Goal: Task Accomplishment & Management: Manage account settings

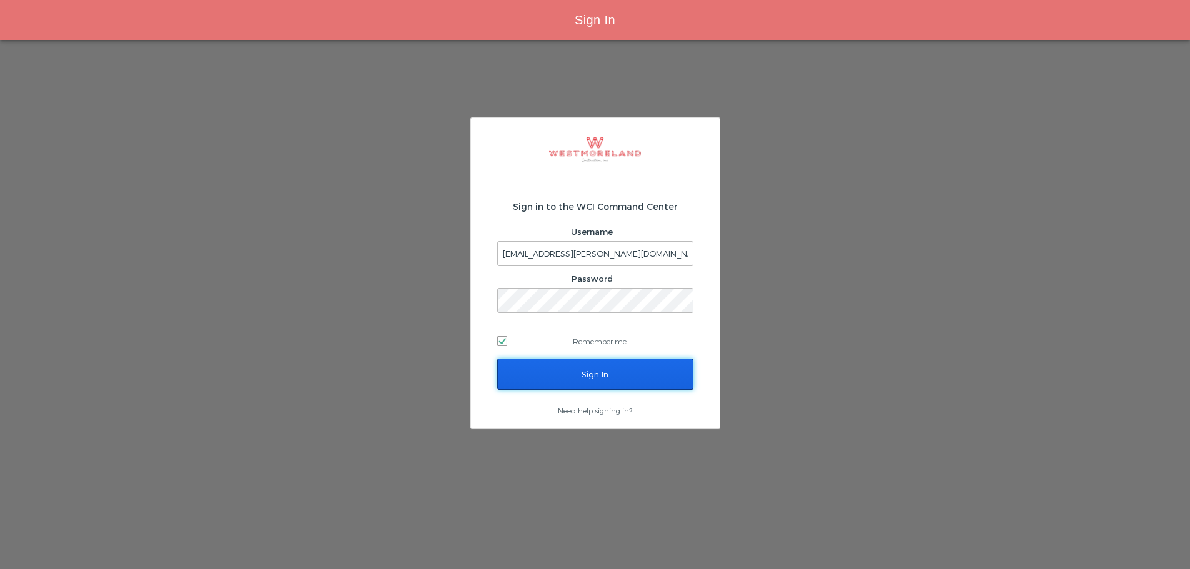
click at [582, 372] on input "Sign In" at bounding box center [595, 374] width 196 height 31
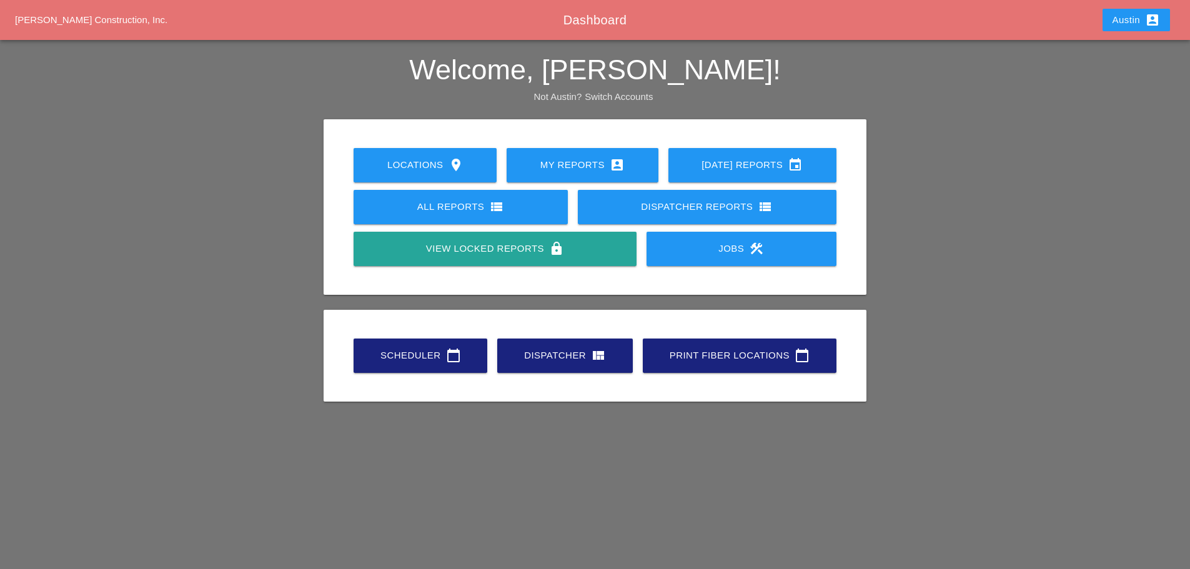
click at [424, 352] on div "Scheduler calendar_today" at bounding box center [421, 355] width 94 height 15
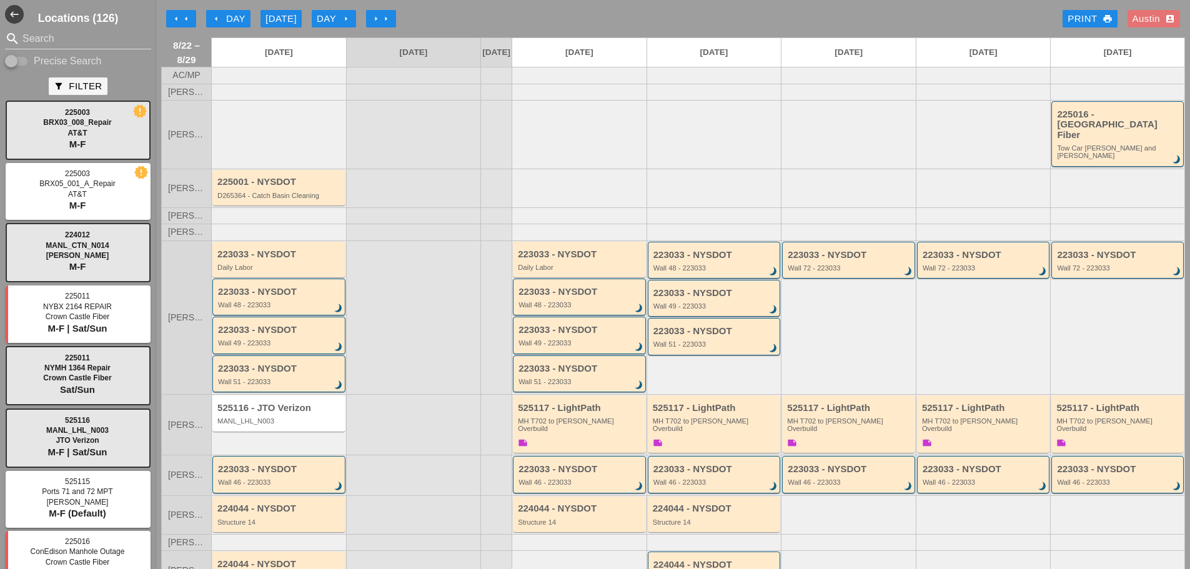
scroll to position [87, 0]
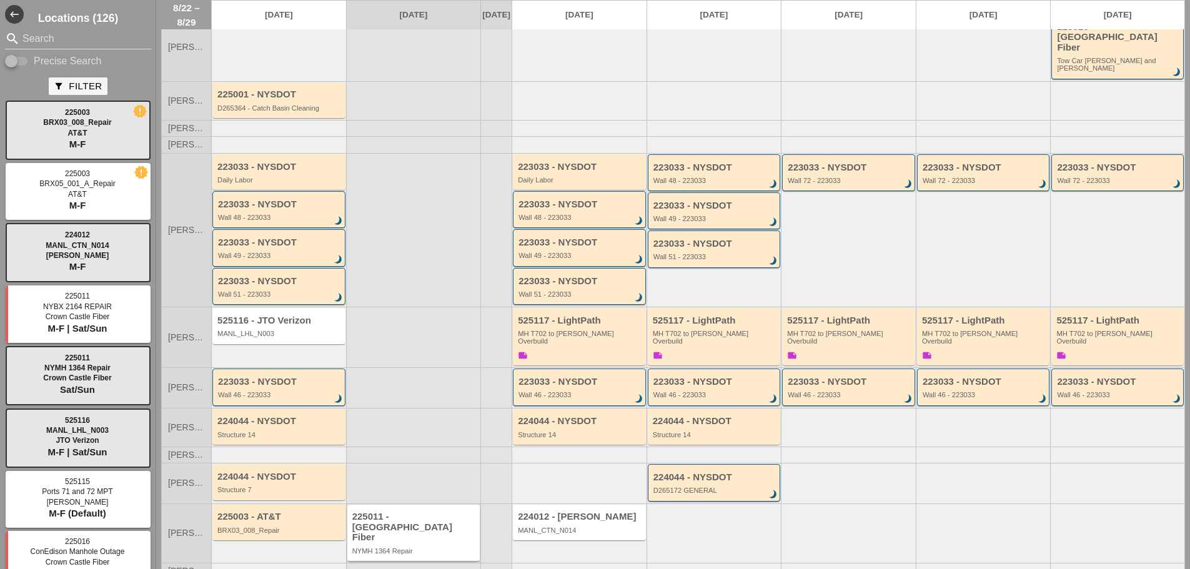
click at [410, 512] on div "225011 - Crown Castle Fiber" at bounding box center [414, 527] width 125 height 31
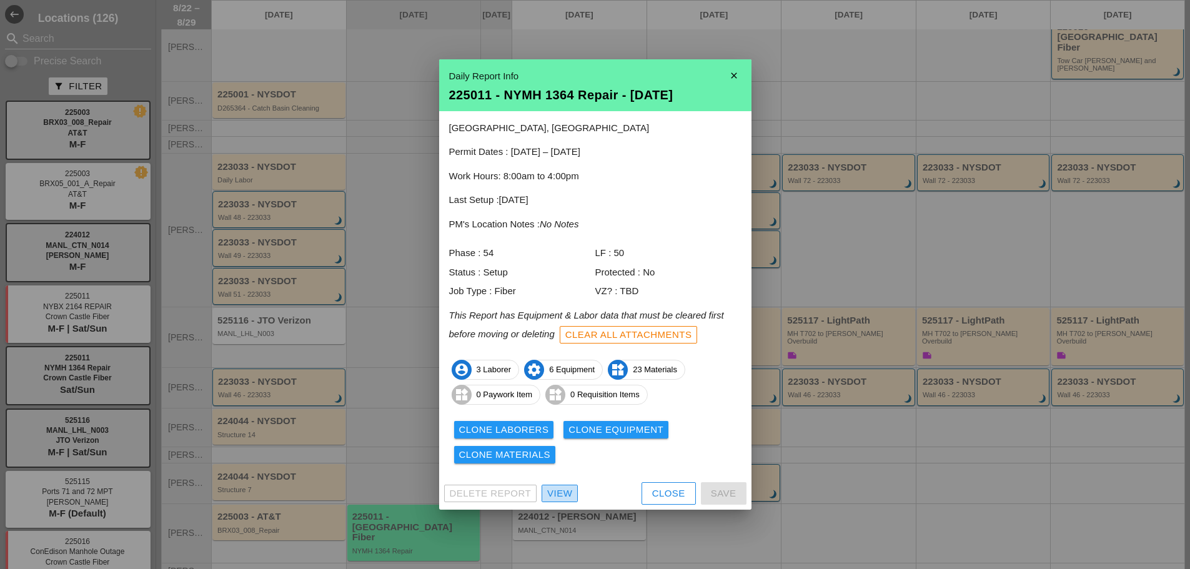
click at [570, 495] on div "View" at bounding box center [559, 494] width 25 height 14
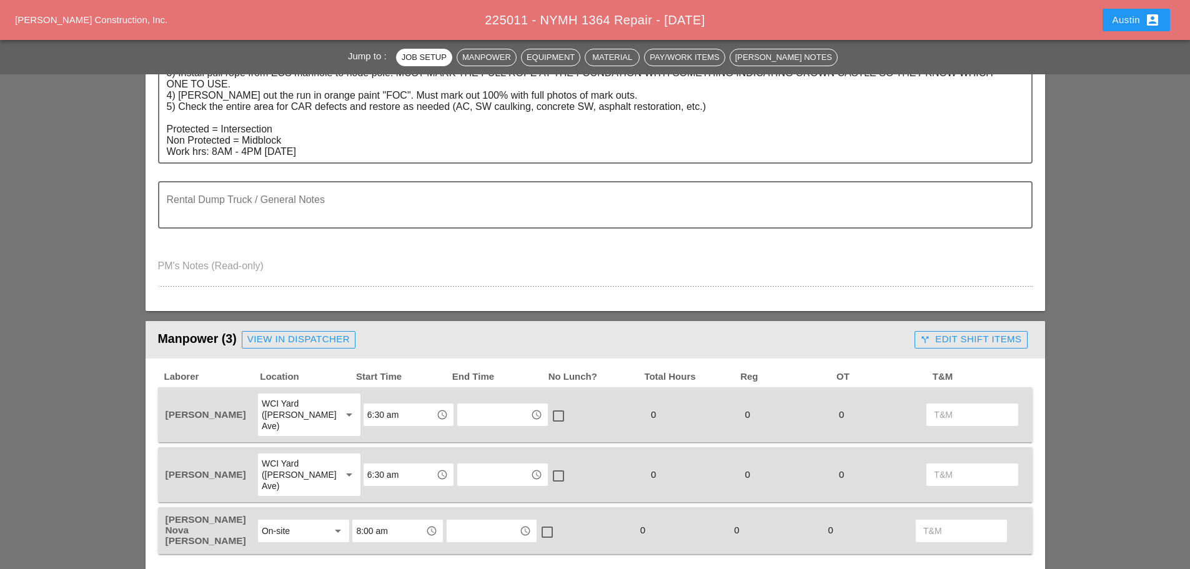
scroll to position [437, 0]
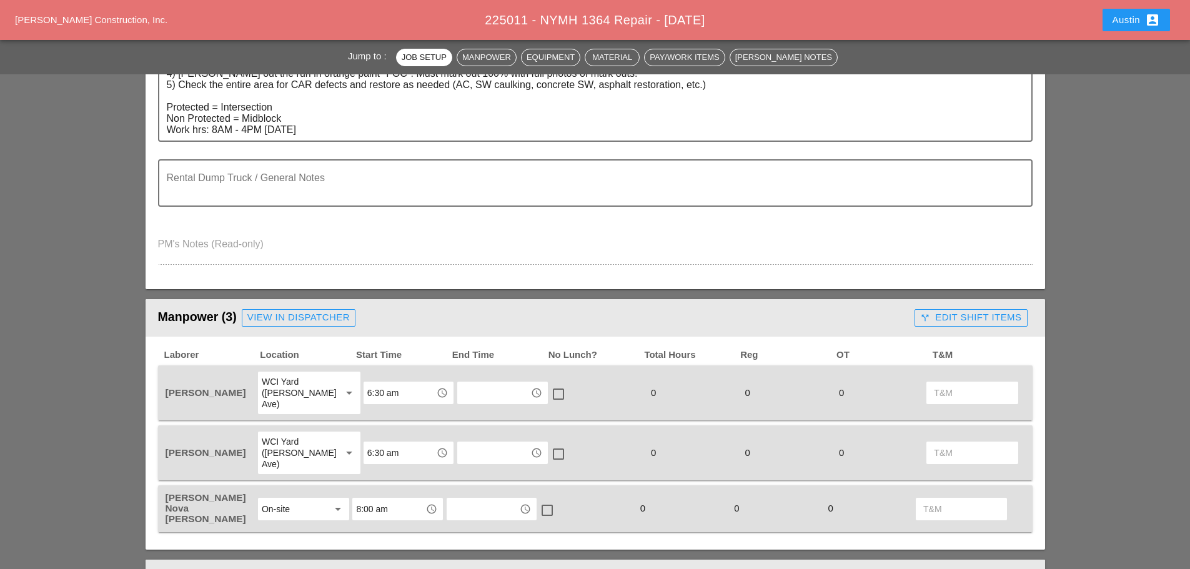
click at [317, 319] on div "View in Dispatcher" at bounding box center [298, 317] width 102 height 14
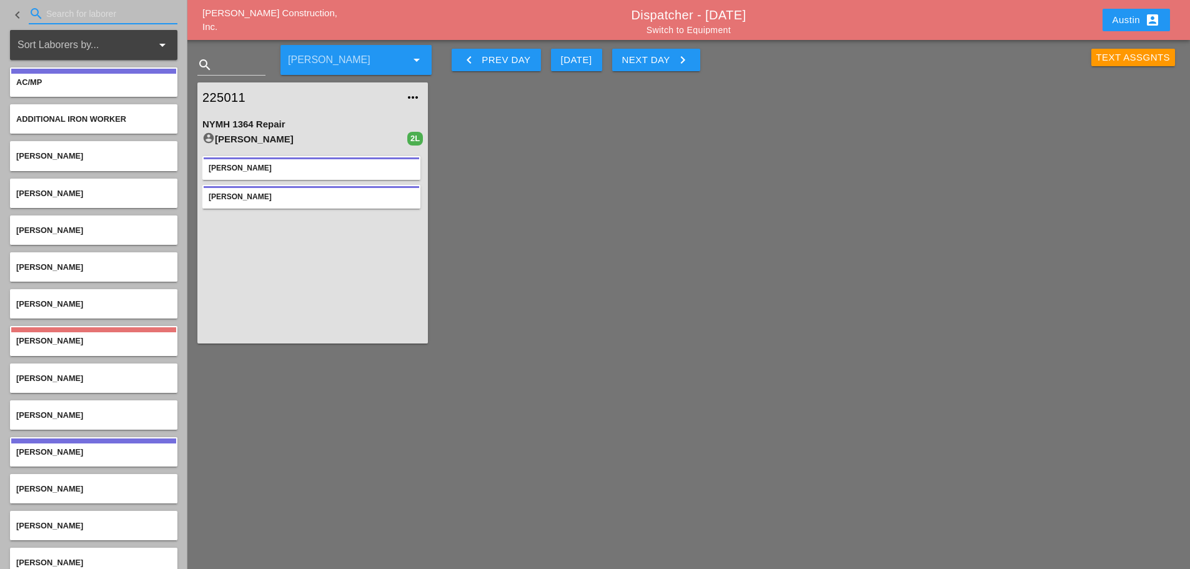
click at [86, 20] on input "Search for laborer" at bounding box center [103, 14] width 114 height 20
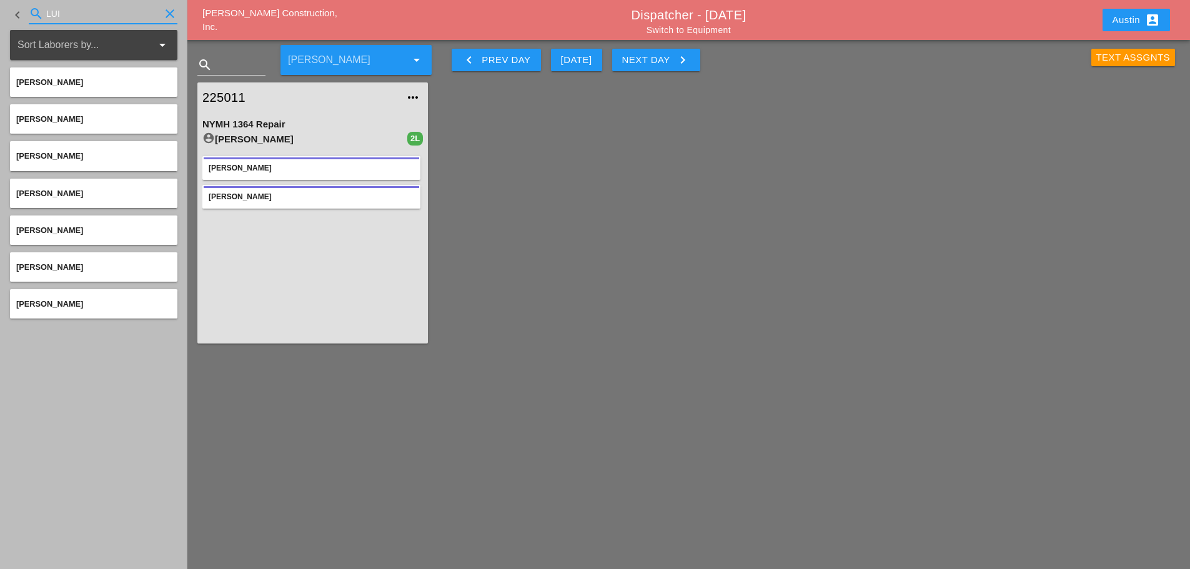
type input "LUI"
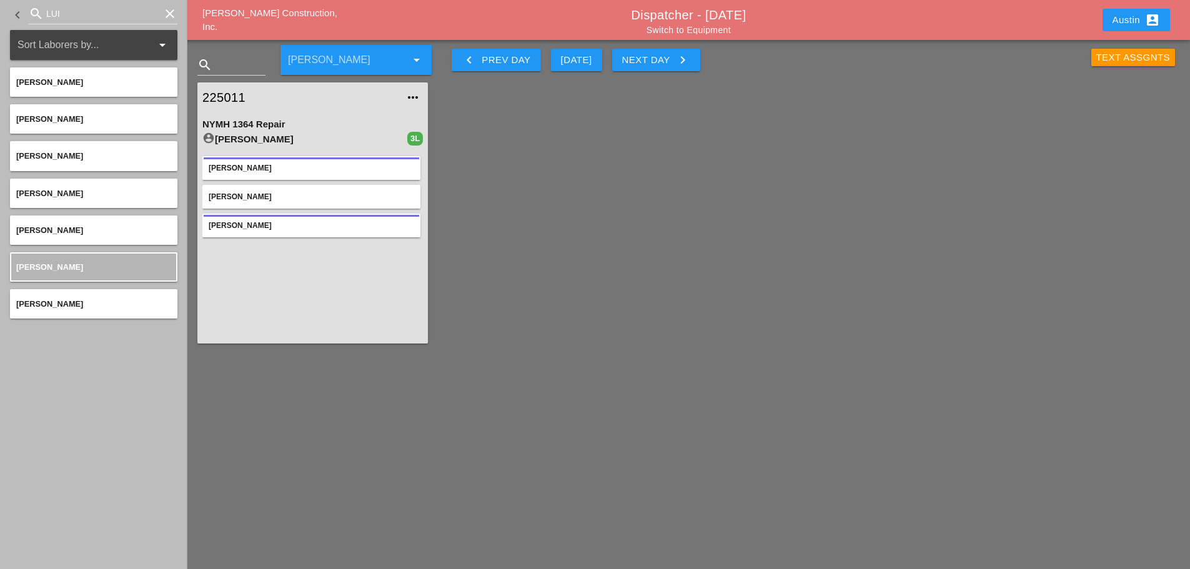
click at [1126, 17] on div "Austin account_box" at bounding box center [1136, 19] width 47 height 15
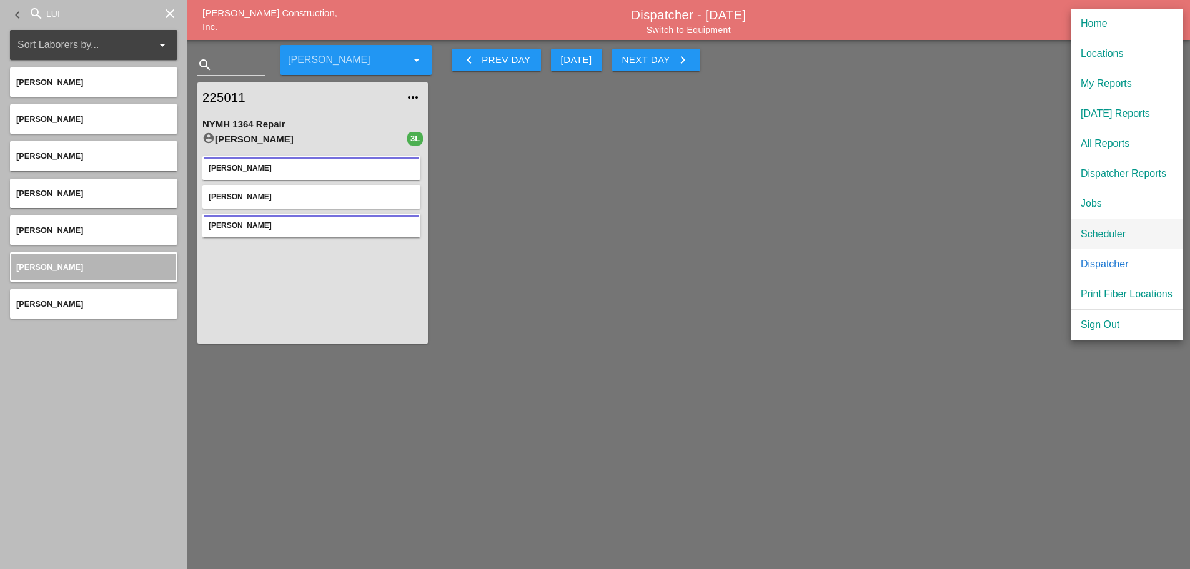
click at [1121, 232] on div "Scheduler" at bounding box center [1127, 234] width 92 height 15
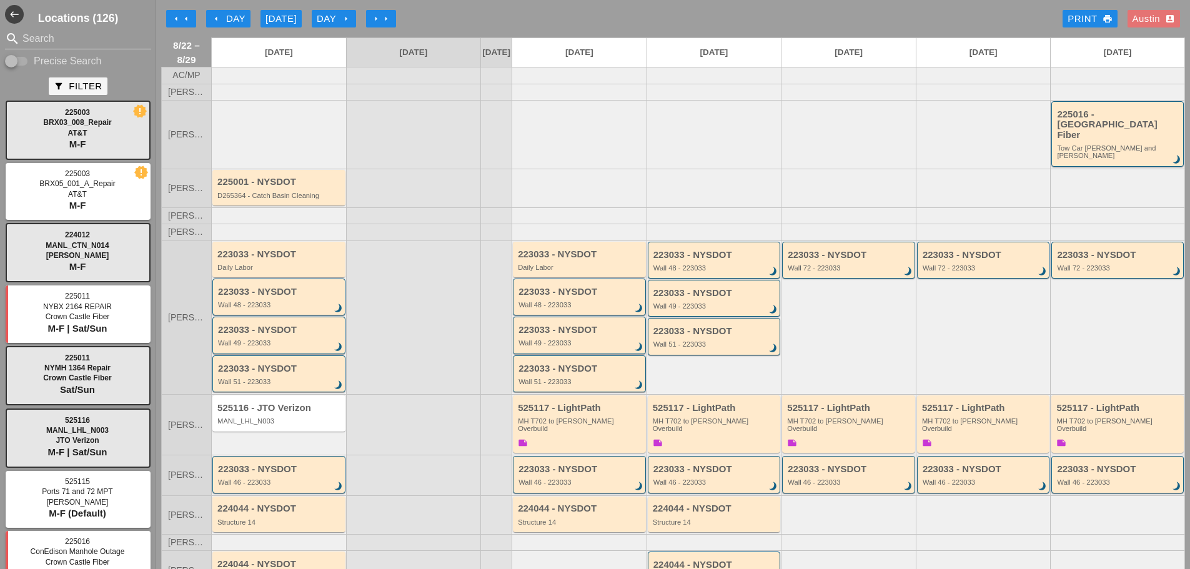
scroll to position [87, 0]
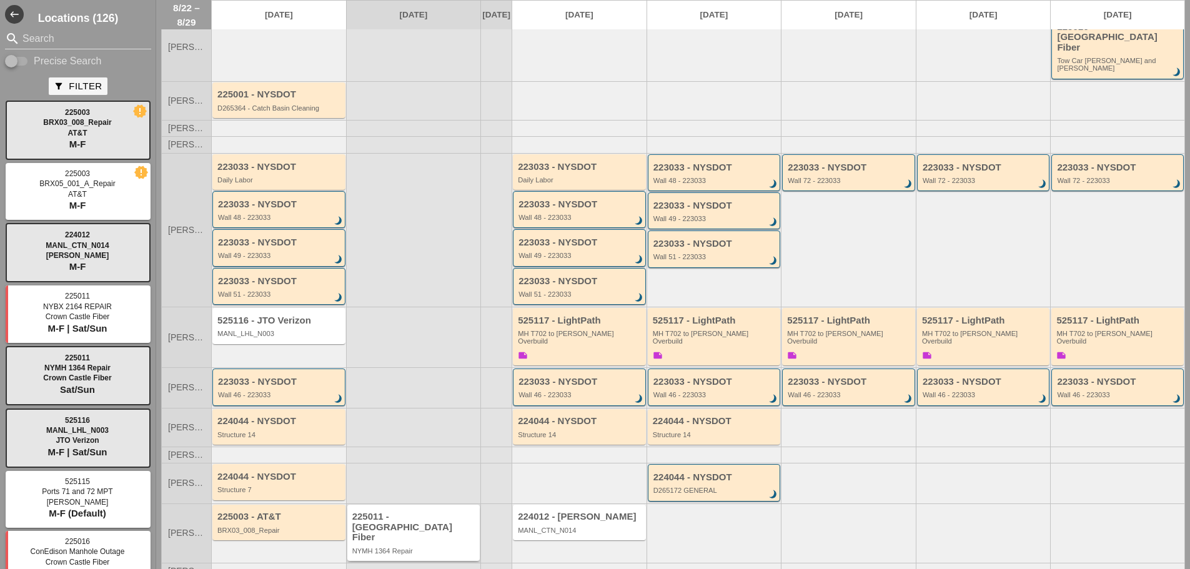
click at [410, 517] on div "225011 - [GEOGRAPHIC_DATA] Fiber NYMH 1364 Repair" at bounding box center [414, 533] width 125 height 43
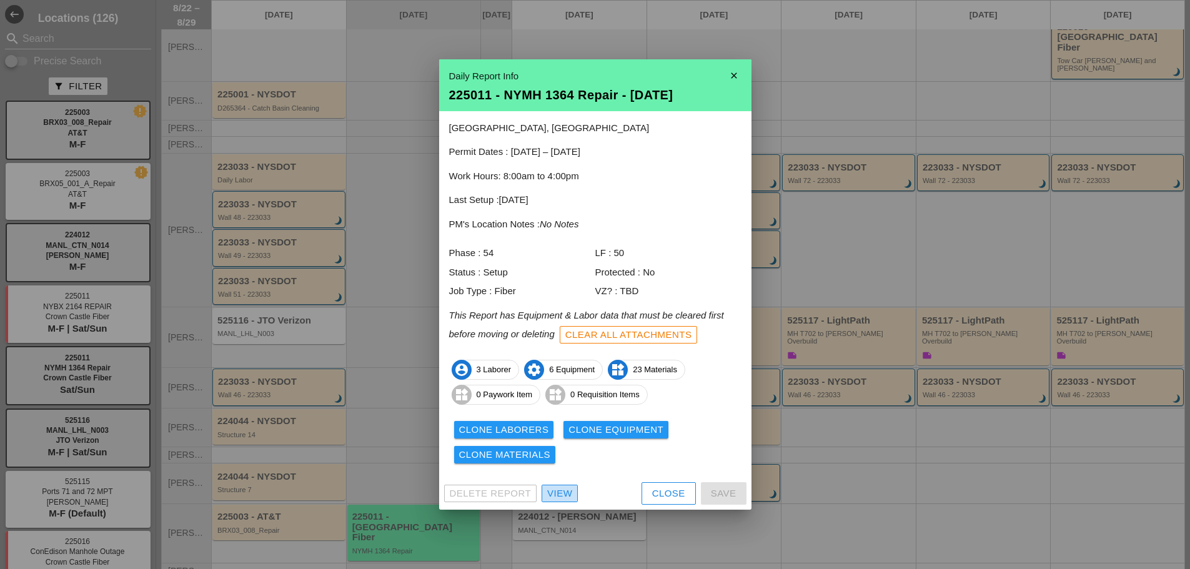
click at [559, 493] on div "View" at bounding box center [559, 494] width 25 height 14
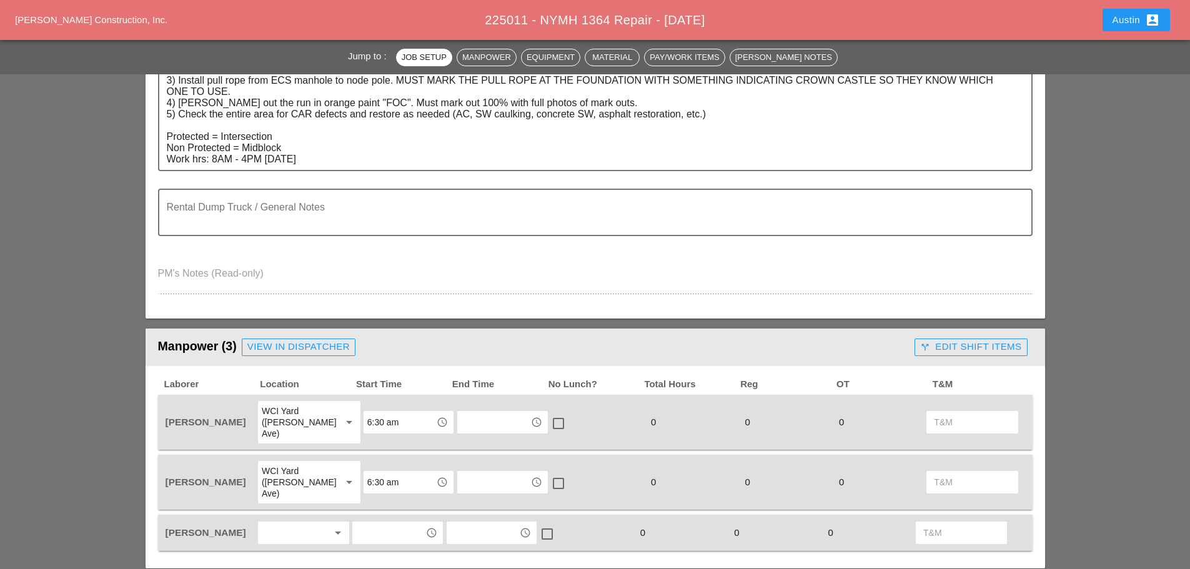
scroll to position [437, 0]
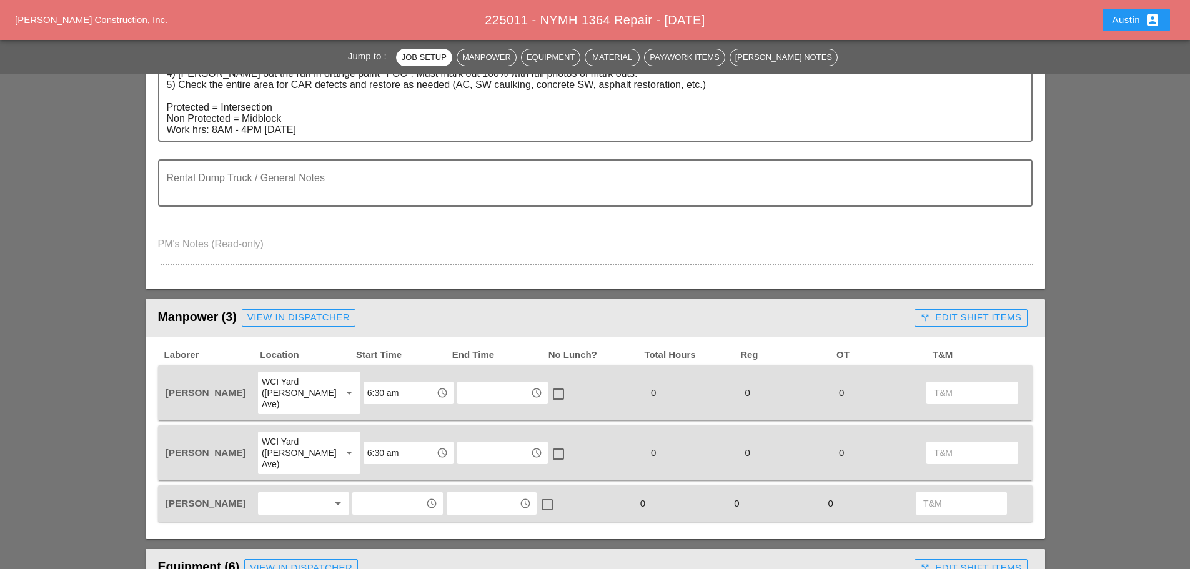
click at [309, 494] on div at bounding box center [295, 504] width 66 height 20
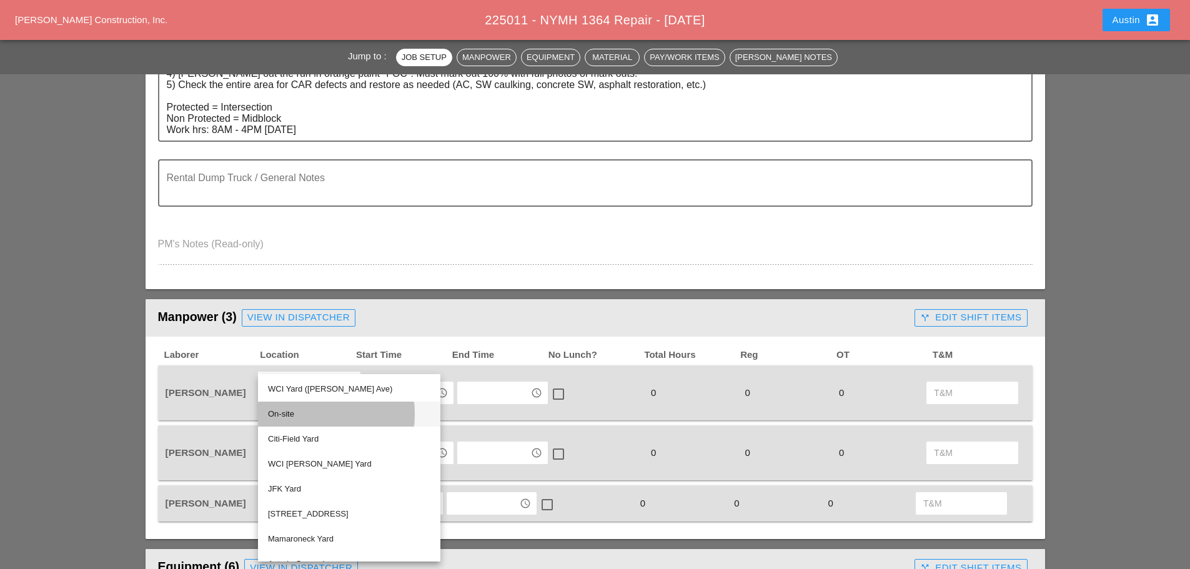
click at [305, 409] on div "On-site" at bounding box center [349, 414] width 162 height 15
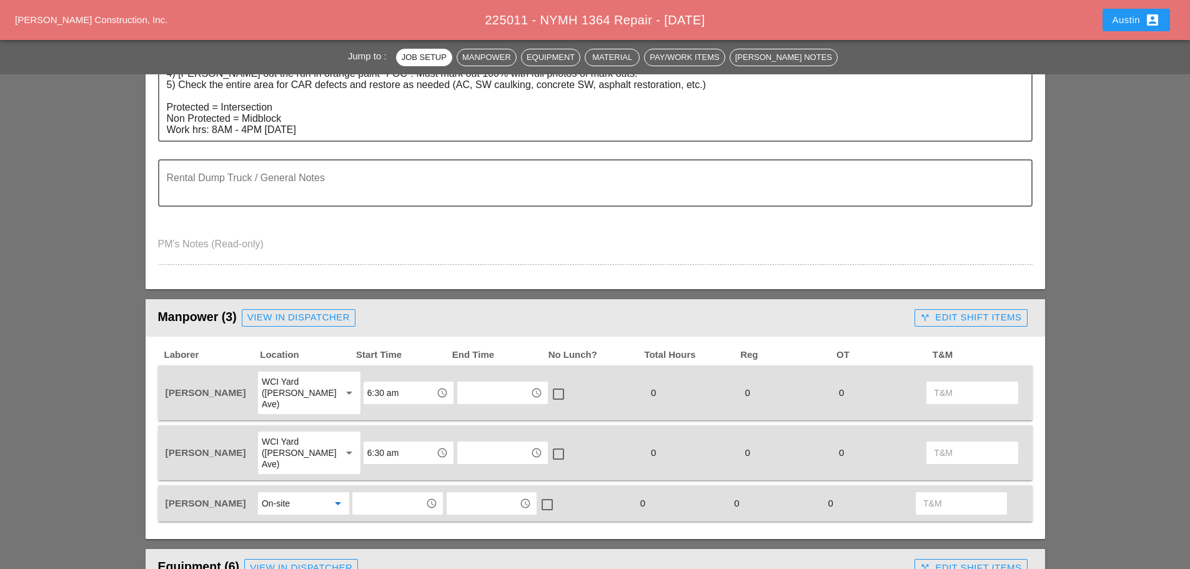
click at [382, 494] on input "text" at bounding box center [388, 504] width 65 height 20
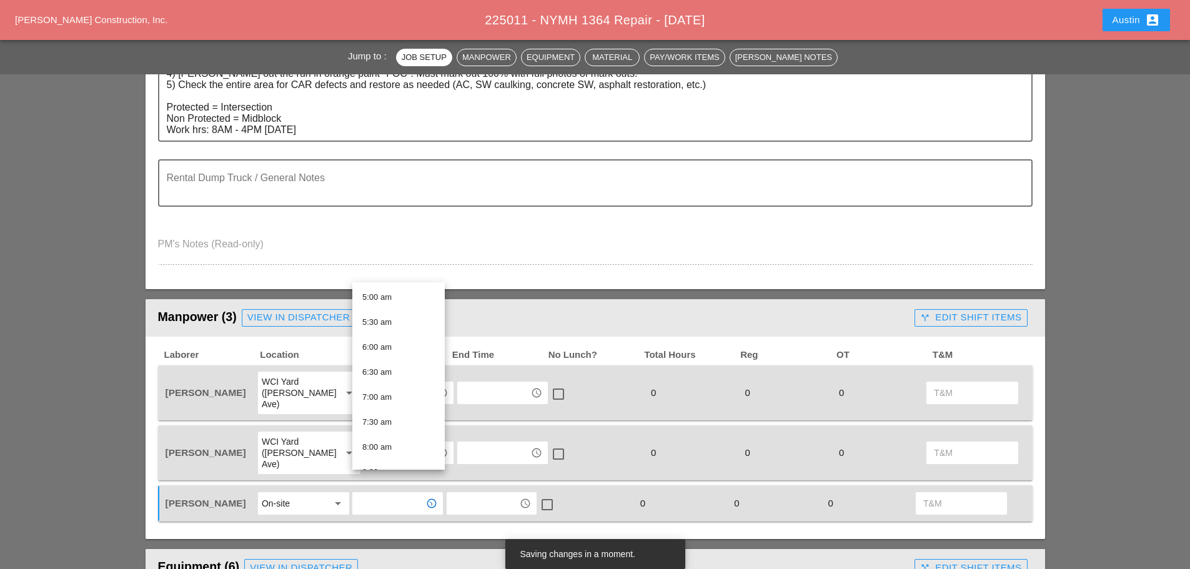
scroll to position [312, 0]
click at [384, 382] on div "8:00 am" at bounding box center [398, 384] width 72 height 15
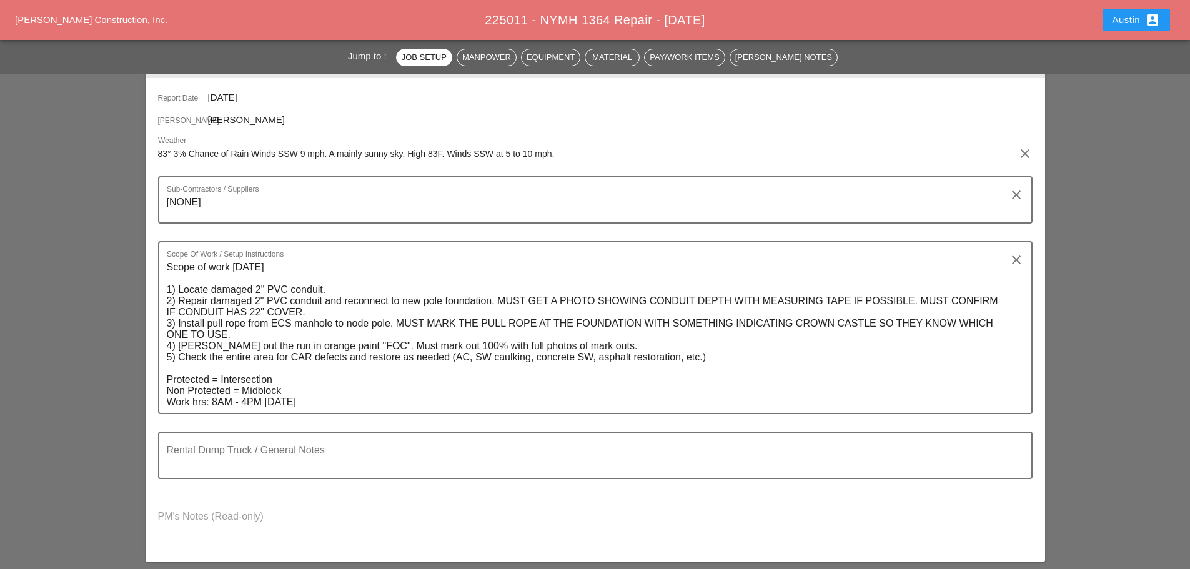
scroll to position [187, 0]
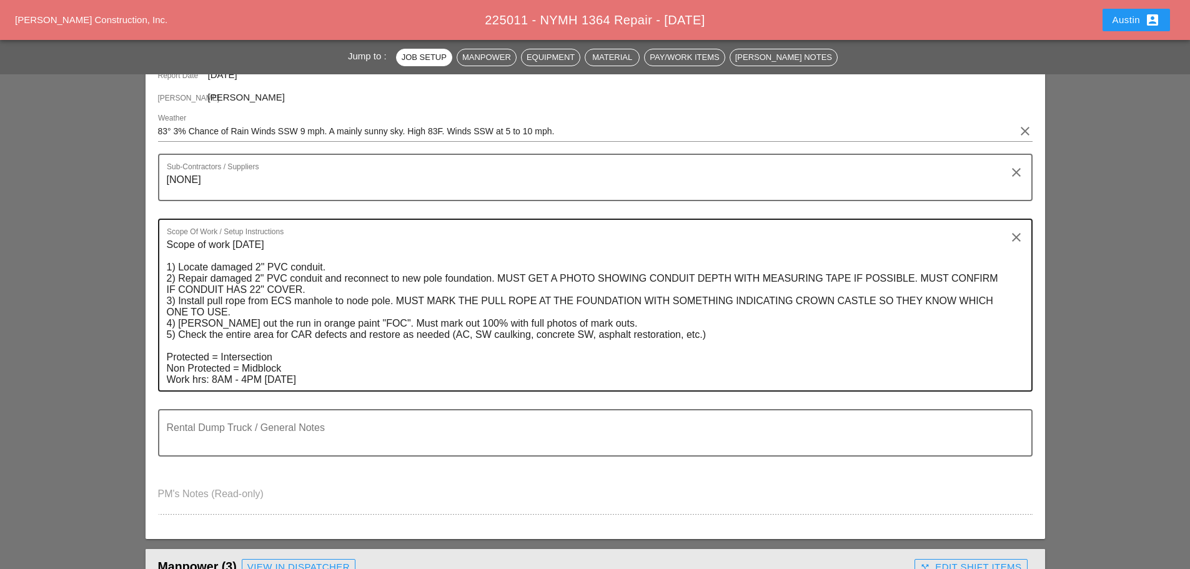
click at [346, 244] on textarea "Scope of work Saturday 08-23-2025 1) Locate damaged 2" PVC conduit. 2) Repair d…" at bounding box center [590, 313] width 847 height 156
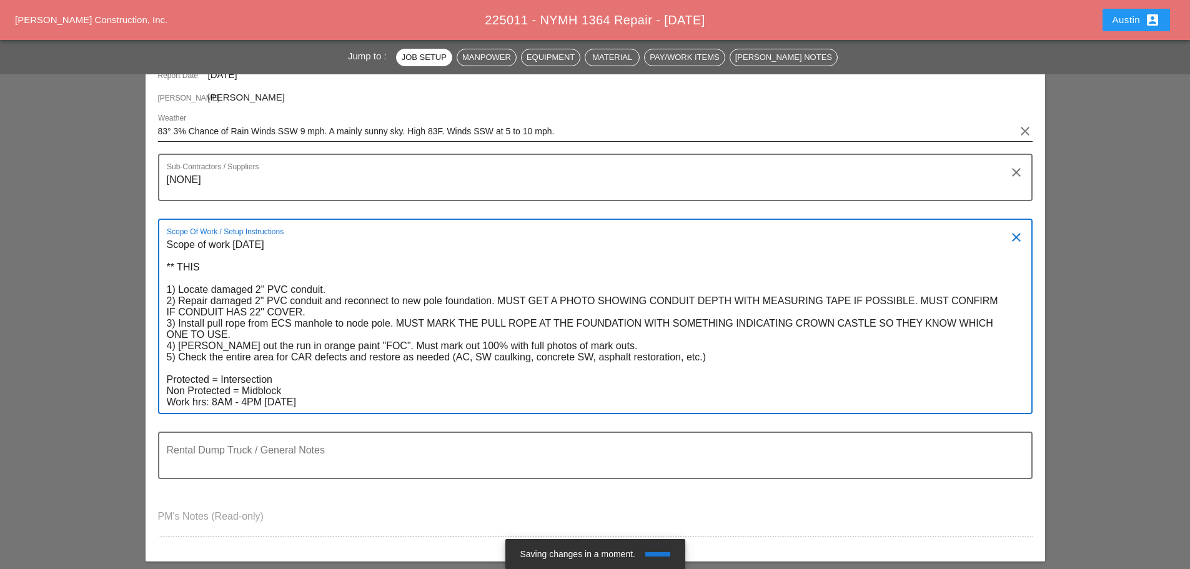
scroll to position [0, 0]
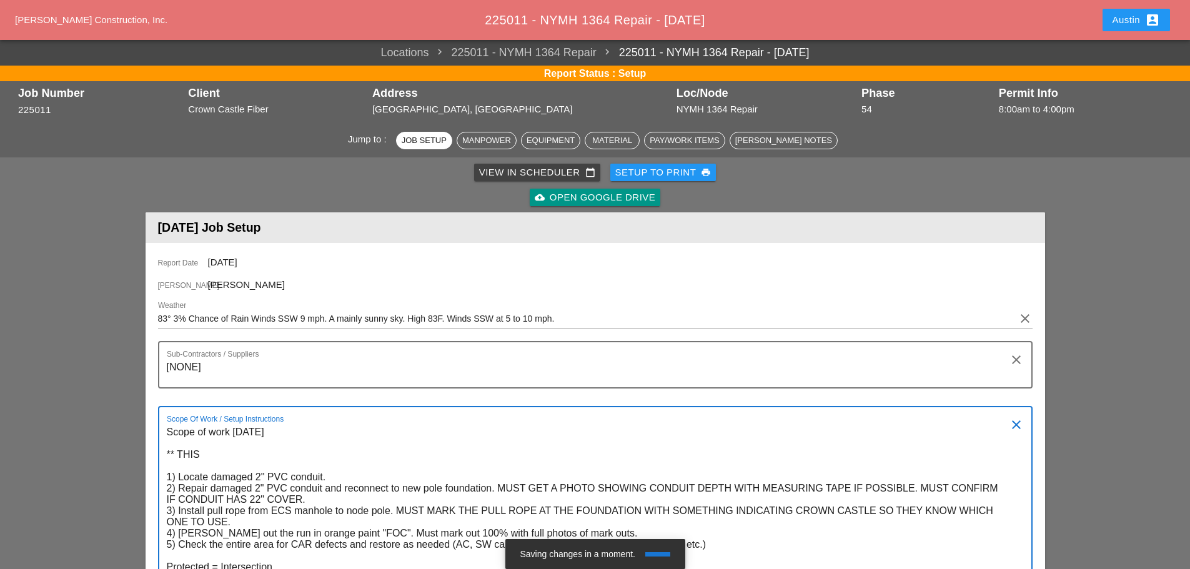
type textarea "Scope of work Saturday 08-23-2025 ** THIS 1) Locate damaged 2" PVC conduit. 2) …"
click at [561, 171] on div "View in Scheduler calendar_today" at bounding box center [537, 173] width 116 height 14
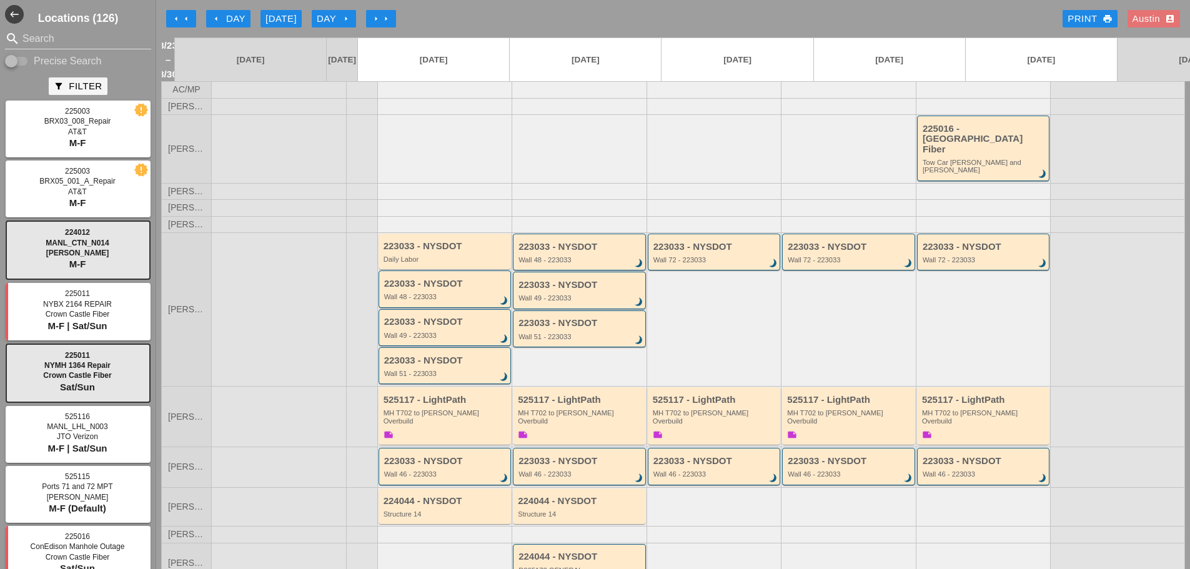
click at [224, 17] on div "arrow_left Day" at bounding box center [228, 19] width 34 height 14
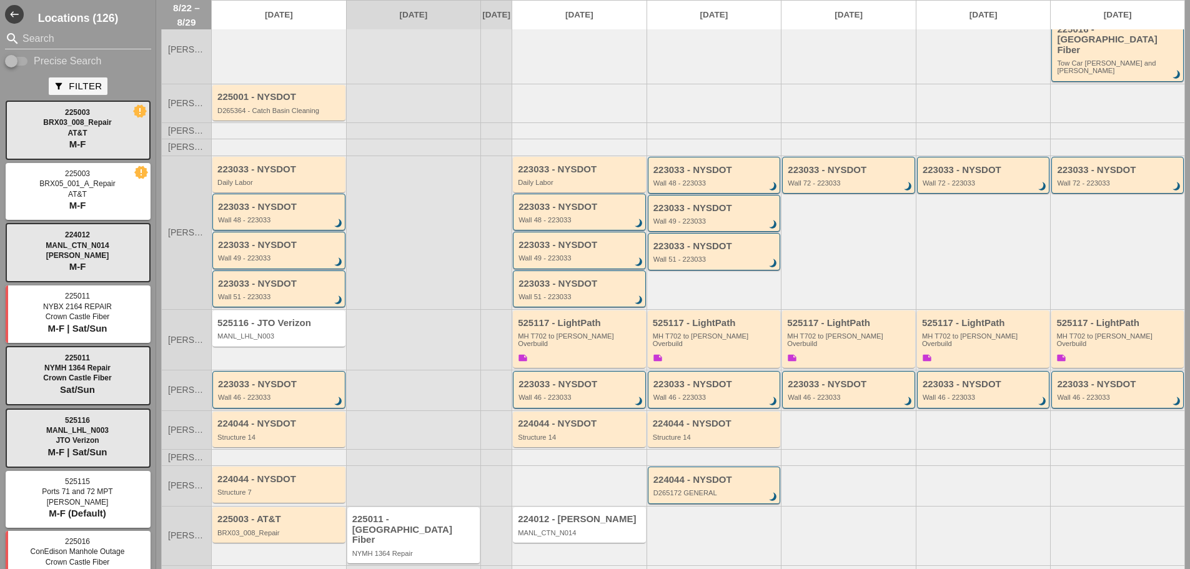
scroll to position [87, 0]
click at [413, 517] on div "225011 - [GEOGRAPHIC_DATA] Fiber NYMH 1364 Repair" at bounding box center [414, 533] width 125 height 43
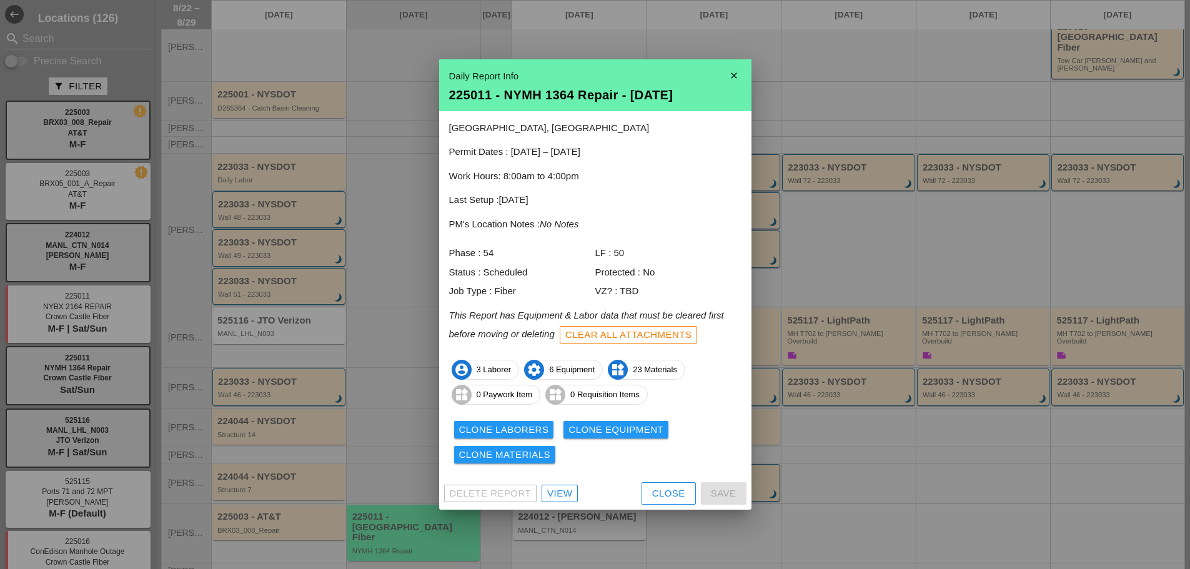
click at [553, 490] on div "View" at bounding box center [559, 494] width 25 height 14
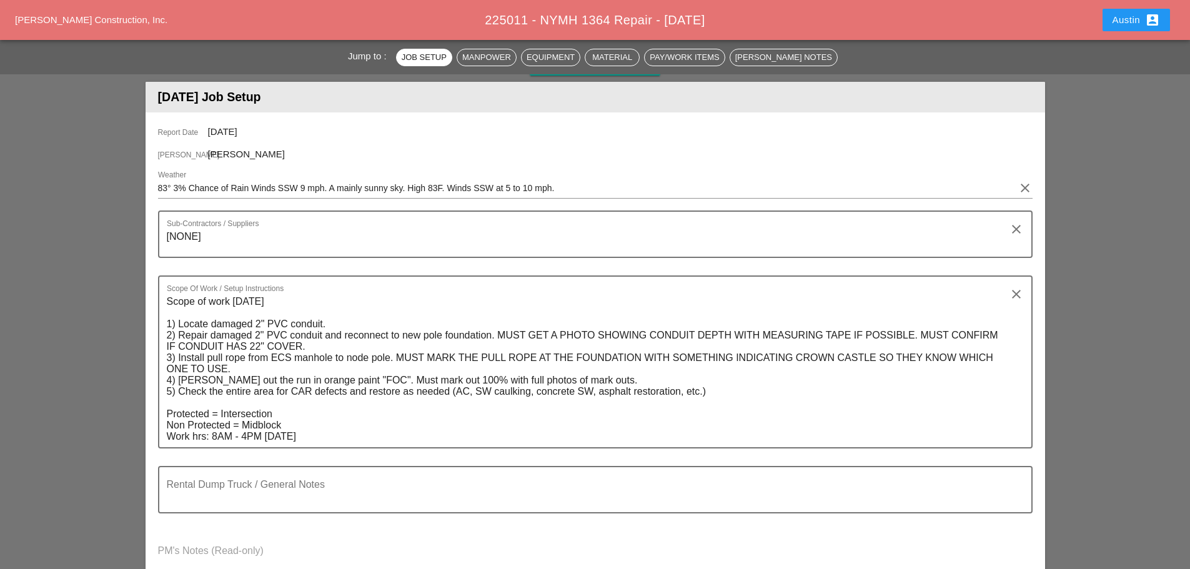
scroll to position [187, 0]
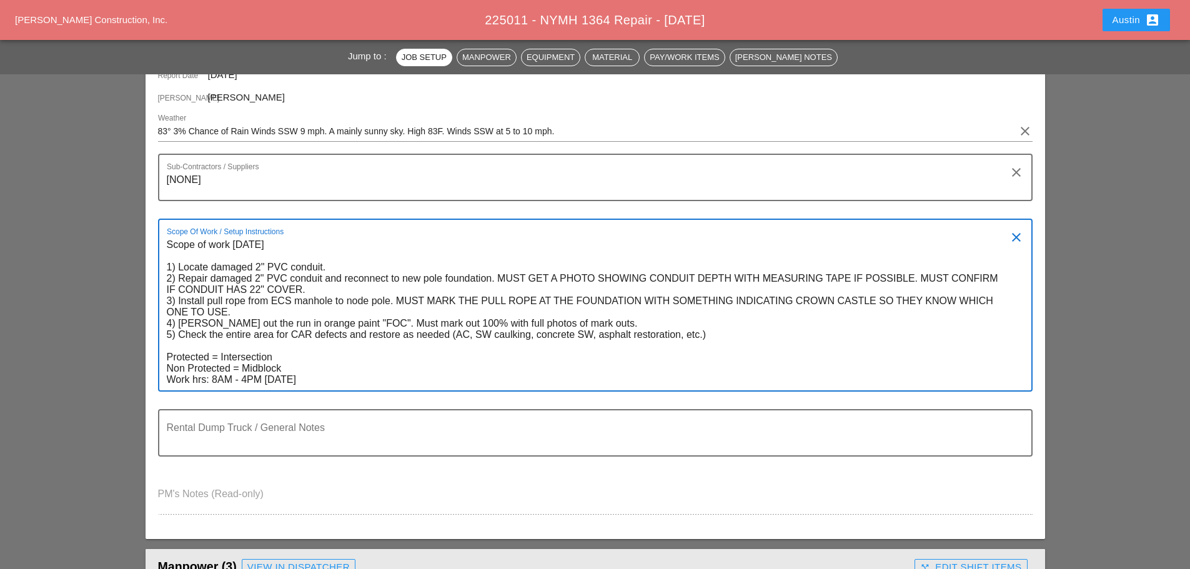
click at [357, 247] on textarea "Scope of work [DATE] 1) Locate damaged 2" PVC conduit. 2) Repair damaged 2" PVC…" at bounding box center [590, 313] width 847 height 156
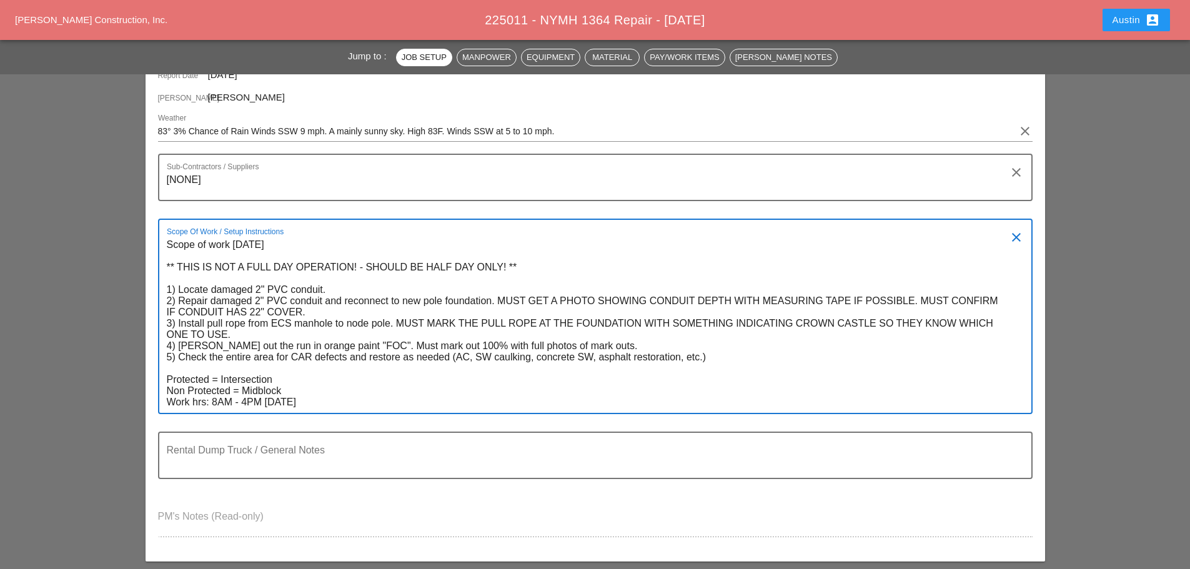
type textarea "Scope of work [DATE] ** THIS IS NOT A FULL DAY OPERATION! - SHOULD BE HALF DAY …"
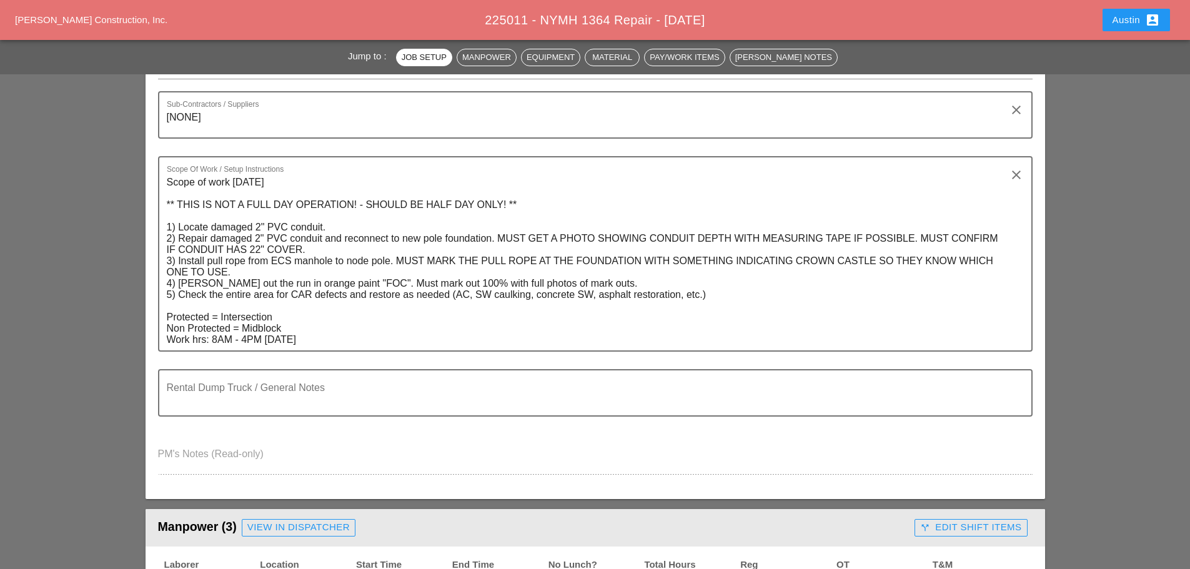
scroll to position [0, 0]
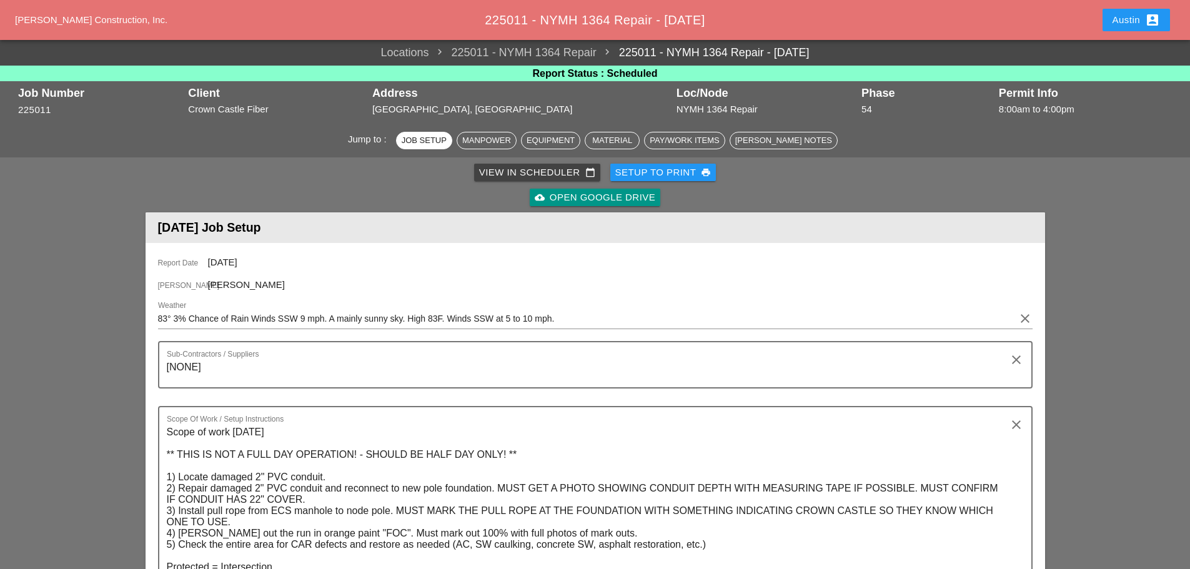
click at [683, 170] on div "Setup to Print print" at bounding box center [663, 173] width 96 height 14
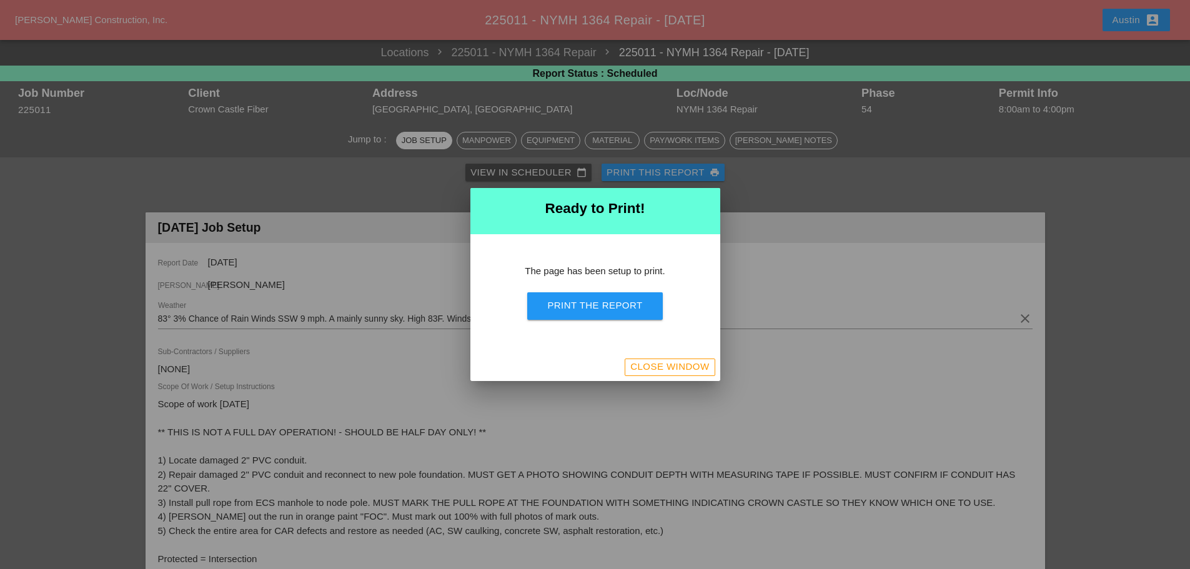
click at [585, 307] on div "Print the Report" at bounding box center [594, 306] width 95 height 14
drag, startPoint x: 678, startPoint y: 367, endPoint x: 837, endPoint y: 183, distance: 243.2
click at [678, 367] on div "Close Window" at bounding box center [669, 367] width 79 height 14
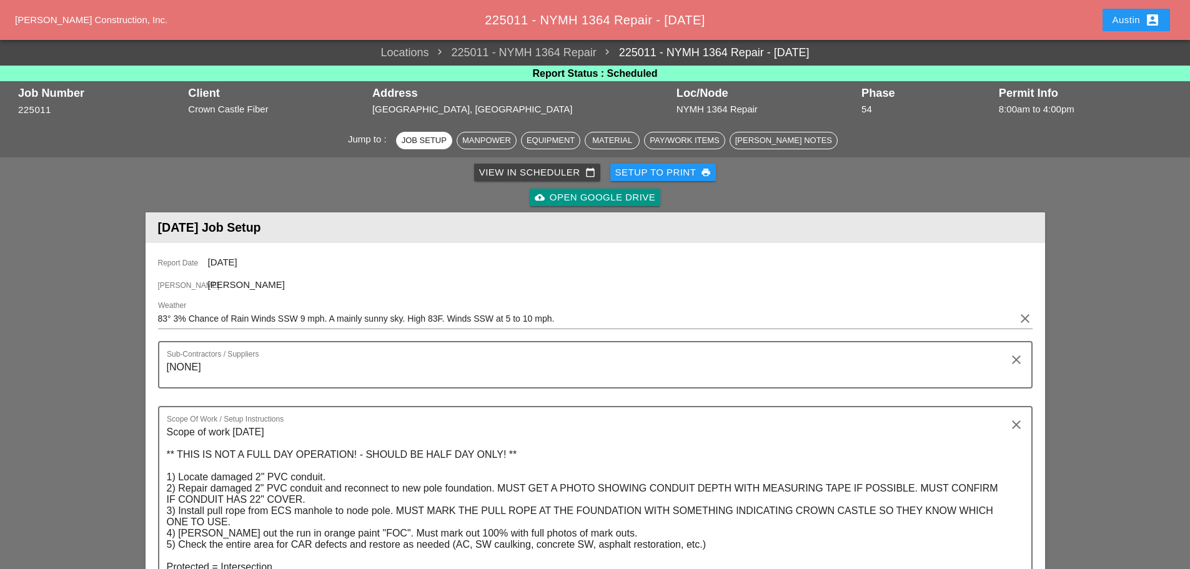
click at [280, 182] on div "View in Scheduler calendar_today Setup to Print print cloud_upload Open Google …" at bounding box center [595, 185] width 895 height 50
click at [457, 195] on div "cloud_upload Open Google Drive" at bounding box center [595, 197] width 895 height 25
click at [901, 175] on div "View in Scheduler calendar_today Setup to Print print cloud_upload Open Google …" at bounding box center [595, 185] width 895 height 50
click at [546, 172] on div "View in Scheduler calendar_today" at bounding box center [537, 173] width 116 height 14
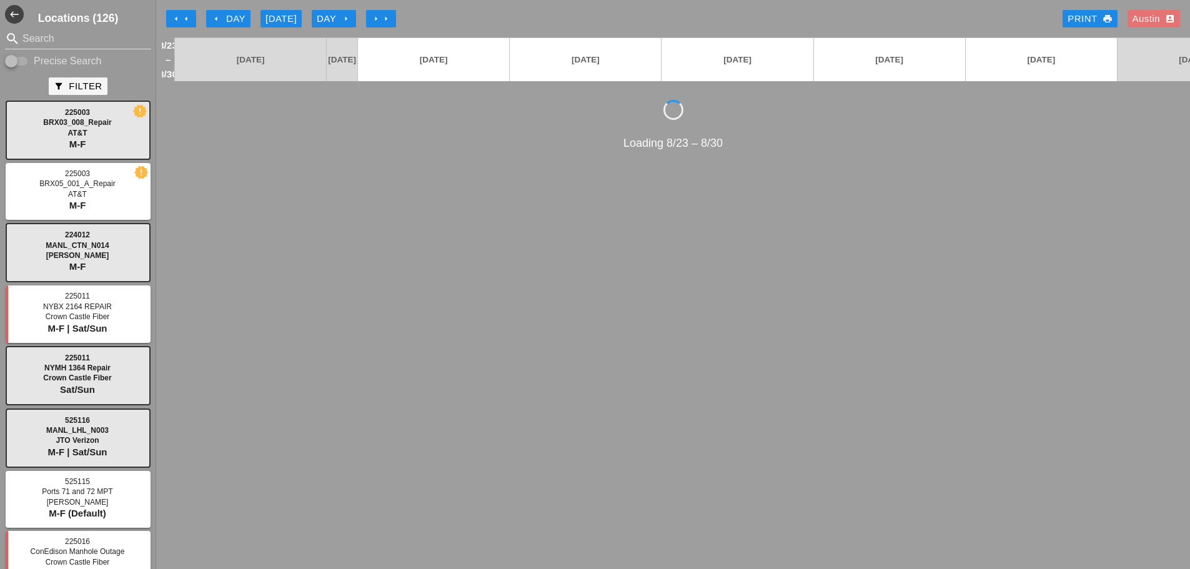
click at [221, 19] on div "arrow_left Day" at bounding box center [228, 19] width 34 height 14
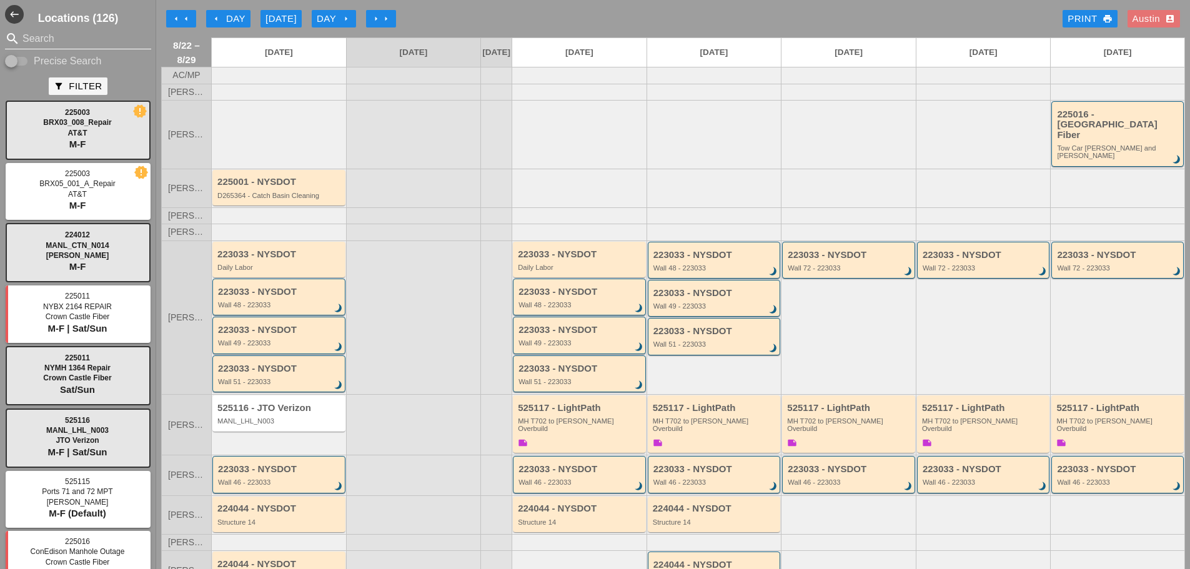
click at [59, 40] on input "Search" at bounding box center [77, 39] width 111 height 20
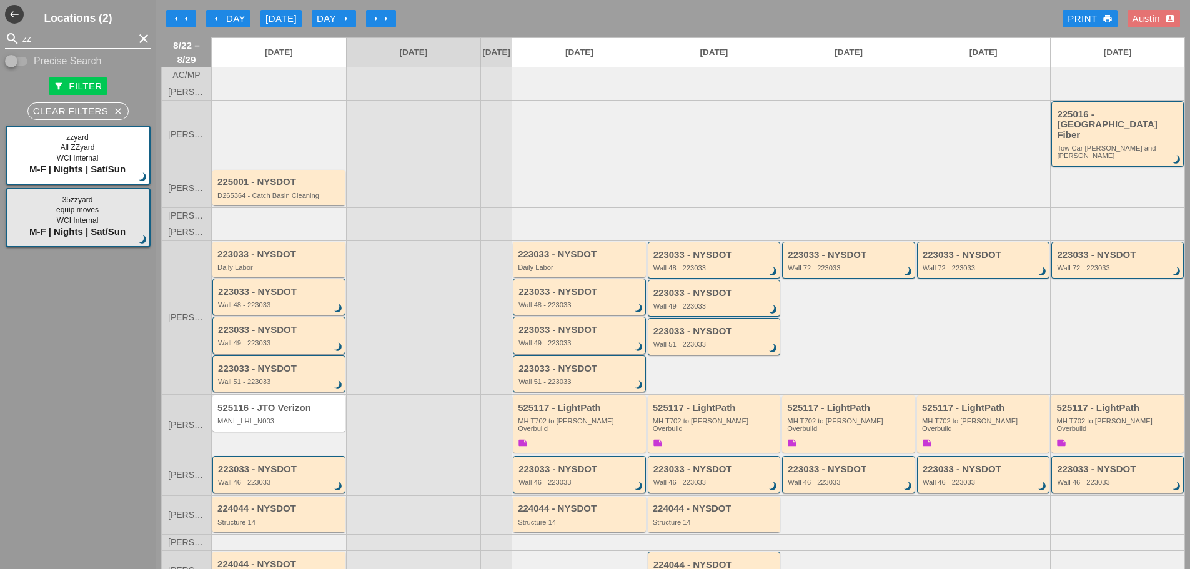
type input "zz"
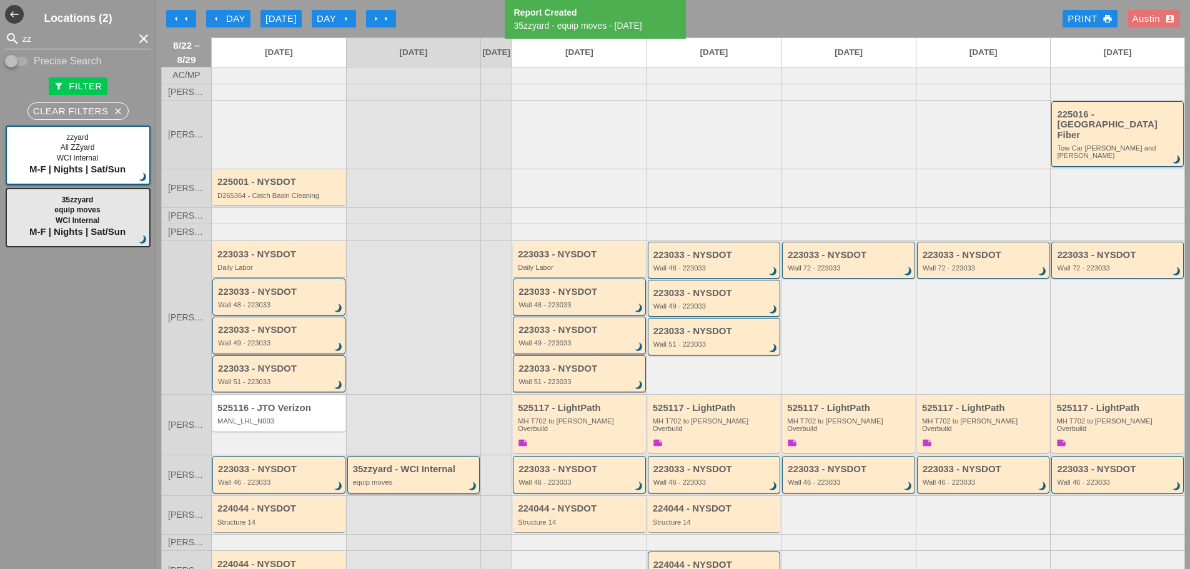
click at [422, 464] on div "35zzyard - WCI Internal equip moves brightness_3" at bounding box center [415, 475] width 124 height 22
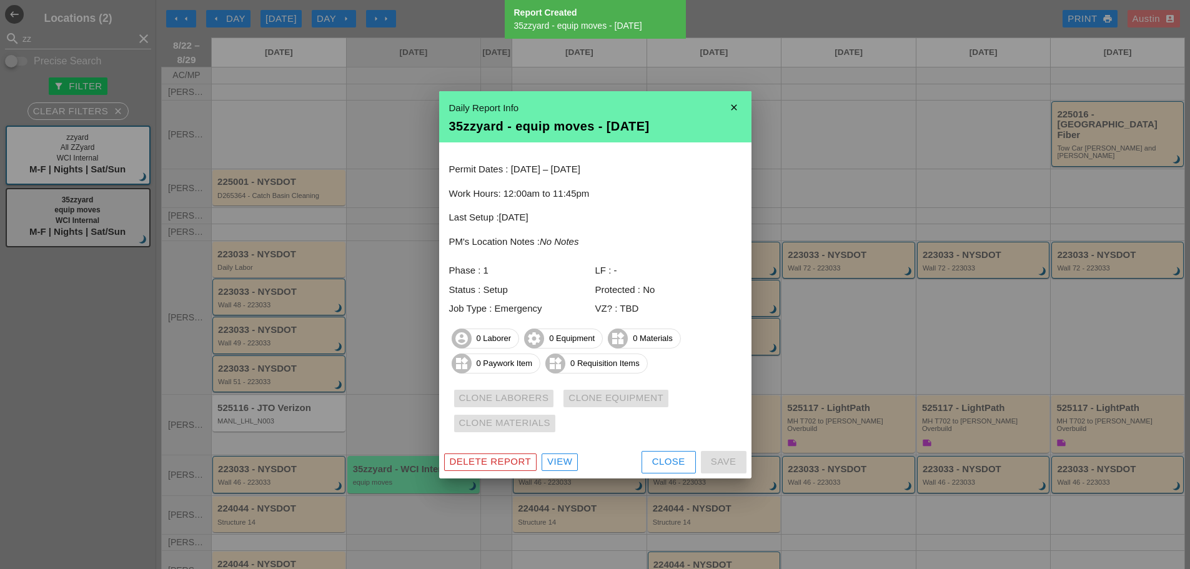
click at [559, 464] on div "View" at bounding box center [559, 462] width 25 height 14
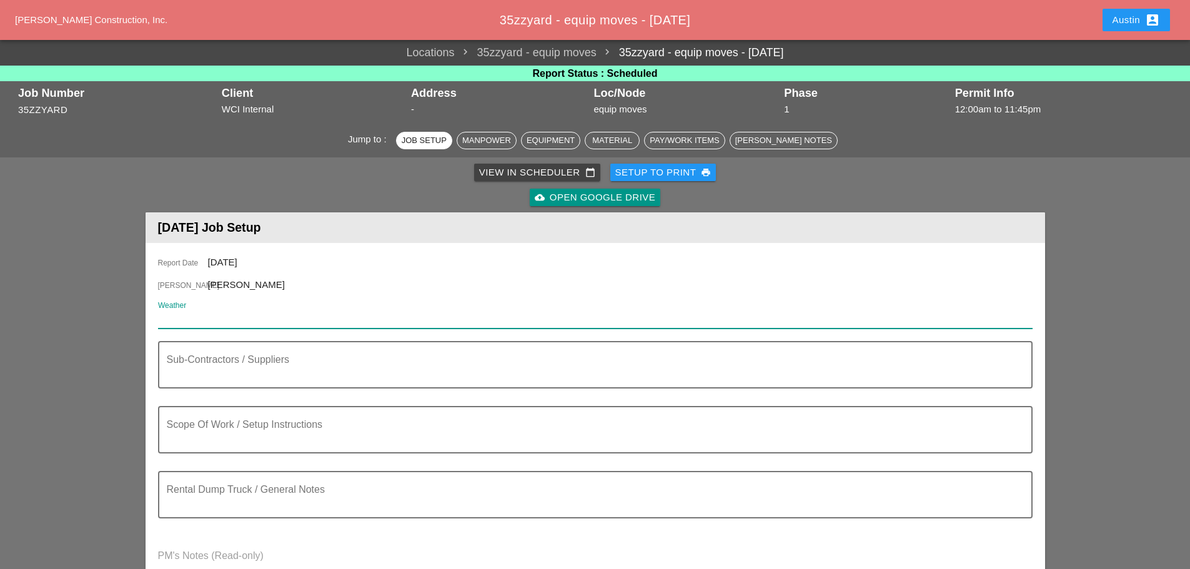
click at [198, 317] on input "Weather" at bounding box center [586, 319] width 857 height 20
paste input "Sat 23 Day 84° 4% SSW 12 mph Plentiful sunshine. High 84F. Winds SSW at 10 to 1…"
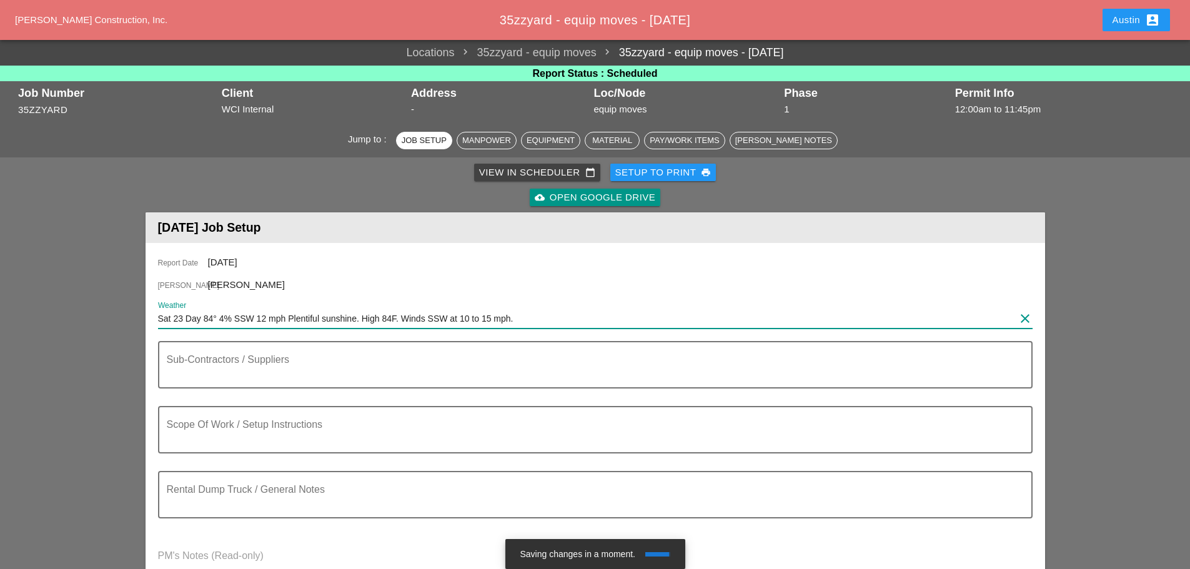
type input "Sat 23 Day 84° 4% SSW 12 mph Plentiful sunshine. High 84F. Winds SSW at 10 to 1…"
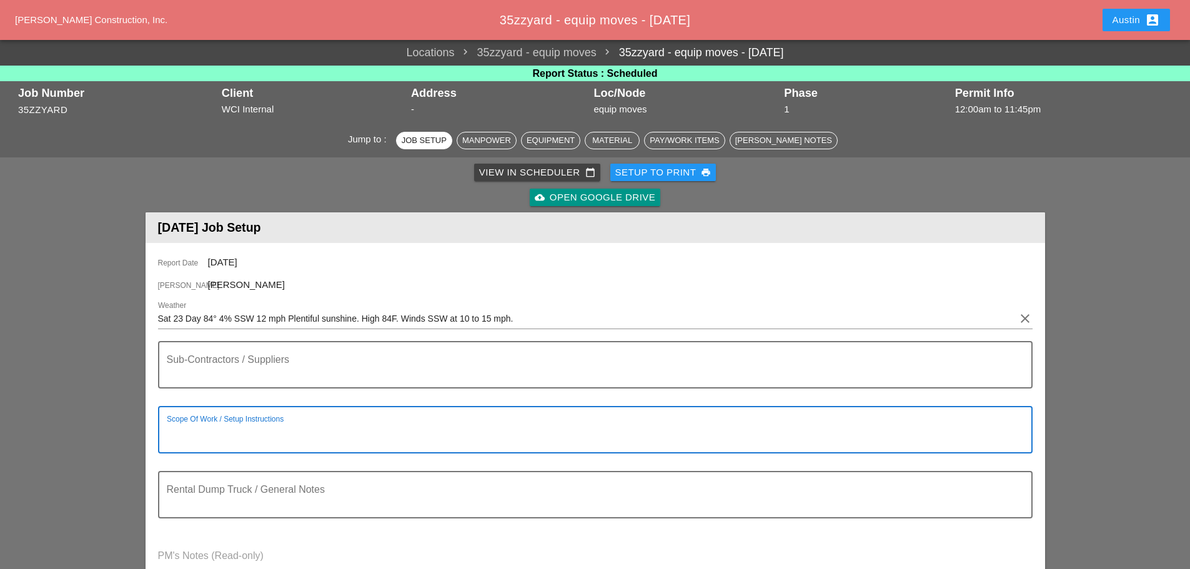
click at [208, 438] on textarea "Scope Of Work / Setup Instructions" at bounding box center [590, 437] width 847 height 30
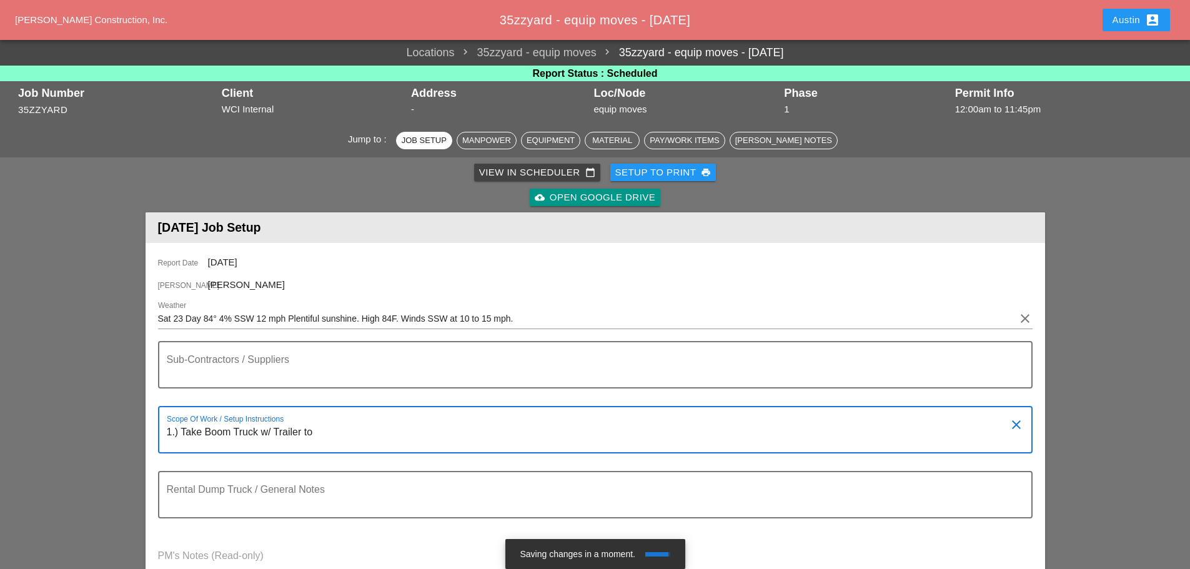
click at [338, 436] on textarea "1.) Take Boom Truck w/ Trailer to" at bounding box center [590, 437] width 847 height 30
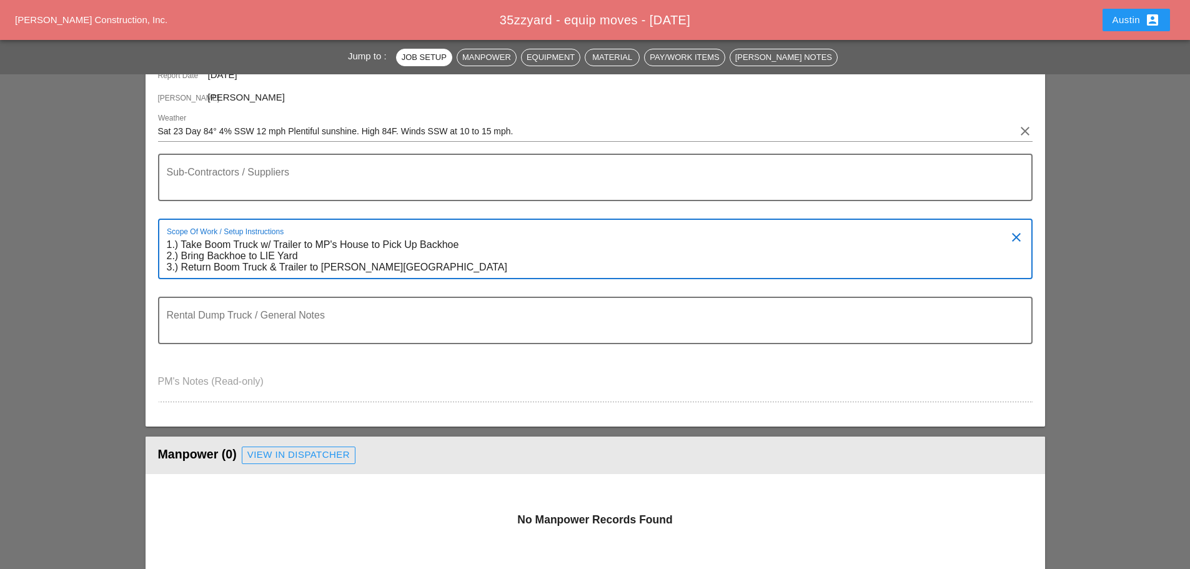
scroll to position [250, 0]
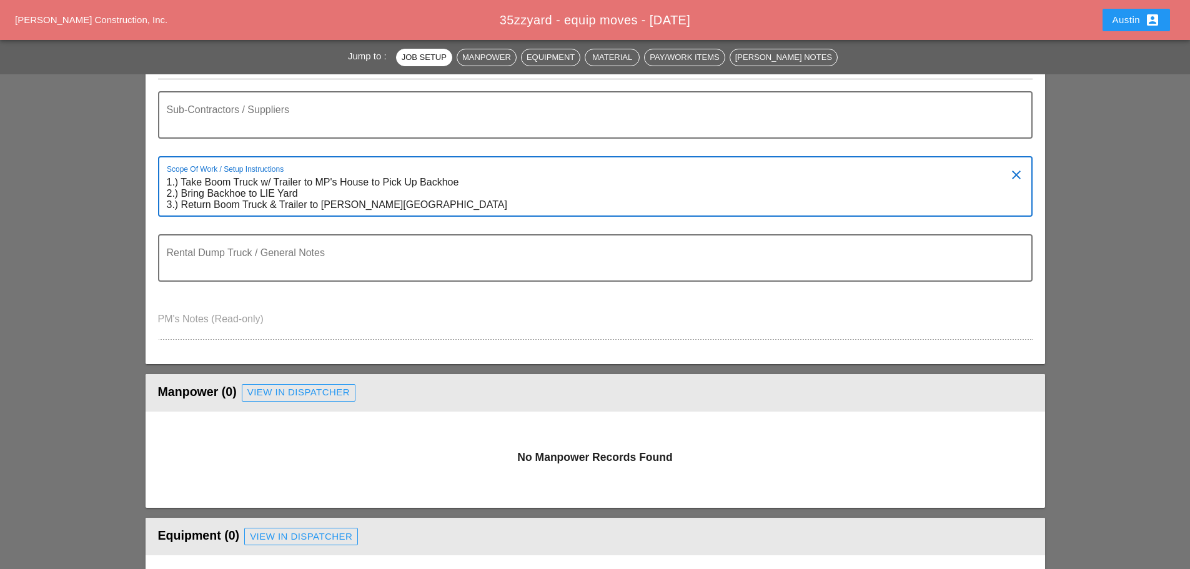
type textarea "1.) Take Boom Truck w/ Trailer to MP's House to Pick Up Backhoe 2.) Bring Backh…"
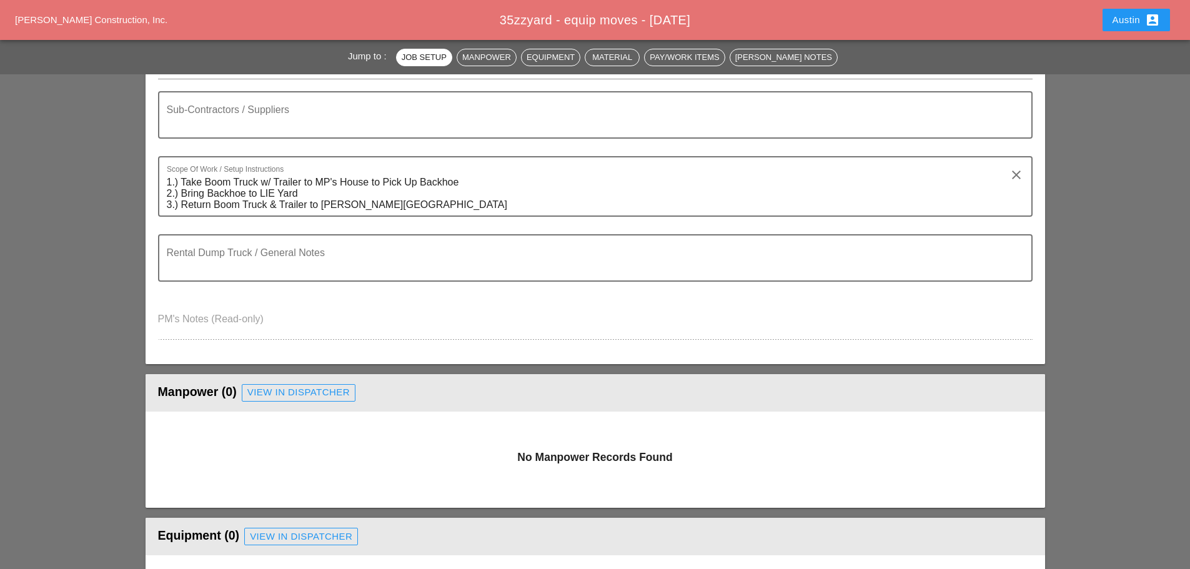
click at [318, 192] on textarea "1.) Take Boom Truck w/ Trailer to MP's House to Pick Up Backhoe 2.) Bring Backh…" at bounding box center [590, 193] width 847 height 43
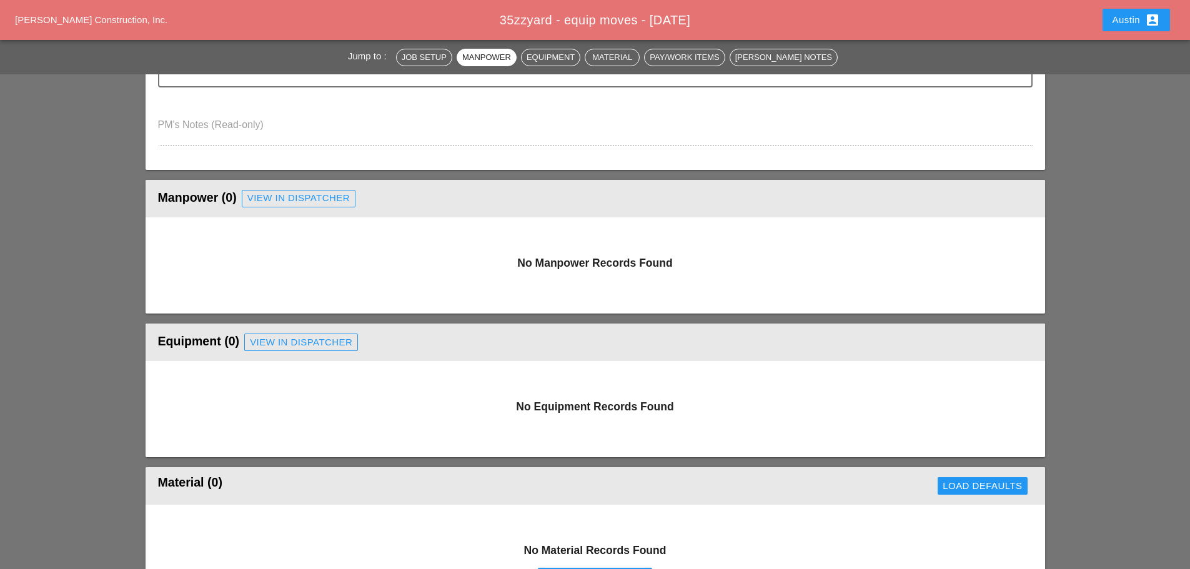
scroll to position [437, 0]
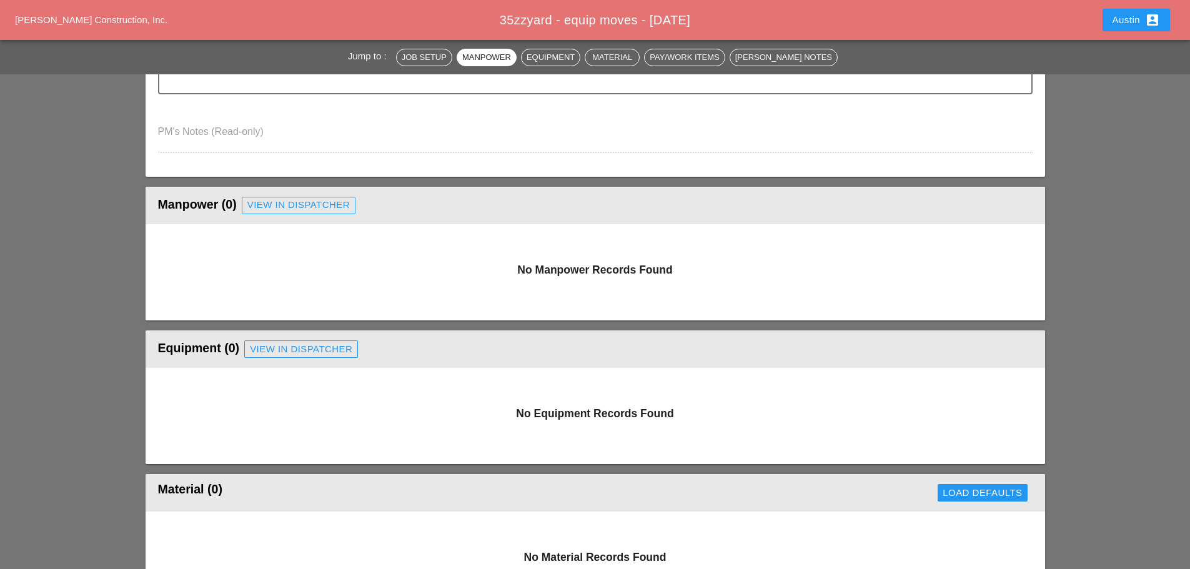
click at [286, 207] on div "View in Dispatcher" at bounding box center [298, 205] width 102 height 14
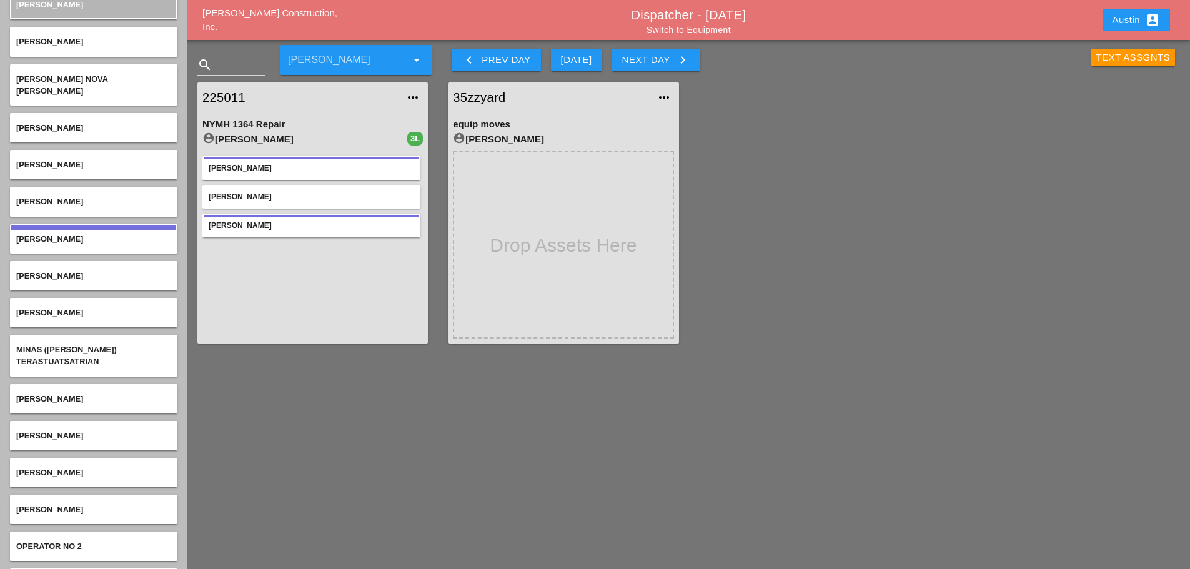
scroll to position [3436, 0]
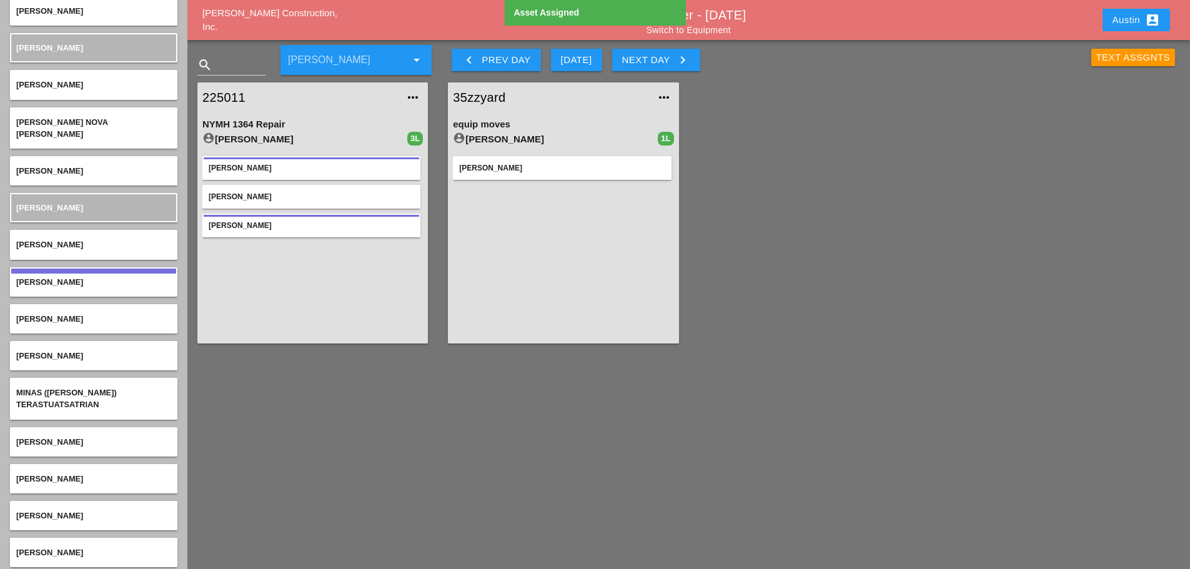
click at [688, 28] on div "Asset Assigned" at bounding box center [595, 14] width 187 height 29
click at [692, 31] on link "Switch to Equipment" at bounding box center [689, 30] width 84 height 10
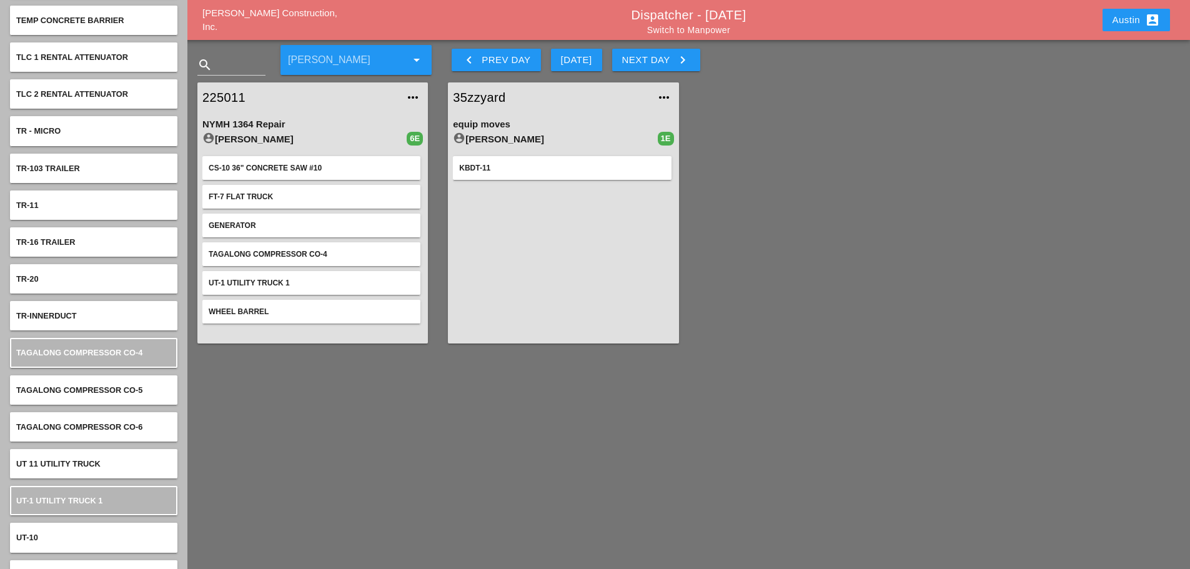
scroll to position [6560, 0]
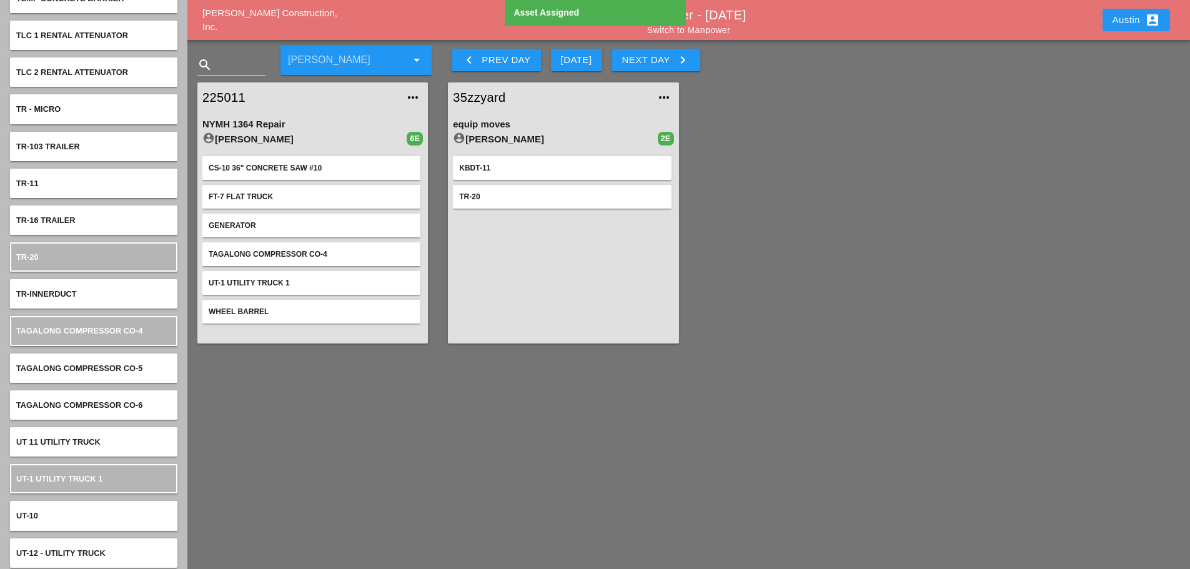
click at [1135, 17] on div "Austin account_box" at bounding box center [1136, 19] width 47 height 15
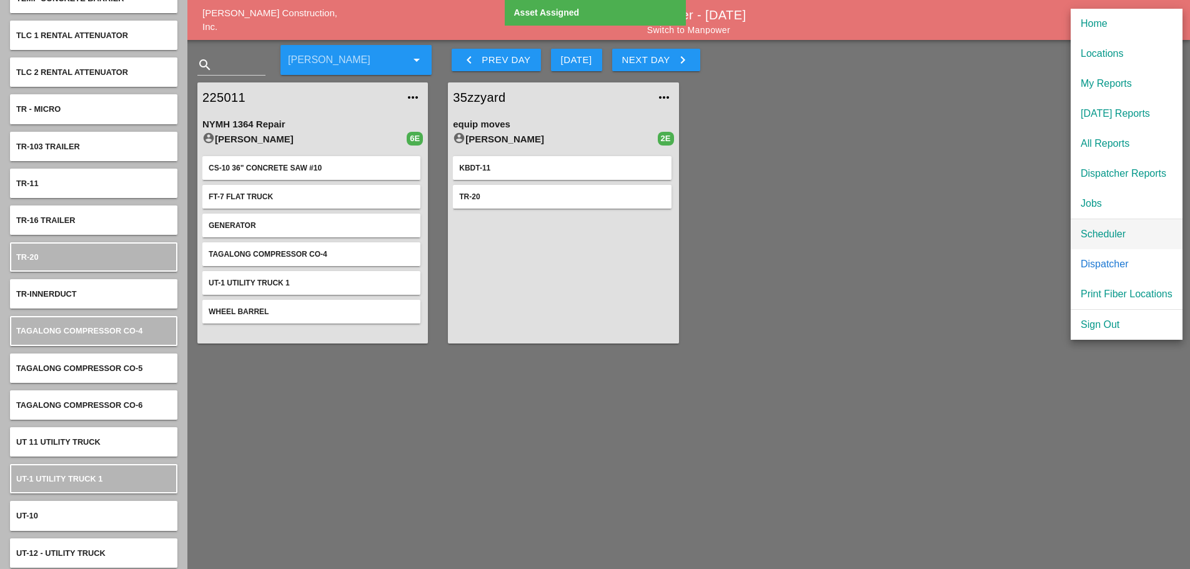
click at [1112, 242] on link "Scheduler" at bounding box center [1127, 234] width 112 height 30
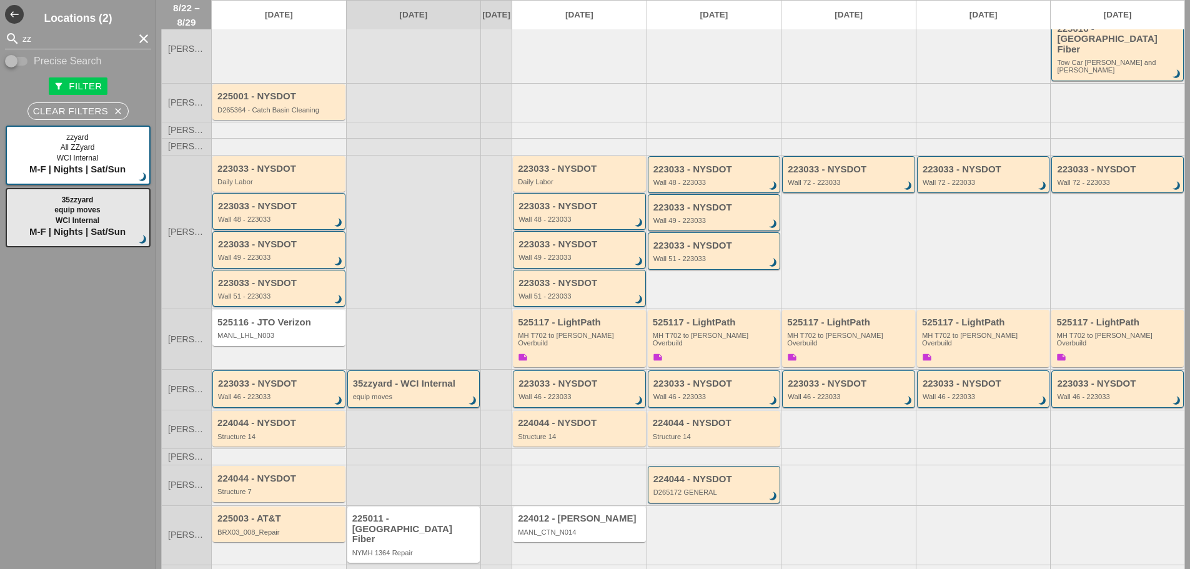
scroll to position [87, 0]
click at [402, 391] on div "equip moves" at bounding box center [415, 394] width 124 height 7
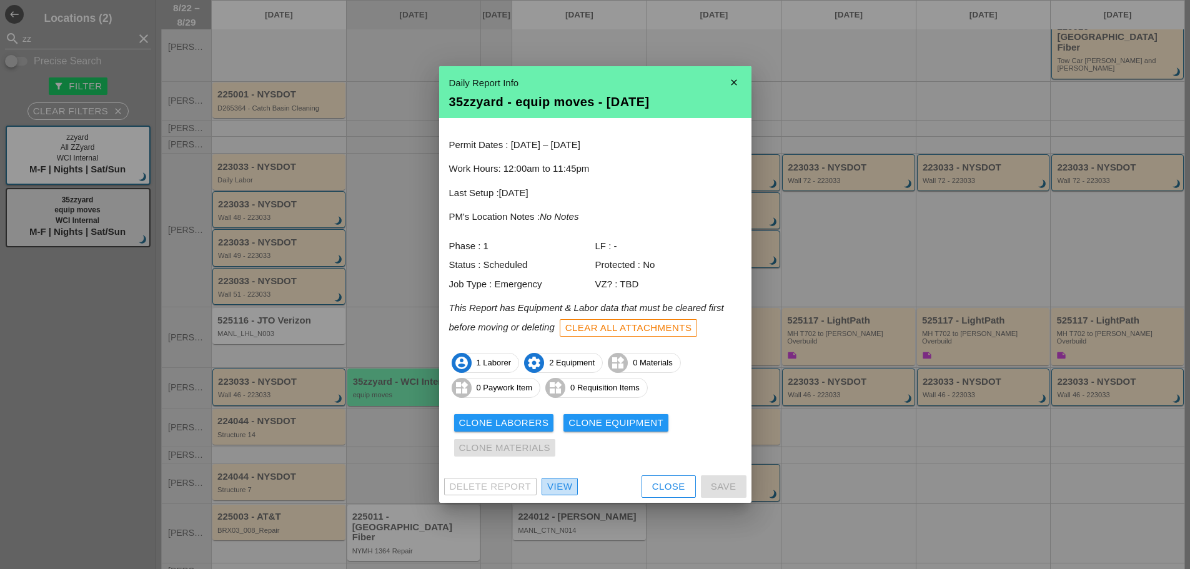
click at [565, 487] on div "View" at bounding box center [559, 487] width 25 height 14
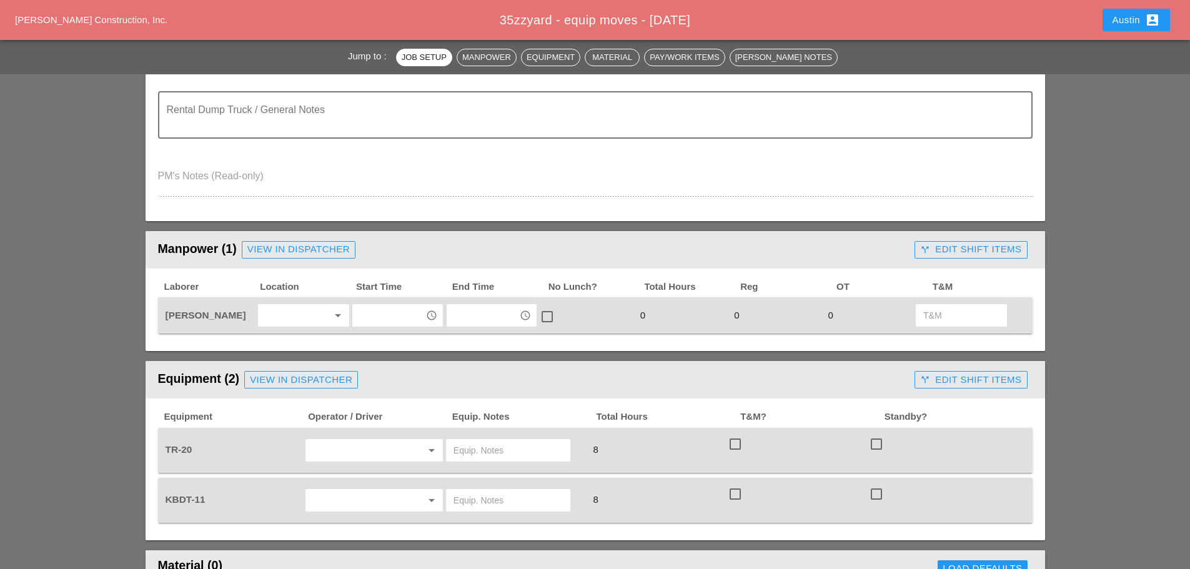
scroll to position [437, 0]
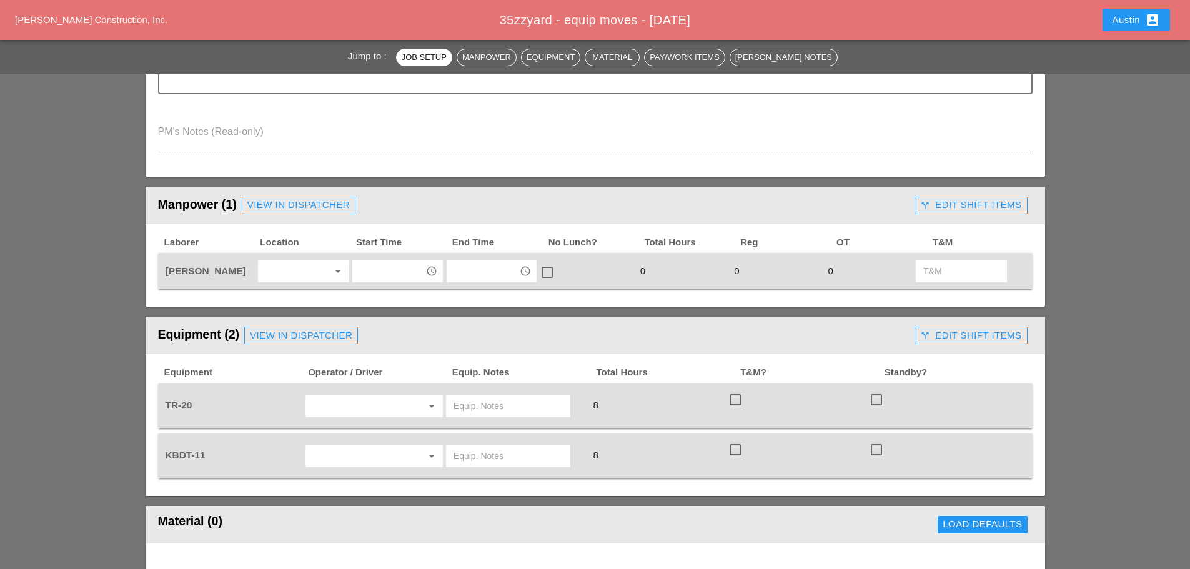
click at [304, 272] on div at bounding box center [295, 271] width 66 height 20
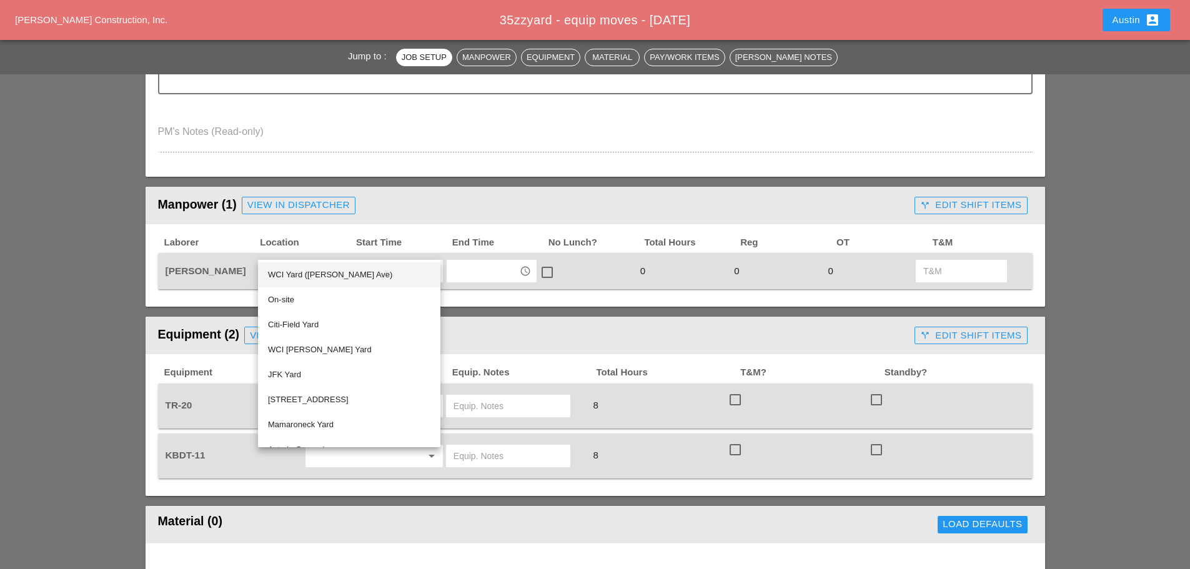
click at [310, 277] on div "WCI Yard ([PERSON_NAME] Ave)" at bounding box center [349, 274] width 162 height 15
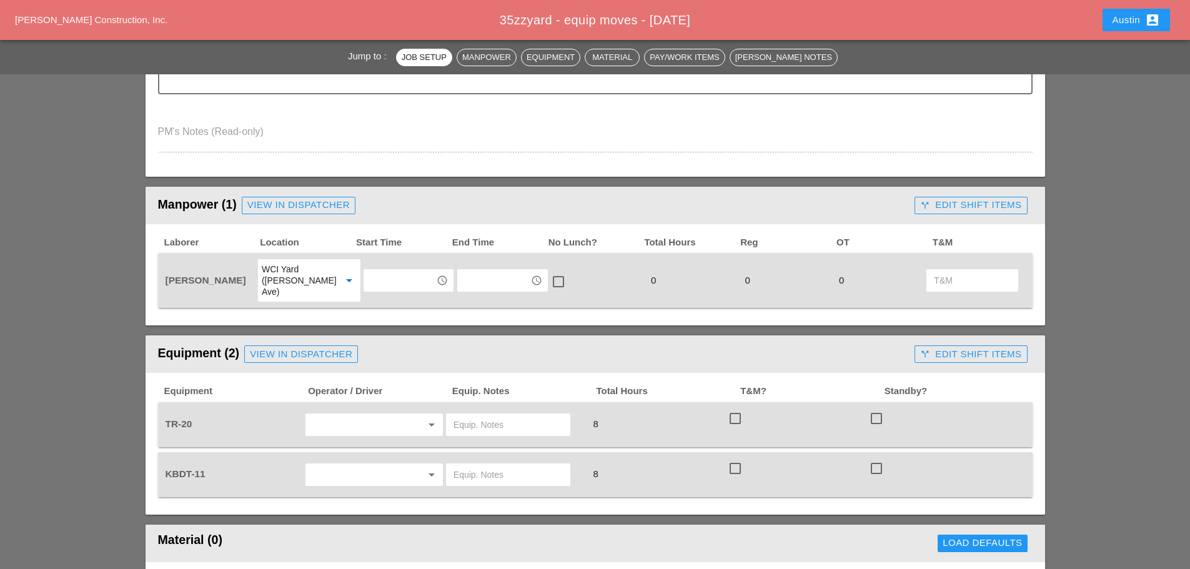
click at [400, 272] on input "text" at bounding box center [399, 281] width 65 height 20
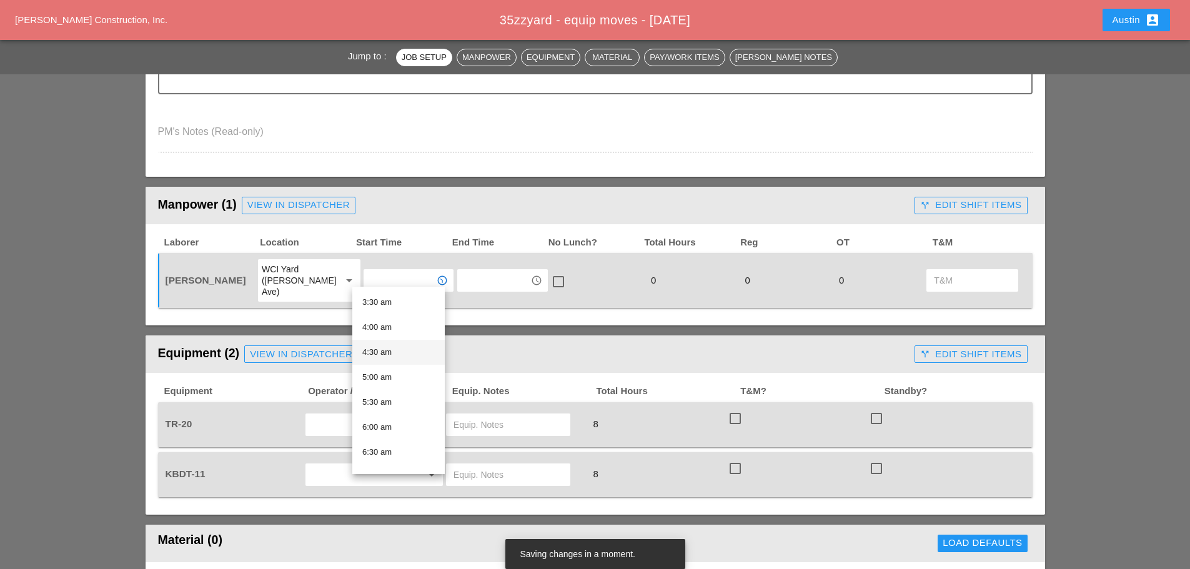
scroll to position [187, 0]
click at [393, 462] on div "7:00 am" at bounding box center [398, 464] width 72 height 15
type input "7:00 am"
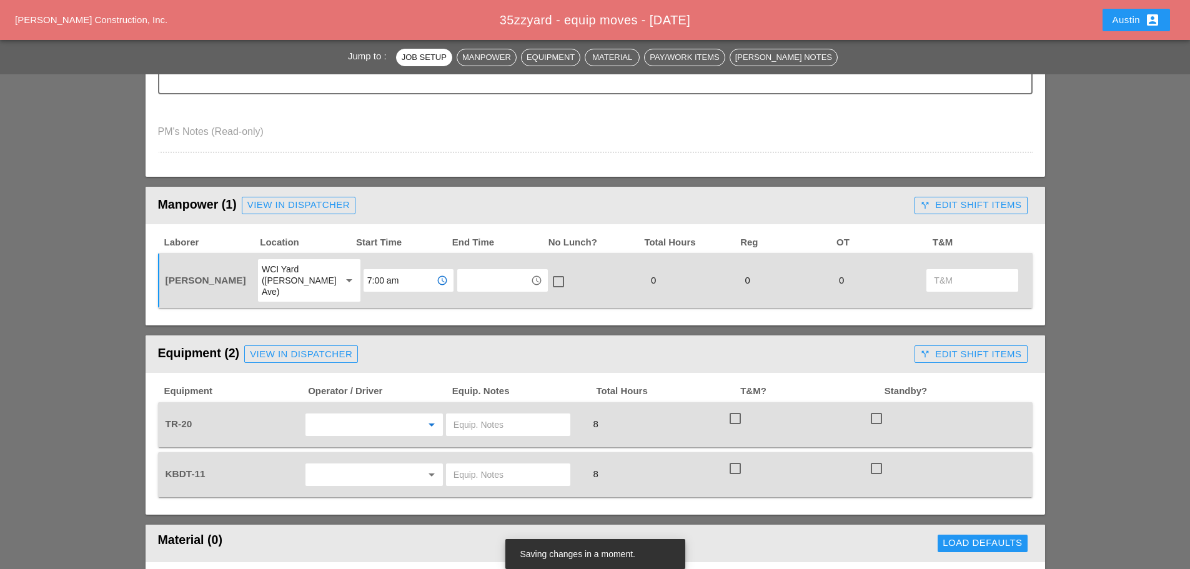
click at [345, 415] on input "text" at bounding box center [356, 425] width 95 height 20
click at [350, 445] on div "[PERSON_NAME]" at bounding box center [373, 440] width 117 height 15
type input "[PERSON_NAME]"
click at [350, 465] on input "text" at bounding box center [356, 475] width 95 height 20
click at [357, 487] on div "[PERSON_NAME]" at bounding box center [373, 490] width 117 height 15
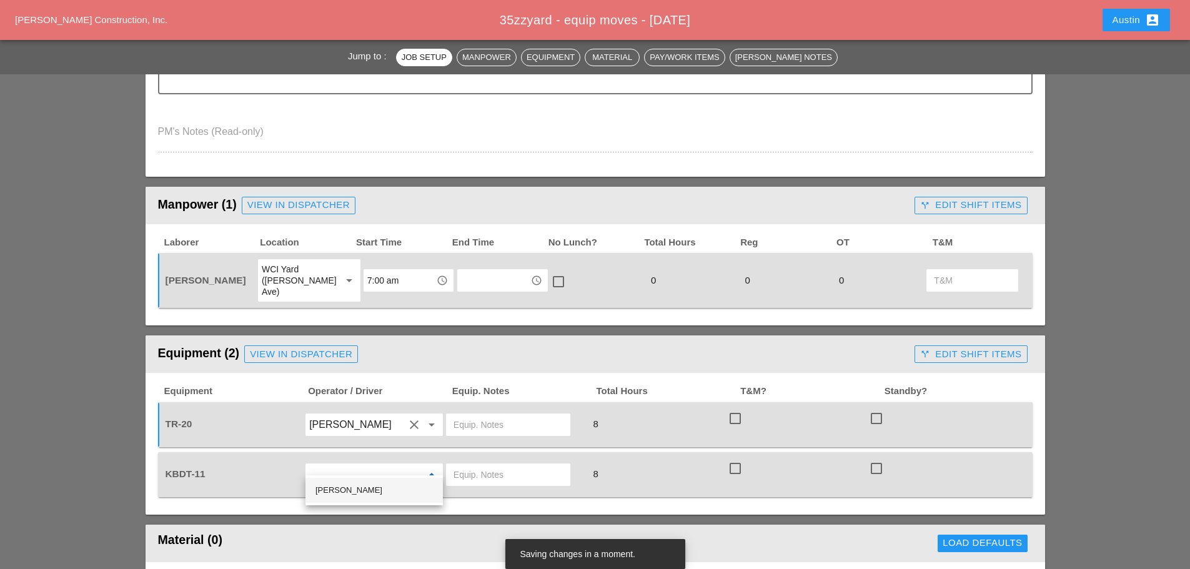
type input "[PERSON_NAME]"
click at [495, 417] on input "text" at bounding box center [508, 425] width 109 height 20
type input "on KBDT 11"
click at [502, 465] on input "text" at bounding box center [508, 475] width 109 height 20
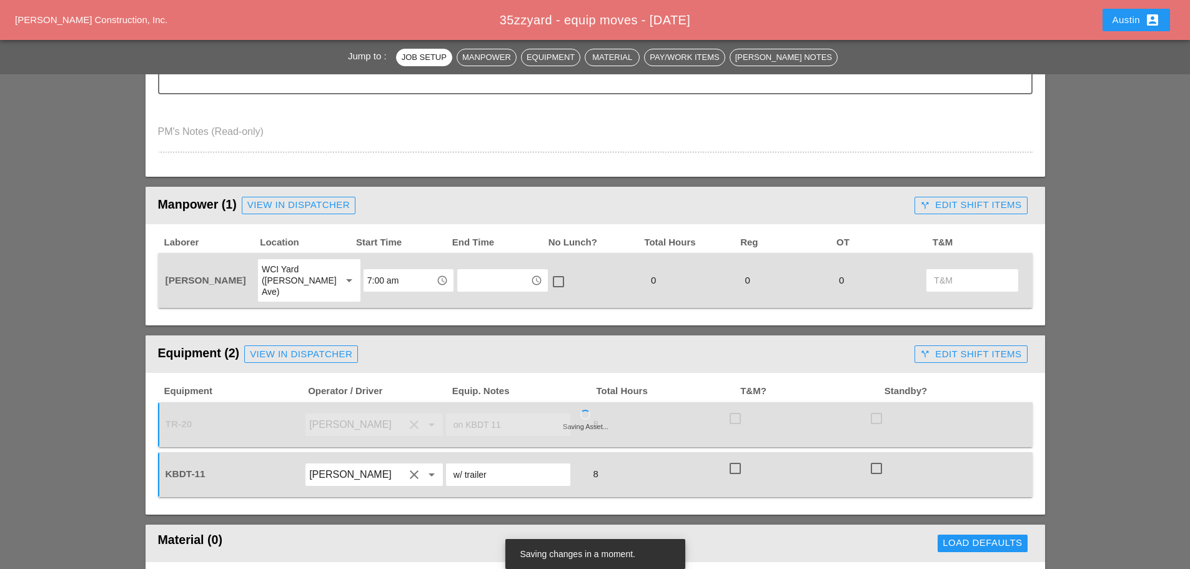
type input "w/ trailer"
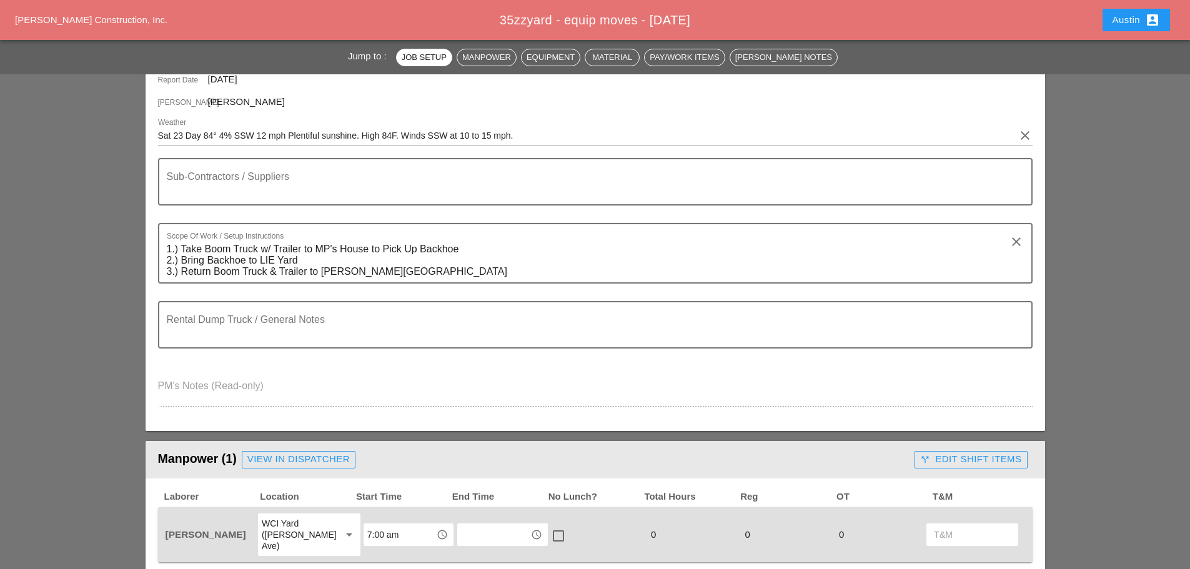
scroll to position [0, 0]
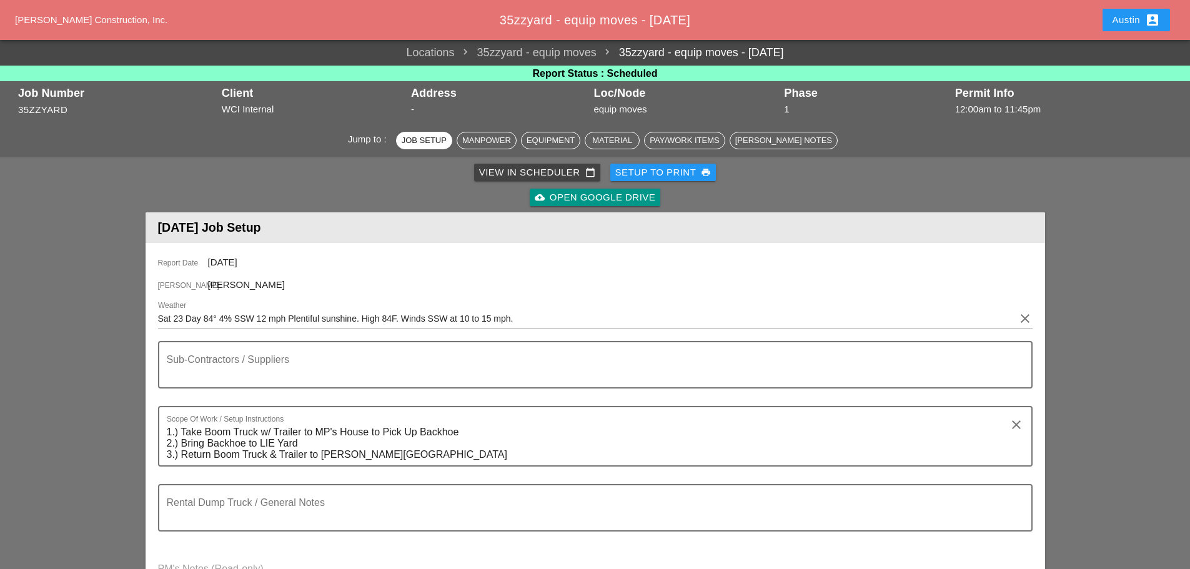
click at [549, 167] on div "View in Scheduler calendar_today" at bounding box center [537, 173] width 116 height 14
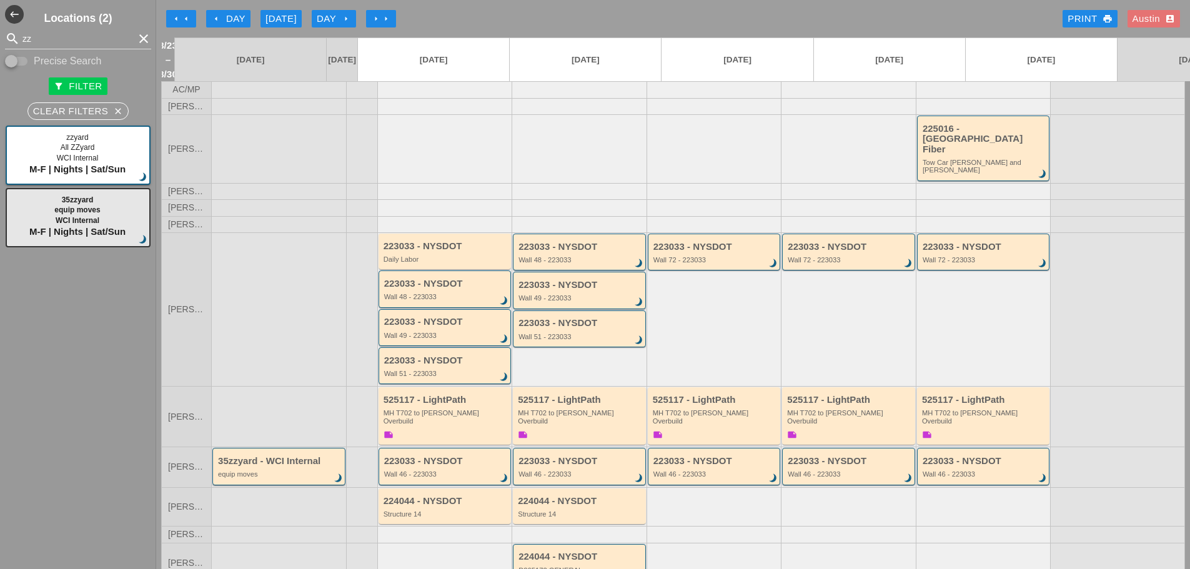
click at [237, 15] on div "arrow_left Day" at bounding box center [228, 19] width 34 height 14
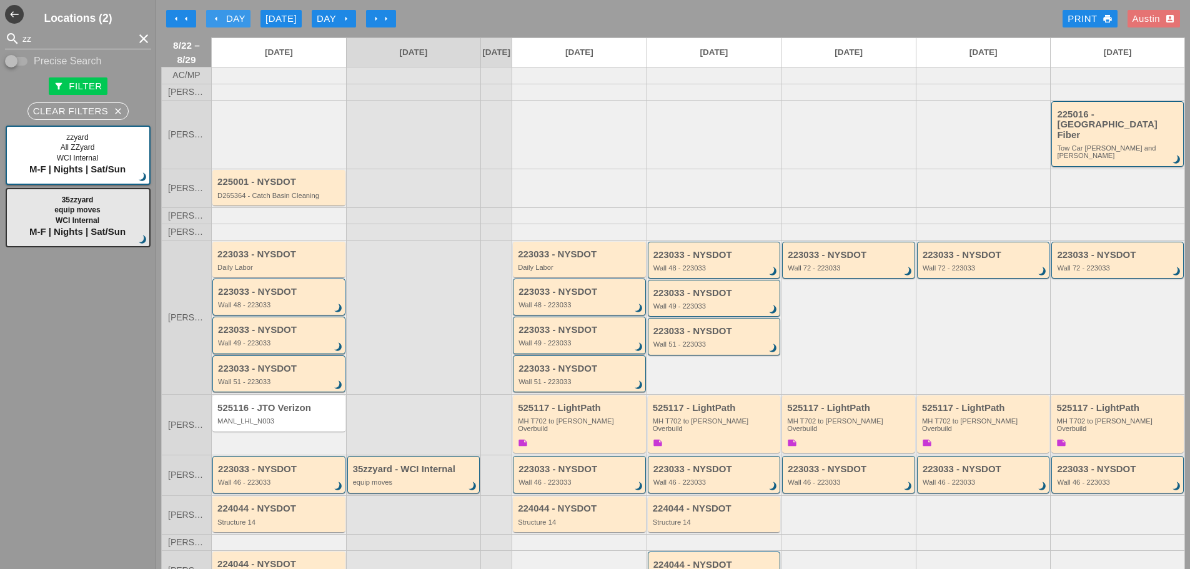
click at [237, 15] on div "arrow_left Day" at bounding box center [228, 19] width 34 height 14
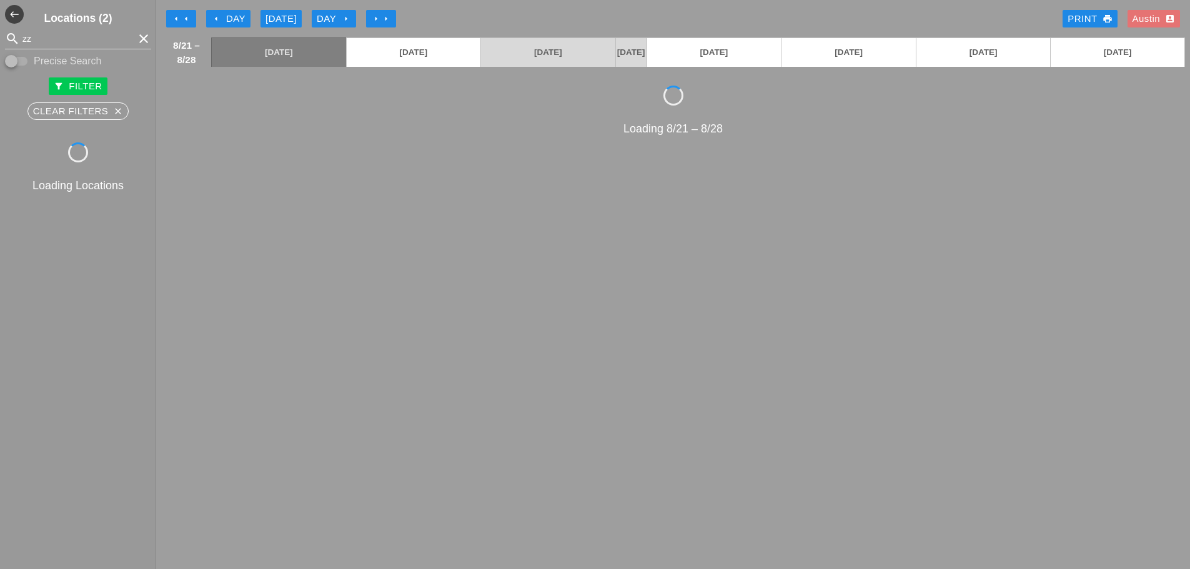
click at [544, 18] on div "arrow_left arrow_left arrow_left Day [DATE] Day arrow_right arrow_right arrow_r…" at bounding box center [673, 18] width 1024 height 25
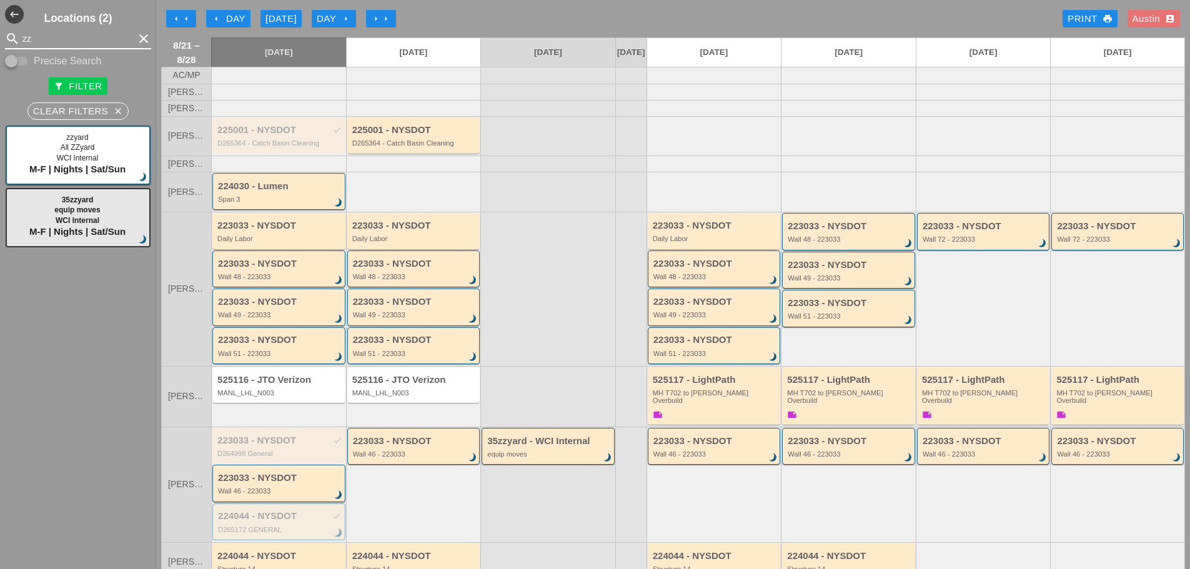
drag, startPoint x: 29, startPoint y: 42, endPoint x: 18, endPoint y: 41, distance: 11.3
click at [18, 41] on div "search zz clear" at bounding box center [78, 39] width 146 height 20
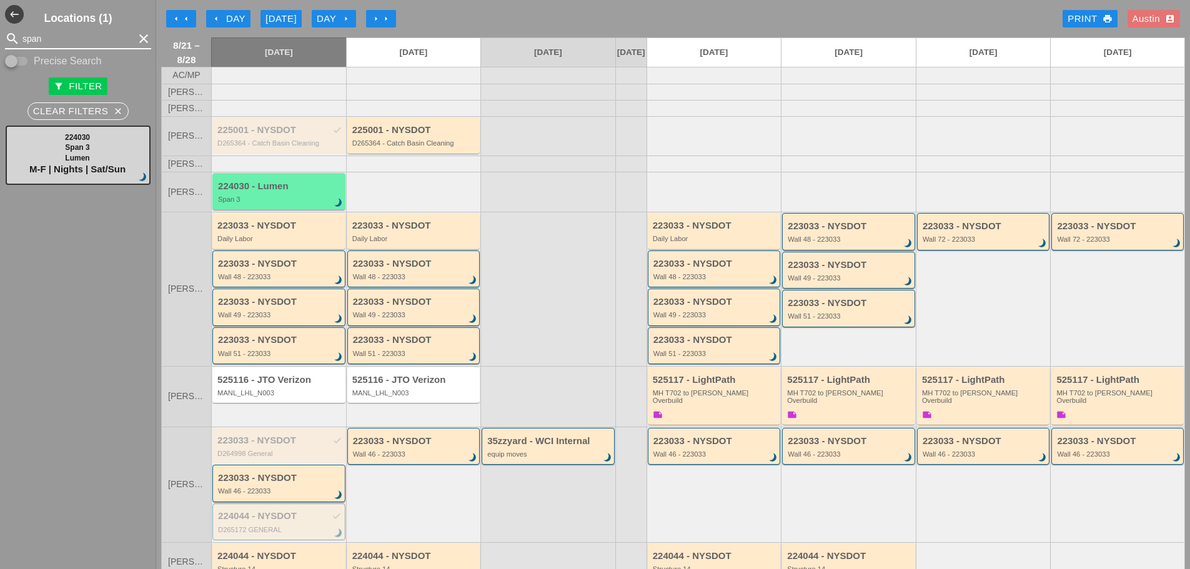
type input "span"
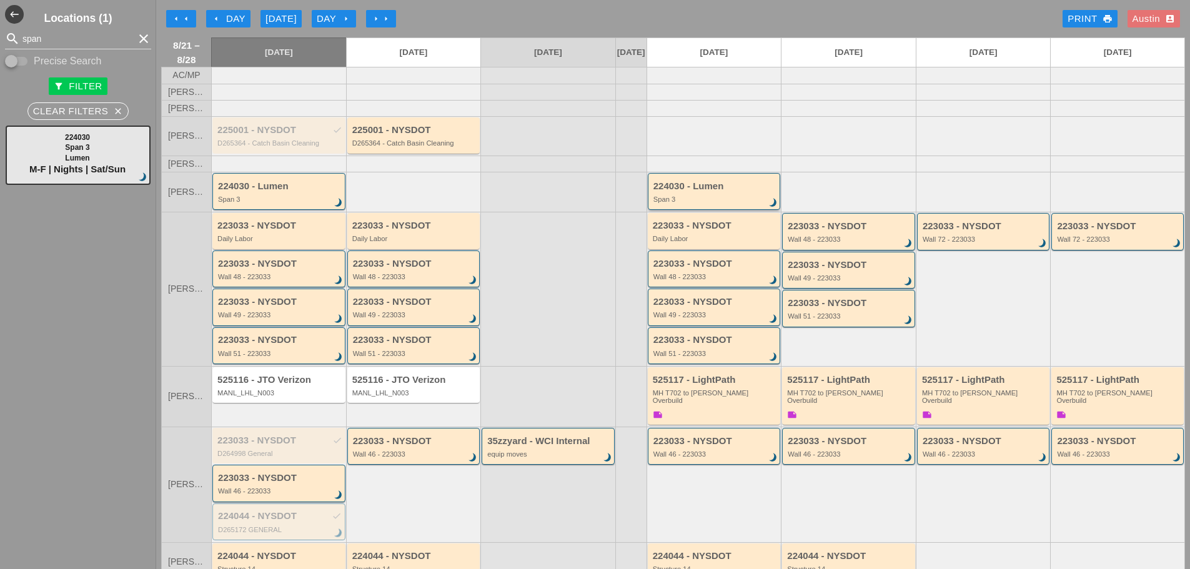
click at [701, 192] on div "224030 - Lumen" at bounding box center [715, 186] width 124 height 11
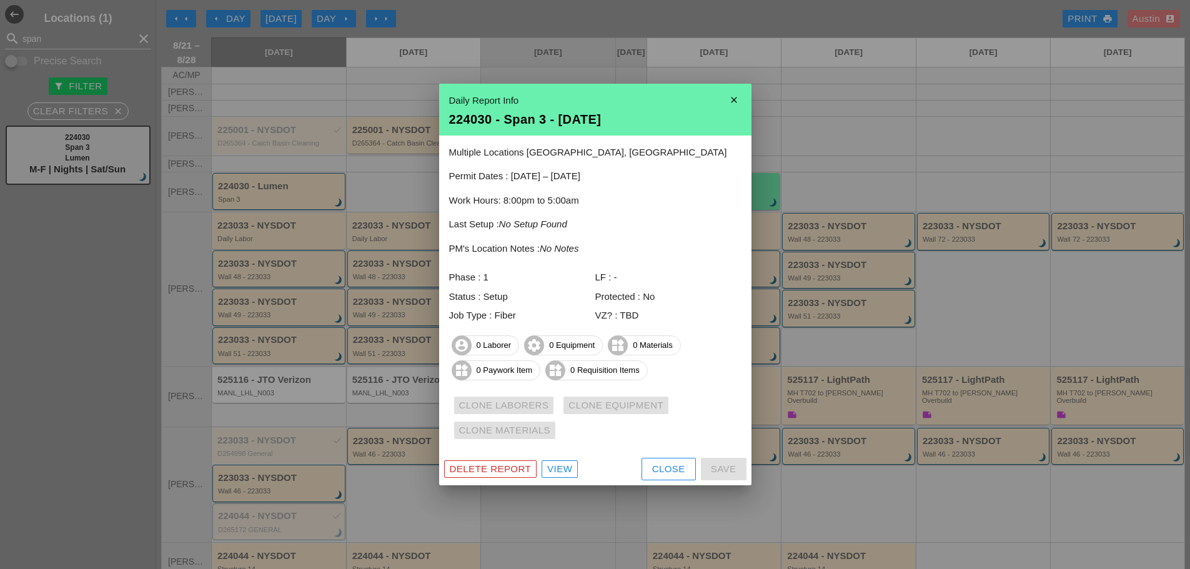
click at [735, 97] on icon "close" at bounding box center [734, 99] width 25 height 25
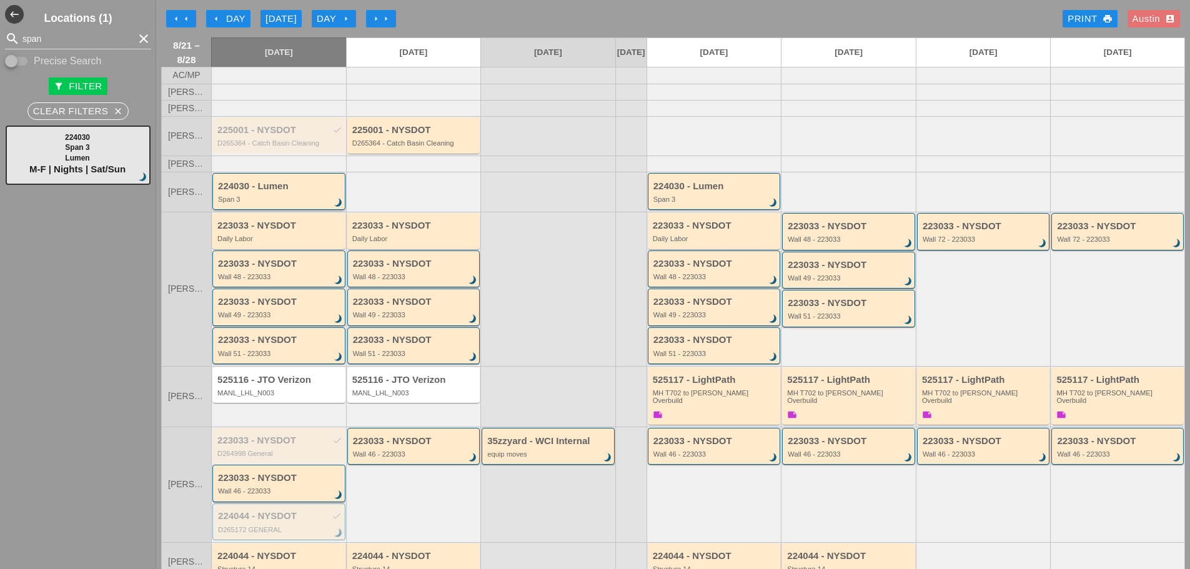
click at [264, 203] on div "Span 3" at bounding box center [280, 199] width 124 height 7
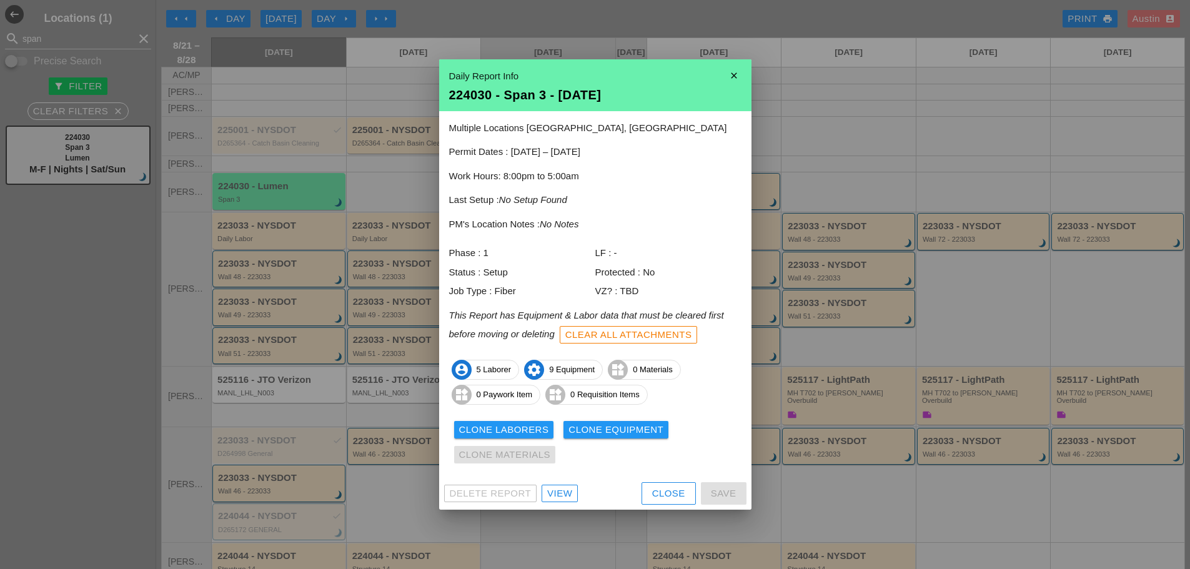
click at [507, 426] on div "Clone Laborers" at bounding box center [504, 430] width 90 height 14
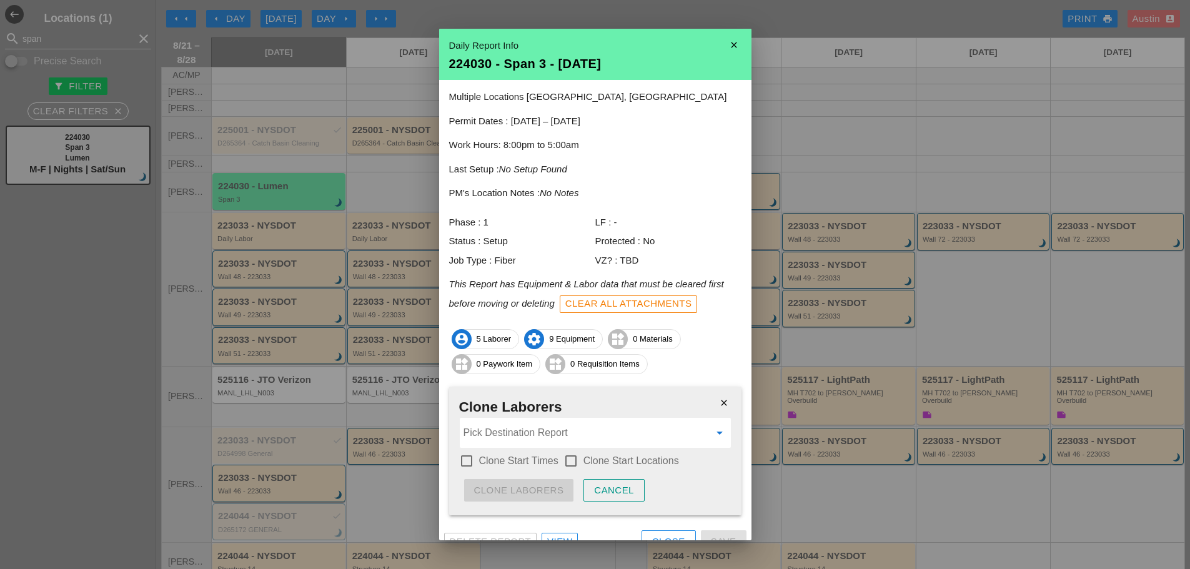
click at [498, 434] on input "Pick Destination Report" at bounding box center [587, 433] width 246 height 20
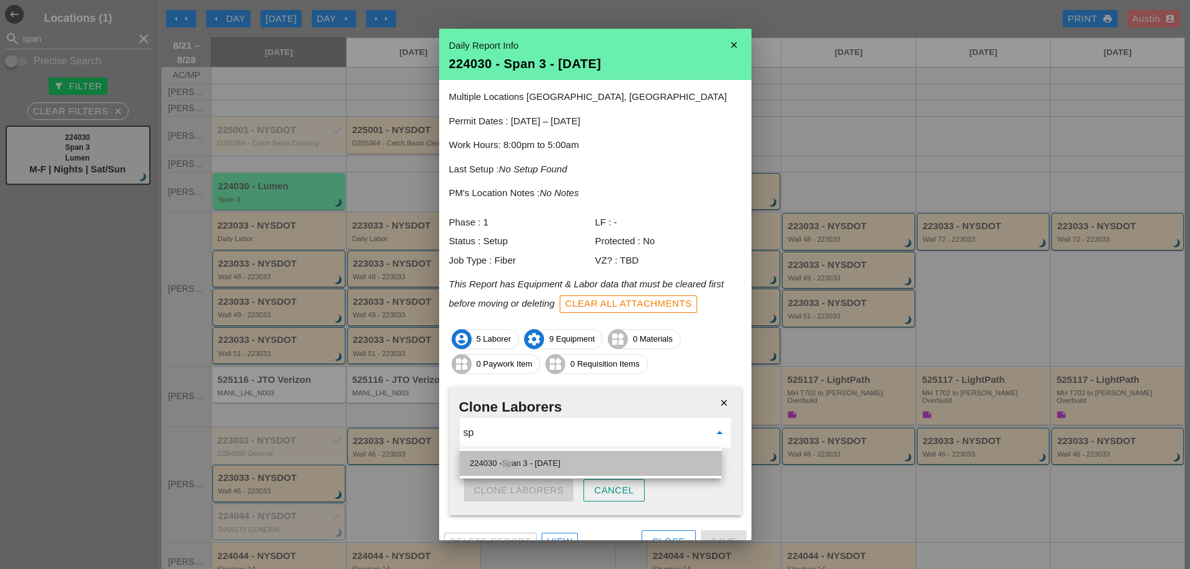
click at [510, 459] on span "Sp" at bounding box center [507, 463] width 10 height 9
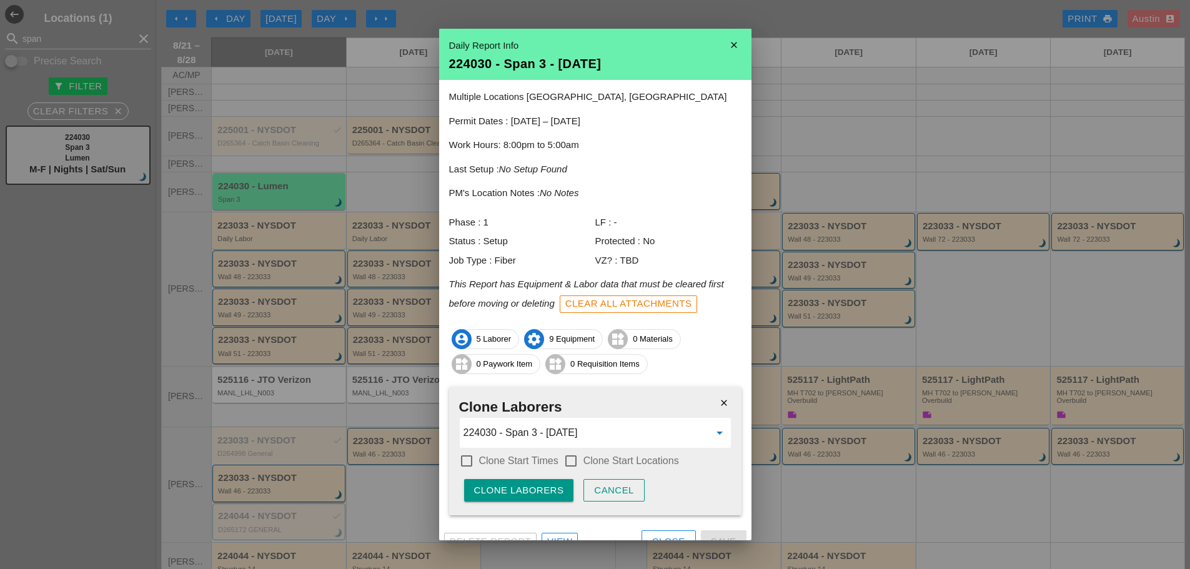
type input "224030 - Span 3 - [DATE]"
click at [468, 460] on div at bounding box center [466, 460] width 21 height 21
checkbox input "true"
click at [567, 459] on div at bounding box center [570, 460] width 21 height 21
checkbox input "true"
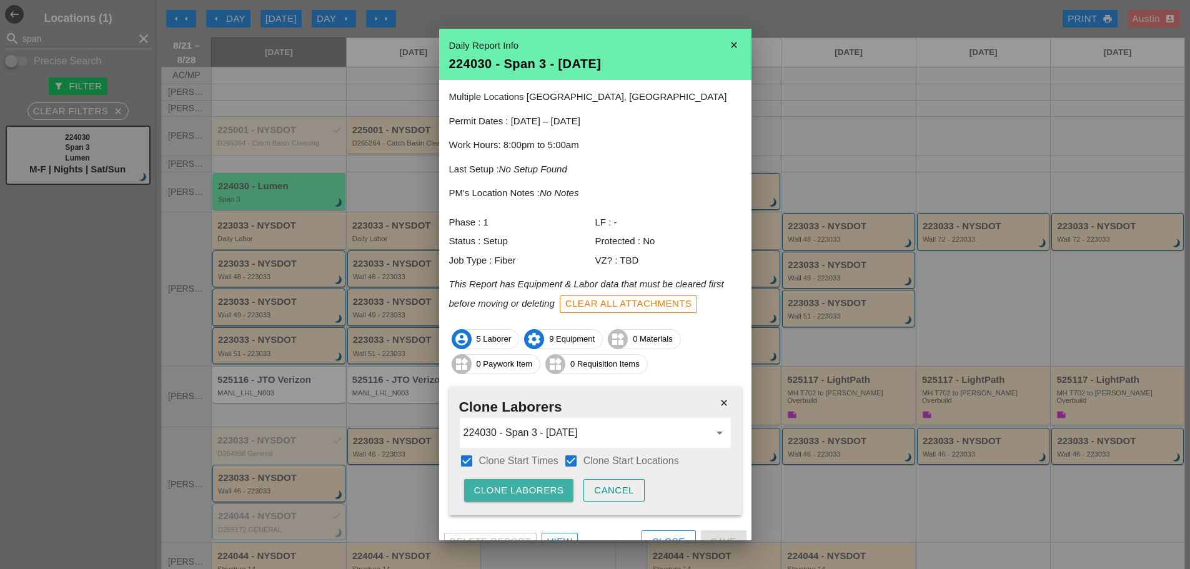
click at [552, 496] on div "Clone Laborers" at bounding box center [519, 491] width 90 height 14
click at [520, 492] on div "Are you sure?" at bounding box center [513, 491] width 79 height 14
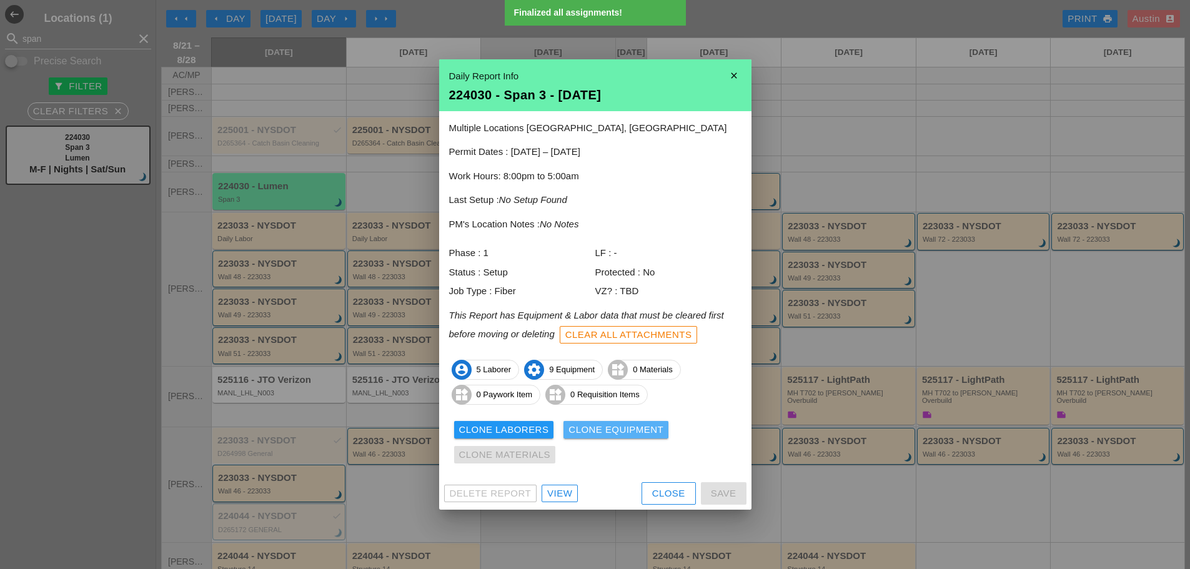
click at [589, 424] on div "Clone Equipment" at bounding box center [616, 430] width 95 height 14
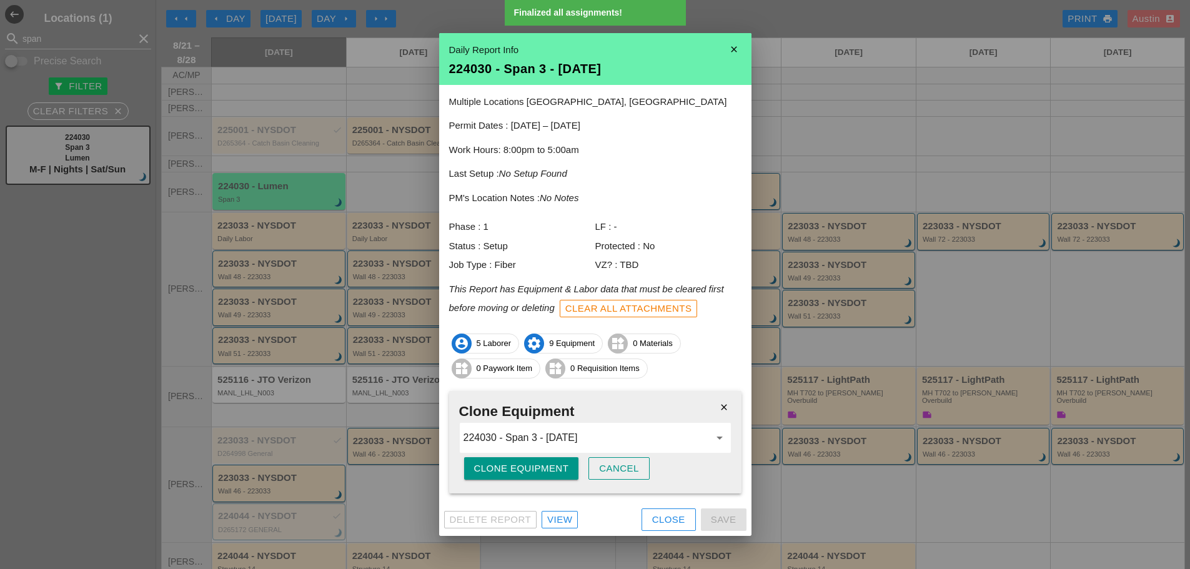
click at [512, 474] on div "Clone Equipment" at bounding box center [521, 469] width 95 height 14
click at [515, 469] on div "Are you sure?" at bounding box center [513, 469] width 79 height 14
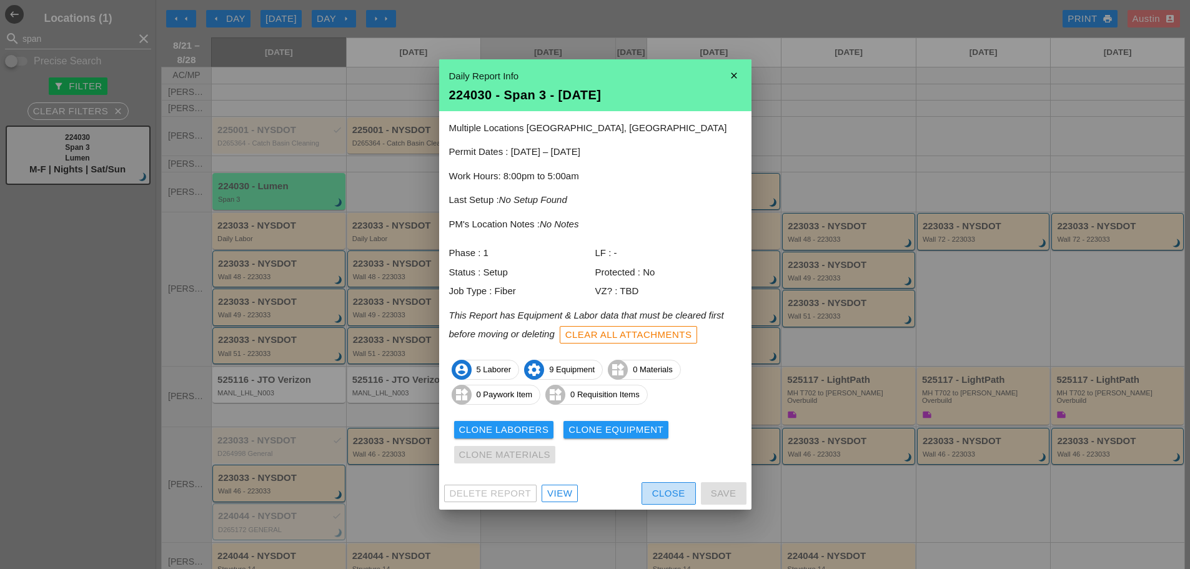
click at [671, 494] on div "Close" at bounding box center [668, 494] width 33 height 14
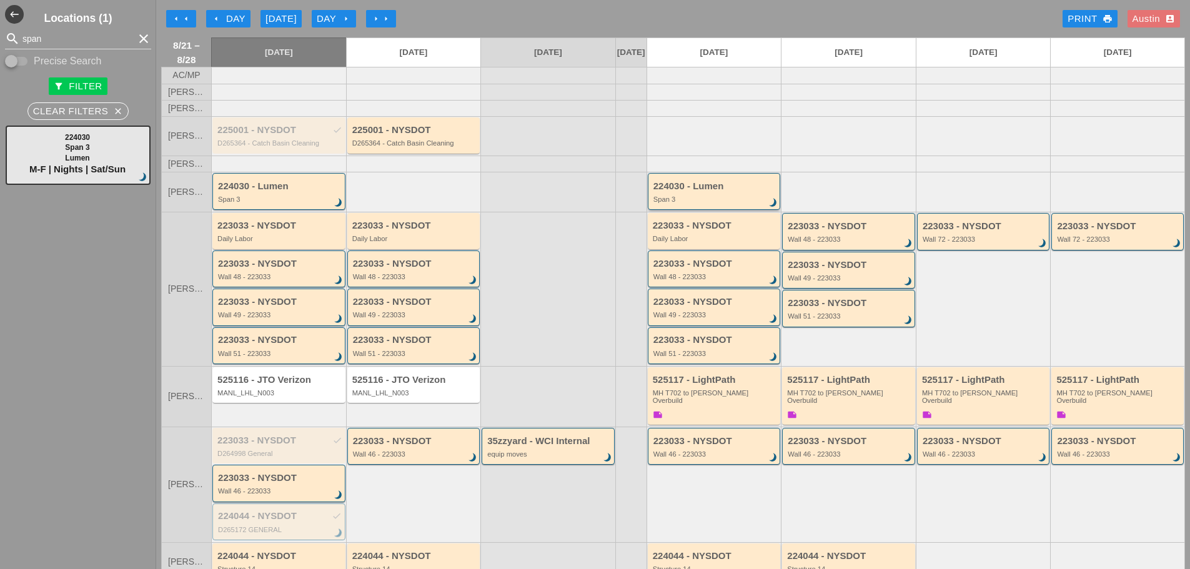
click at [695, 192] on div "224030 - Lumen" at bounding box center [715, 186] width 124 height 11
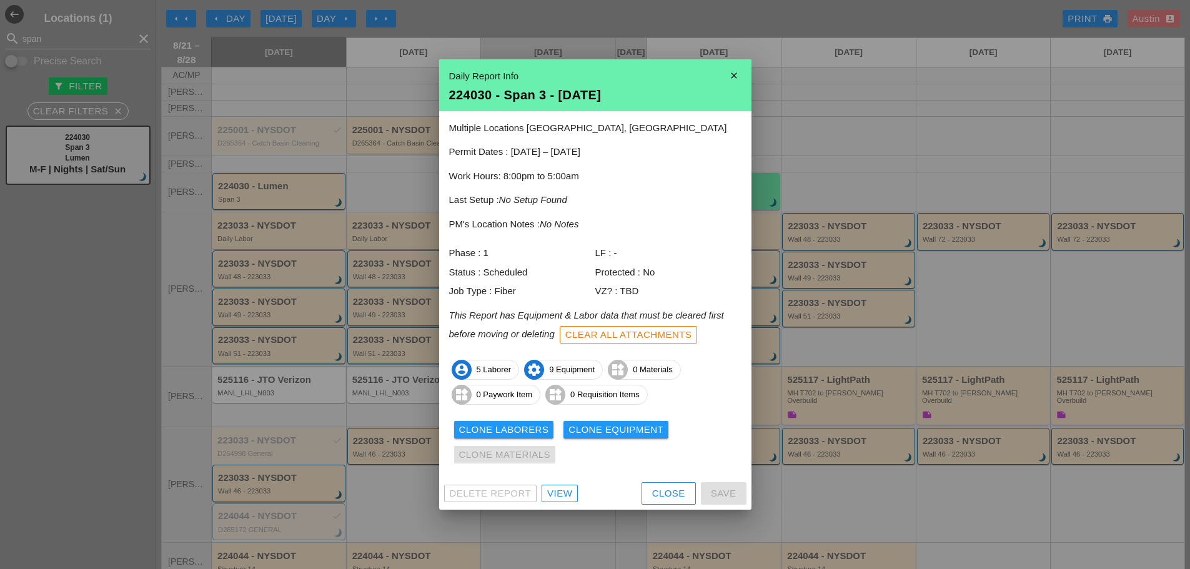
click at [572, 496] on div "View" at bounding box center [559, 494] width 25 height 14
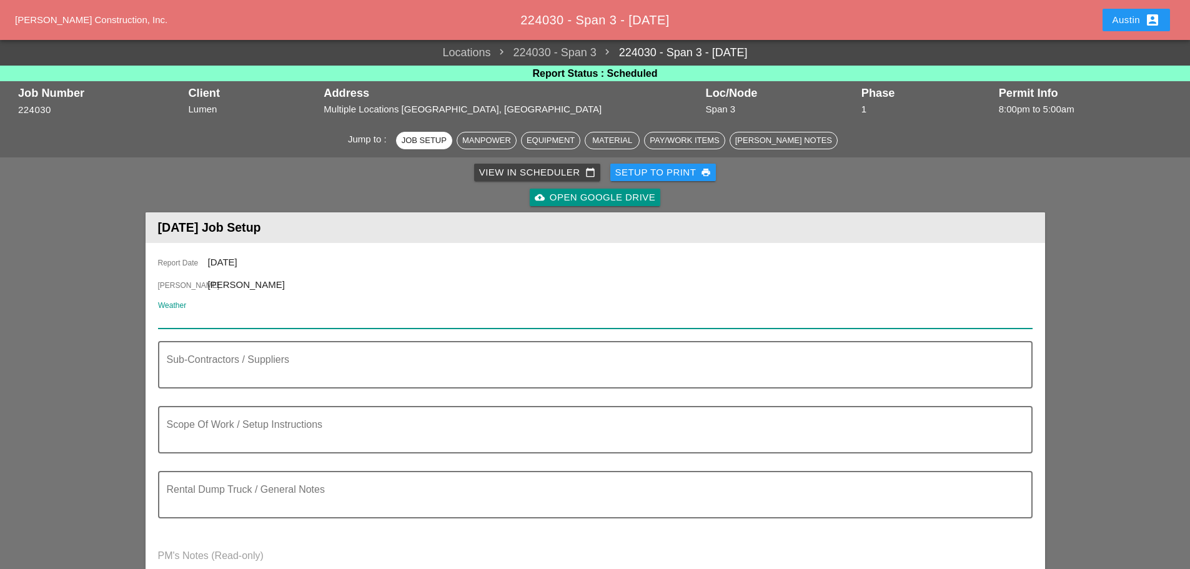
click at [204, 314] on input "Weather" at bounding box center [586, 319] width 857 height 20
paste input "Mon 25 Day 80° 39% SW 7 mph Mostly cloudy in the morning. Isolated thunderstorm…"
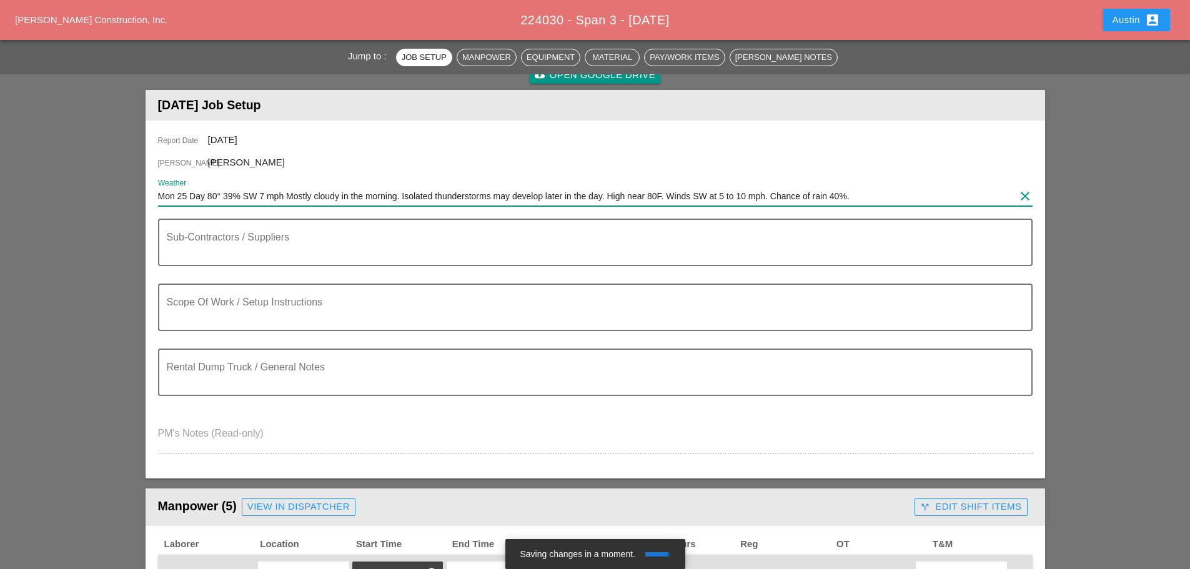
scroll to position [125, 0]
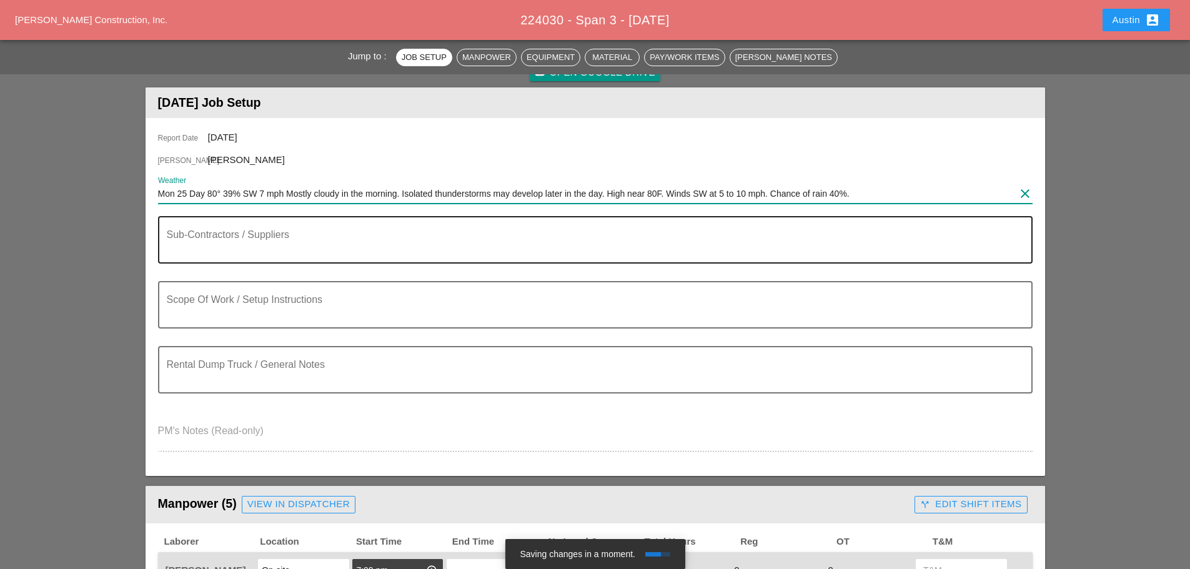
type input "Mon 25 Day 80° 39% SW 7 mph Mostly cloudy in the morning. Isolated thunderstorm…"
click at [289, 243] on textarea "Sub-Contractors / Suppliers" at bounding box center [590, 247] width 847 height 30
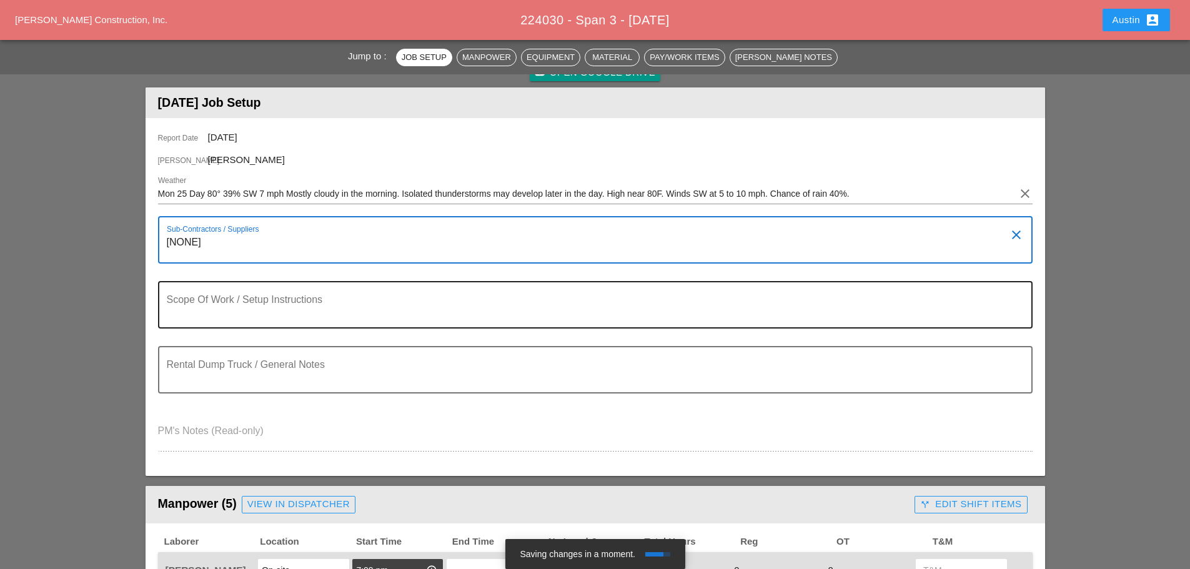
type textarea "[NONE]"
click at [291, 300] on textarea "Scope Of Work / Setup Instructions" at bounding box center [590, 312] width 847 height 30
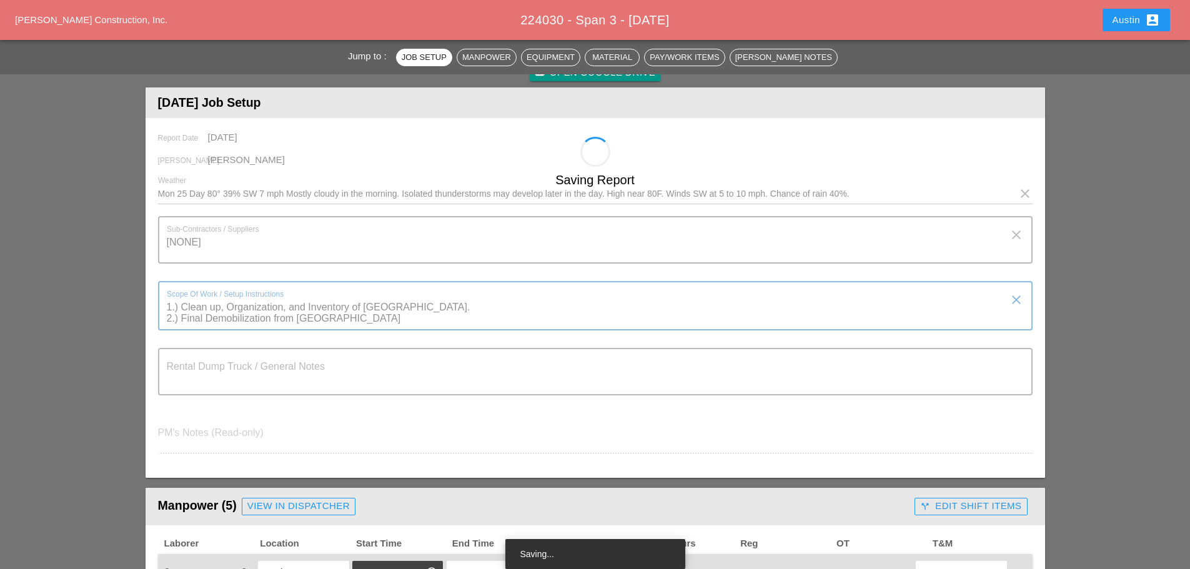
scroll to position [187, 0]
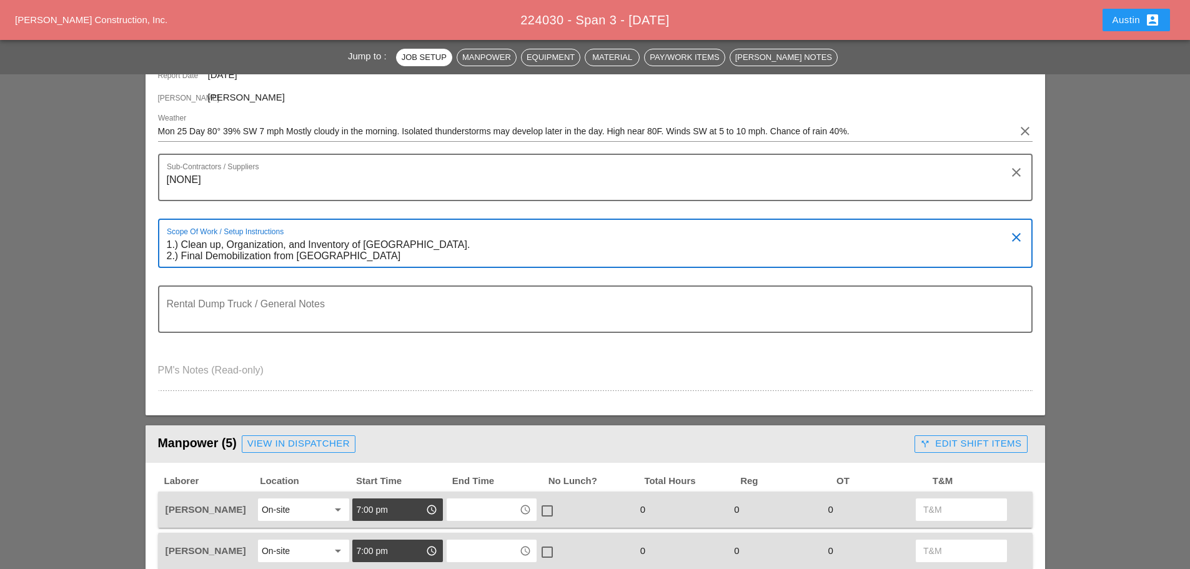
type textarea "1.) Clean up, Organization, and Inventory of [GEOGRAPHIC_DATA]. 2.) Final Demob…"
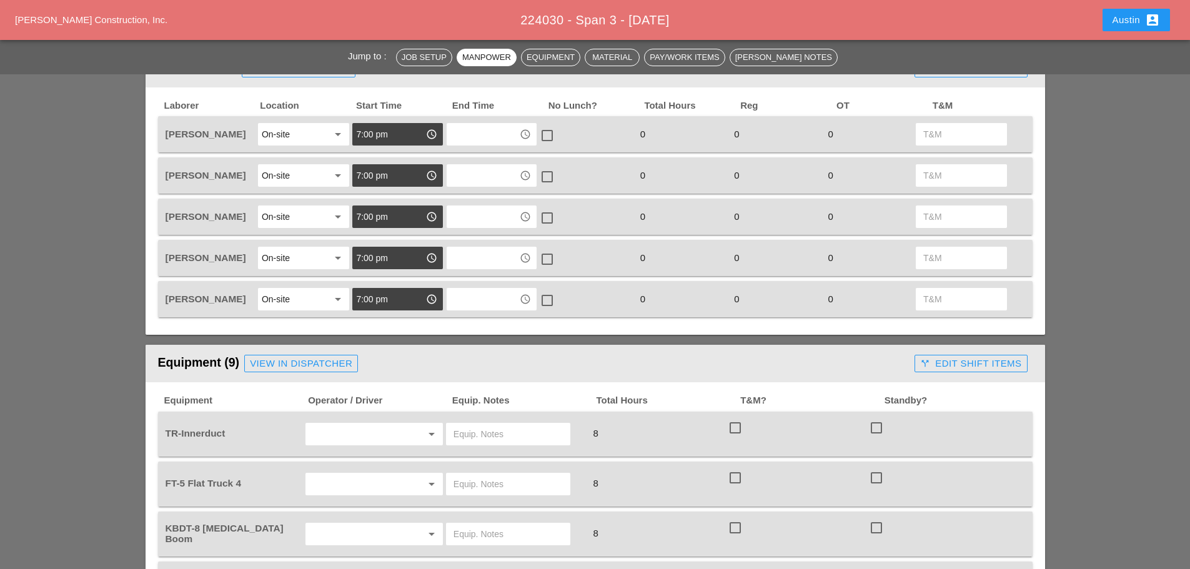
scroll to position [562, 0]
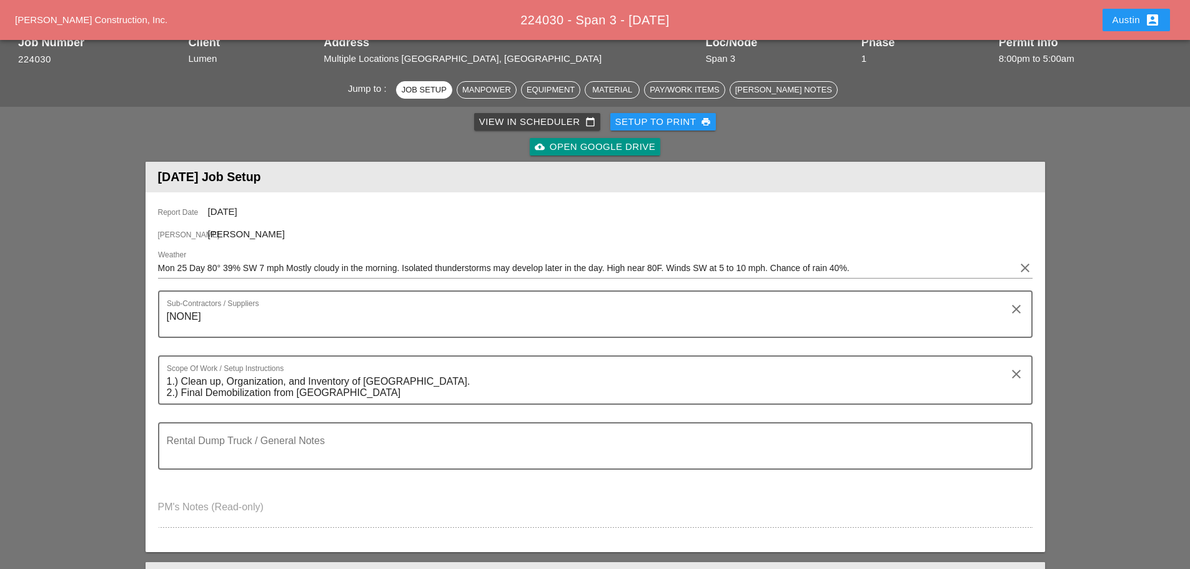
scroll to position [0, 0]
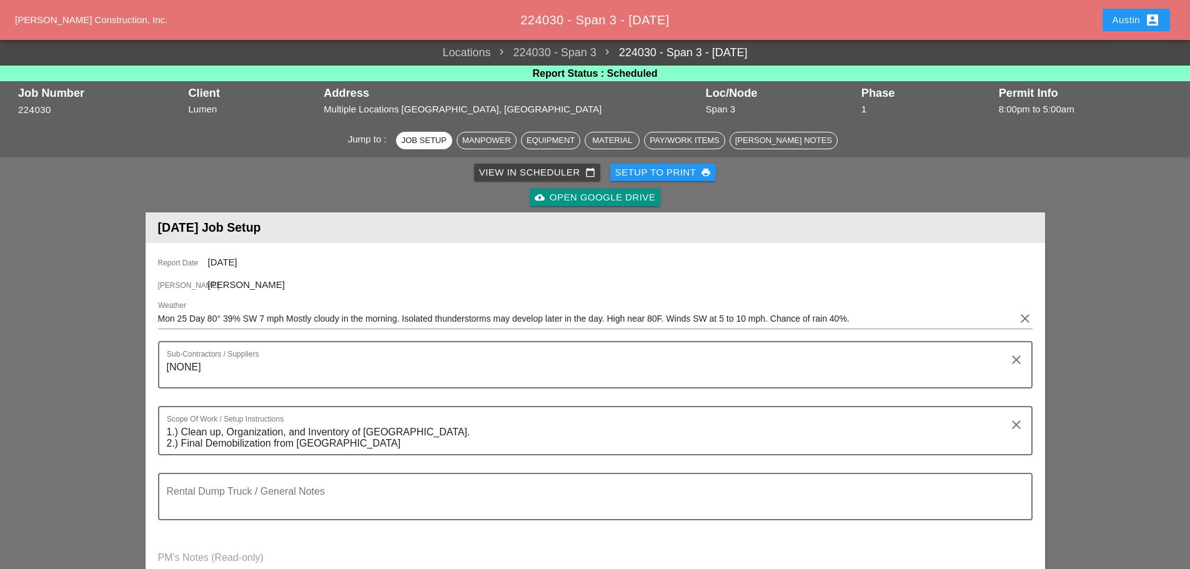
click at [550, 167] on div "View in Scheduler calendar_today" at bounding box center [537, 173] width 116 height 14
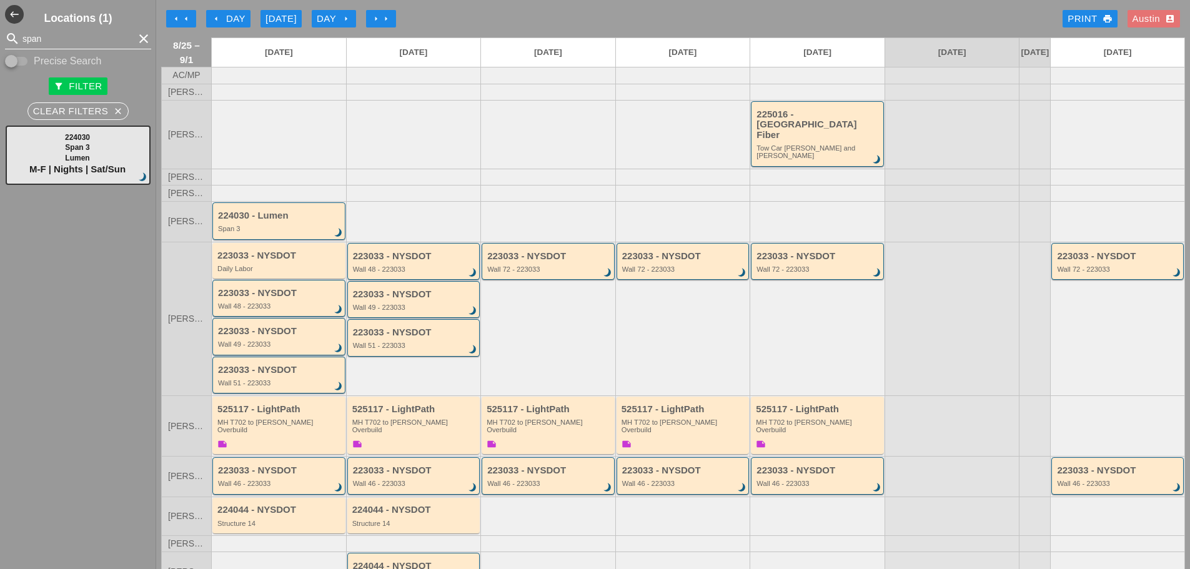
click at [136, 40] on icon "clear" at bounding box center [143, 38] width 15 height 15
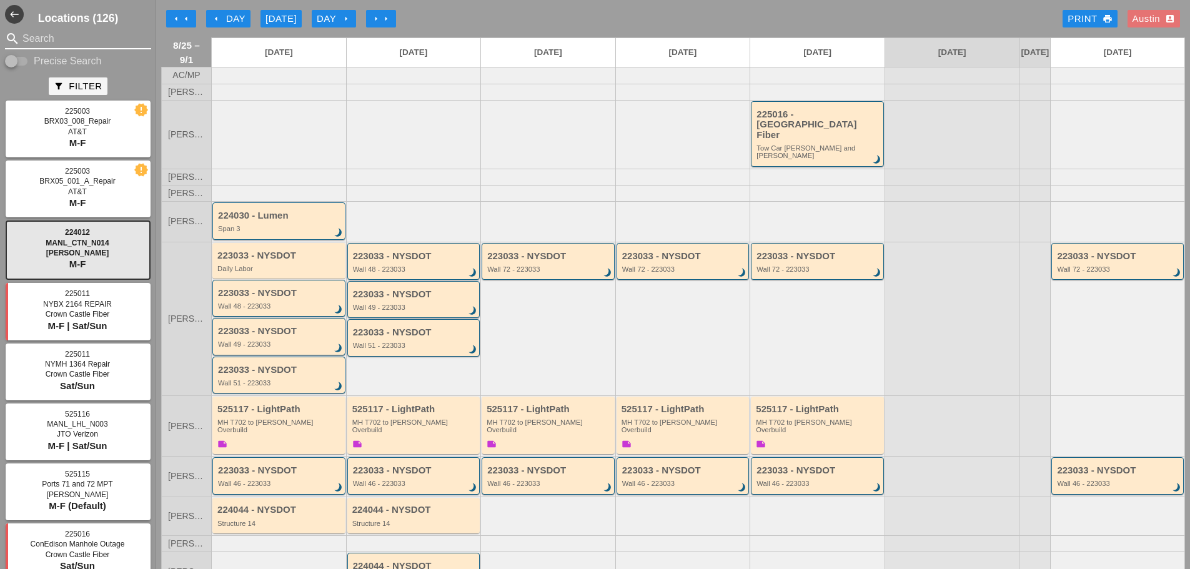
click at [226, 20] on div "arrow_left Day" at bounding box center [228, 19] width 34 height 14
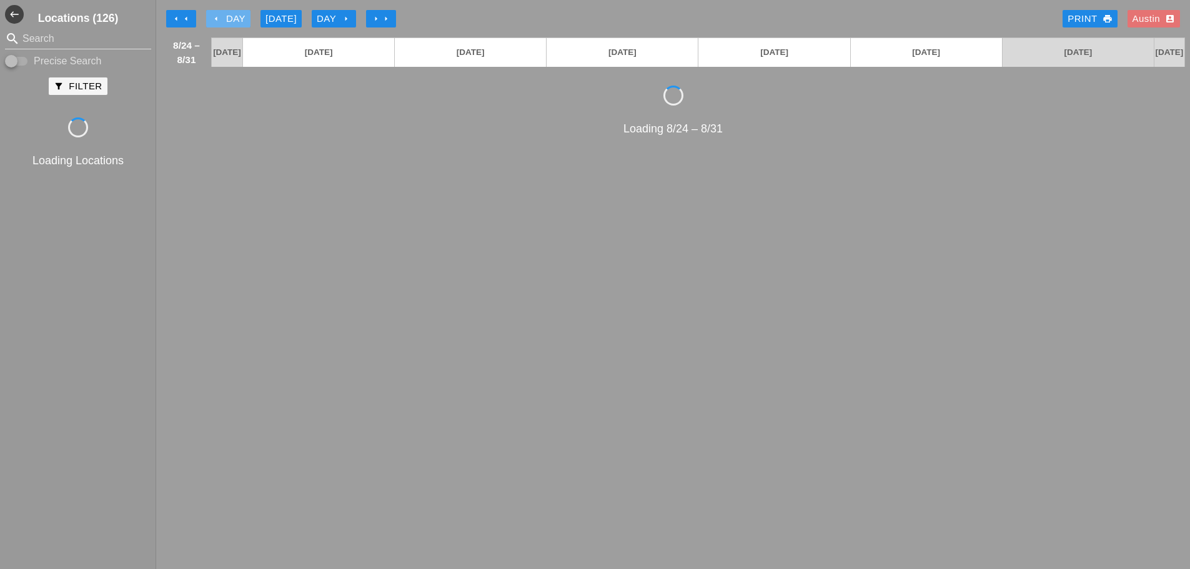
click at [226, 20] on div "arrow_left Day" at bounding box center [228, 19] width 34 height 14
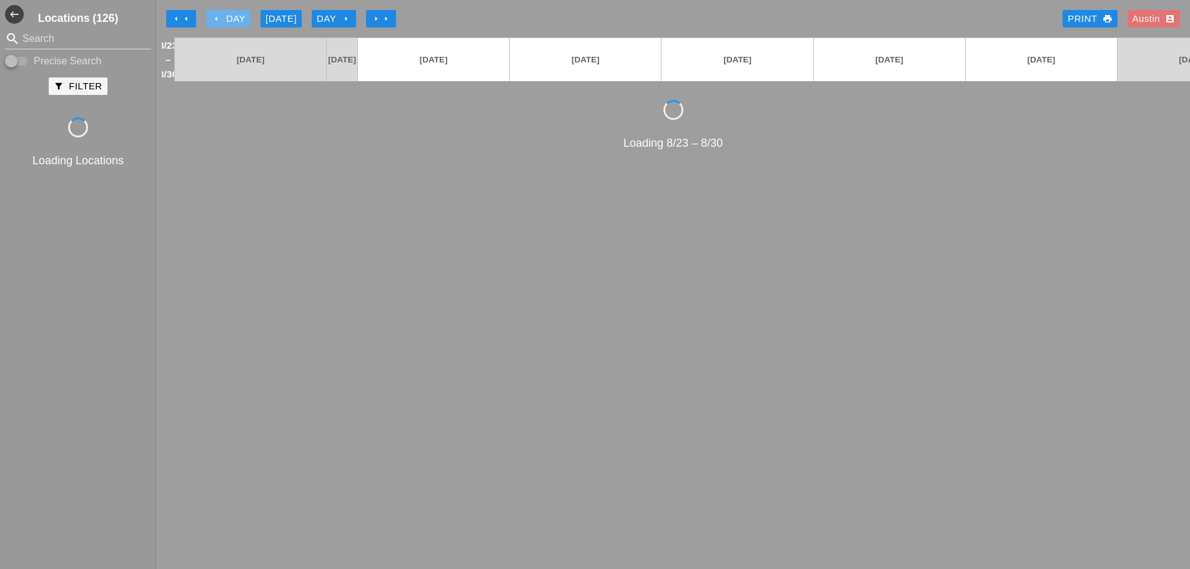
click at [226, 20] on div "arrow_left Day" at bounding box center [228, 19] width 34 height 14
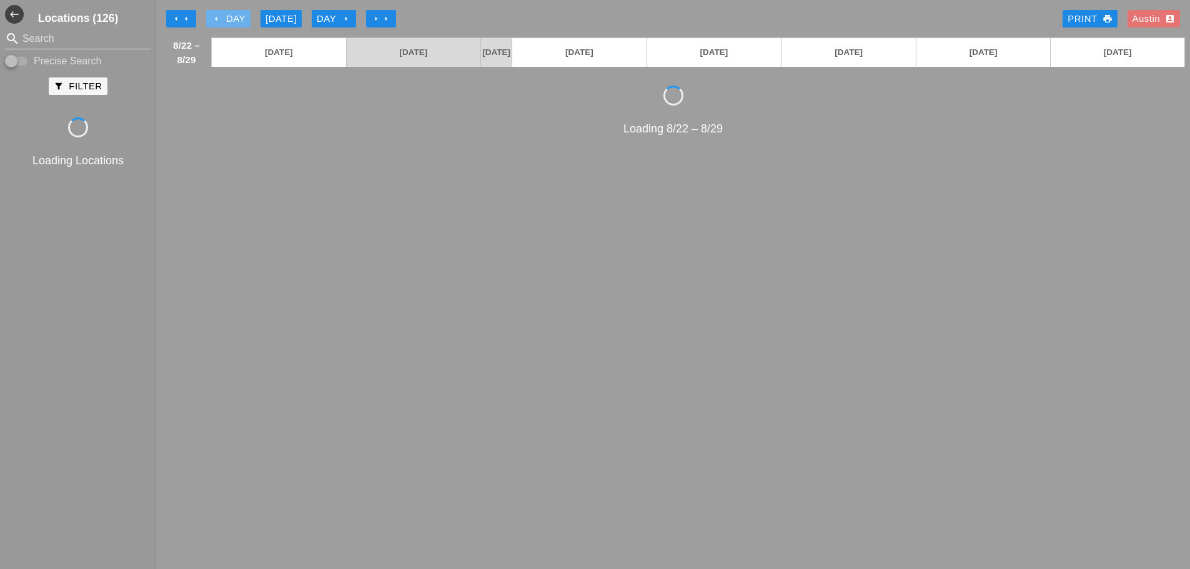
click at [226, 20] on div "arrow_left Day" at bounding box center [228, 19] width 34 height 14
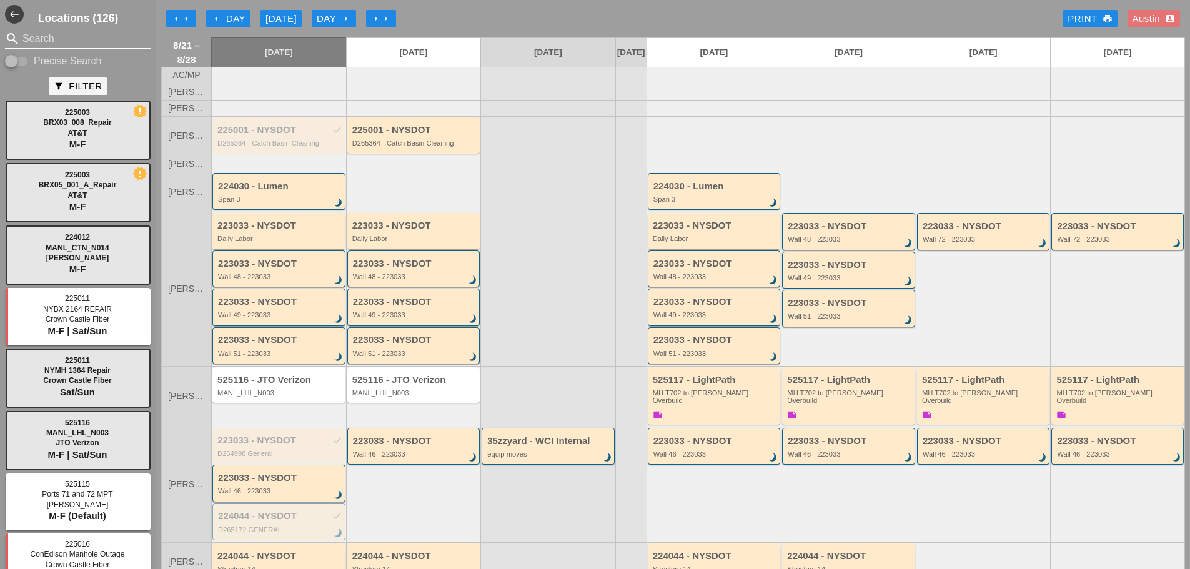
click at [47, 38] on input "Search" at bounding box center [77, 39] width 111 height 20
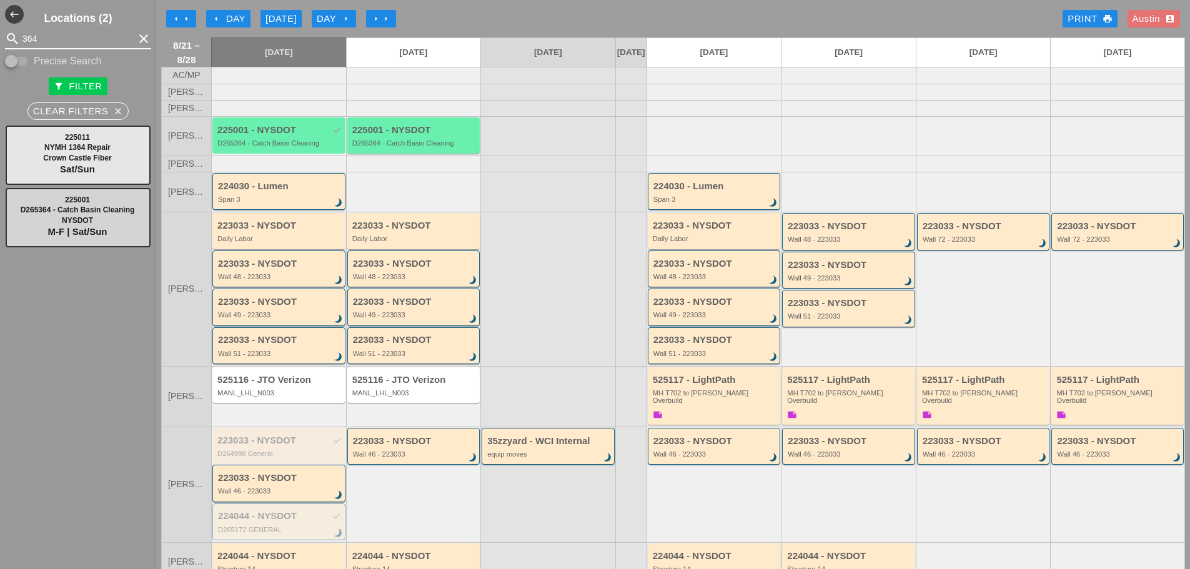
type input "364"
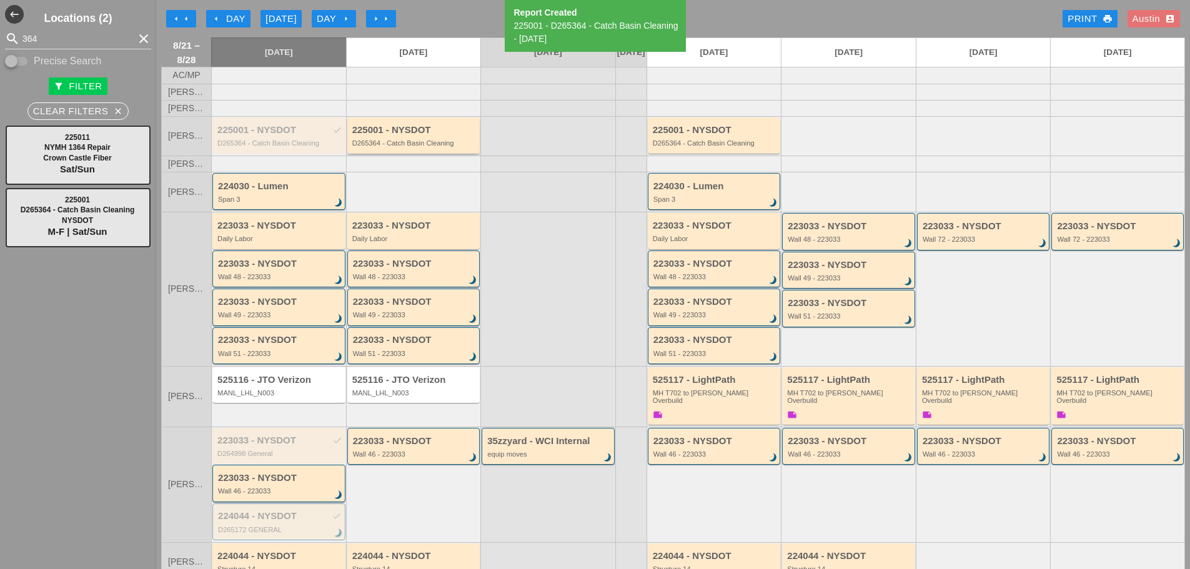
click at [430, 147] on div "D265364 - Catch Basin Cleaning" at bounding box center [414, 142] width 125 height 7
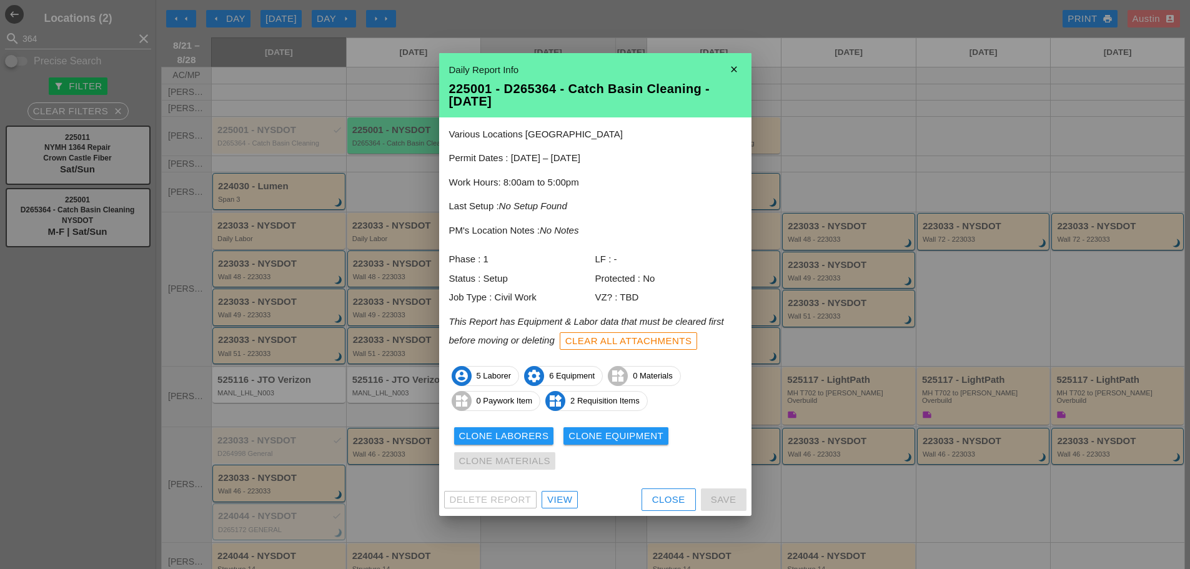
click at [527, 437] on div "Clone Laborers" at bounding box center [504, 436] width 90 height 14
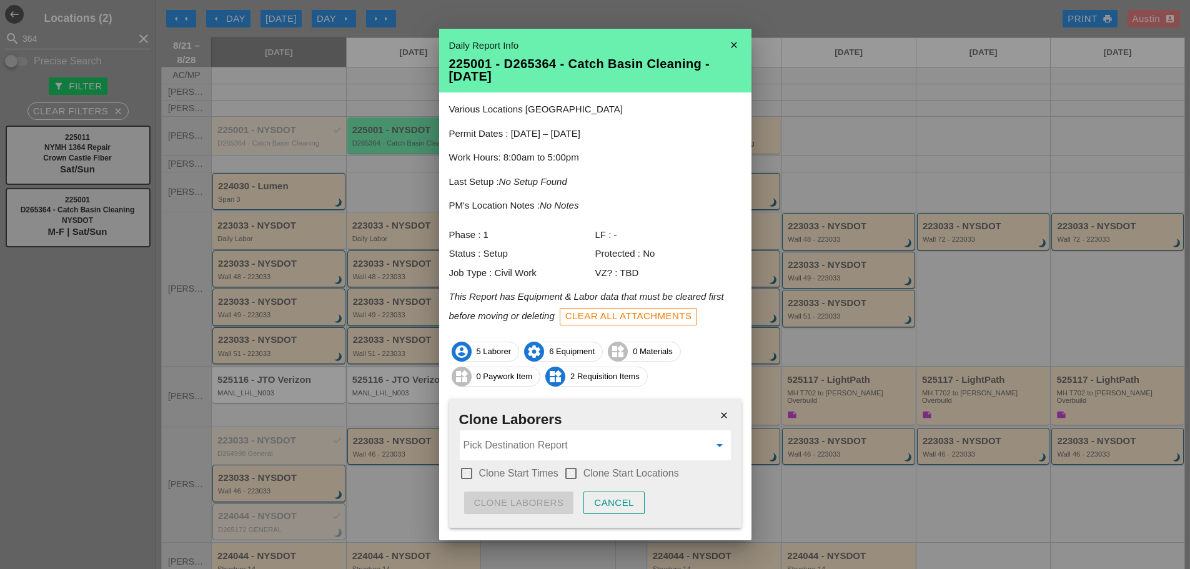
click at [522, 450] on input "Pick Destination Report" at bounding box center [587, 445] width 246 height 20
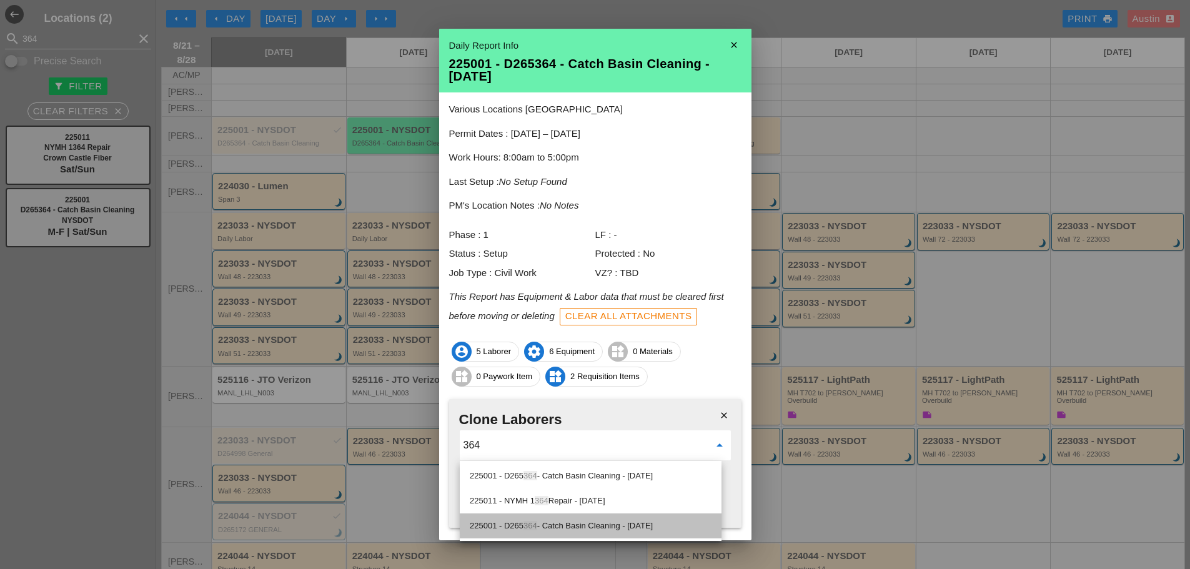
click at [544, 524] on div "225001 - D265 364 - Catch Basin Cleaning - 08/25/2025" at bounding box center [591, 526] width 242 height 15
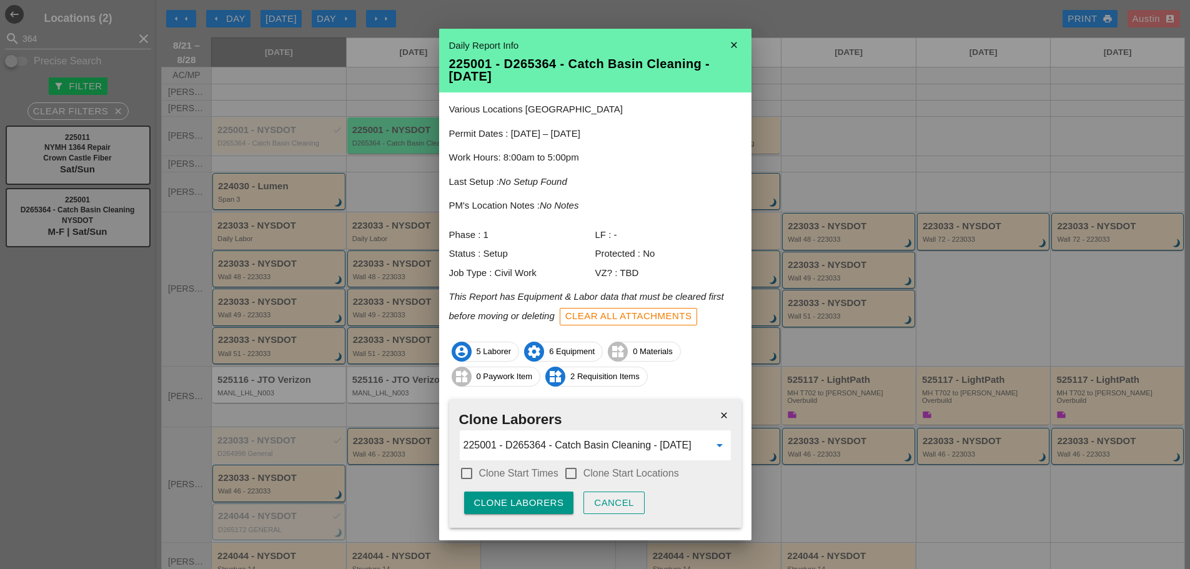
type input "225001 - D265364 - Catch Basin Cleaning - [DATE]"
click at [472, 475] on div at bounding box center [466, 473] width 21 height 21
checkbox input "true"
click at [569, 474] on div at bounding box center [570, 473] width 21 height 21
checkbox input "true"
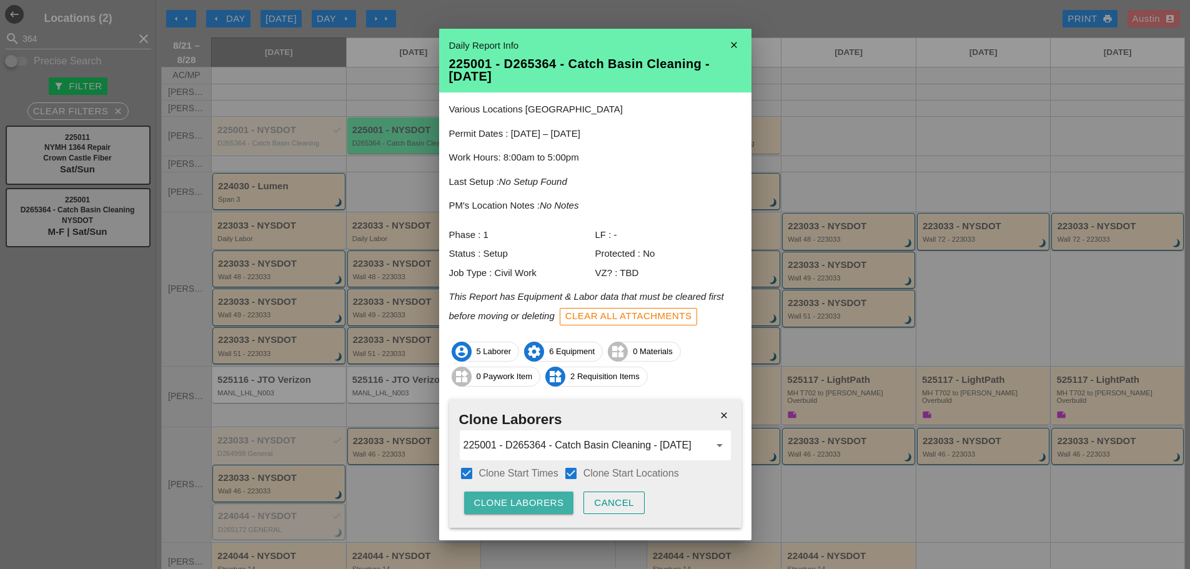
click at [495, 503] on div "Clone Laborers" at bounding box center [519, 503] width 90 height 14
click at [502, 499] on div "Are you sure?" at bounding box center [513, 503] width 79 height 14
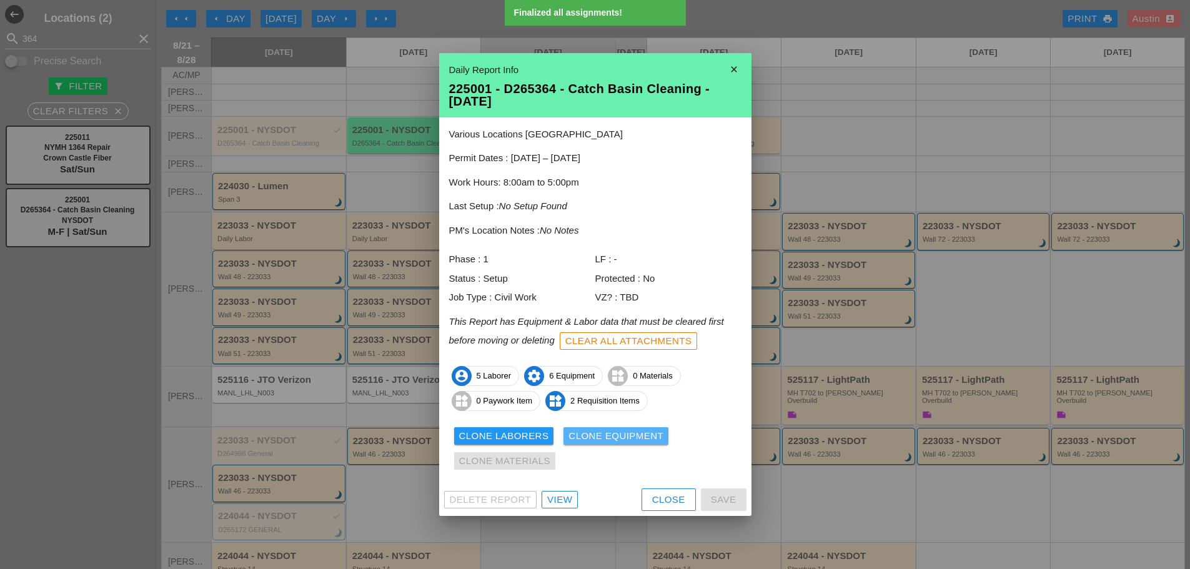
click at [610, 438] on div "Clone Equipment" at bounding box center [616, 436] width 95 height 14
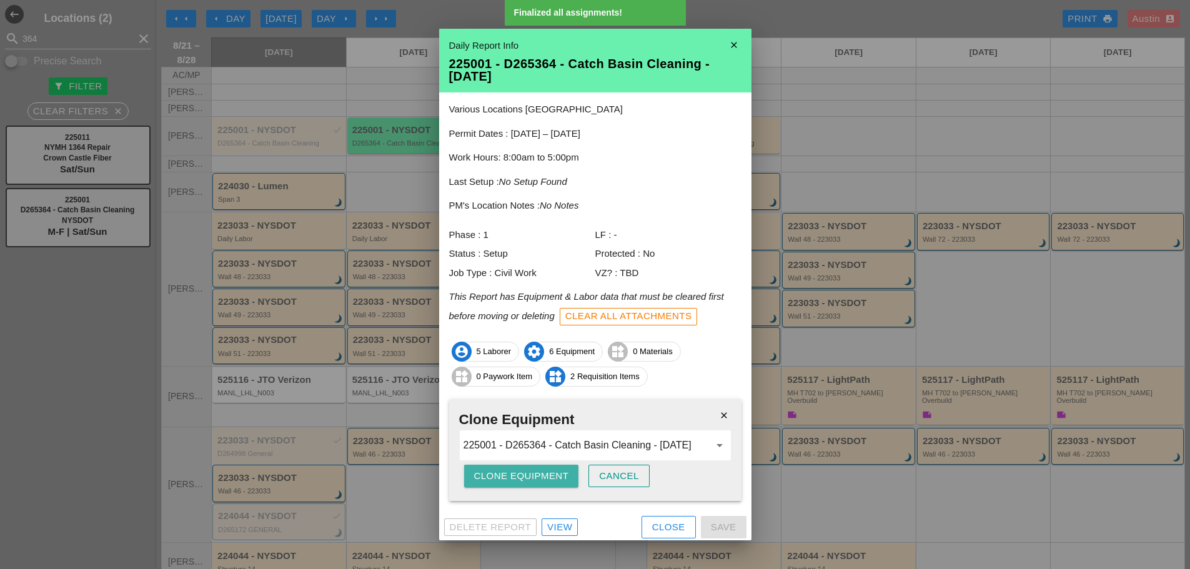
click at [554, 475] on div "Clone Equipment" at bounding box center [521, 476] width 95 height 14
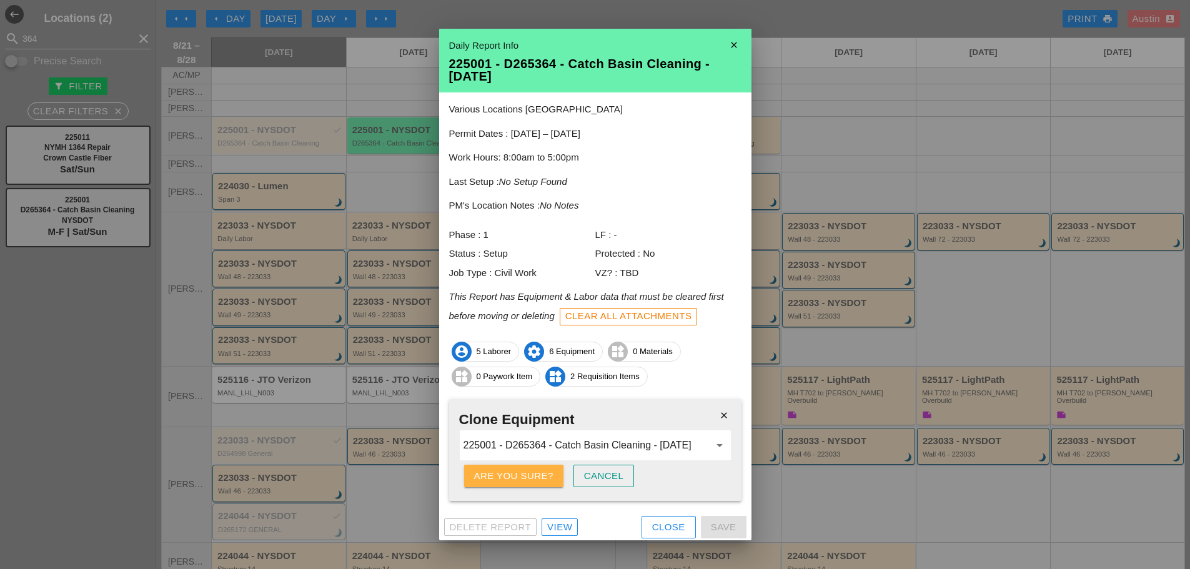
click at [554, 475] on button "Are you sure?" at bounding box center [513, 476] width 99 height 22
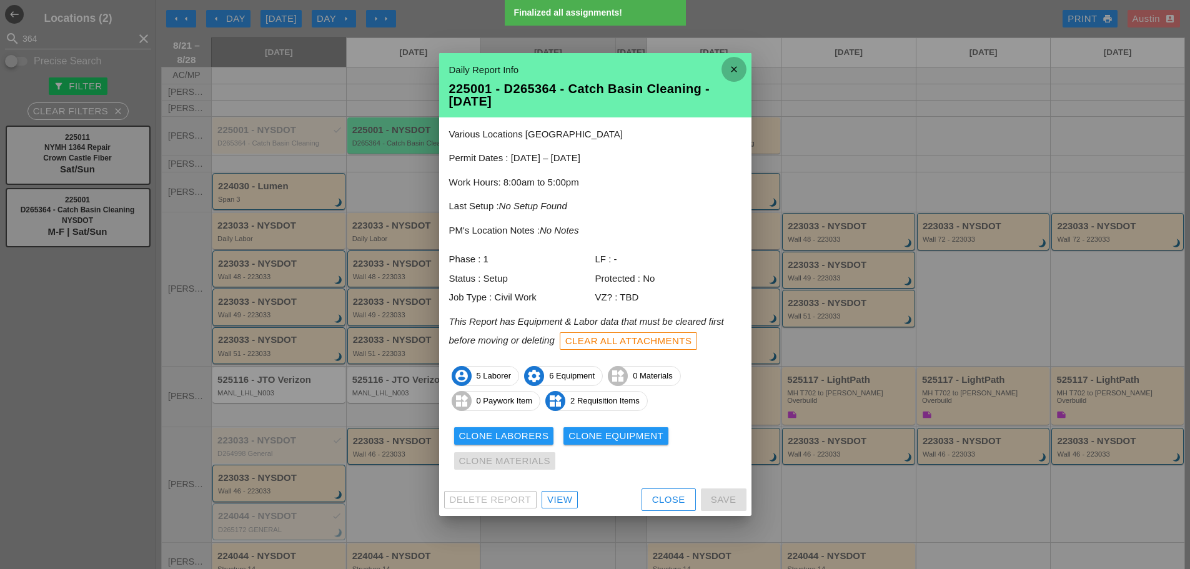
click at [735, 68] on icon "close" at bounding box center [734, 69] width 25 height 25
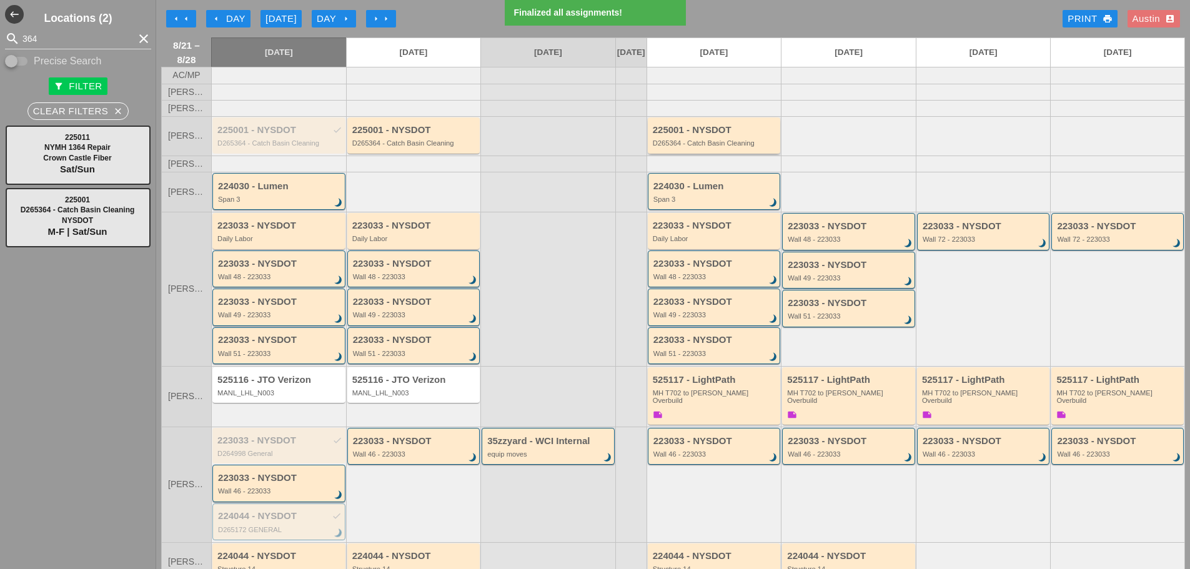
click at [704, 146] on div "225001 - NYSDOT D265364 - Catch Basin Cleaning" at bounding box center [715, 136] width 125 height 22
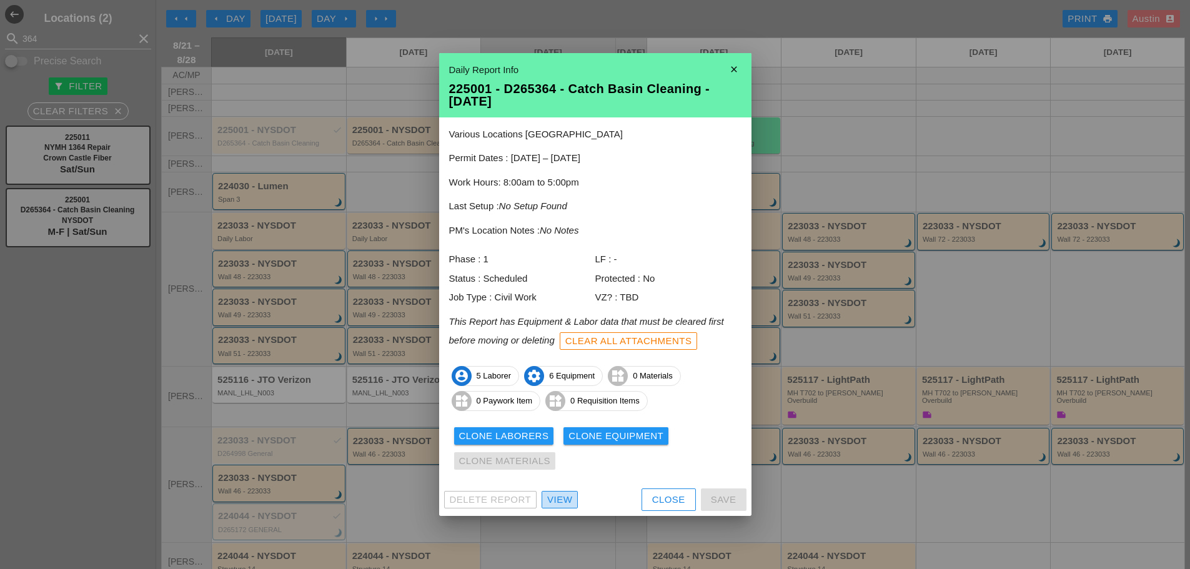
click at [567, 497] on div "View" at bounding box center [559, 500] width 25 height 14
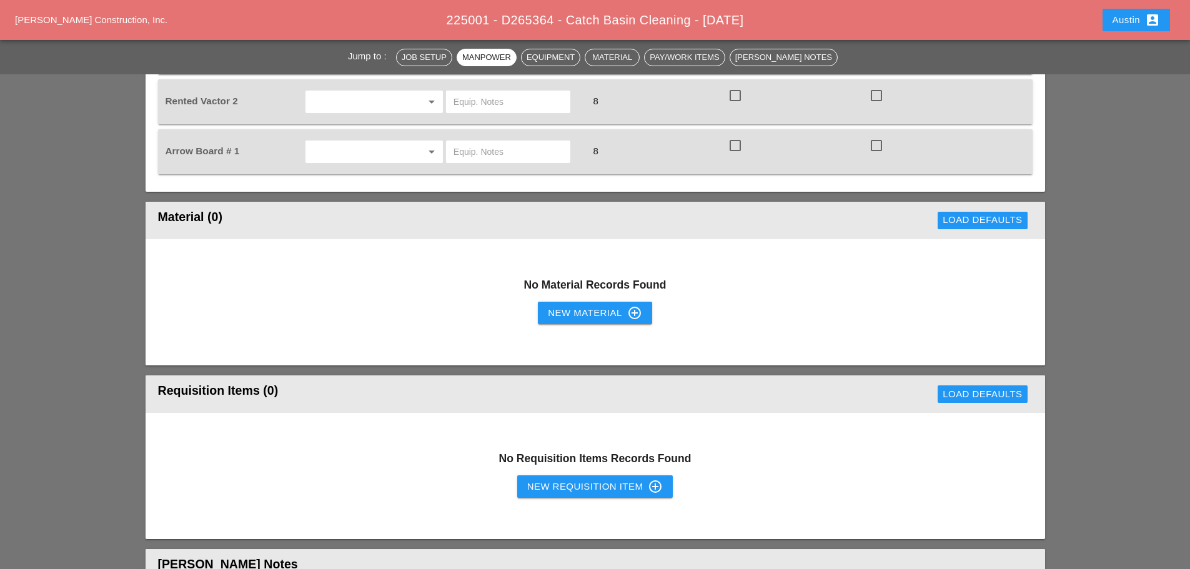
scroll to position [1125, 0]
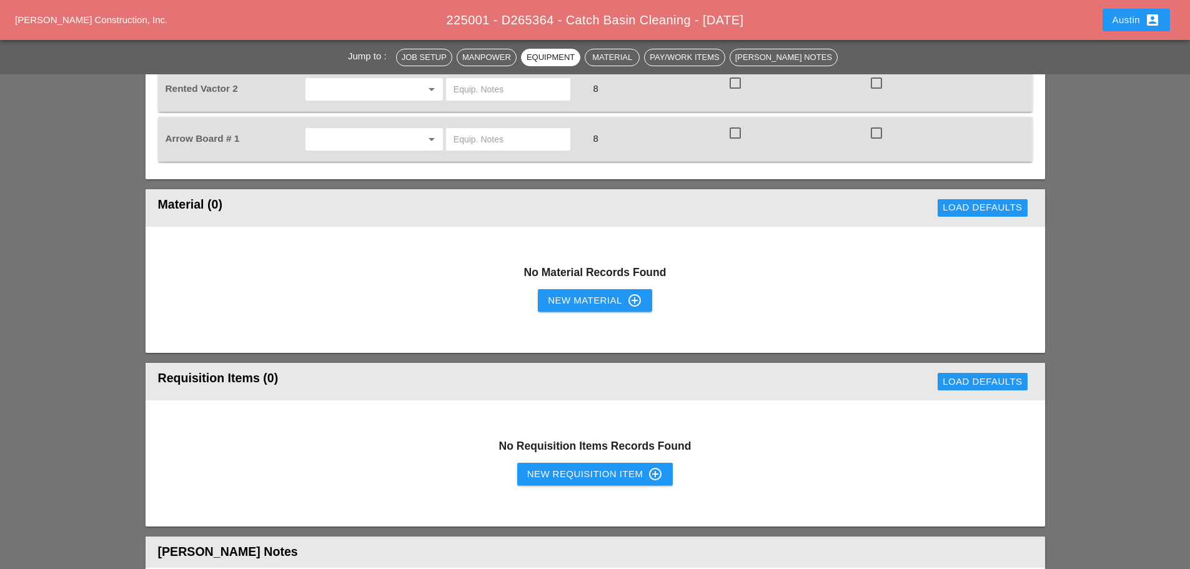
click at [571, 467] on div "New Requisition Item control_point" at bounding box center [595, 474] width 136 height 15
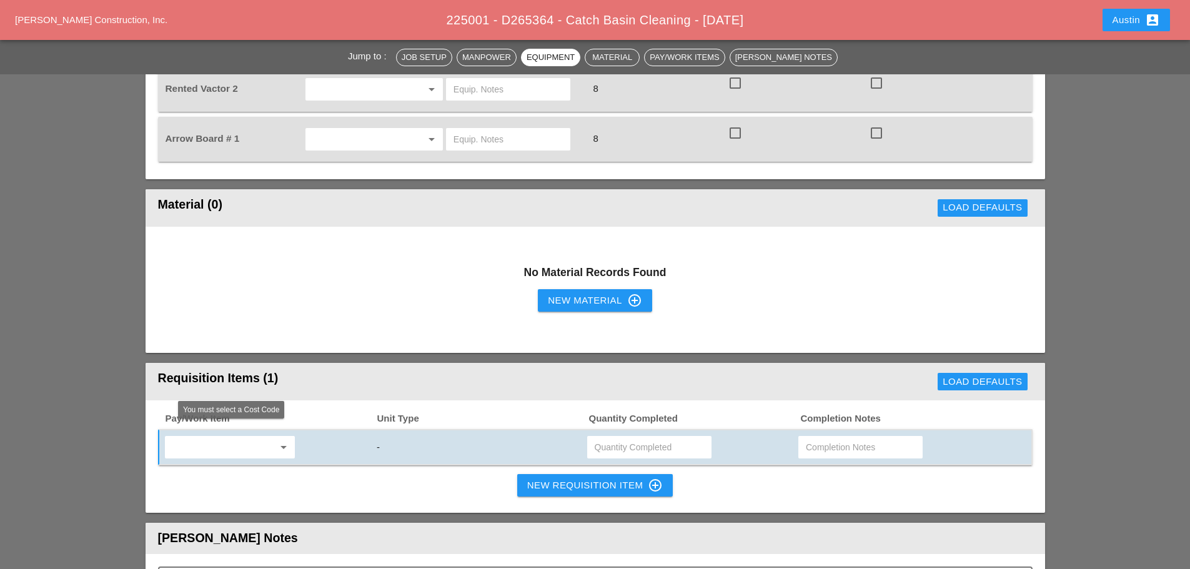
click at [261, 437] on input "text" at bounding box center [221, 447] width 105 height 20
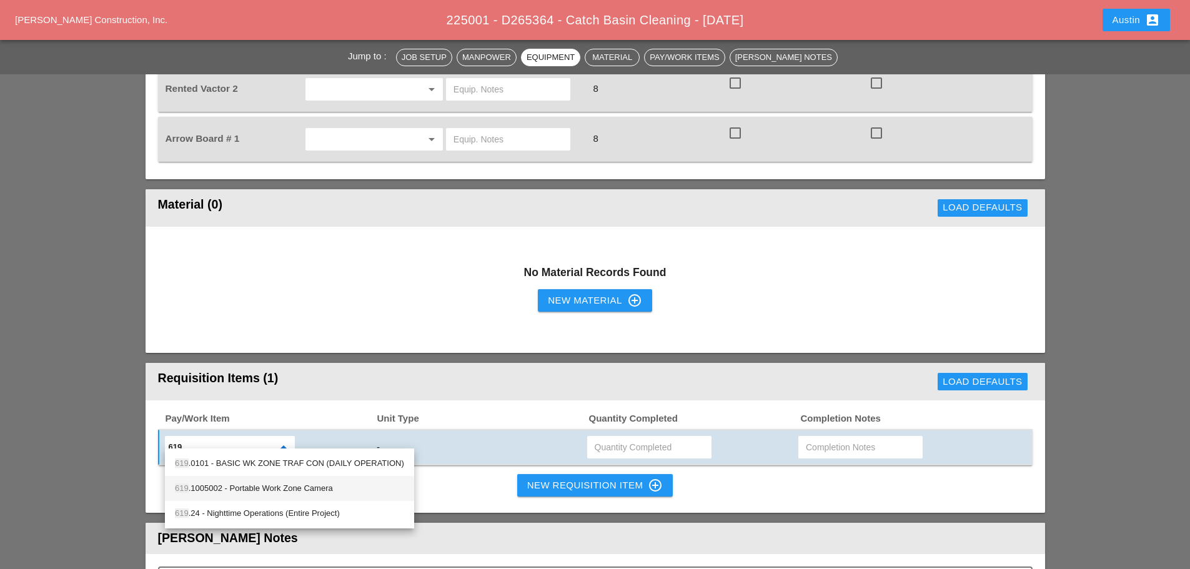
click at [278, 489] on div "619 .1005002 - Portable Work Zone Camera" at bounding box center [289, 488] width 229 height 15
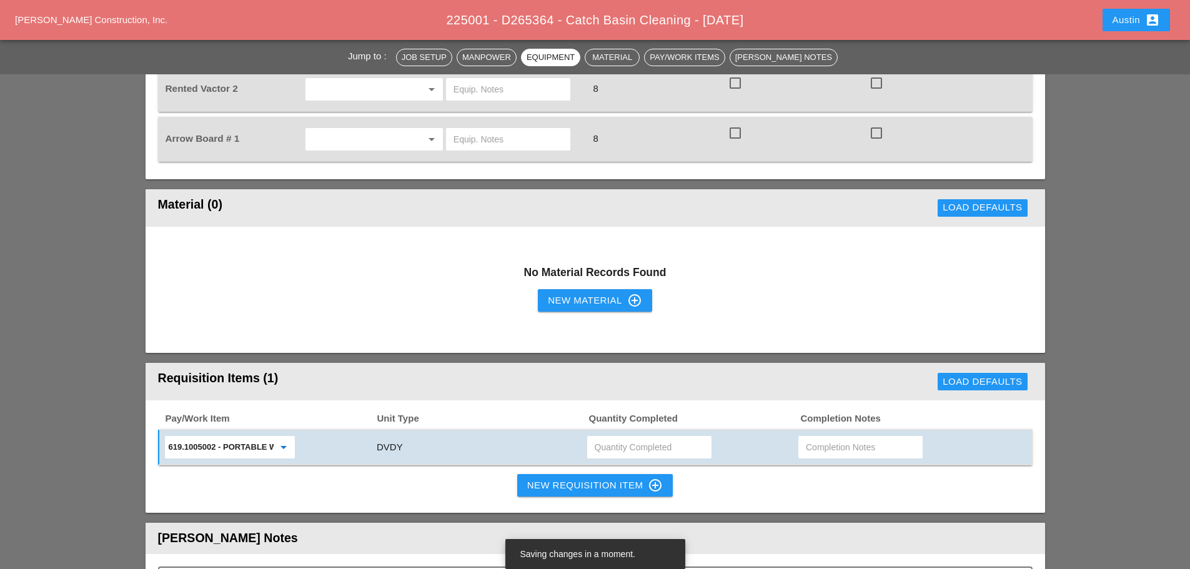
type input "619.1005002 - Portable Work Zone Camera"
click at [668, 436] on div at bounding box center [649, 447] width 124 height 22
type input "4"
click at [116, 297] on div "Jump to : Job Setup Manpower Equipment Material Pay/Work Items Foreman's Notes …" at bounding box center [595, 144] width 1190 height 2290
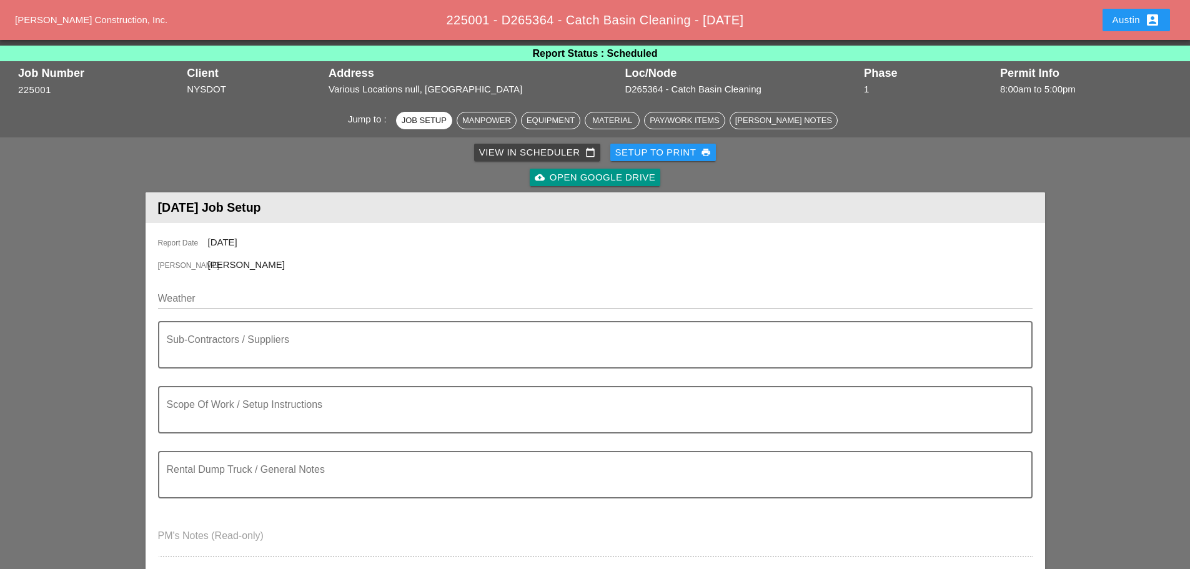
scroll to position [0, 0]
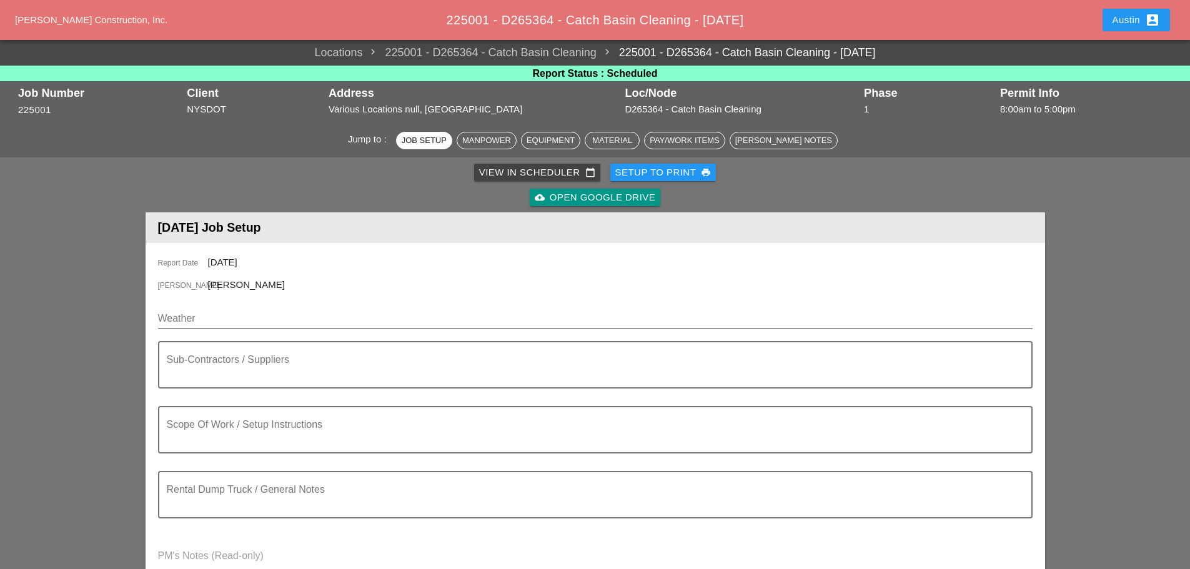
click at [219, 316] on input "Weather" at bounding box center [586, 319] width 857 height 20
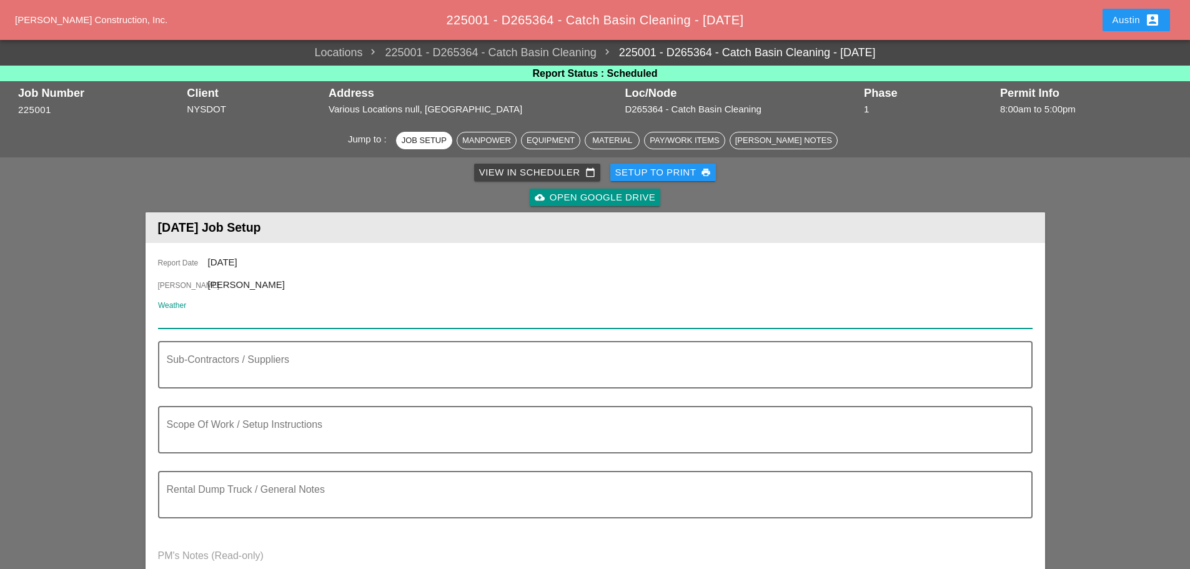
paste input "Mon 25 Day 84° 24% W 8 mph Sunshine and clouds mixed. High 84F. Winds W at 5 to…"
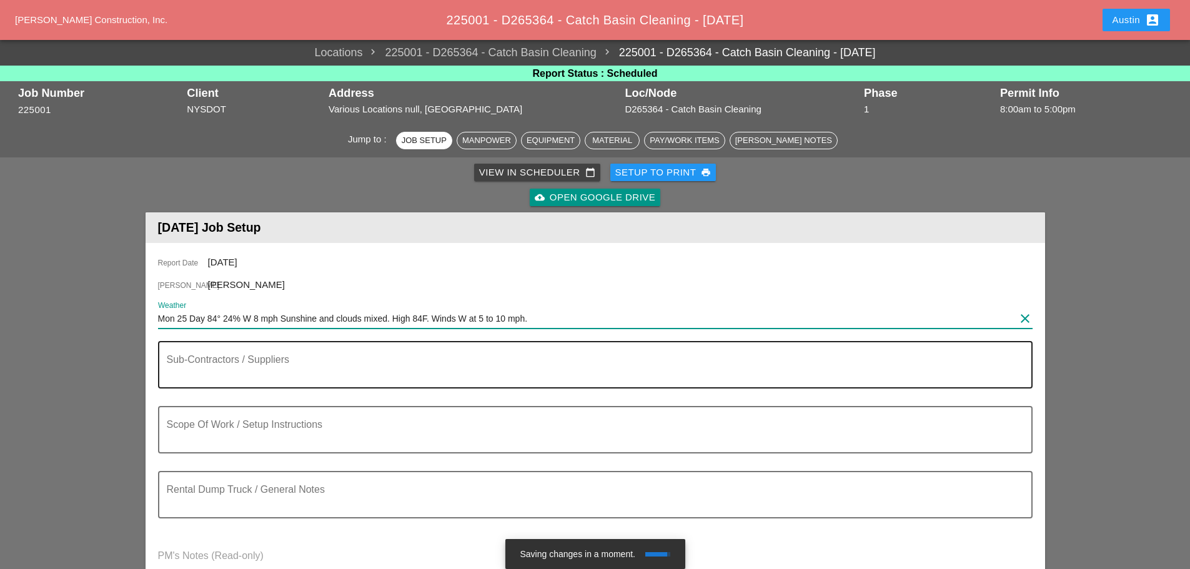
type input "Mon 25 Day 84° 24% W 8 mph Sunshine and clouds mixed. High 84F. Winds W at 5 to…"
click at [232, 359] on textarea "Sub-Contractors / Suppliers" at bounding box center [590, 372] width 847 height 30
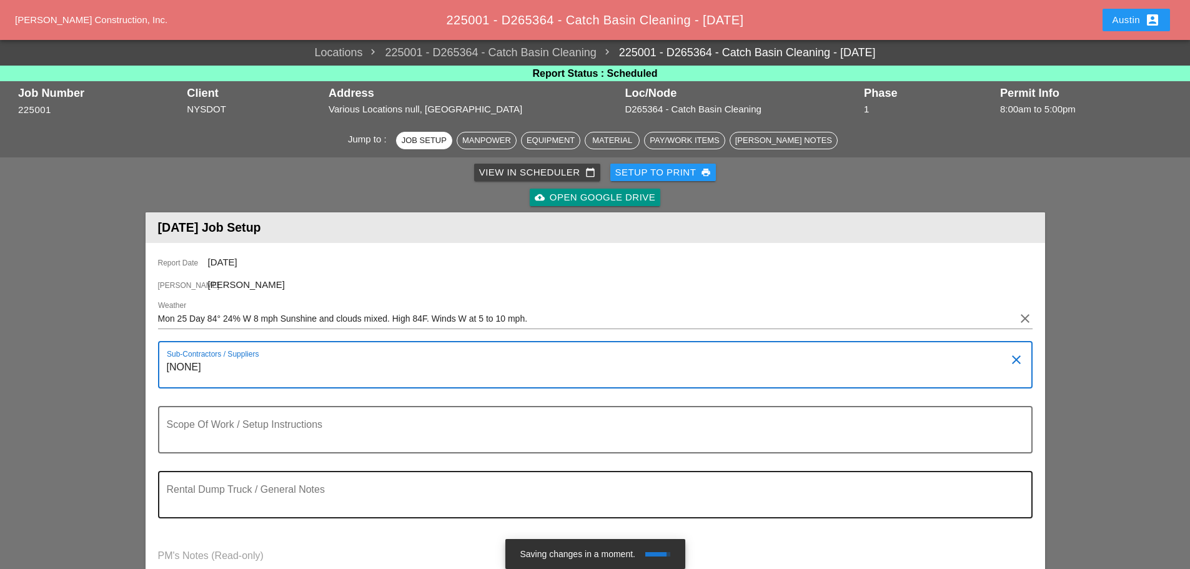
type textarea "[NONE]"
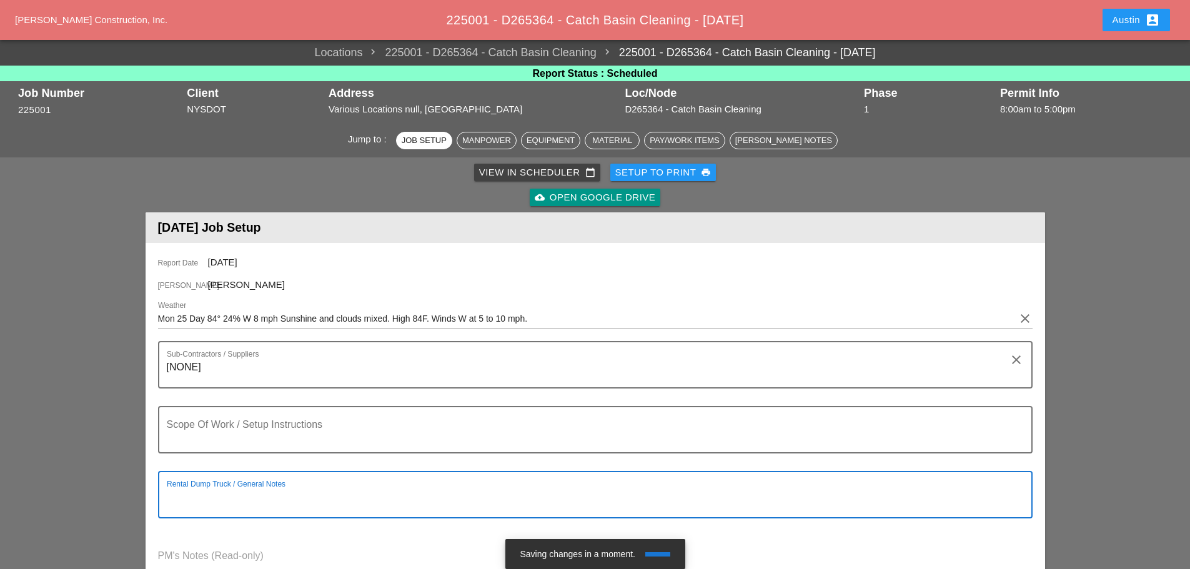
click at [266, 497] on textarea "Rental Dump Truck / General Notes" at bounding box center [590, 502] width 847 height 30
type textarea "VACTOR TRUCKS"
click at [219, 434] on textarea "Scope Of Work / Setup Instructions" at bounding box center [590, 437] width 847 height 30
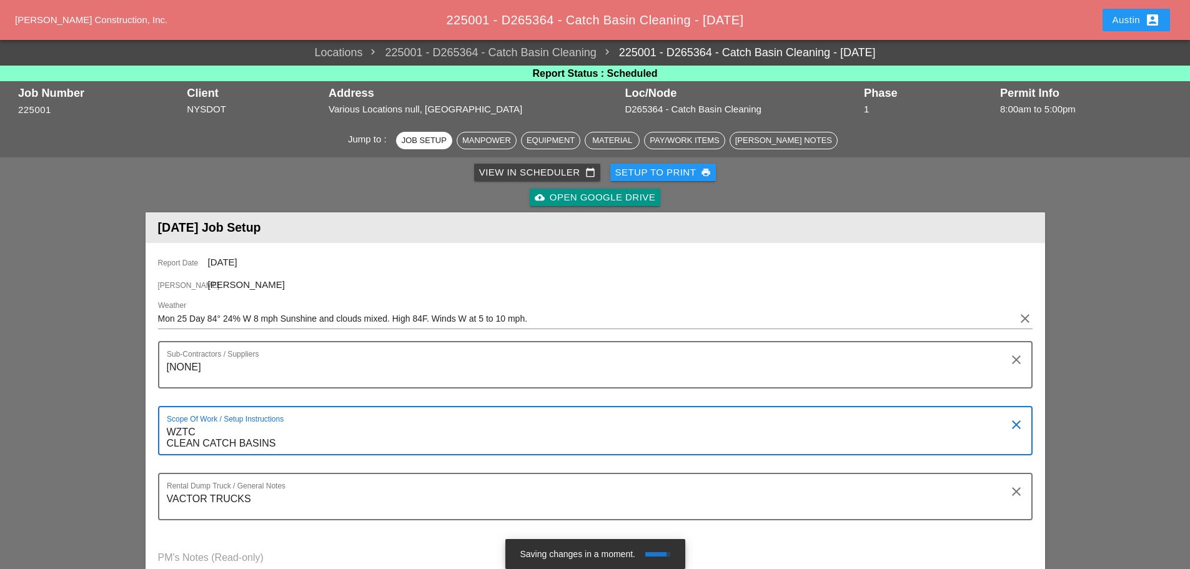
scroll to position [62, 0]
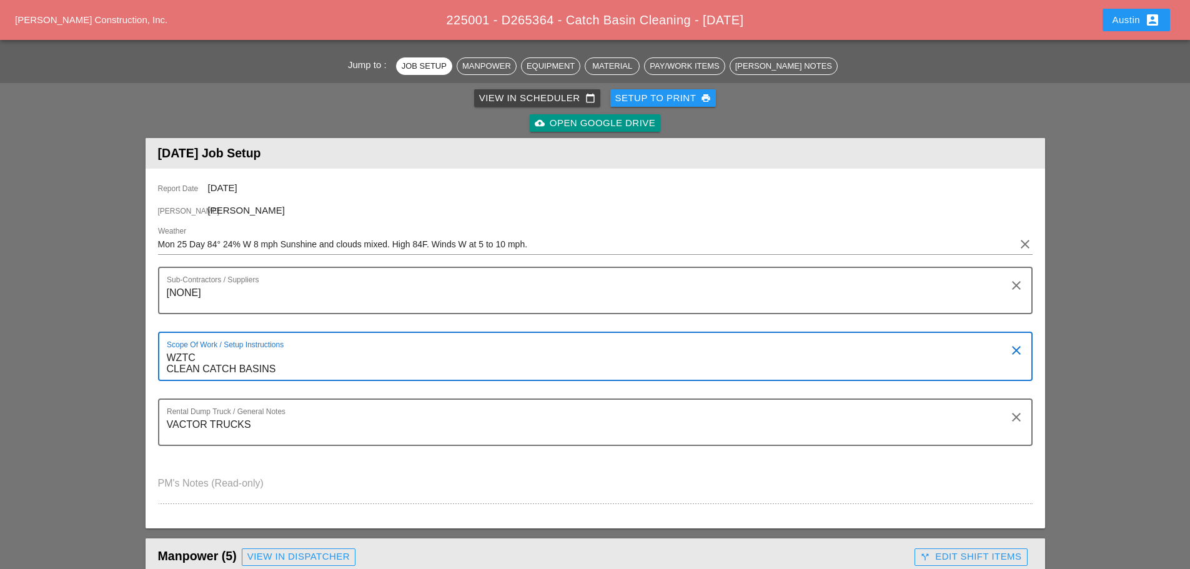
type textarea "WZTC CLEAN CATCH BASINS"
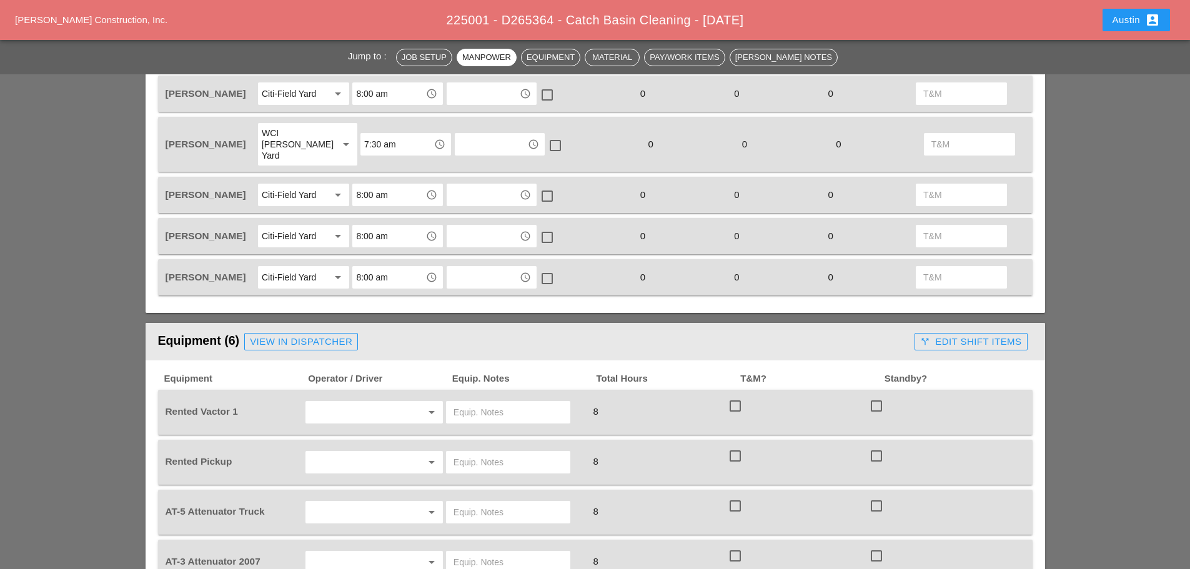
scroll to position [750, 0]
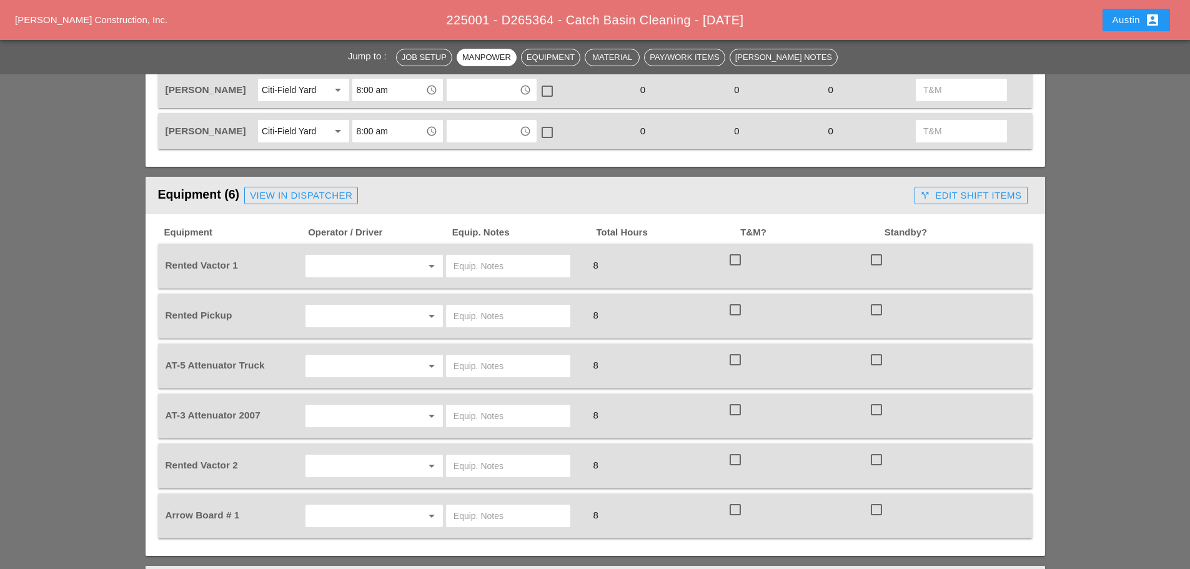
click at [401, 256] on input "text" at bounding box center [356, 266] width 95 height 20
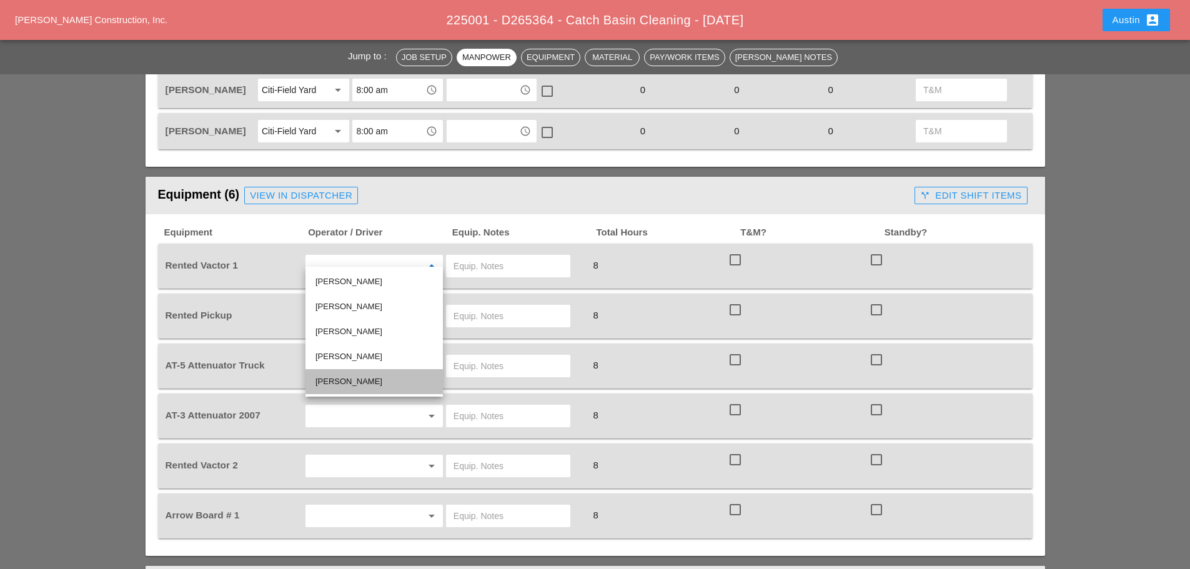
click at [358, 377] on div "[PERSON_NAME]" at bounding box center [373, 381] width 117 height 15
type input "[PERSON_NAME]"
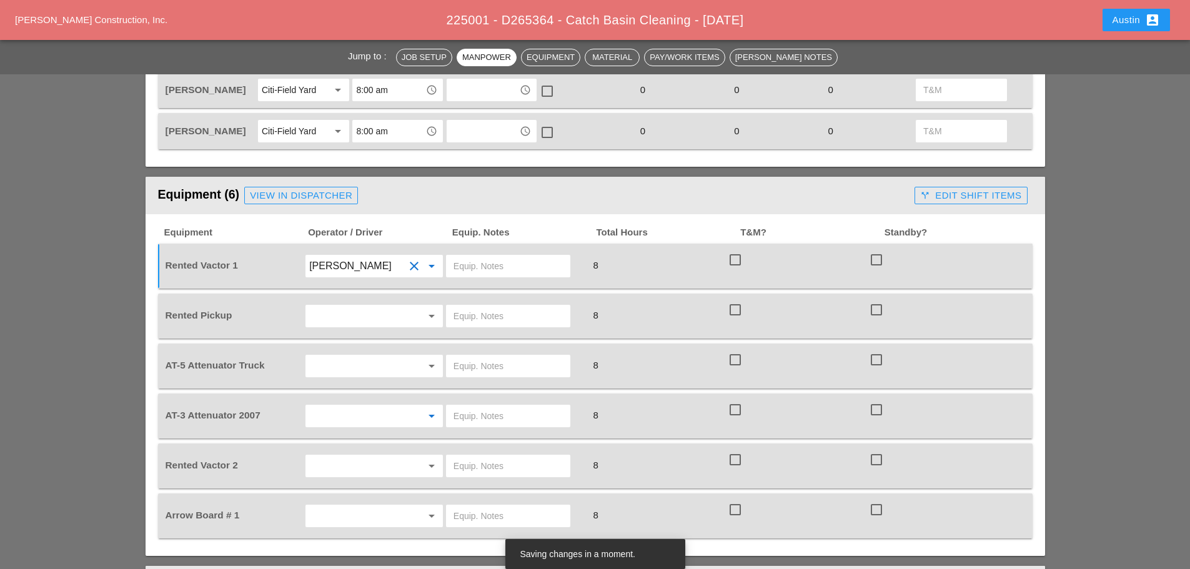
click at [327, 409] on input "text" at bounding box center [356, 416] width 95 height 20
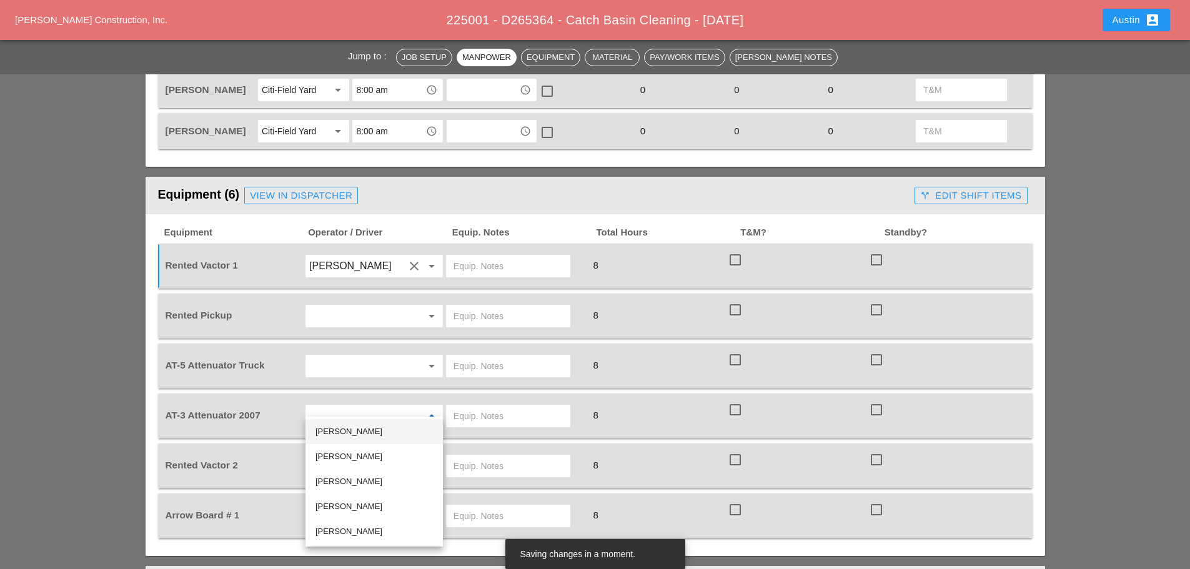
click at [325, 432] on div "[PERSON_NAME]" at bounding box center [373, 431] width 117 height 15
type input "[PERSON_NAME]"
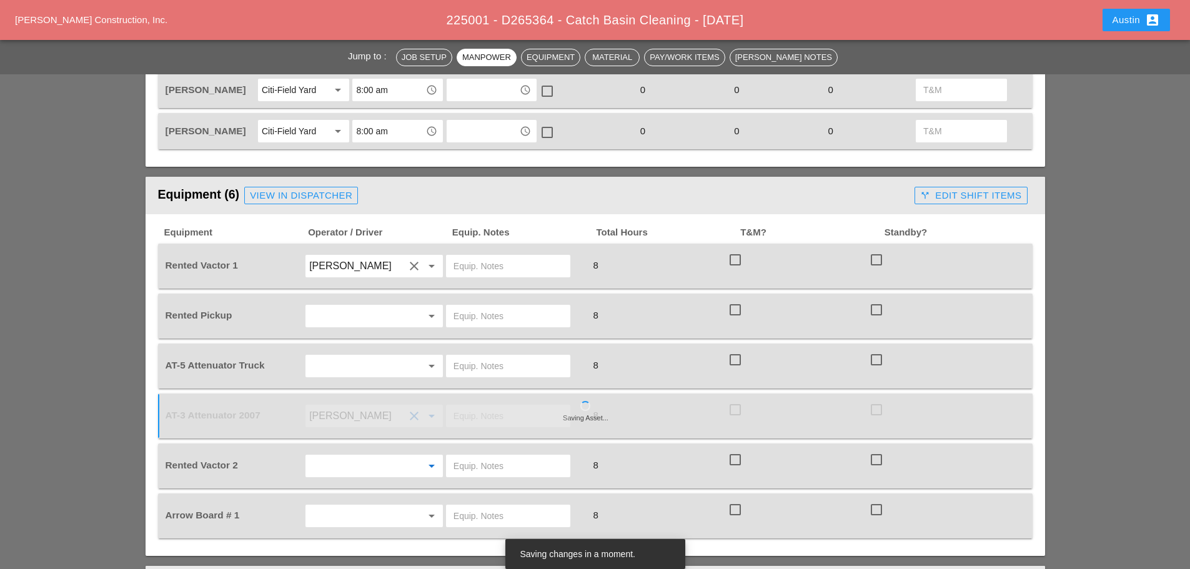
click at [350, 460] on input "text" at bounding box center [356, 466] width 95 height 20
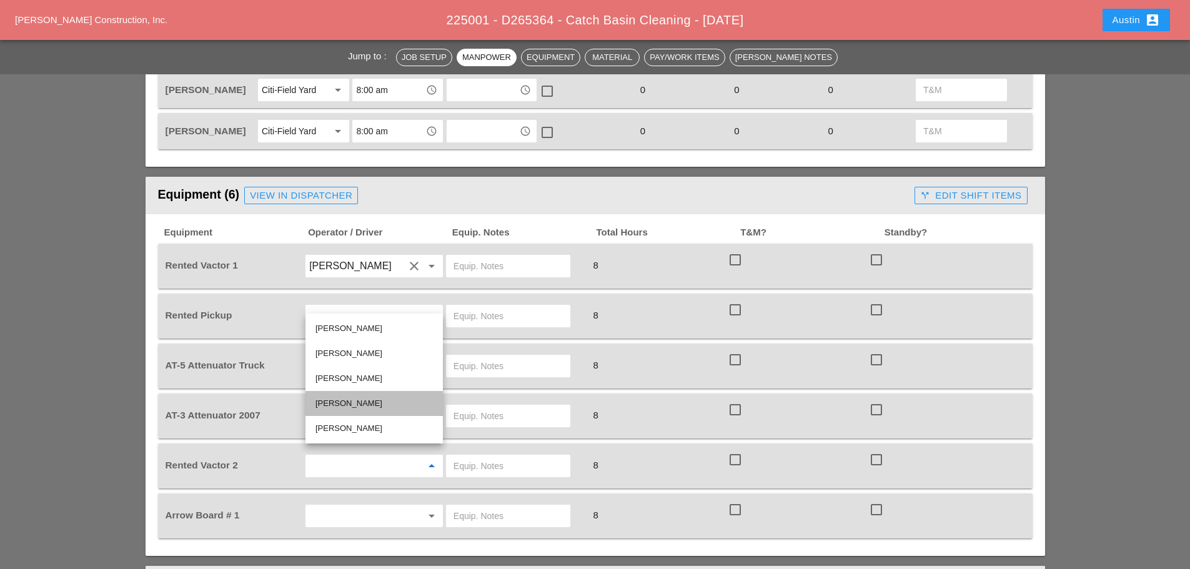
click at [357, 405] on div "[PERSON_NAME]" at bounding box center [373, 403] width 117 height 15
type input "[PERSON_NAME]"
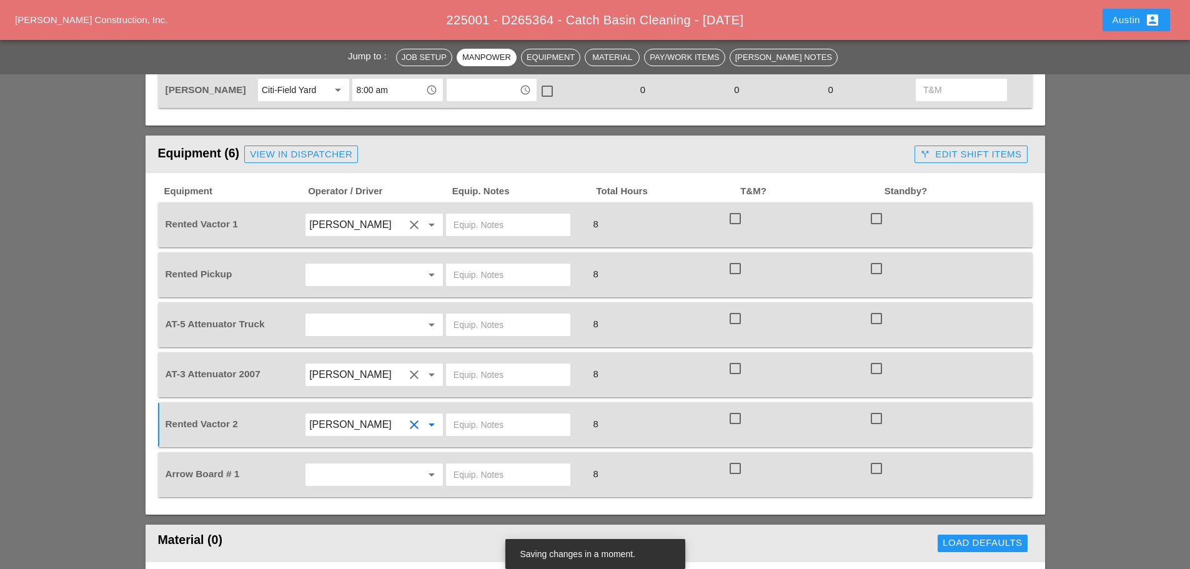
scroll to position [812, 0]
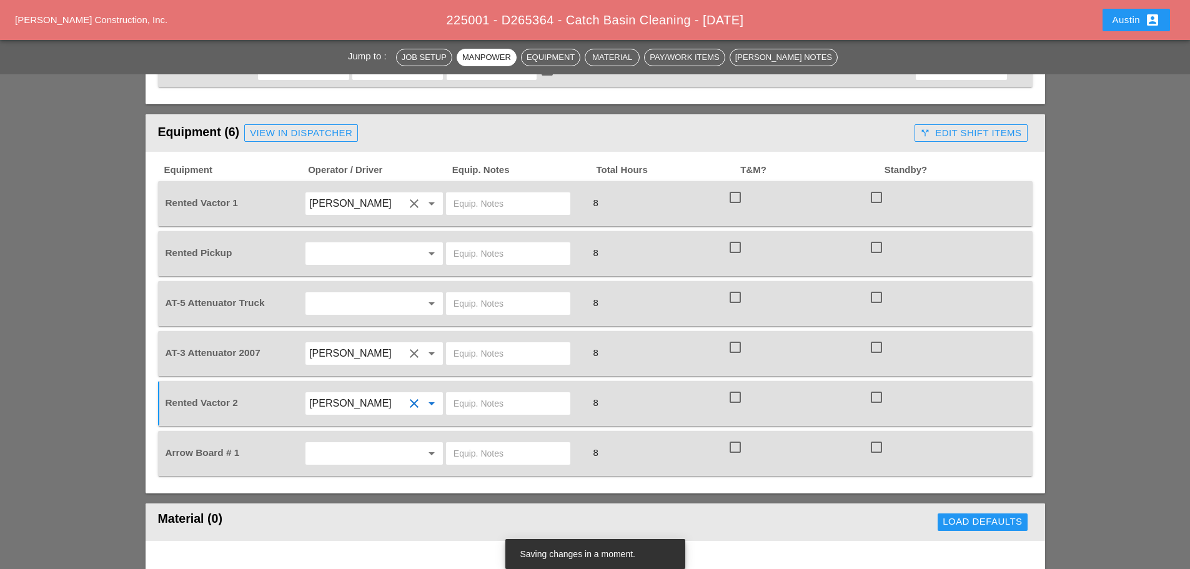
click at [360, 244] on input "text" at bounding box center [356, 254] width 95 height 20
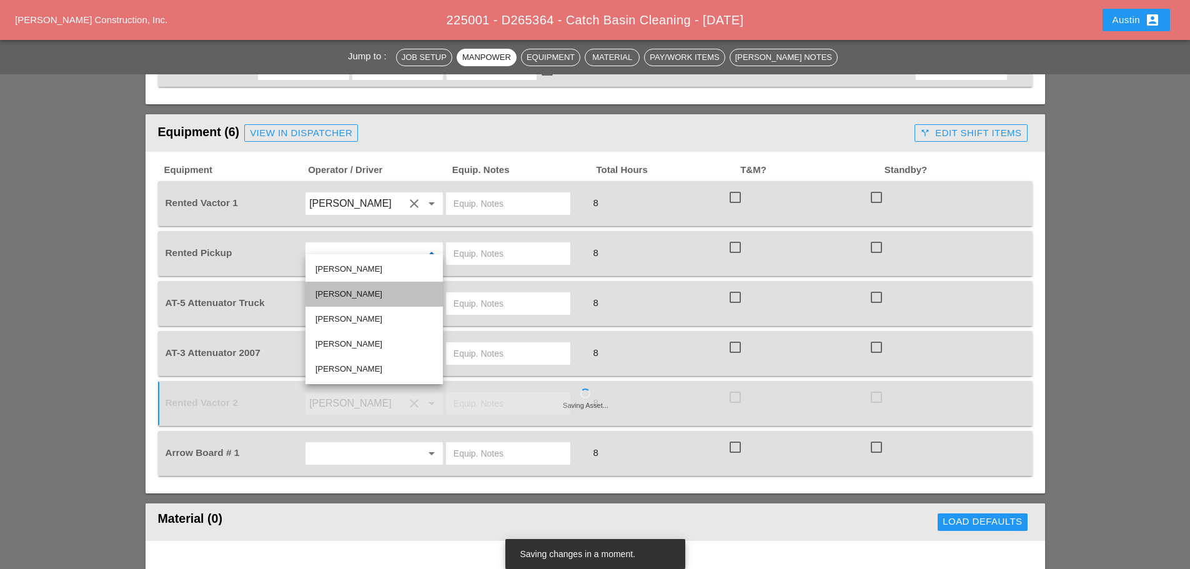
click at [344, 300] on div "[PERSON_NAME]" at bounding box center [373, 294] width 117 height 15
type input "[PERSON_NAME]"
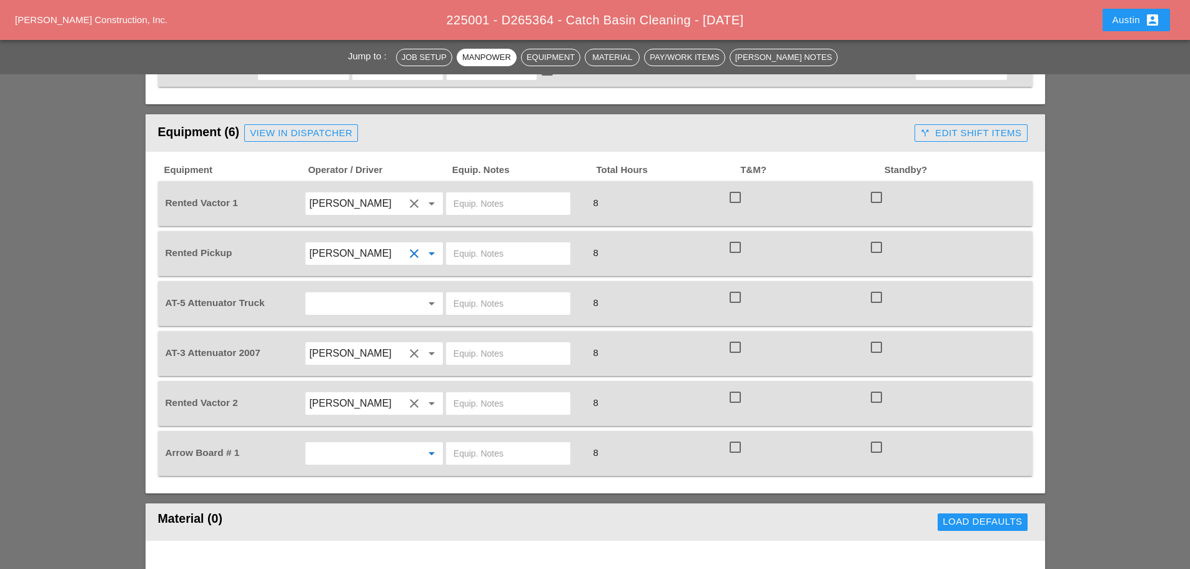
click at [347, 444] on input "text" at bounding box center [356, 454] width 95 height 20
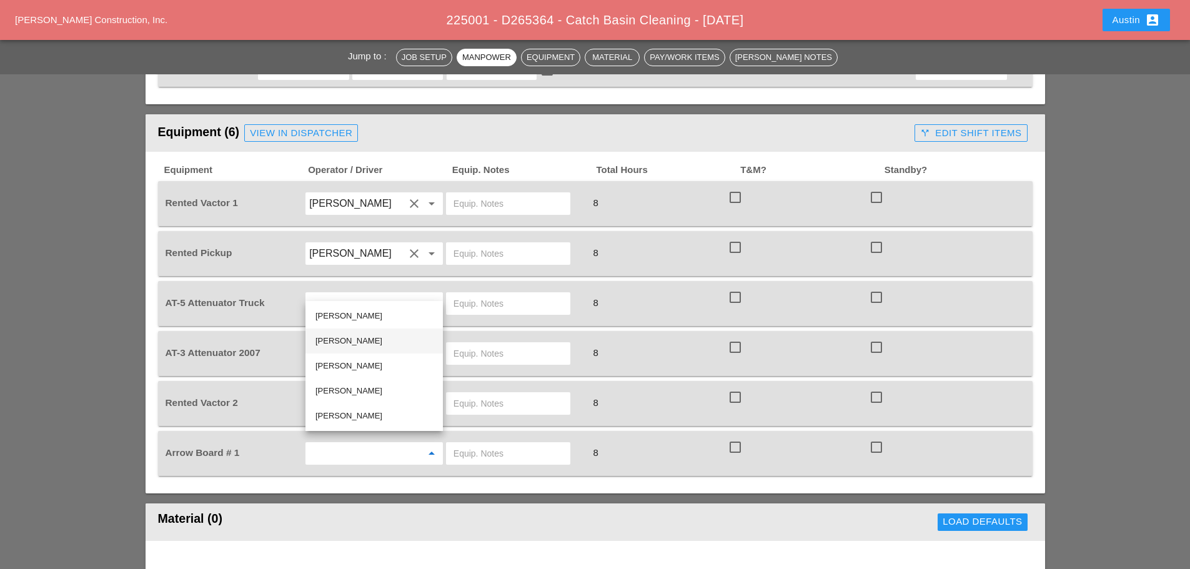
click at [340, 340] on div "[PERSON_NAME]" at bounding box center [373, 341] width 117 height 15
type input "[PERSON_NAME]"
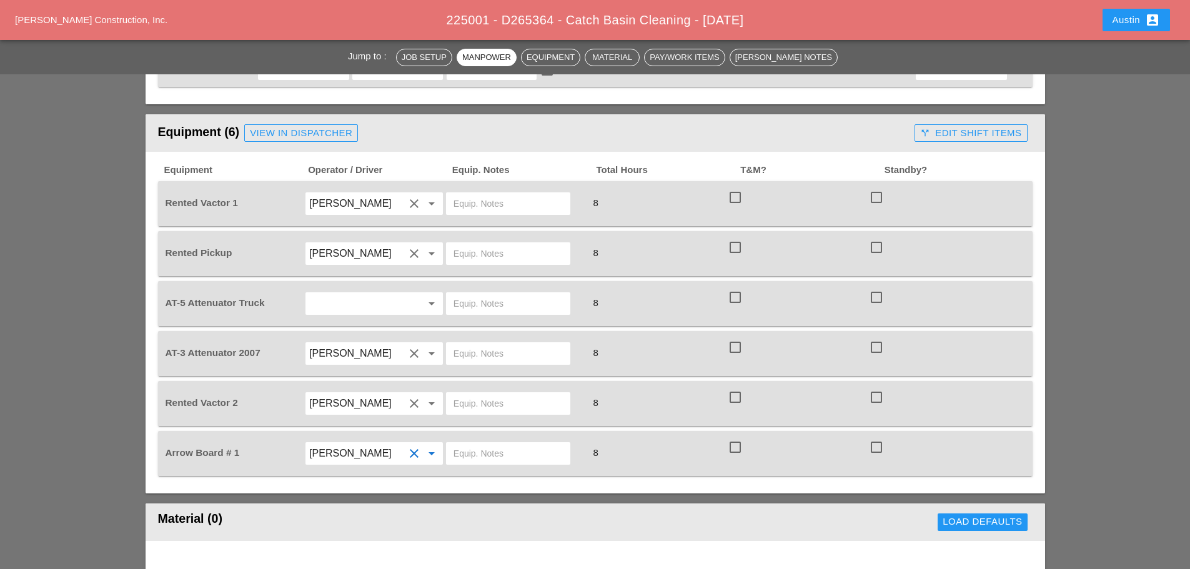
click at [94, 300] on div "Jump to : Job Setup Manpower Equipment Material Pay/Work Items Foreman's Notes …" at bounding box center [595, 496] width 1190 height 2371
click at [494, 194] on input "text" at bounding box center [508, 204] width 109 height 20
type input "CITY FIELD"
click at [520, 394] on input "text" at bounding box center [508, 404] width 109 height 20
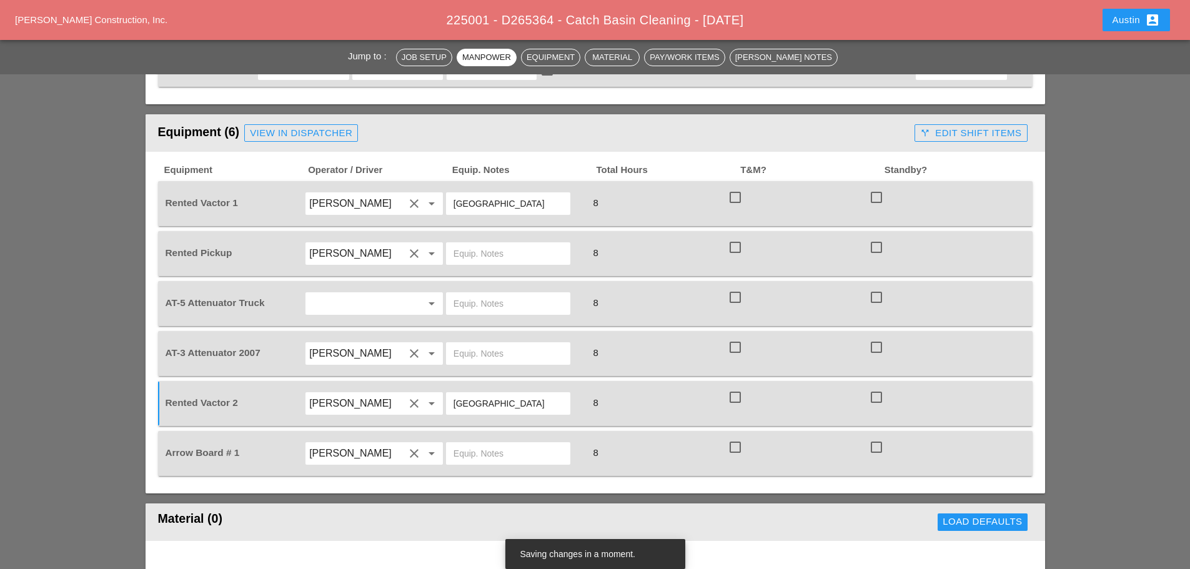
type input "CITY FIELD"
click at [496, 345] on input "text" at bounding box center [508, 354] width 109 height 20
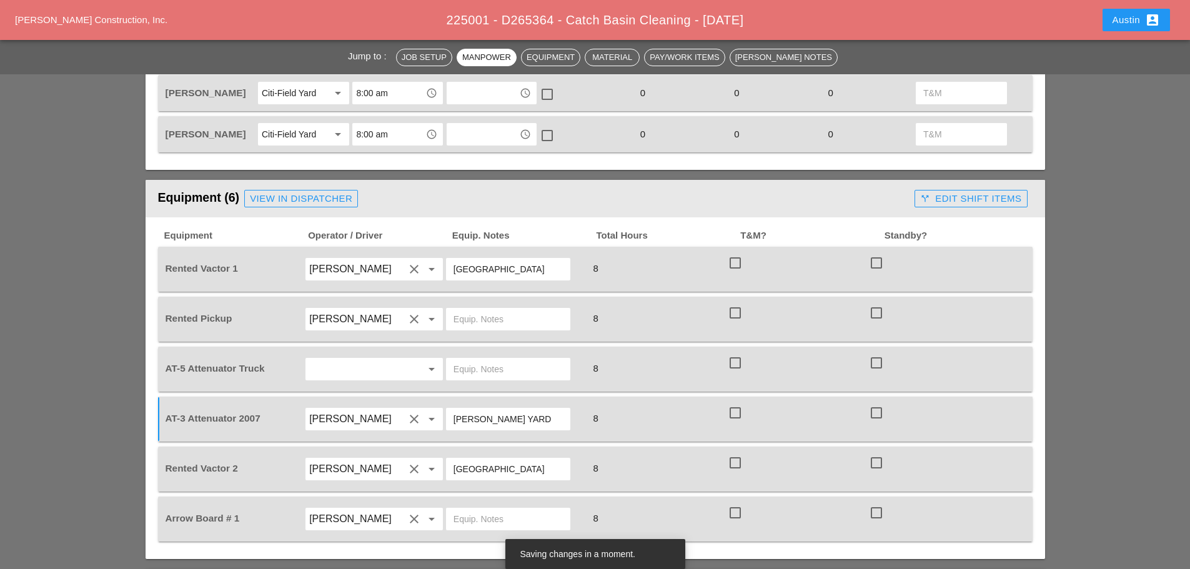
scroll to position [750, 0]
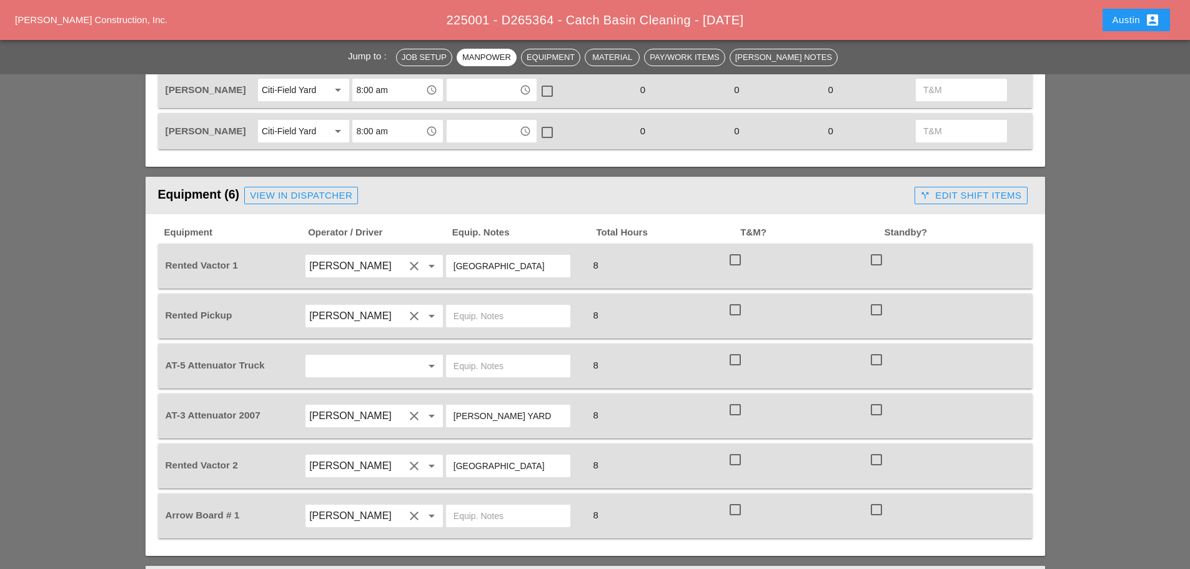
type input "BRUCKNER YARD"
click at [483, 506] on input "text" at bounding box center [508, 516] width 109 height 20
type input "CITY FIELD"
click at [1148, 181] on div "Jump to : Job Setup Manpower Equipment Material Pay/Work Items Foreman's Notes …" at bounding box center [595, 558] width 1190 height 2371
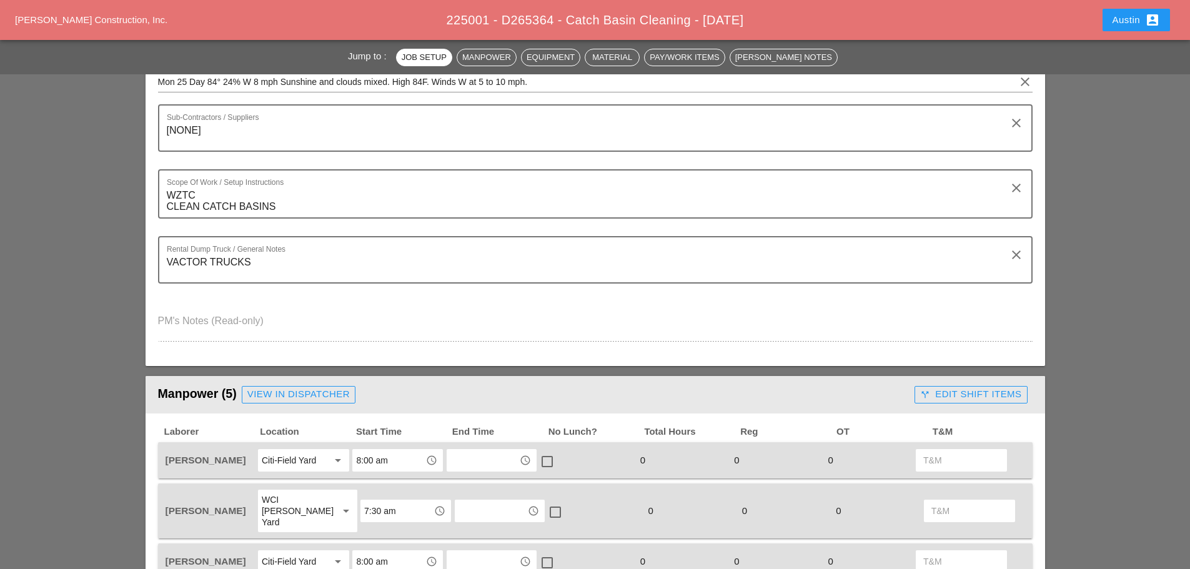
scroll to position [0, 0]
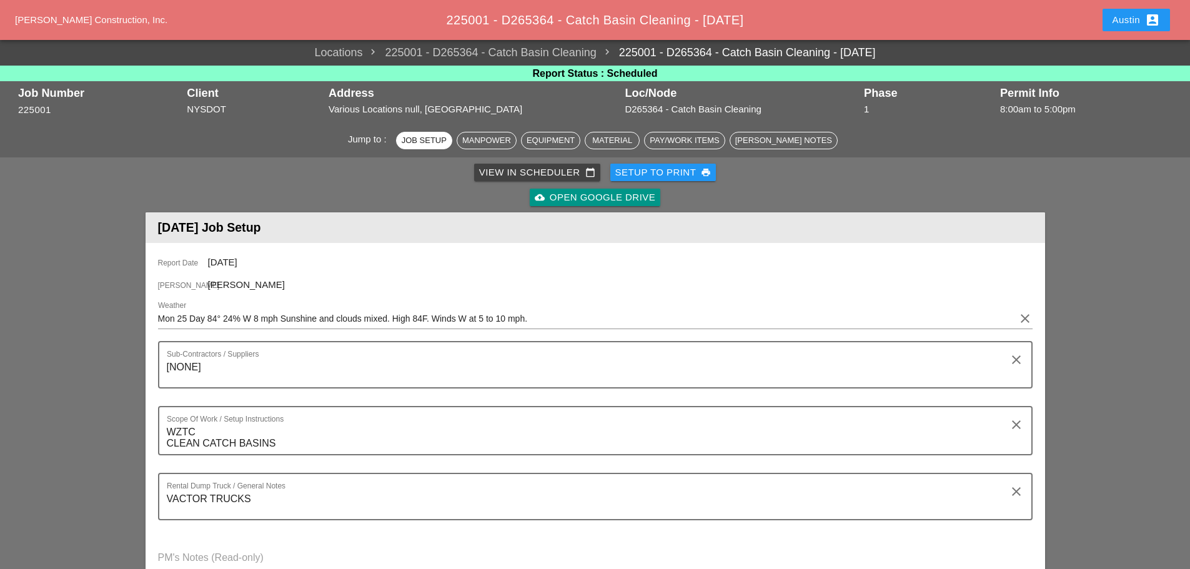
click at [541, 167] on div "View in Scheduler calendar_today Setup to Print print cloud_upload Open Google …" at bounding box center [595, 185] width 895 height 50
click at [541, 167] on div "View in Scheduler calendar_today" at bounding box center [537, 173] width 116 height 14
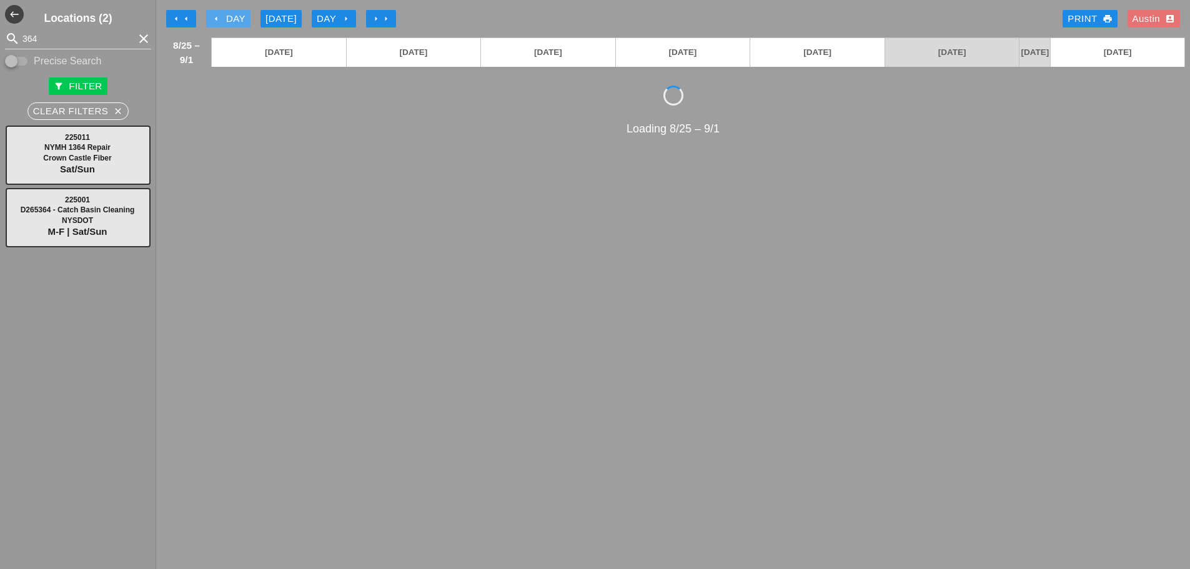
click at [222, 14] on div "arrow_left Day" at bounding box center [228, 19] width 34 height 14
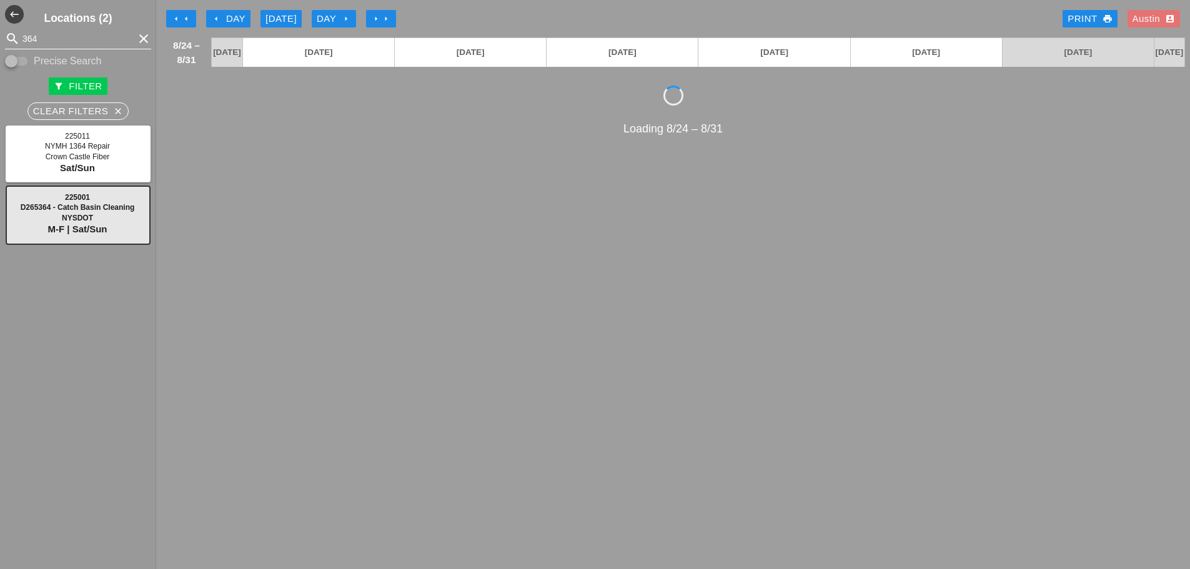
click at [136, 39] on icon "clear" at bounding box center [143, 38] width 15 height 15
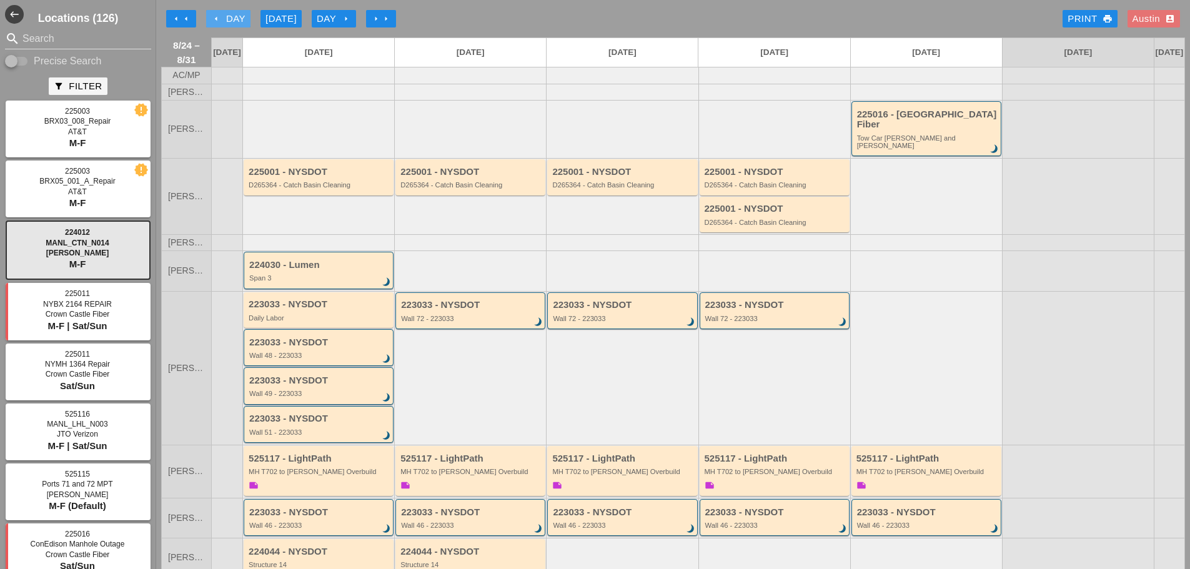
click at [241, 17] on div "arrow_left Day" at bounding box center [228, 19] width 34 height 14
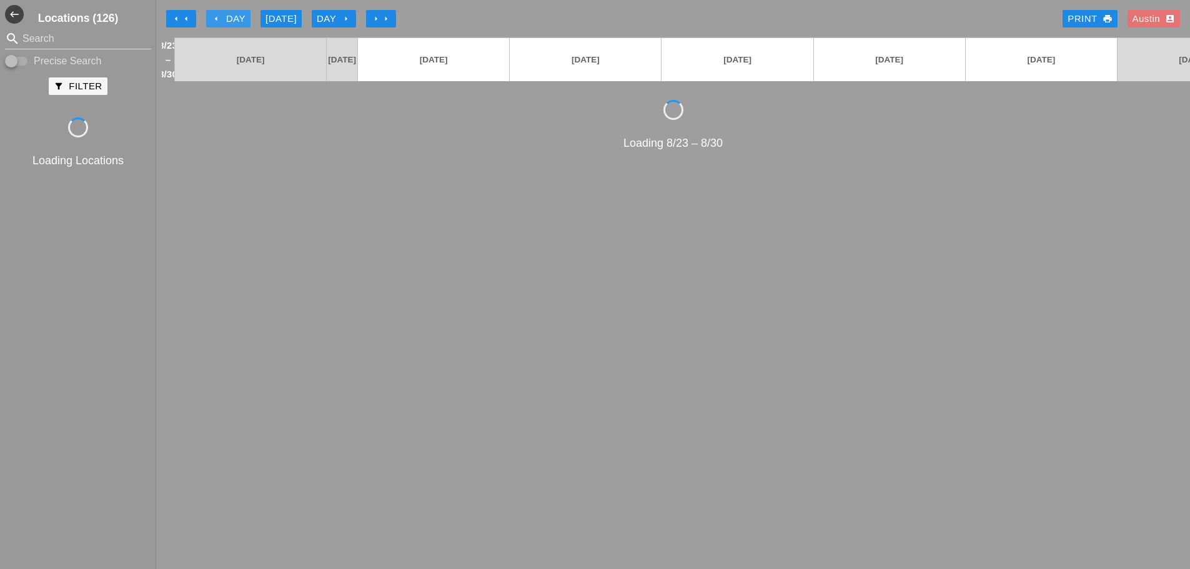
click at [241, 17] on div "arrow_left Day" at bounding box center [228, 19] width 34 height 14
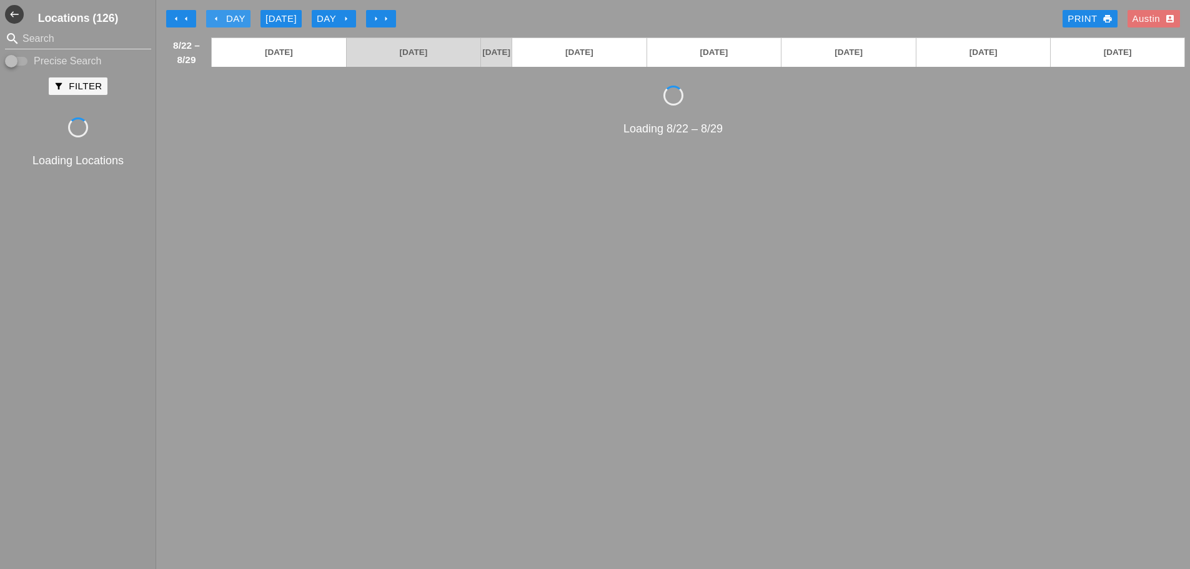
click at [241, 17] on div "arrow_left Day" at bounding box center [228, 19] width 34 height 14
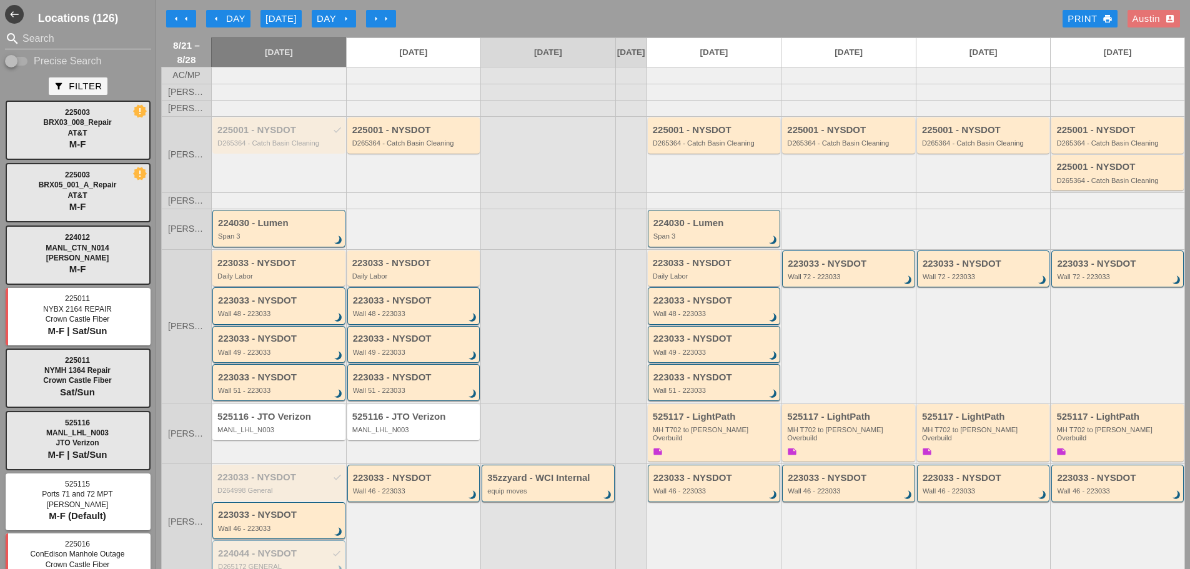
scroll to position [62, 0]
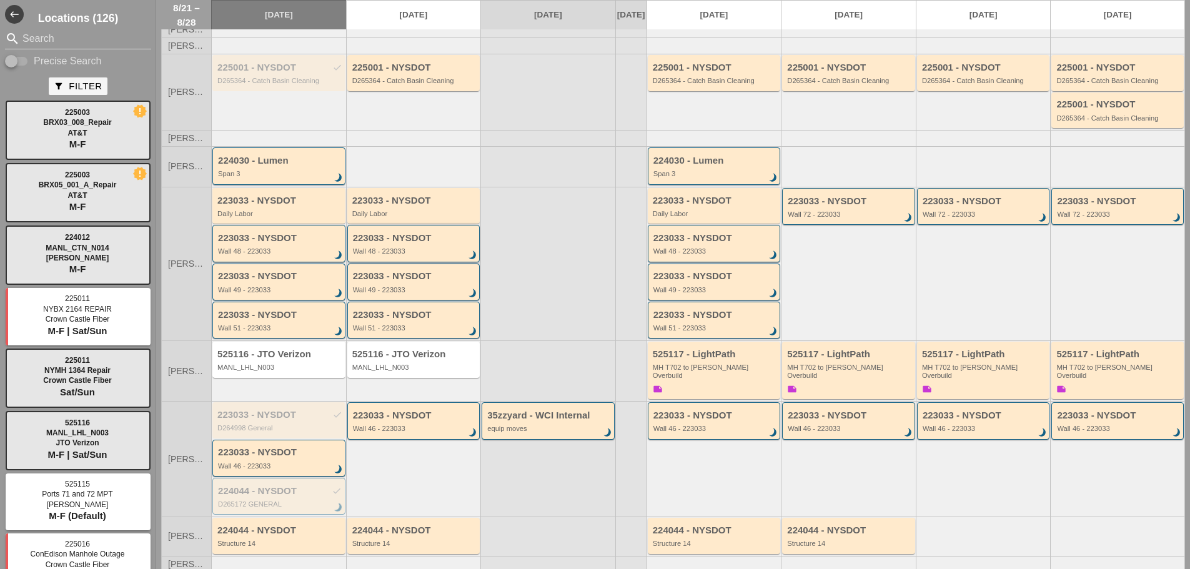
click at [389, 255] on div "Wall 48 - 223033" at bounding box center [415, 250] width 124 height 7
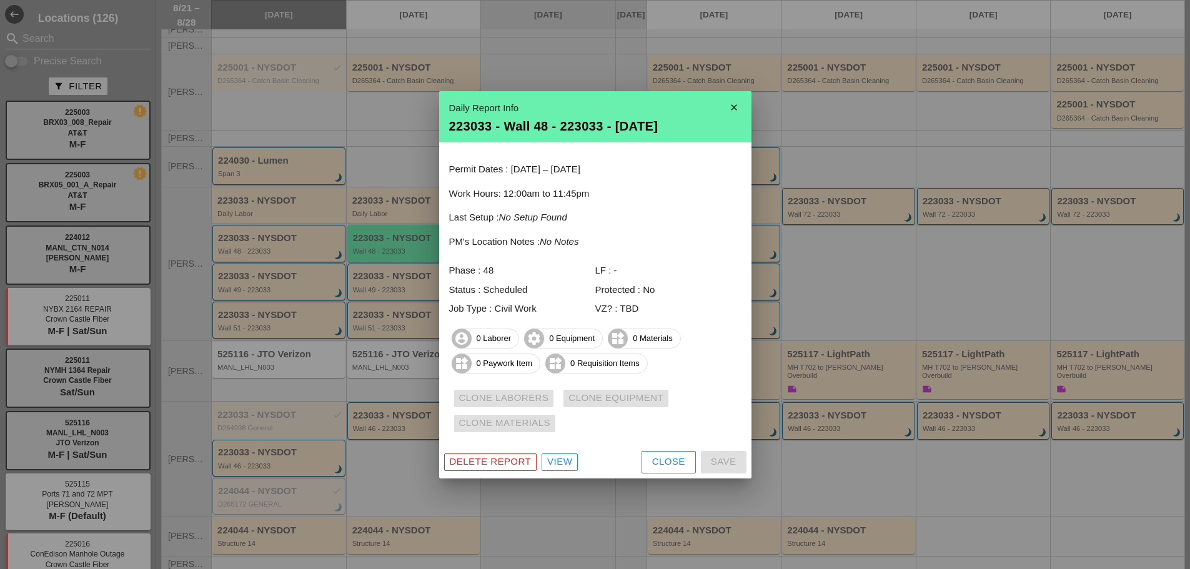
click at [389, 281] on div at bounding box center [595, 284] width 1190 height 569
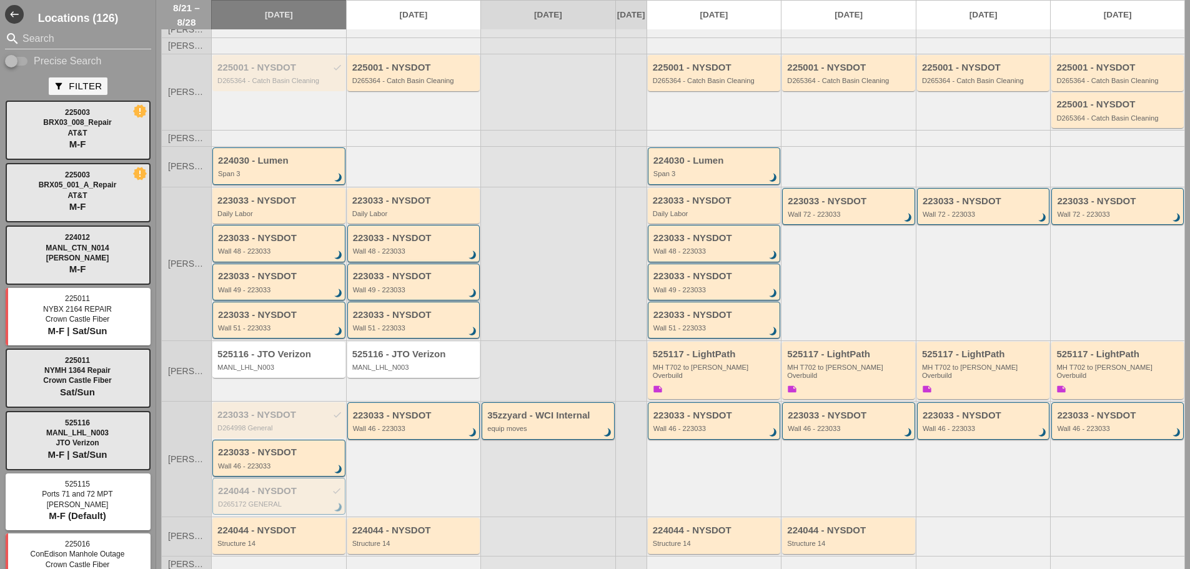
click at [383, 294] on div "Wall 49 - 223033" at bounding box center [415, 289] width 124 height 7
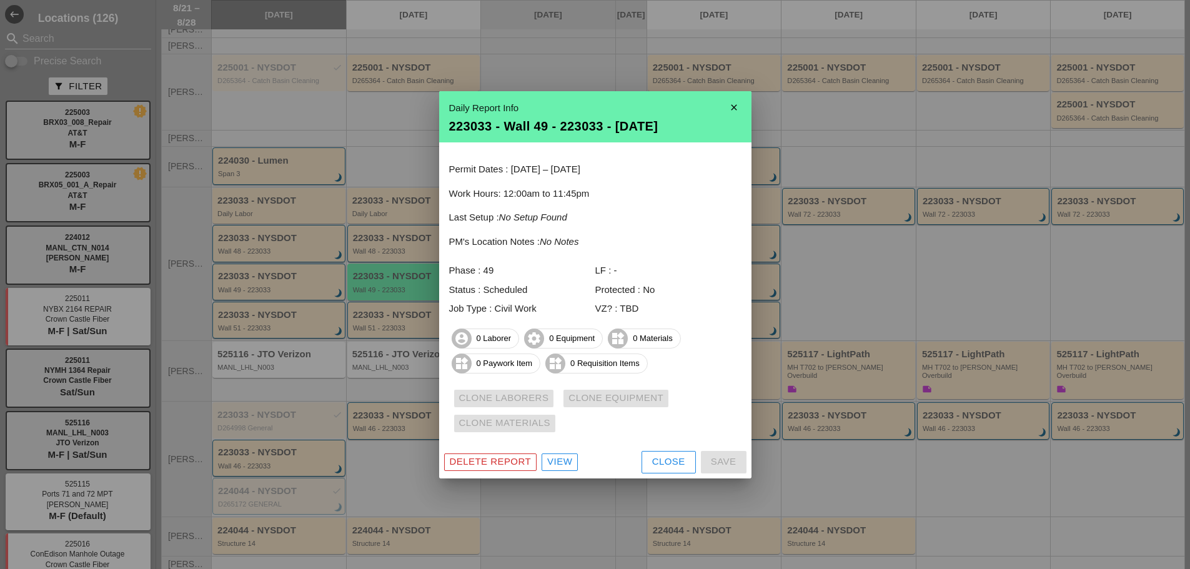
click at [381, 300] on div at bounding box center [595, 284] width 1190 height 569
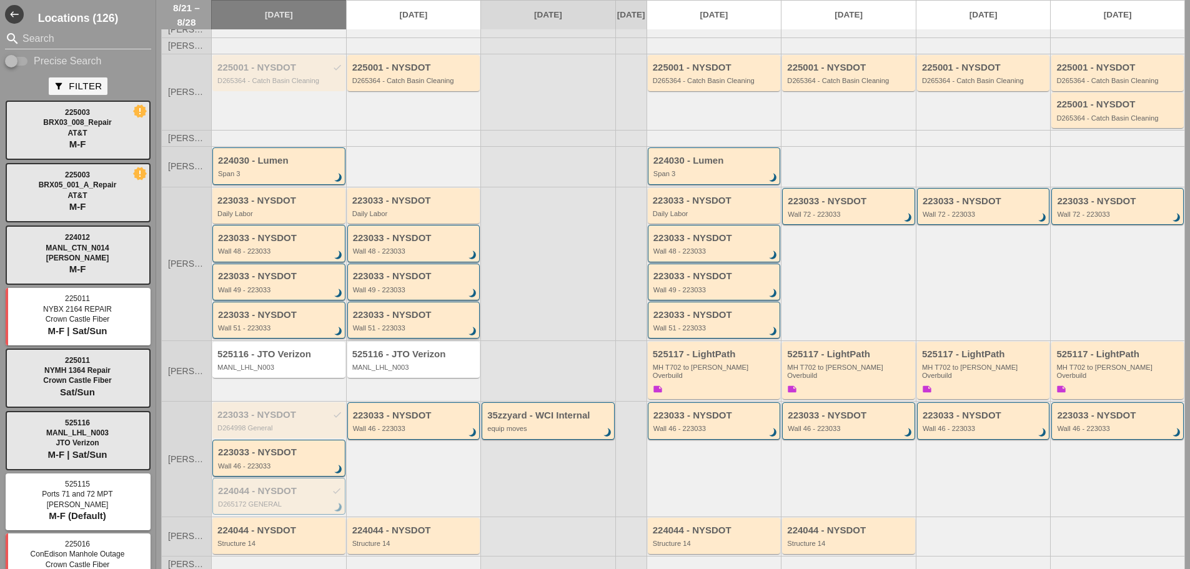
click at [388, 320] on div "223033 - NYSDOT" at bounding box center [415, 315] width 124 height 11
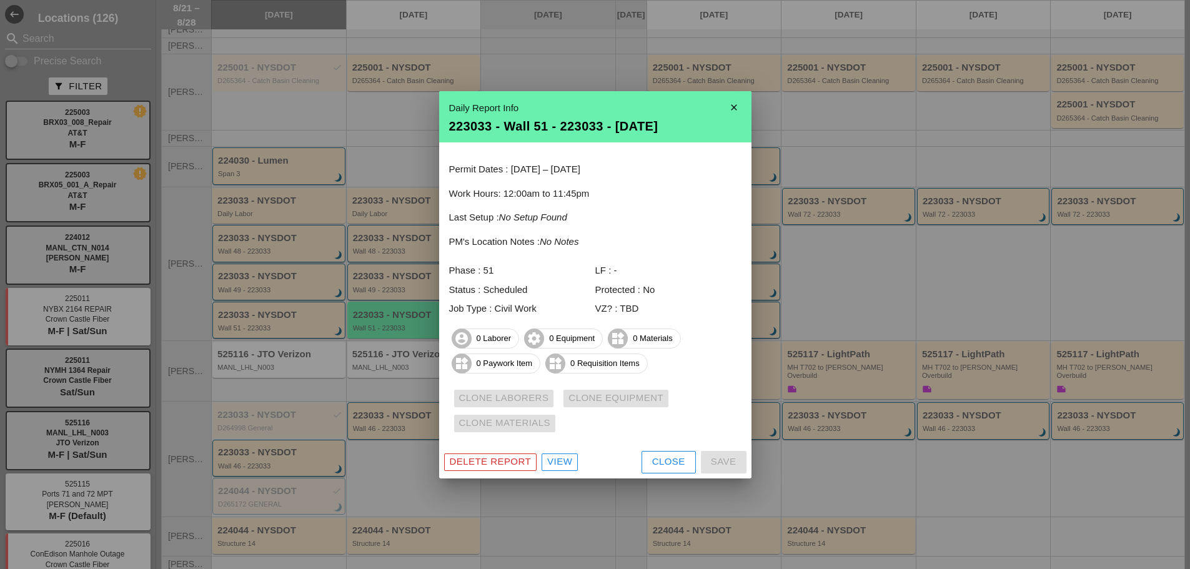
click at [394, 308] on div at bounding box center [595, 284] width 1190 height 569
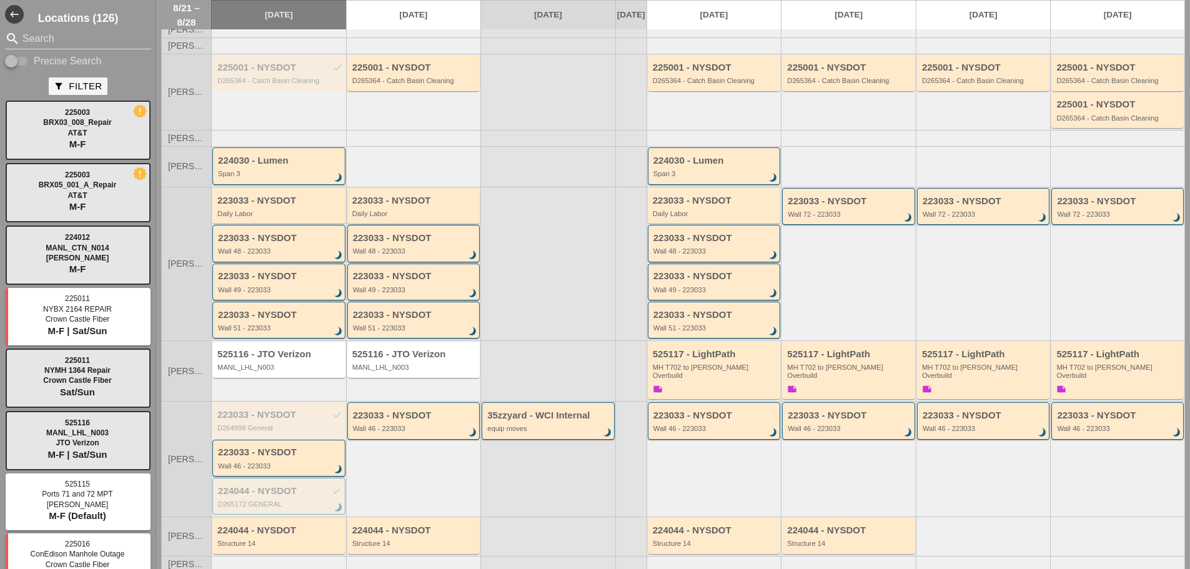
click at [401, 216] on div "223033 - NYSDOT Daily Labor" at bounding box center [414, 207] width 125 height 22
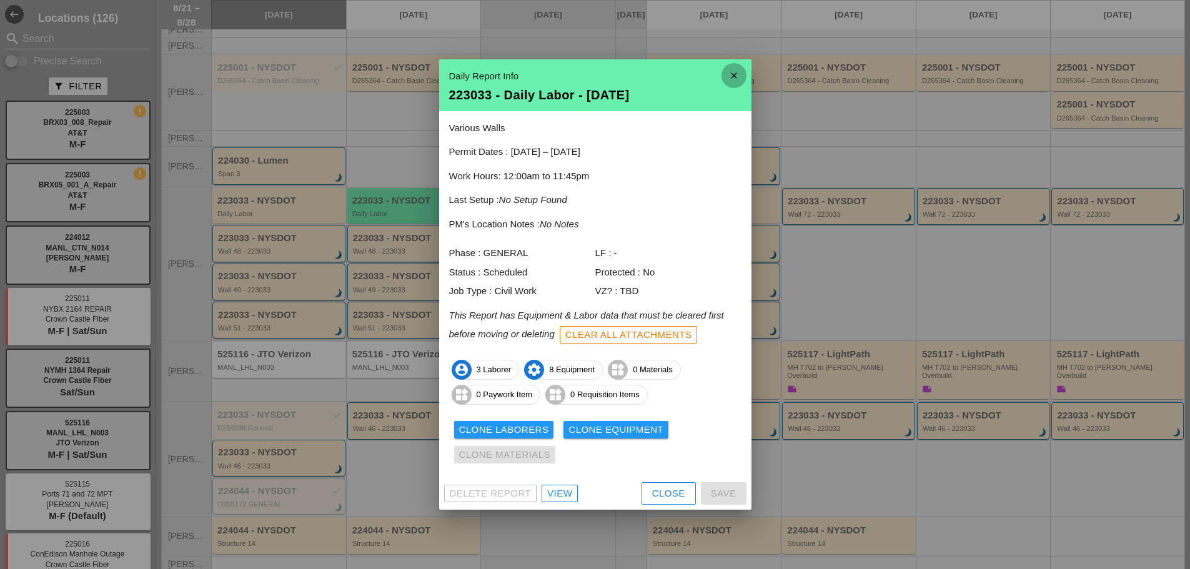
click at [732, 74] on icon "close" at bounding box center [734, 75] width 25 height 25
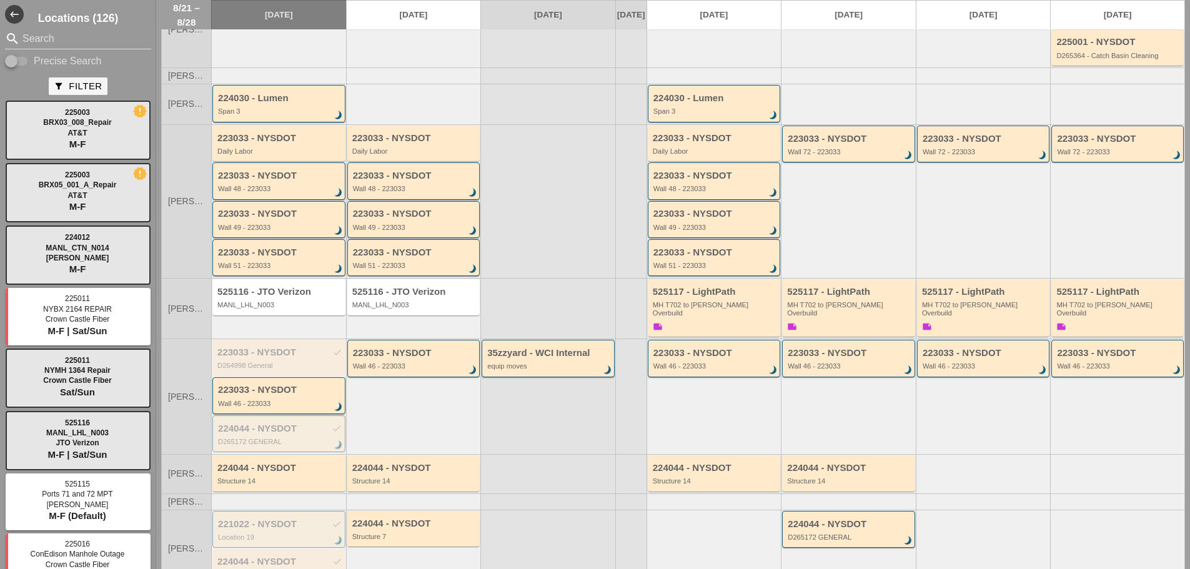
scroll to position [187, 0]
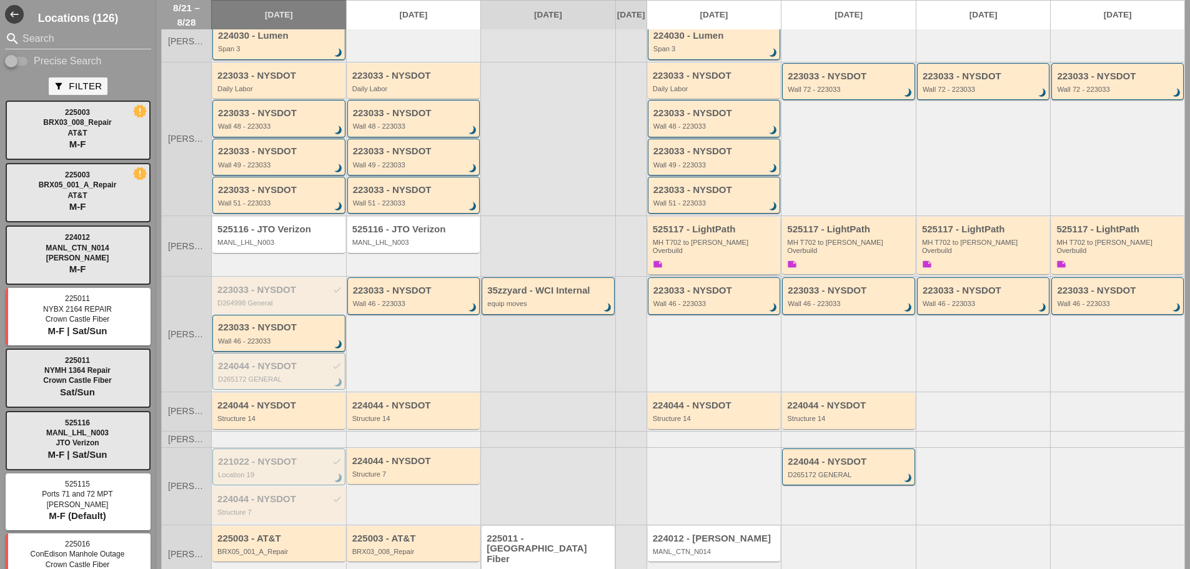
click at [667, 252] on div "MH T702 to [PERSON_NAME] Overbuild" at bounding box center [715, 247] width 125 height 16
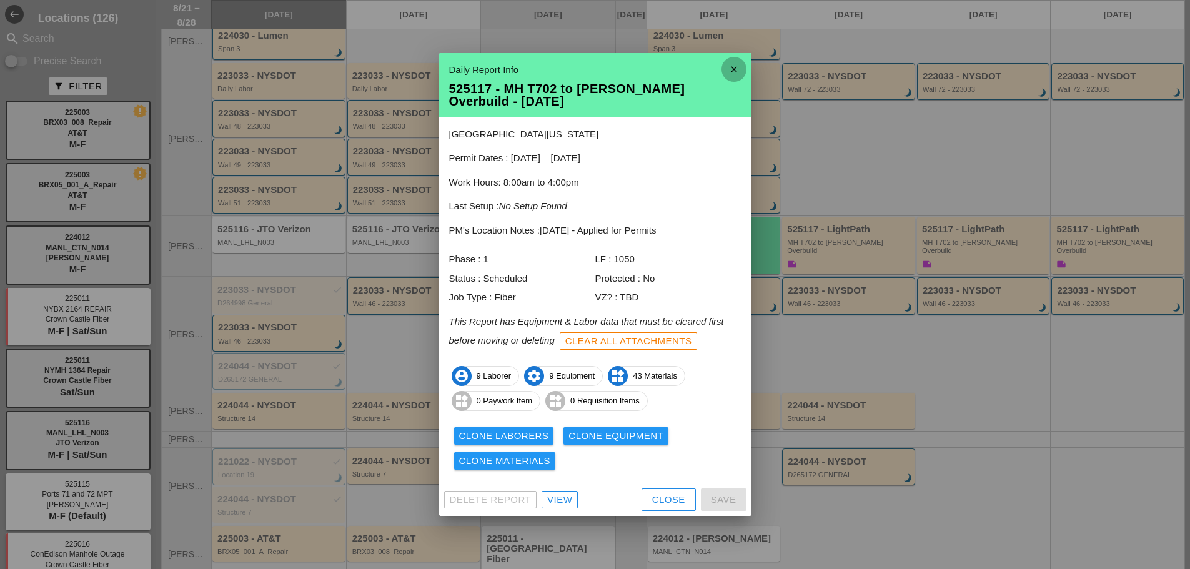
click at [738, 69] on icon "close" at bounding box center [734, 69] width 25 height 25
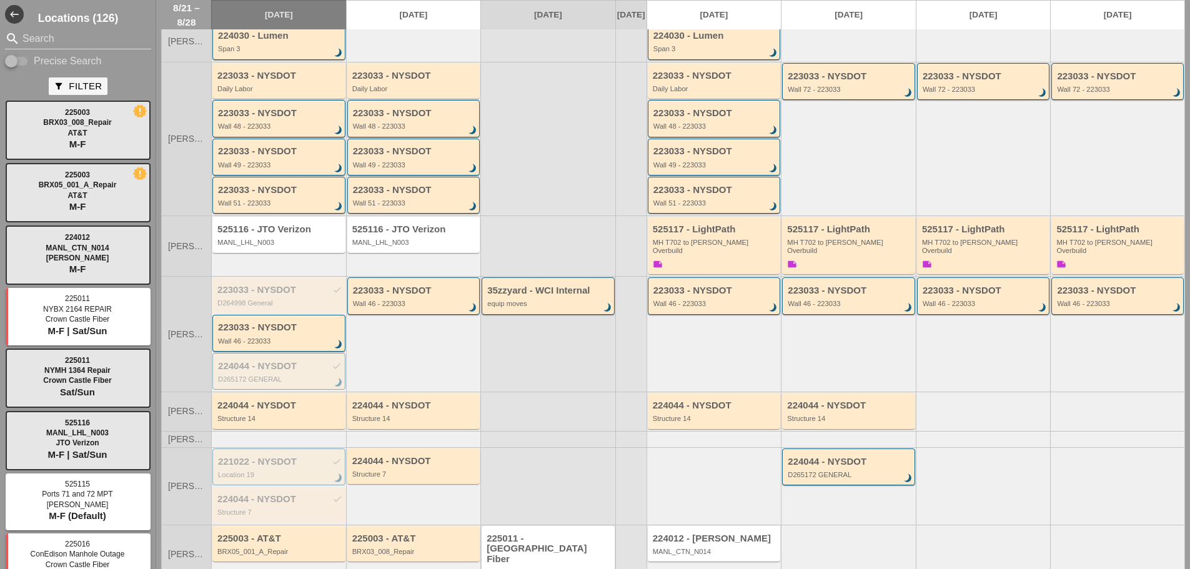
scroll to position [226, 0]
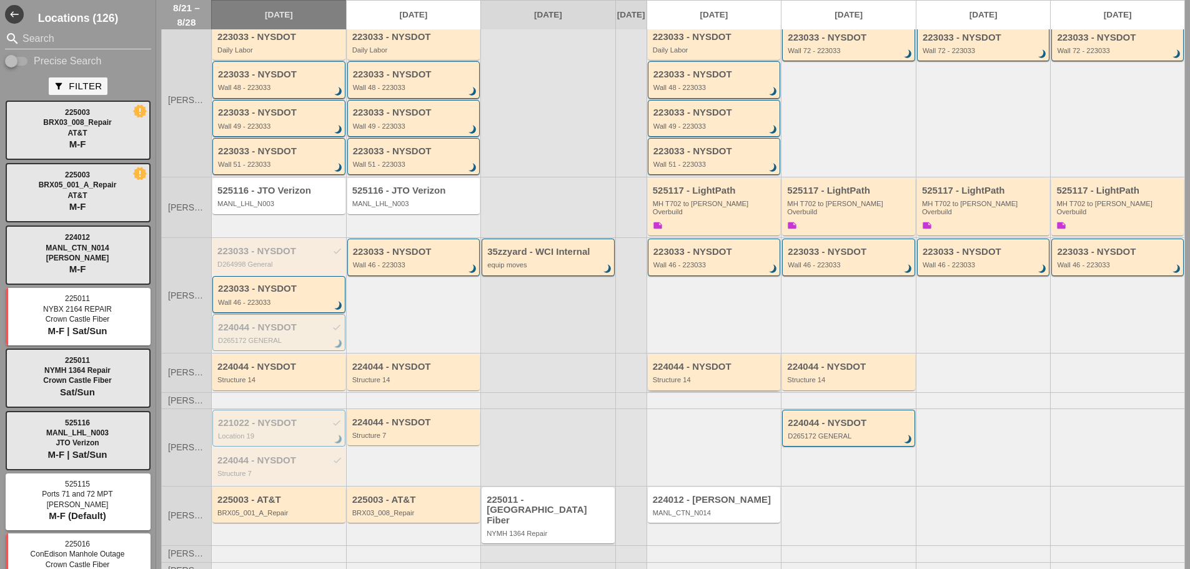
click at [709, 375] on div "224044 - NYSDOT Structure 14" at bounding box center [715, 373] width 125 height 22
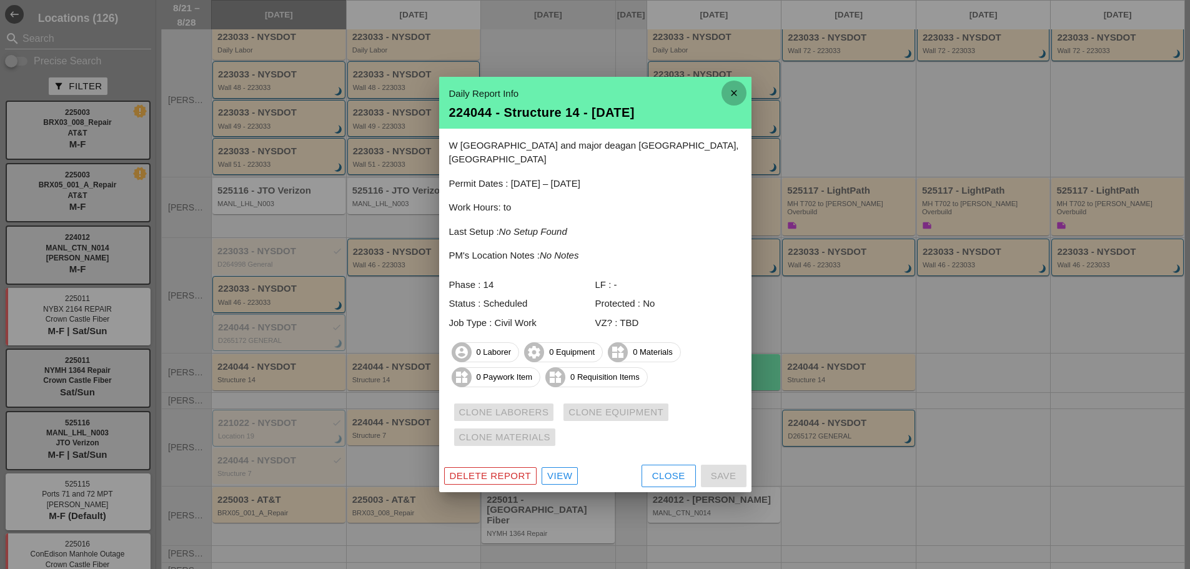
click at [733, 97] on icon "close" at bounding box center [734, 93] width 25 height 25
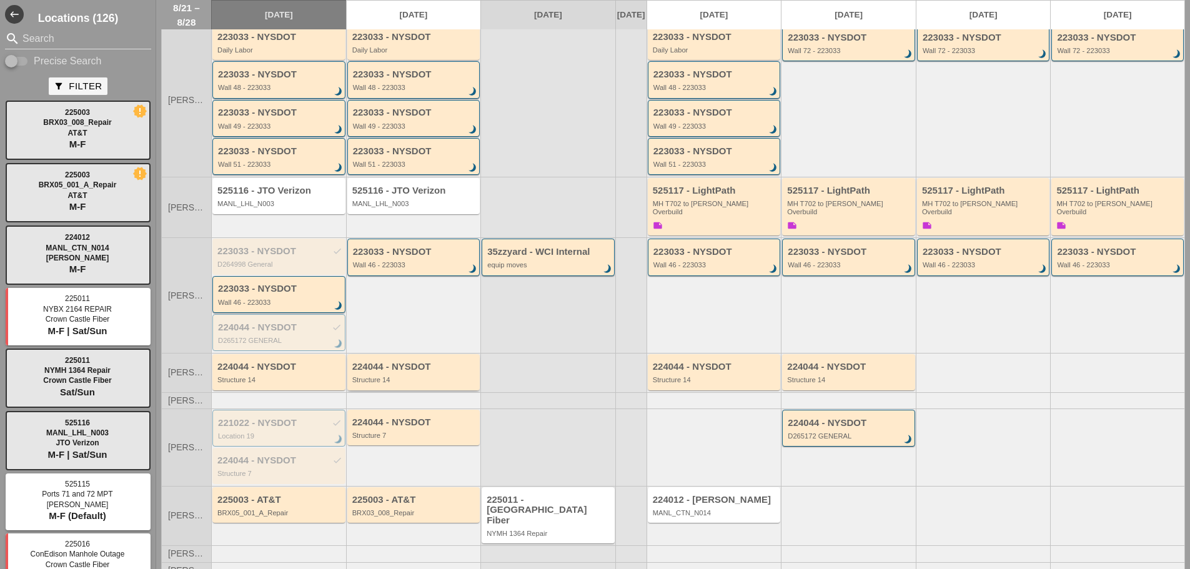
click at [397, 367] on div "224044 - NYSDOT" at bounding box center [414, 367] width 125 height 11
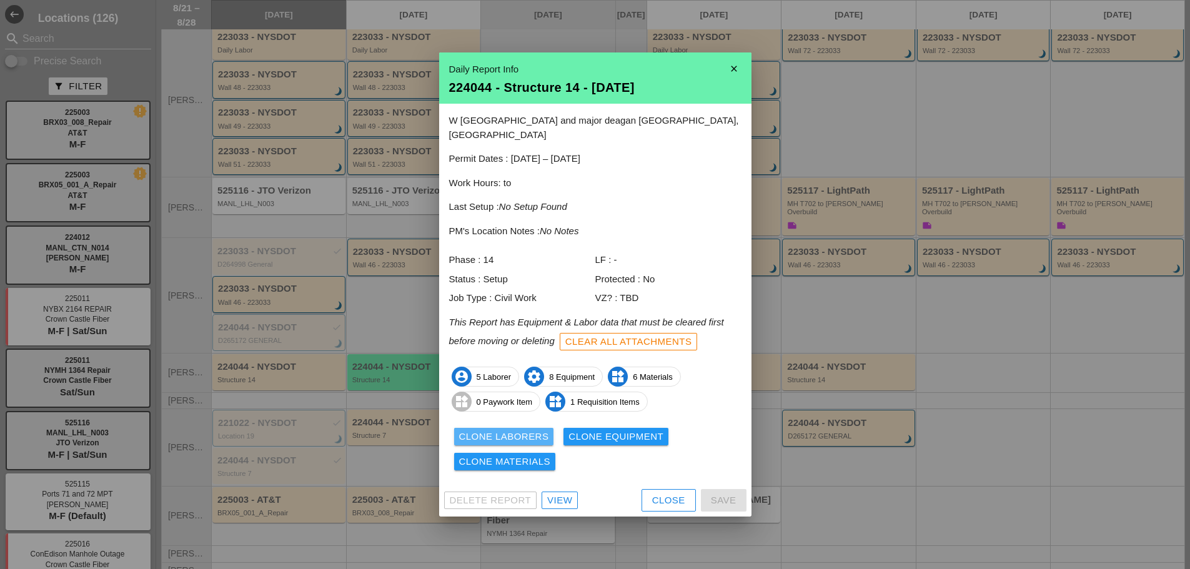
click at [492, 430] on div "Clone Laborers" at bounding box center [504, 437] width 90 height 14
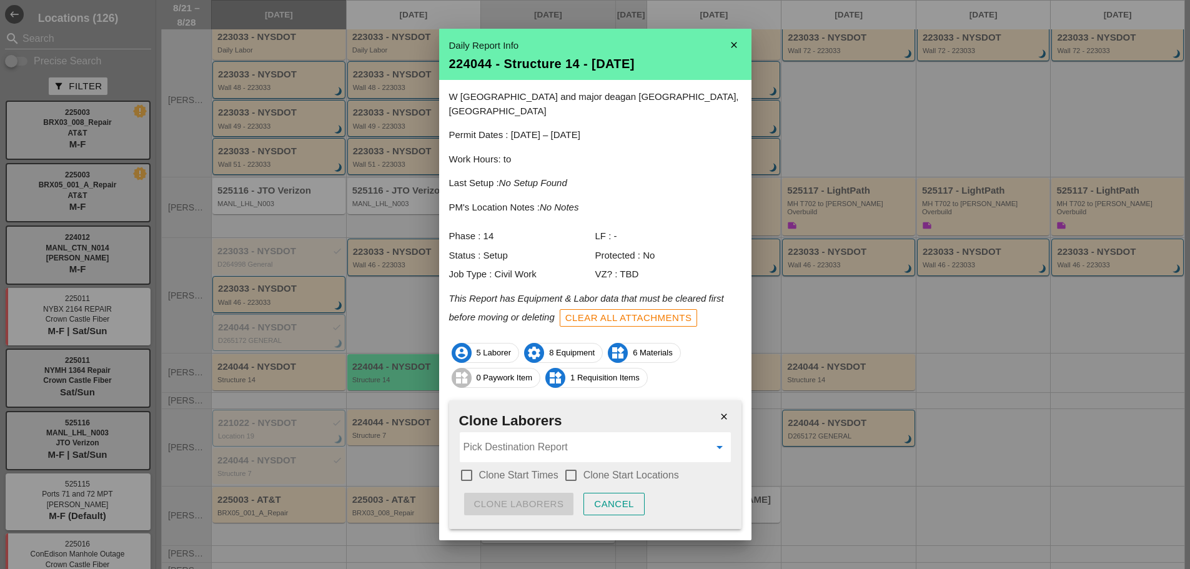
click at [520, 437] on input "Pick Destination Report" at bounding box center [587, 447] width 246 height 20
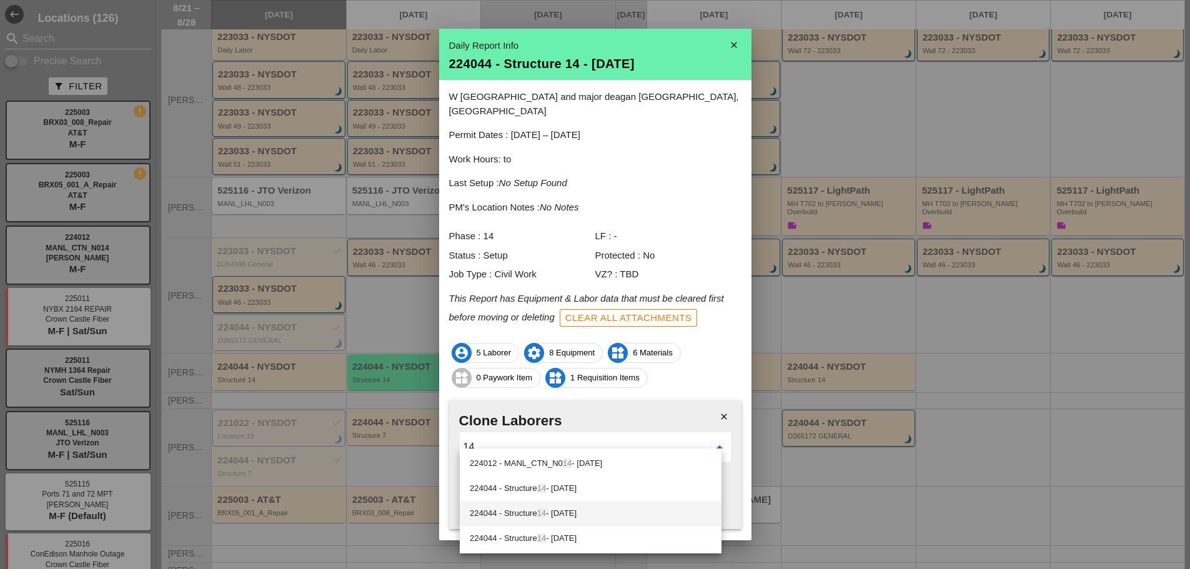
click at [546, 514] on span "14" at bounding box center [541, 513] width 9 height 9
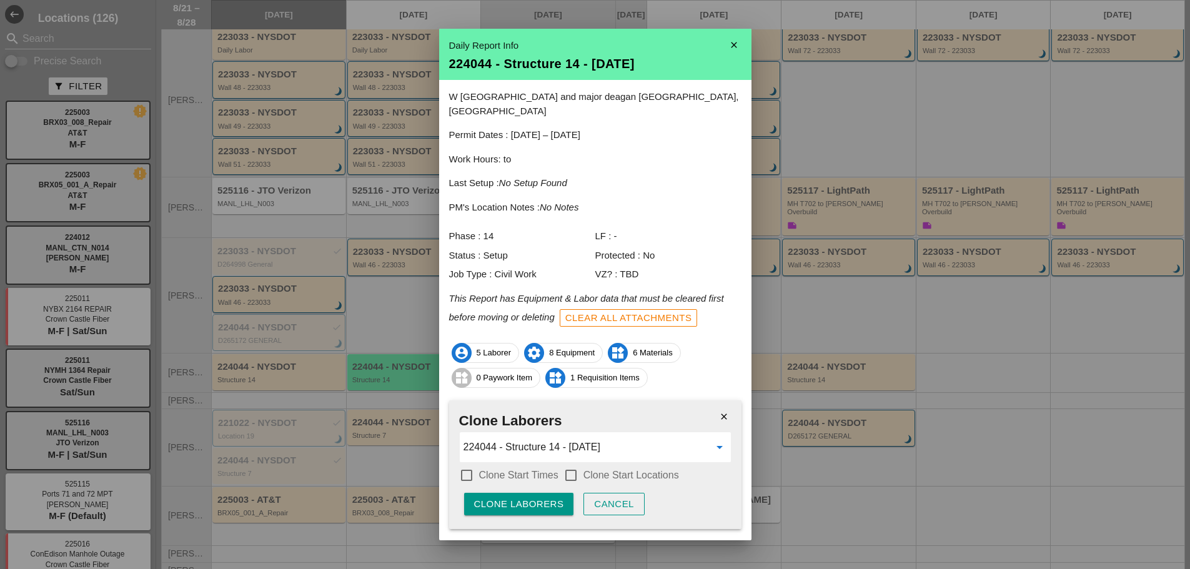
type input "224044 - Structure 14 - 08/25/2025"
click at [466, 465] on div at bounding box center [466, 475] width 21 height 21
checkbox input "true"
click at [560, 465] on div "check_box Clone Start Times check_box_outline_blank Clone Start Locations" at bounding box center [595, 476] width 272 height 22
click at [570, 465] on div at bounding box center [570, 475] width 21 height 21
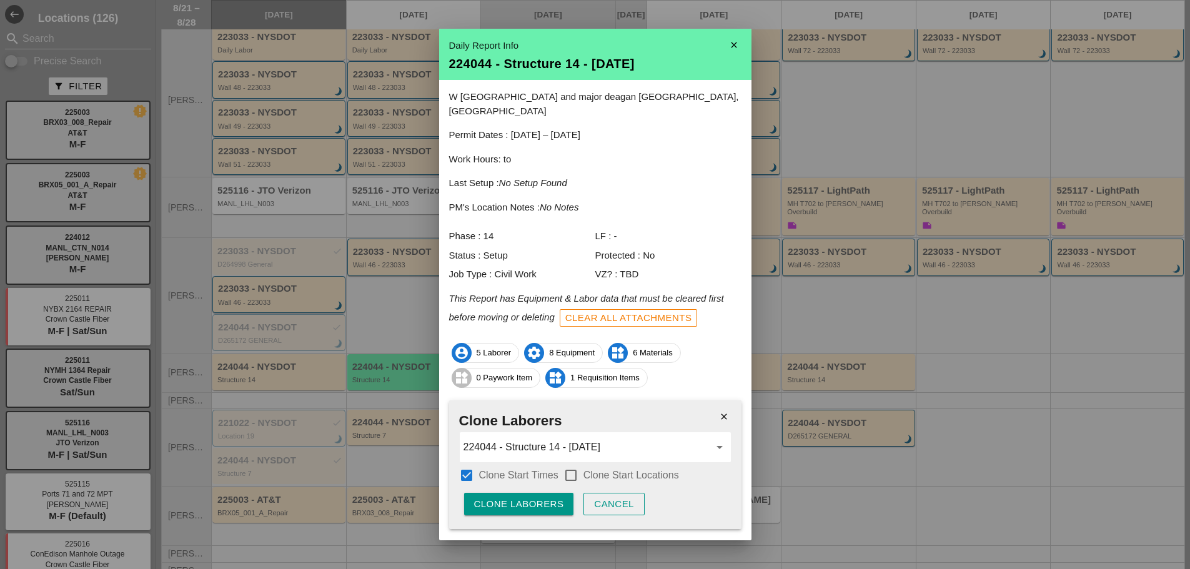
checkbox input "true"
click at [549, 497] on div "Clone Laborers" at bounding box center [519, 504] width 90 height 14
click at [548, 497] on div "Are you sure?" at bounding box center [513, 504] width 79 height 14
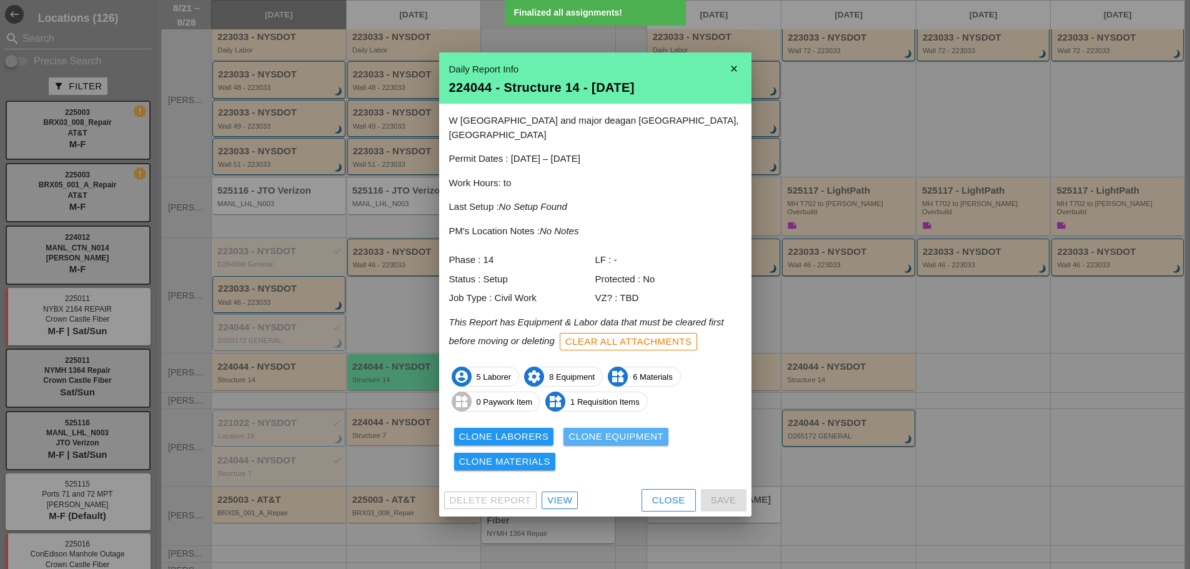
click at [603, 435] on div "Clone Equipment" at bounding box center [616, 437] width 95 height 14
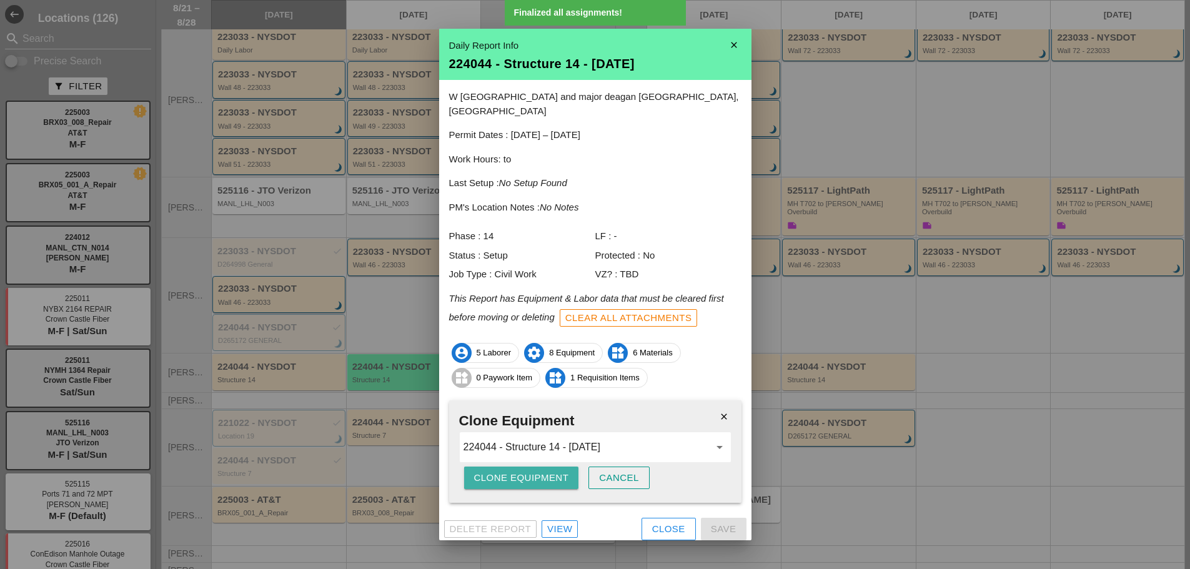
click at [533, 471] on div "Clone Equipment" at bounding box center [521, 478] width 95 height 14
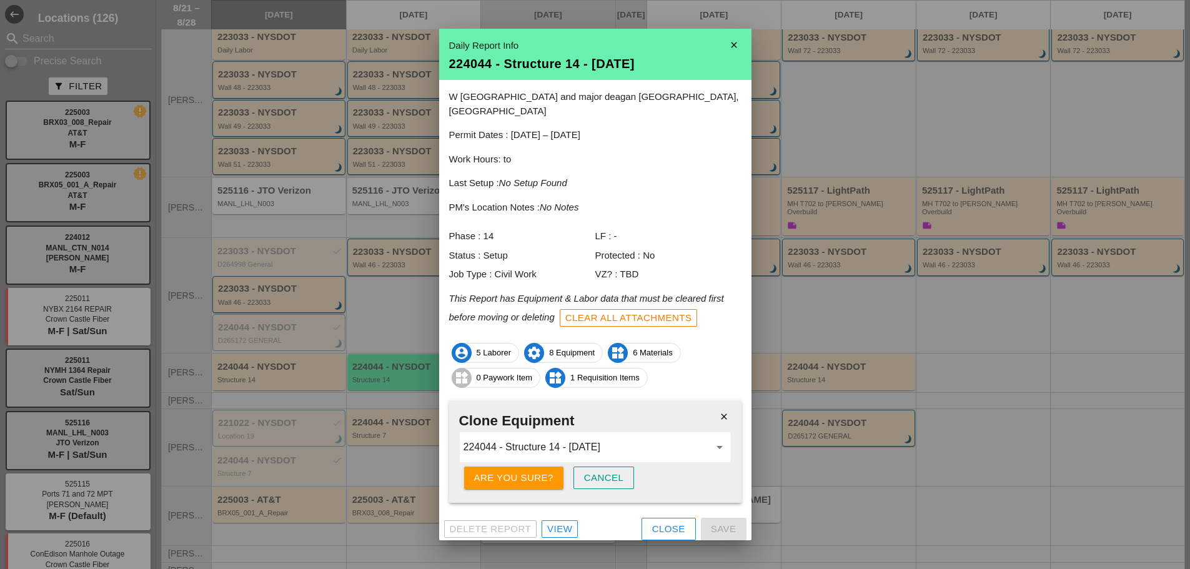
click at [533, 471] on div "Are you sure?" at bounding box center [513, 478] width 79 height 14
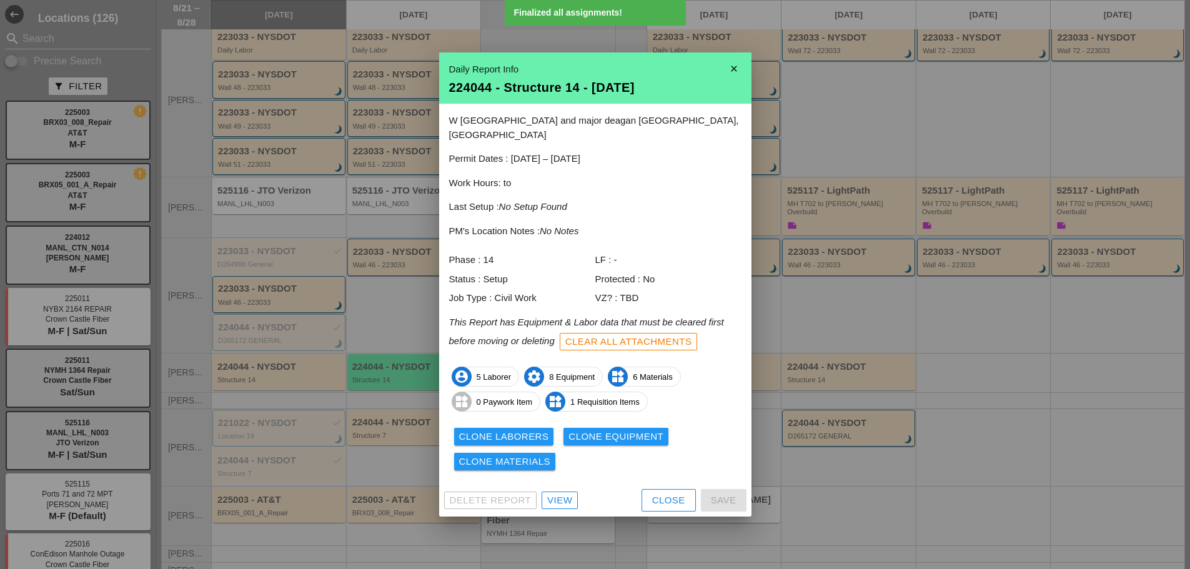
click at [531, 455] on div "Clone Materials" at bounding box center [505, 462] width 92 height 14
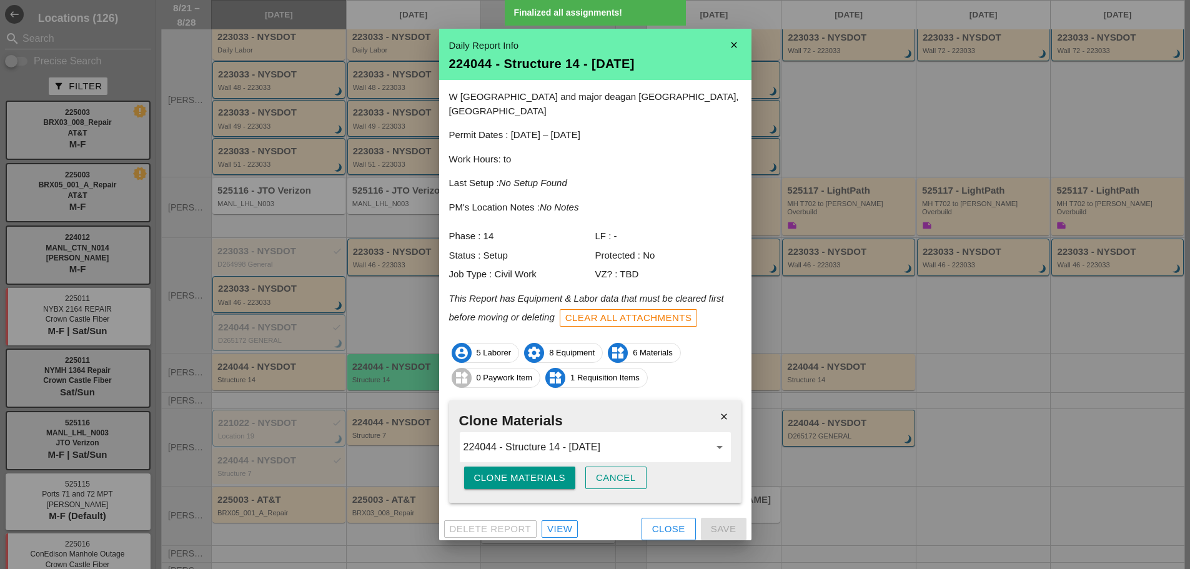
click at [522, 474] on div "Clone Materials" at bounding box center [520, 478] width 92 height 14
click at [527, 471] on div "Are you sure?" at bounding box center [513, 478] width 79 height 14
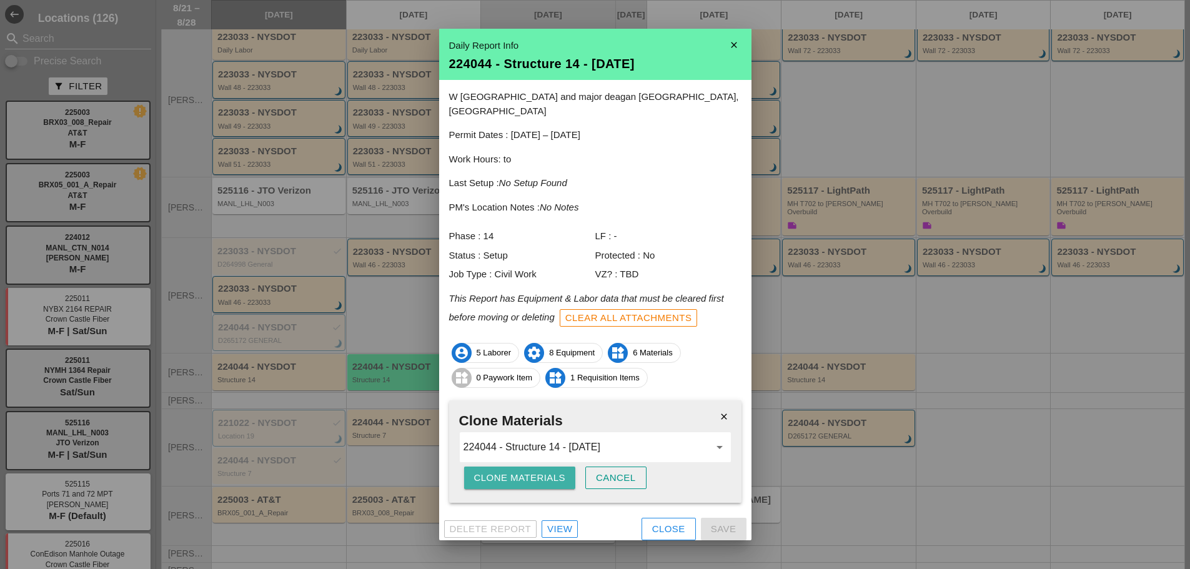
click at [550, 478] on button "Clone Materials" at bounding box center [520, 478] width 112 height 22
click at [550, 478] on button "Are you sure?" at bounding box center [513, 478] width 99 height 22
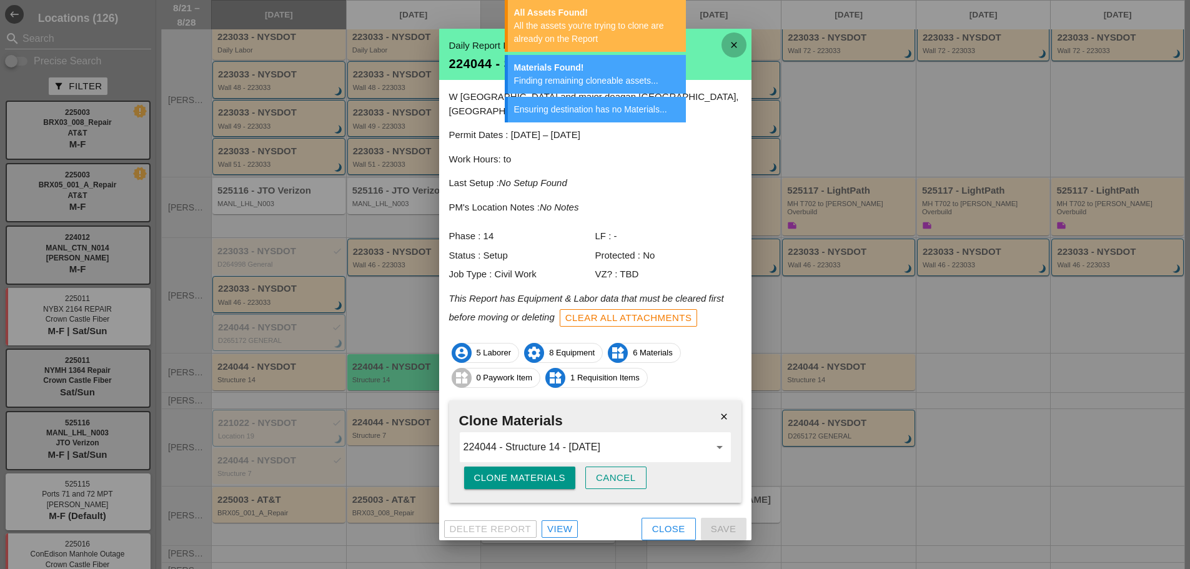
click at [736, 47] on icon "close" at bounding box center [734, 44] width 25 height 25
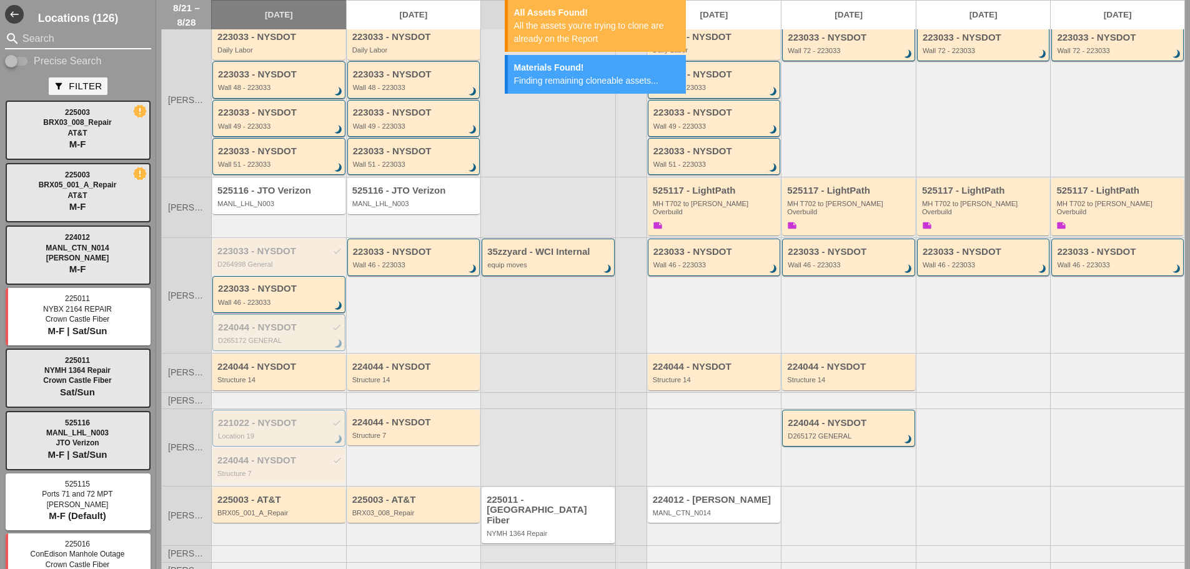
click at [63, 41] on input "Search" at bounding box center [77, 39] width 111 height 20
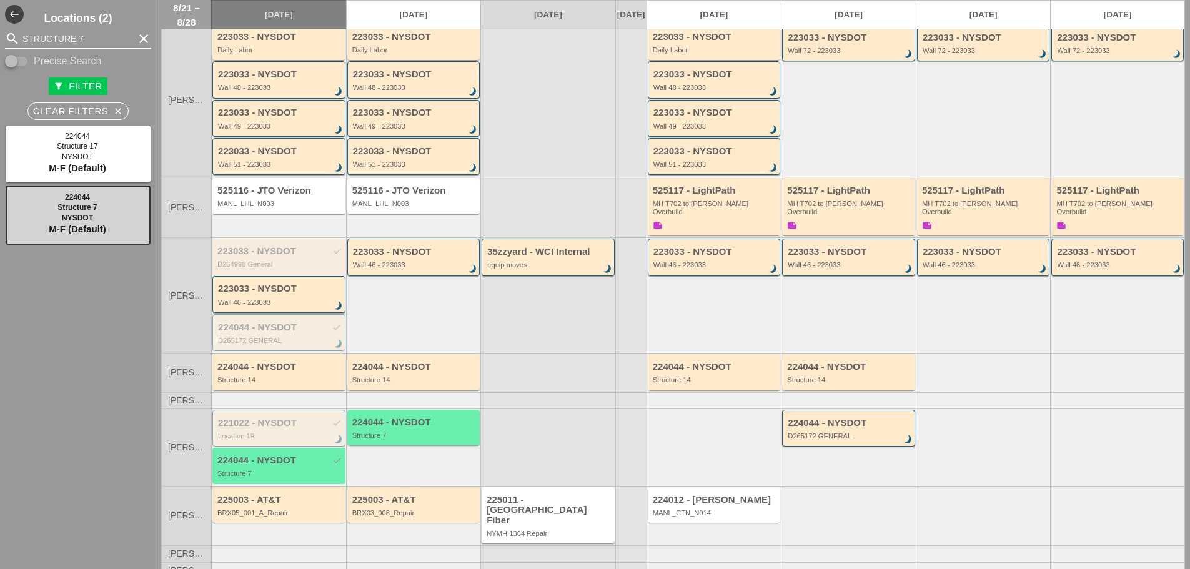
type input "STRUCTURE 7"
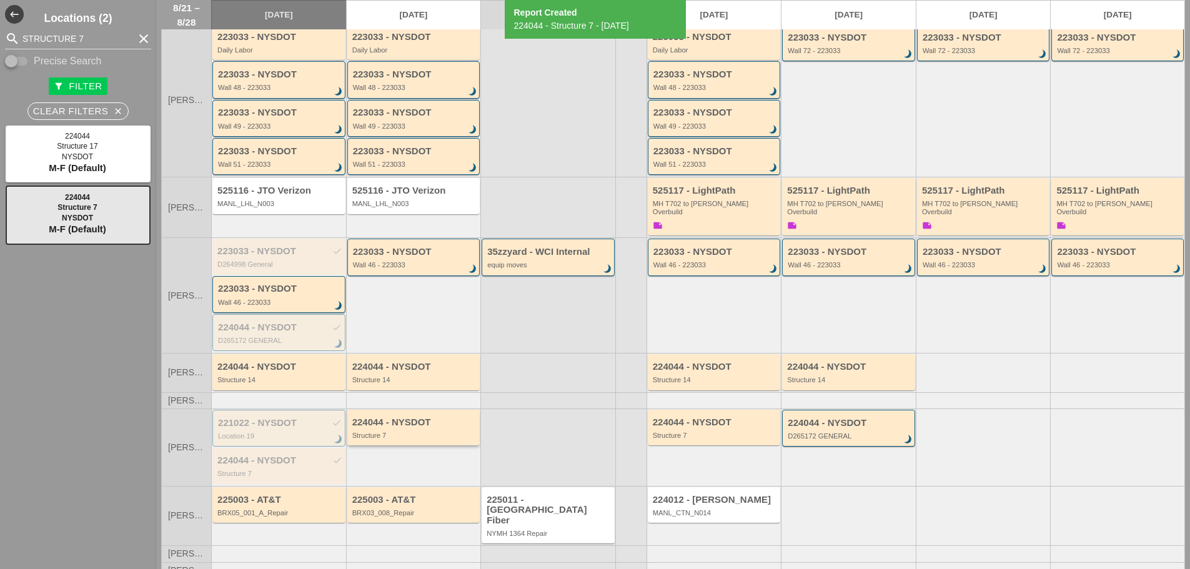
click at [417, 423] on div "224044 - NYSDOT" at bounding box center [414, 422] width 125 height 11
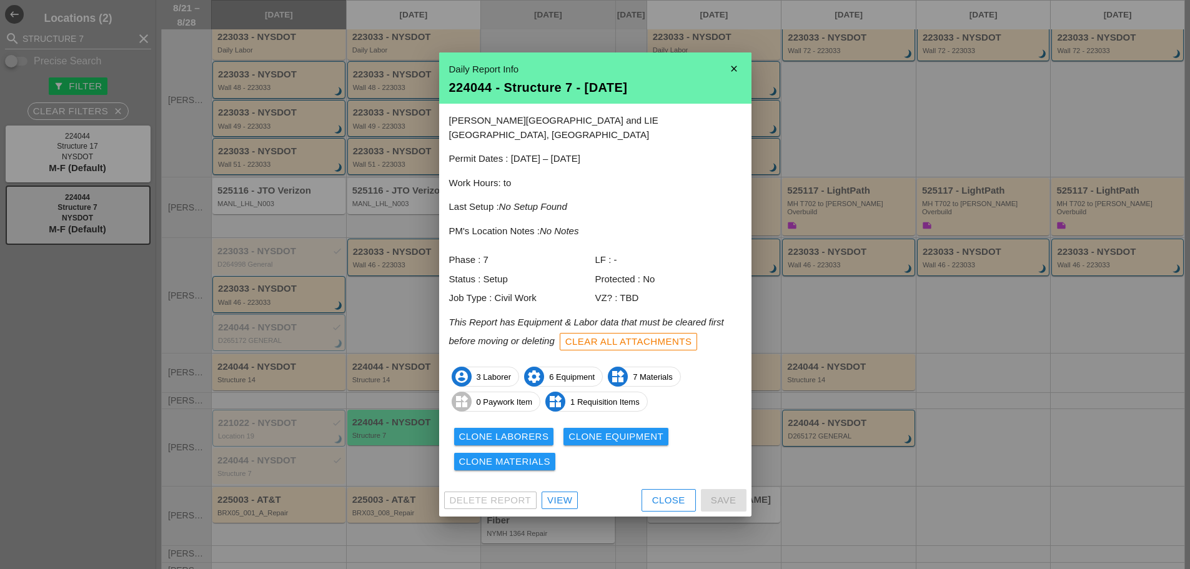
click at [521, 431] on div "Clone Laborers" at bounding box center [504, 437] width 90 height 14
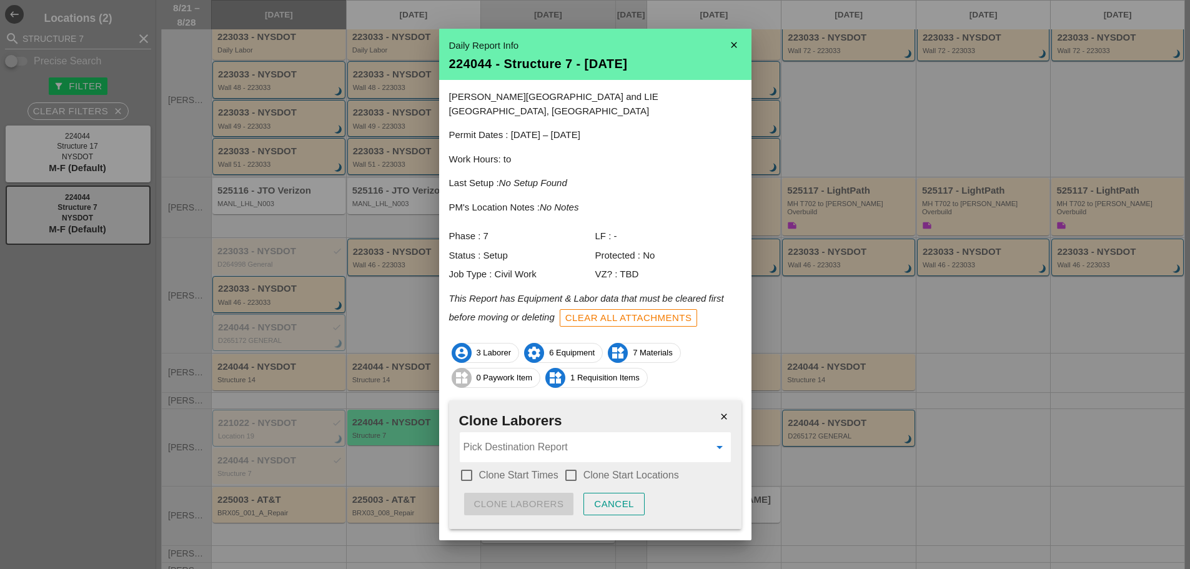
click at [485, 437] on input "Pick Destination Report" at bounding box center [587, 447] width 246 height 20
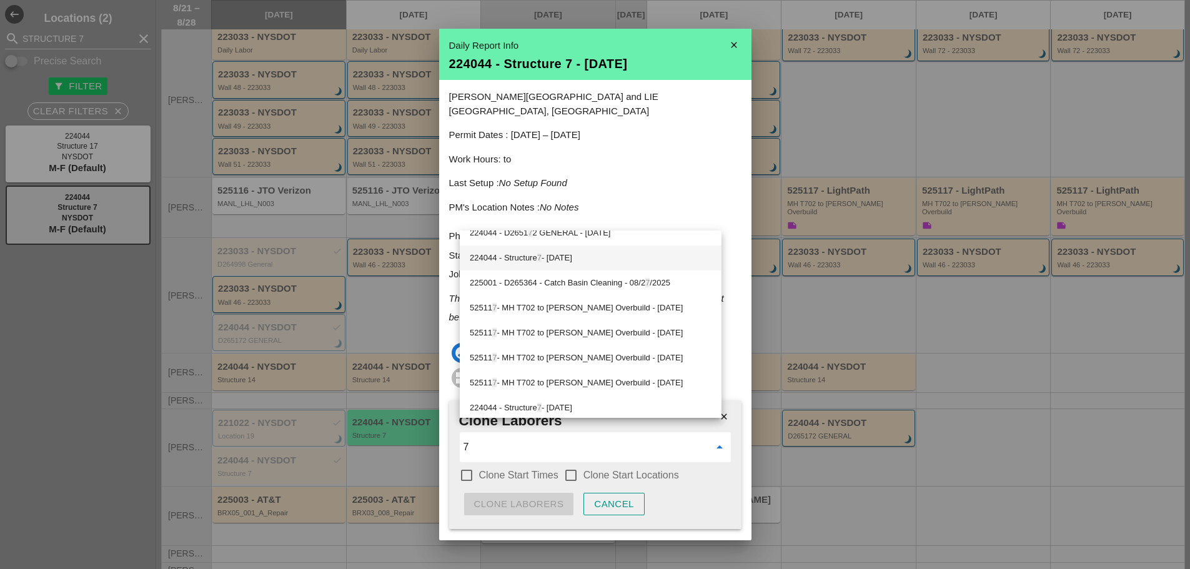
scroll to position [142, 0]
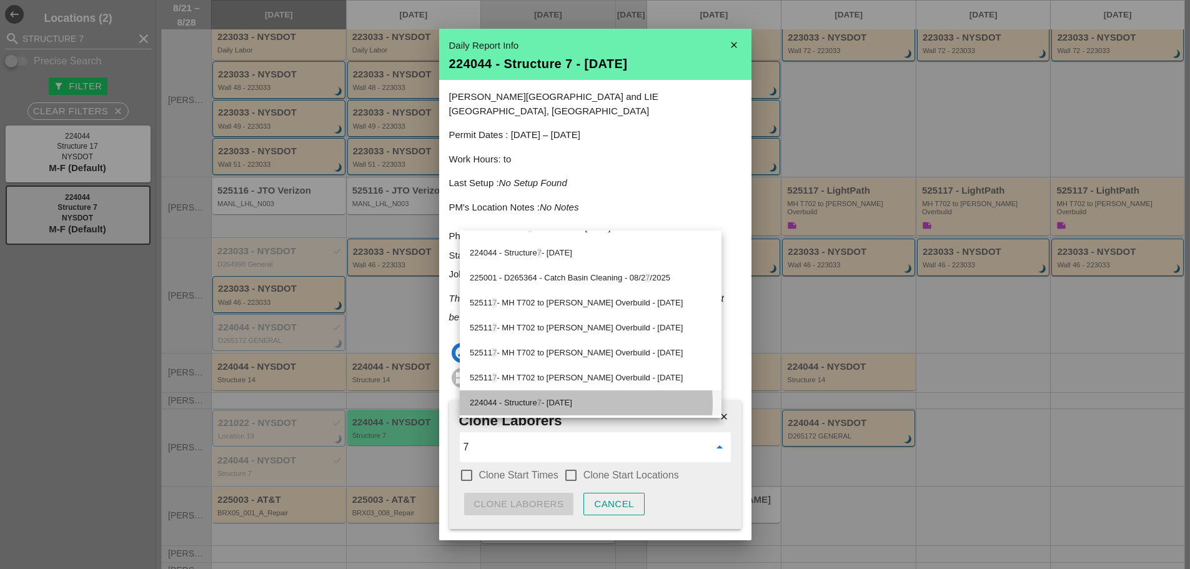
click at [597, 402] on div "224044 - Structure 7 - 08/25/2025" at bounding box center [591, 402] width 242 height 15
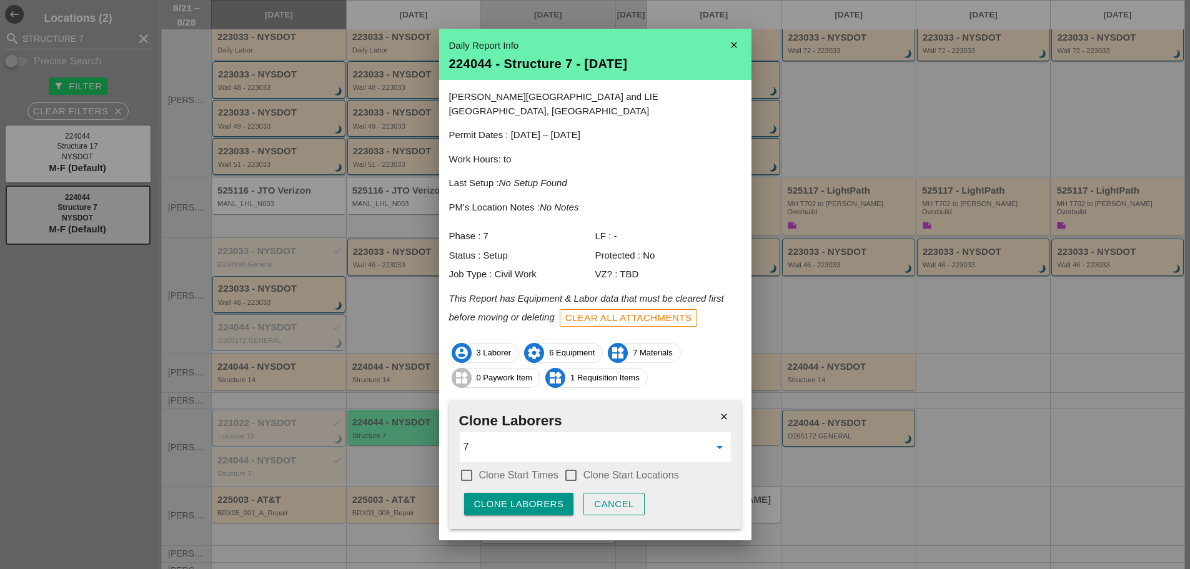
type input "224044 - Structure 7 - 08/25/2025"
click at [460, 465] on div at bounding box center [466, 475] width 21 height 21
click at [567, 465] on div at bounding box center [570, 475] width 21 height 21
click at [530, 497] on div "Clone Laborers" at bounding box center [519, 504] width 90 height 14
click at [530, 497] on div "Are you sure?" at bounding box center [513, 504] width 79 height 14
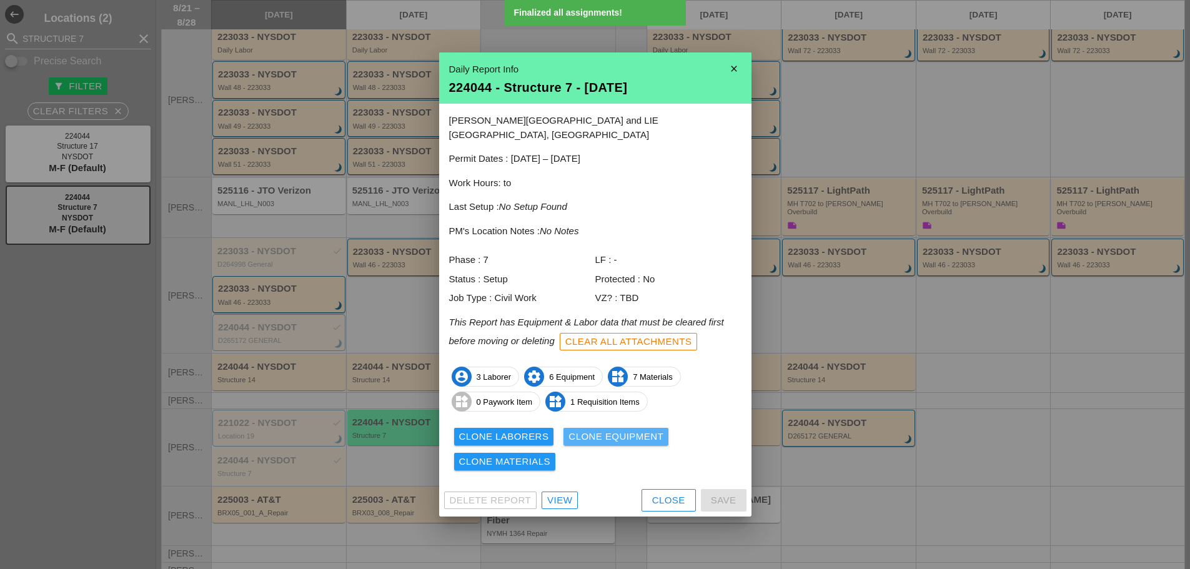
click at [585, 432] on div "Clone Equipment" at bounding box center [616, 437] width 95 height 14
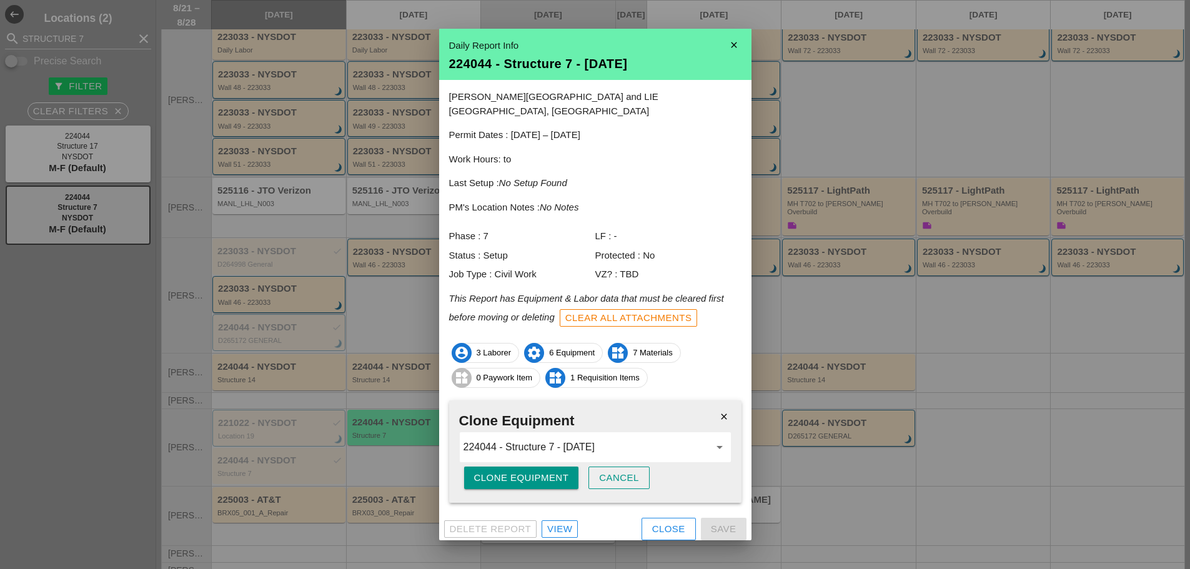
click at [531, 471] on div "Clone Equipment" at bounding box center [521, 478] width 95 height 14
click at [531, 471] on div "Are you sure?" at bounding box center [513, 478] width 79 height 14
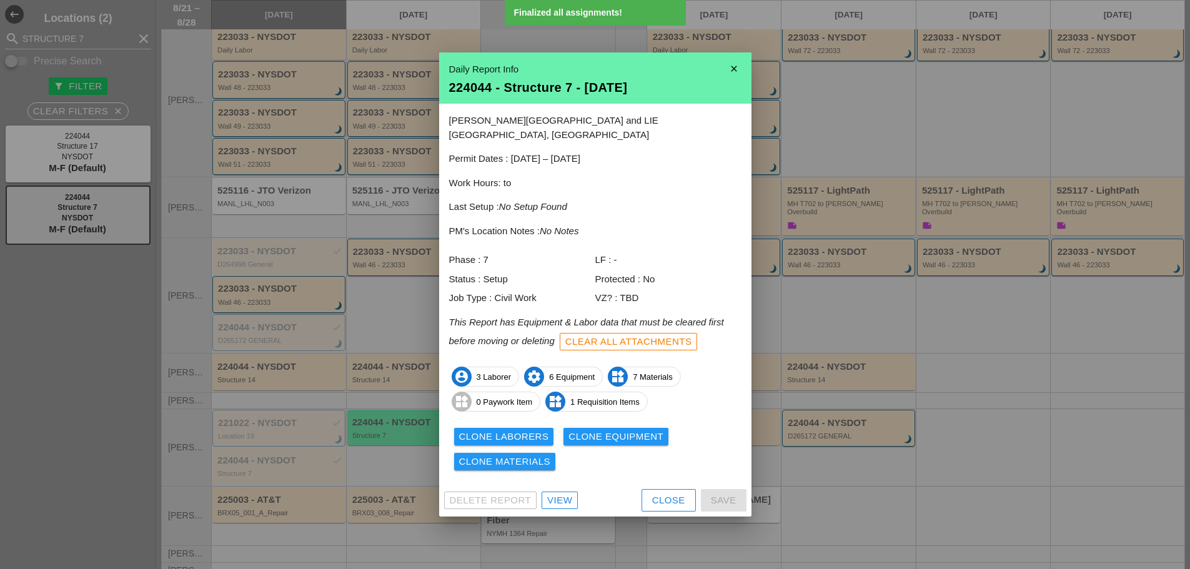
click at [530, 455] on div "Clone Materials" at bounding box center [505, 462] width 92 height 14
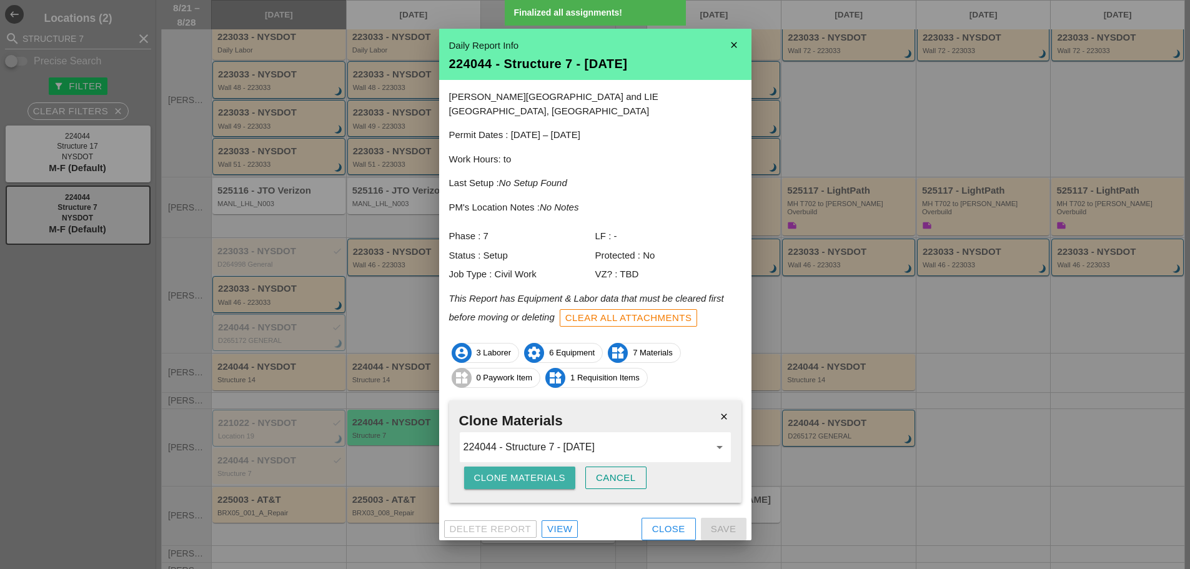
click at [530, 471] on div "Clone Materials" at bounding box center [520, 478] width 92 height 14
click at [529, 471] on div "Are you sure?" at bounding box center [513, 478] width 79 height 14
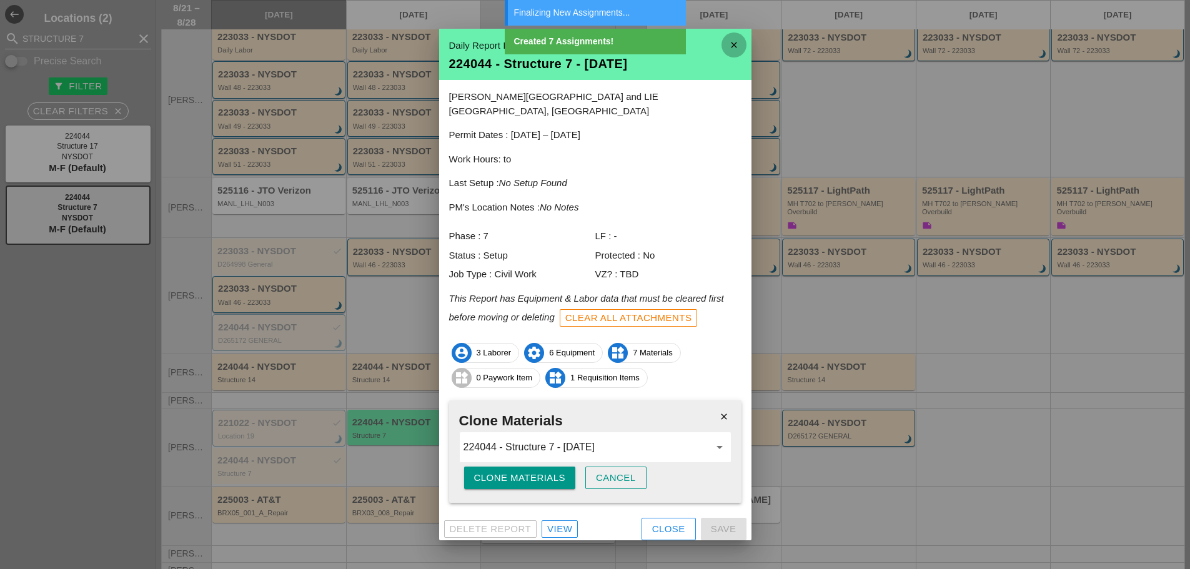
click at [732, 54] on icon "close" at bounding box center [734, 44] width 25 height 25
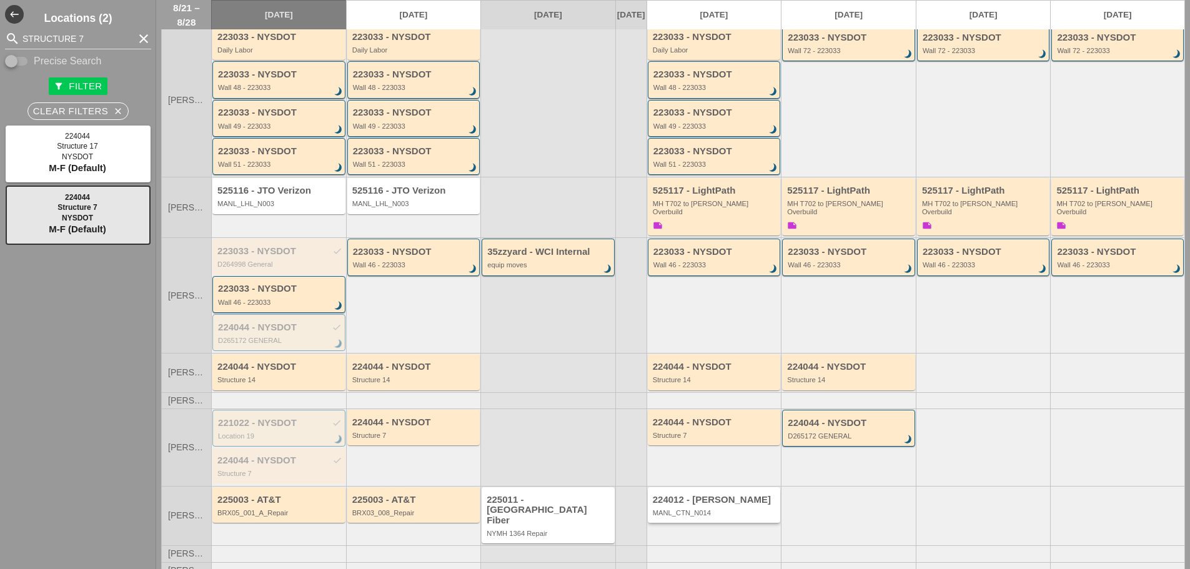
click at [691, 516] on div "MANL_CTN_N014" at bounding box center [715, 512] width 125 height 7
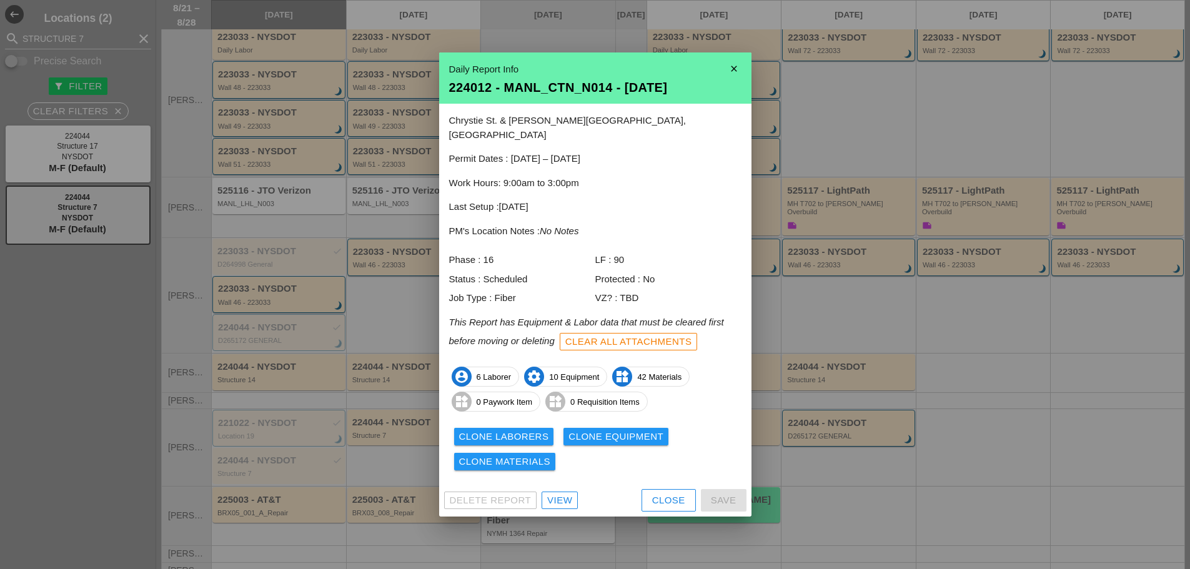
click at [839, 493] on div at bounding box center [595, 284] width 1190 height 569
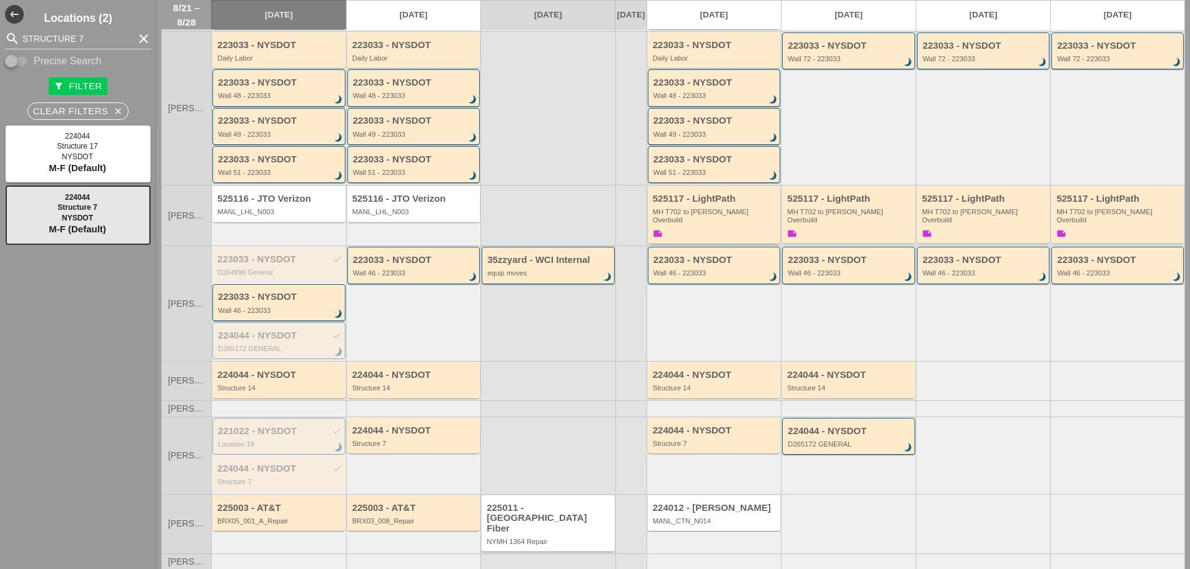
scroll to position [226, 0]
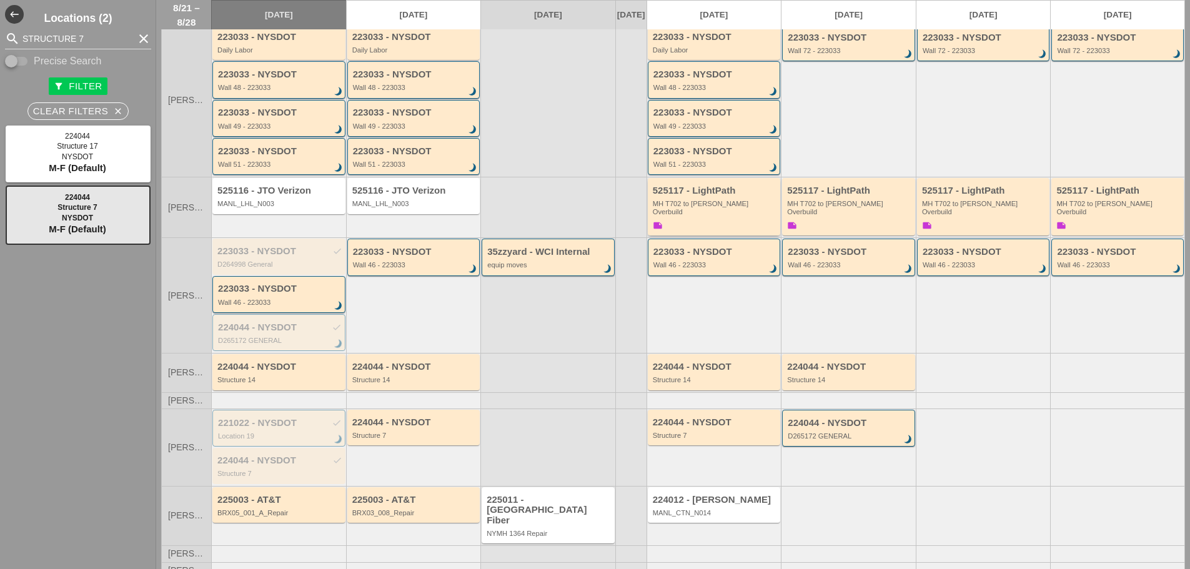
click at [713, 211] on div "MH T702 to [PERSON_NAME] Overbuild" at bounding box center [715, 208] width 125 height 16
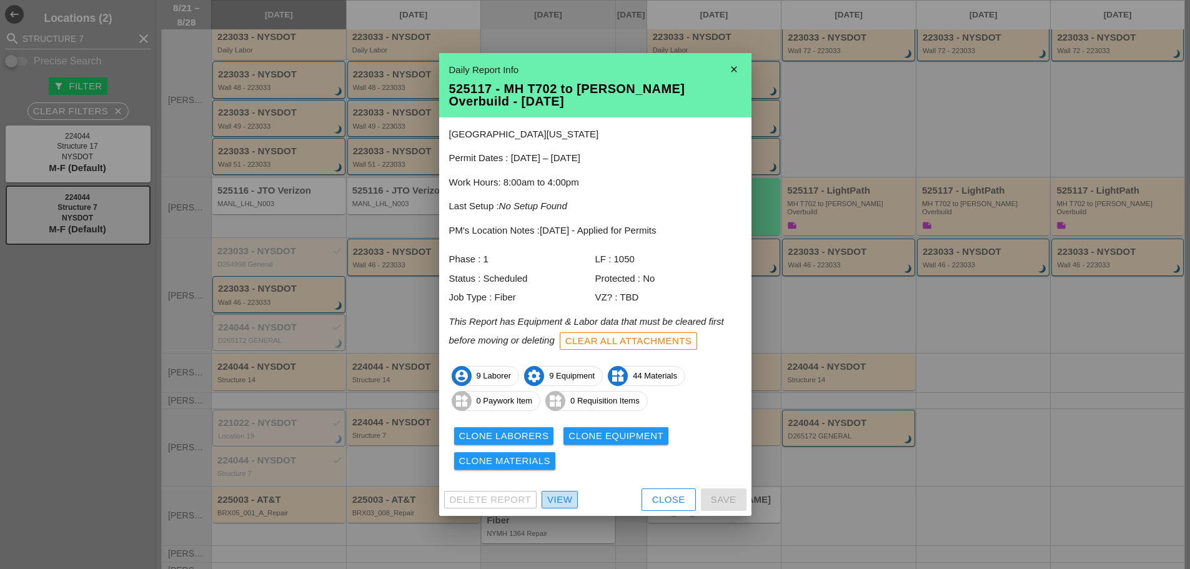
click at [560, 502] on div "View" at bounding box center [559, 500] width 25 height 14
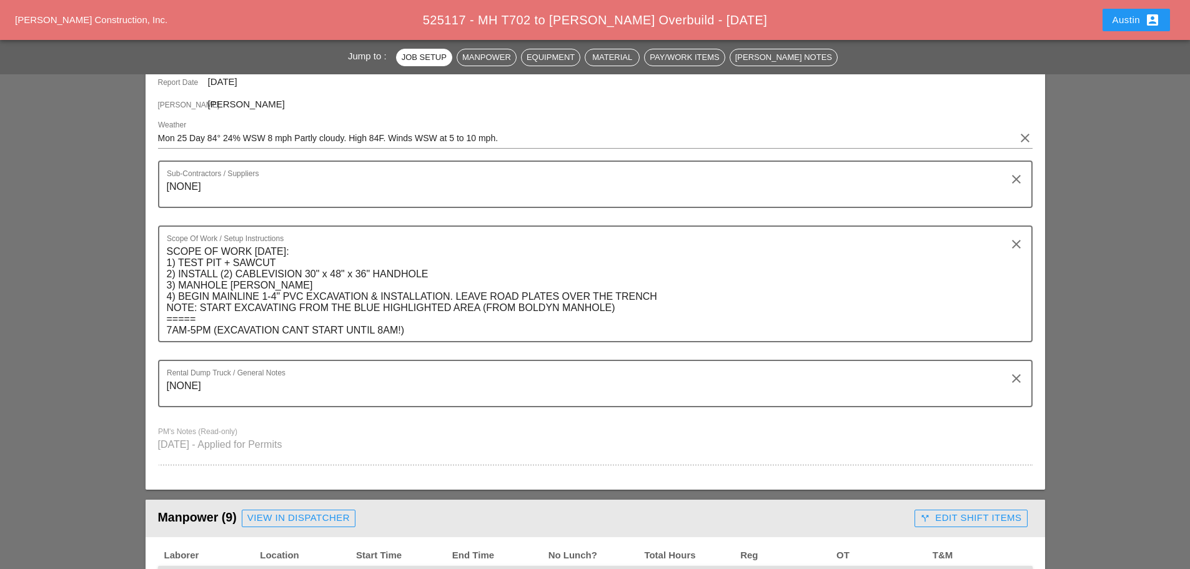
scroll to position [187, 0]
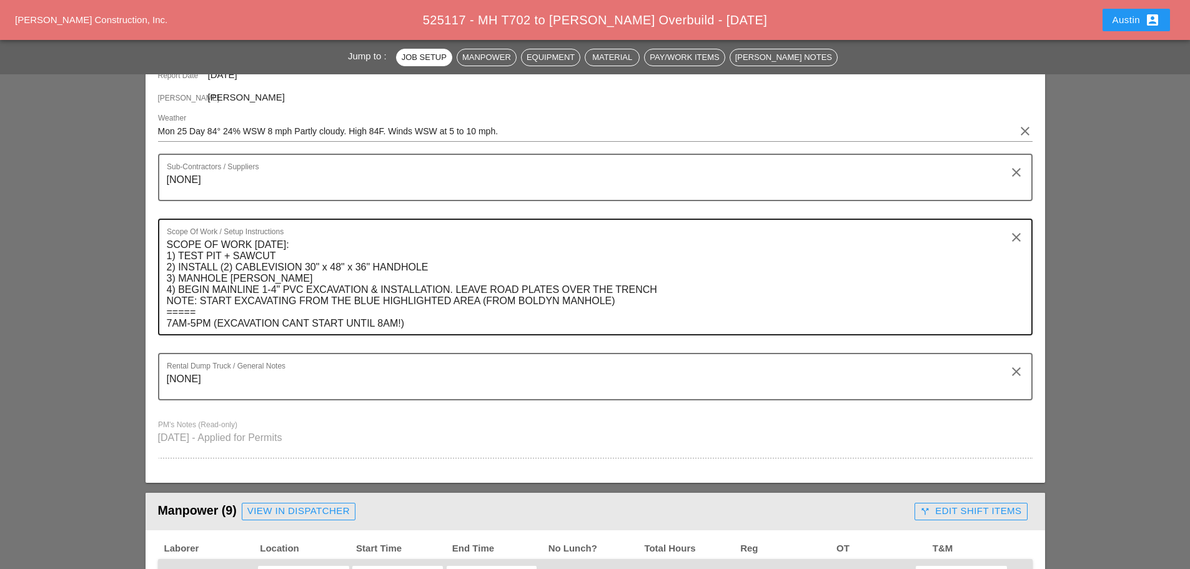
click at [432, 268] on textarea "SCOPE OF WORK MONDAY 8/25: 1) TEST PIT + SAWCUT 2) INSTALL (2) CABLEVISION 30" …" at bounding box center [590, 284] width 847 height 99
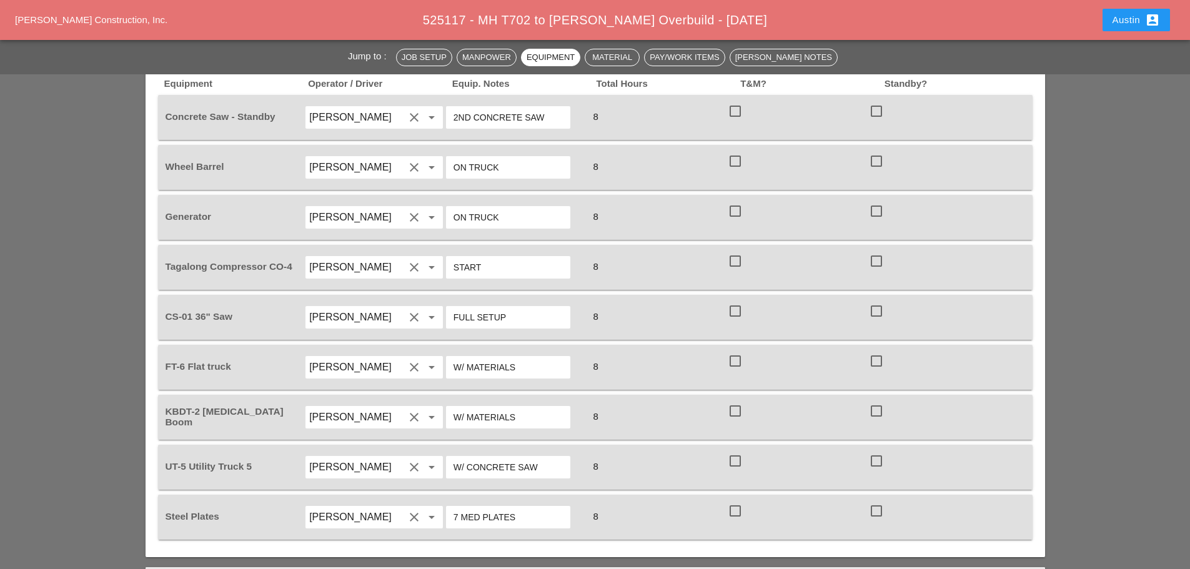
scroll to position [1249, 0]
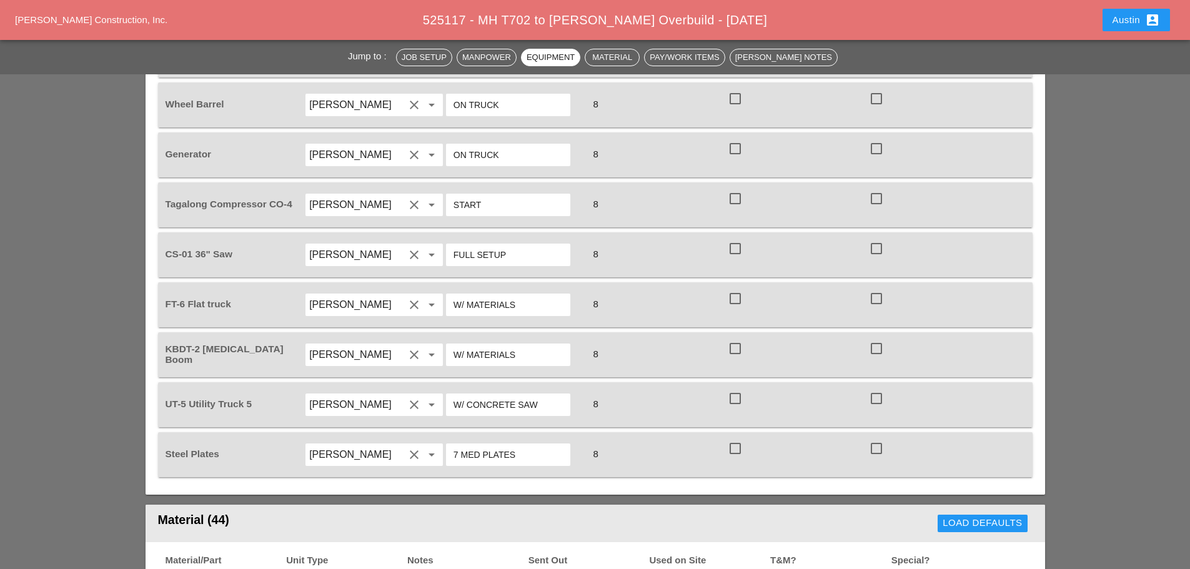
type textarea "SCOPE OF WORK MONDAY 8/25: 1) TEST PIT + SAWCUT 2) INSTALL (2) CABLEVISION 30" …"
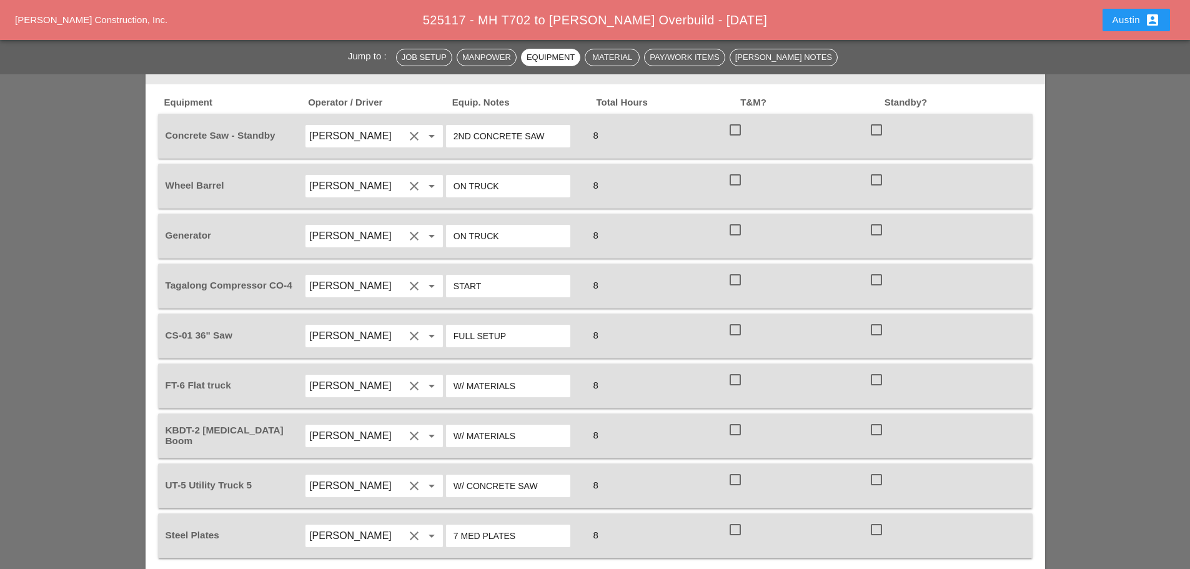
scroll to position [1187, 0]
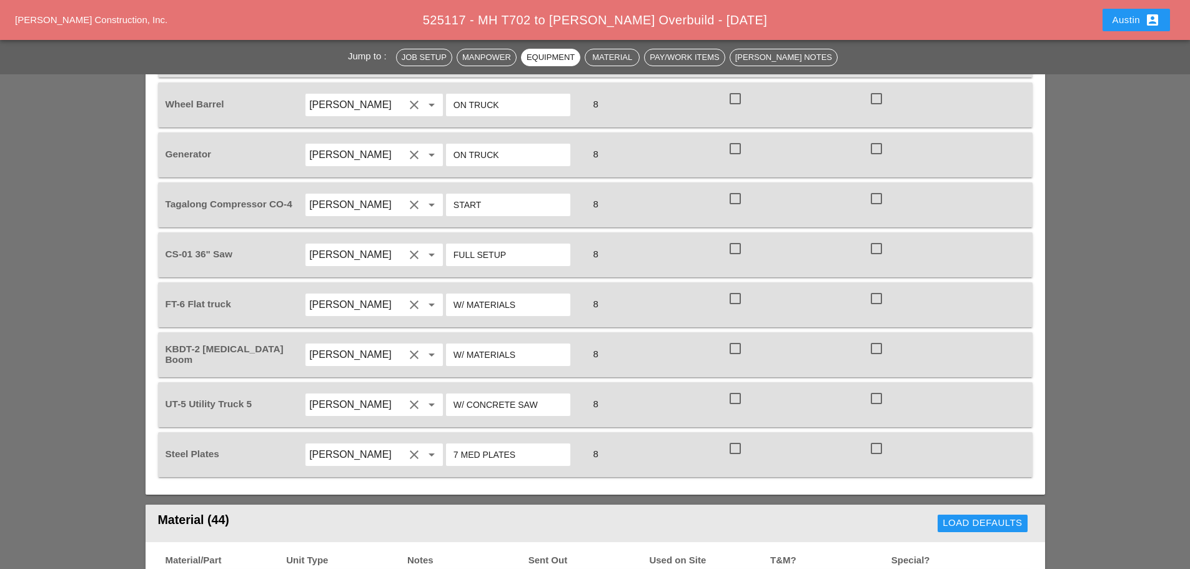
click at [537, 295] on input "W/ MATERIALS" at bounding box center [508, 305] width 109 height 20
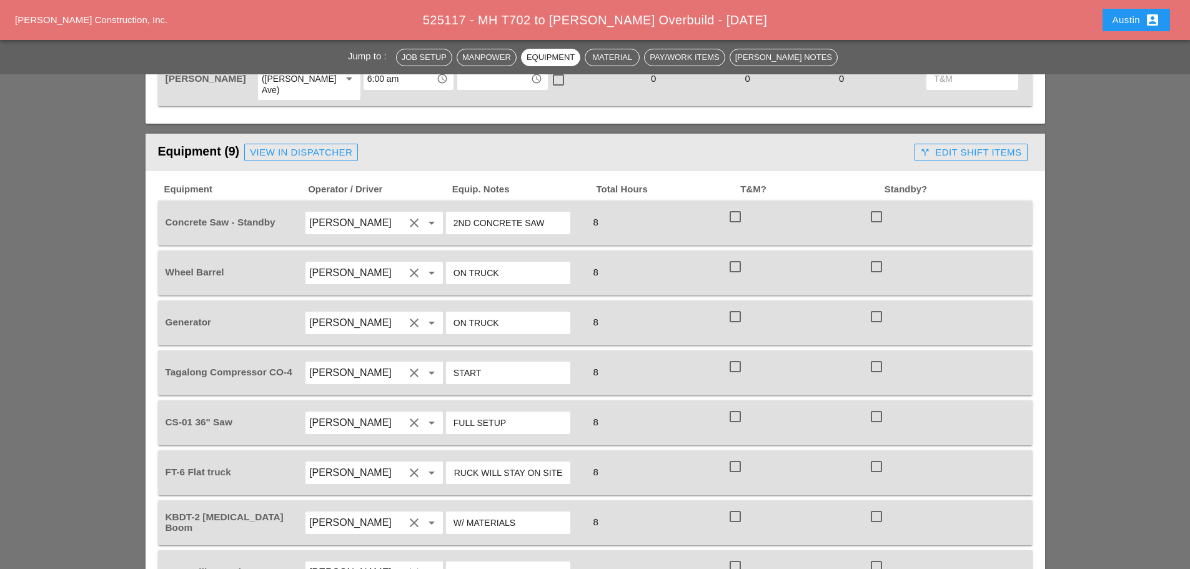
scroll to position [1062, 0]
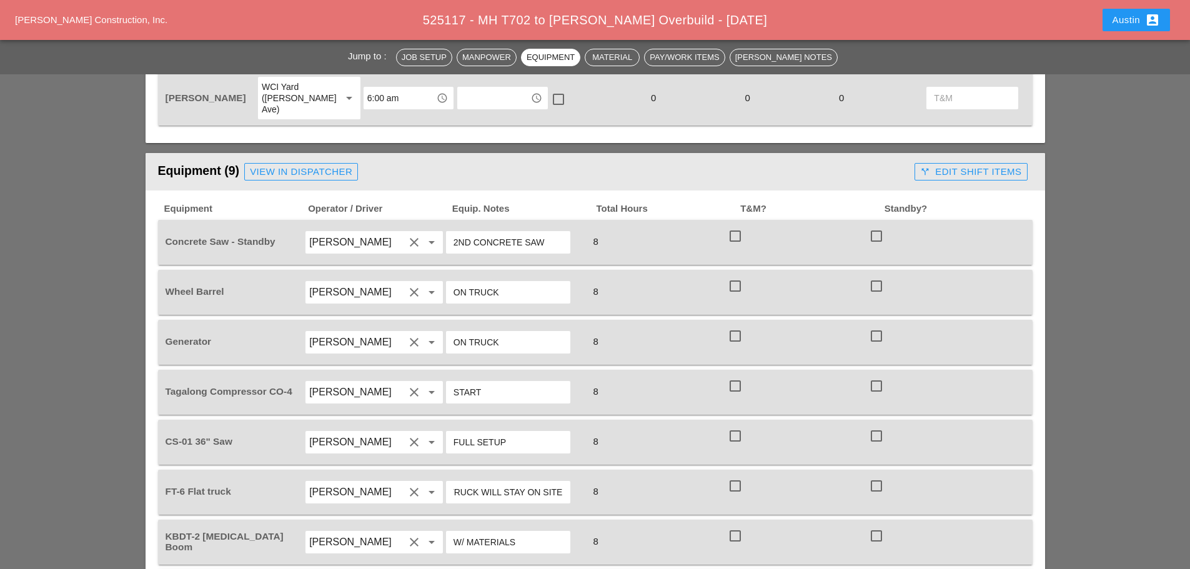
type input "W/ MATERIALS - FULL SET UP ! THIS TRUCK WILL STAY ON SITE"
click at [305, 165] on div "View in Dispatcher" at bounding box center [301, 172] width 102 height 14
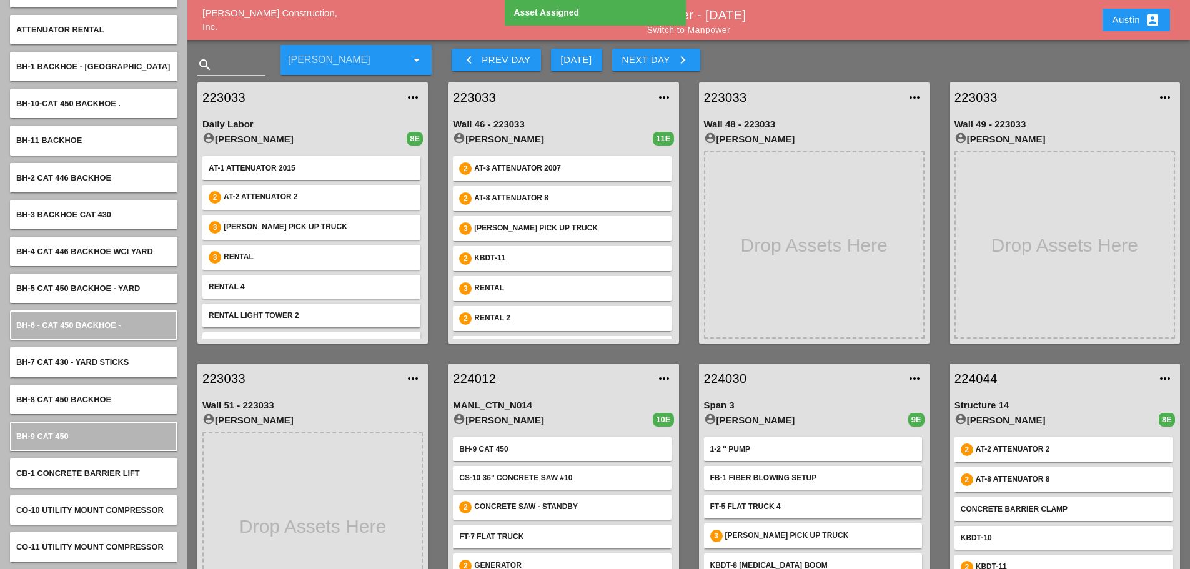
click at [1138, 24] on div "Austin account_box" at bounding box center [1136, 19] width 47 height 15
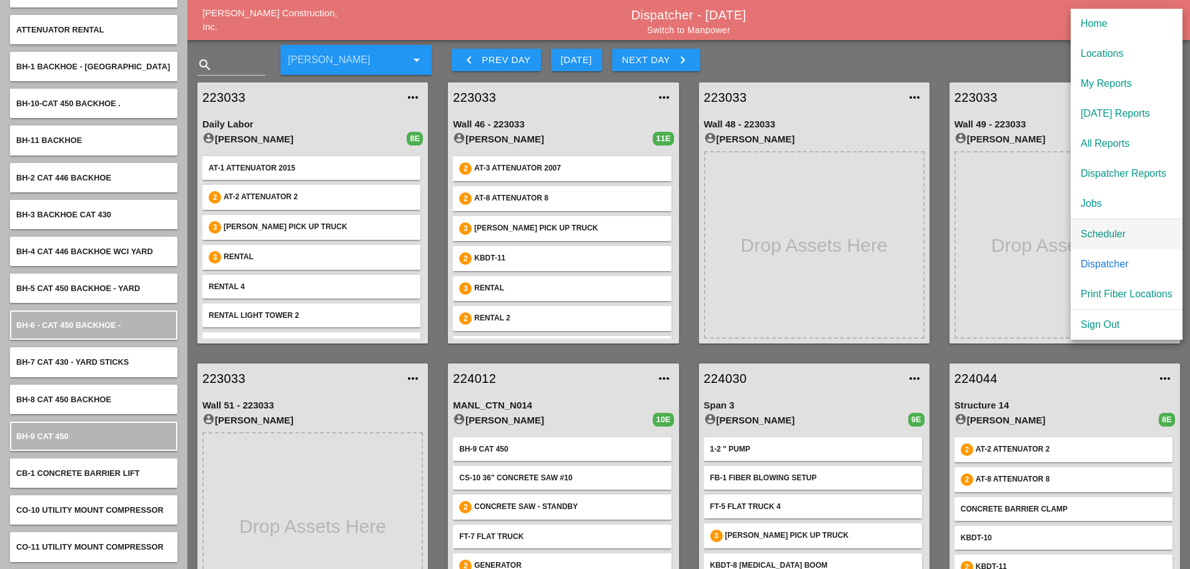
click at [1115, 242] on link "Scheduler" at bounding box center [1127, 234] width 112 height 30
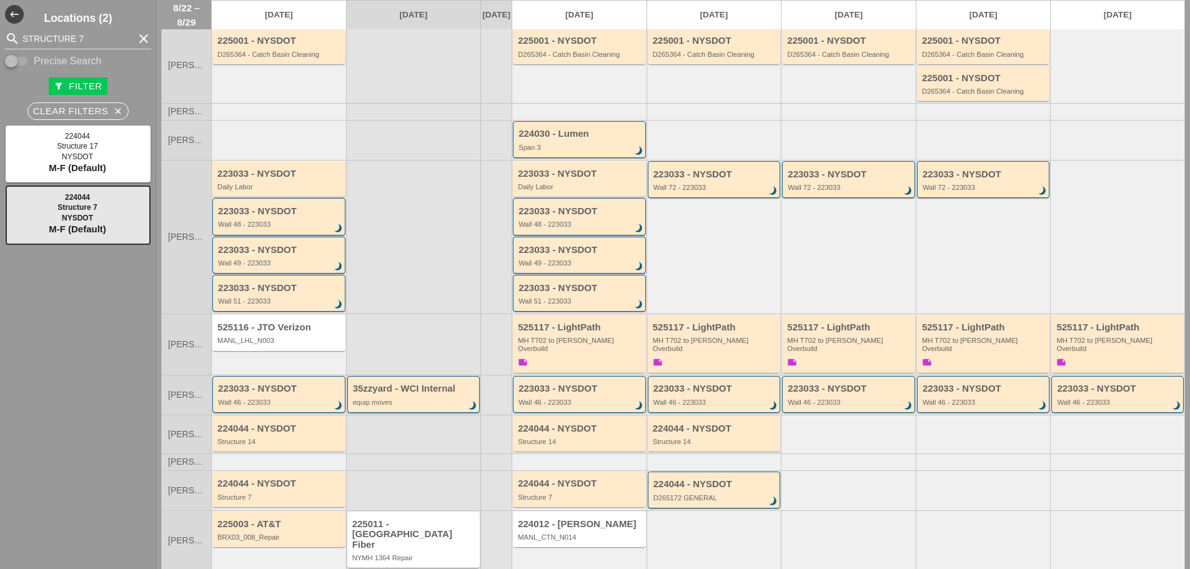
scroll to position [148, 0]
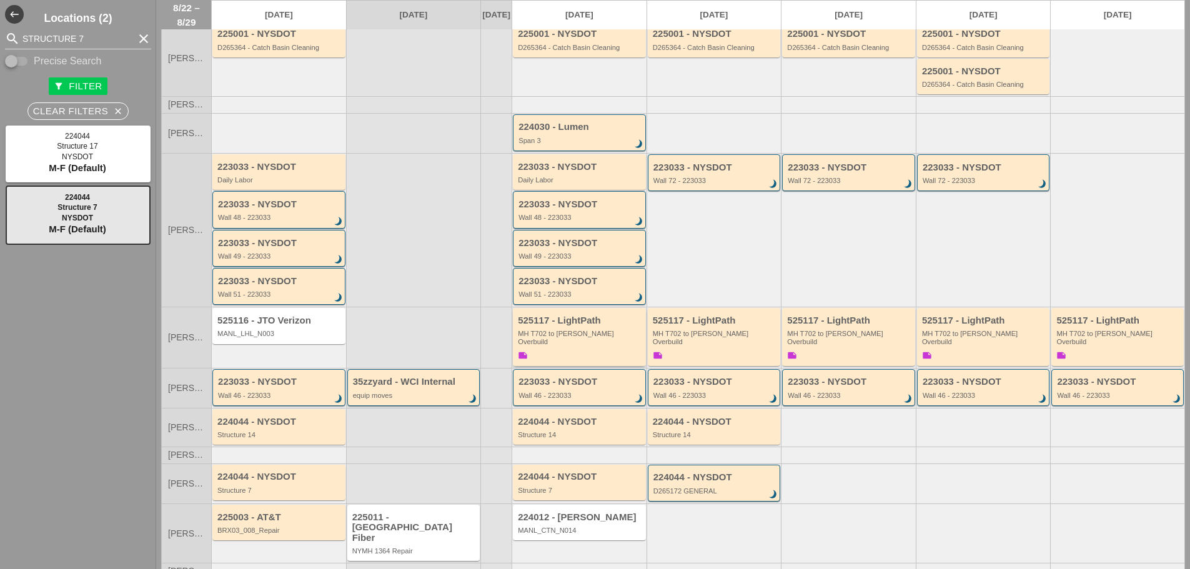
click at [569, 332] on div "525117 - LightPath MH T702 to Boldyn MH Overbuild note" at bounding box center [580, 338] width 125 height 47
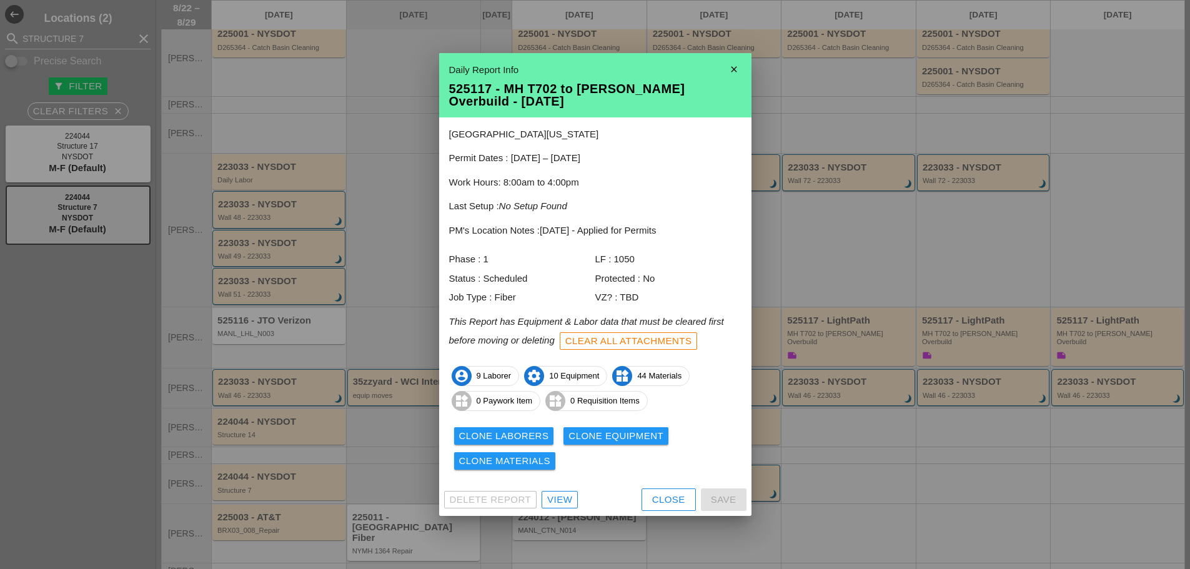
click at [557, 497] on div "View" at bounding box center [559, 500] width 25 height 14
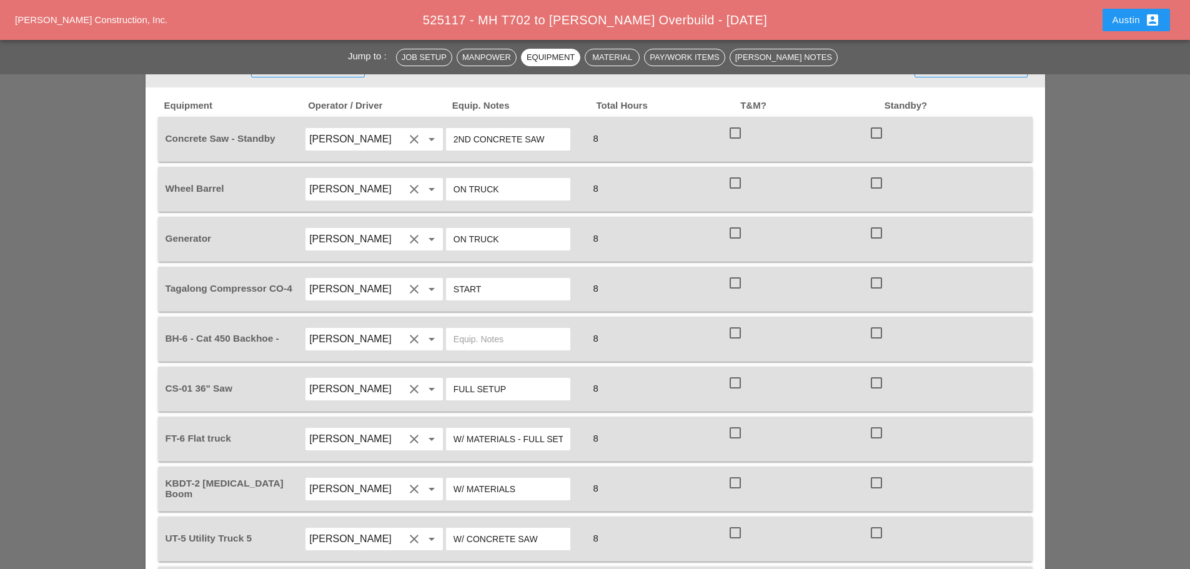
scroll to position [1187, 0]
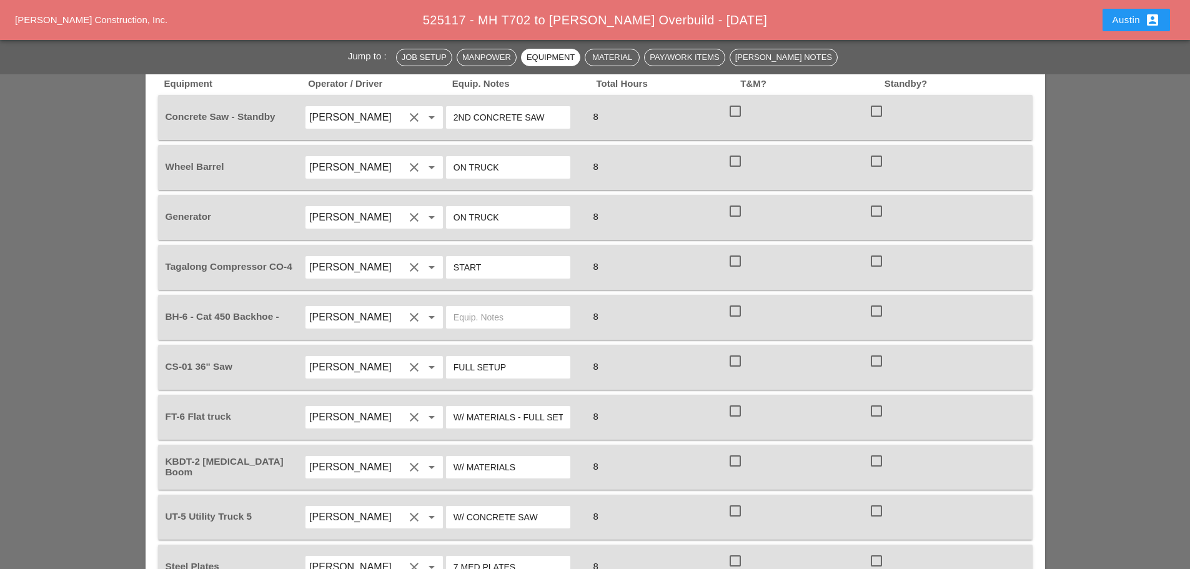
click at [496, 307] on input "text" at bounding box center [508, 317] width 109 height 20
type input "5"
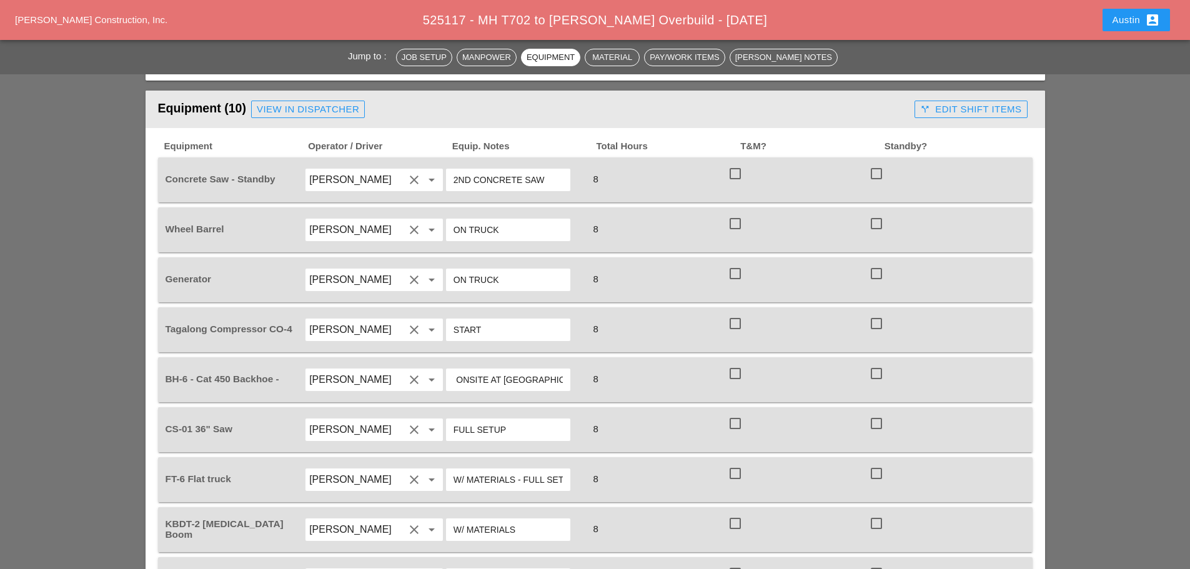
type input "FROM 59TH ST YARD - WILL STAY ONSITE AT ROOSEVELT ISLAND"
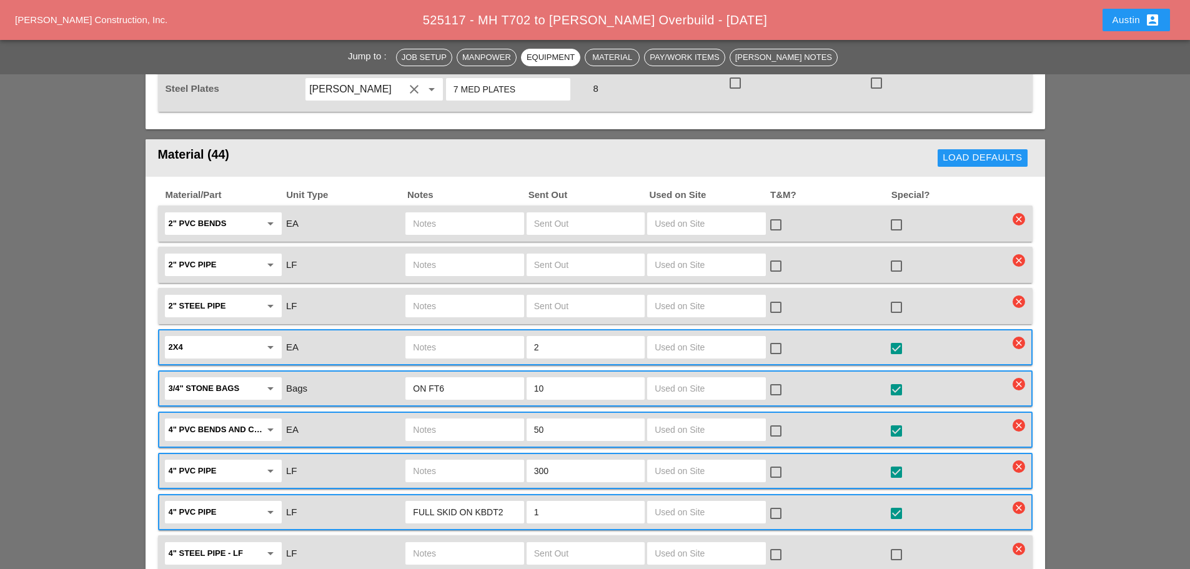
scroll to position [1687, 0]
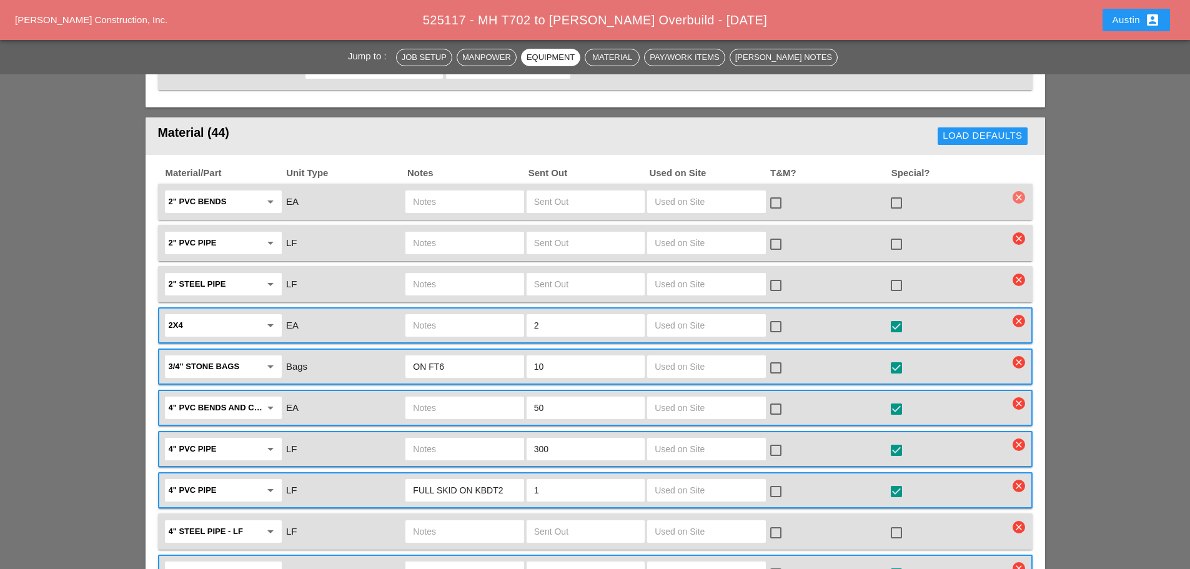
click at [1021, 191] on icon "clear" at bounding box center [1019, 197] width 12 height 12
click at [1011, 142] on div "Are you Sure?" at bounding box center [1019, 143] width 79 height 14
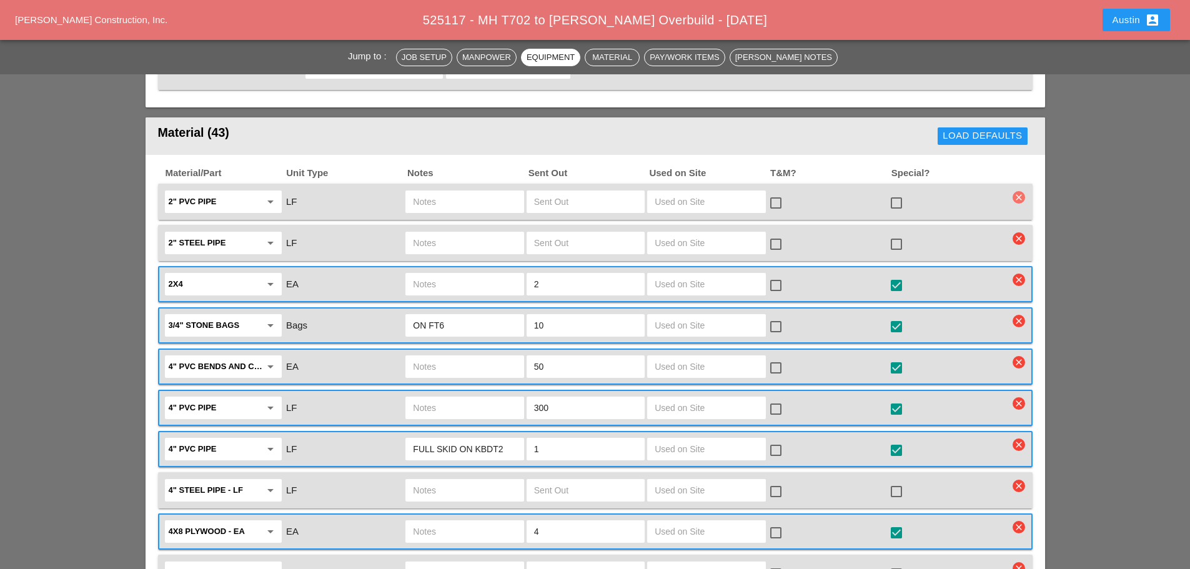
click at [1024, 191] on icon "clear" at bounding box center [1019, 197] width 12 height 12
click at [1024, 143] on div "Are you Sure?" at bounding box center [1019, 143] width 79 height 14
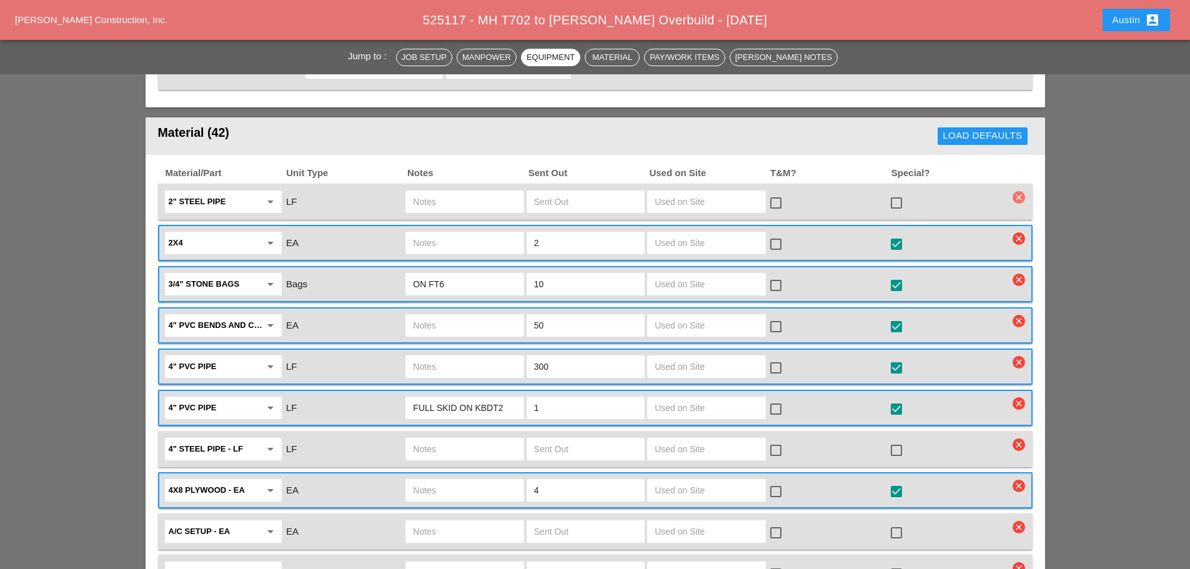
click at [1018, 191] on icon "clear" at bounding box center [1019, 197] width 12 height 12
click at [1022, 138] on div "Are you Sure?" at bounding box center [1019, 143] width 79 height 14
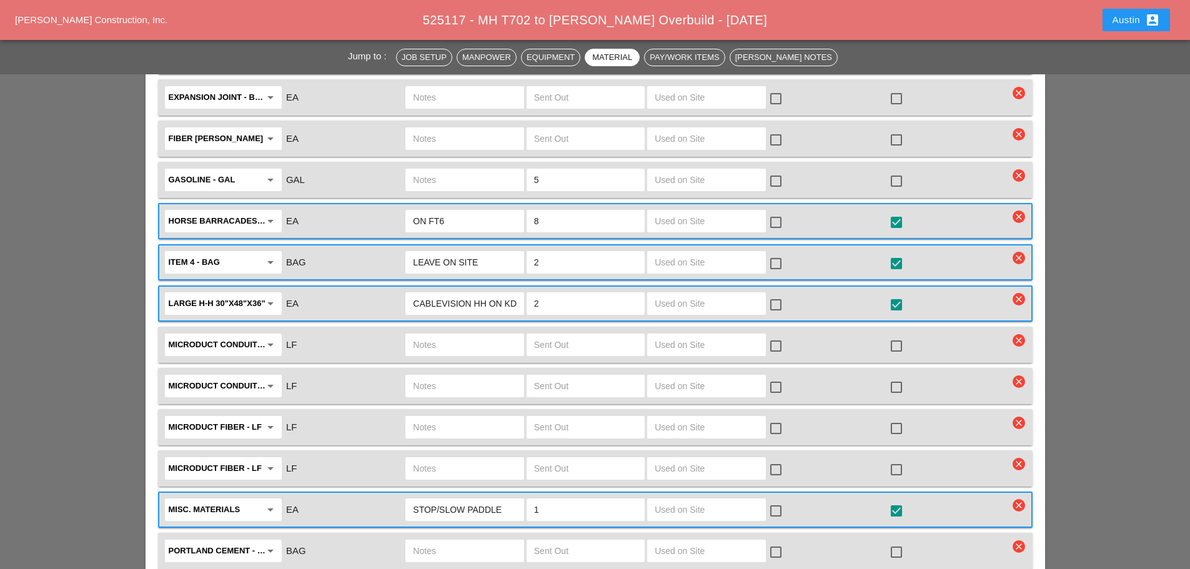
scroll to position [2436, 0]
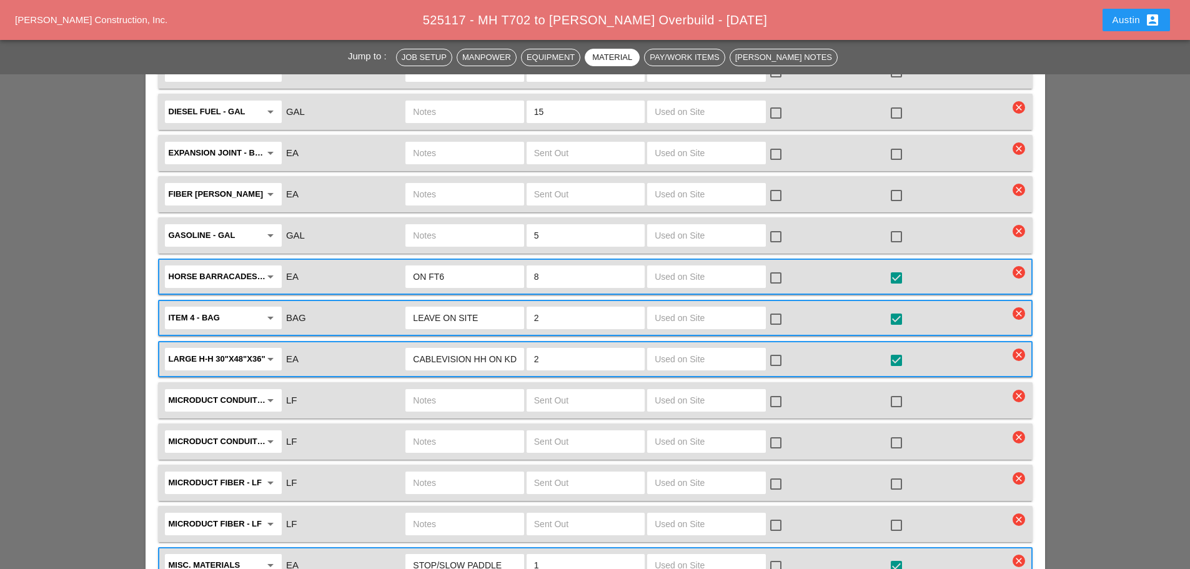
click at [414, 308] on input "LEAVE ON SITE" at bounding box center [464, 318] width 103 height 20
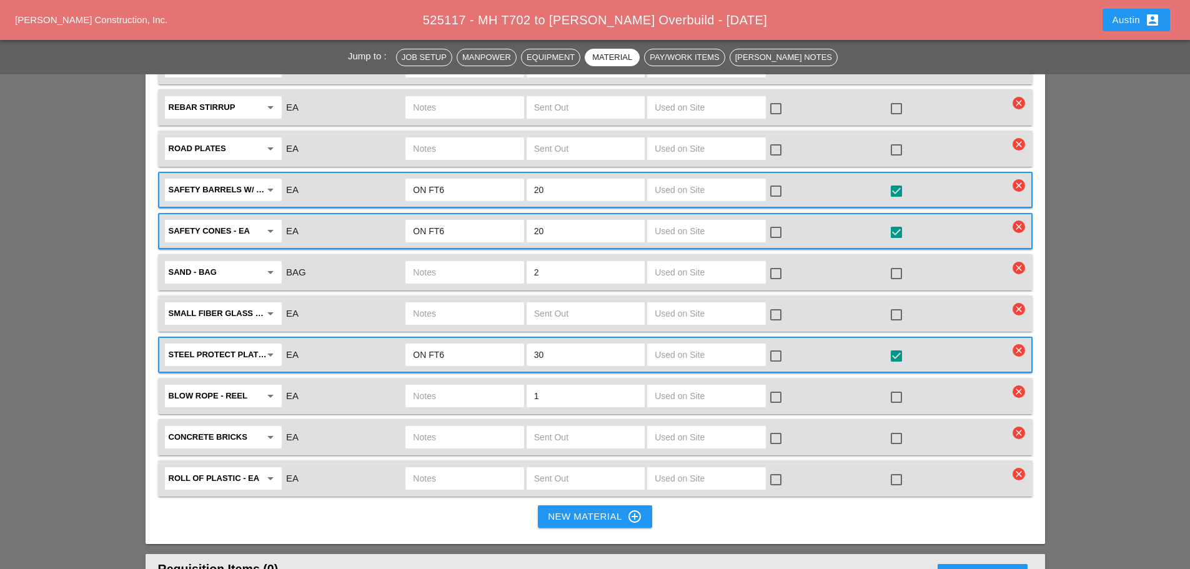
scroll to position [3061, 0]
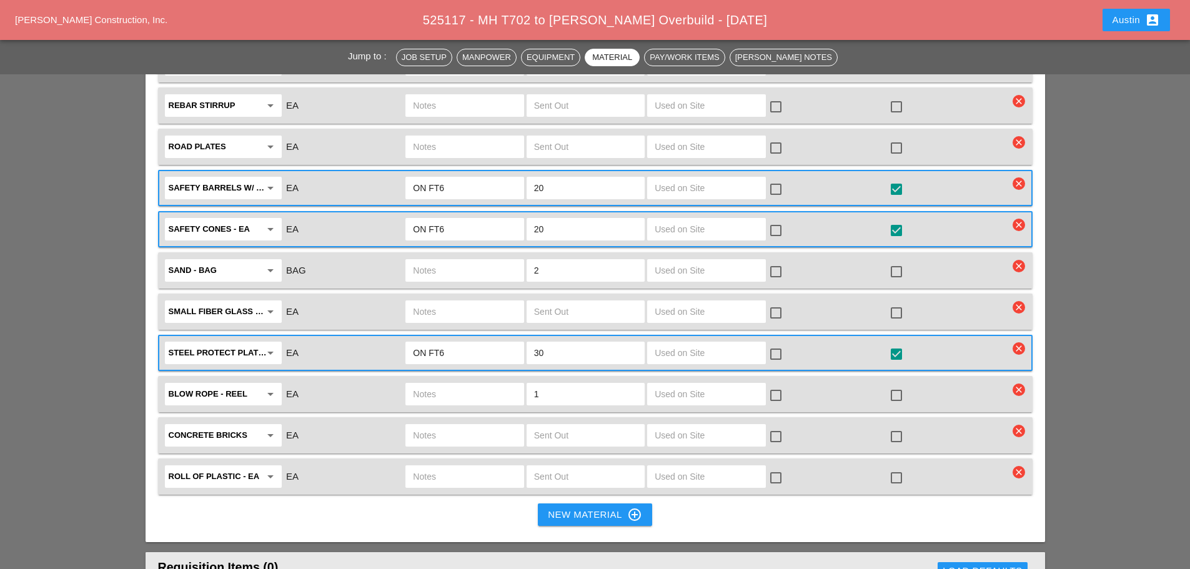
type input "2 DEBRIS BAGS - LEAVE ON SITE"
click at [471, 343] on input "ON FT6" at bounding box center [464, 353] width 103 height 20
click at [452, 343] on input "ON FT6" at bounding box center [464, 353] width 103 height 20
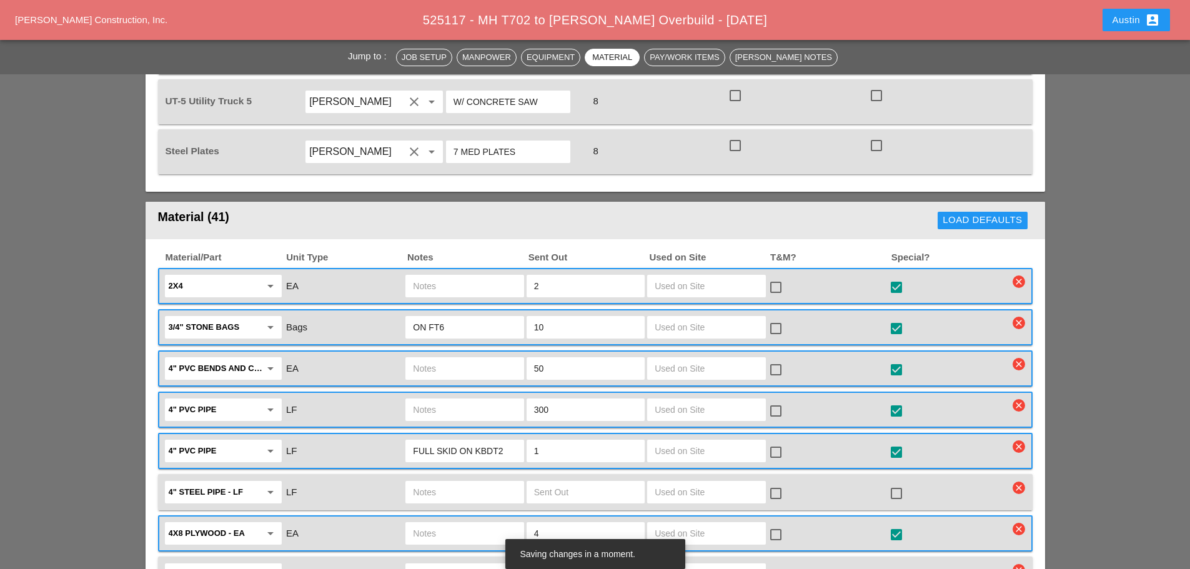
scroll to position [1624, 0]
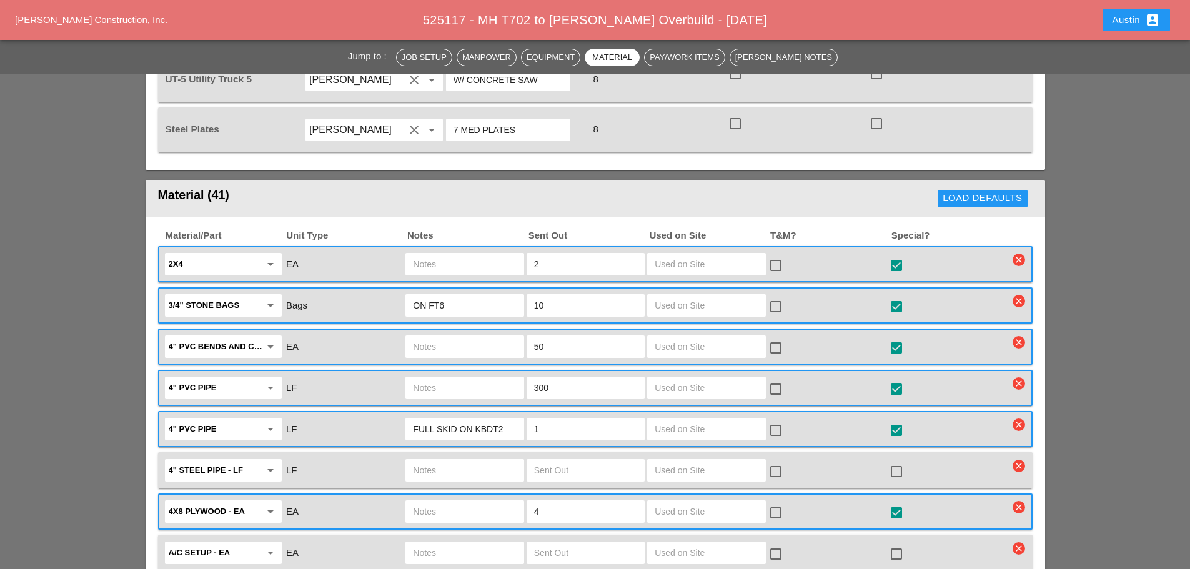
type input "ON FT6 - LIGHT DUTY STEEL PROTECTION PLATES"
click at [439, 337] on input "text" at bounding box center [464, 347] width 103 height 20
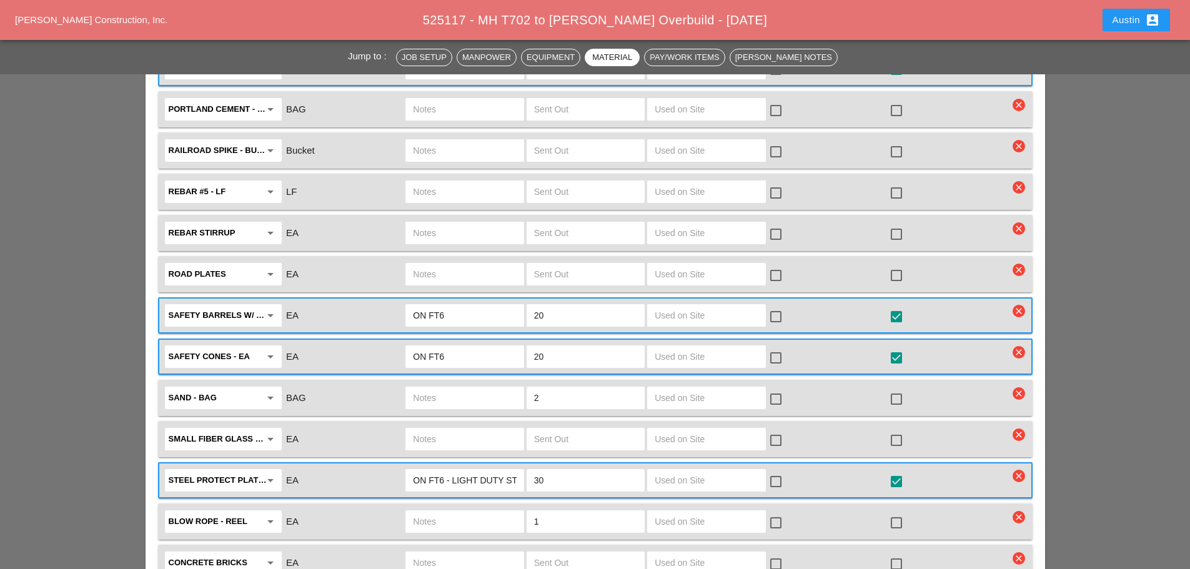
scroll to position [2936, 0]
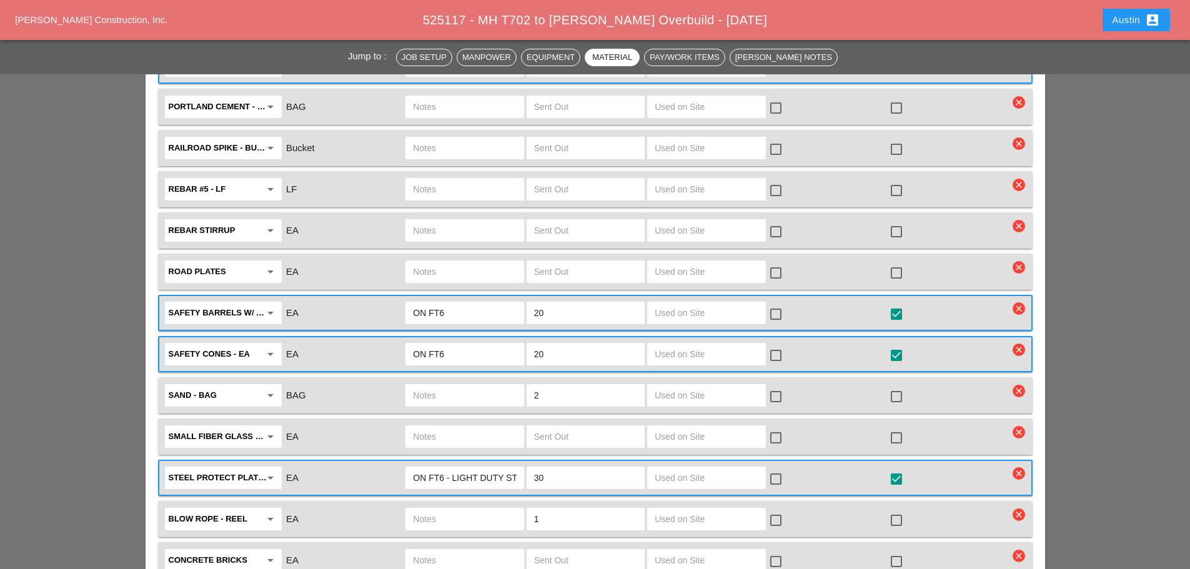
type input "ALL KINDS - LOTS OF BENDS & COUPLINGS!!"
click at [467, 344] on input "ON FT6" at bounding box center [464, 354] width 103 height 20
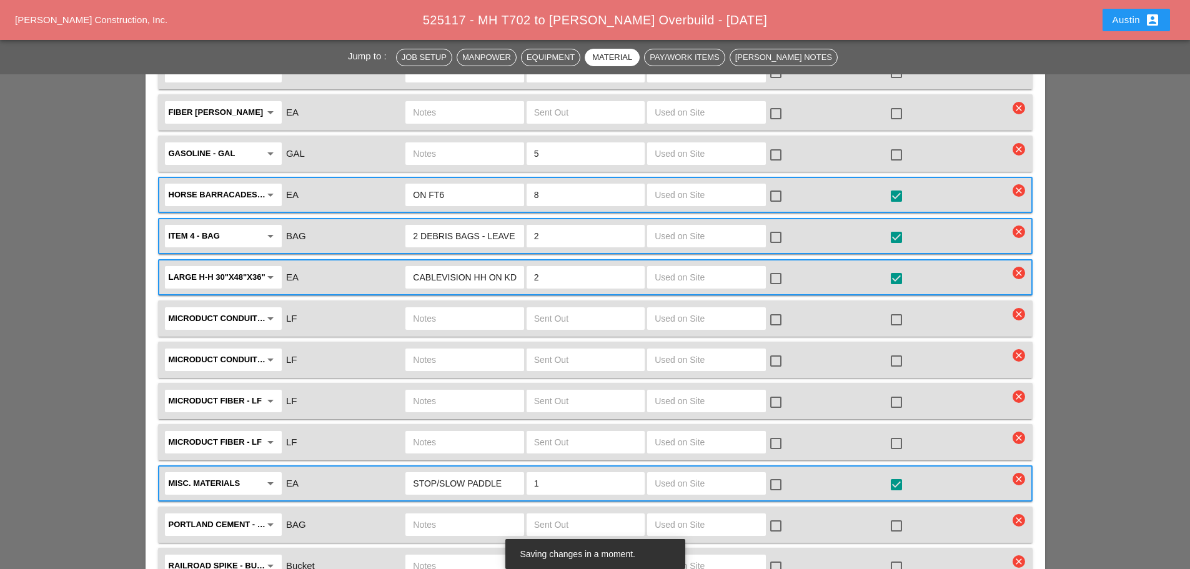
scroll to position [2499, 0]
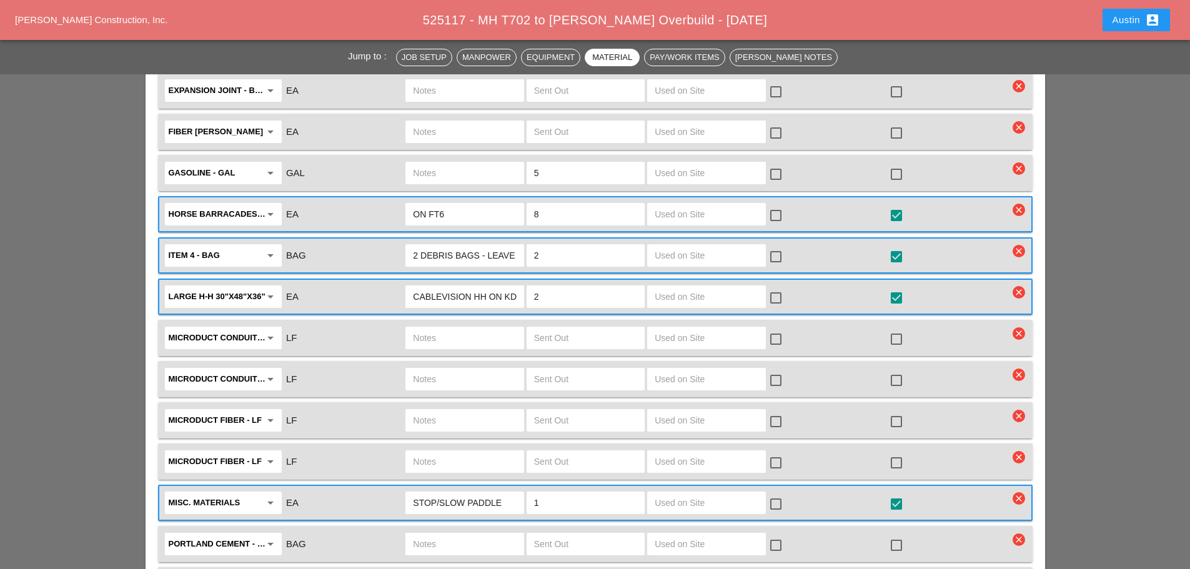
type input "ON FT6 - OLD CONES"
click at [455, 204] on input "ON FT6" at bounding box center [464, 214] width 103 height 20
type input "ON FT6 - COMPLETE SET UP"
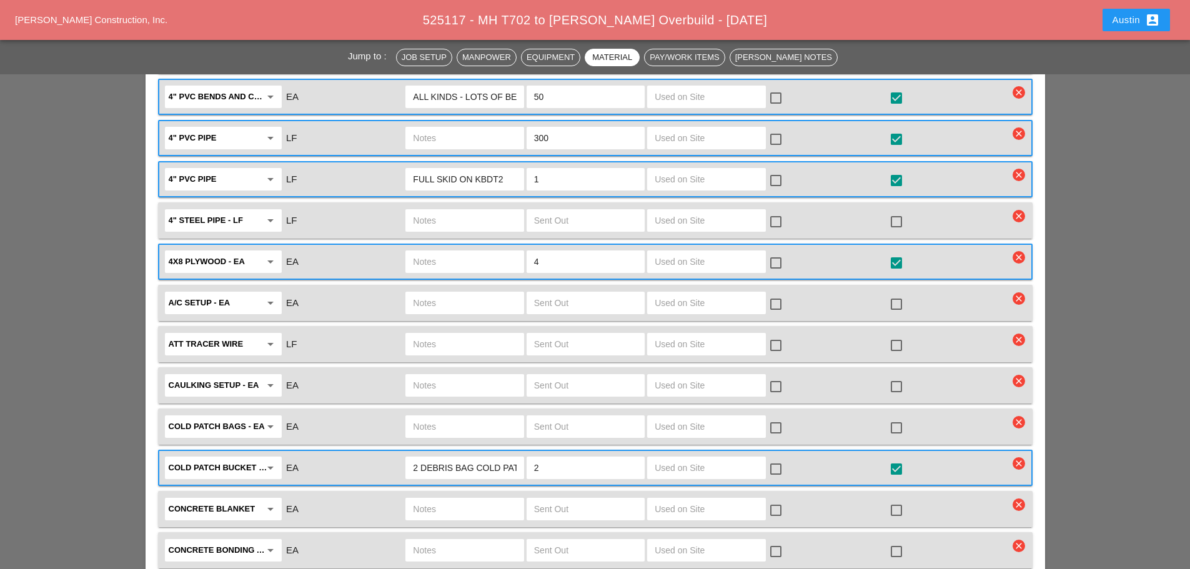
scroll to position [1812, 0]
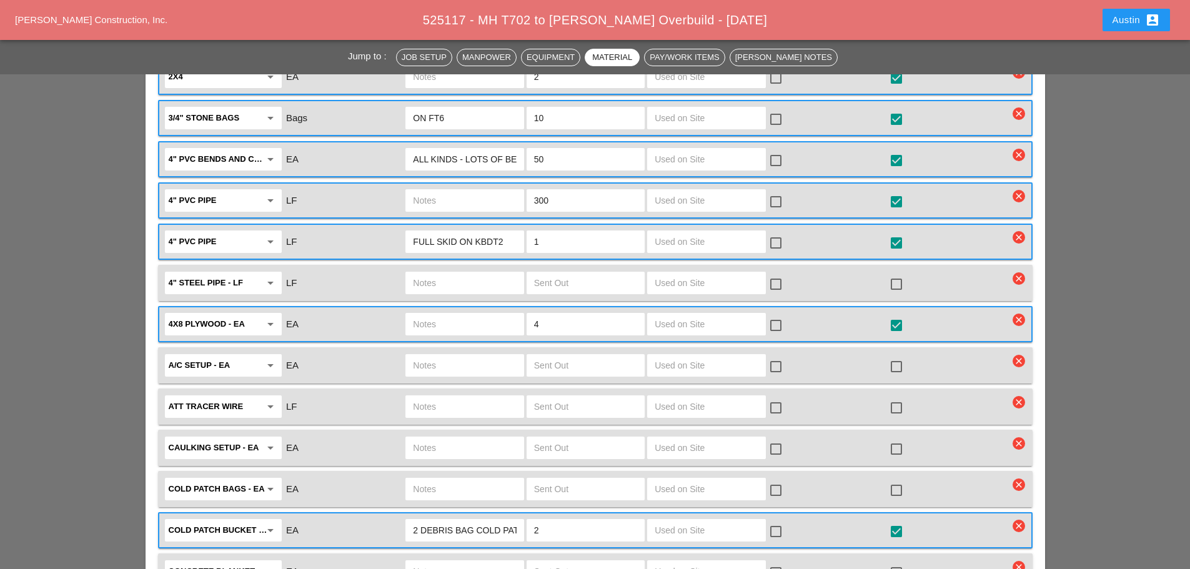
click at [474, 191] on input "text" at bounding box center [464, 201] width 103 height 20
type input "ON FT-6"
click at [117, 156] on div "Jump to : Job Setup Manpower Equipment Material Pay/Work Items Foreman's Notes …" at bounding box center [595, 565] width 1190 height 4509
click at [520, 231] on div "FULL SKID ON KBDT2" at bounding box center [464, 242] width 118 height 22
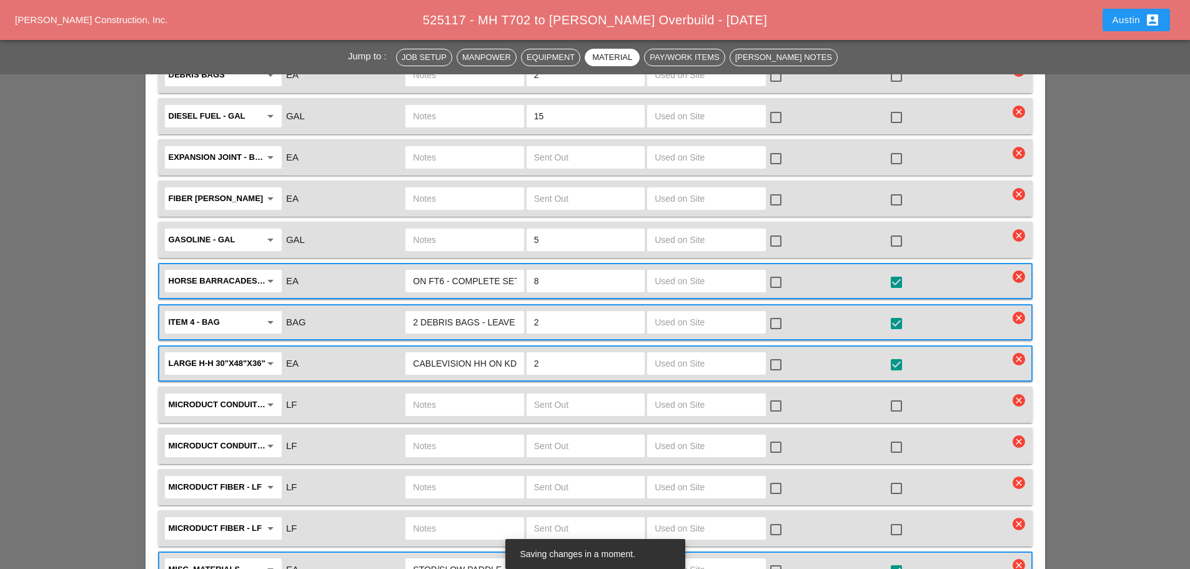
scroll to position [2436, 0]
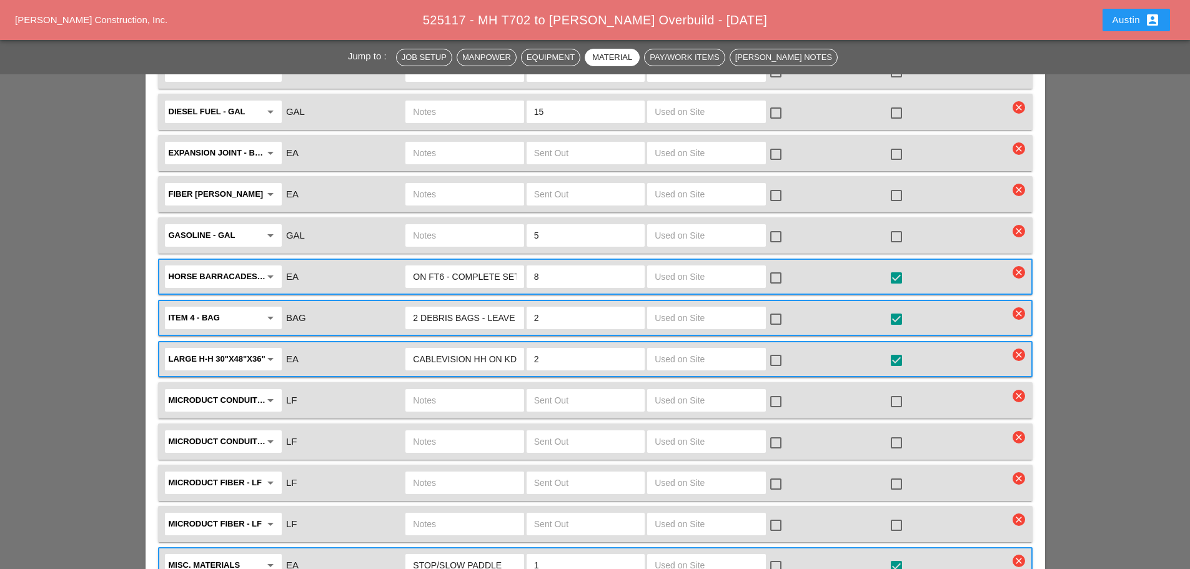
type input "FULL SKID ON KBDT2 - (STAYS ON JOB)"
click at [409, 348] on div "CABLEVISION HH ON KDBT2" at bounding box center [464, 359] width 118 height 22
click at [426, 349] on input "CABLEVISION HH ON KDBT2" at bounding box center [464, 359] width 103 height 20
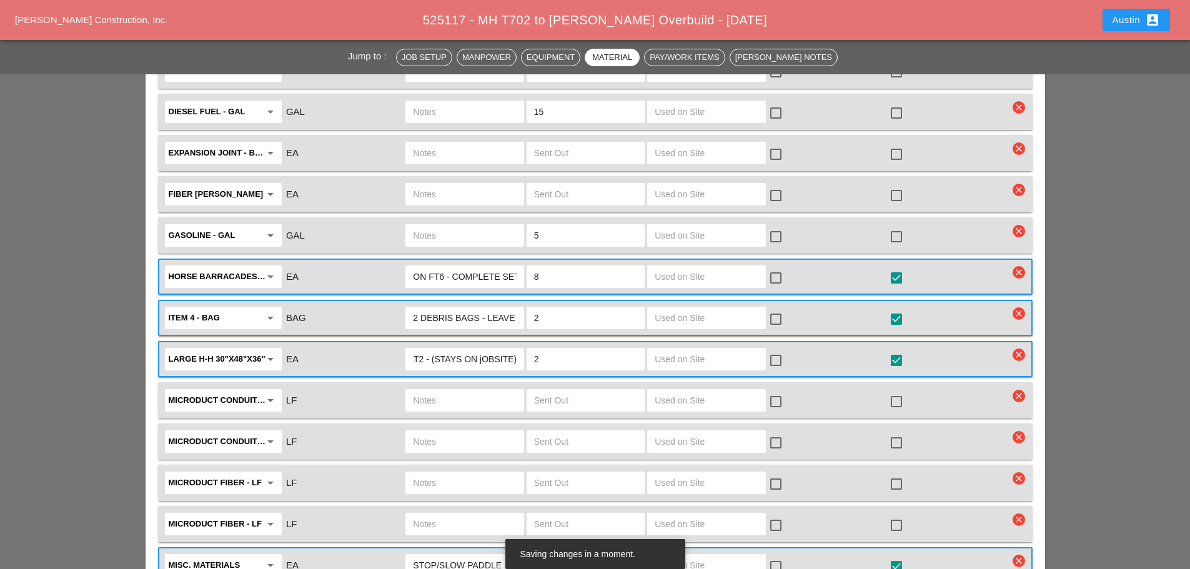
drag, startPoint x: 480, startPoint y: 334, endPoint x: 487, endPoint y: 330, distance: 7.5
click at [480, 349] on input "2 CABLEVISION HH ON KDBT2 - (STAYS ON jOBSITE)" at bounding box center [464, 359] width 103 height 20
drag, startPoint x: 507, startPoint y: 335, endPoint x: 529, endPoint y: 333, distance: 21.9
click at [529, 346] on div "LARGE H-H 30"X48"X36" arrow_drop_down EA 2 CABLEVISION HH ON KDBT2 - (STAYS ON …" at bounding box center [586, 359] width 846 height 26
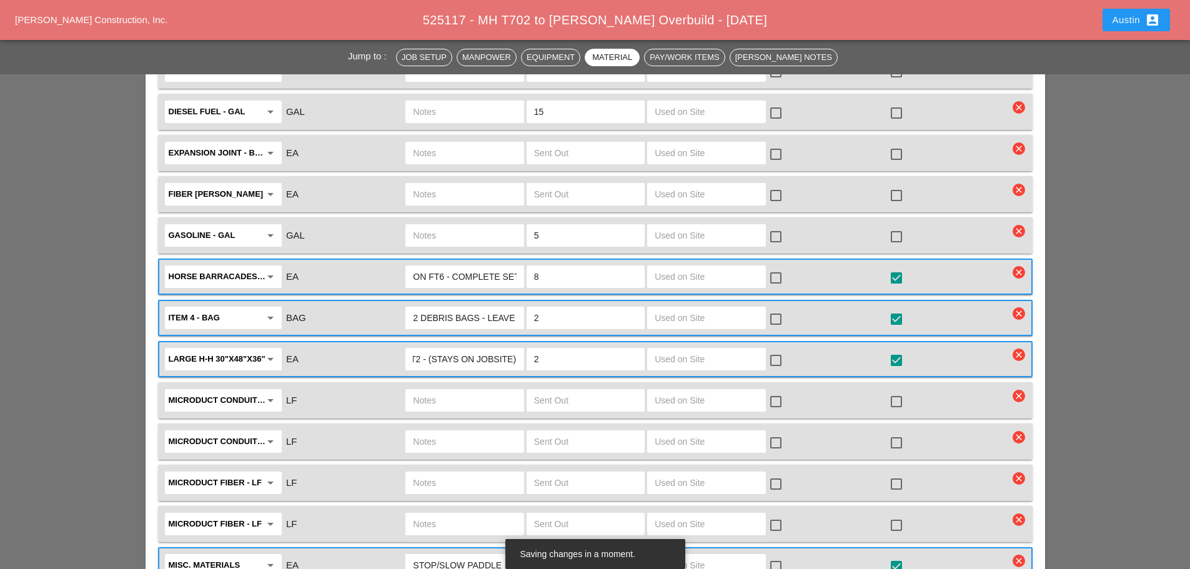
type input "2 CABLEVISION HH ON KDBT2 - (STAYS ON JOBSITE)"
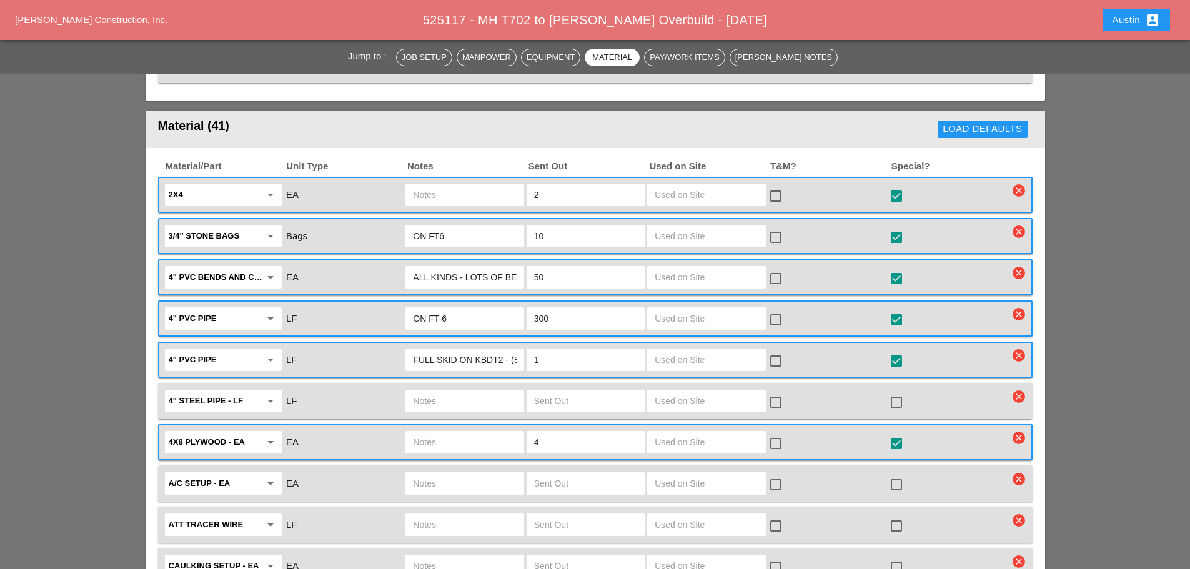
scroll to position [1687, 0]
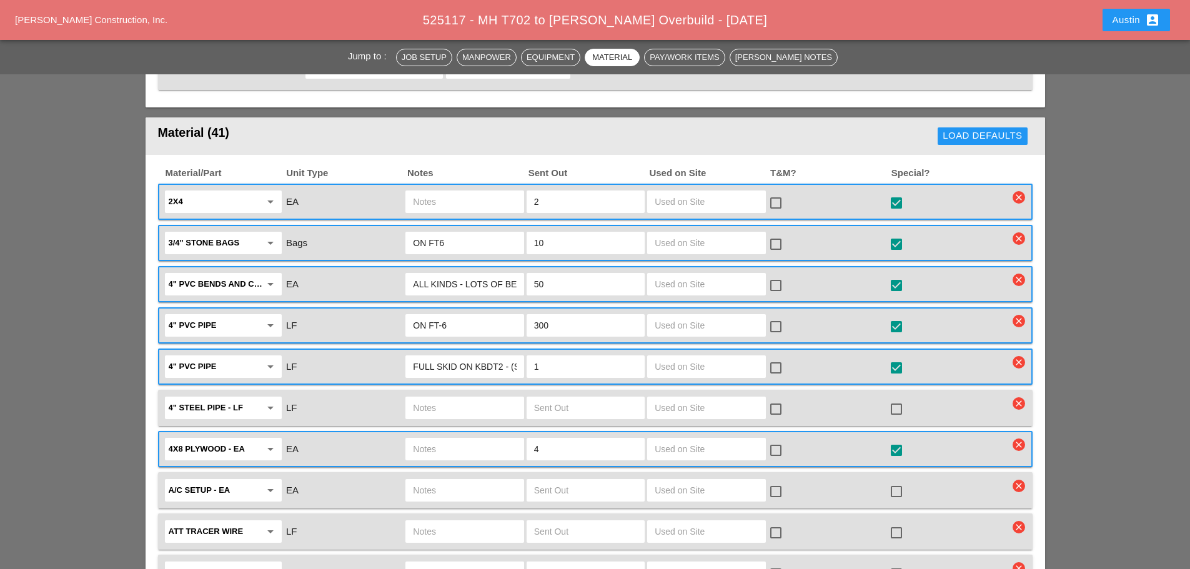
click at [414, 233] on input "ON FT6" at bounding box center [464, 243] width 103 height 20
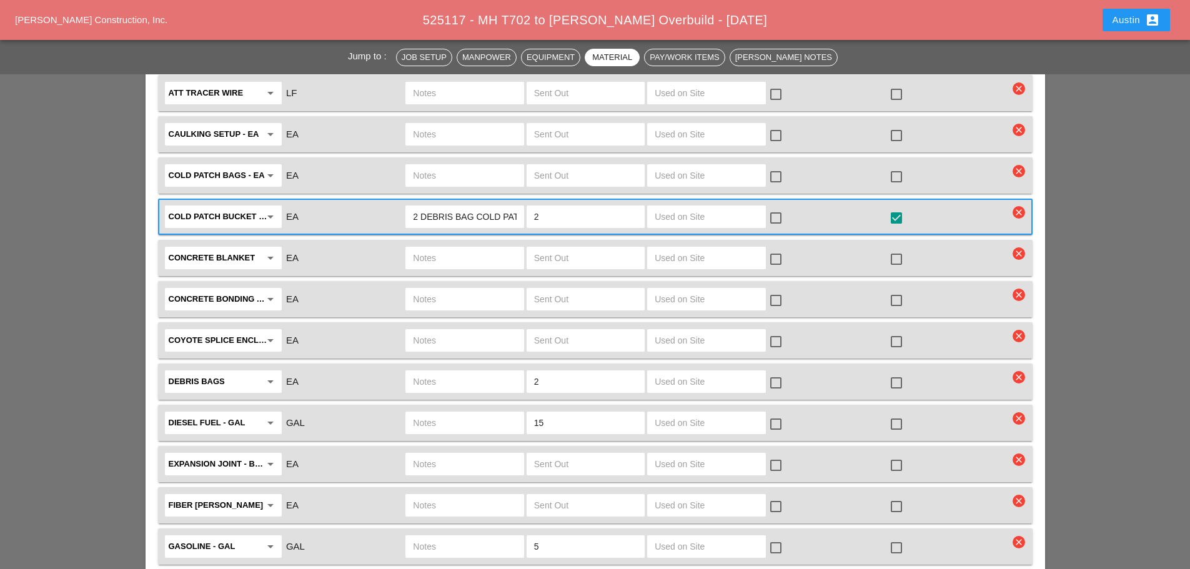
scroll to position [2124, 0]
type input "10 BAGS ON FT6"
drag, startPoint x: 440, startPoint y: 191, endPoint x: 524, endPoint y: 189, distance: 84.4
click at [524, 205] on div "2 DEBRIS BAG COLD PATCH LEAVE ON SITE" at bounding box center [464, 218] width 121 height 26
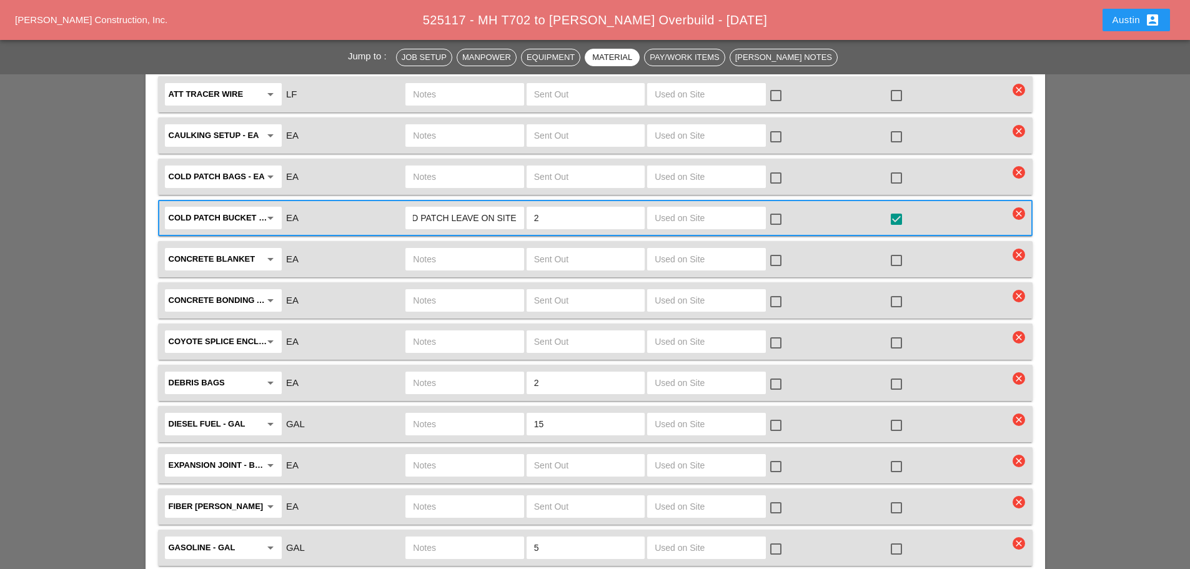
scroll to position [0, 0]
click at [94, 206] on div "Jump to : Job Setup Manpower Equipment Material Pay/Work Items Foreman's Notes …" at bounding box center [595, 253] width 1190 height 4509
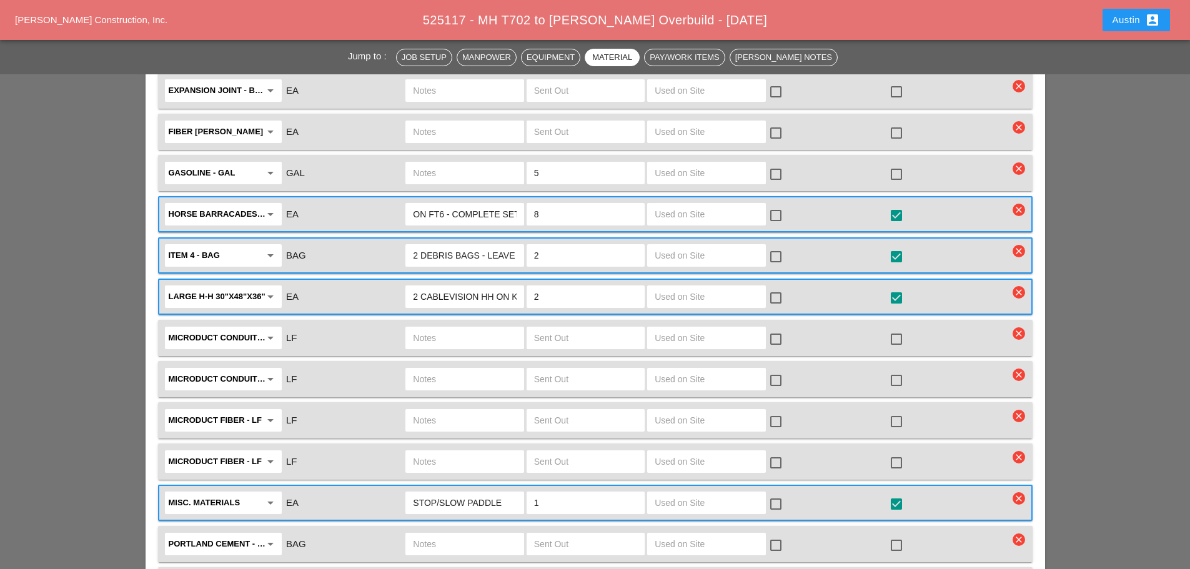
scroll to position [0, 36]
drag, startPoint x: 450, startPoint y: 222, endPoint x: 525, endPoint y: 222, distance: 75.0
click at [525, 242] on div "Item 4 - Bag arrow_drop_down BAG 2 DEBRIS BAGS - LEAVE ON SITE 2 check_box_outl…" at bounding box center [586, 255] width 846 height 26
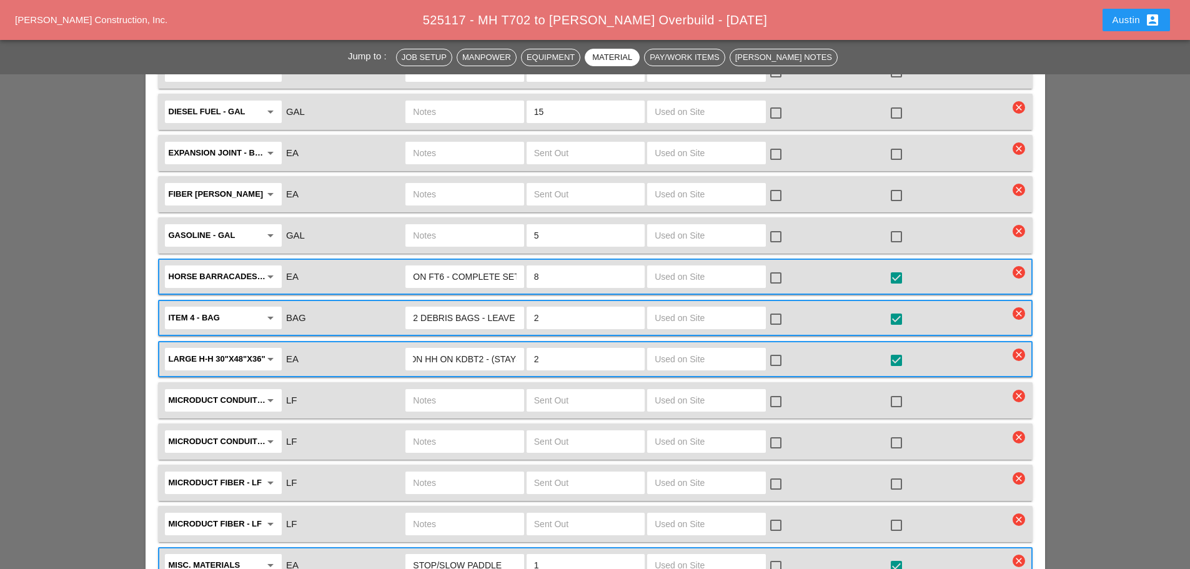
scroll to position [0, 119]
drag, startPoint x: 497, startPoint y: 330, endPoint x: 517, endPoint y: 330, distance: 20.0
click at [517, 348] on div "2 CABLEVISION HH ON KDBT2 - (STAYS ON JOBSITE)" at bounding box center [464, 359] width 118 height 22
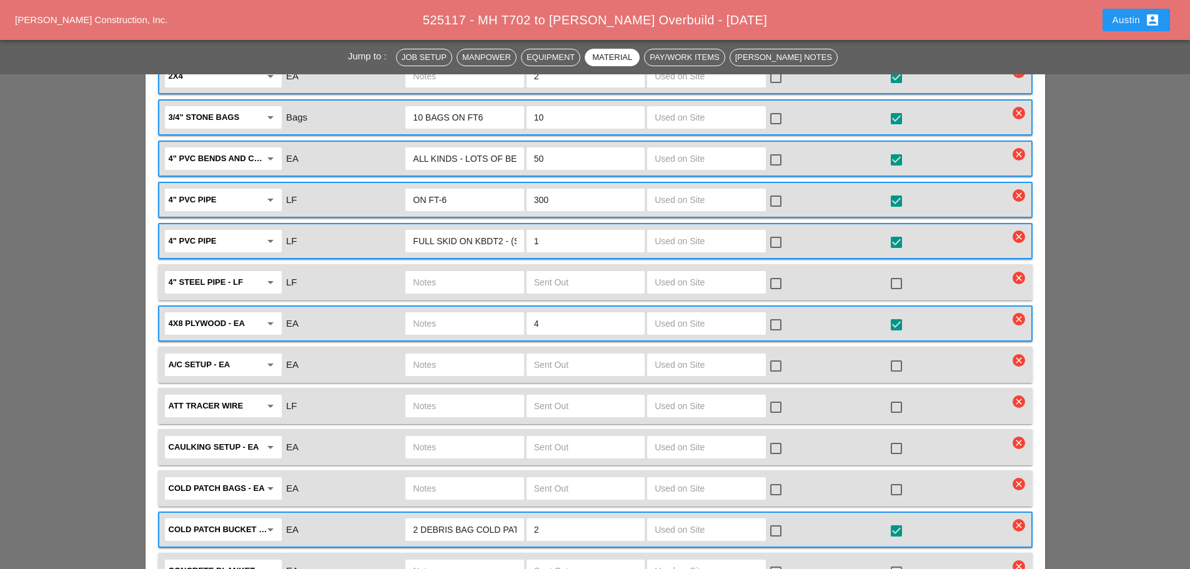
scroll to position [1812, 0]
click at [412, 231] on div "FULL SKID ON KBDT2 - (STAYS ON JOB)" at bounding box center [464, 242] width 118 height 22
drag, startPoint x: 424, startPoint y: 217, endPoint x: 402, endPoint y: 220, distance: 22.1
click at [402, 229] on div "4" PVC pipe arrow_drop_down LF FULL SKID ON KBDT2 - (STAYS ON JOB) 1 check_box_…" at bounding box center [586, 242] width 846 height 26
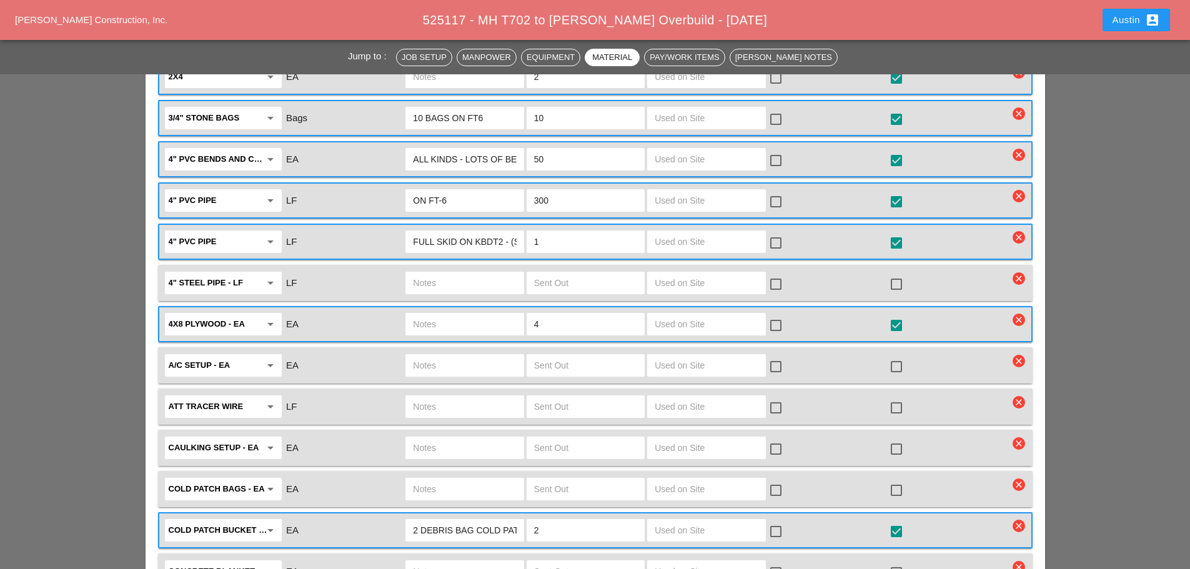
click at [414, 232] on input "FULL SKID ON KBDT2 - (STAYS ON JOB)" at bounding box center [464, 242] width 103 height 20
drag, startPoint x: 452, startPoint y: 216, endPoint x: 527, endPoint y: 217, distance: 75.6
click at [527, 229] on div "4" PVC pipe arrow_drop_down LF EXTRA FULL SKID ON KBDT2 - (STAYS ON JOB) 1 chec…" at bounding box center [586, 242] width 846 height 26
type input "EXTRA FULL SKID ON KBDT2 - (STAYS ON JOB)"
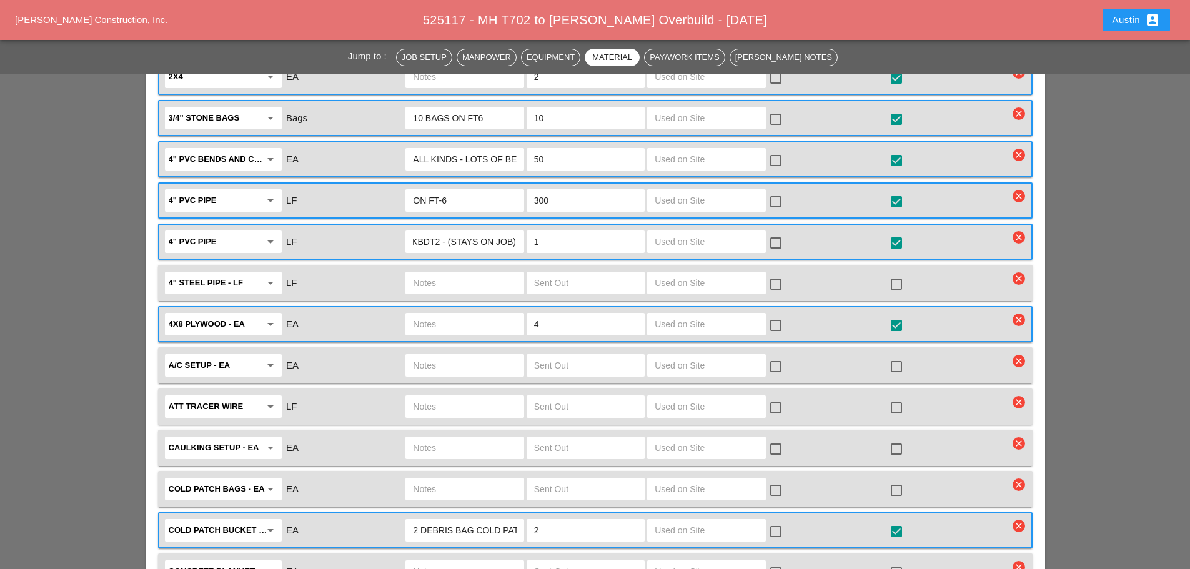
click at [112, 209] on div "Jump to : Job Setup Manpower Equipment Material Pay/Work Items Foreman's Notes …" at bounding box center [595, 565] width 1190 height 4509
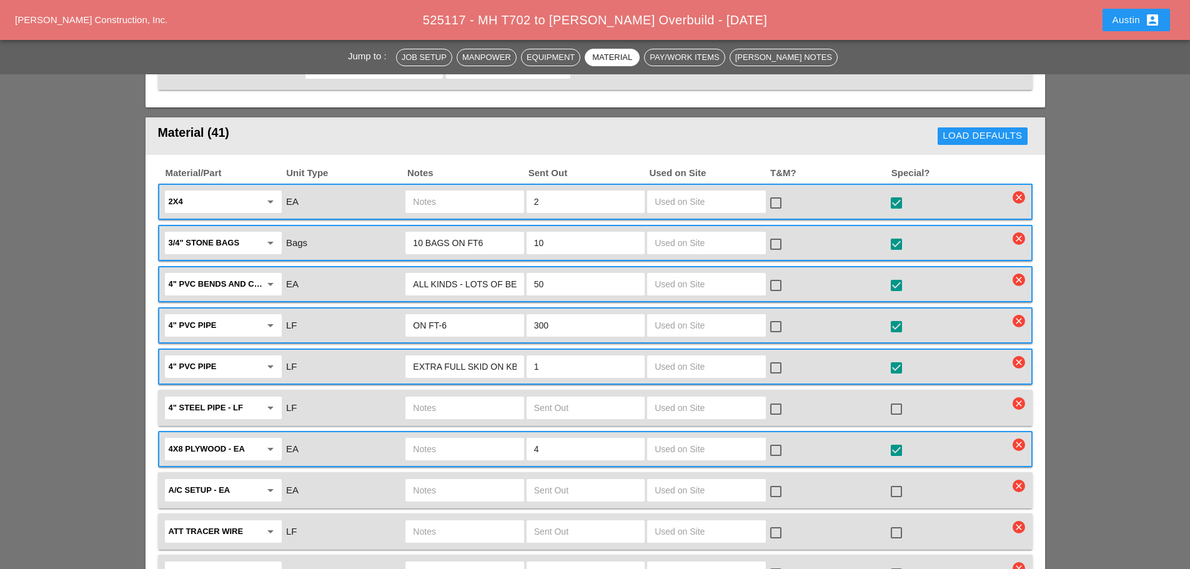
scroll to position [1937, 0]
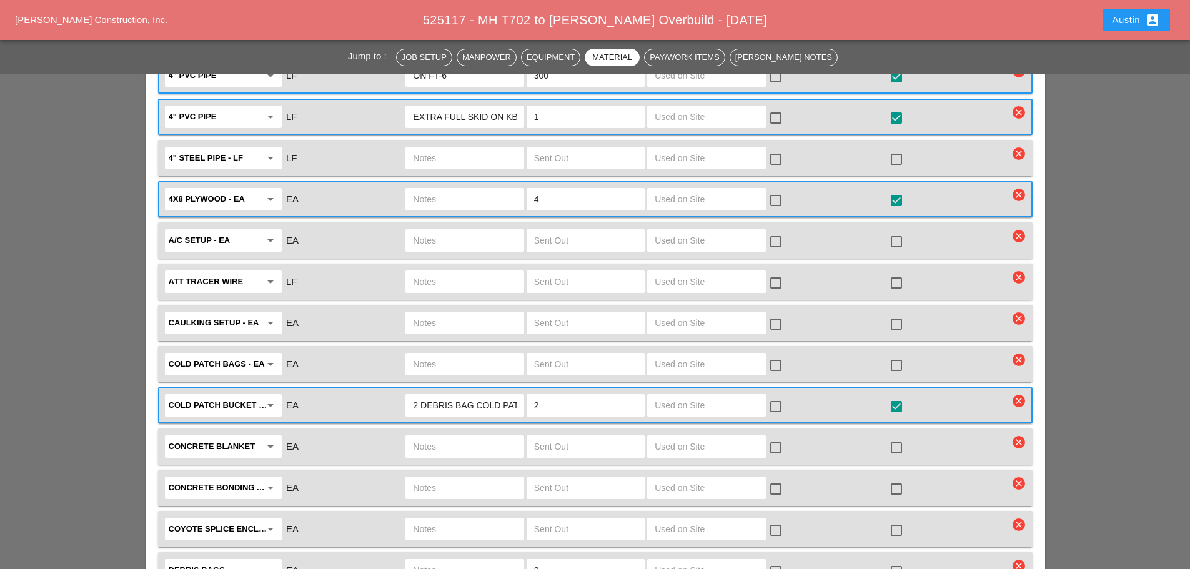
click at [897, 355] on div at bounding box center [896, 365] width 21 height 21
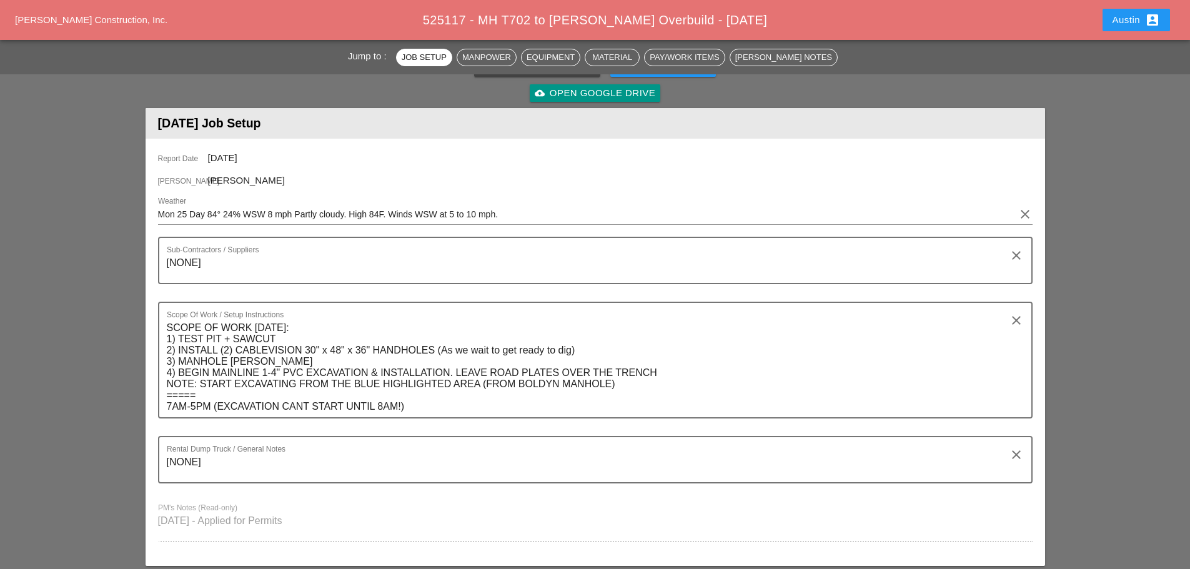
scroll to position [0, 0]
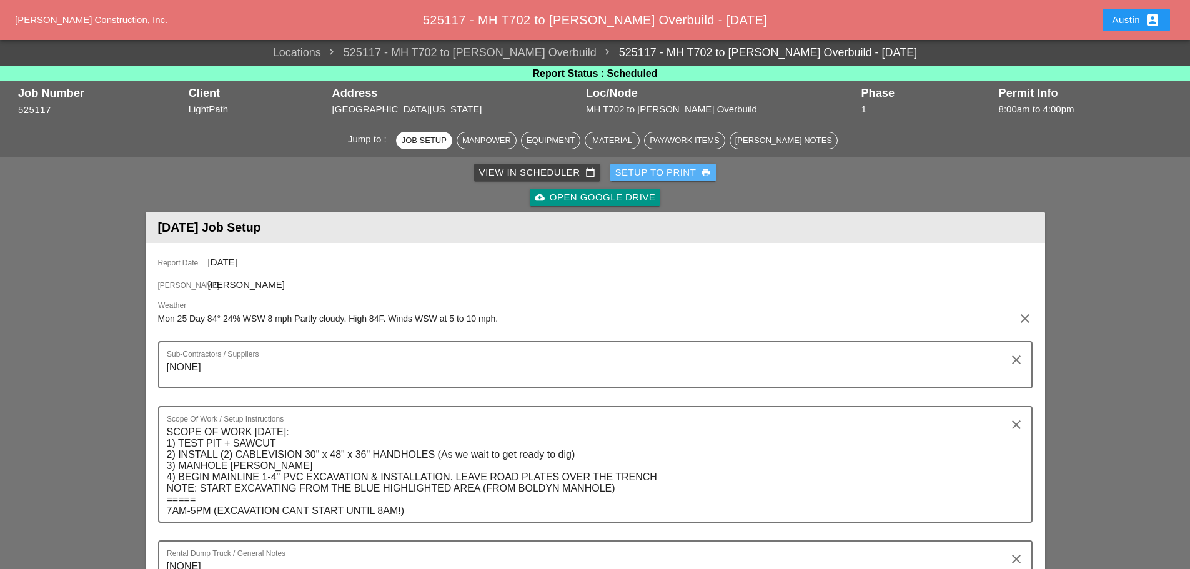
click at [661, 180] on button "Setup to Print print" at bounding box center [663, 172] width 106 height 17
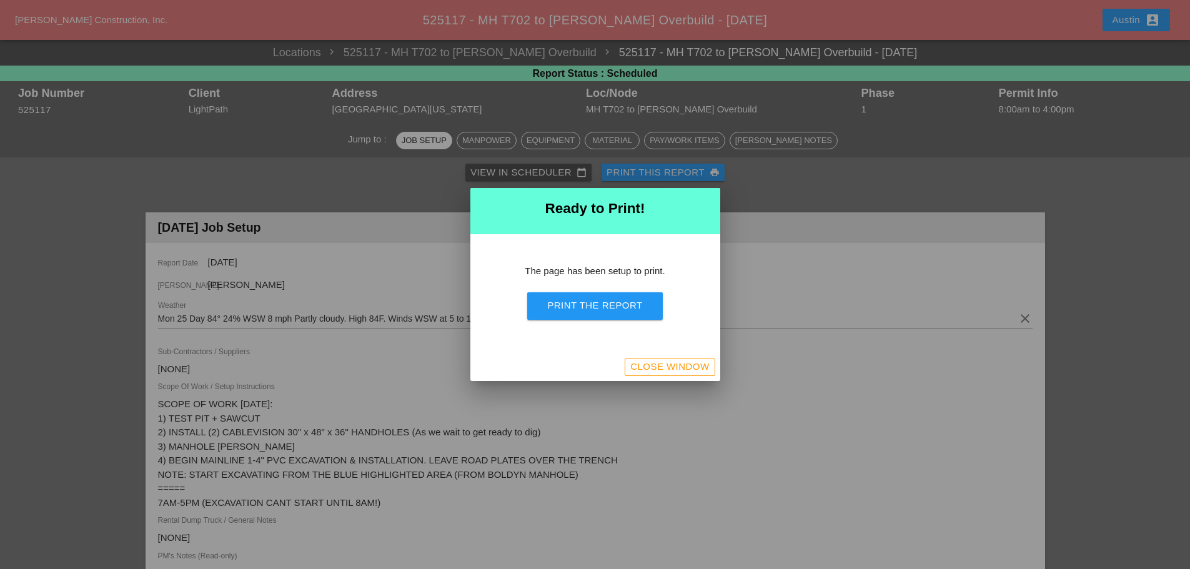
click at [608, 310] on div "Print the Report" at bounding box center [594, 306] width 95 height 14
drag, startPoint x: 645, startPoint y: 375, endPoint x: 380, endPoint y: 181, distance: 328.5
click at [645, 375] on button "Close Window" at bounding box center [670, 367] width 90 height 17
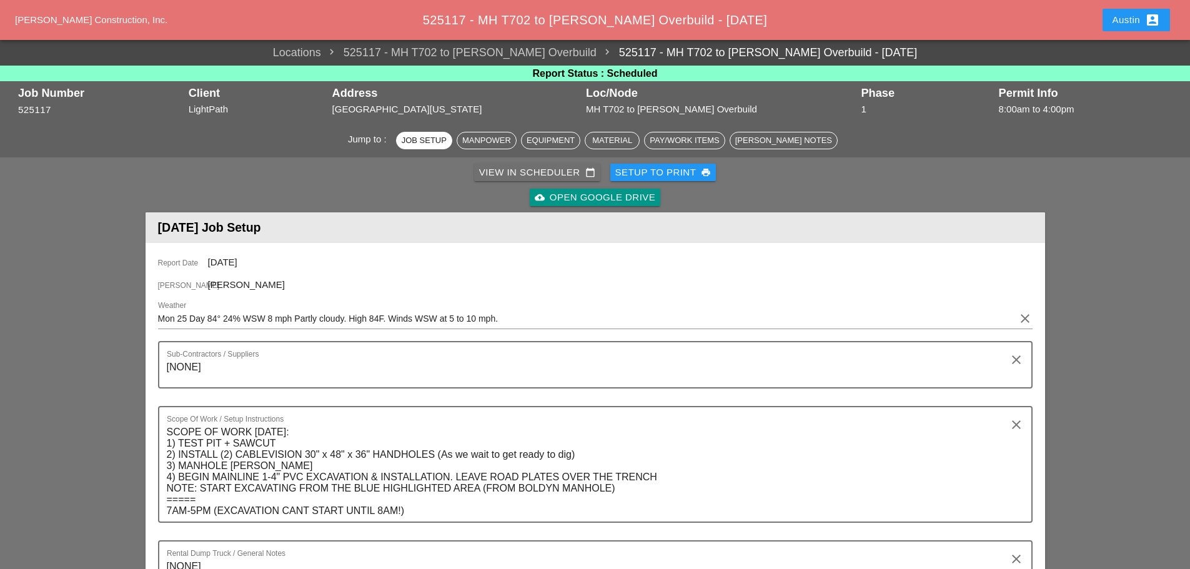
click at [499, 176] on div "View in Scheduler calendar_today" at bounding box center [537, 173] width 116 height 14
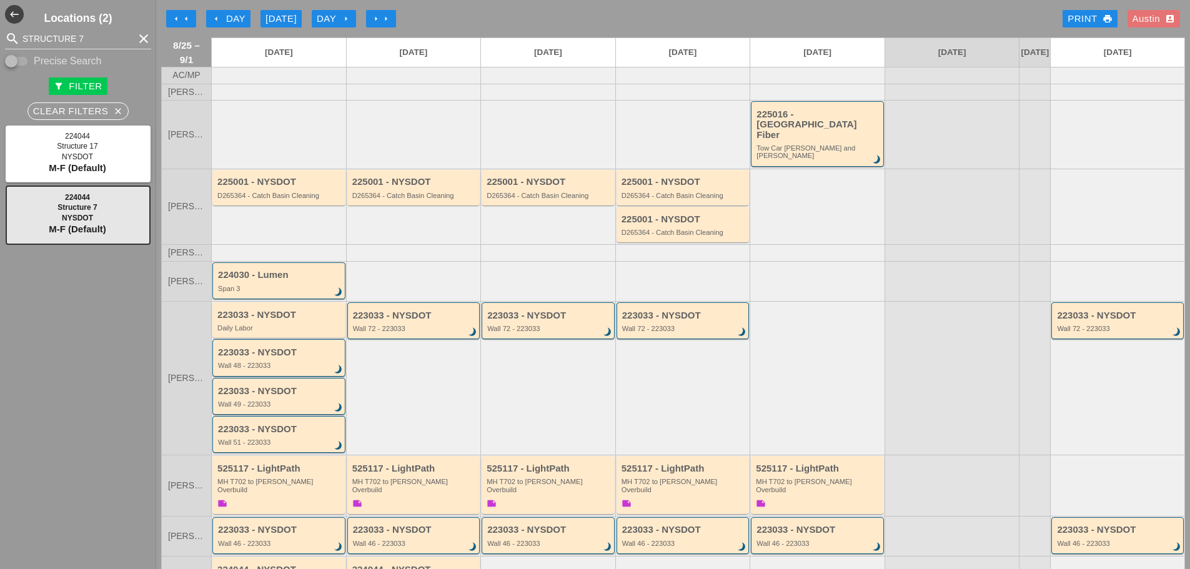
click at [547, 12] on div "arrow_left arrow_left arrow_left Day [DATE] Day arrow_right arrow_right arrow_r…" at bounding box center [673, 18] width 1024 height 25
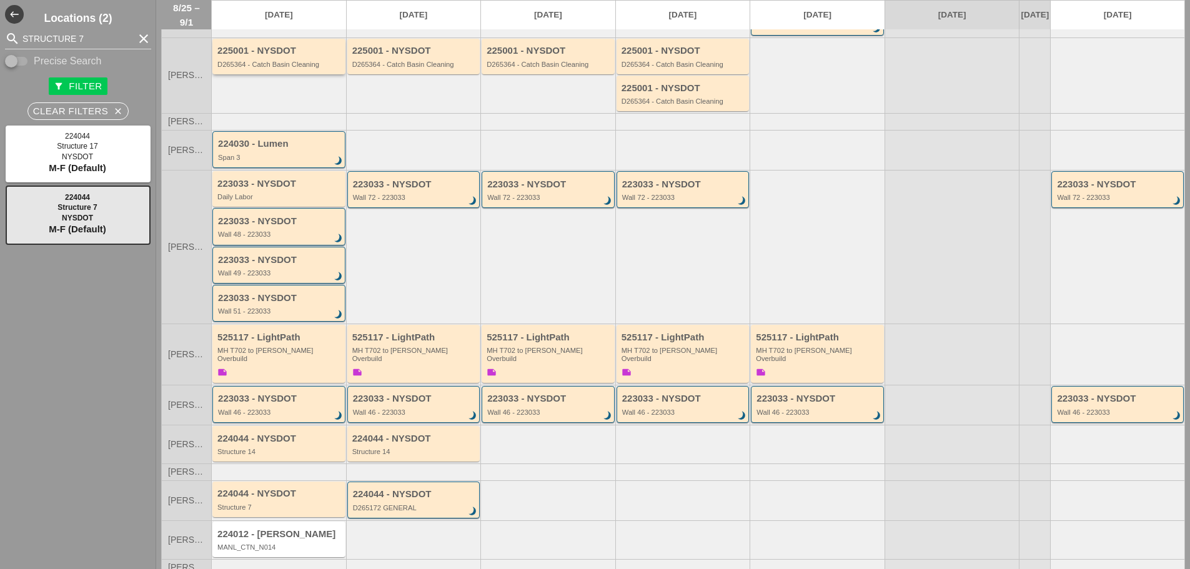
scroll to position [137, 0]
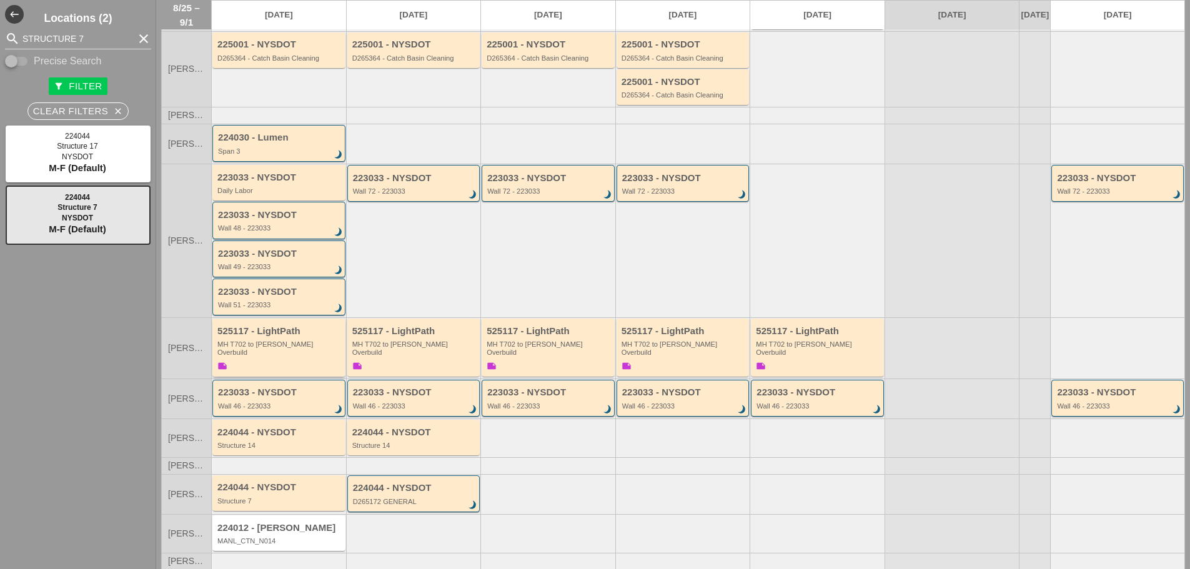
click at [258, 340] on div "MH T702 to [PERSON_NAME] Overbuild" at bounding box center [279, 348] width 125 height 16
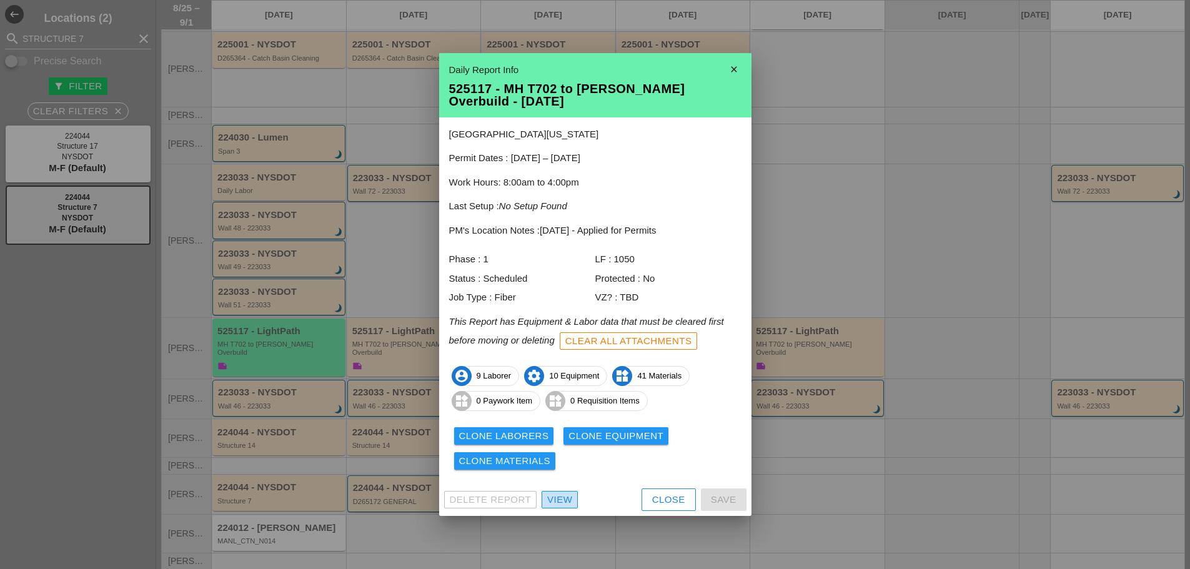
click at [569, 500] on div "View" at bounding box center [559, 500] width 25 height 14
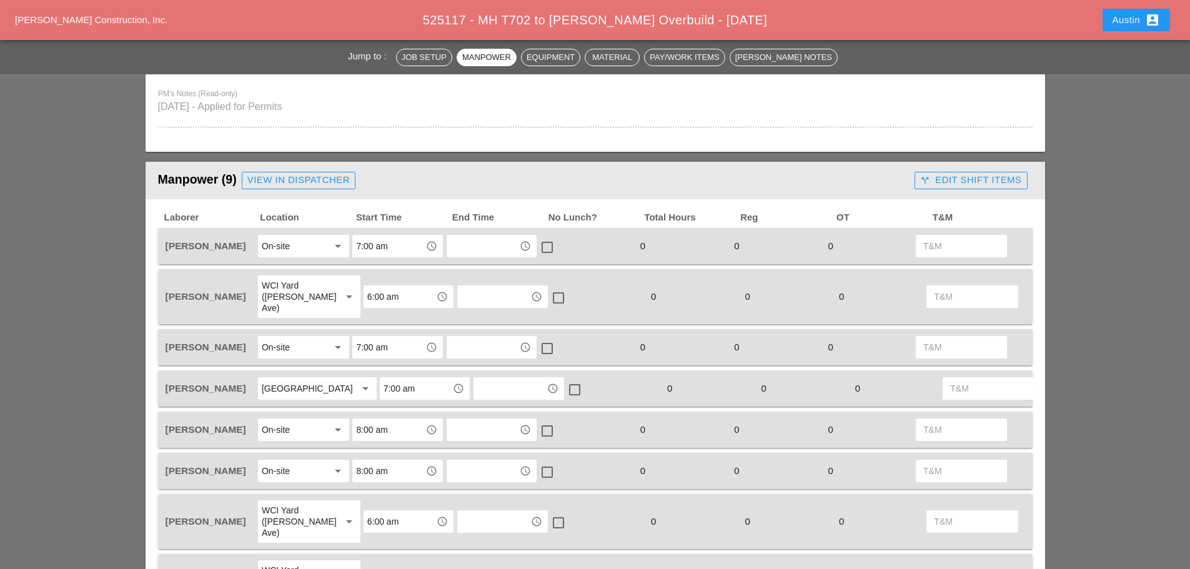
scroll to position [500, 0]
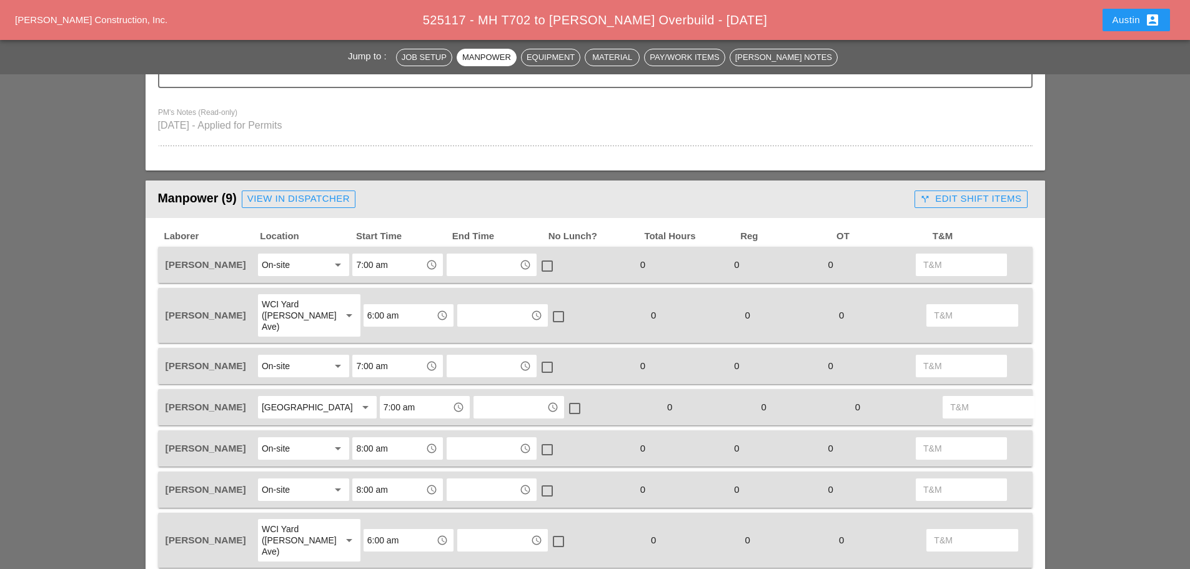
click at [314, 198] on div "View in Dispatcher" at bounding box center [298, 199] width 102 height 14
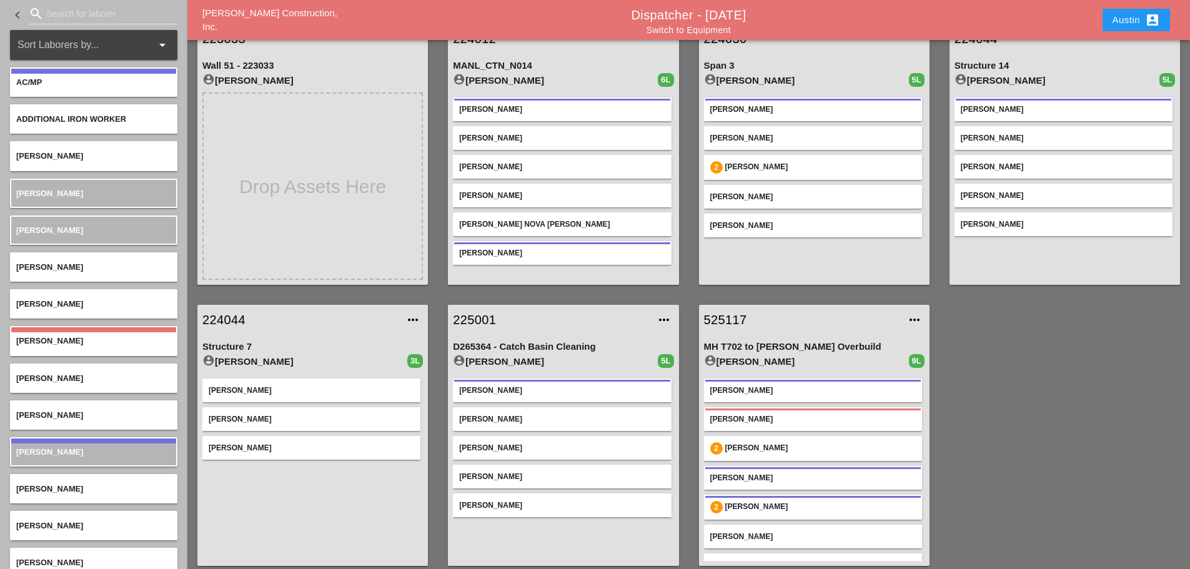
scroll to position [347, 0]
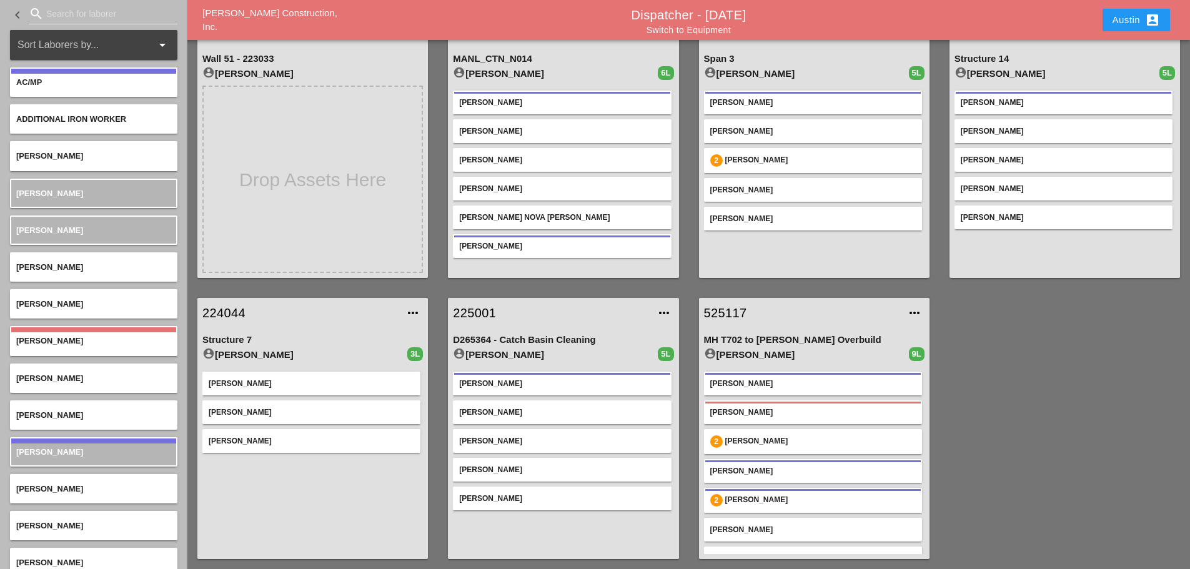
click at [430, 181] on div "223033 more_horiz Wall 51 - 223033 account_circle Ricardo Capao" at bounding box center [312, 147] width 251 height 281
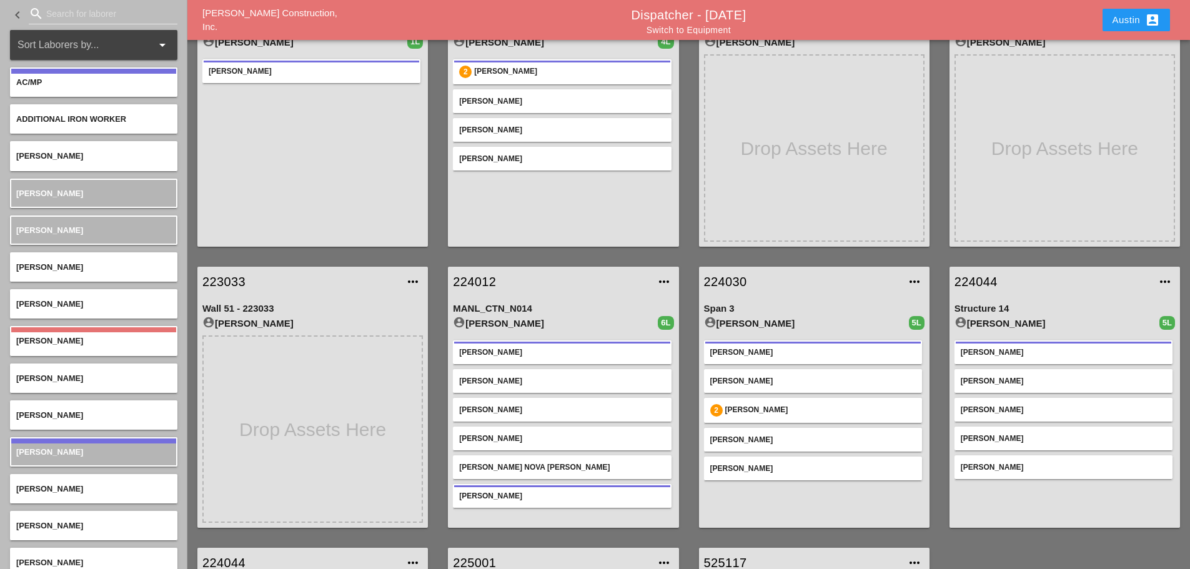
click at [437, 192] on div "223033 more_horiz Daily Labor account_circle Ricardo Capao 1L Ricardo Capao" at bounding box center [312, 116] width 251 height 281
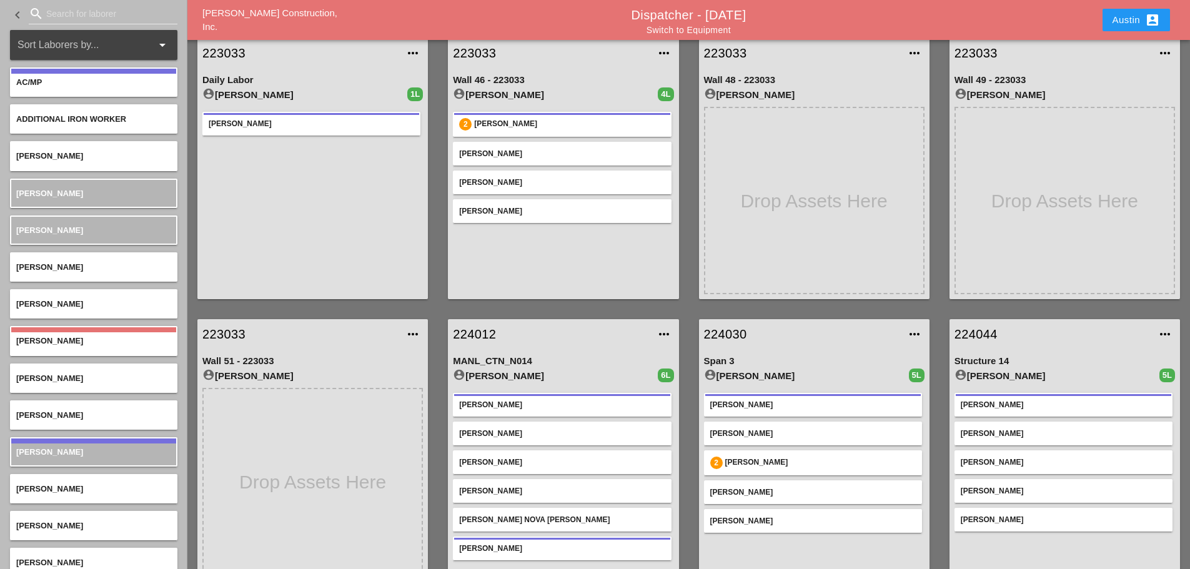
scroll to position [0, 0]
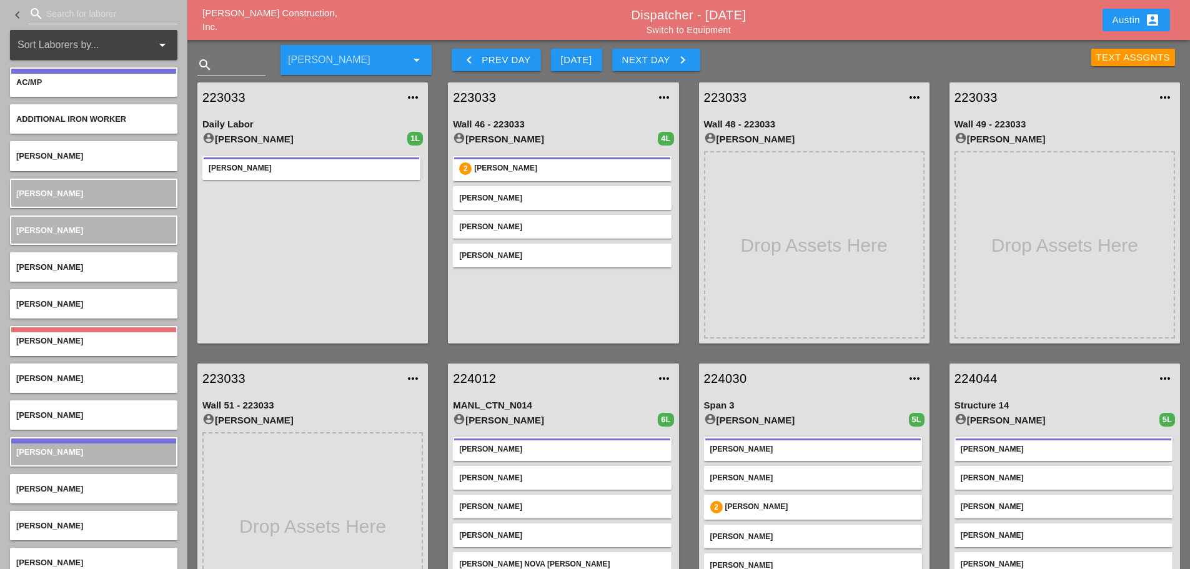
click at [439, 69] on div "Foreman arrow_drop_down" at bounding box center [356, 55] width 166 height 37
click at [438, 106] on div "223033 more_horiz Wall 46 - 223033 account_circle Luca Gambardella 4L 2 Iwan Be…" at bounding box center [563, 212] width 251 height 281
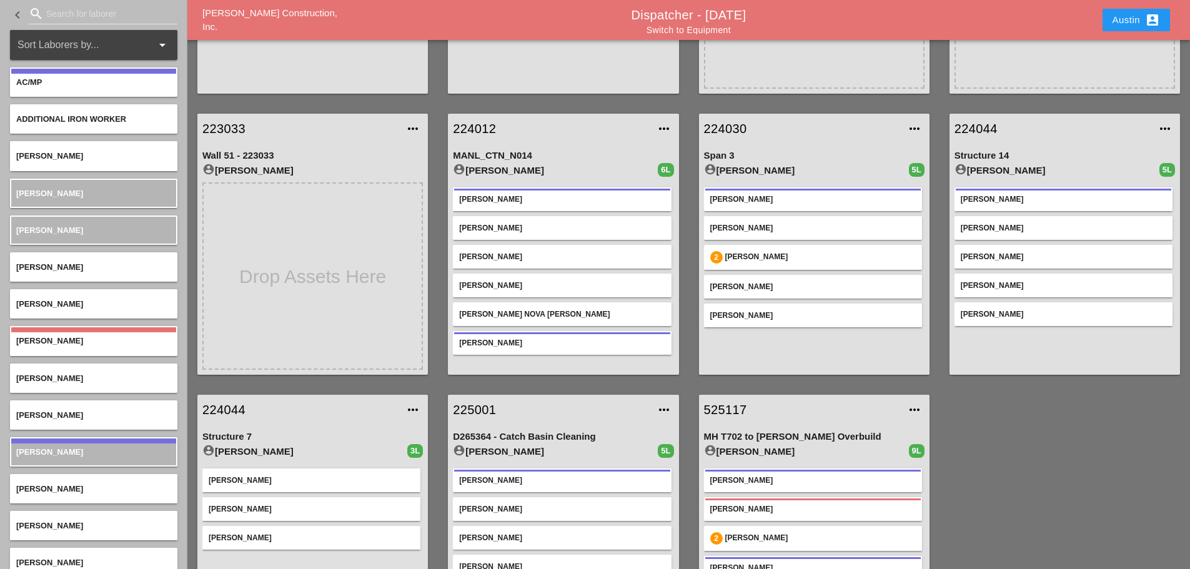
scroll to position [187, 0]
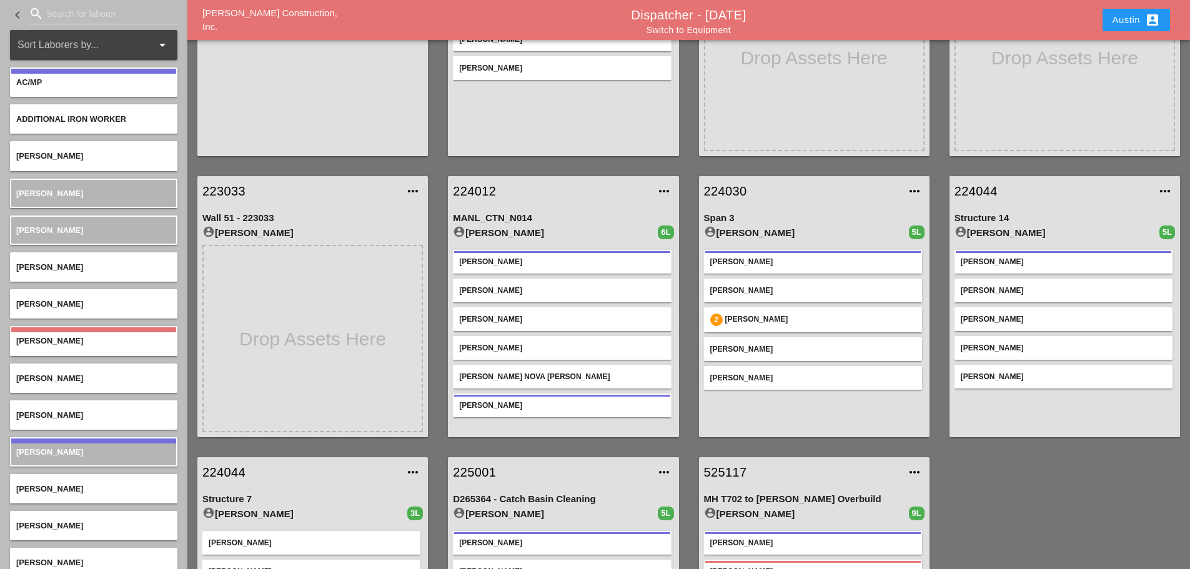
click at [435, 158] on div "223033 more_horiz Daily Labor account_circle Ricardo Capao 1L Ricardo Capao" at bounding box center [312, 25] width 251 height 281
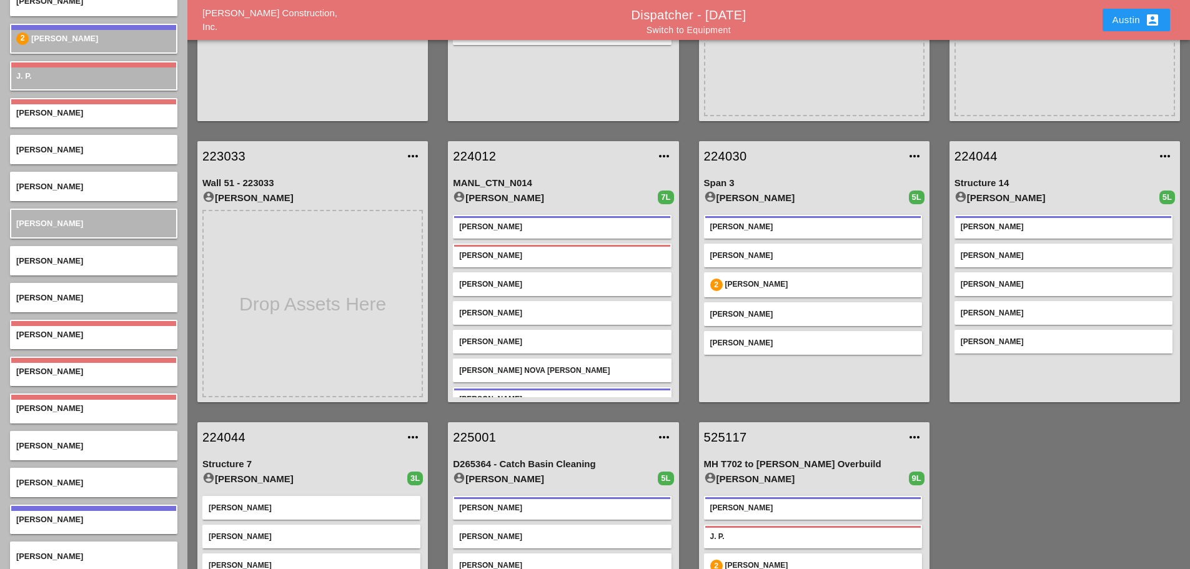
scroll to position [250, 0]
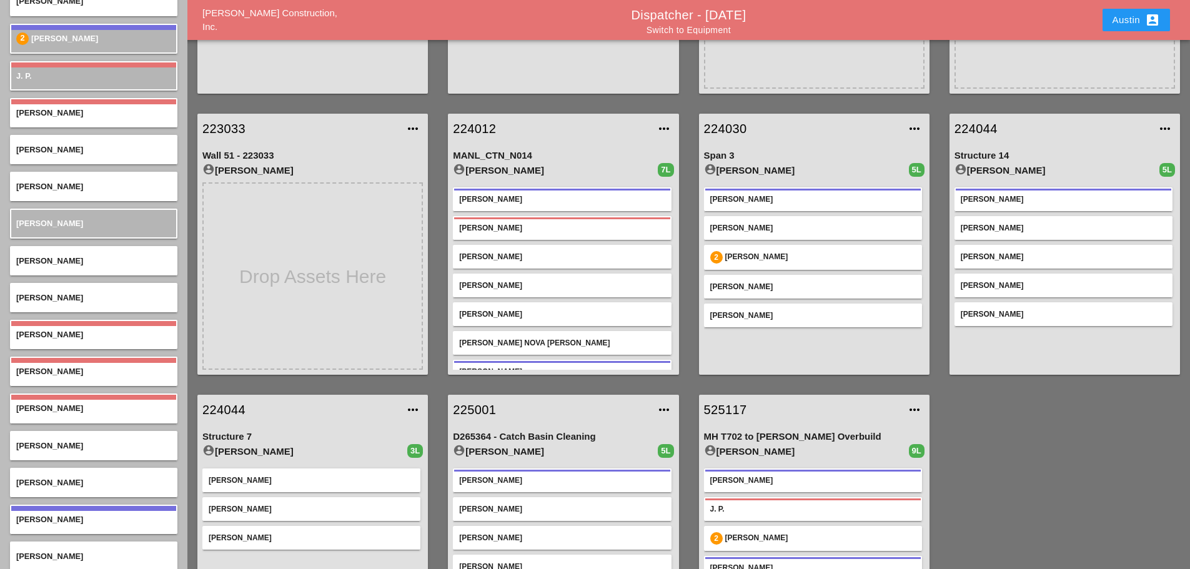
click at [432, 105] on div "223033 more_horiz Wall 51 - 223033 account_circle Ricardo Capao" at bounding box center [312, 244] width 251 height 281
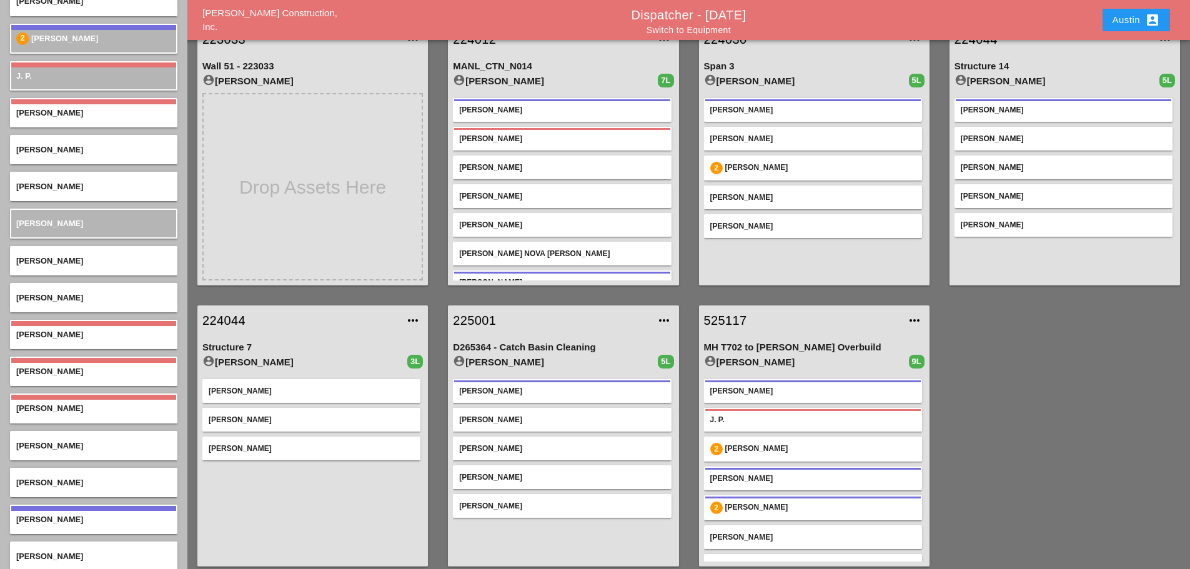
scroll to position [347, 0]
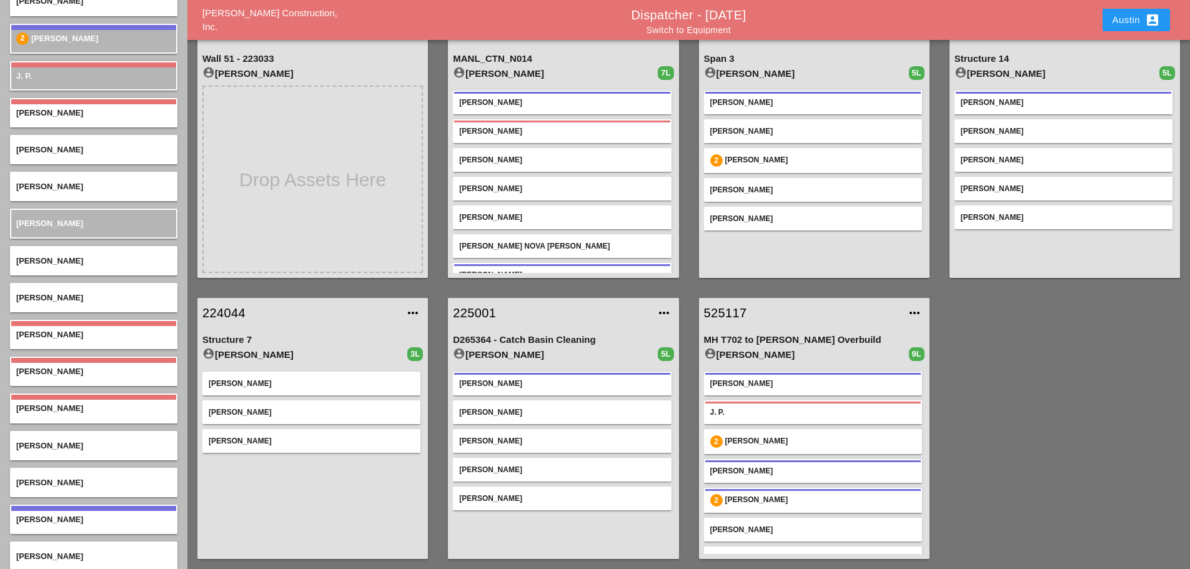
click at [435, 282] on div "223033 more_horiz Wall 51 - 223033 account_circle Ricardo Capao" at bounding box center [312, 147] width 251 height 281
click at [673, 29] on link "Switch to Equipment" at bounding box center [689, 30] width 84 height 10
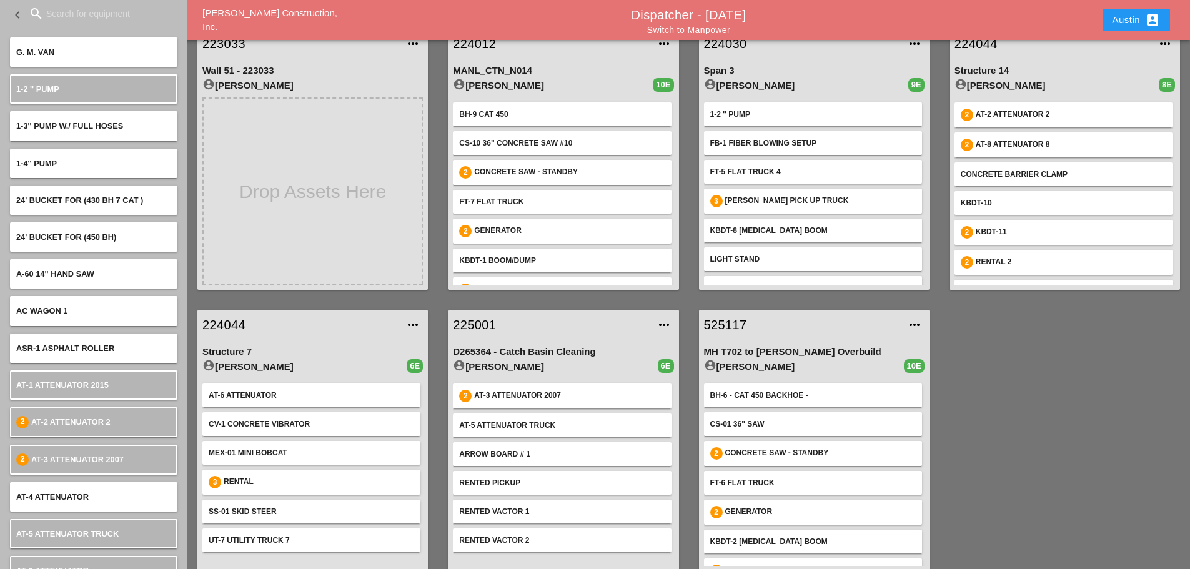
scroll to position [347, 0]
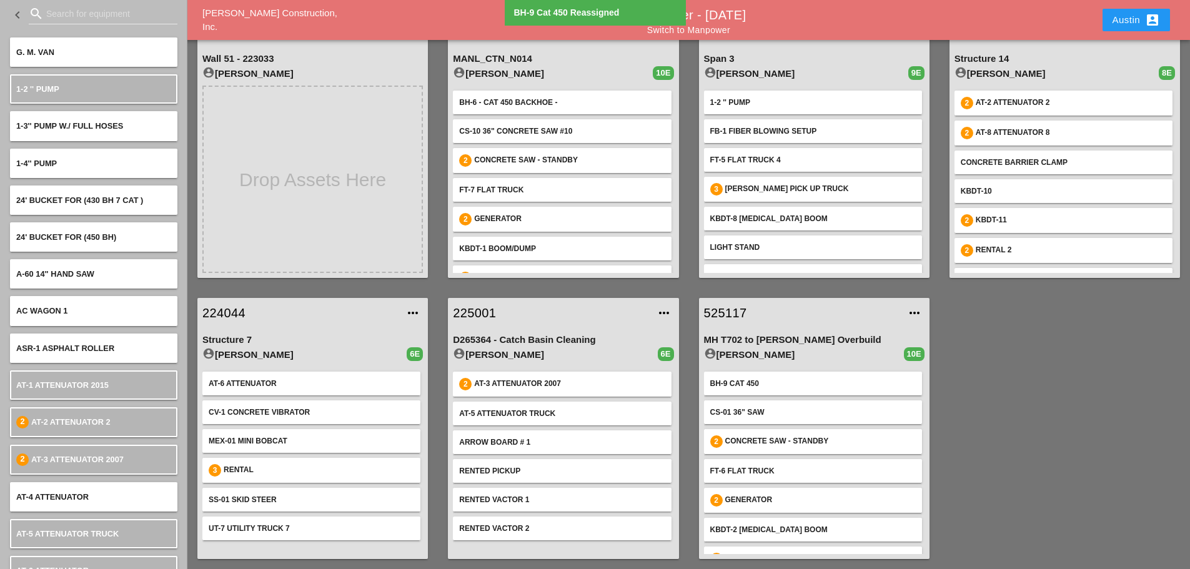
click at [1120, 16] on div "Austin account_box" at bounding box center [1136, 19] width 47 height 15
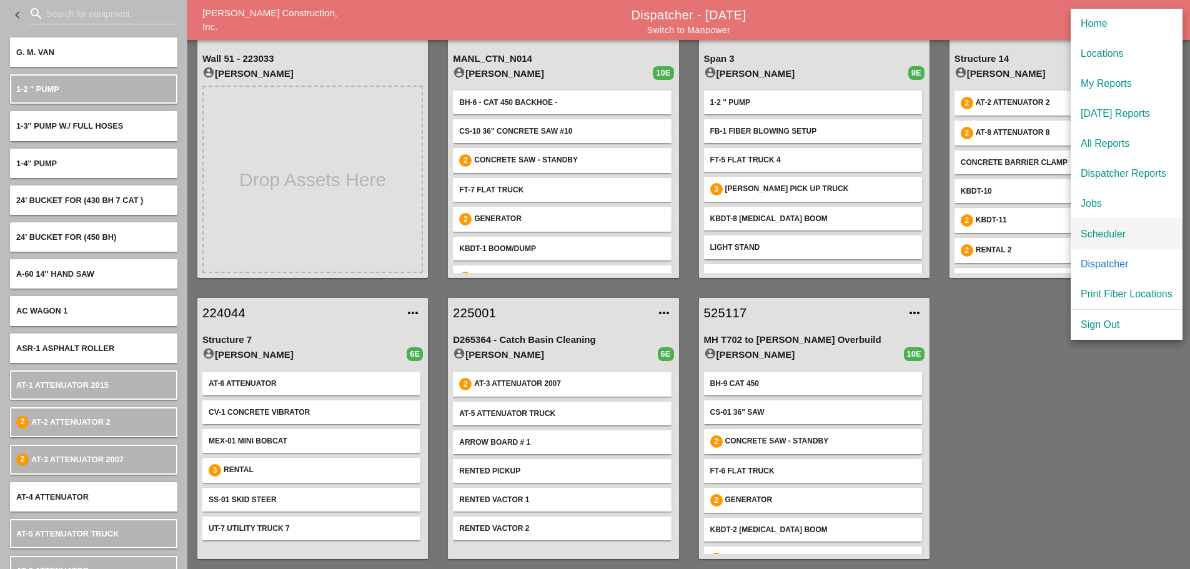
click at [1109, 232] on div "Scheduler" at bounding box center [1127, 234] width 92 height 15
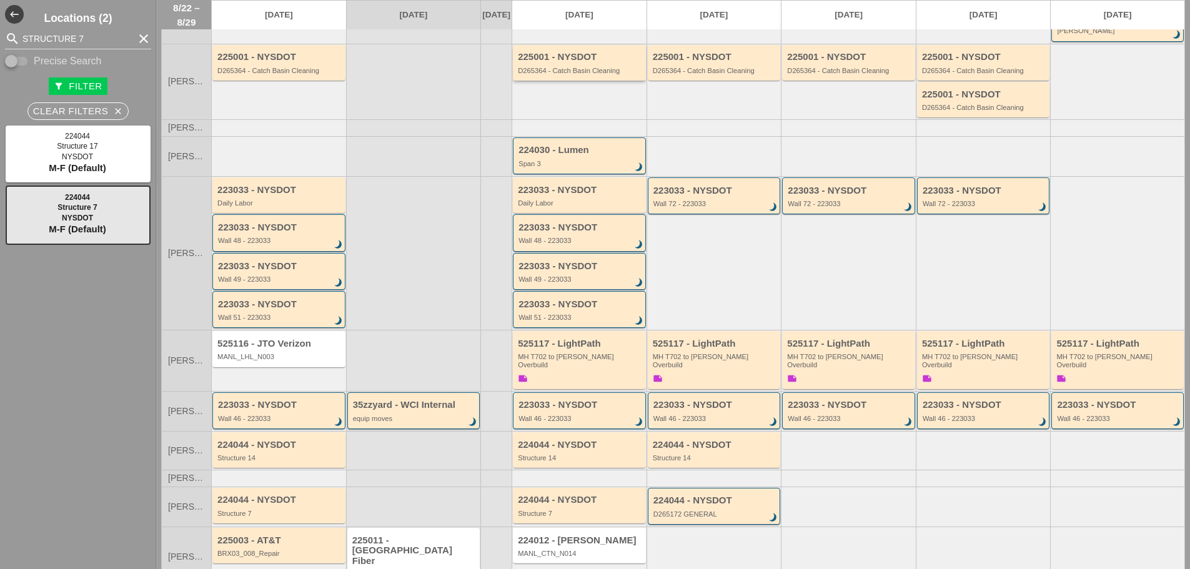
scroll to position [148, 0]
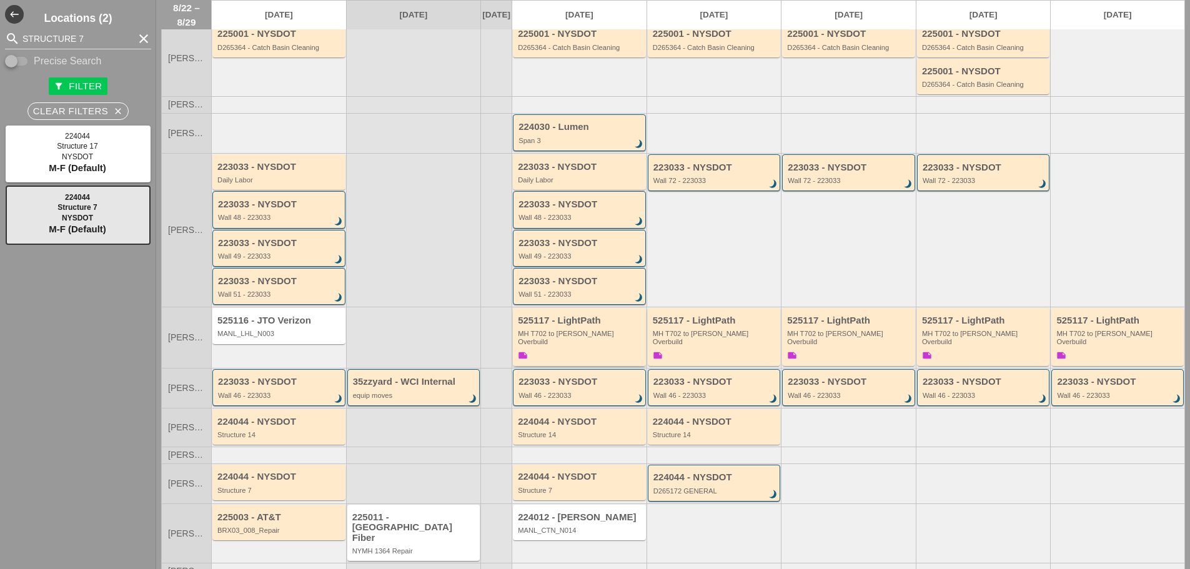
click at [562, 330] on div "MH T702 to [PERSON_NAME] Overbuild" at bounding box center [580, 338] width 125 height 16
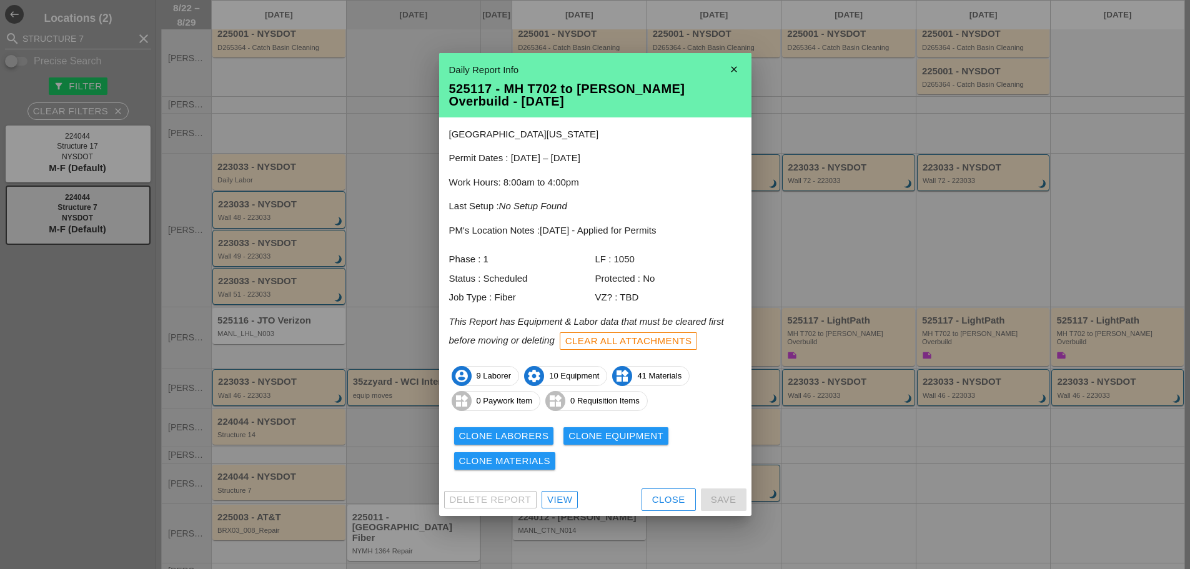
click at [558, 500] on div "View" at bounding box center [559, 500] width 25 height 14
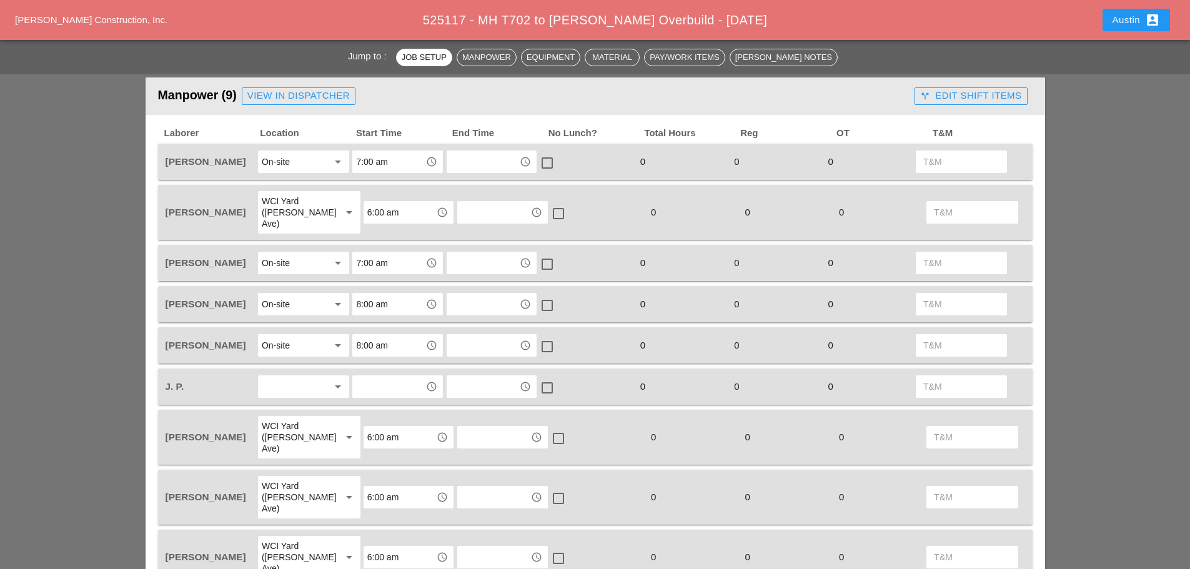
scroll to position [625, 0]
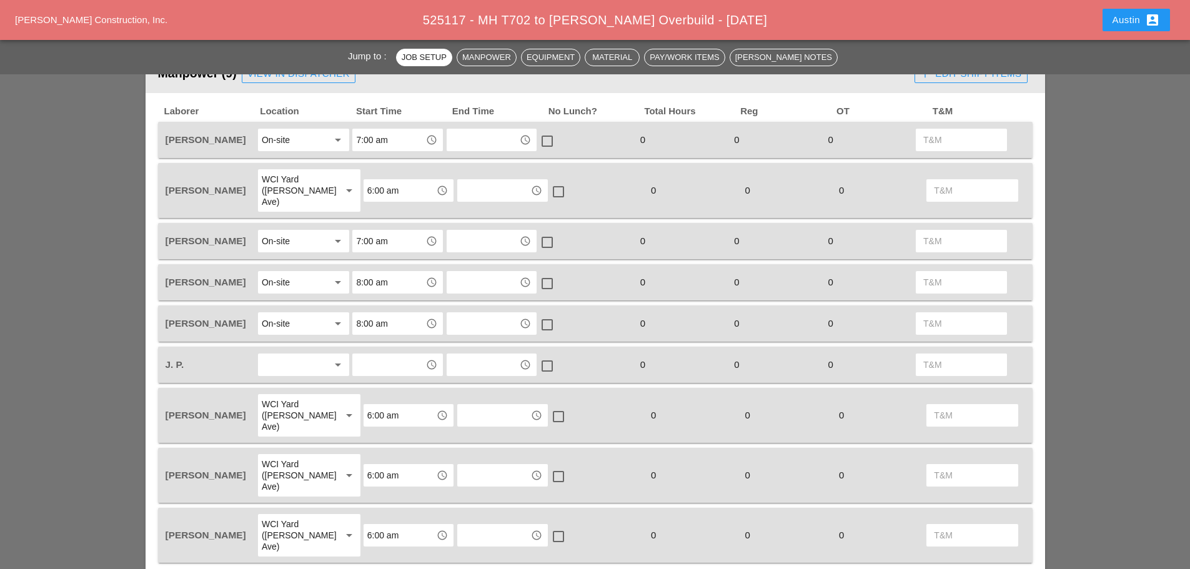
click at [299, 355] on div at bounding box center [295, 365] width 66 height 20
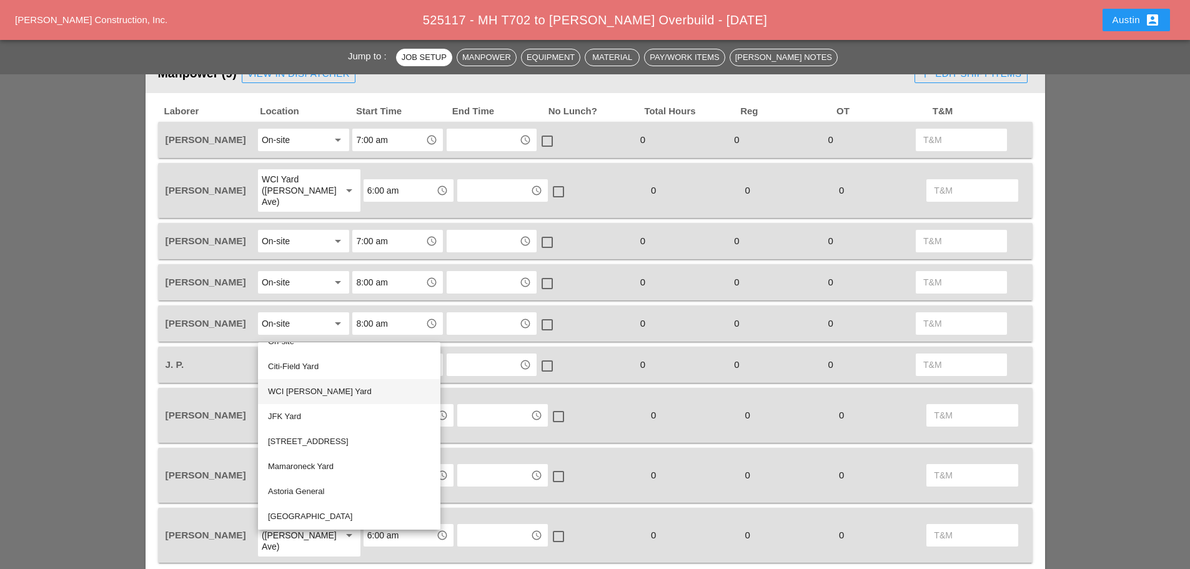
scroll to position [62, 0]
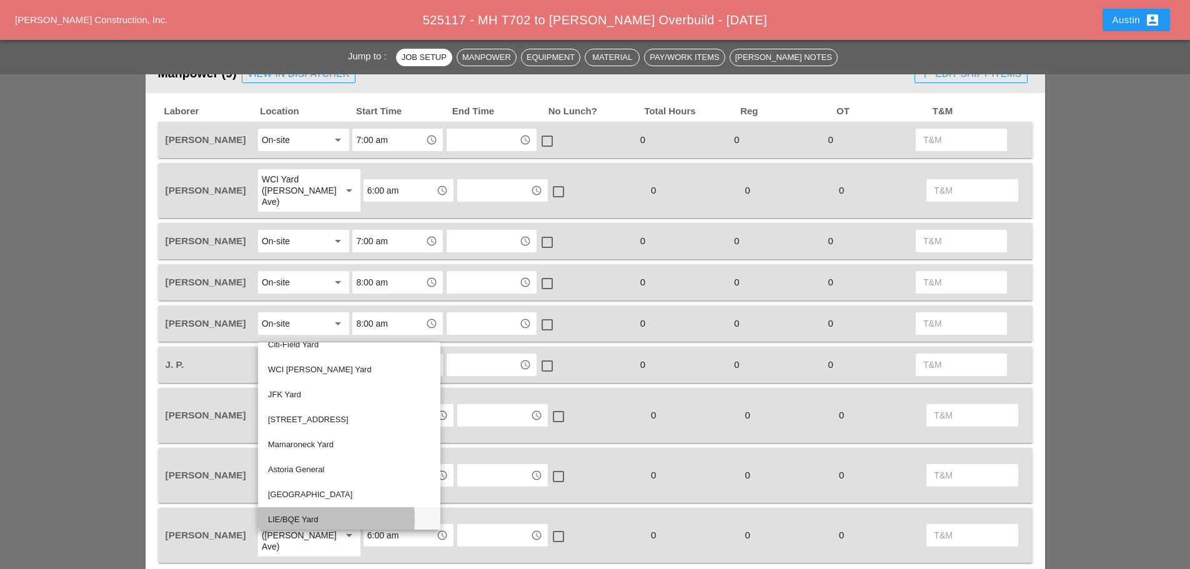
click at [328, 519] on div "LIE/BQE Yard" at bounding box center [349, 519] width 162 height 15
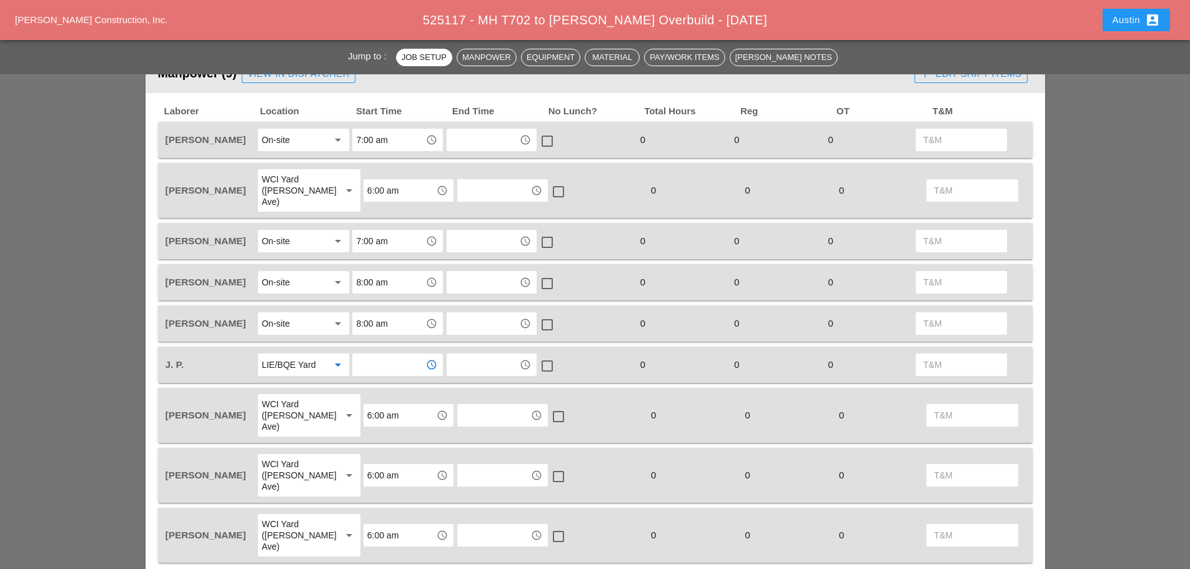
click at [402, 357] on input "text" at bounding box center [388, 365] width 65 height 20
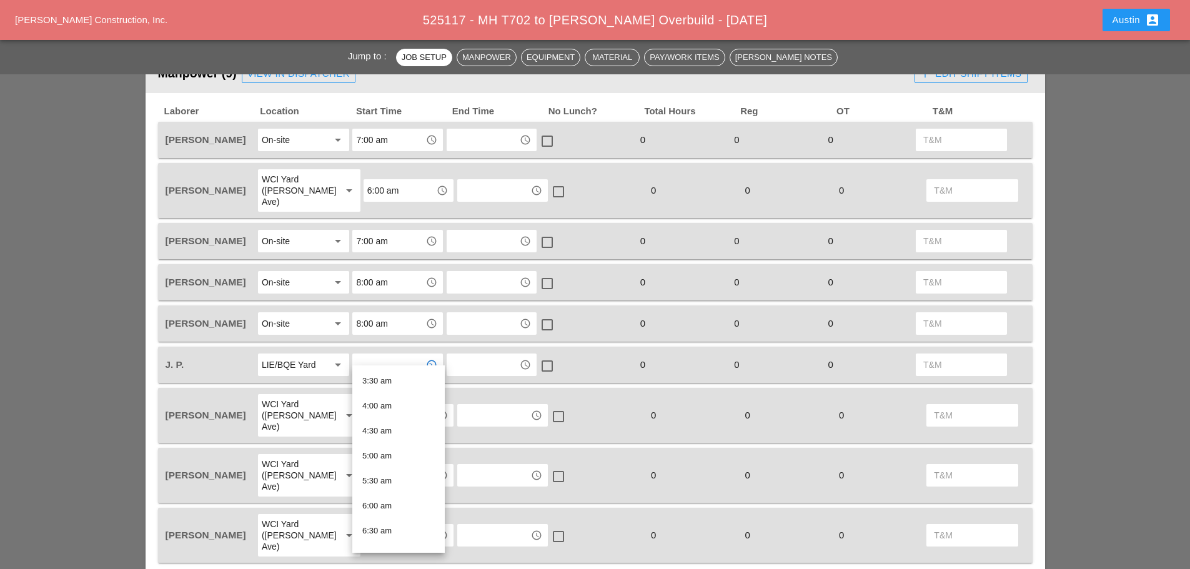
scroll to position [187, 0]
click at [390, 537] on div "7:00 am" at bounding box center [398, 542] width 72 height 15
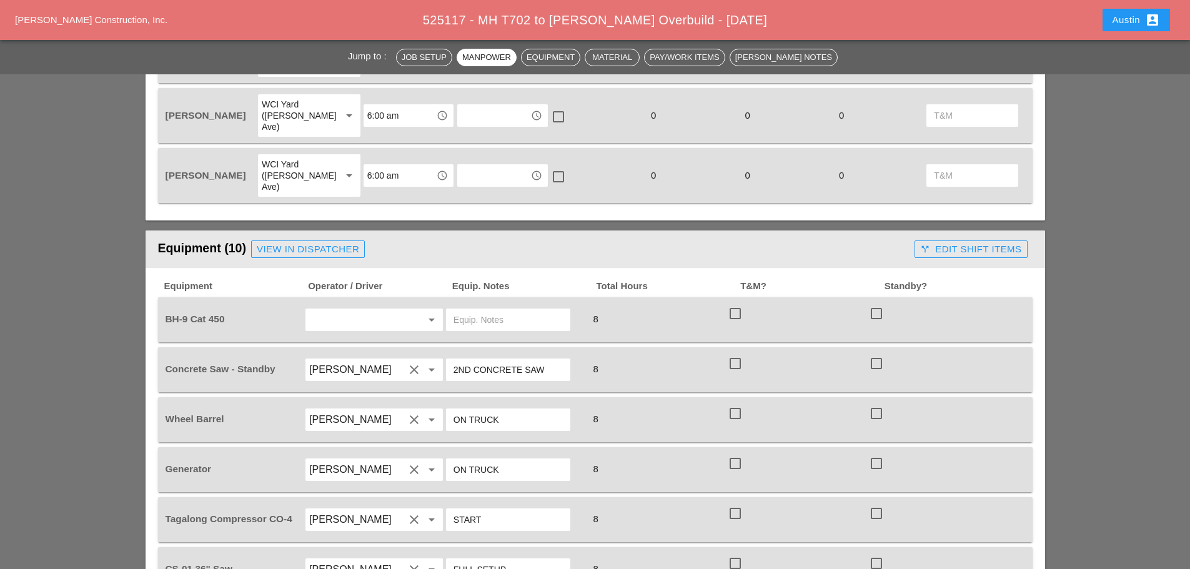
scroll to position [1000, 0]
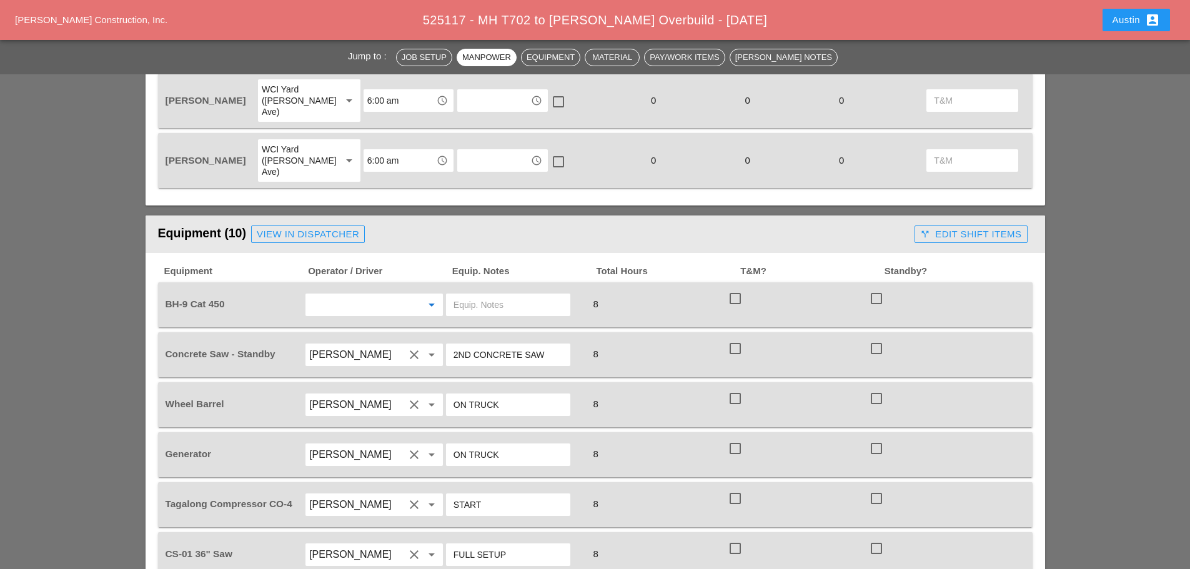
click at [369, 295] on input "text" at bounding box center [356, 305] width 95 height 20
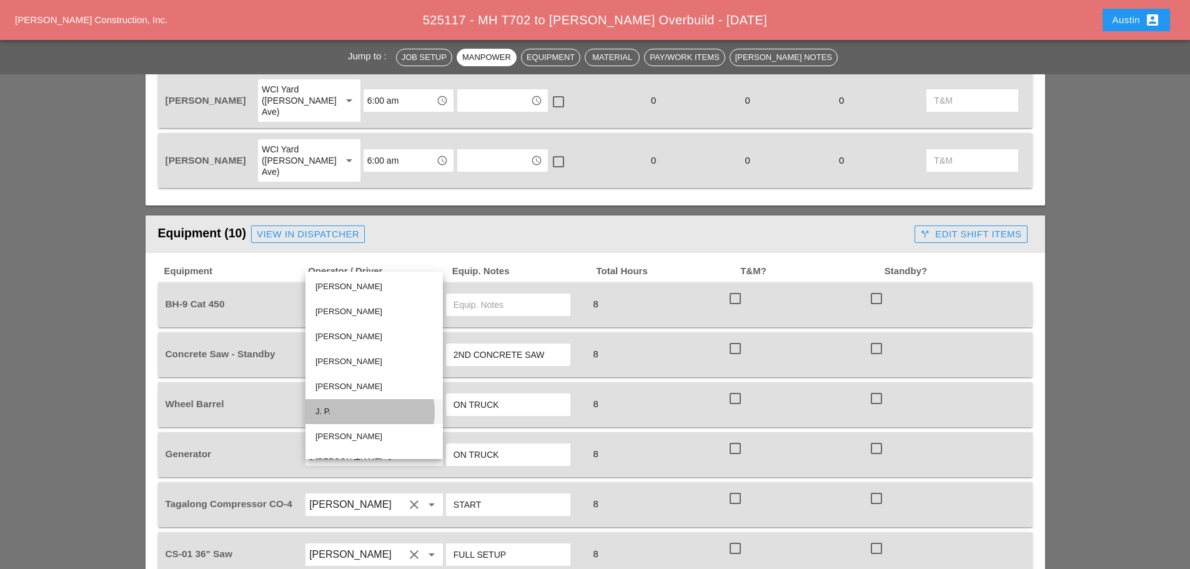
click at [357, 409] on div "J. P." at bounding box center [373, 411] width 117 height 15
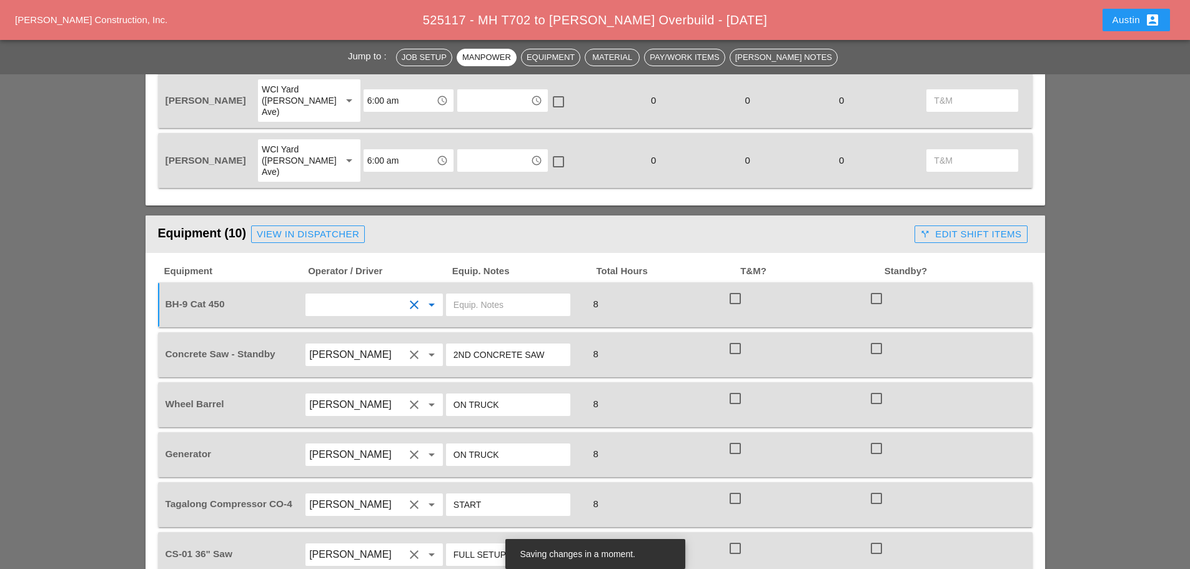
click at [495, 295] on input "text" at bounding box center [508, 305] width 109 height 20
type input "JP TO PICK UP BACKHOE FROM LIE YARD TO [GEOGRAPHIC_DATA] AND LEAVE ONSITE FOR D…"
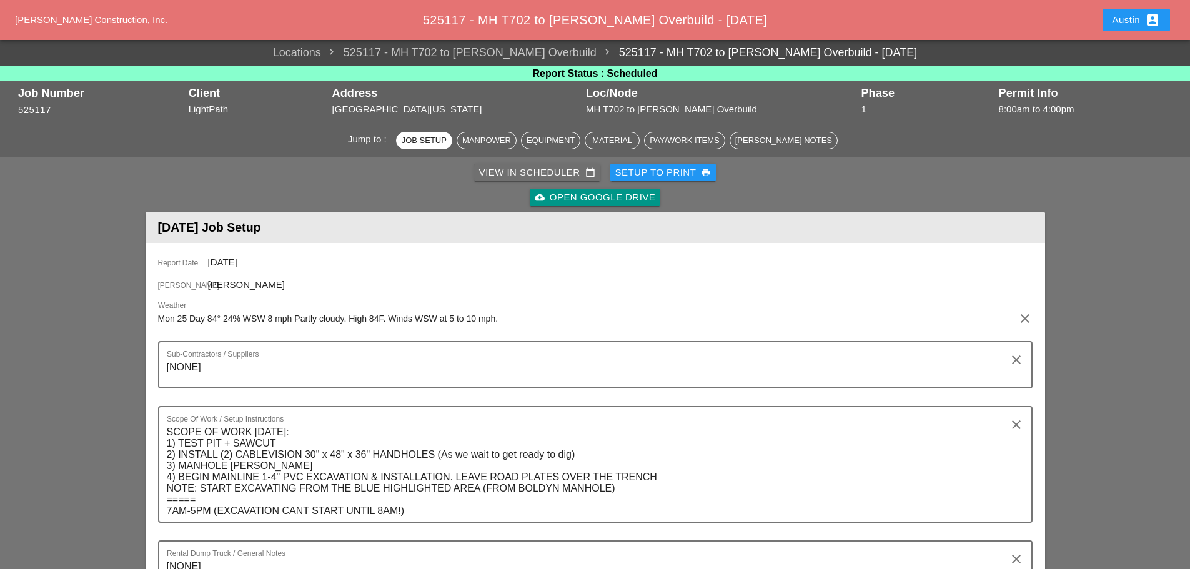
click at [533, 169] on div "View in Scheduler calendar_today" at bounding box center [537, 173] width 116 height 14
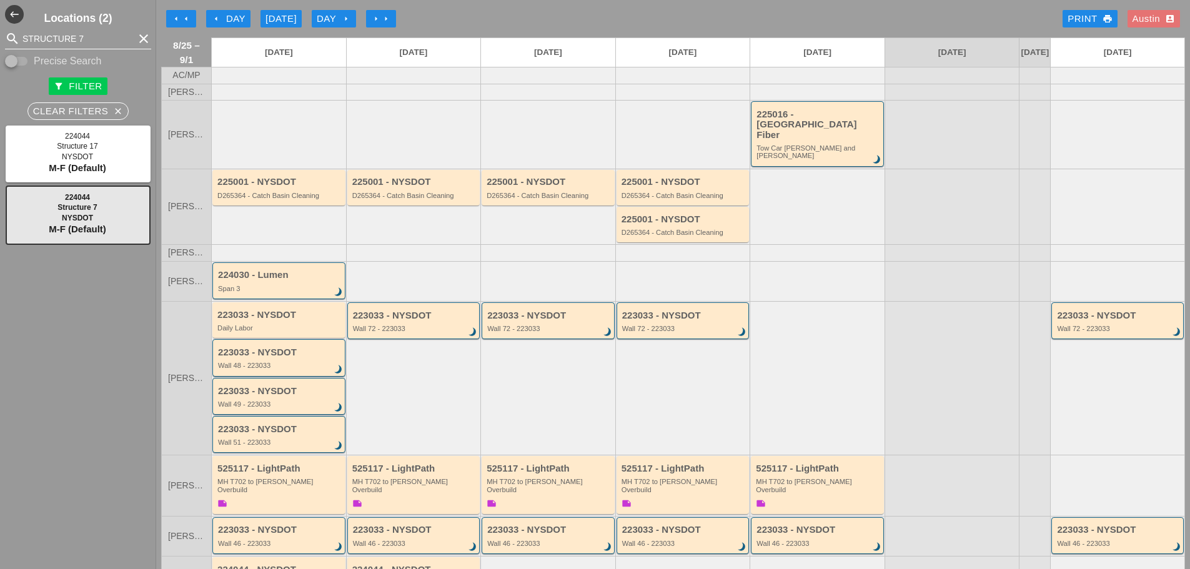
click at [137, 35] on icon "clear" at bounding box center [143, 38] width 15 height 15
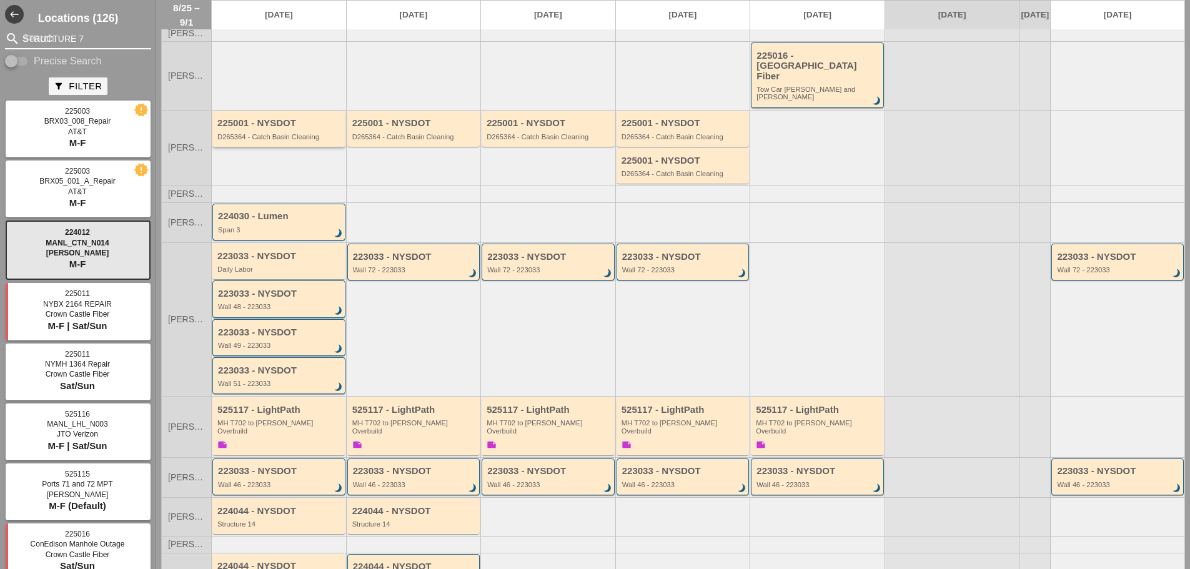
scroll to position [137, 0]
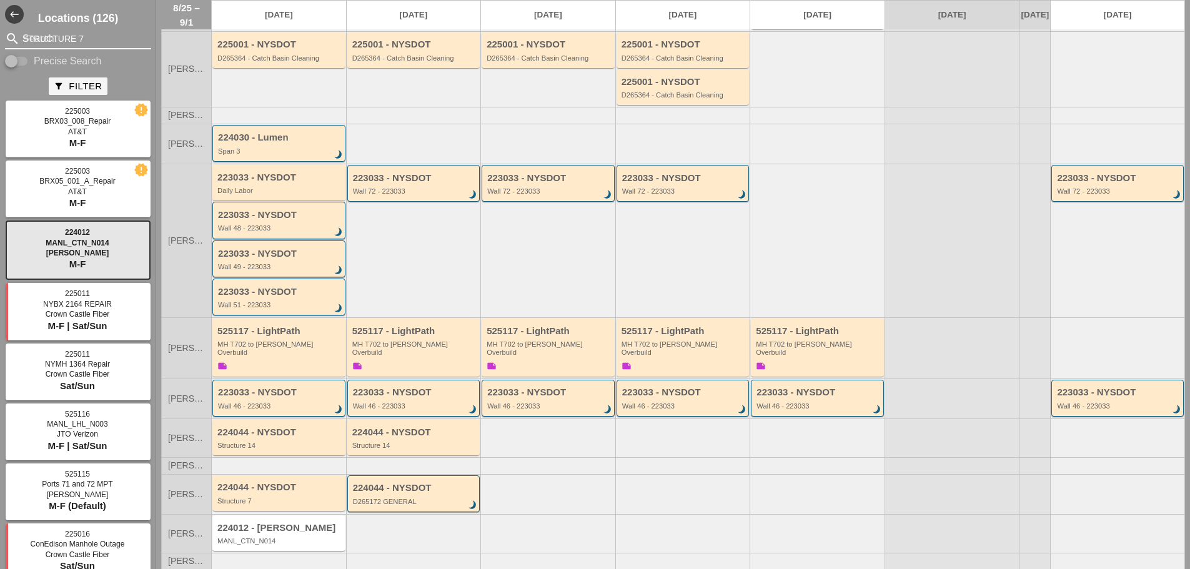
click at [261, 523] on div "224012 - Hellman MANL_CTN_N014" at bounding box center [279, 534] width 125 height 22
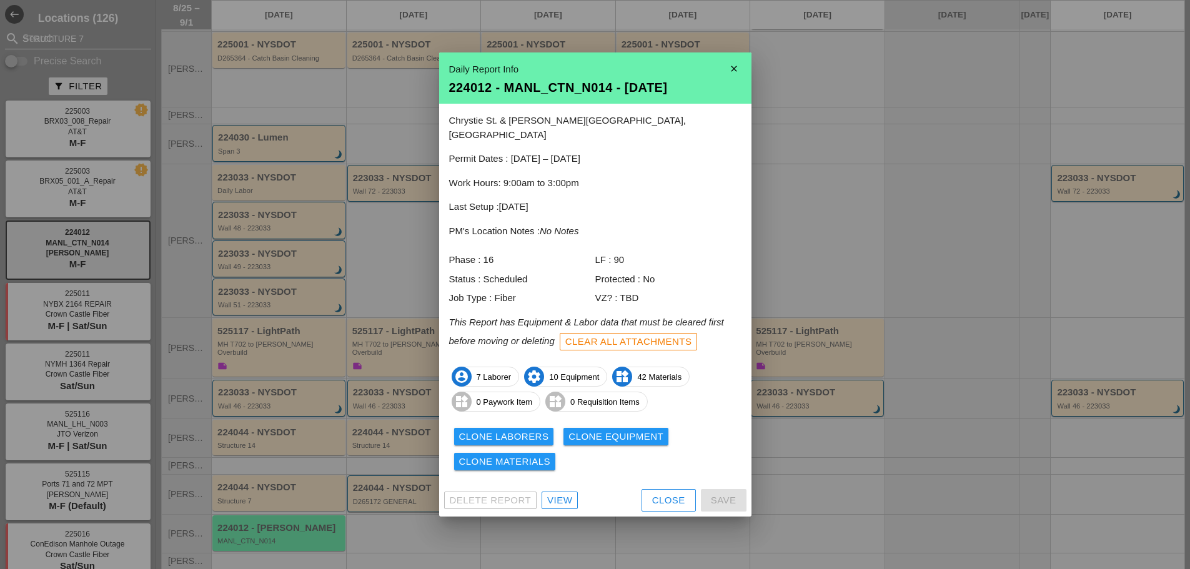
click at [557, 494] on div "View" at bounding box center [559, 501] width 25 height 14
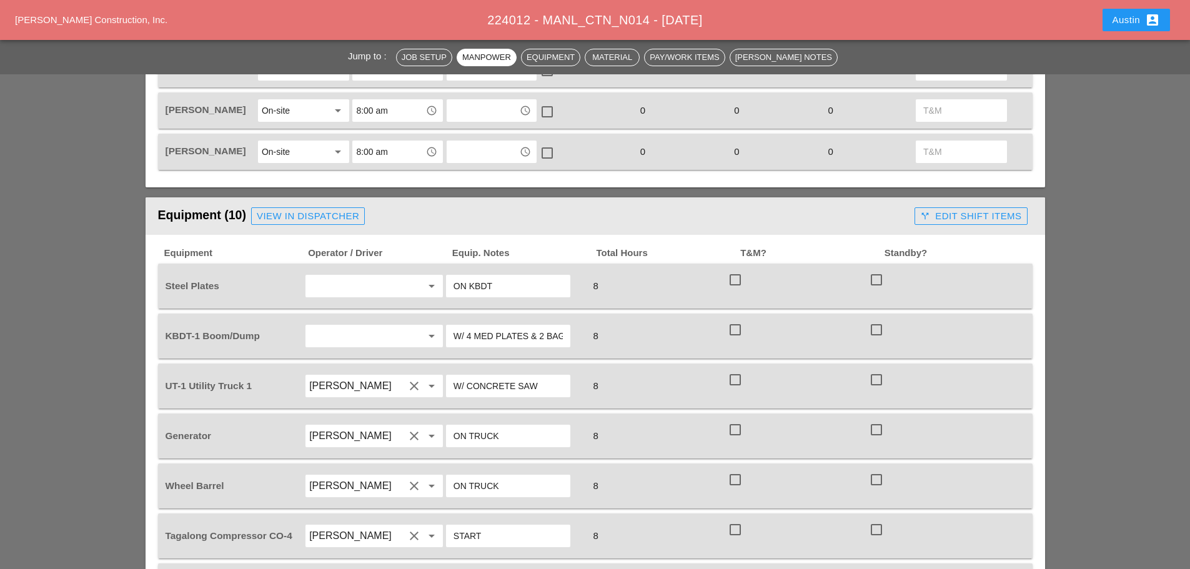
scroll to position [1000, 0]
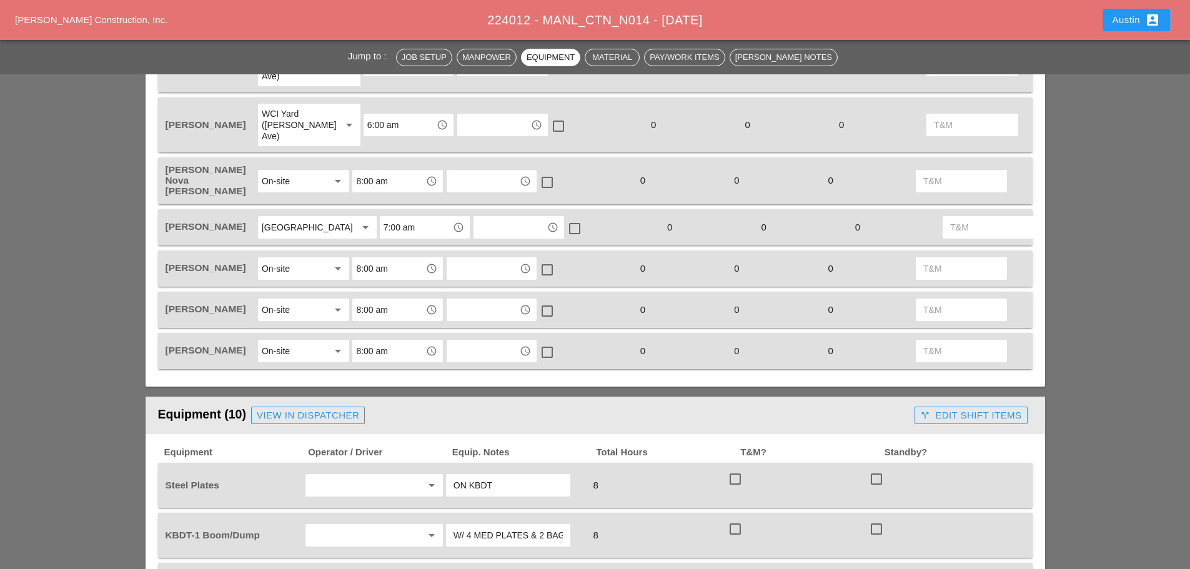
scroll to position [750, 0]
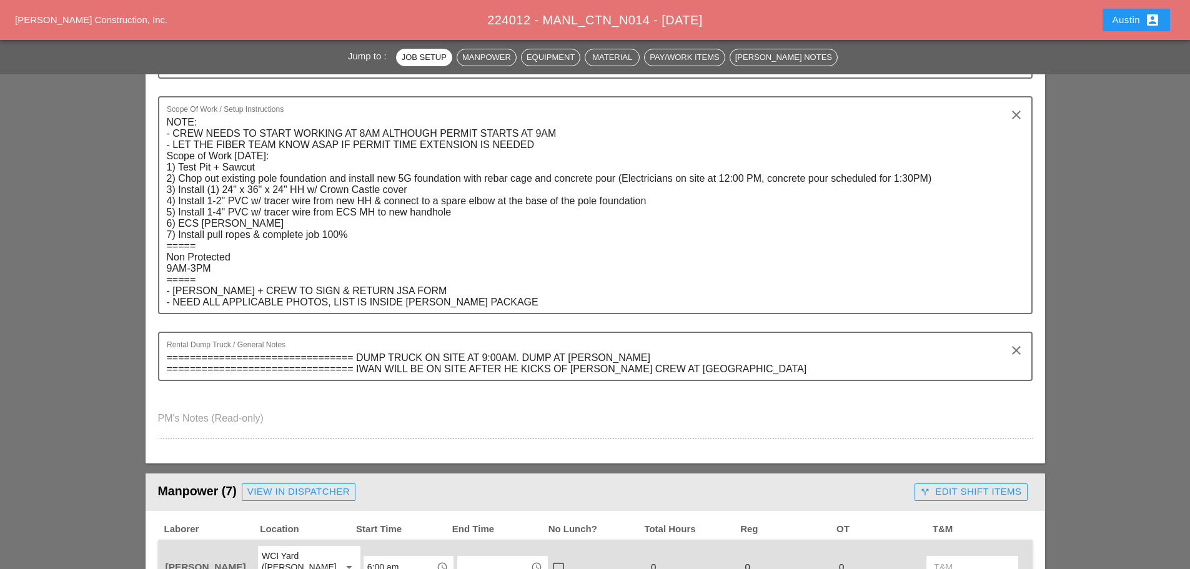
scroll to position [375, 0]
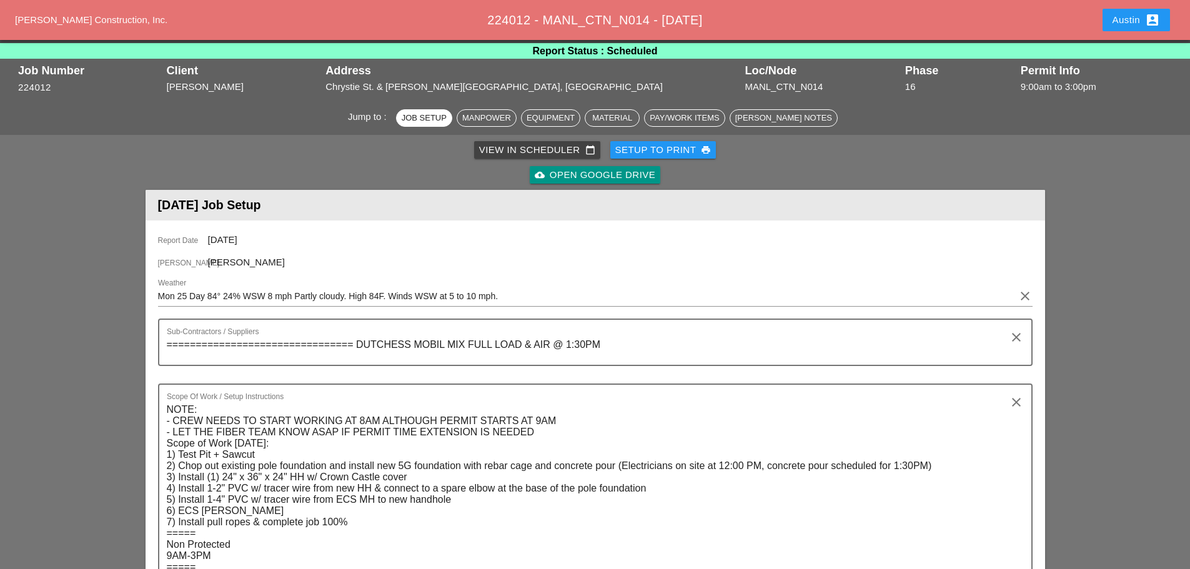
scroll to position [0, 0]
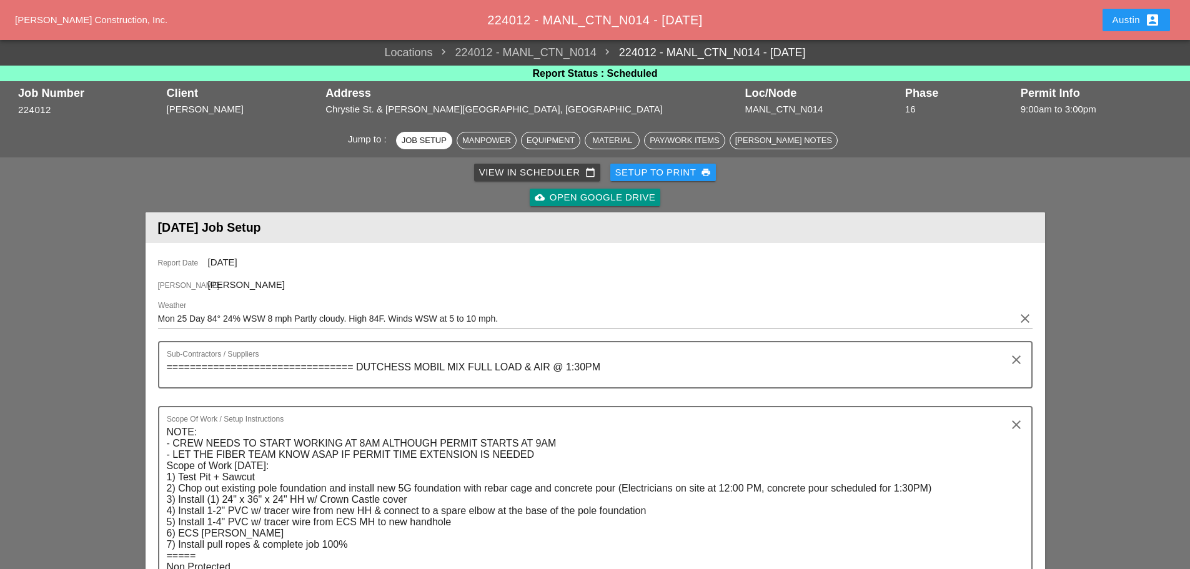
click at [549, 172] on div "View in Scheduler calendar_today" at bounding box center [537, 173] width 116 height 14
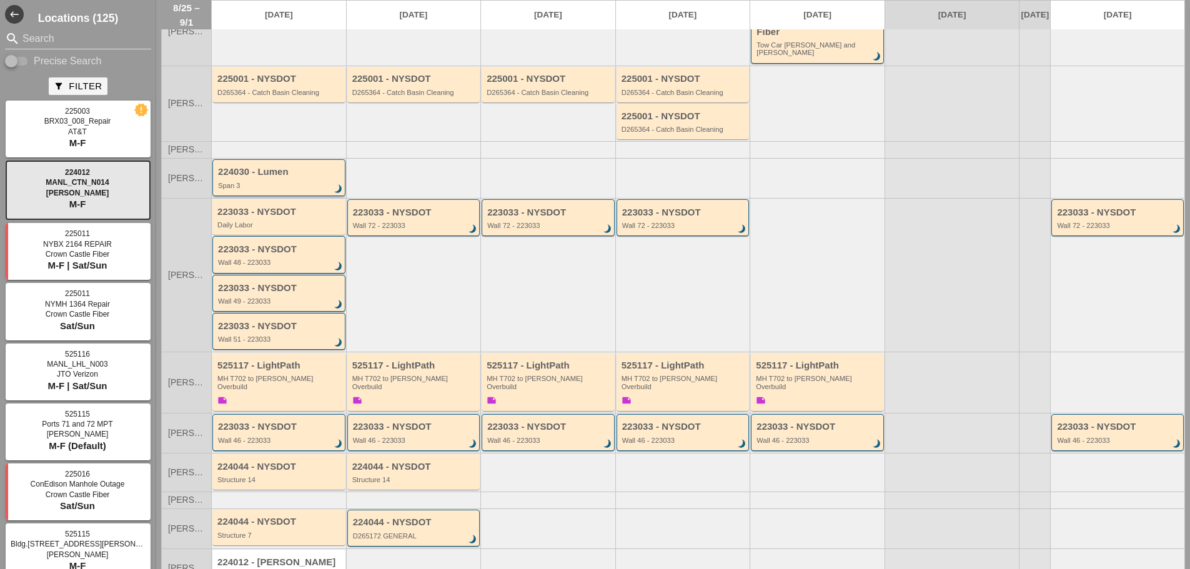
scroll to position [125, 0]
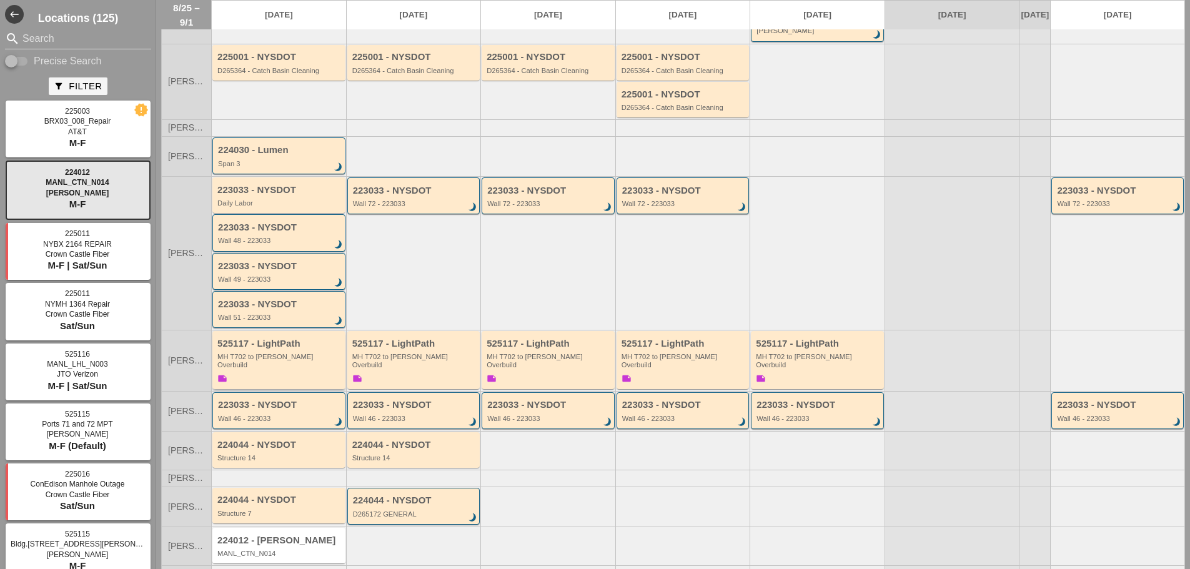
click at [284, 353] on div "MH T702 to [PERSON_NAME] Overbuild" at bounding box center [279, 361] width 125 height 16
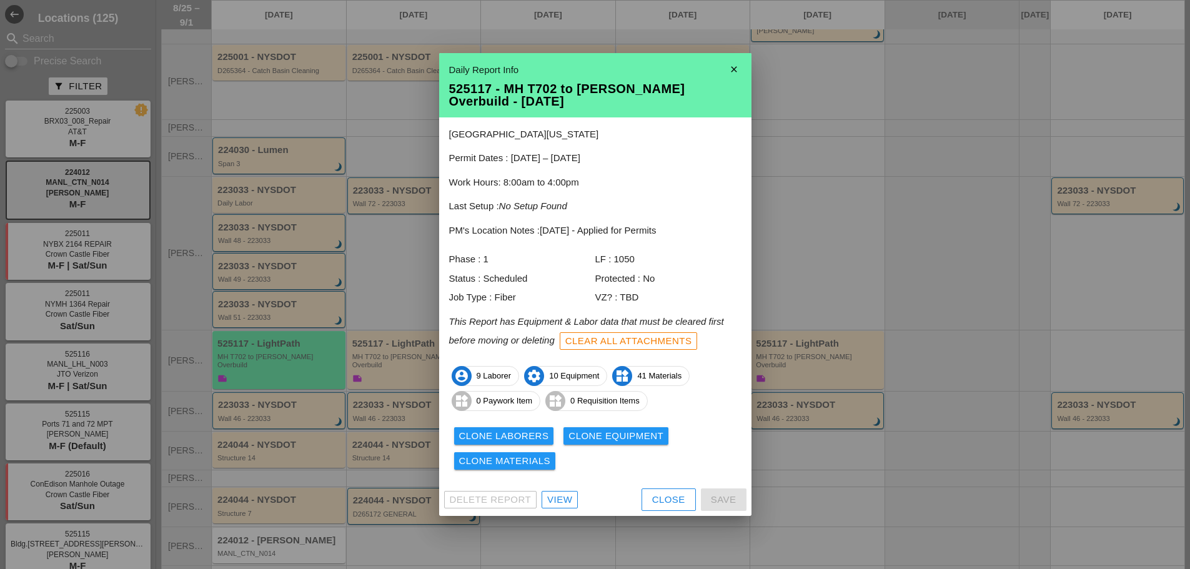
click at [557, 498] on div "View" at bounding box center [559, 500] width 25 height 14
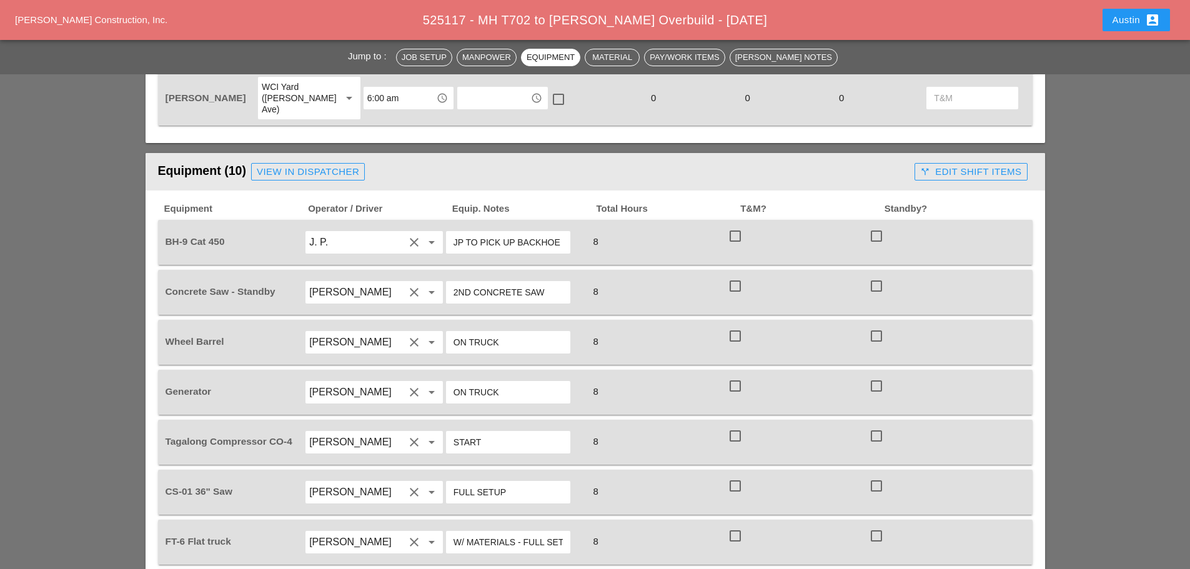
drag, startPoint x: 512, startPoint y: 196, endPoint x: 496, endPoint y: 193, distance: 15.8
click at [496, 232] on input "JP TO PICK UP BACKHOE FROM LIE YARD TO [GEOGRAPHIC_DATA] AND LEAVE ONSITE FOR D…" at bounding box center [508, 242] width 109 height 20
click at [539, 232] on input "JP TO PICK UP BACKHOE FROM LIE YARD TO [GEOGRAPHIC_DATA] AND LEAVE ONSITE FOR D…" at bounding box center [508, 242] width 109 height 20
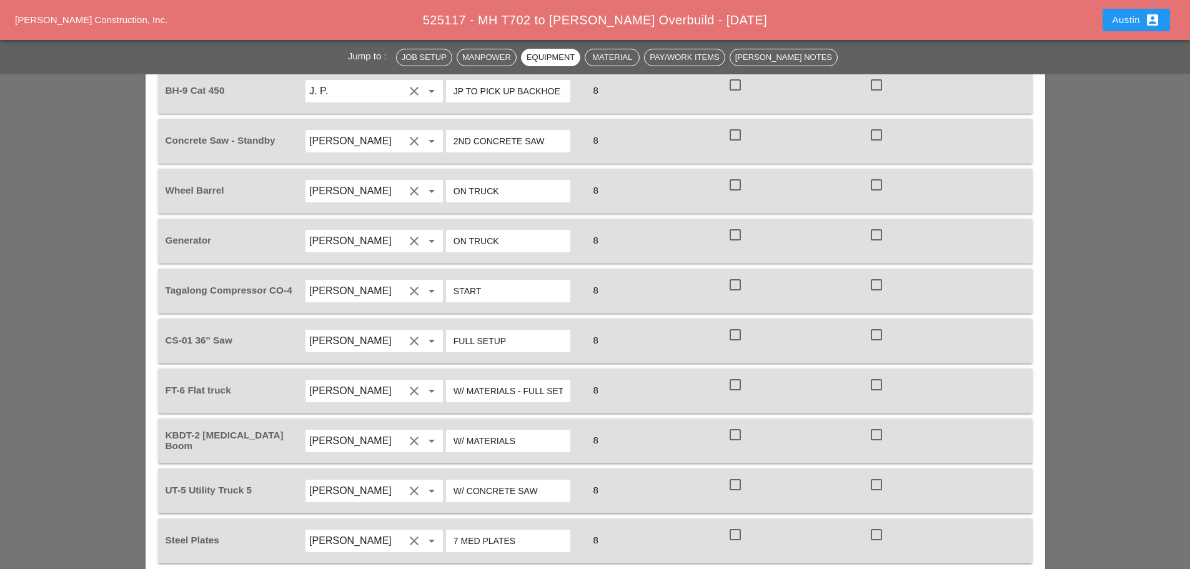
scroll to position [1249, 0]
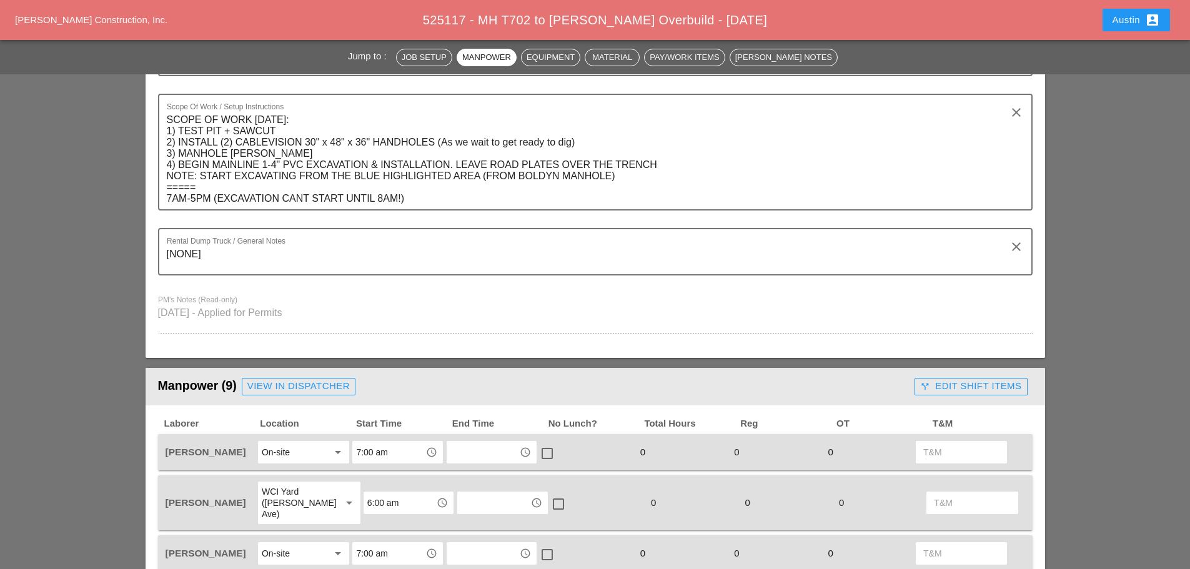
scroll to position [0, 0]
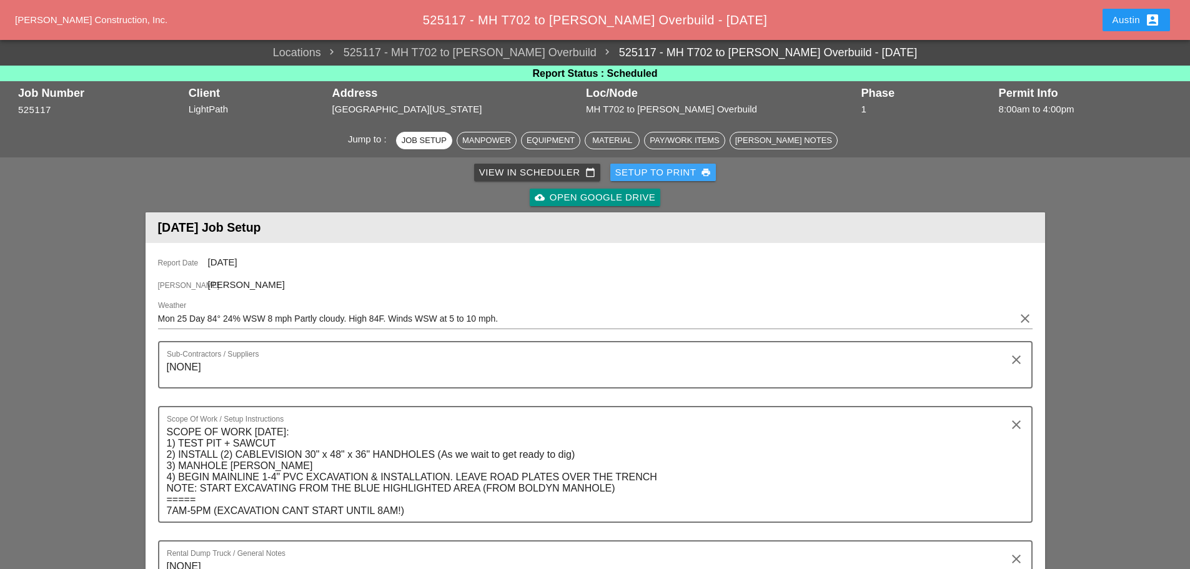
drag, startPoint x: 657, startPoint y: 169, endPoint x: 743, endPoint y: 117, distance: 100.9
click at [657, 169] on div "Setup to Print print" at bounding box center [663, 173] width 96 height 14
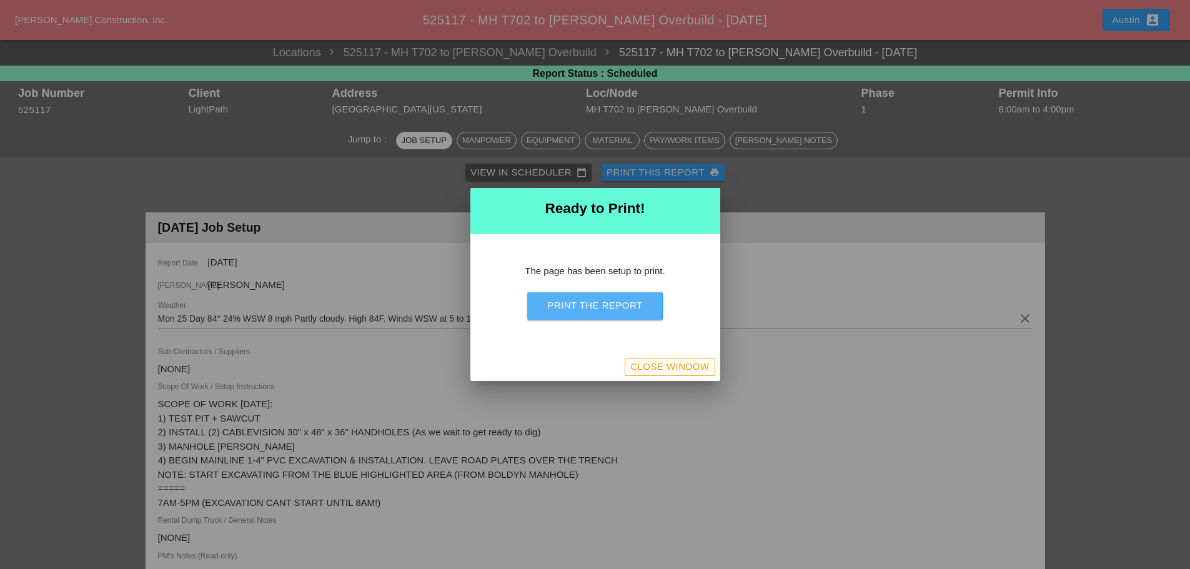
click at [620, 304] on div "Print the Report" at bounding box center [594, 306] width 95 height 14
click at [610, 295] on button "Print the Report" at bounding box center [594, 305] width 135 height 27
click at [673, 363] on div "Close Window" at bounding box center [669, 367] width 79 height 14
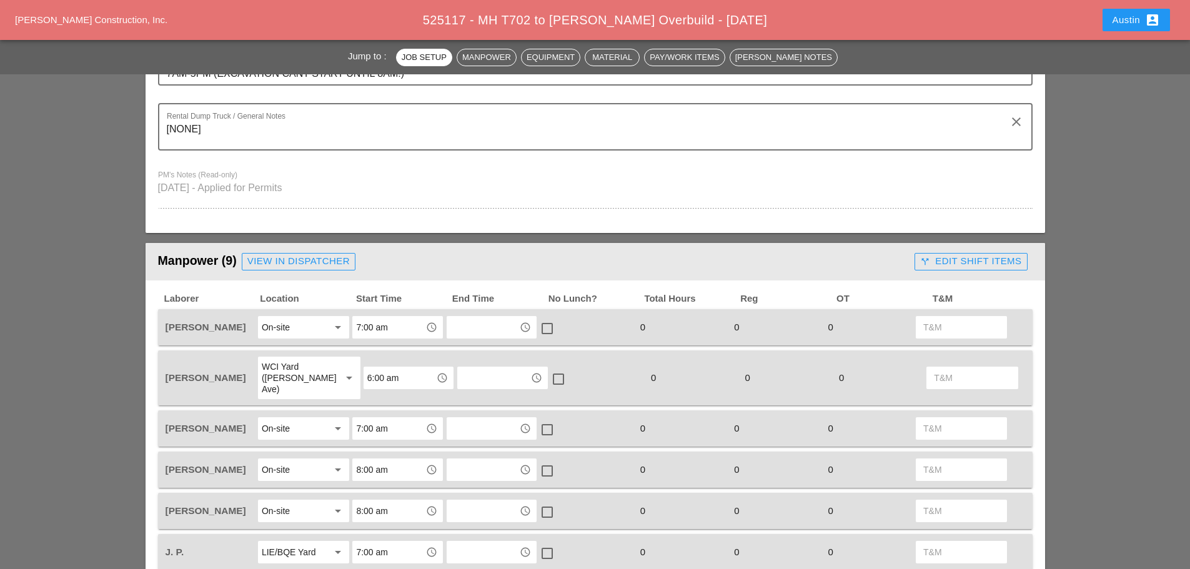
scroll to position [562, 0]
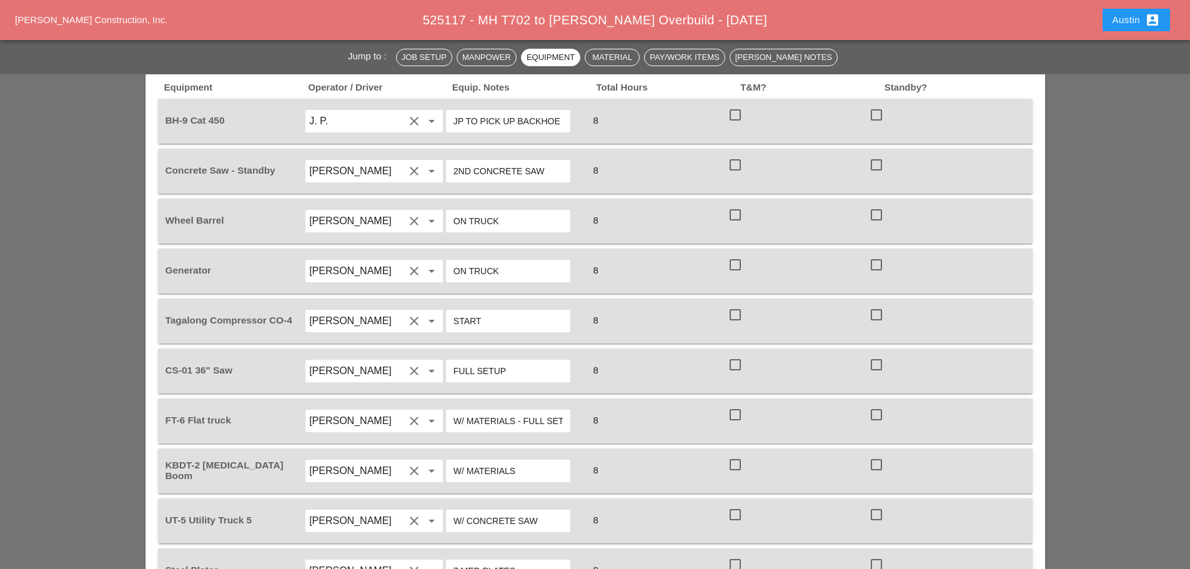
scroll to position [1187, 0]
click at [503, 307] on input "START" at bounding box center [508, 317] width 109 height 20
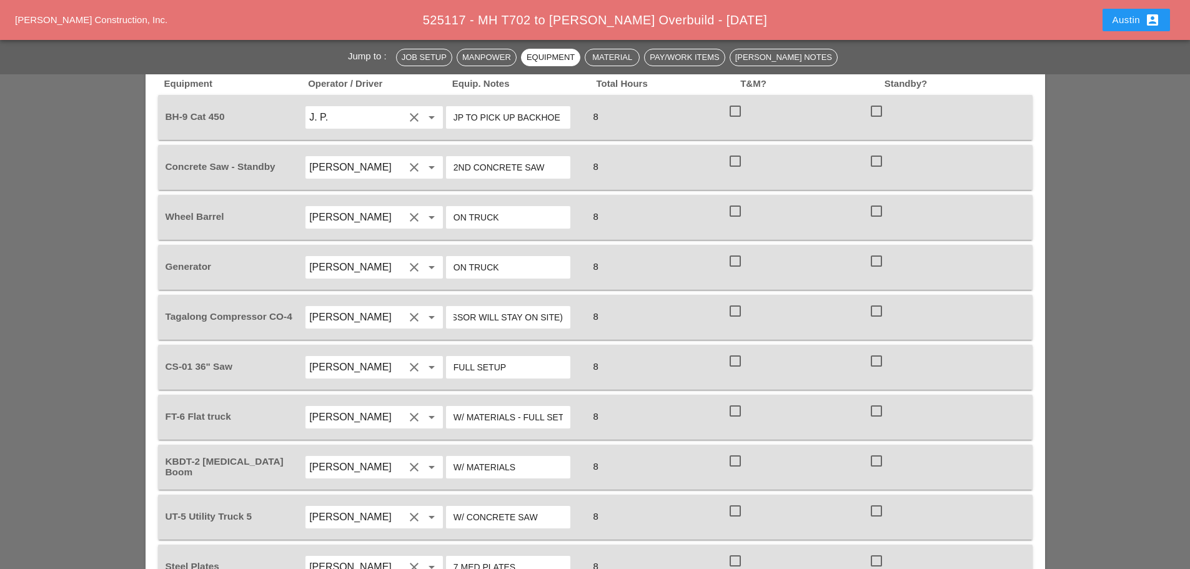
scroll to position [0, 84]
type input "START - (COMPRESSOR WILL STAY ON SITE)"
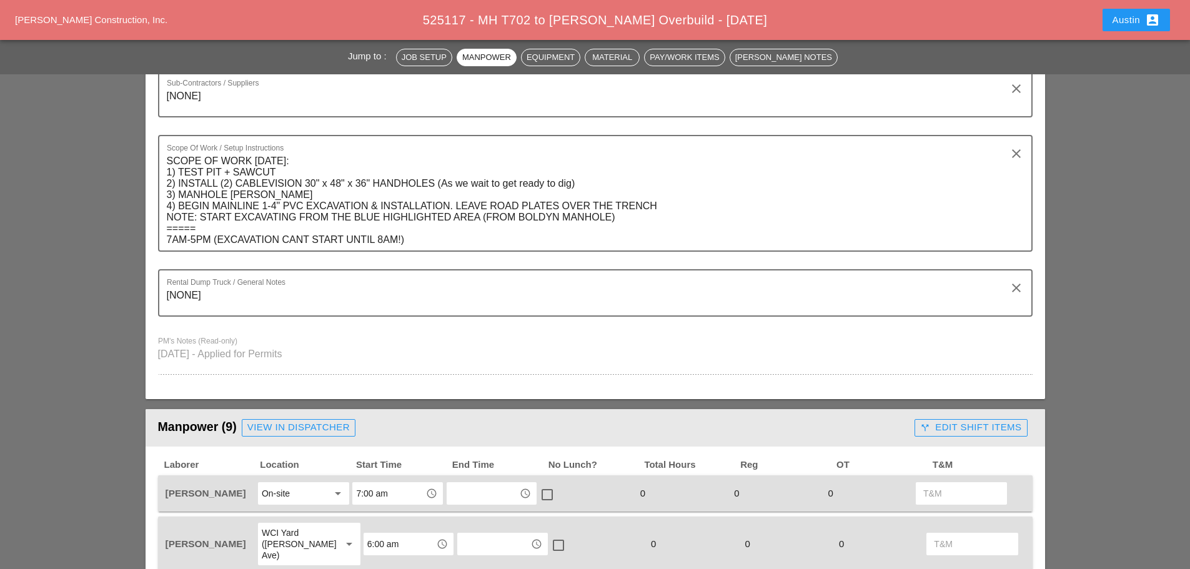
scroll to position [250, 0]
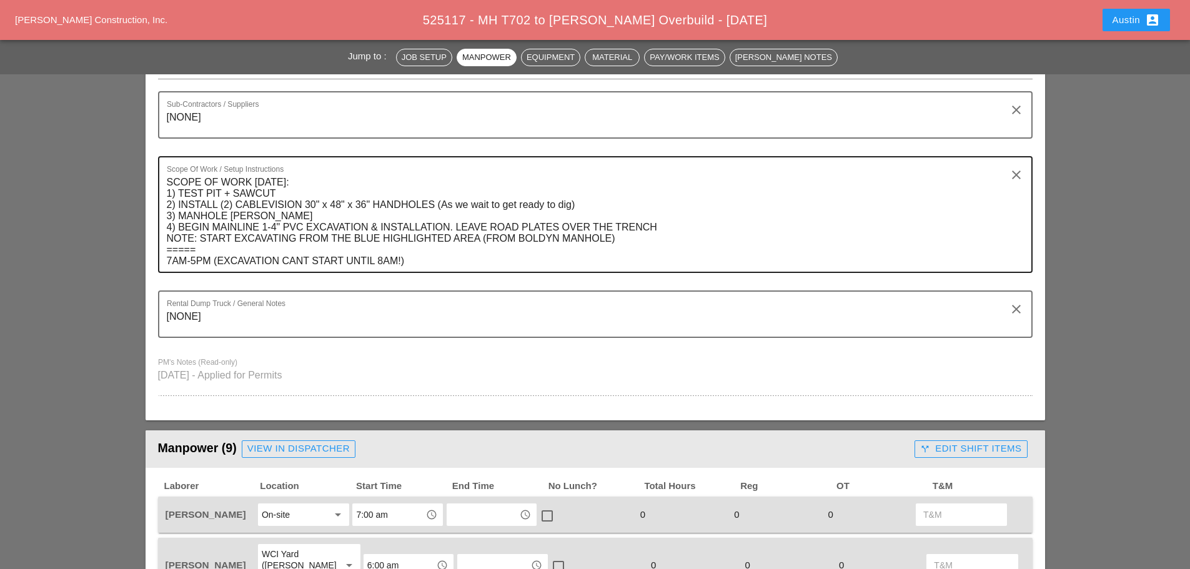
click at [443, 262] on textarea "SCOPE OF WORK MONDAY 8/25: 1) TEST PIT + SAWCUT 2) INSTALL (2) CABLEVISION 30" …" at bounding box center [590, 221] width 847 height 99
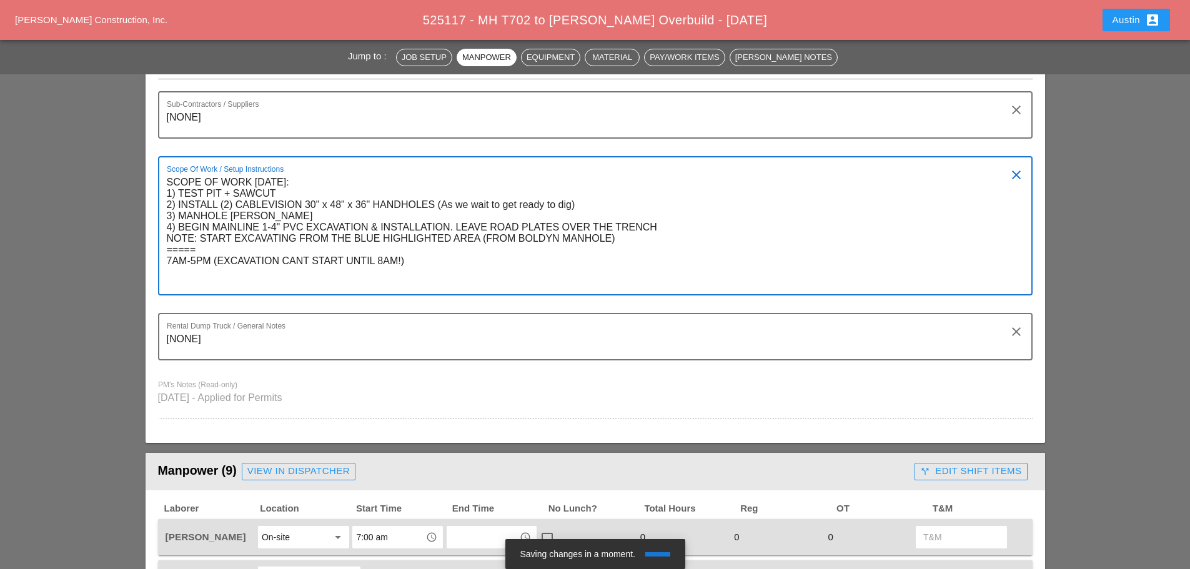
paste textarea "The laborers who will drive their personal vehicles to the site must park in th…"
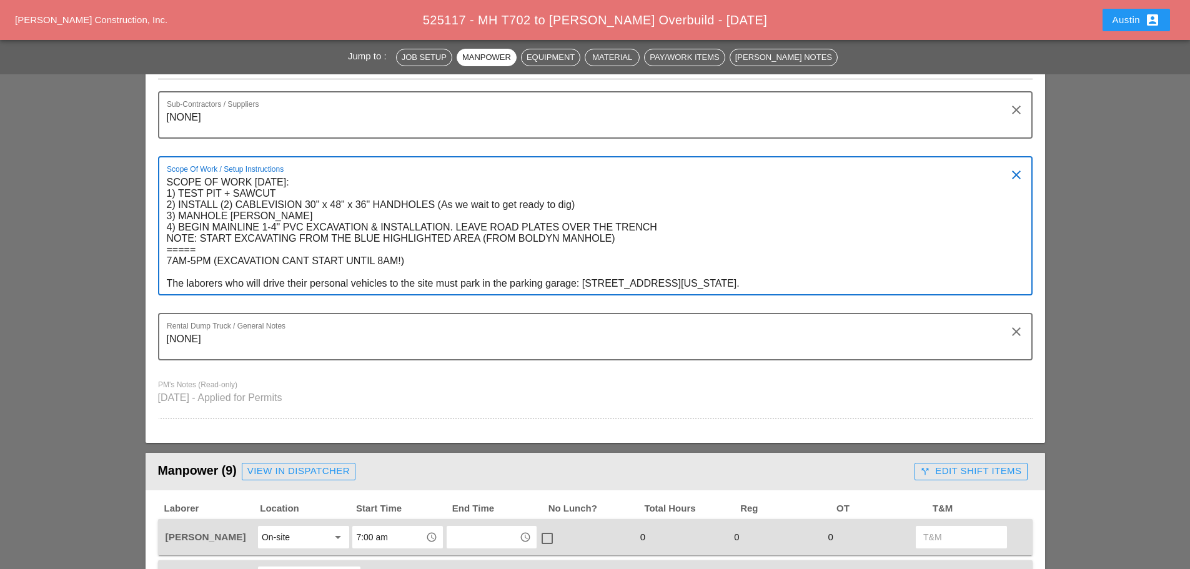
type textarea "SCOPE OF WORK [DATE]: 1) TEST PIT + SAWCUT 2) INSTALL (2) CABLEVISION 30" x 48"…"
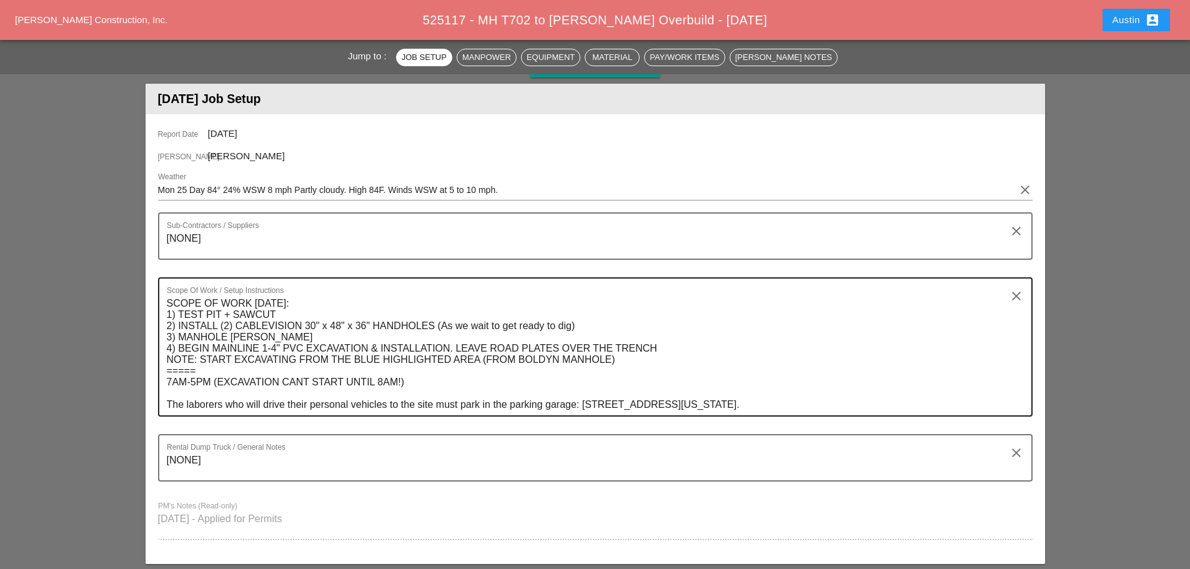
scroll to position [0, 0]
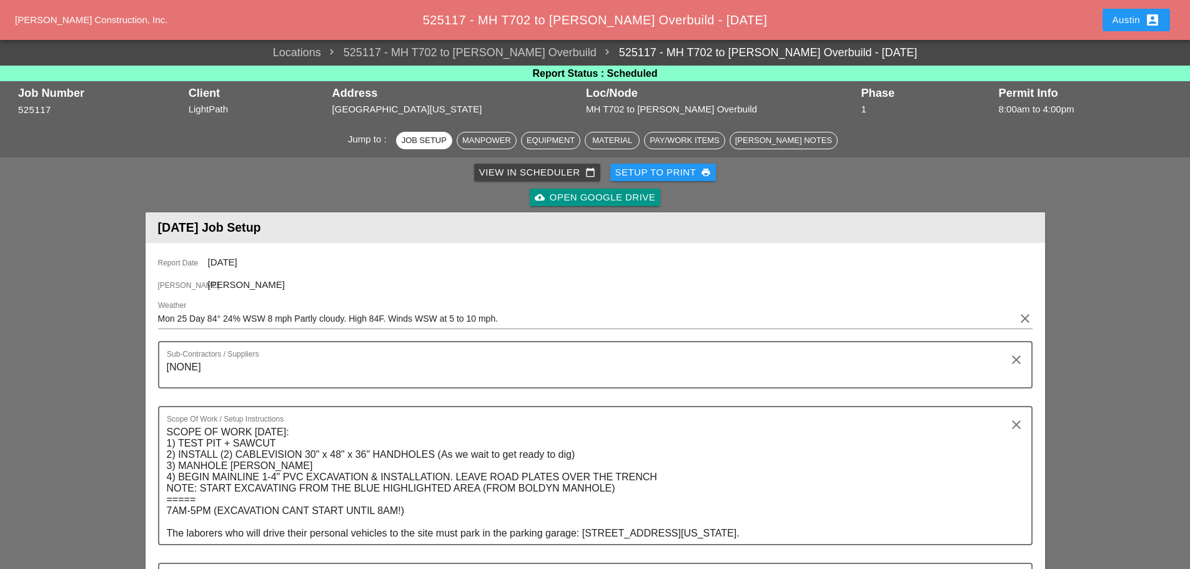
click at [539, 169] on div "View in Scheduler calendar_today" at bounding box center [537, 173] width 116 height 14
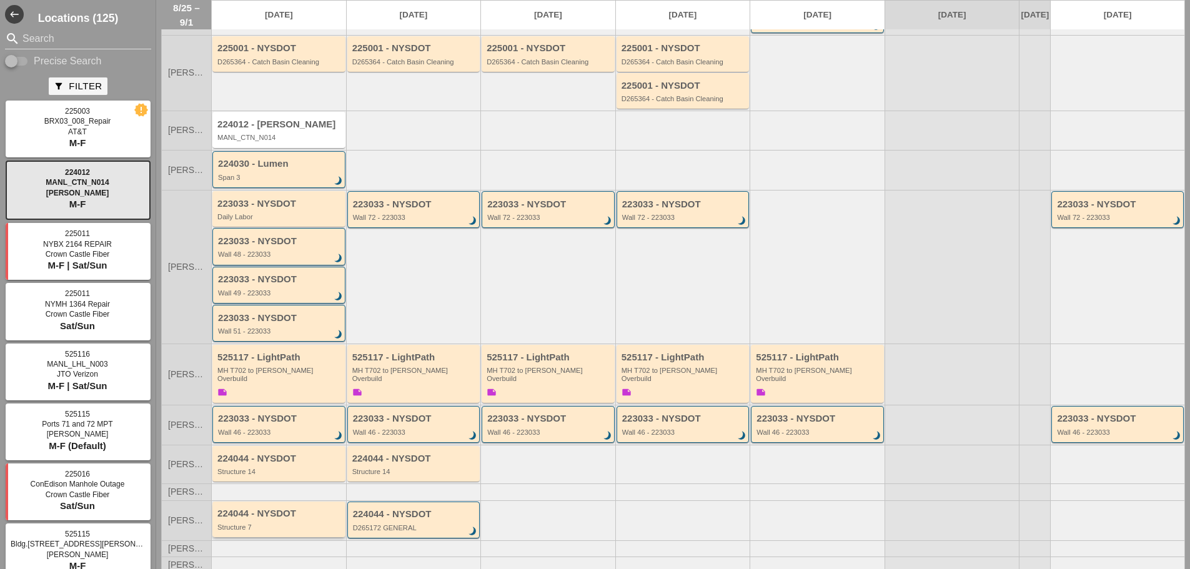
scroll to position [137, 0]
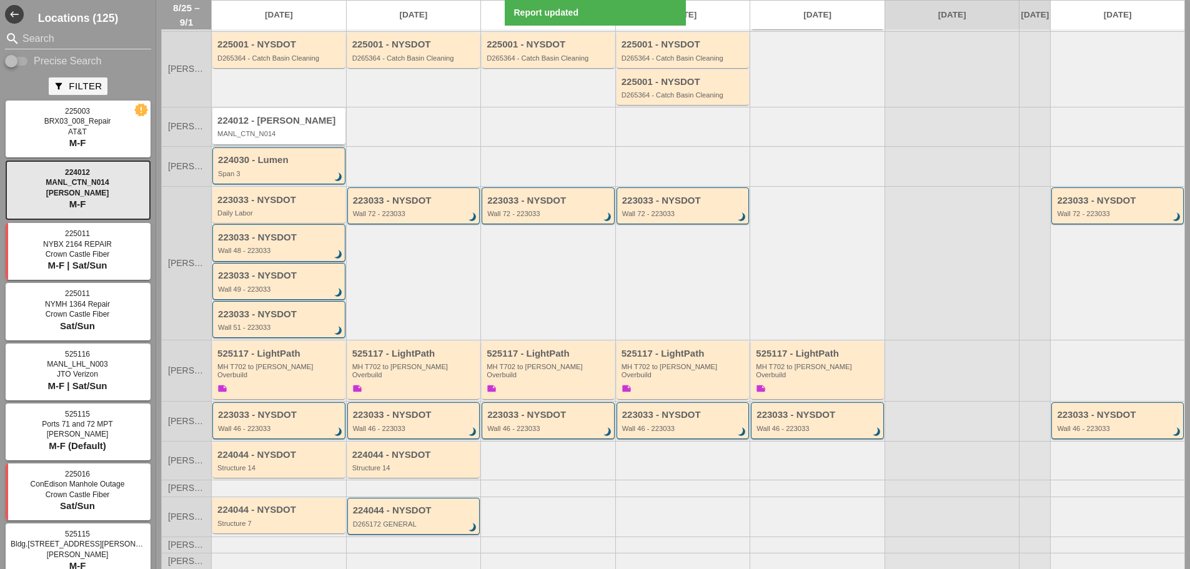
click at [284, 116] on div "224012 - [PERSON_NAME]" at bounding box center [279, 121] width 125 height 11
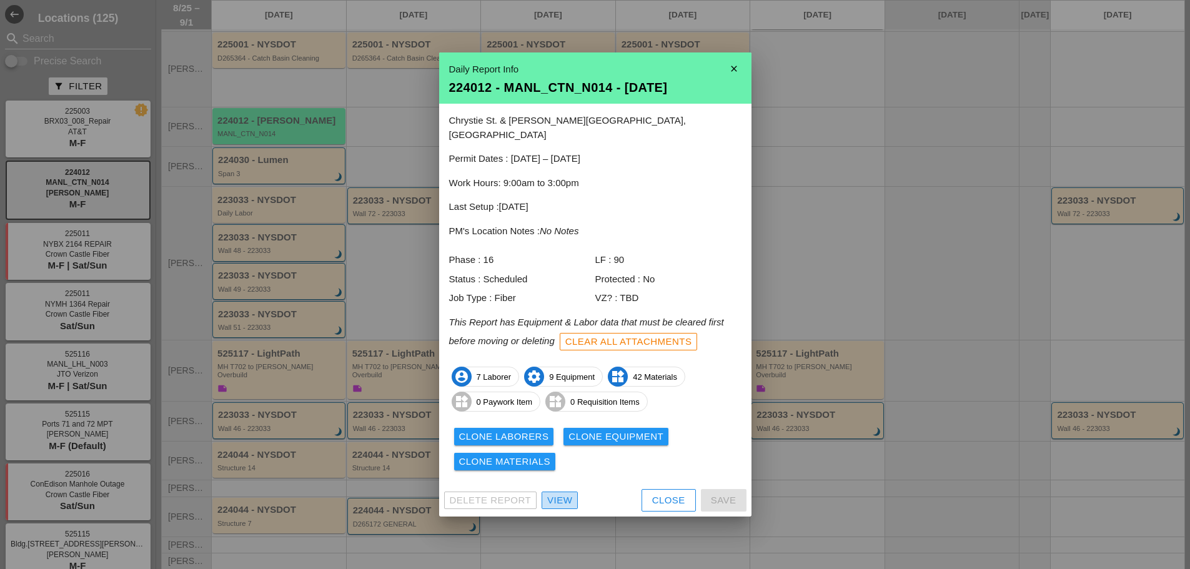
click at [566, 495] on div "View" at bounding box center [559, 501] width 25 height 14
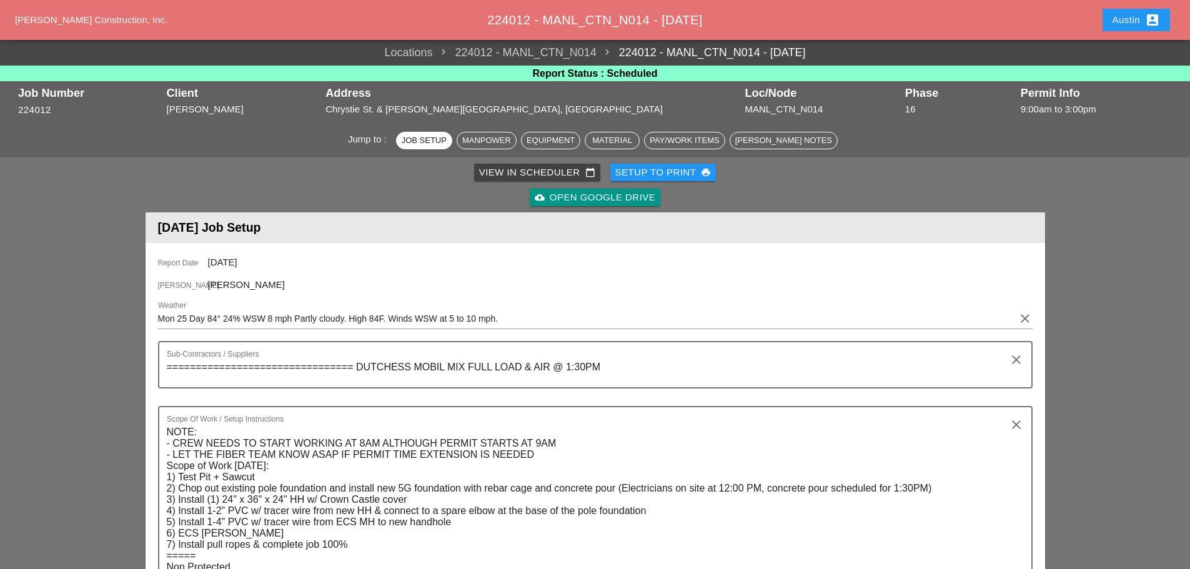
click at [665, 170] on div "Setup to Print print" at bounding box center [663, 173] width 96 height 14
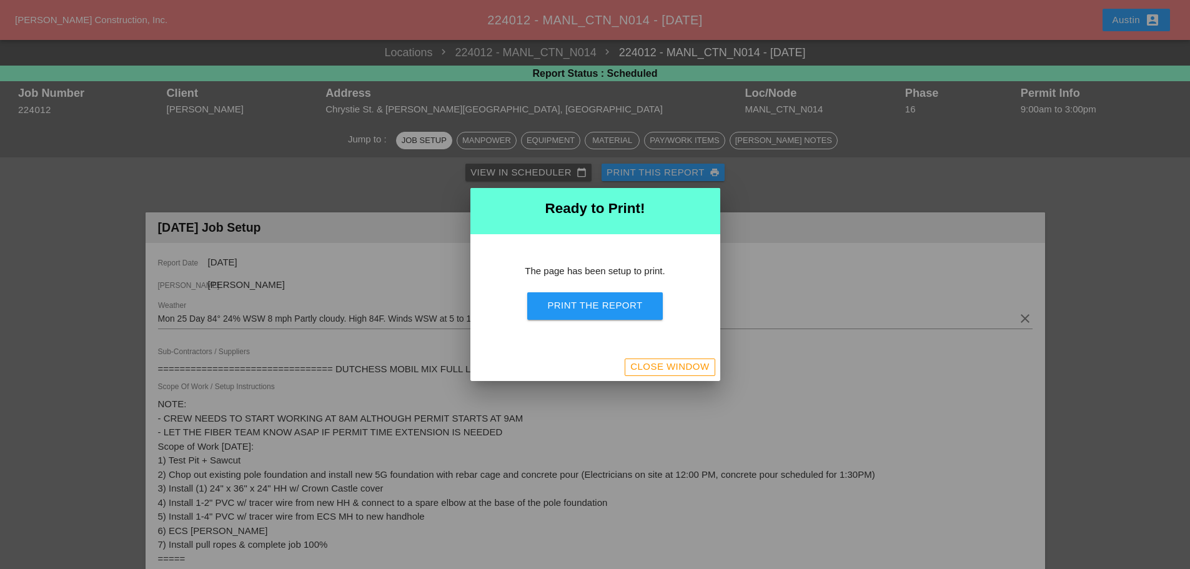
click at [604, 305] on div "Print the Report" at bounding box center [594, 306] width 95 height 14
click at [692, 369] on div "Close Window" at bounding box center [669, 367] width 79 height 14
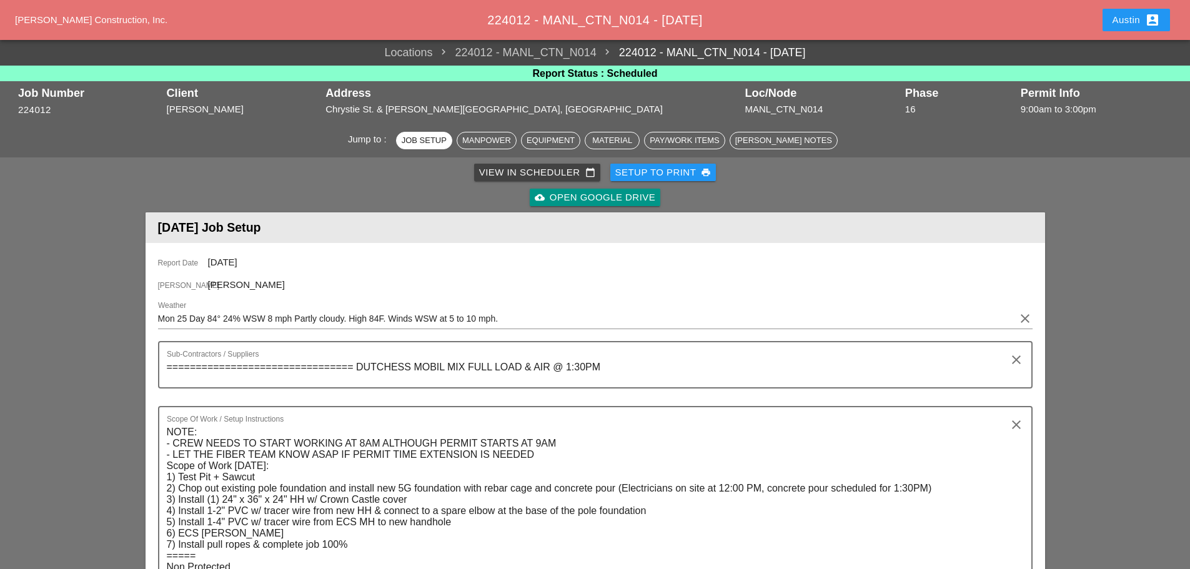
click at [1001, 194] on div "cloud_upload Open Google Drive" at bounding box center [595, 197] width 895 height 25
click at [505, 169] on div "View in Scheduler calendar_today" at bounding box center [537, 173] width 116 height 14
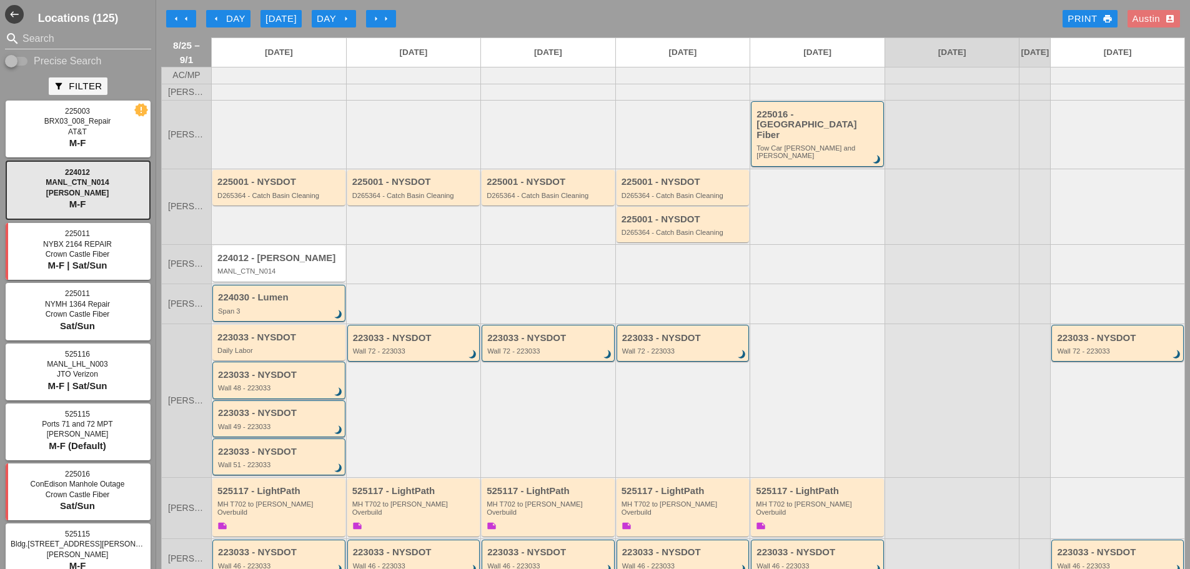
click at [225, 18] on div "arrow_left Day" at bounding box center [228, 19] width 34 height 14
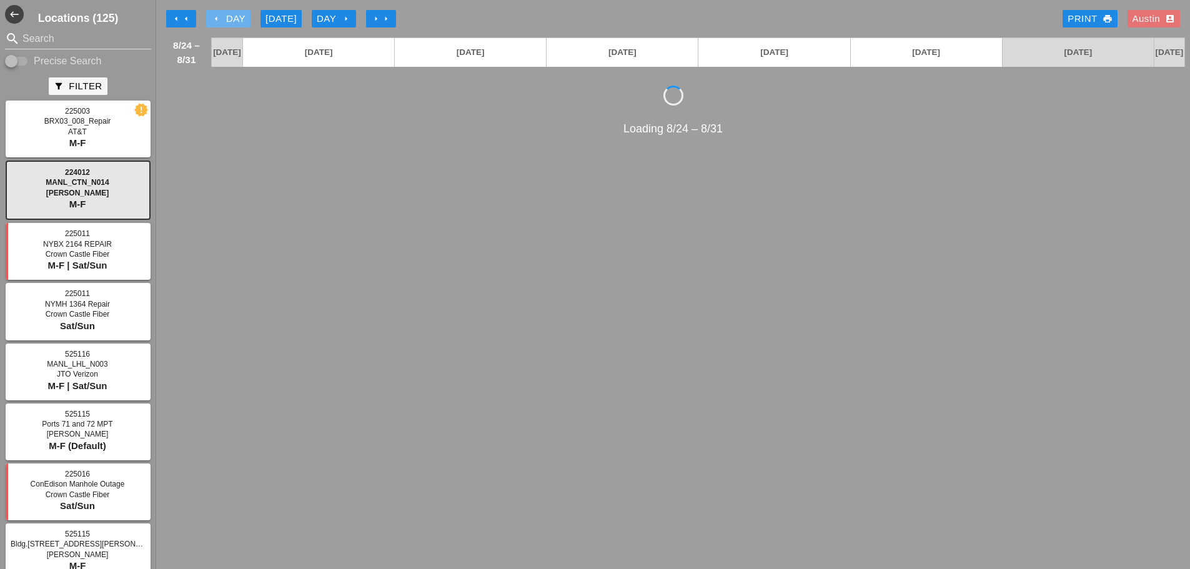
click at [225, 18] on div "arrow_left Day" at bounding box center [228, 19] width 34 height 14
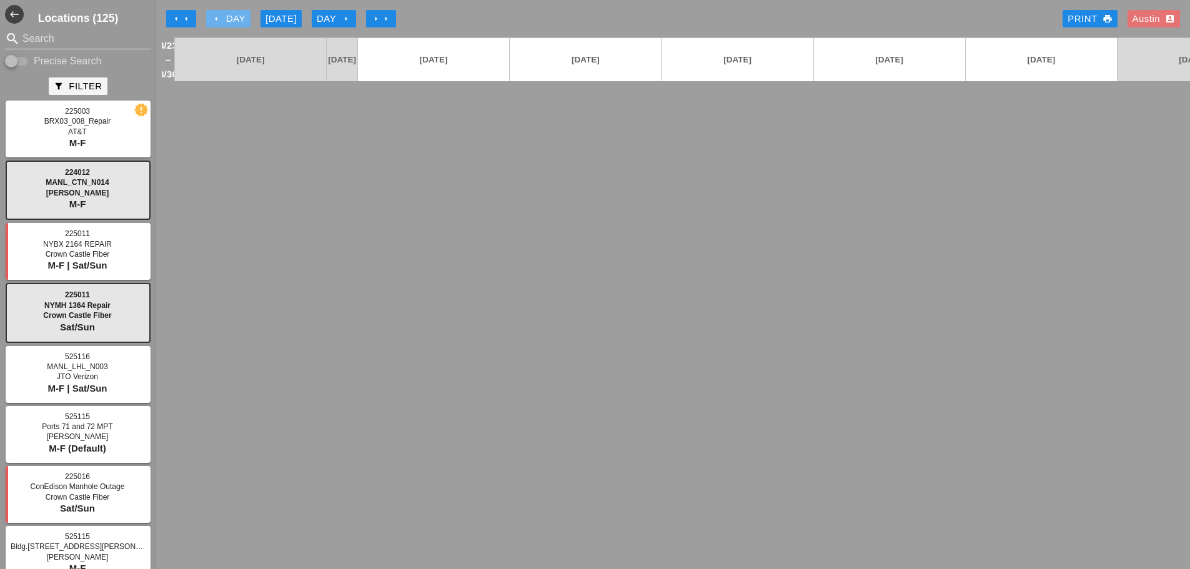
click at [225, 18] on div "arrow_left Day" at bounding box center [228, 19] width 34 height 14
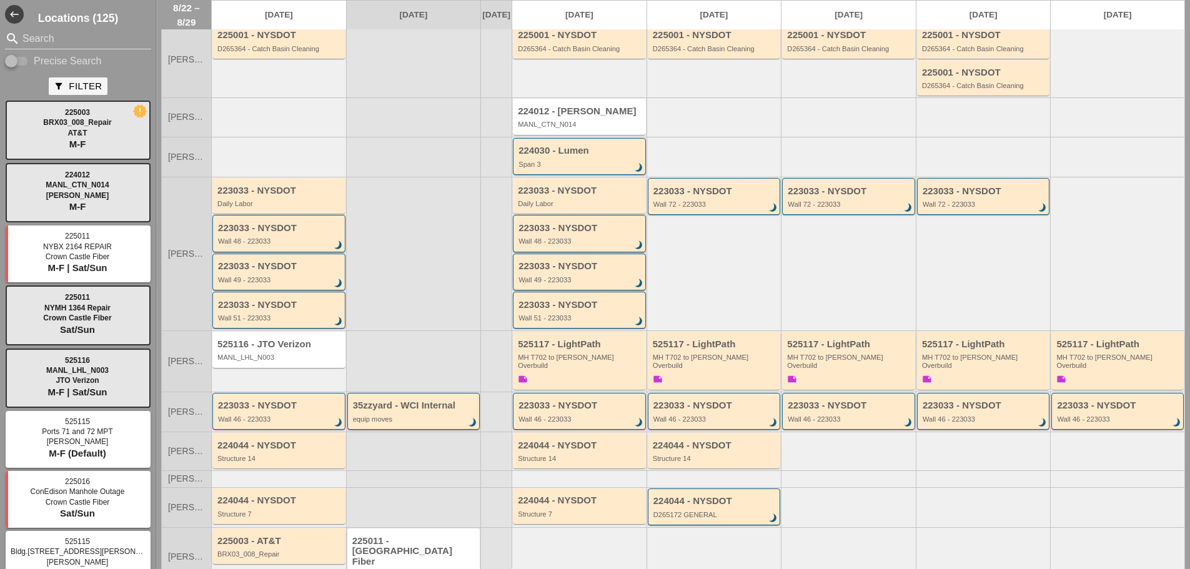
scroll to position [171, 0]
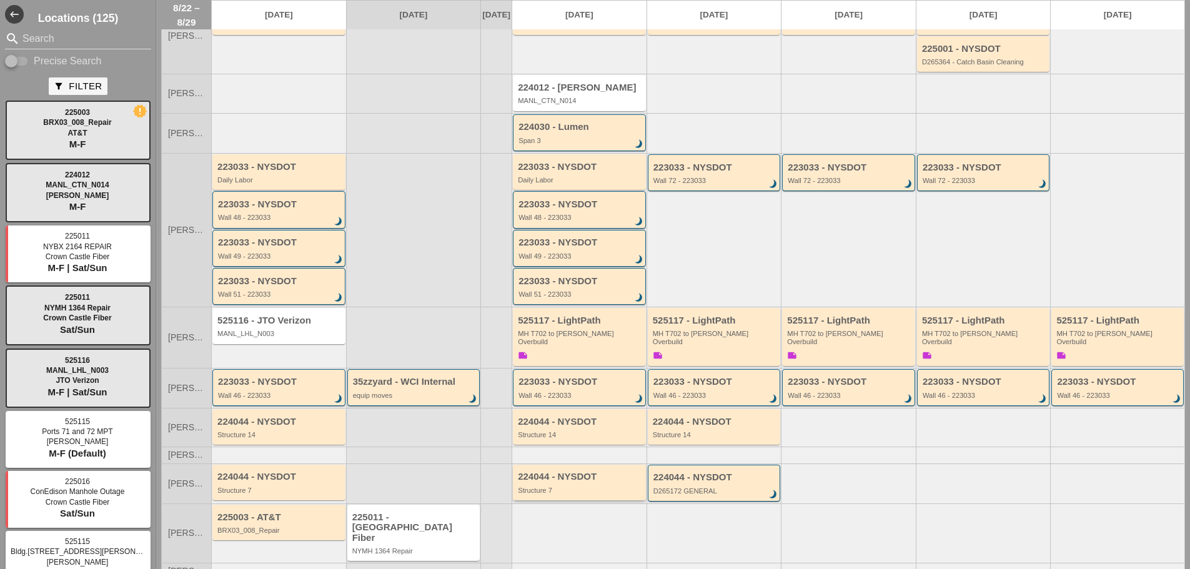
click at [554, 487] on div "Structure 7" at bounding box center [580, 490] width 125 height 7
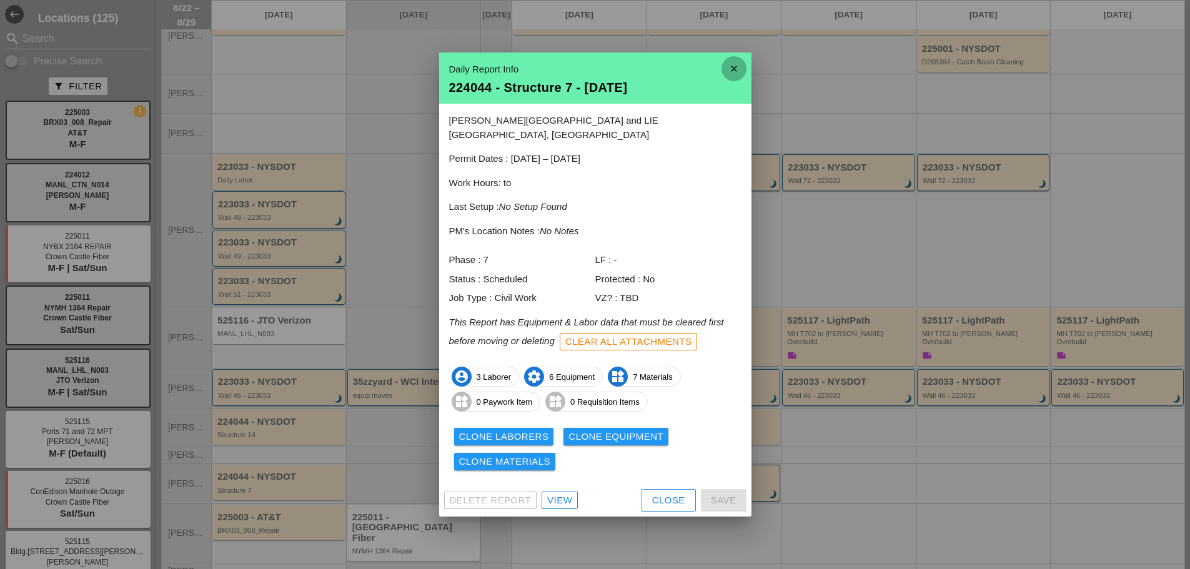
click at [730, 79] on icon "close" at bounding box center [734, 68] width 25 height 25
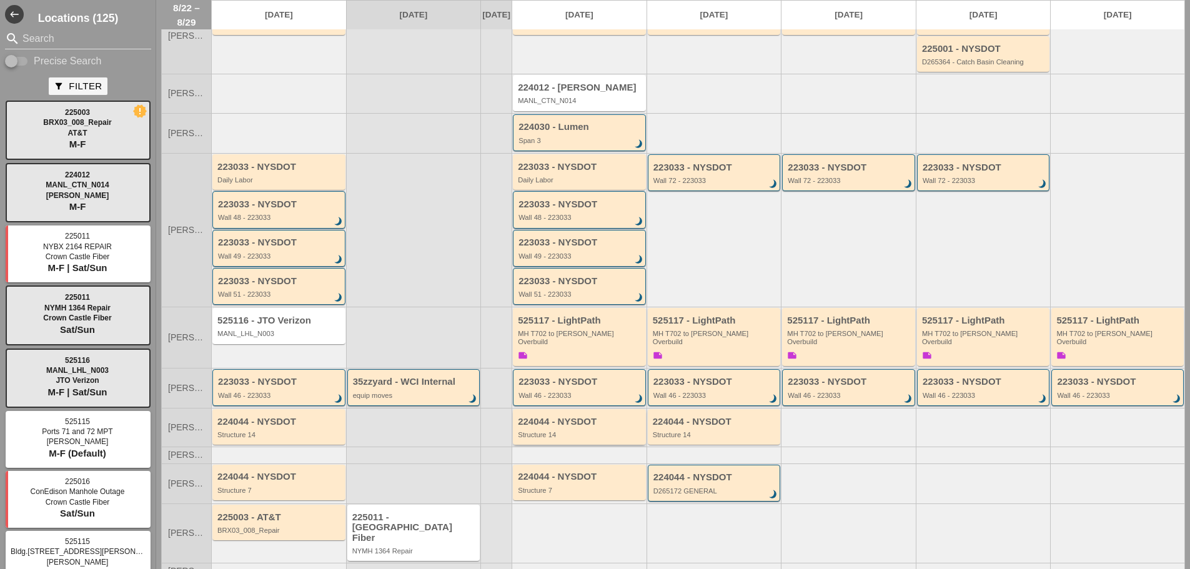
click at [547, 427] on div "224044 - NYSDOT Structure 14" at bounding box center [579, 427] width 133 height 36
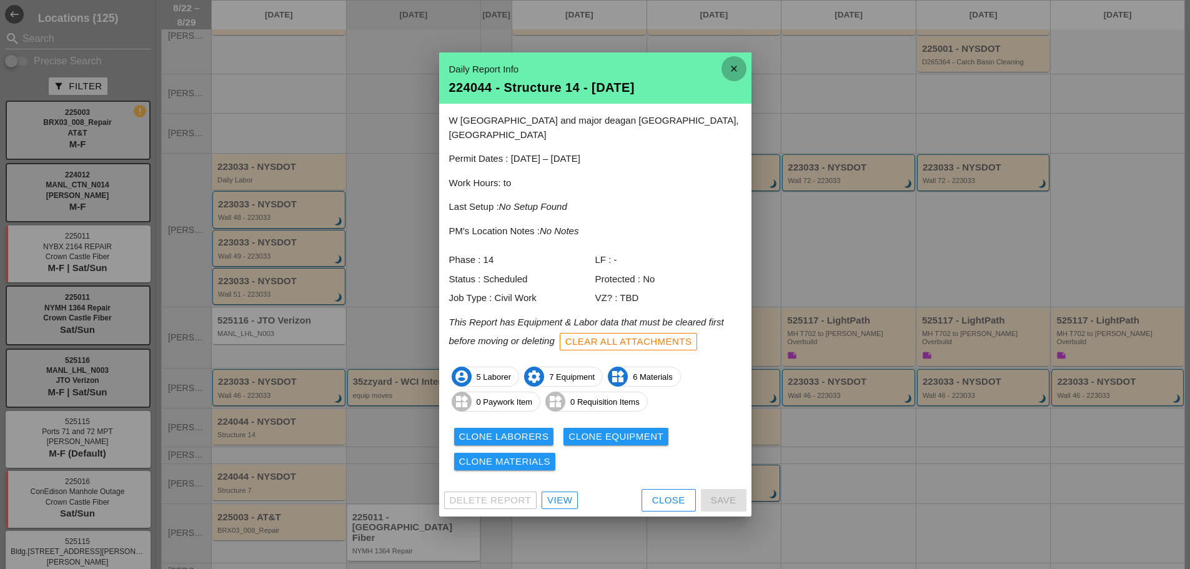
click at [731, 75] on icon "close" at bounding box center [734, 68] width 25 height 25
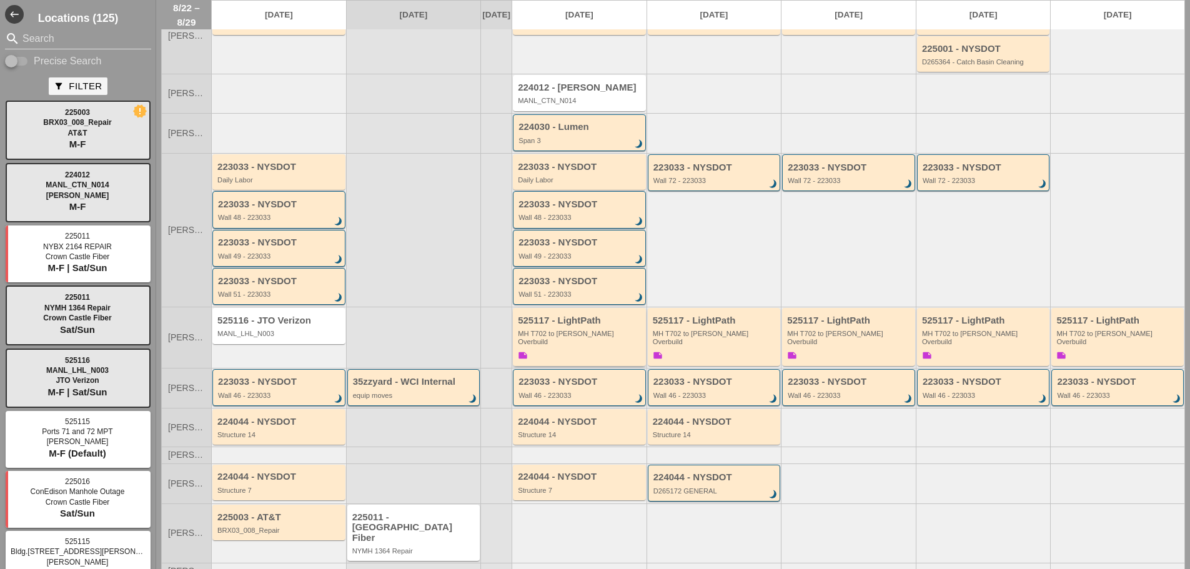
click at [605, 330] on div "MH T702 to [PERSON_NAME] Overbuild" at bounding box center [580, 338] width 125 height 16
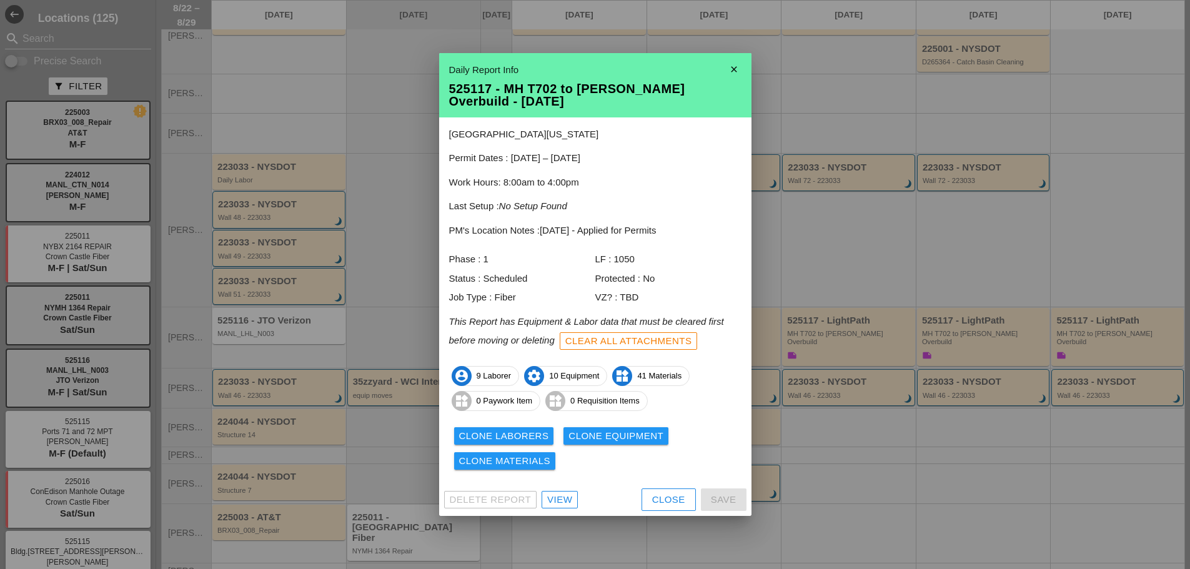
click at [559, 504] on div "View" at bounding box center [559, 500] width 25 height 14
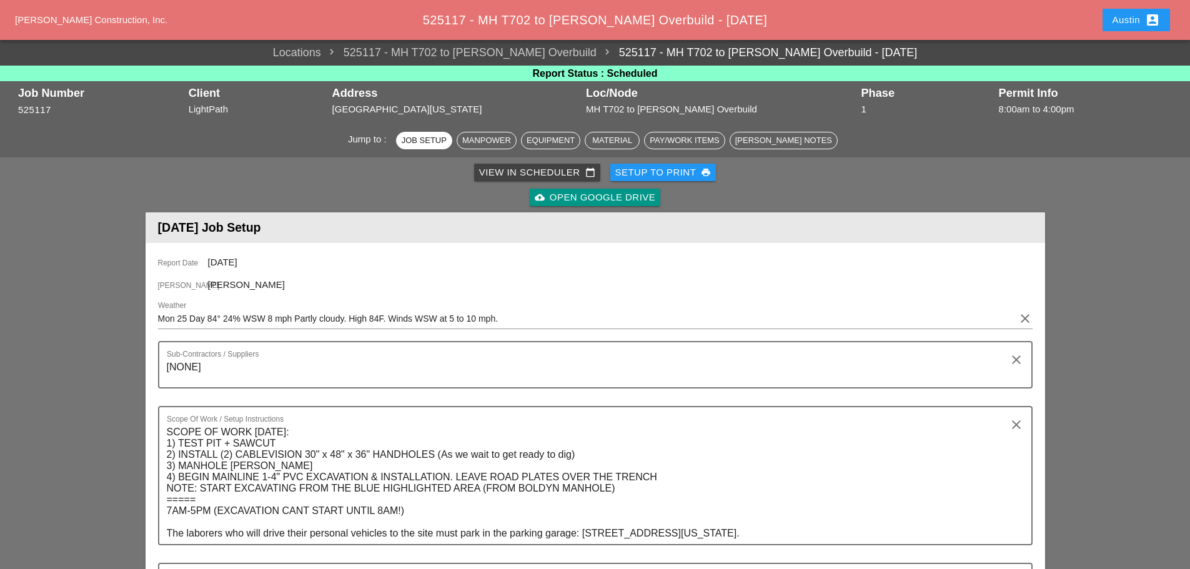
click at [526, 176] on div "View in Scheduler calendar_today" at bounding box center [537, 173] width 116 height 14
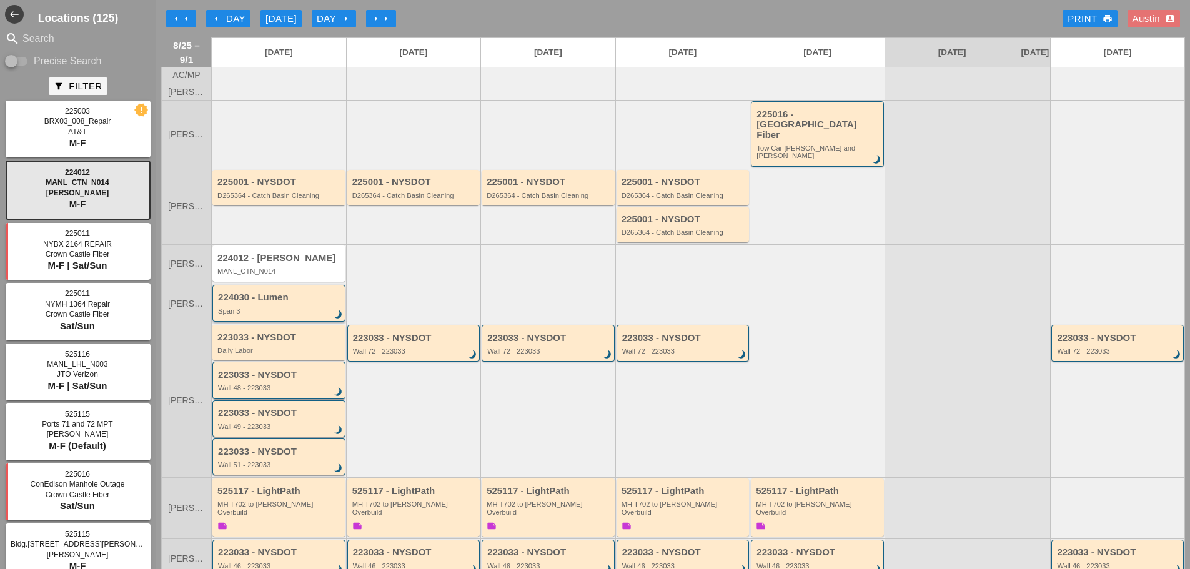
click at [261, 292] on div "224030 - Lumen" at bounding box center [280, 297] width 124 height 11
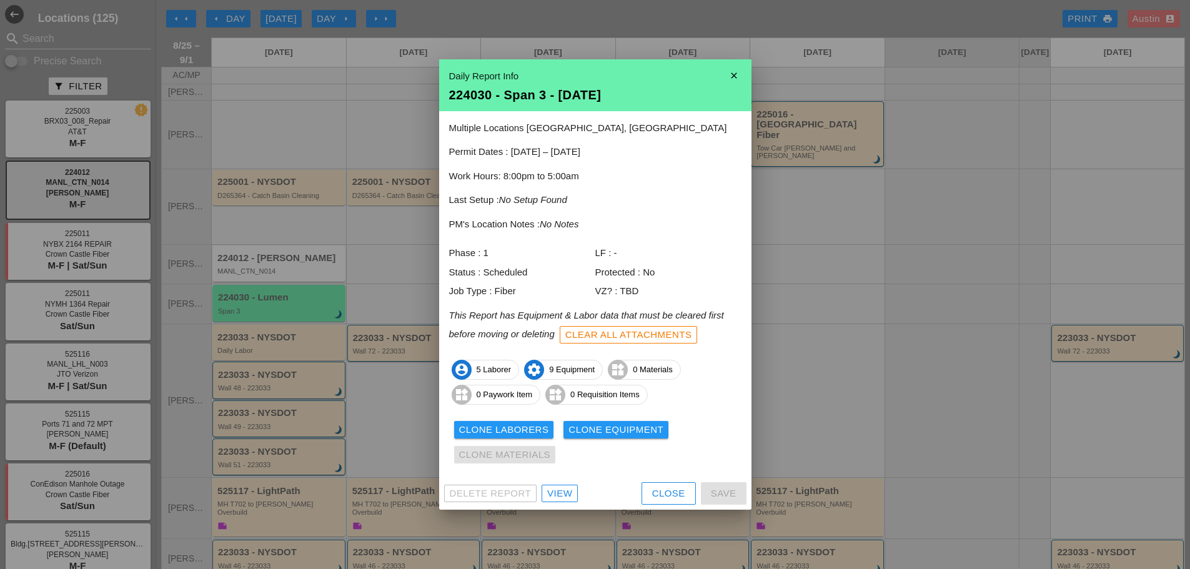
click at [556, 494] on div "View" at bounding box center [559, 494] width 25 height 14
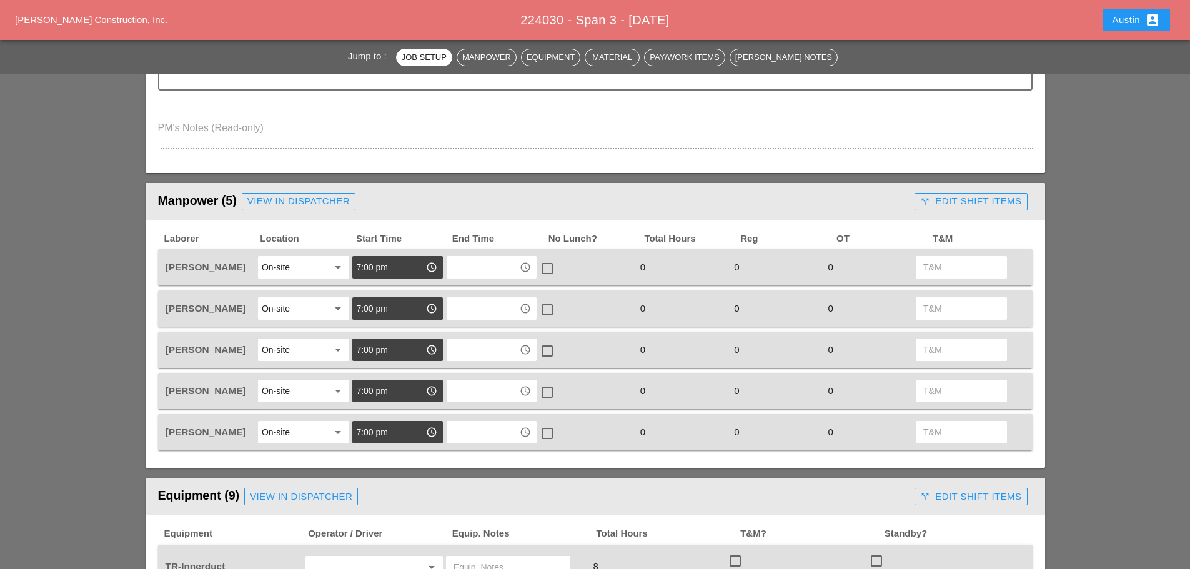
scroll to position [437, 0]
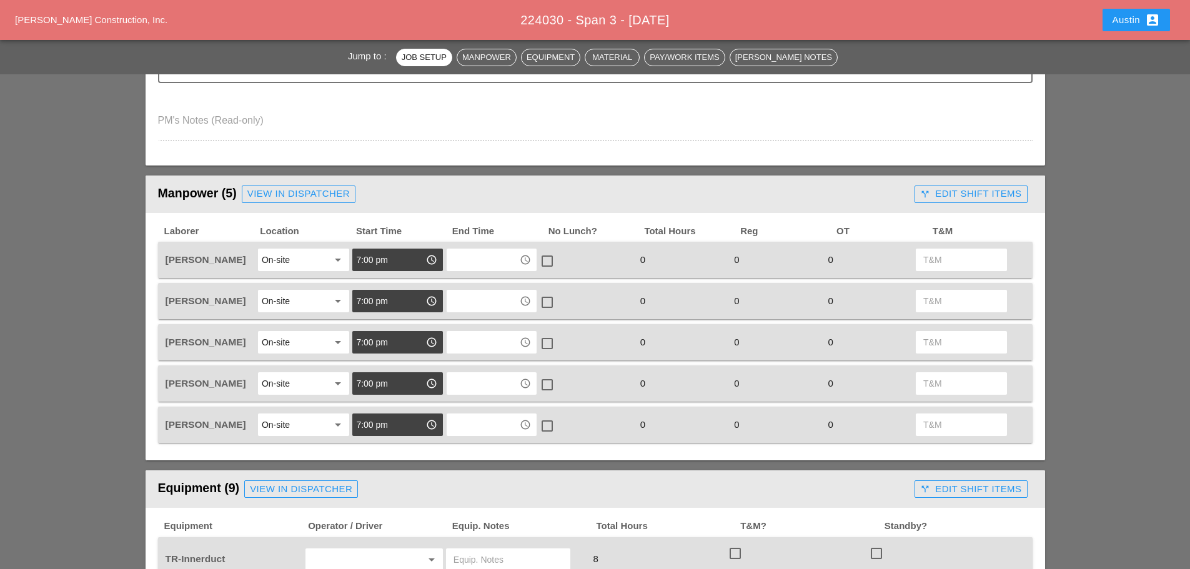
click at [399, 262] on input "7:00 pm" at bounding box center [388, 260] width 65 height 20
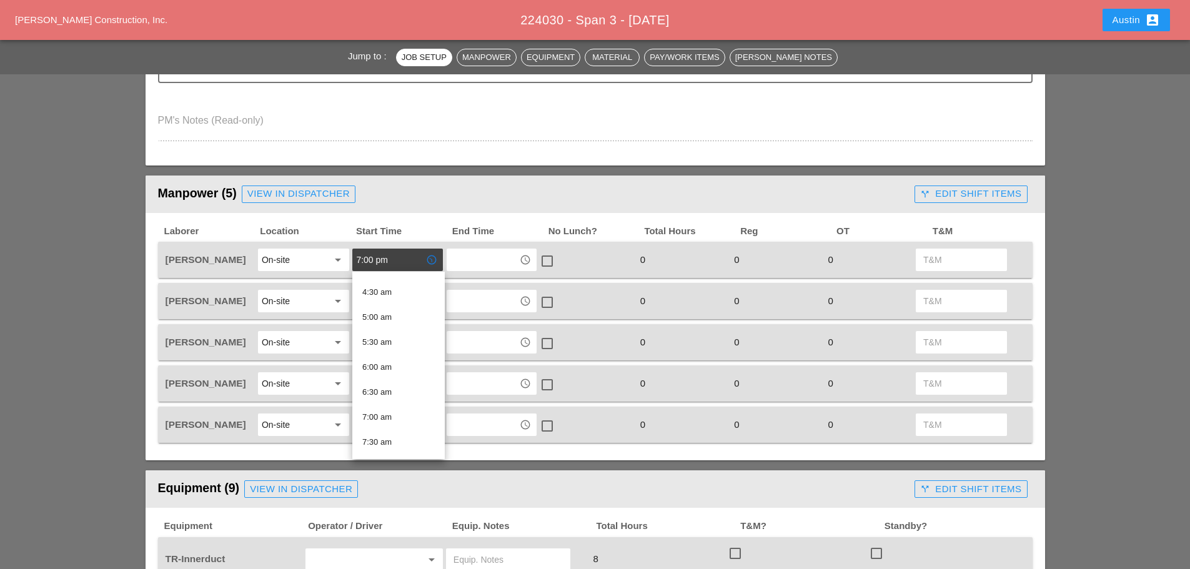
scroll to position [250, 0]
click at [388, 387] on div "7:00 am" at bounding box center [398, 386] width 72 height 15
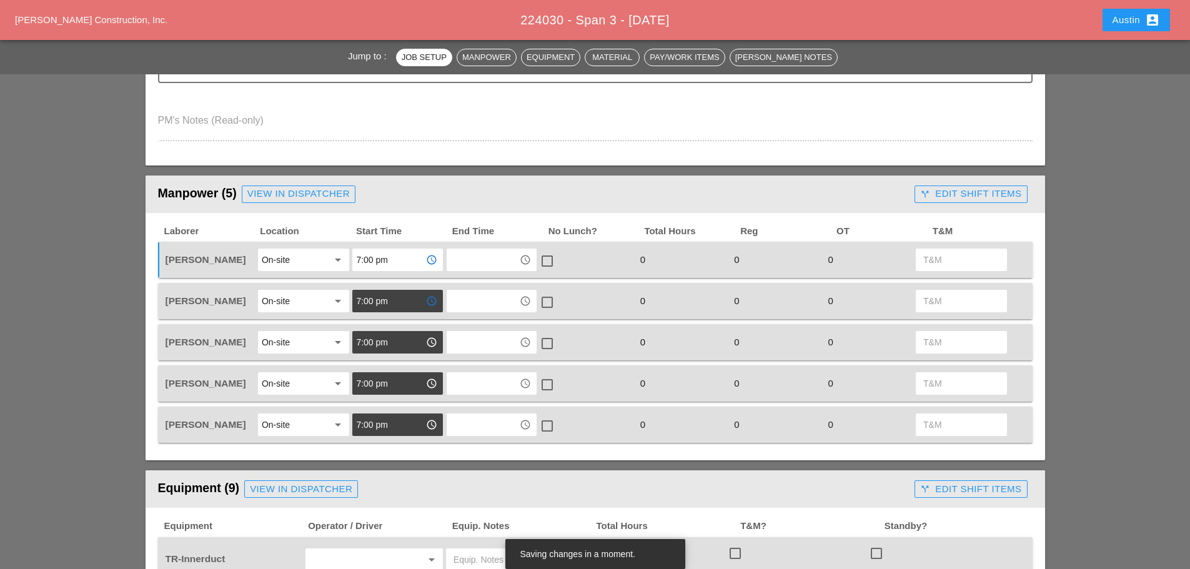
click at [390, 305] on input "7:00 pm" at bounding box center [388, 301] width 65 height 20
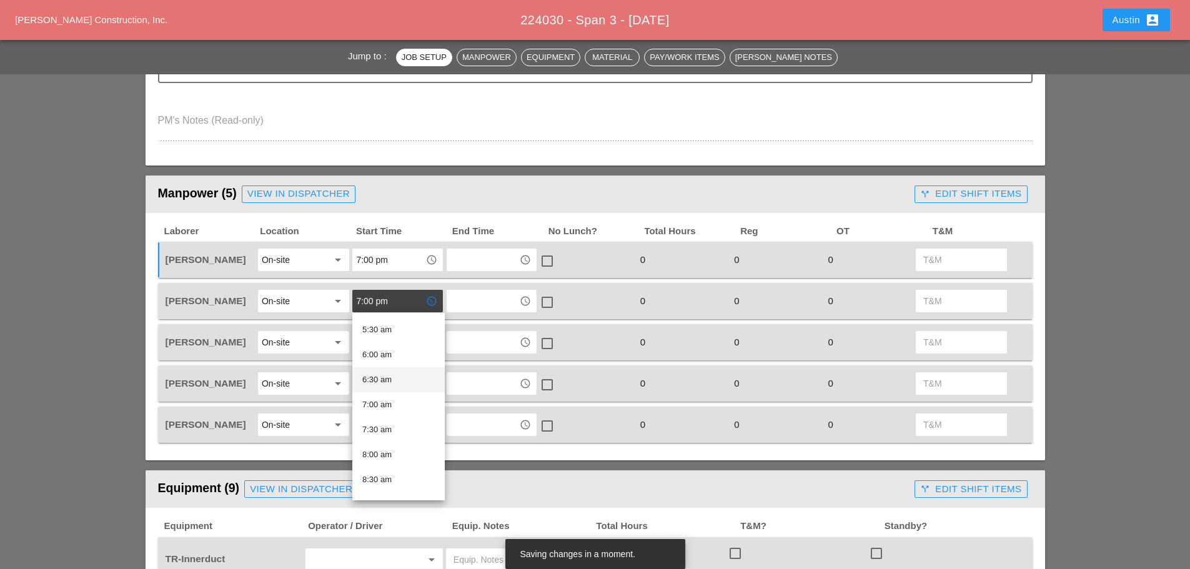
scroll to position [312, 0]
click at [382, 415] on div "8:00 am" at bounding box center [398, 415] width 72 height 15
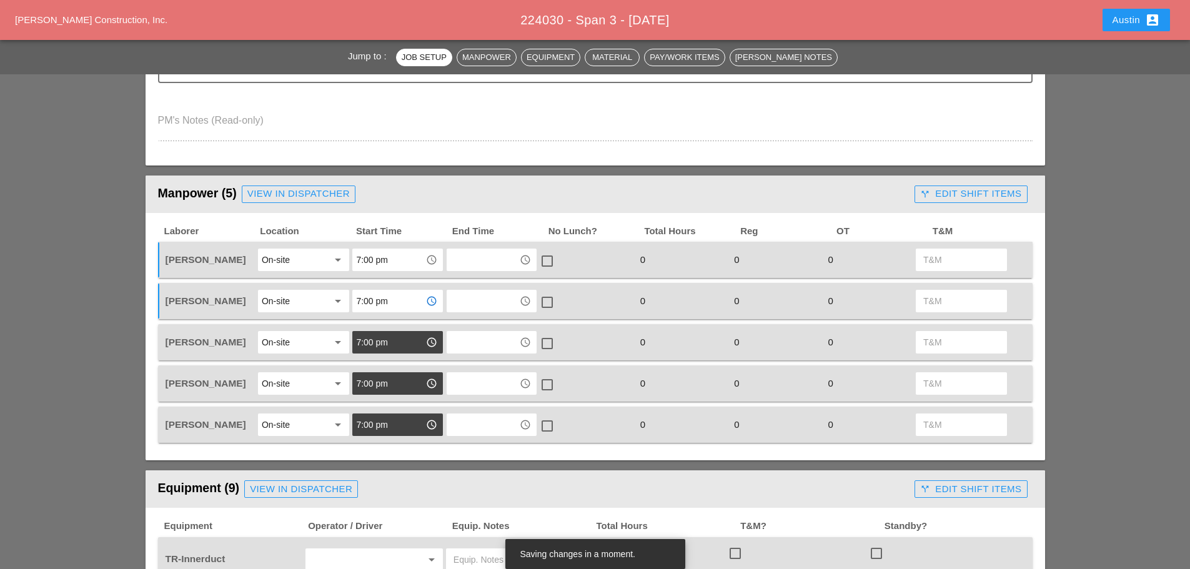
click at [380, 346] on input "7:00 pm" at bounding box center [388, 342] width 65 height 20
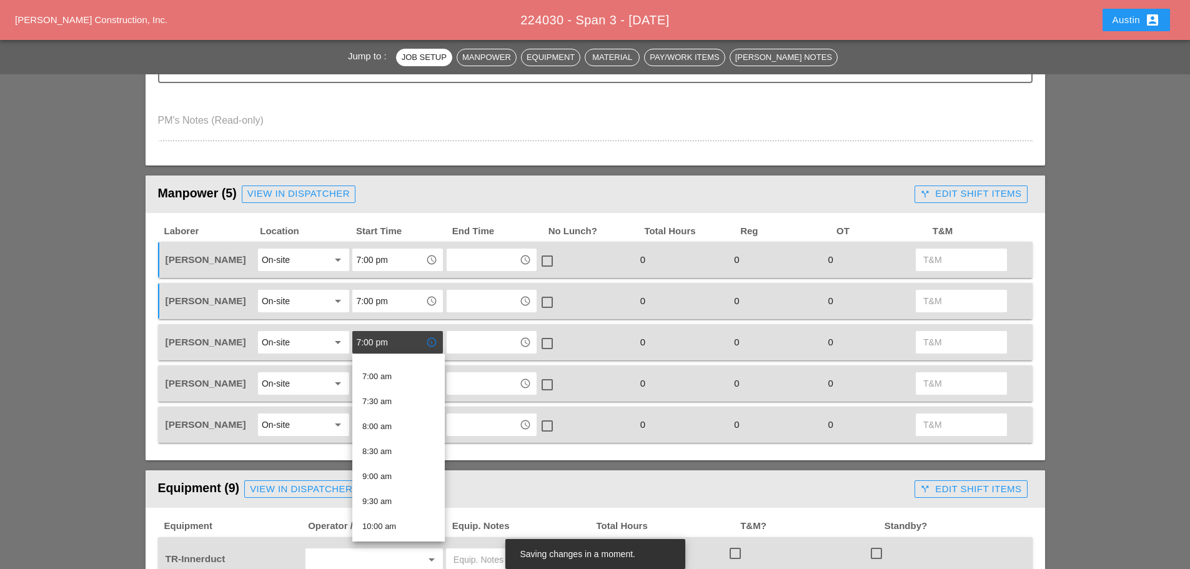
scroll to position [375, 0]
click at [376, 392] on div "8:00 am" at bounding box center [398, 394] width 72 height 15
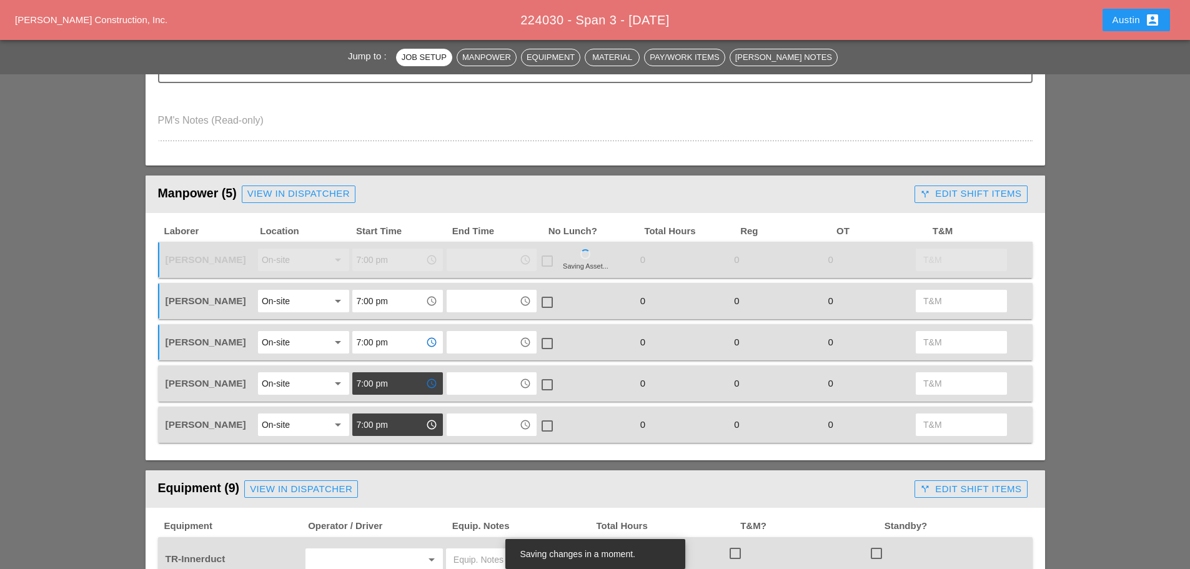
click at [380, 390] on input "7:00 pm" at bounding box center [388, 384] width 65 height 20
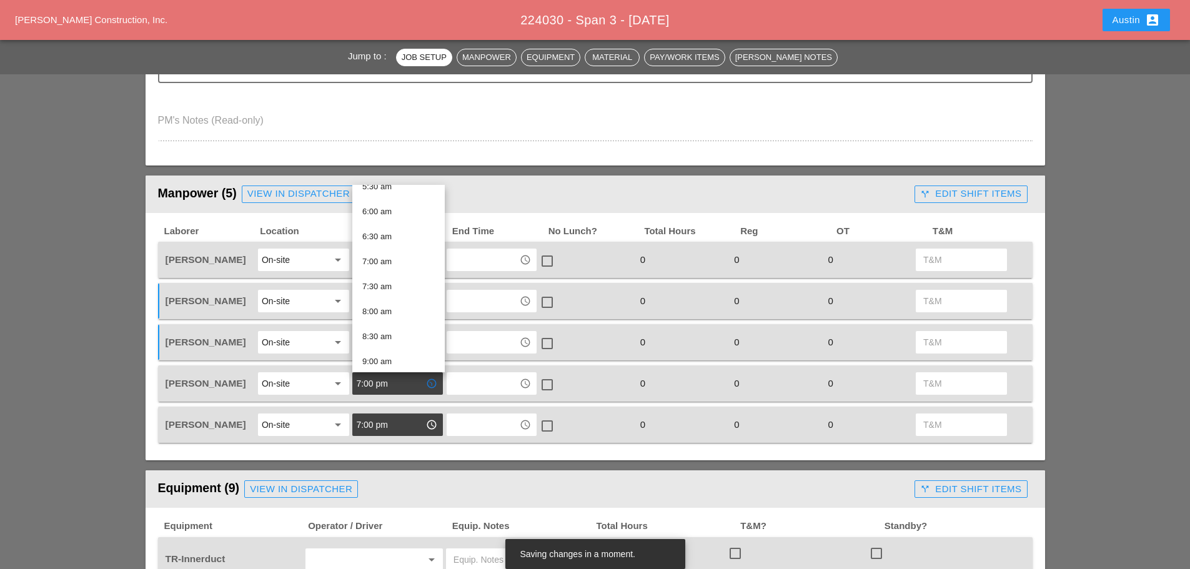
scroll to position [312, 0]
click at [389, 284] on div "8:00 am" at bounding box center [398, 287] width 72 height 15
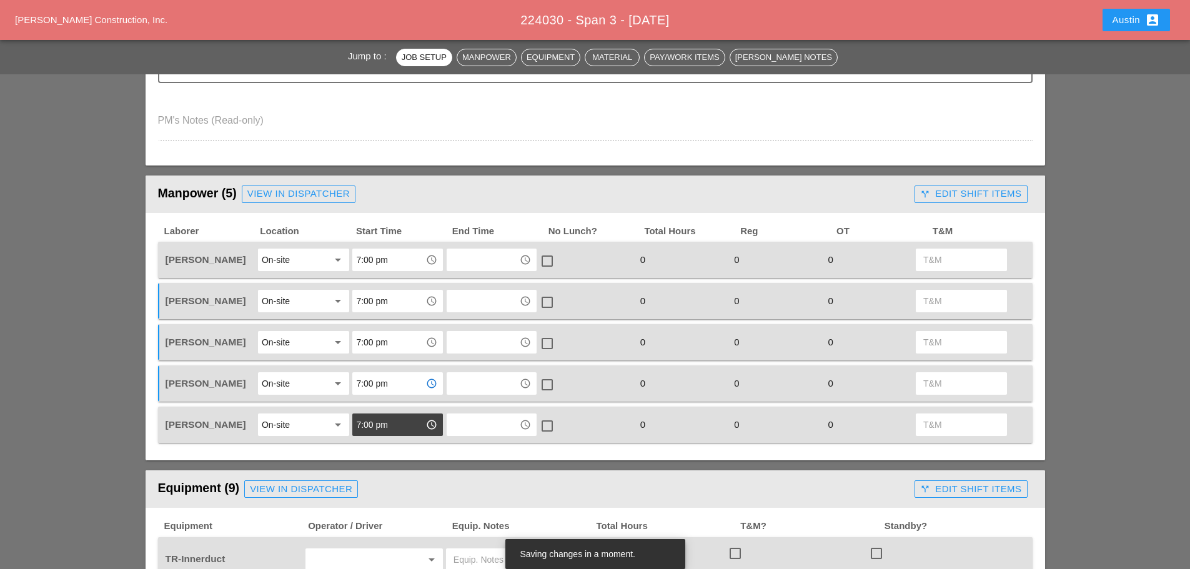
click at [384, 425] on input "7:00 pm" at bounding box center [388, 425] width 65 height 20
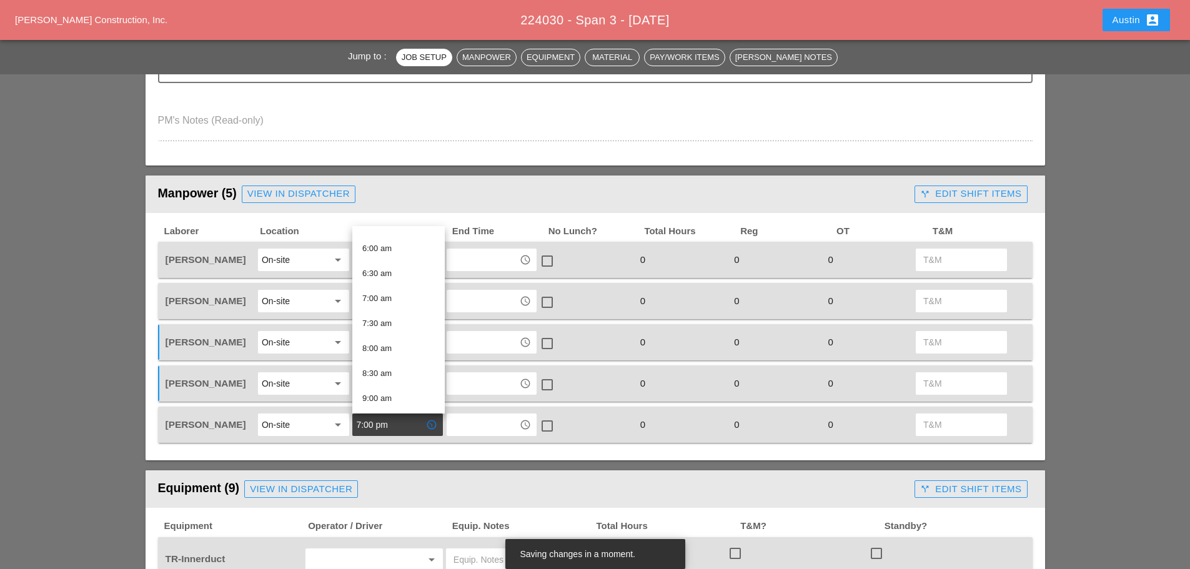
scroll to position [312, 0]
click at [387, 332] on div "8:00 am" at bounding box center [398, 328] width 72 height 15
type input "8:00 am"
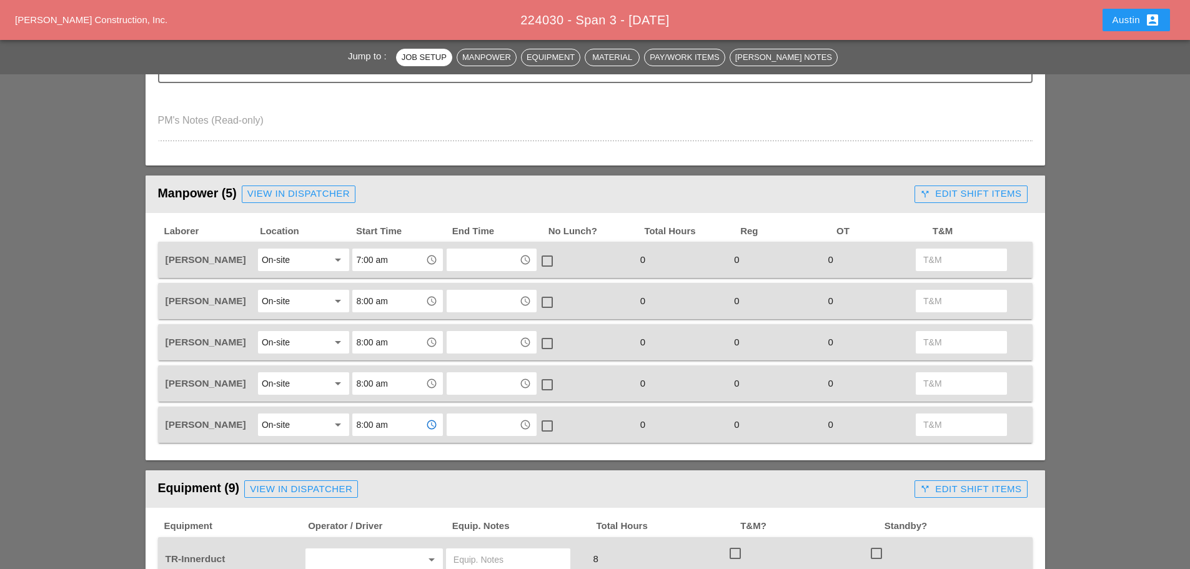
click at [279, 195] on div "View in Dispatcher" at bounding box center [298, 194] width 102 height 14
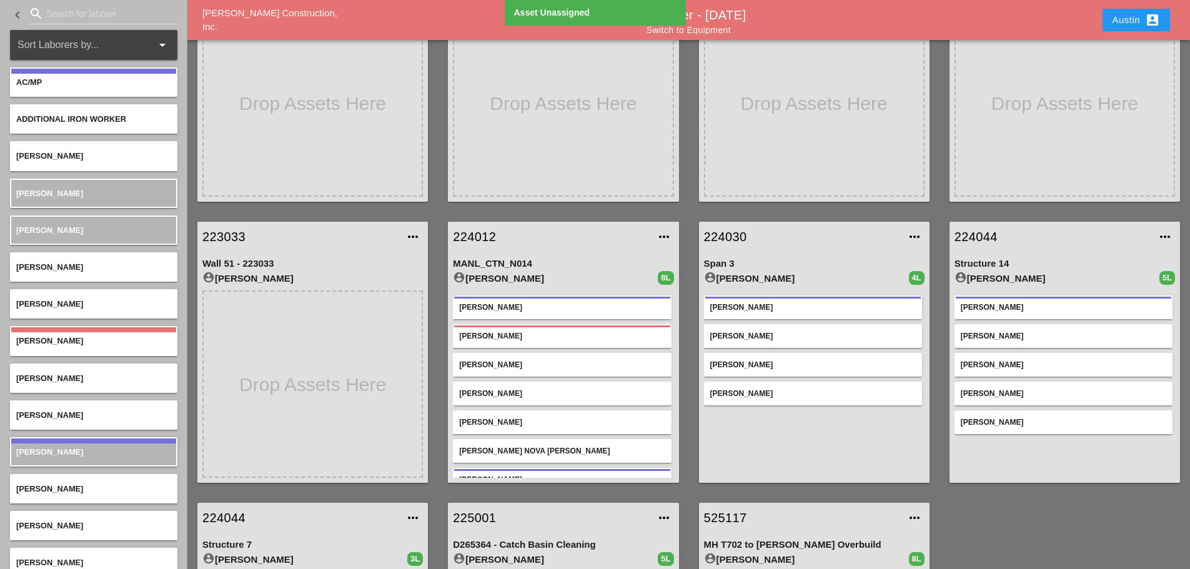
scroll to position [34, 0]
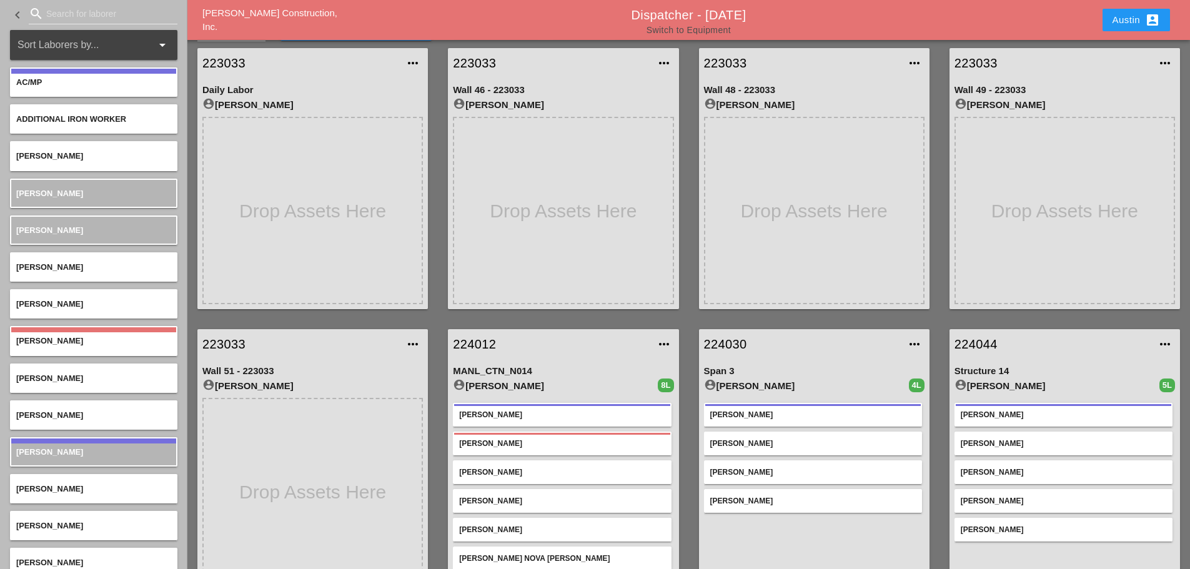
click at [702, 27] on link "Switch to Equipment" at bounding box center [689, 30] width 84 height 10
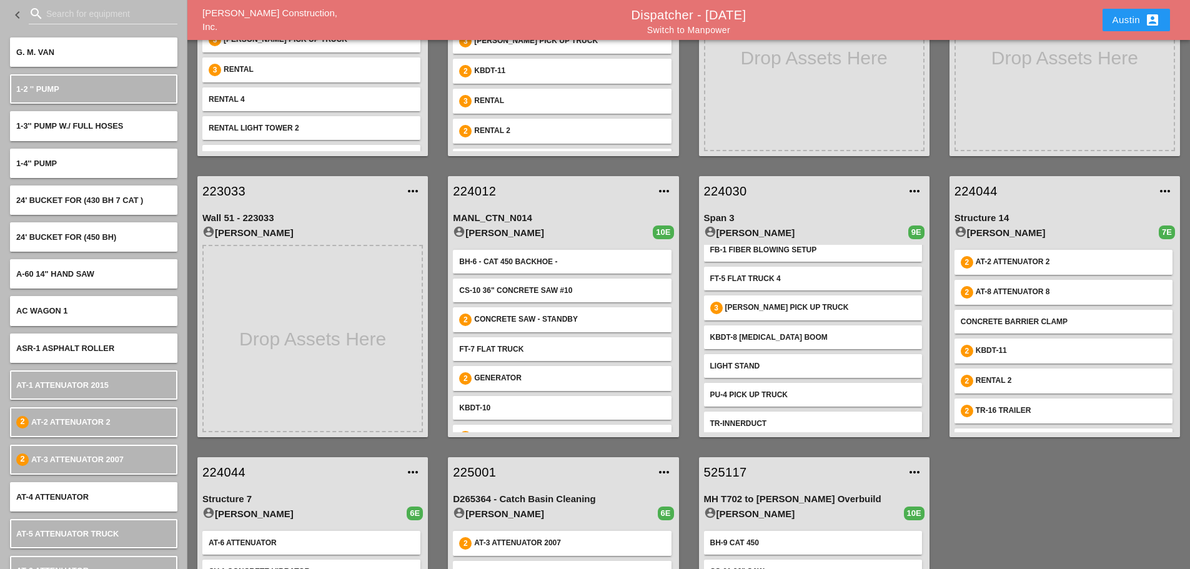
scroll to position [62, 0]
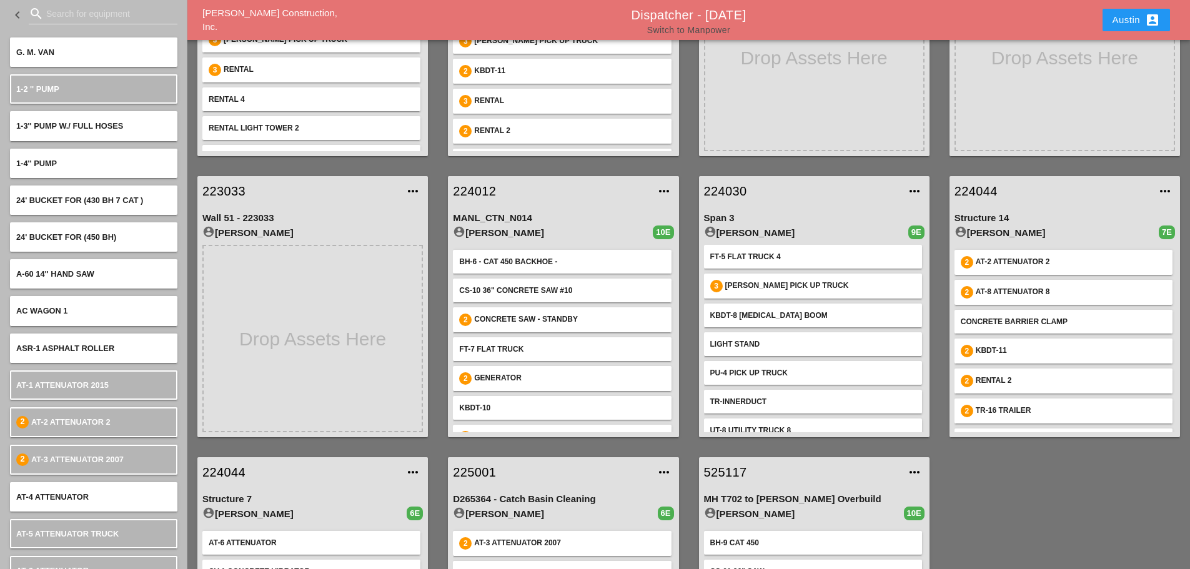
click at [703, 33] on link "Switch to Manpower" at bounding box center [688, 30] width 83 height 10
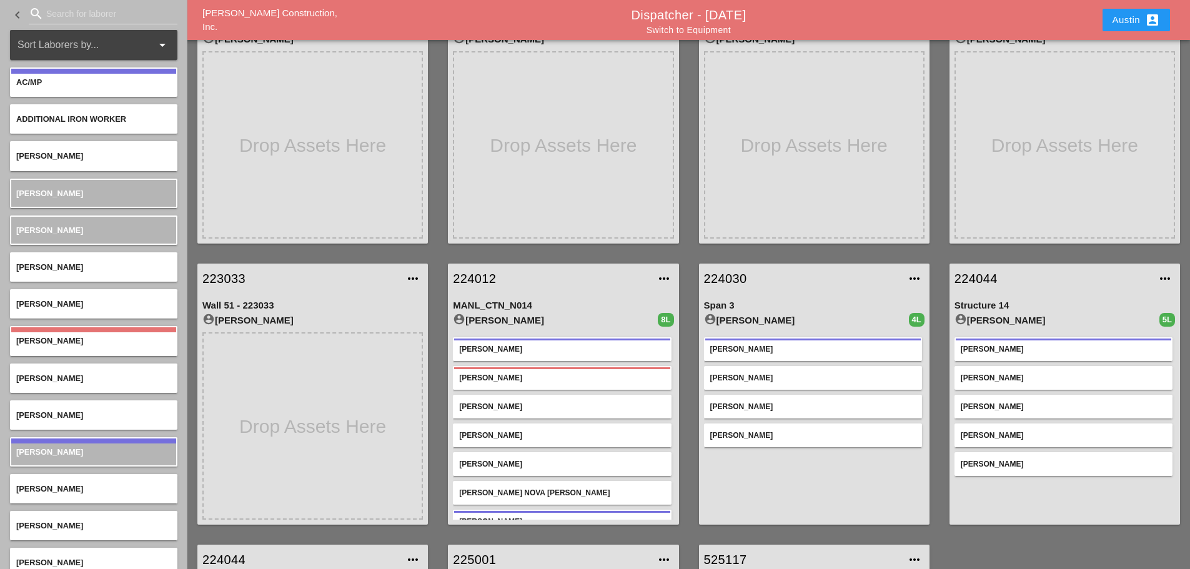
scroll to position [125, 0]
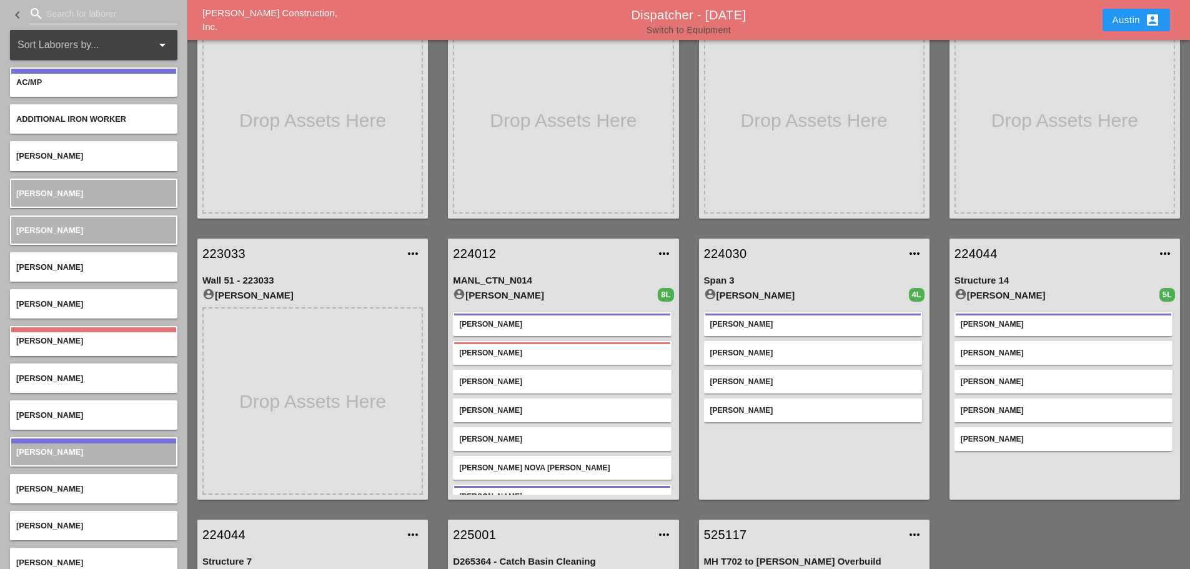
click at [687, 32] on link "Switch to Equipment" at bounding box center [689, 30] width 84 height 10
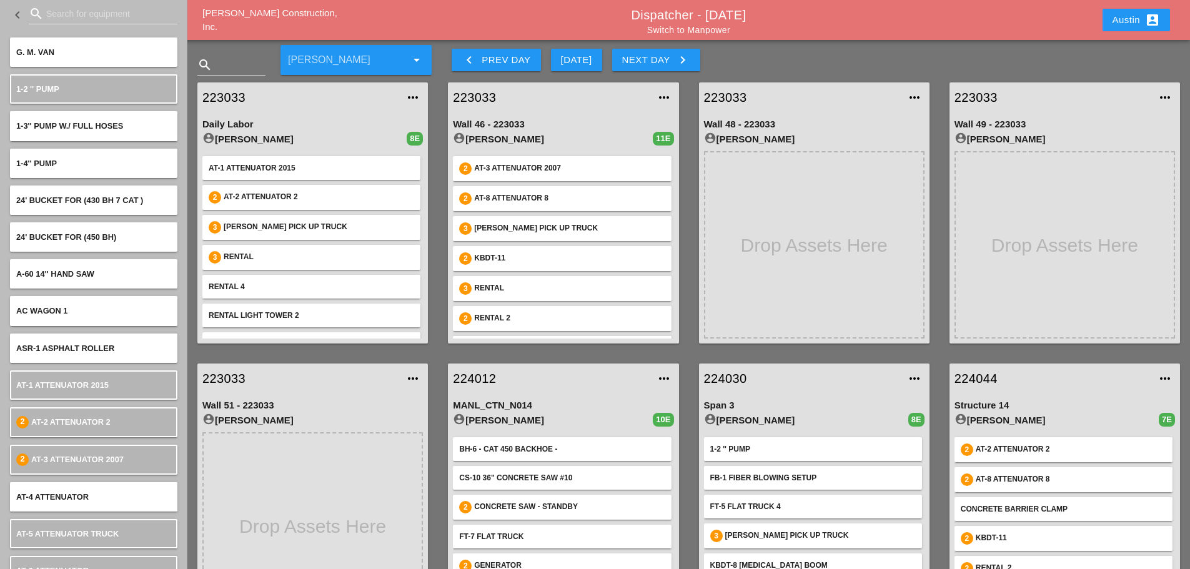
click at [1114, 25] on div "Austin account_box" at bounding box center [1136, 19] width 47 height 15
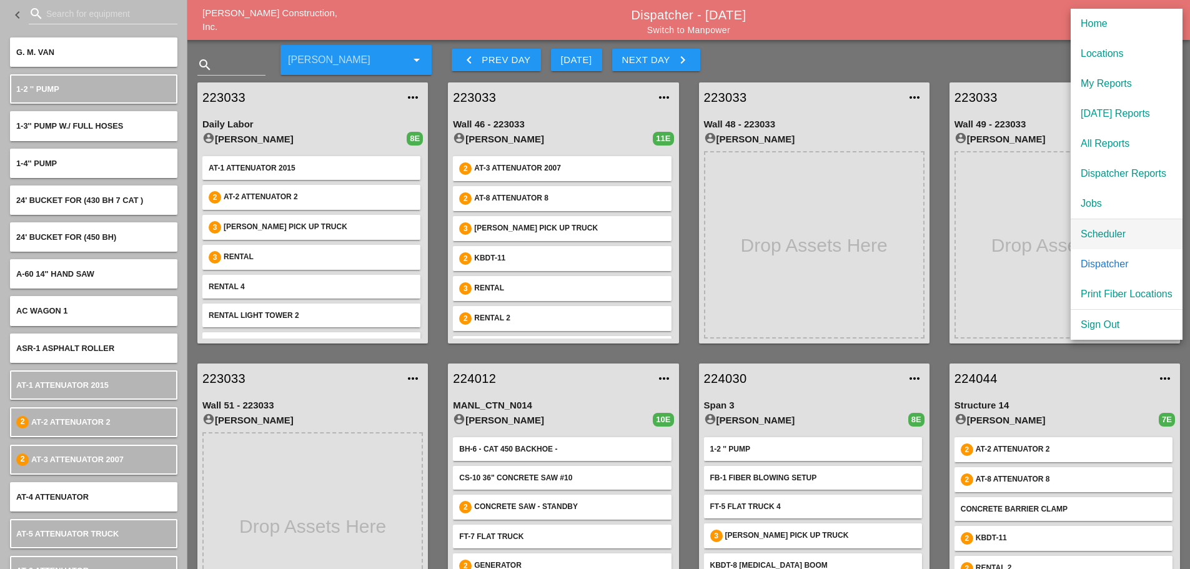
click at [1109, 231] on div "Scheduler" at bounding box center [1127, 234] width 92 height 15
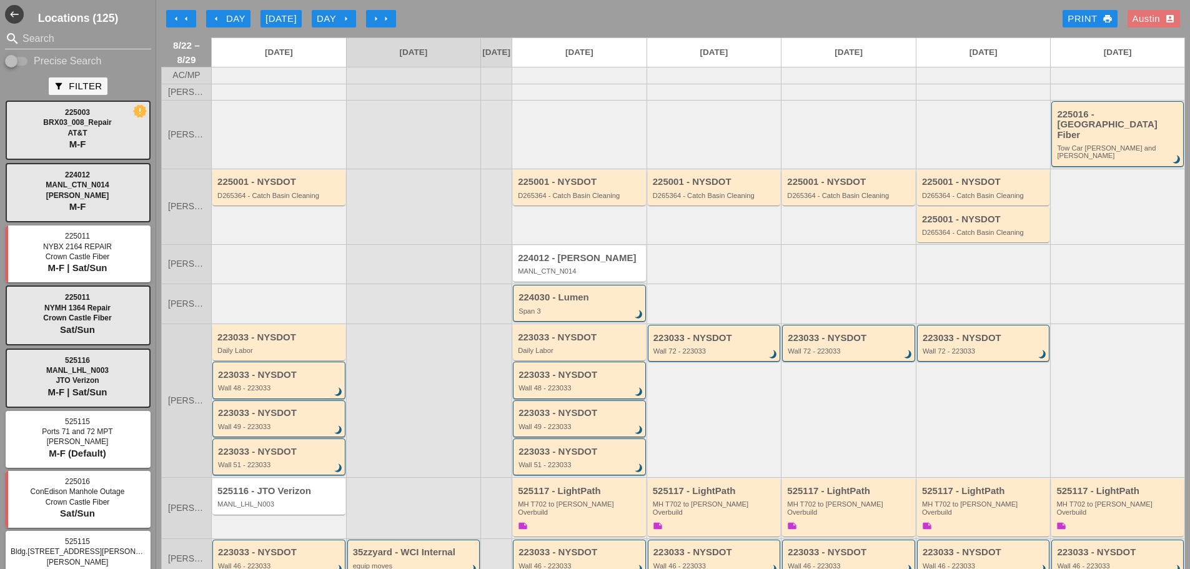
click at [632, 19] on div "arrow_left arrow_left arrow_left Day [DATE] Day arrow_right arrow_right arrow_r…" at bounding box center [673, 18] width 1024 height 25
click at [436, 9] on div "arrow_left arrow_left arrow_left Day [DATE] Day arrow_right arrow_right arrow_r…" at bounding box center [673, 18] width 1024 height 25
click at [435, 7] on div "arrow_left arrow_left arrow_left Day [DATE] Day arrow_right arrow_right arrow_r…" at bounding box center [673, 18] width 1024 height 25
click at [402, 15] on div "arrow_left arrow_left arrow_left Day [DATE] Day arrow_right arrow_right arrow_r…" at bounding box center [673, 18] width 1024 height 25
click at [594, 292] on div "224030 - Lumen" at bounding box center [581, 297] width 124 height 11
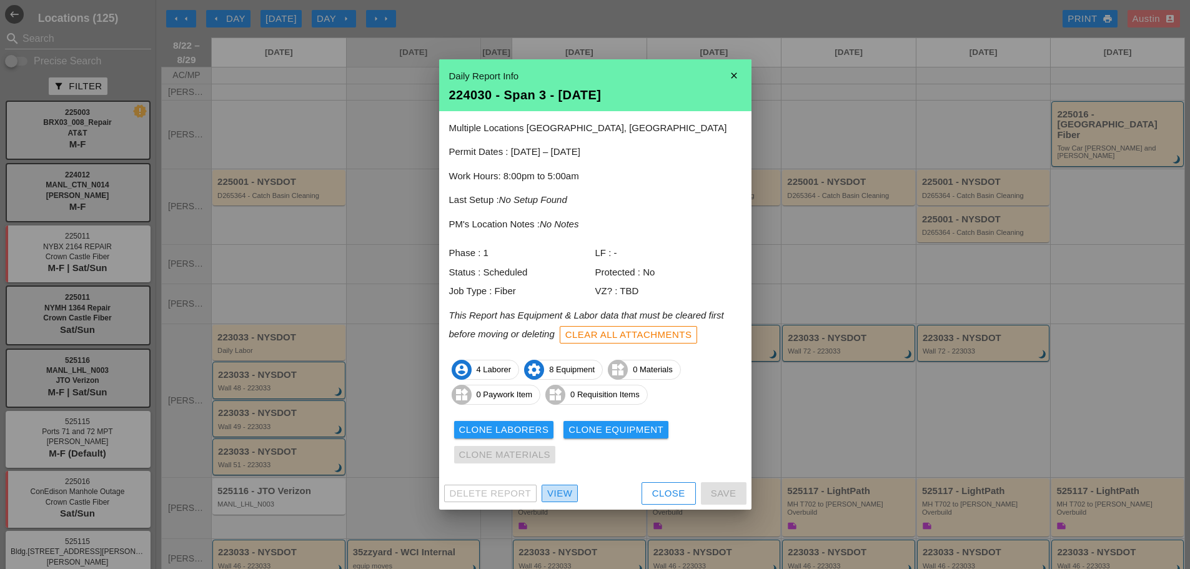
click at [559, 492] on div "View" at bounding box center [559, 494] width 25 height 14
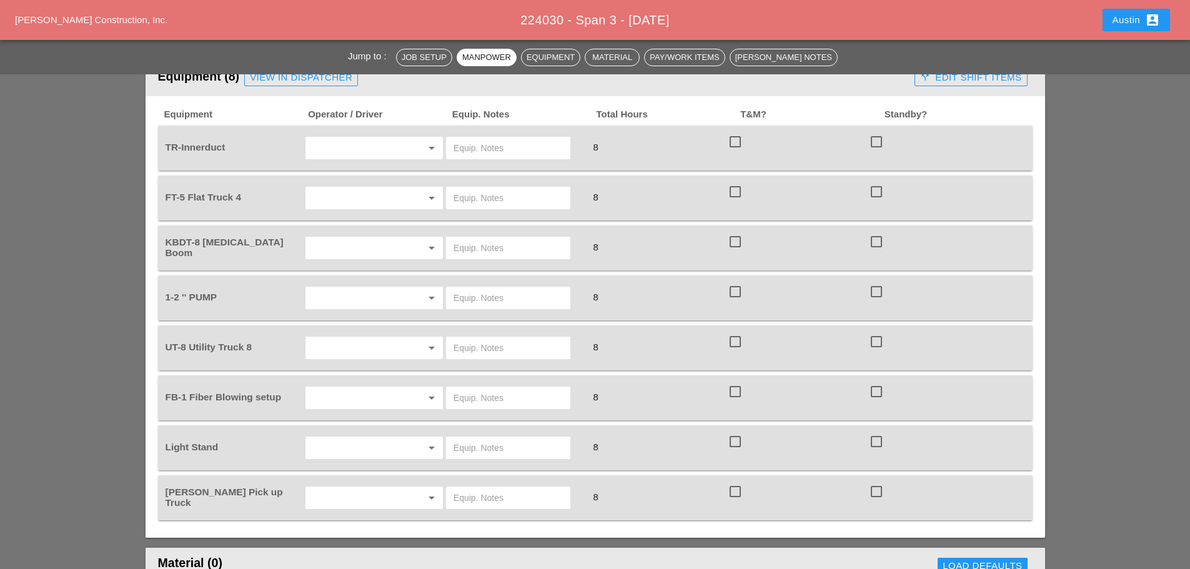
scroll to position [812, 0]
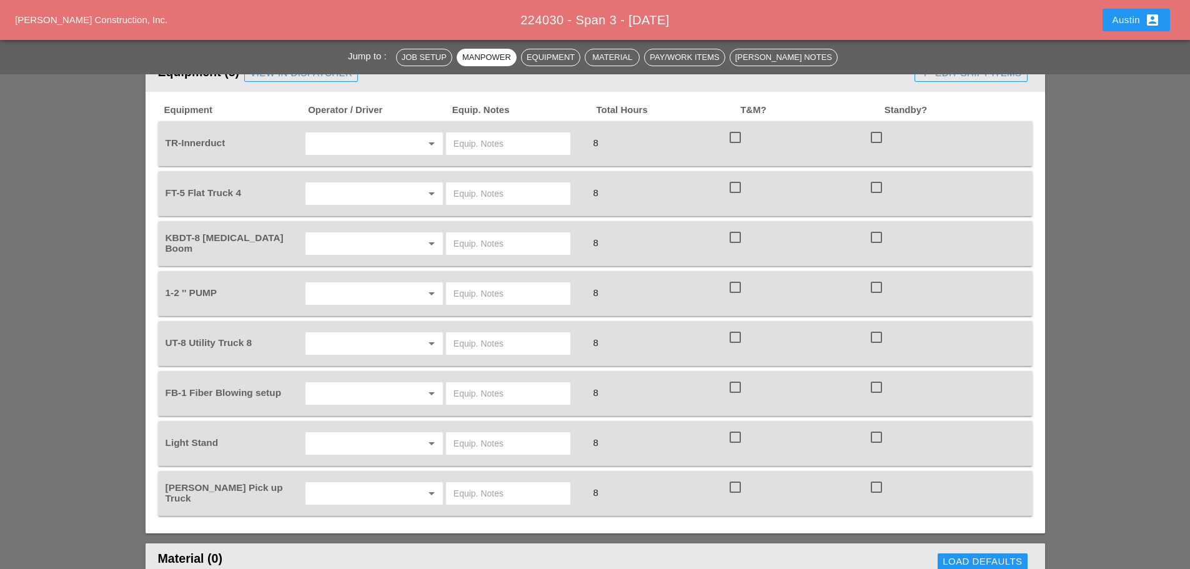
click at [340, 493] on input "text" at bounding box center [356, 494] width 95 height 20
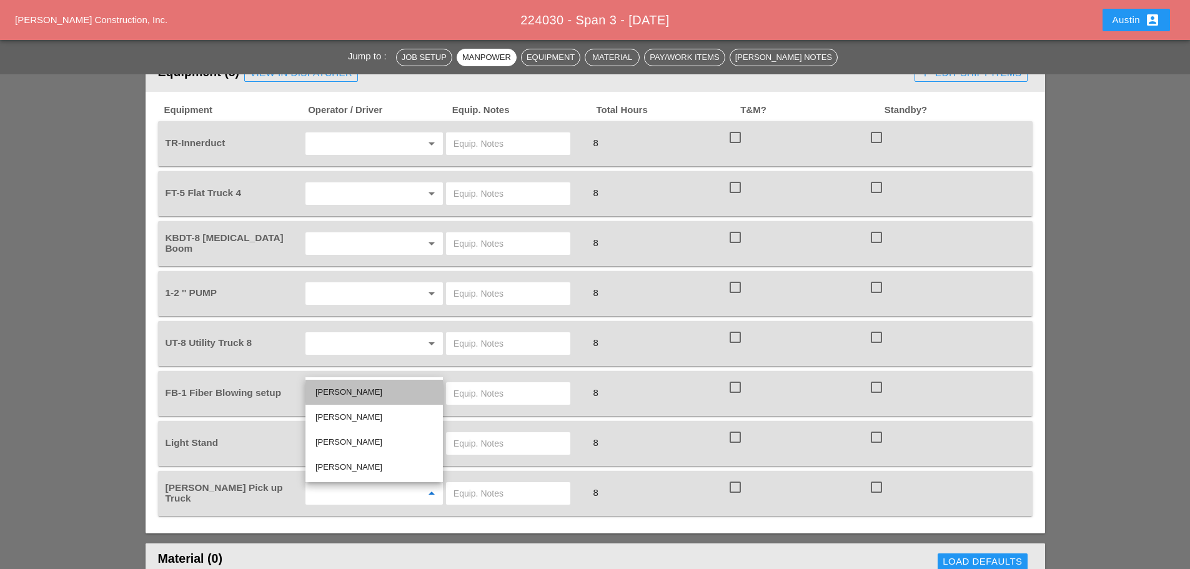
click at [362, 392] on div "[PERSON_NAME]" at bounding box center [373, 392] width 117 height 15
type input "[PERSON_NAME]"
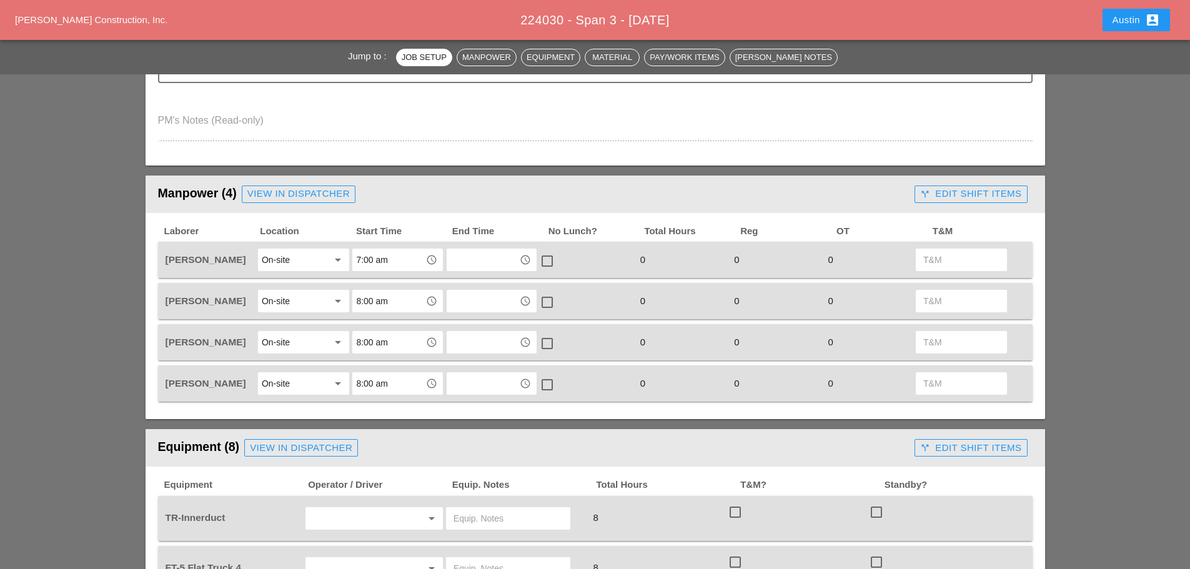
scroll to position [812, 0]
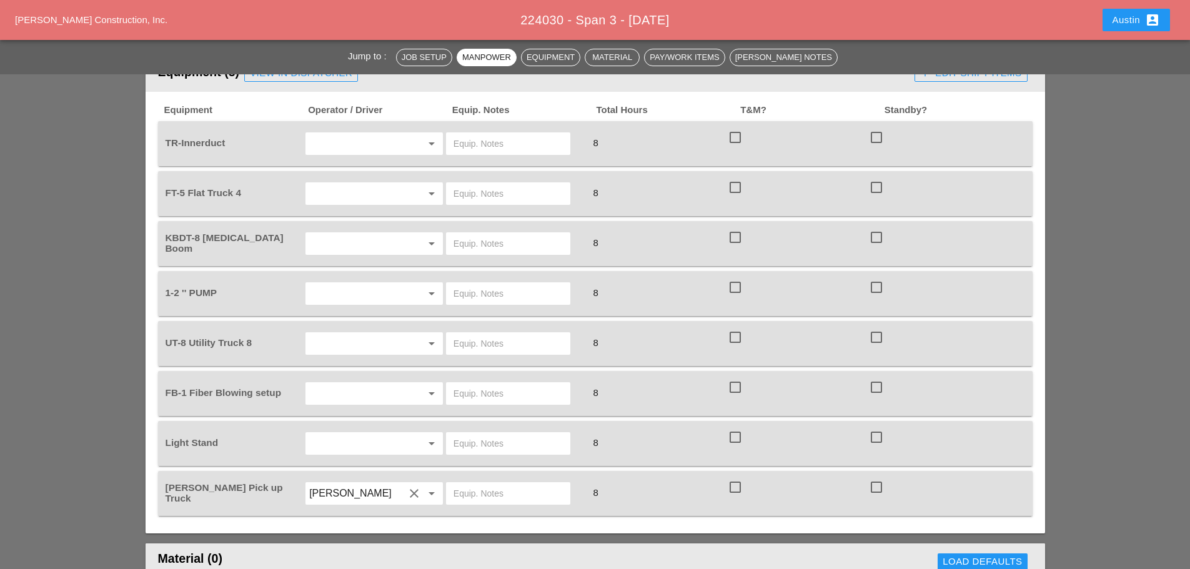
click at [346, 344] on input "text" at bounding box center [356, 344] width 95 height 20
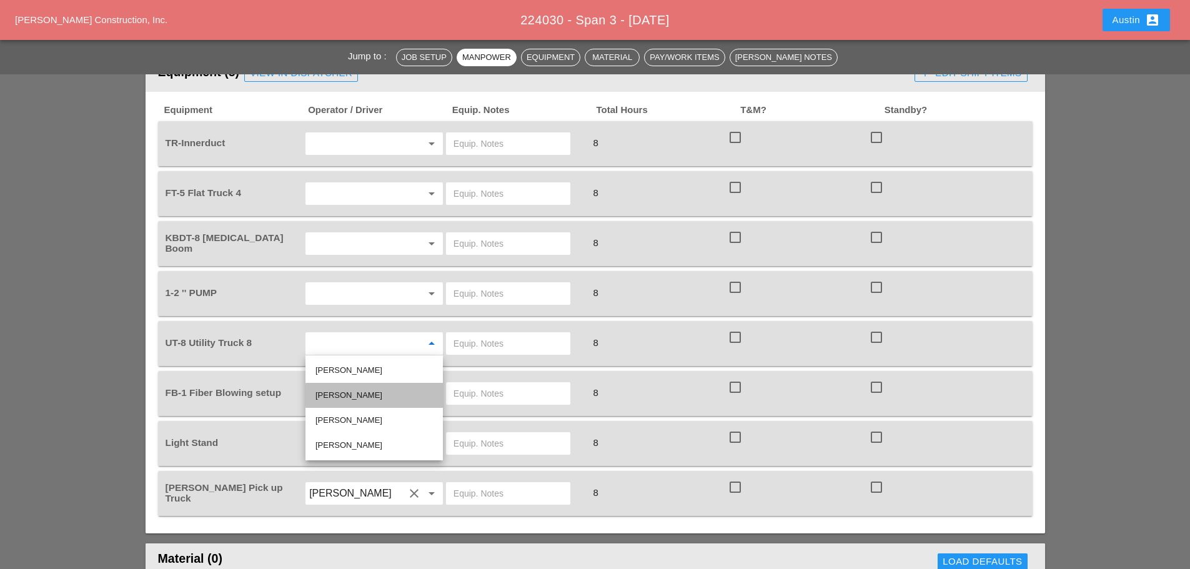
click at [365, 398] on div "[PERSON_NAME]" at bounding box center [373, 395] width 117 height 15
type input "[PERSON_NAME]"
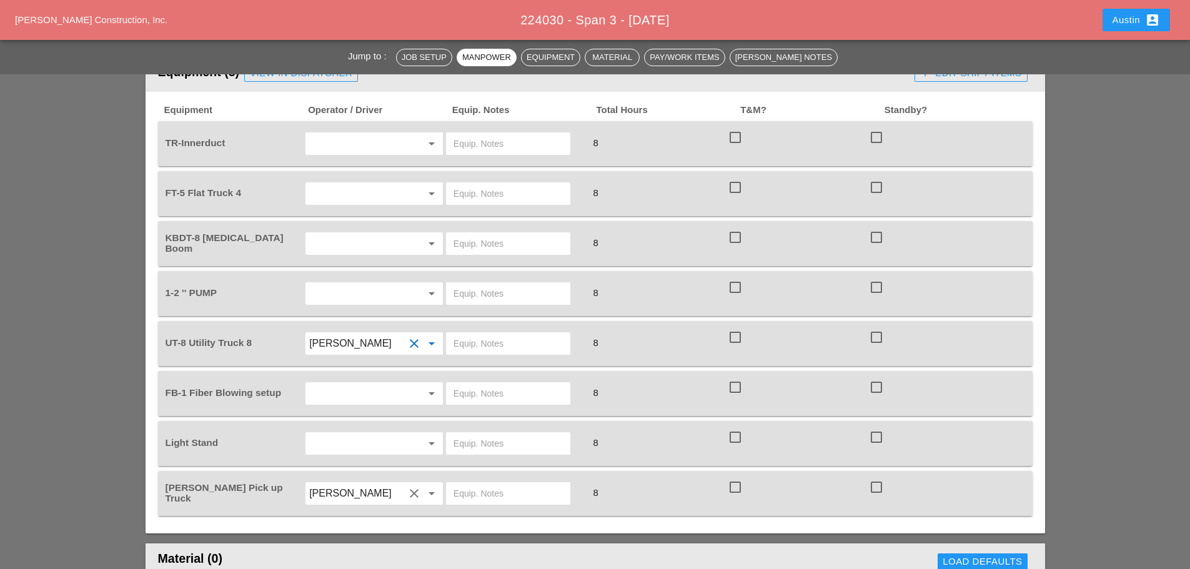
click at [482, 346] on input "text" at bounding box center [508, 344] width 109 height 20
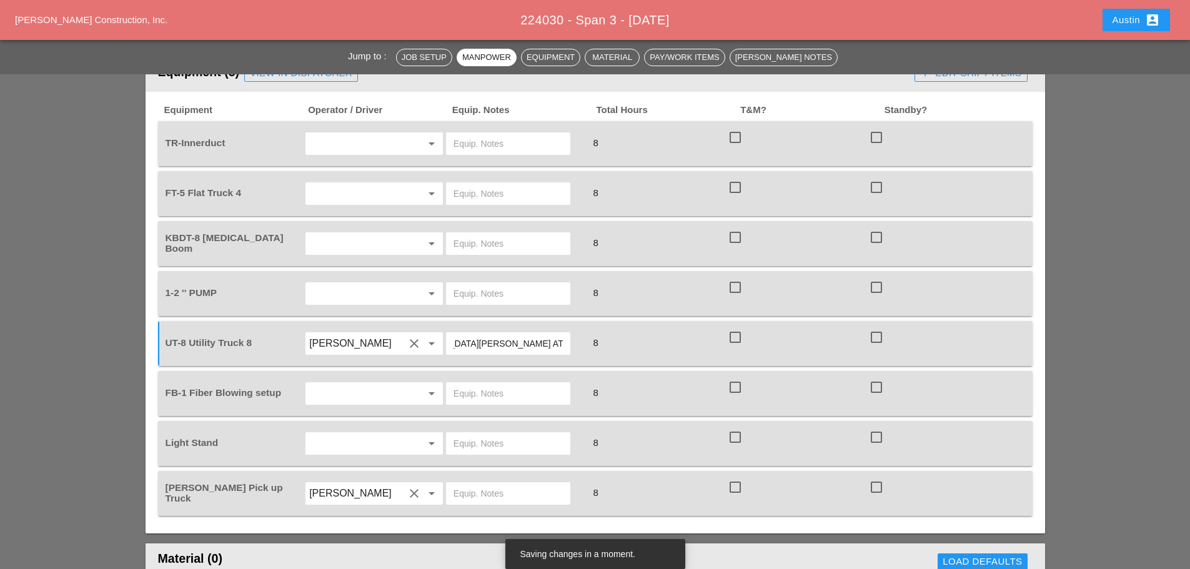
scroll to position [0, 124]
drag, startPoint x: 564, startPoint y: 344, endPoint x: 499, endPoint y: 339, distance: 64.5
click at [497, 340] on div "RETURN TO BRONX PROVOST YARD AT END OF SHIFT" at bounding box center [508, 343] width 124 height 22
drag, startPoint x: 559, startPoint y: 342, endPoint x: 440, endPoint y: 342, distance: 118.1
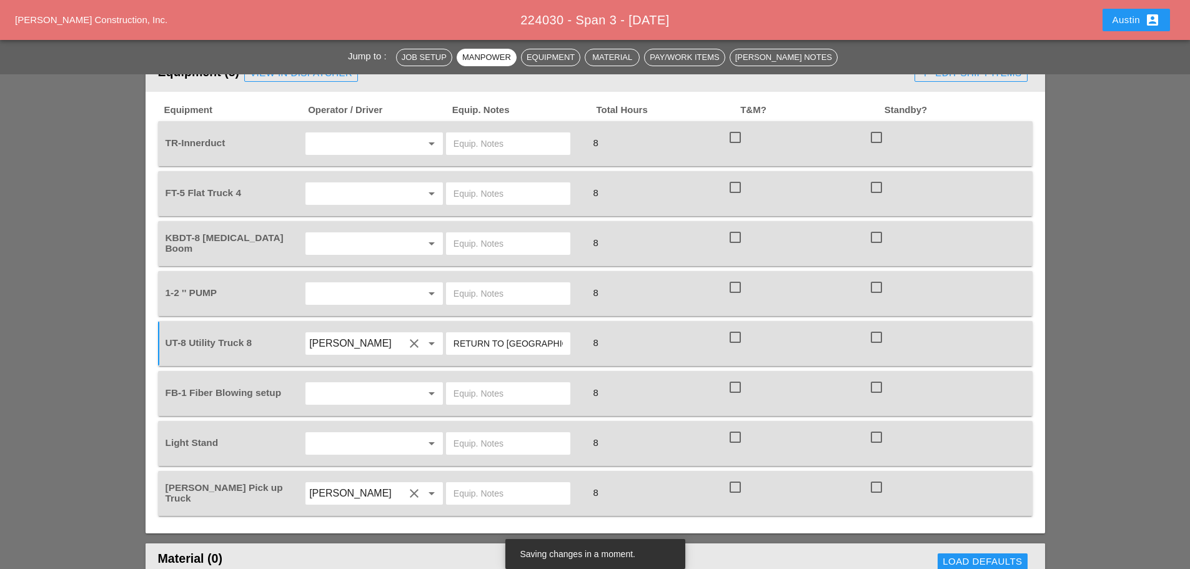
click at [440, 342] on div "UT-8 Utility Truck 8 Brandon Galvez clear arrow_drop_down RETURN TO BRONX PROVO…" at bounding box center [586, 343] width 846 height 35
type input "RETURN TO BRONX PROVOST YARD AT END OF SHIFT"
click at [117, 312] on div "Jump to : Job Setup Manpower Equipment Material Pay/Work Items Foreman's Notes …" at bounding box center [595, 523] width 1190 height 2425
click at [367, 147] on input "text" at bounding box center [356, 144] width 95 height 20
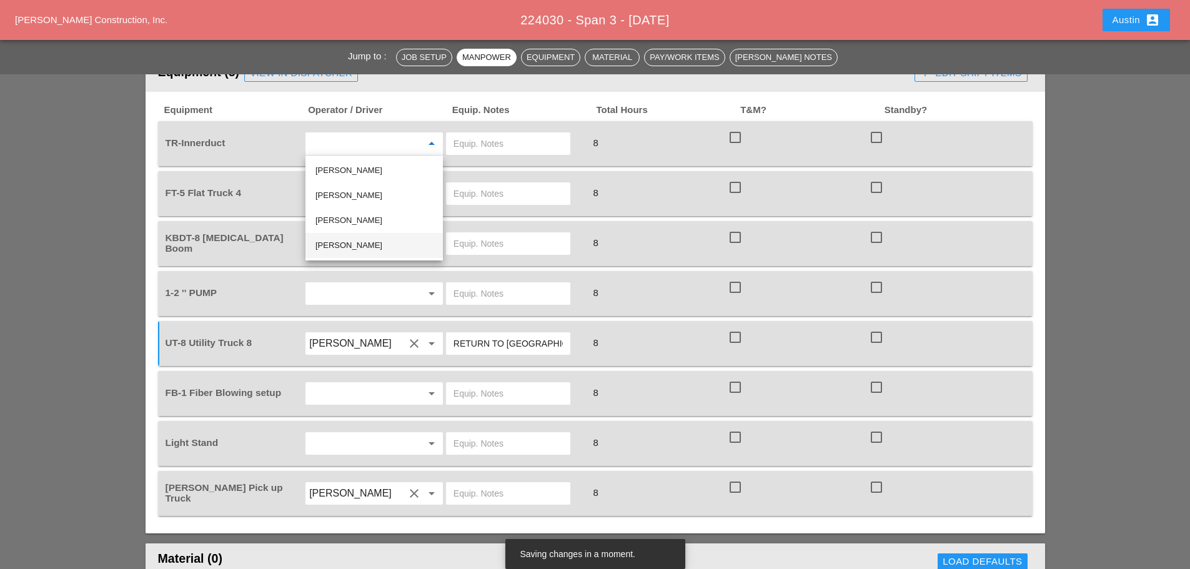
click at [355, 246] on div "[PERSON_NAME]" at bounding box center [373, 245] width 117 height 15
type input "[PERSON_NAME]"
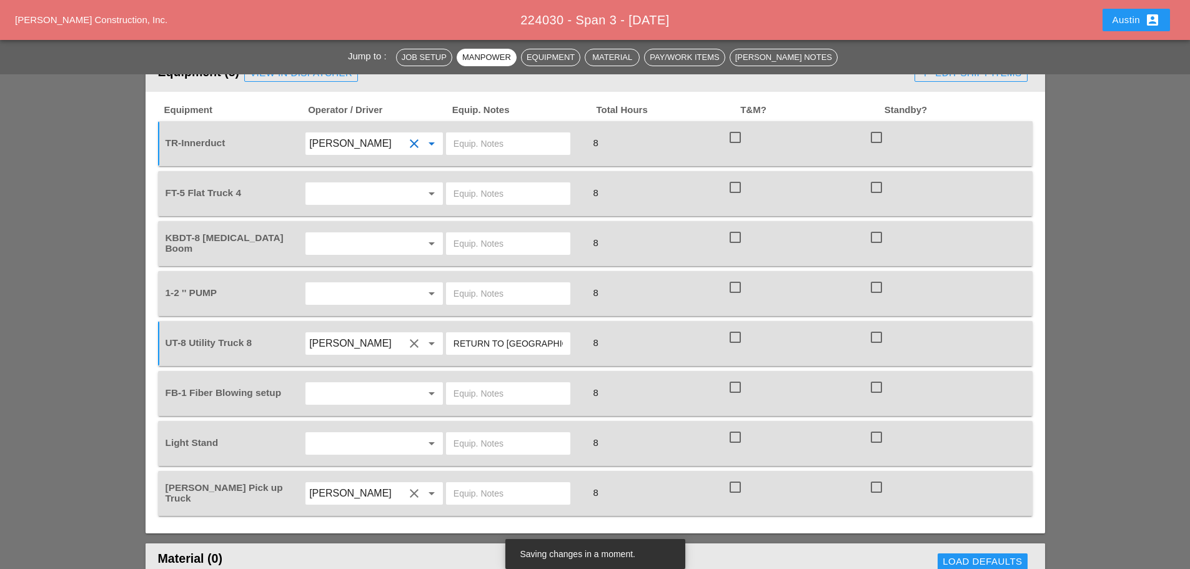
click at [462, 151] on input "text" at bounding box center [508, 144] width 109 height 20
paste input "RETURN TO BRONX PROVOST YARD AT END OF SHIFT"
type input "RETURN TO BRONX PROVOST YARD AT END OF SHIFT"
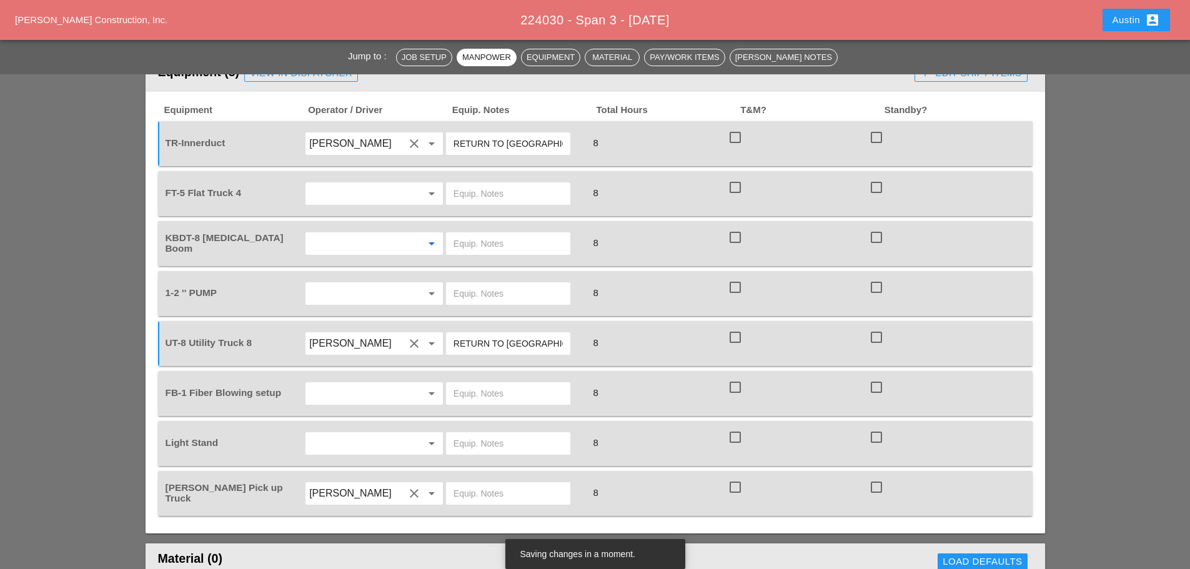
click at [325, 245] on input "text" at bounding box center [356, 244] width 95 height 20
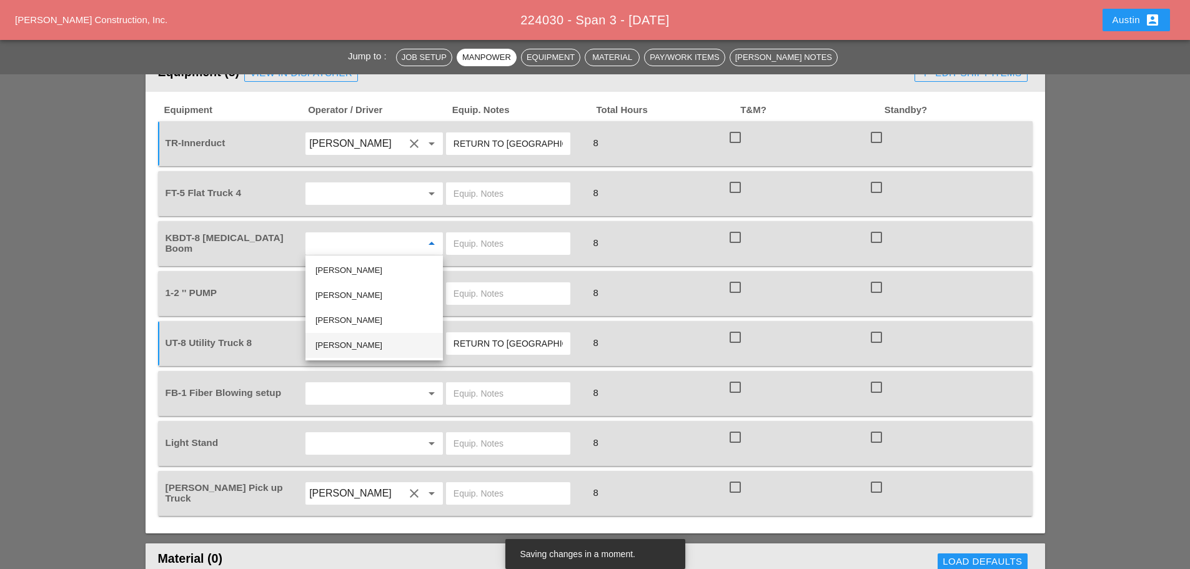
click at [350, 344] on div "[PERSON_NAME]" at bounding box center [373, 345] width 117 height 15
type input "[PERSON_NAME]"
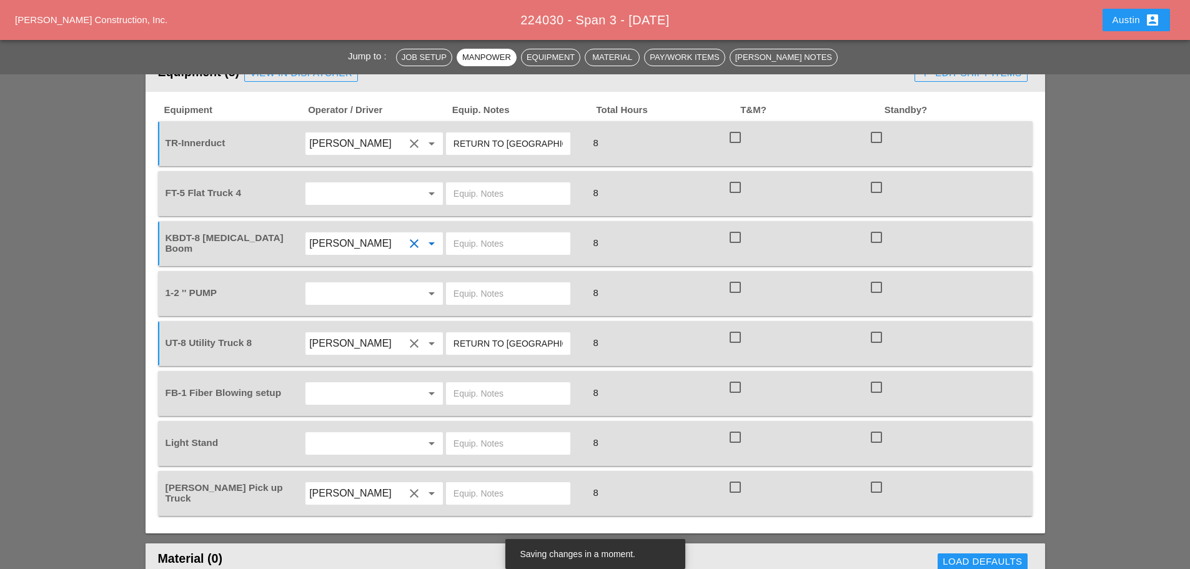
click at [487, 194] on input "text" at bounding box center [508, 194] width 109 height 20
click at [475, 244] on input "text" at bounding box center [508, 244] width 109 height 20
paste input "RETURN TO BRONX PROVOST YARD AT END OF SHIFT"
type input "RETURN TO BRONX PROVOST YARD AT END OF SHIFT"
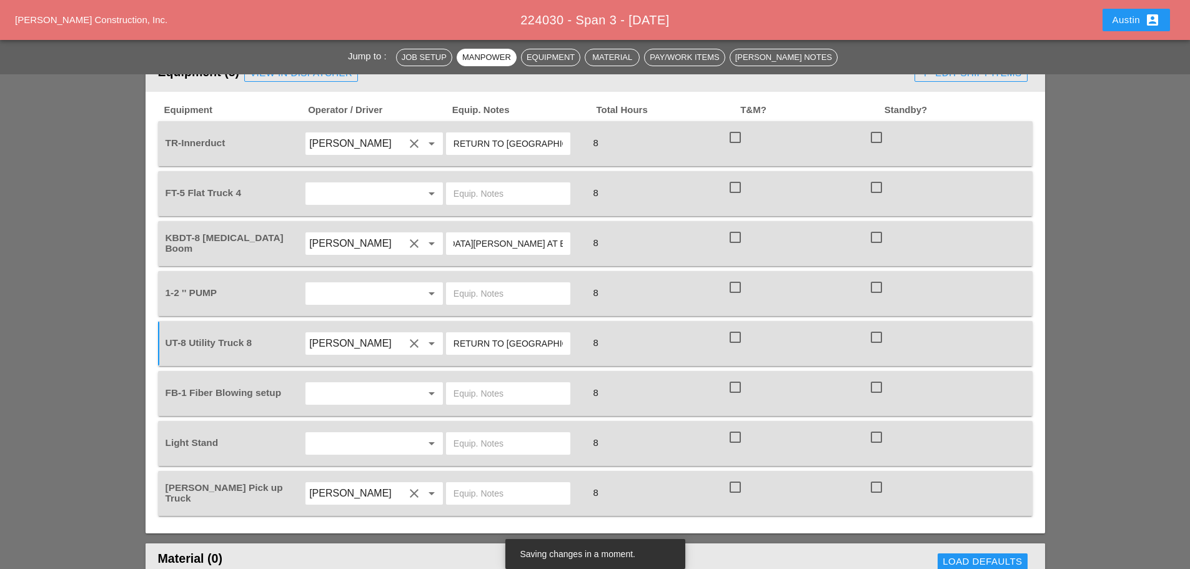
scroll to position [0, 0]
click at [319, 192] on input "text" at bounding box center [356, 194] width 95 height 20
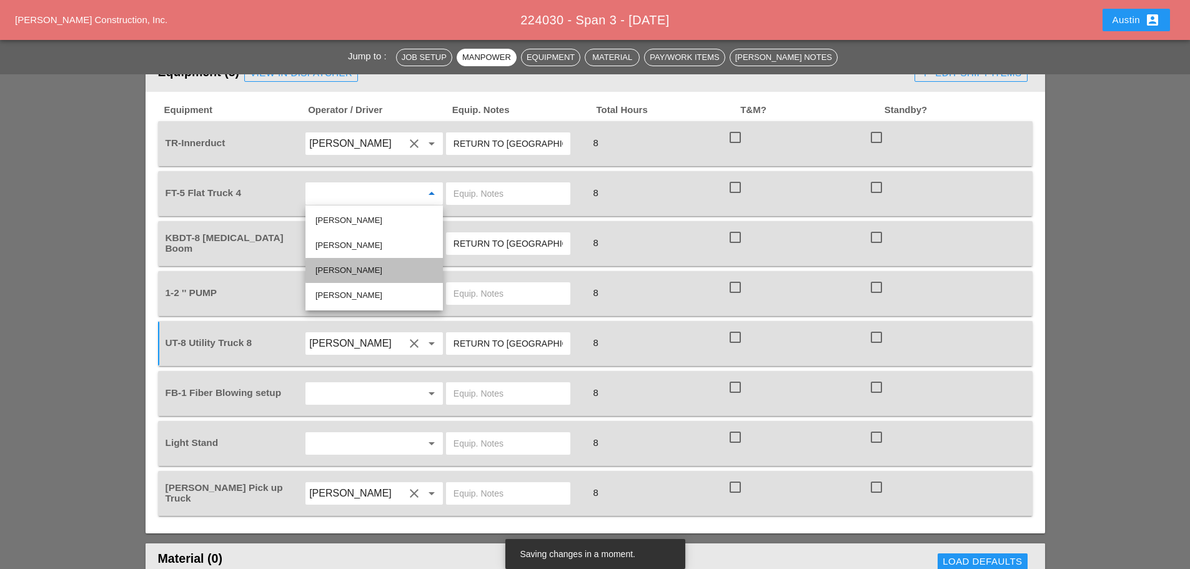
click at [345, 266] on div "[PERSON_NAME]" at bounding box center [373, 270] width 117 height 15
type input "[PERSON_NAME]"
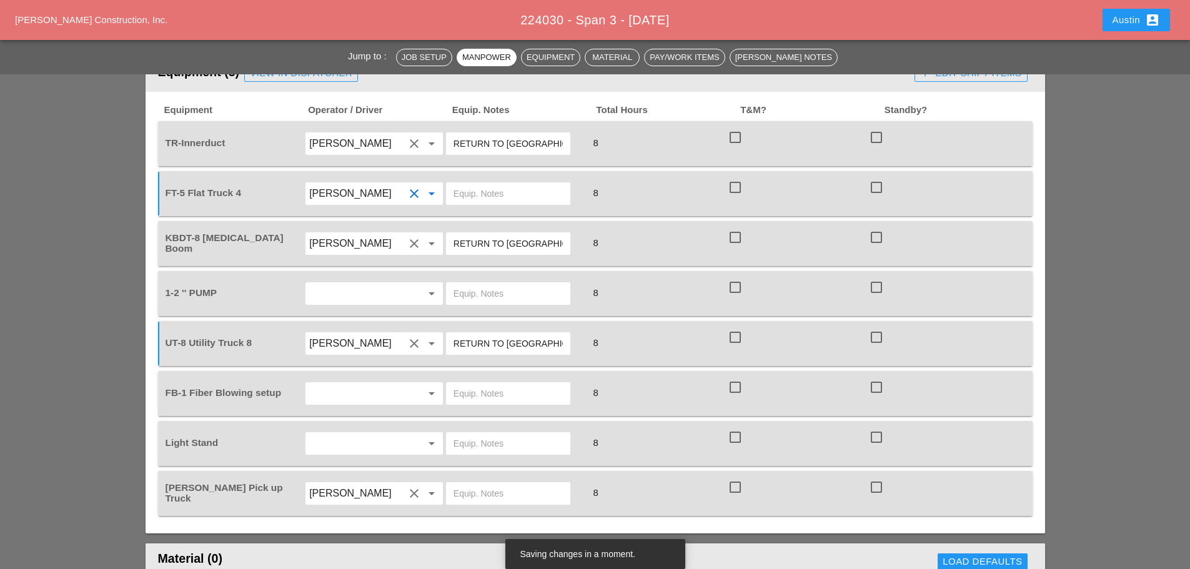
click at [482, 195] on input "text" at bounding box center [508, 194] width 109 height 20
type input "TRUCK MUST BE EMPTIED OUT [DATE] IN [GEOGRAPHIC_DATA] [PERSON_NAME] YARD - TAKE…"
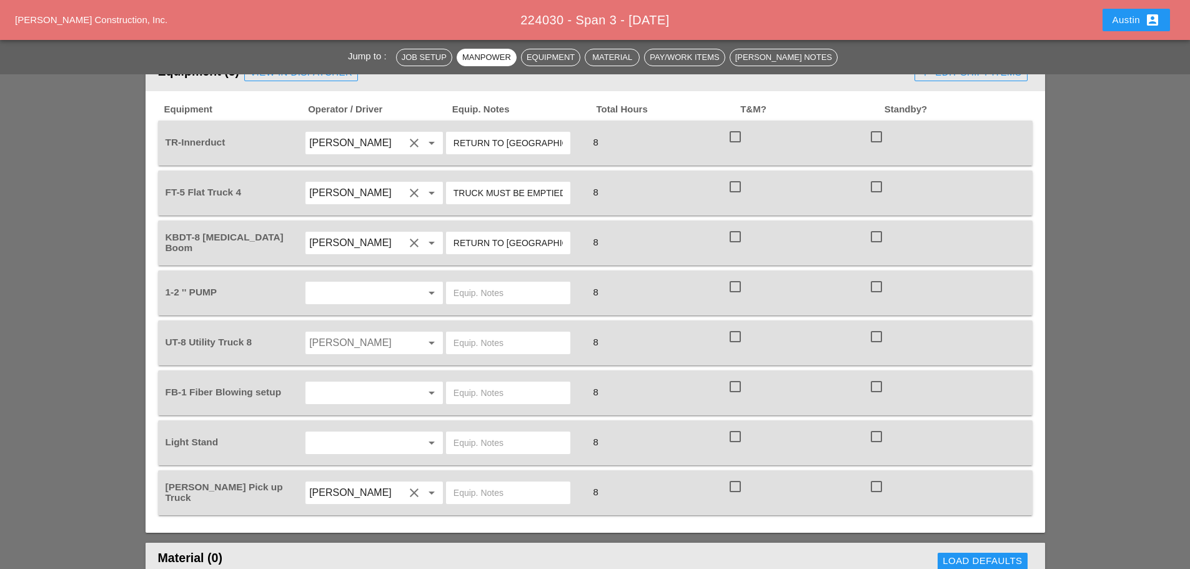
scroll to position [750, 0]
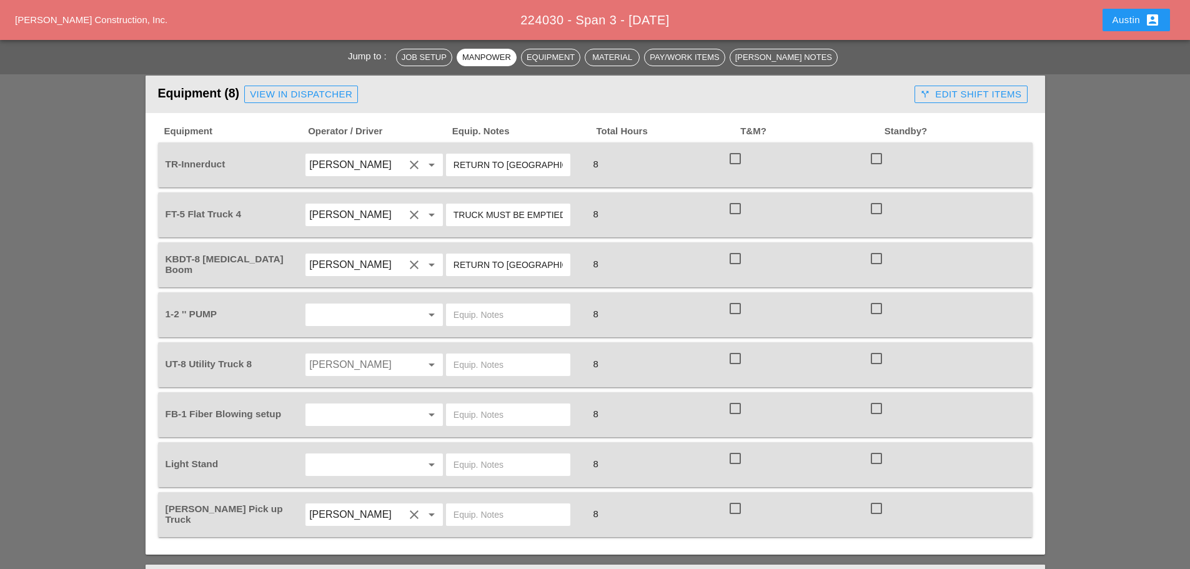
click at [94, 204] on div "Jump to : Job Setup Manpower Equipment Material Pay/Work Items [PERSON_NAME] No…" at bounding box center [595, 564] width 1190 height 2383
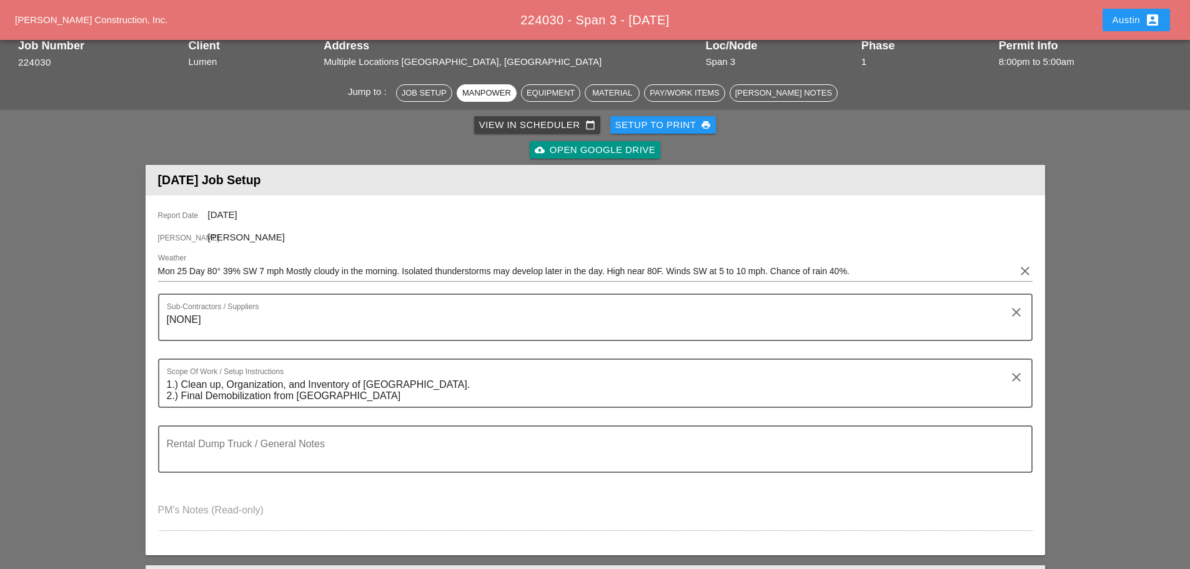
scroll to position [0, 0]
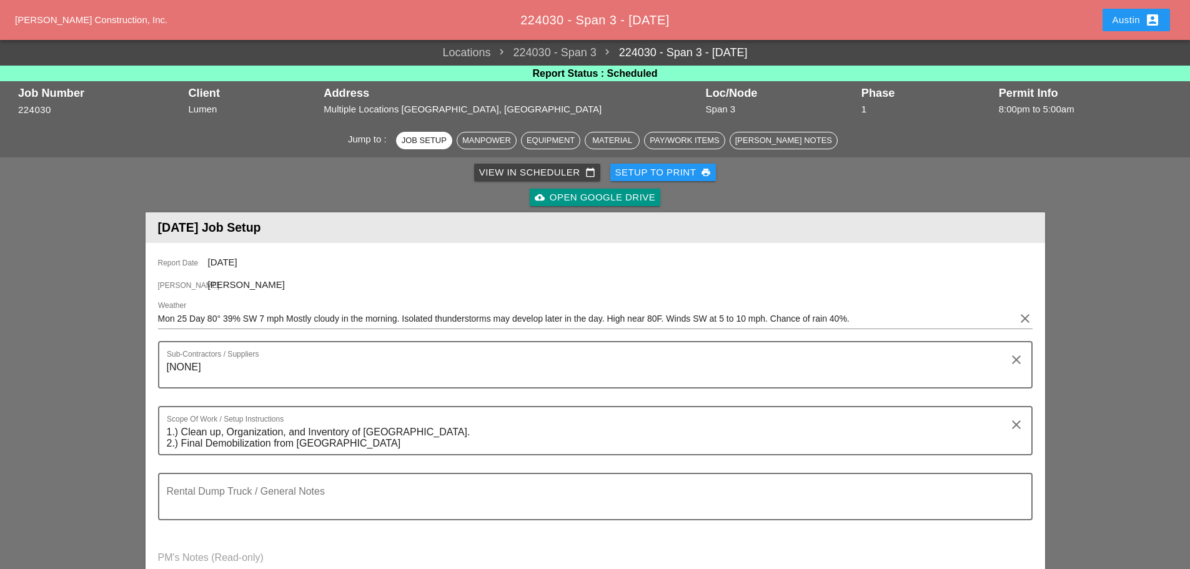
click at [520, 172] on div "View in Scheduler calendar_today" at bounding box center [537, 173] width 116 height 14
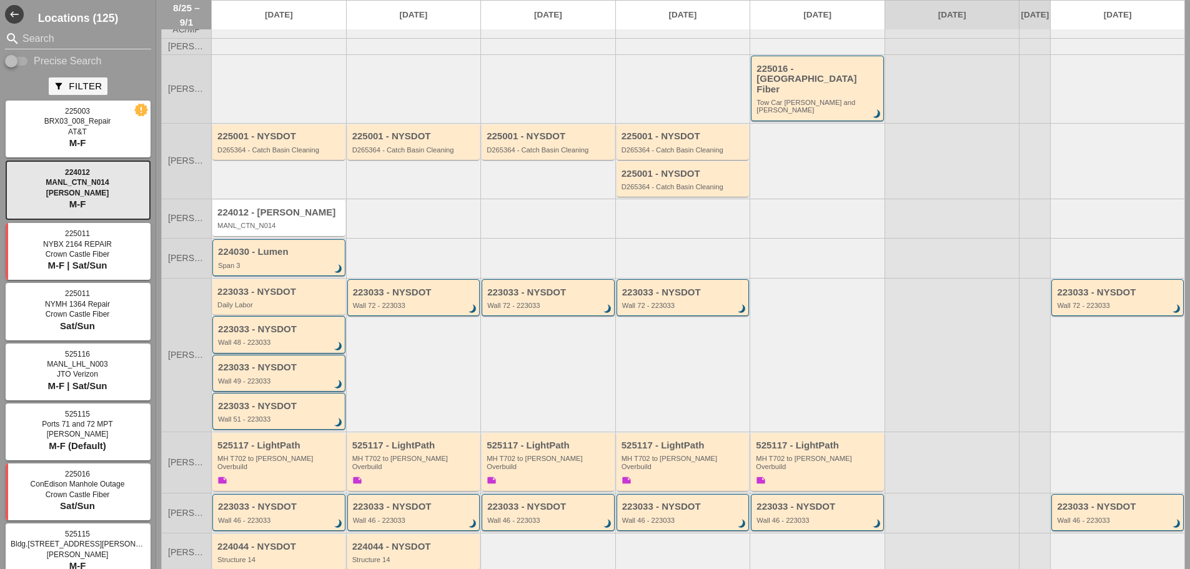
scroll to position [137, 0]
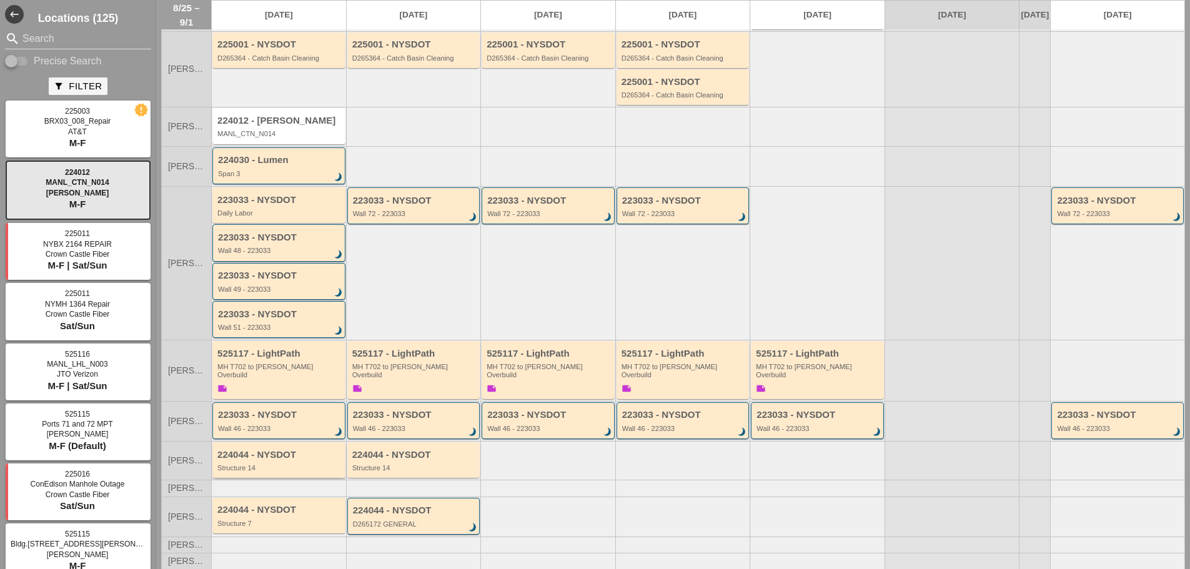
click at [273, 464] on div "Structure 14" at bounding box center [279, 467] width 125 height 7
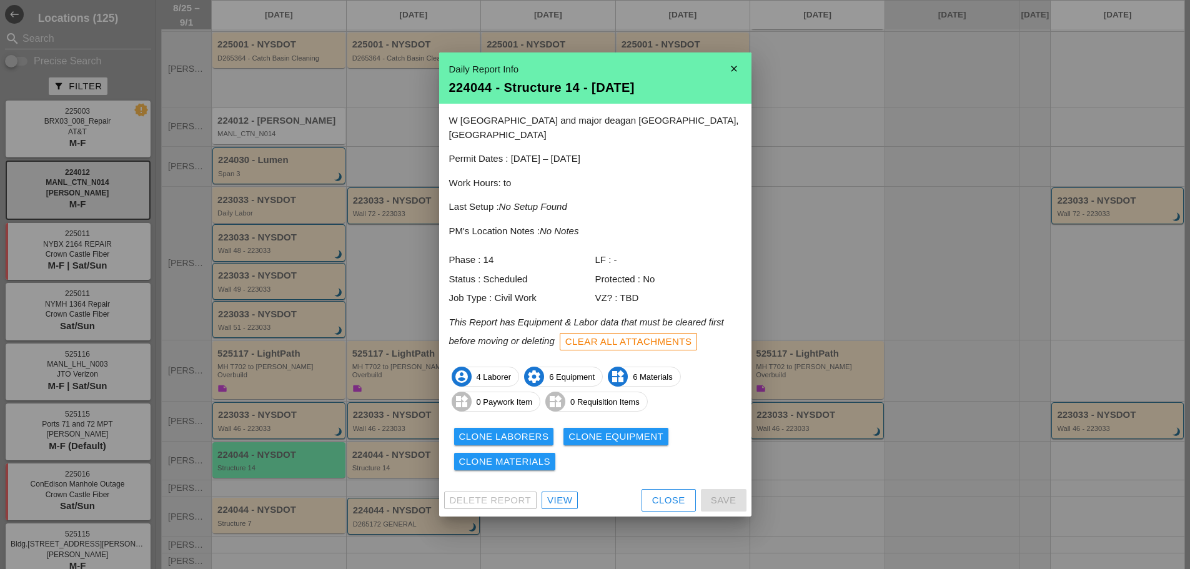
click at [564, 495] on div "View" at bounding box center [559, 501] width 25 height 14
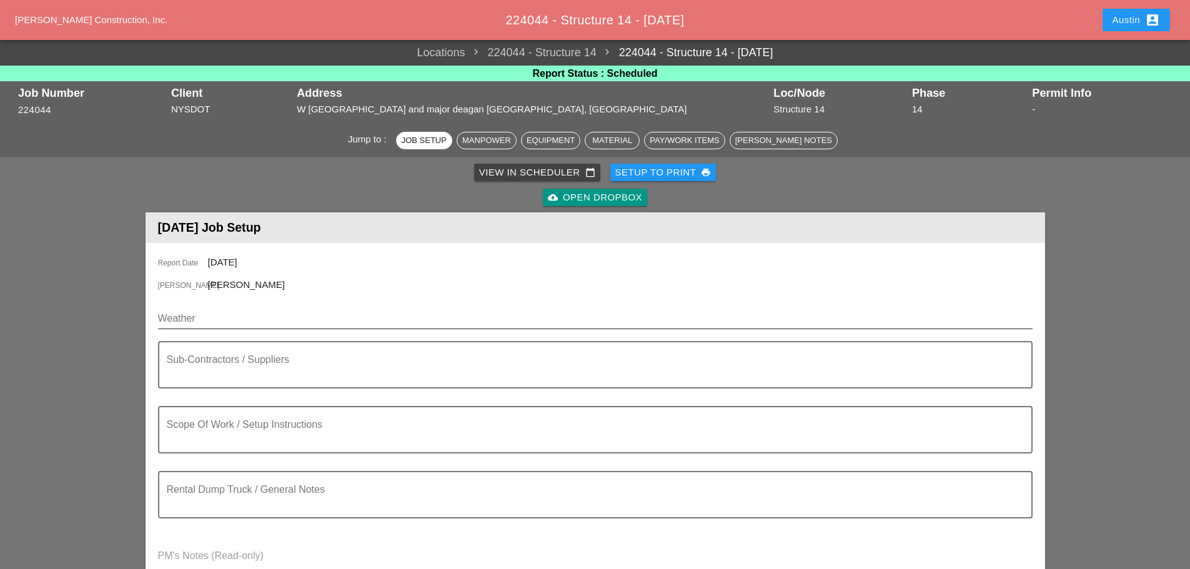
click at [213, 318] on input "Weather" at bounding box center [586, 319] width 857 height 20
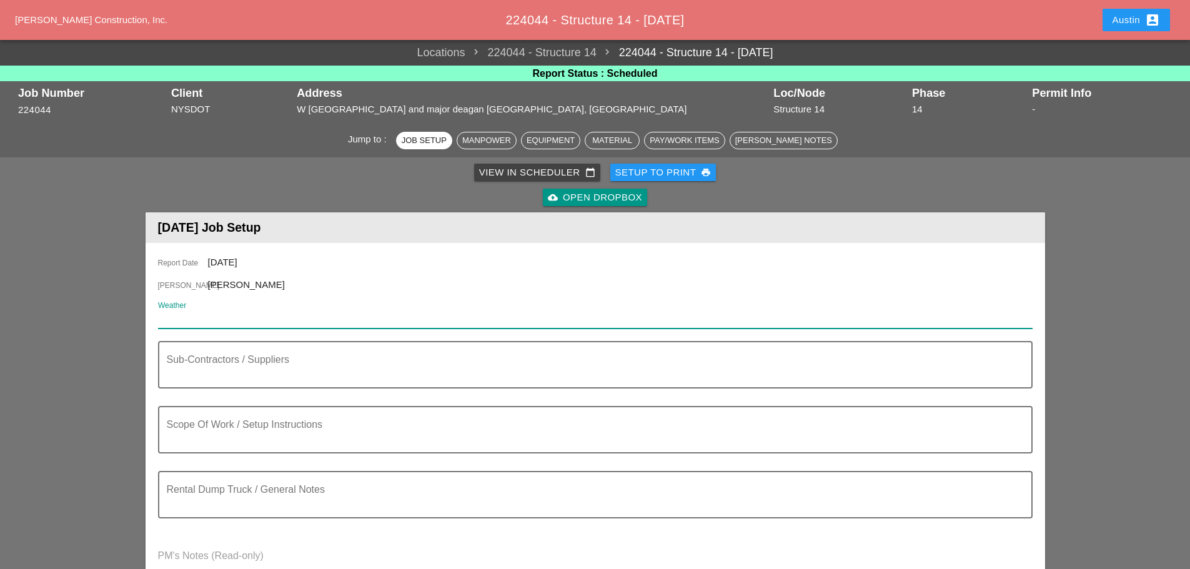
paste input "Mon 25 Day 85° 24% W 8 mph Partly cloudy. High near 85F. Winds W at 5 to 10 mph."
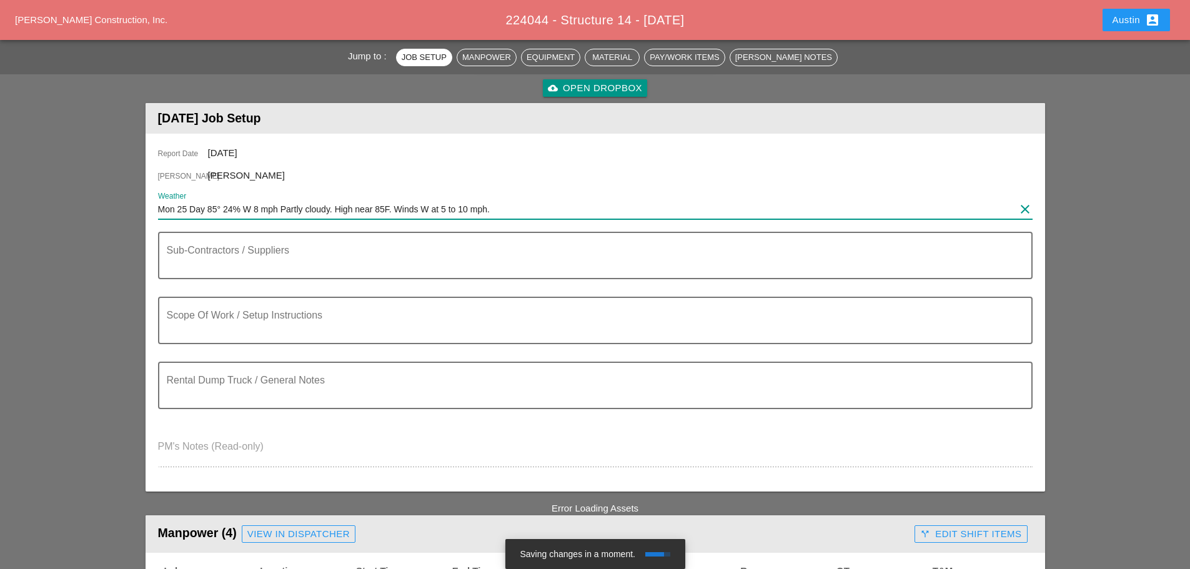
scroll to position [125, 0]
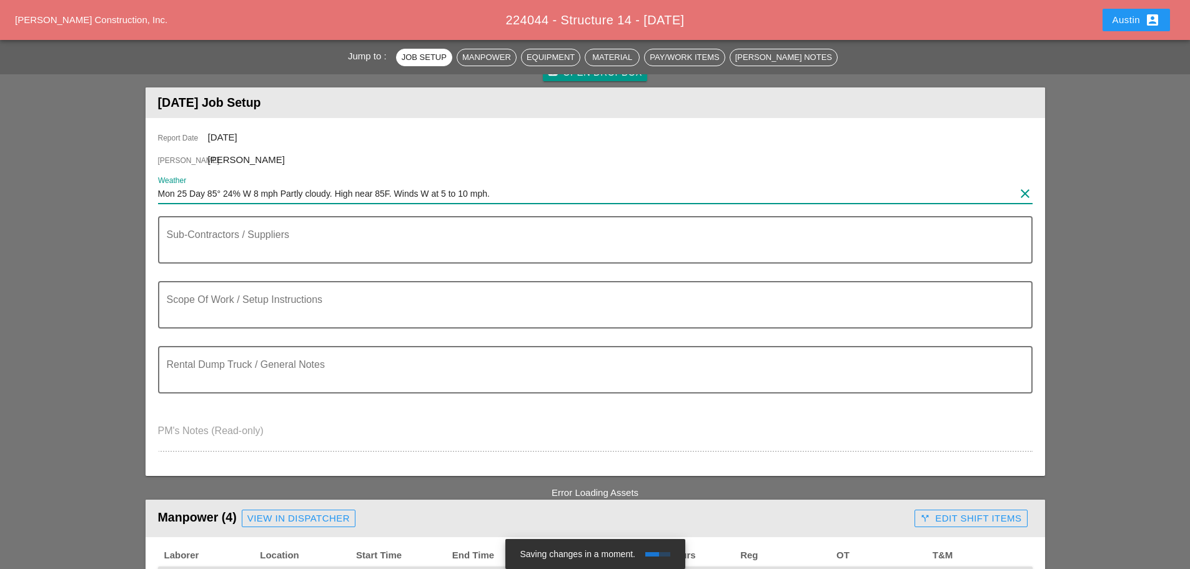
type input "Mon 25 Day 85° 24% W 8 mph Partly cloudy. High near 85F. Winds W at 5 to 10 mph."
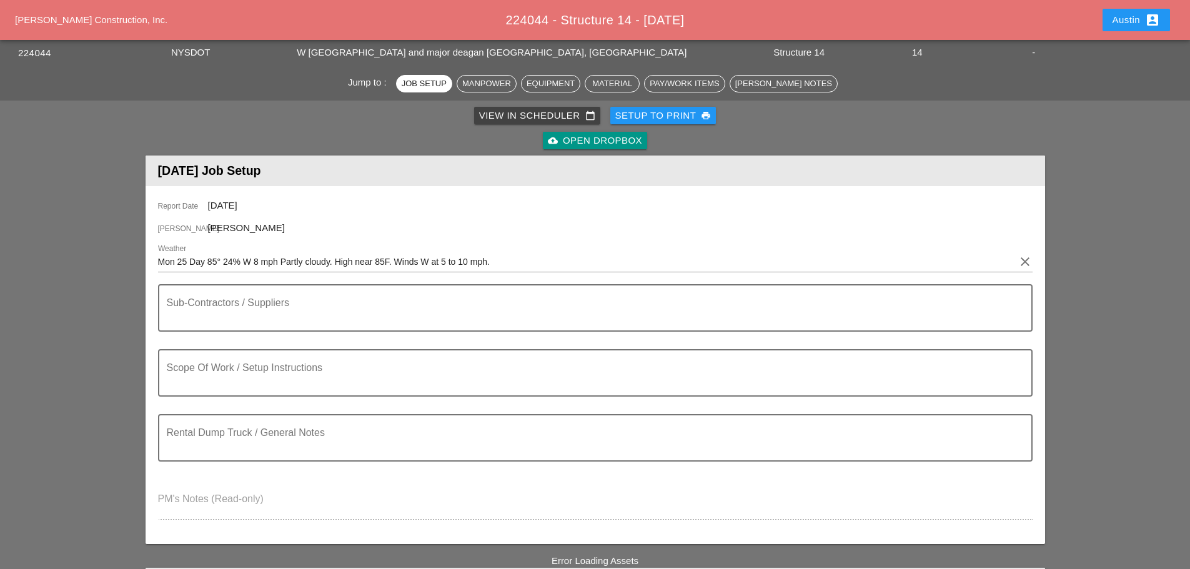
scroll to position [0, 0]
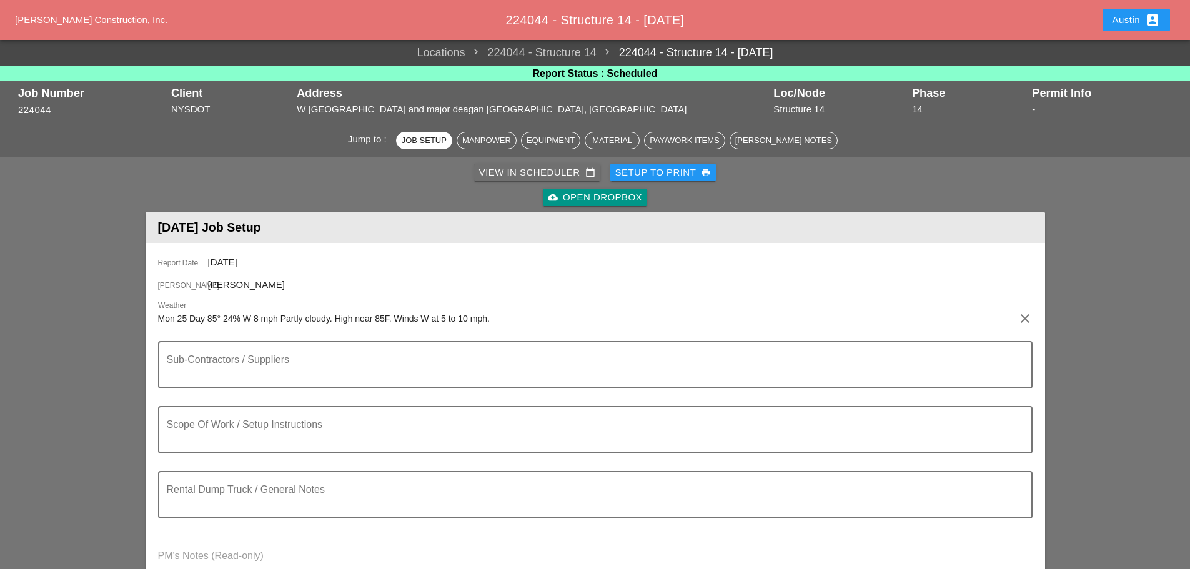
click at [542, 164] on link "View in Scheduler calendar_today" at bounding box center [537, 172] width 126 height 17
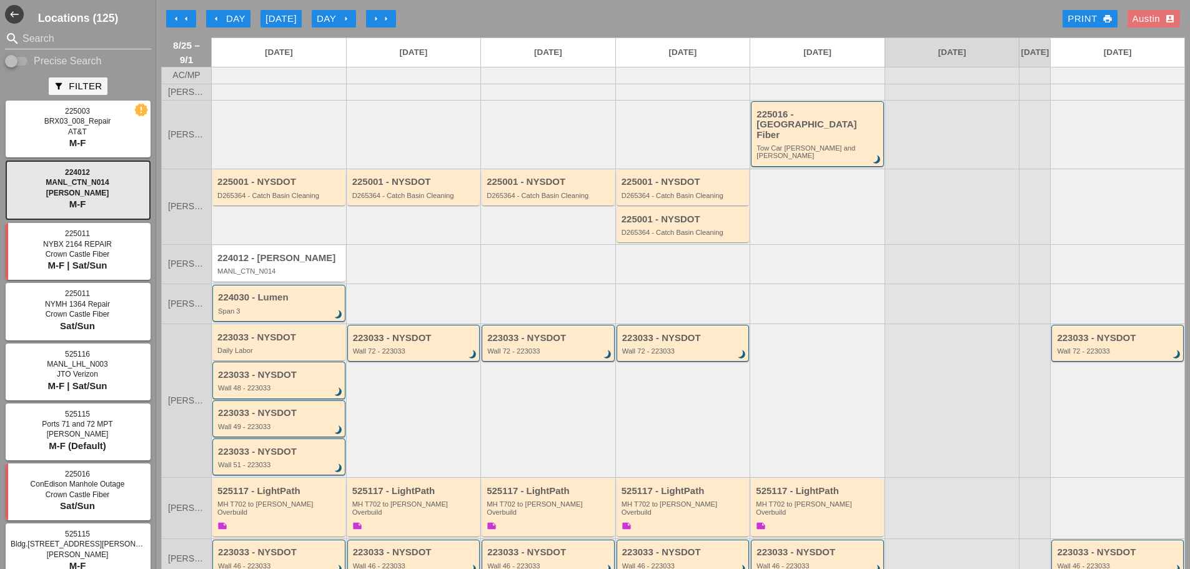
click at [478, 13] on div "arrow_left arrow_left arrow_left Day Today Day arrow_right arrow_right arrow_ri…" at bounding box center [673, 18] width 1024 height 25
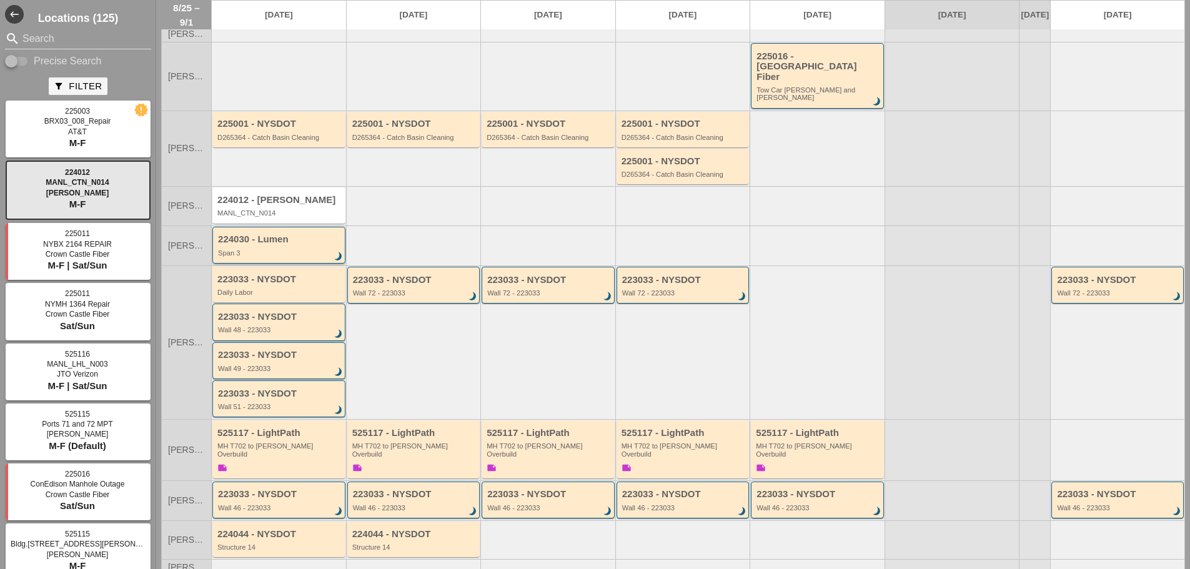
scroll to position [137, 0]
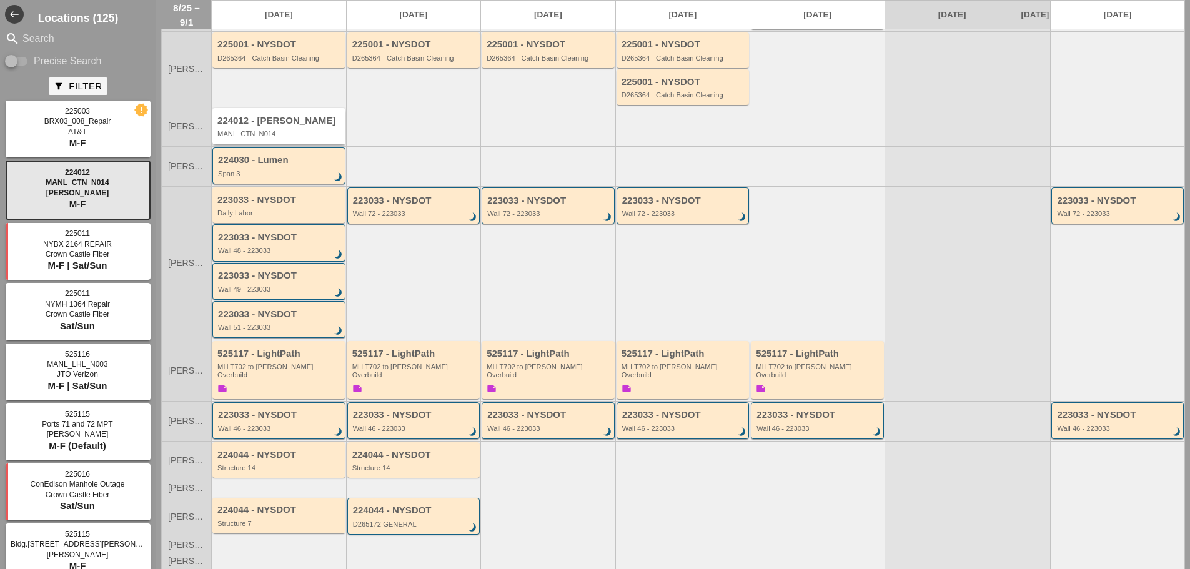
click at [287, 116] on div "224012 - Hellman" at bounding box center [279, 121] width 125 height 11
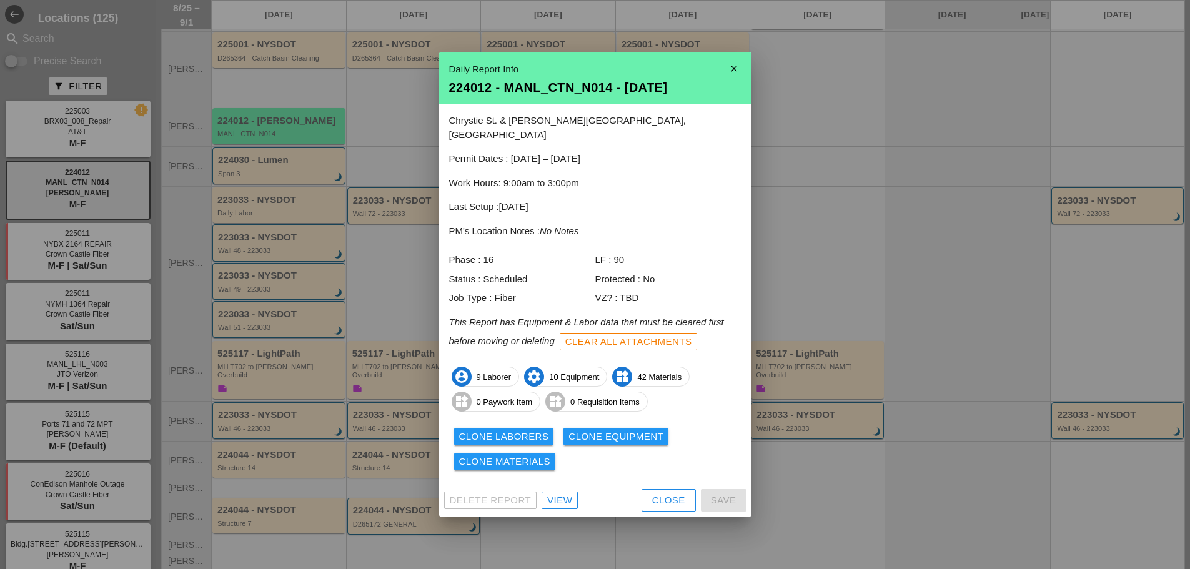
click at [557, 497] on div "View" at bounding box center [559, 501] width 25 height 14
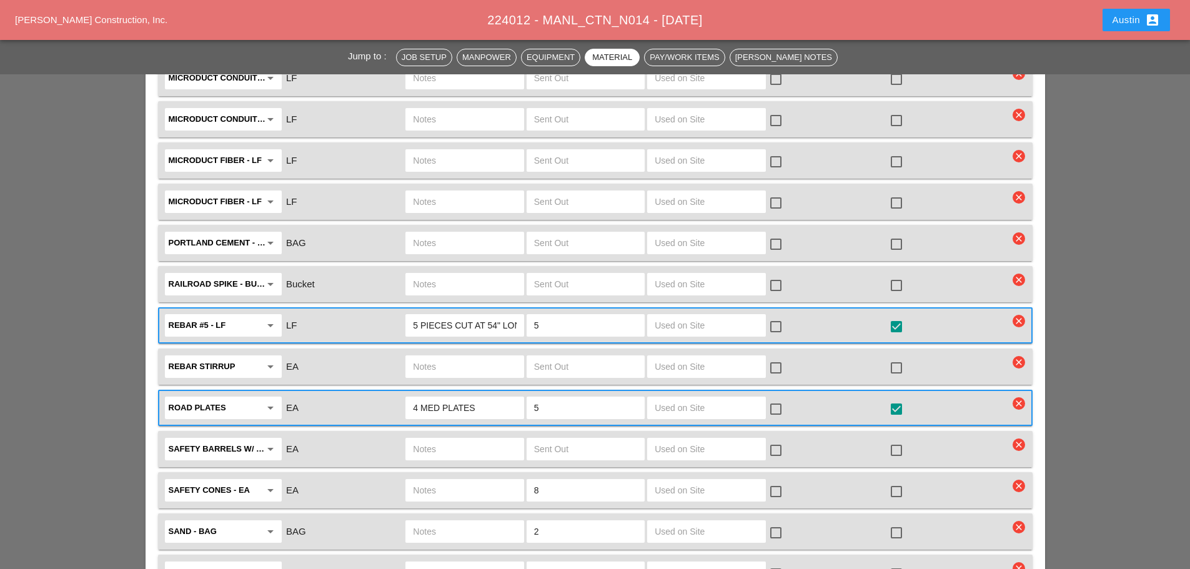
scroll to position [0, 11]
drag, startPoint x: 476, startPoint y: 281, endPoint x: 530, endPoint y: 283, distance: 53.8
click at [534, 312] on div "Rebar #5 - LF arrow_drop_down LF 5 PIECES CUT AT 54" LONG 5 check_box_outline_b…" at bounding box center [586, 325] width 846 height 26
click at [517, 314] on div "5 PIECES CUT AT 54" LONG" at bounding box center [464, 325] width 118 height 22
click at [516, 315] on input "5 PIECES CUT AT 54" LONG" at bounding box center [464, 325] width 103 height 20
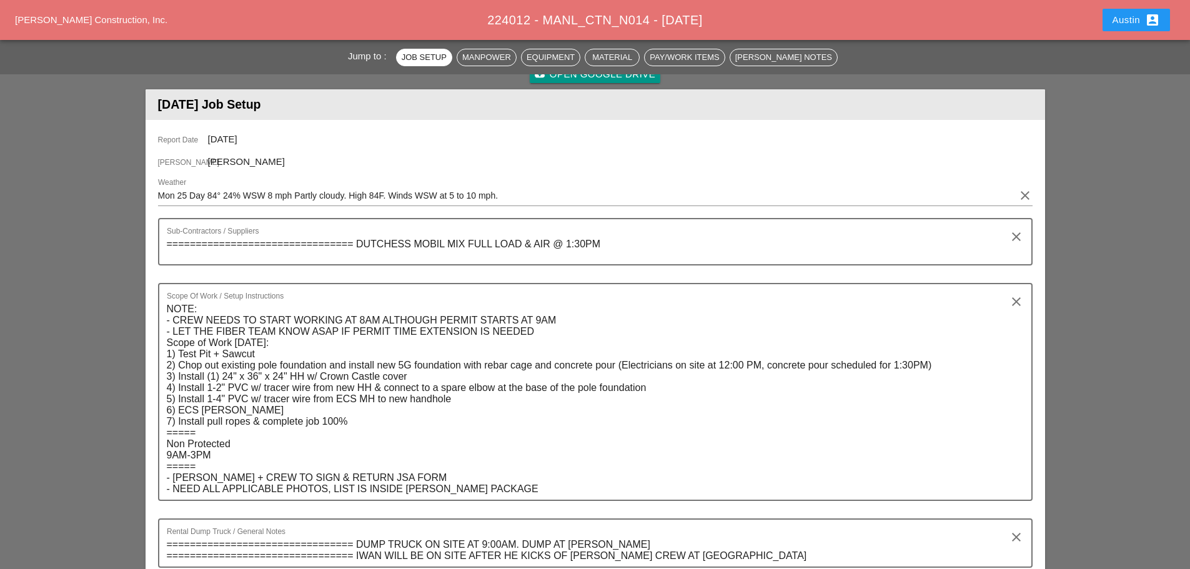
scroll to position [0, 0]
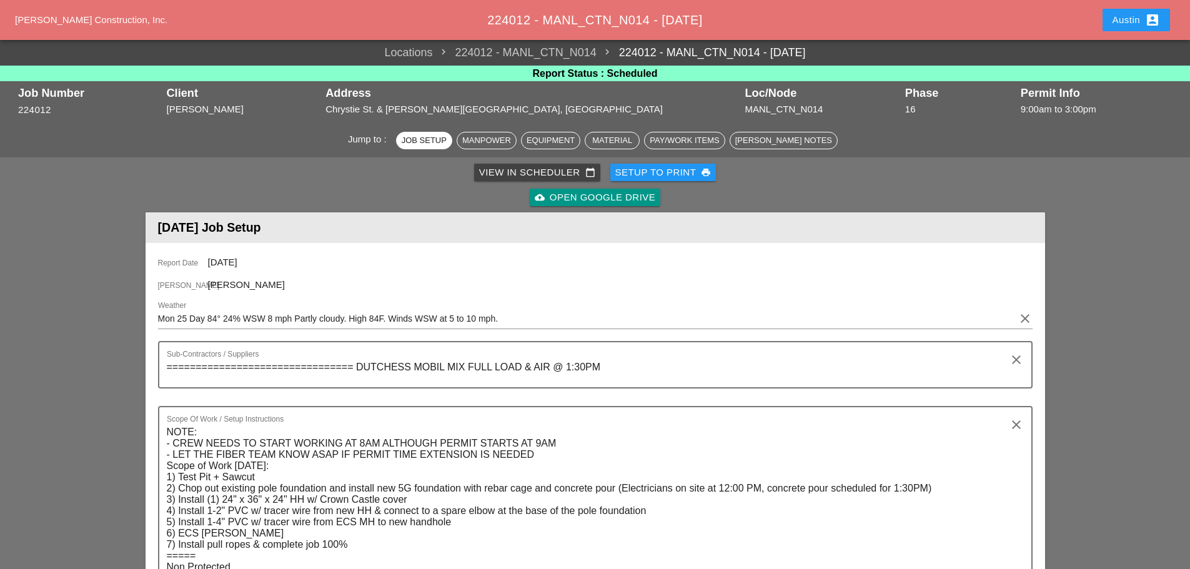
type input "5 PIECES CUT AT 54" LONG - ALREADY CUT , JUST LOAD ONTO TRUCK"
click at [550, 169] on div "View in Scheduler calendar_today" at bounding box center [537, 173] width 116 height 14
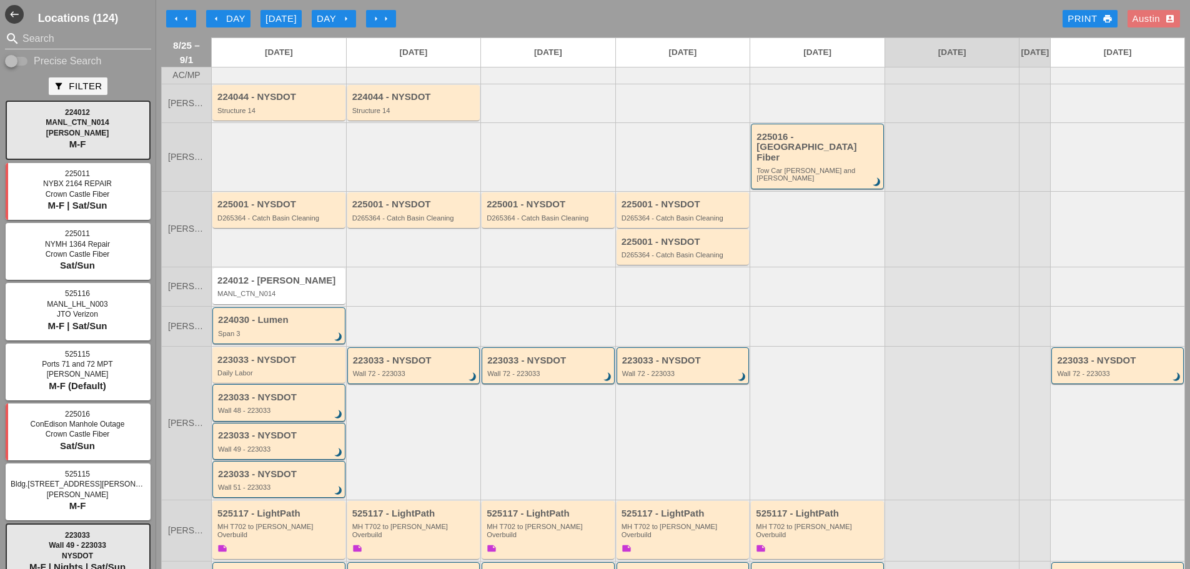
click at [527, 12] on div "arrow_left arrow_left arrow_left Day Today Day arrow_right arrow_right arrow_ri…" at bounding box center [673, 18] width 1024 height 25
click at [469, 18] on div "arrow_left arrow_left arrow_left Day Today Day arrow_right arrow_right arrow_ri…" at bounding box center [673, 18] width 1024 height 25
click at [264, 329] on div "224030 - Lumen Span 3 brightness_3" at bounding box center [278, 325] width 133 height 37
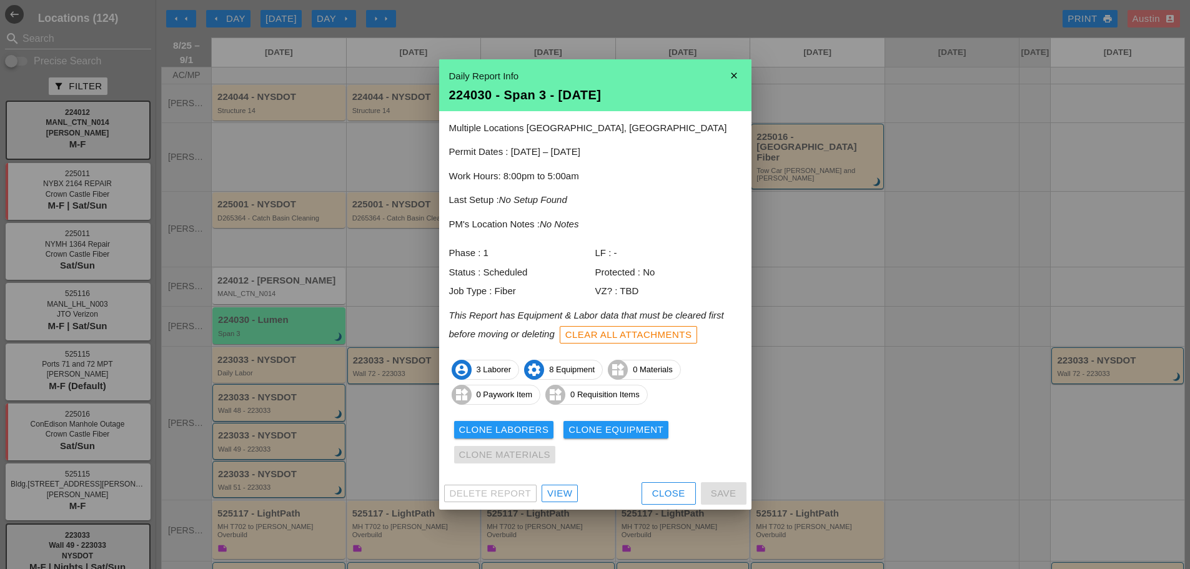
click at [563, 489] on div "View" at bounding box center [559, 494] width 25 height 14
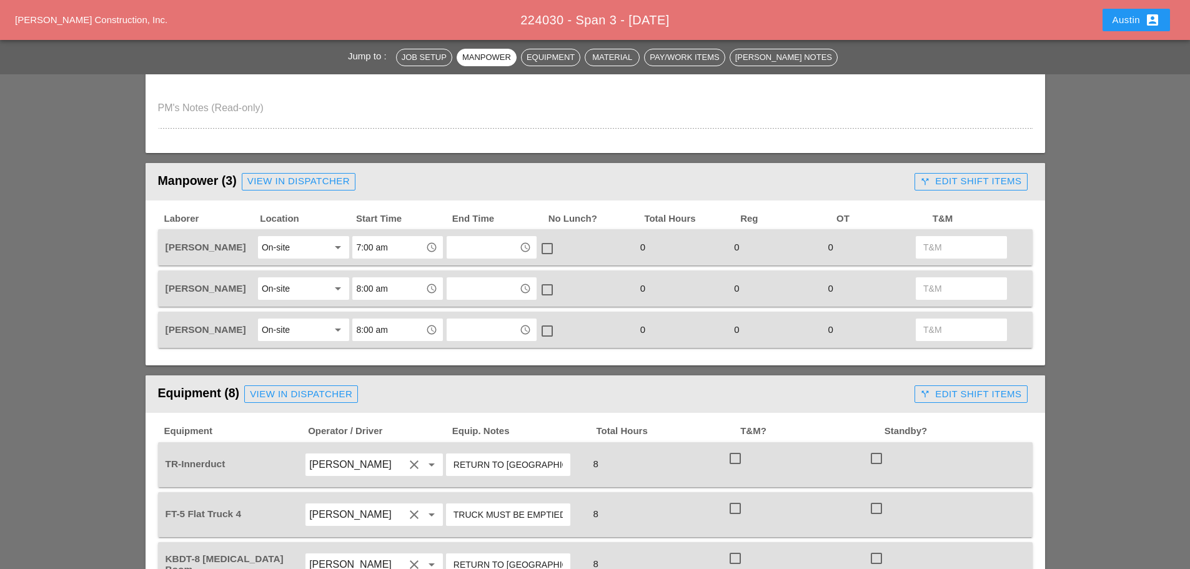
scroll to position [250, 0]
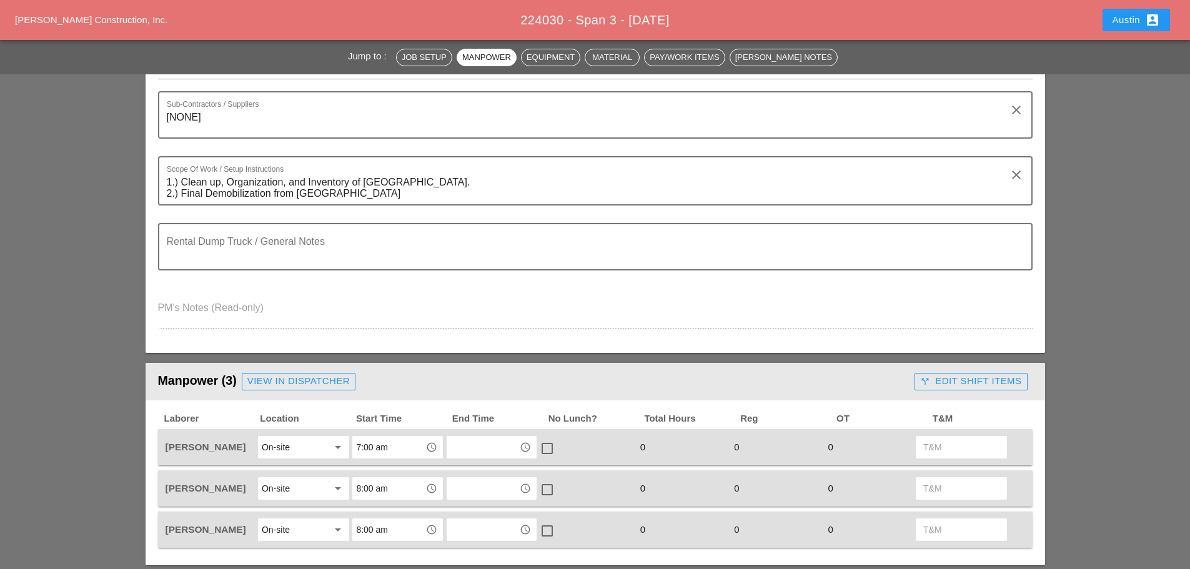
click at [314, 380] on div "View in Dispatcher" at bounding box center [298, 381] width 102 height 14
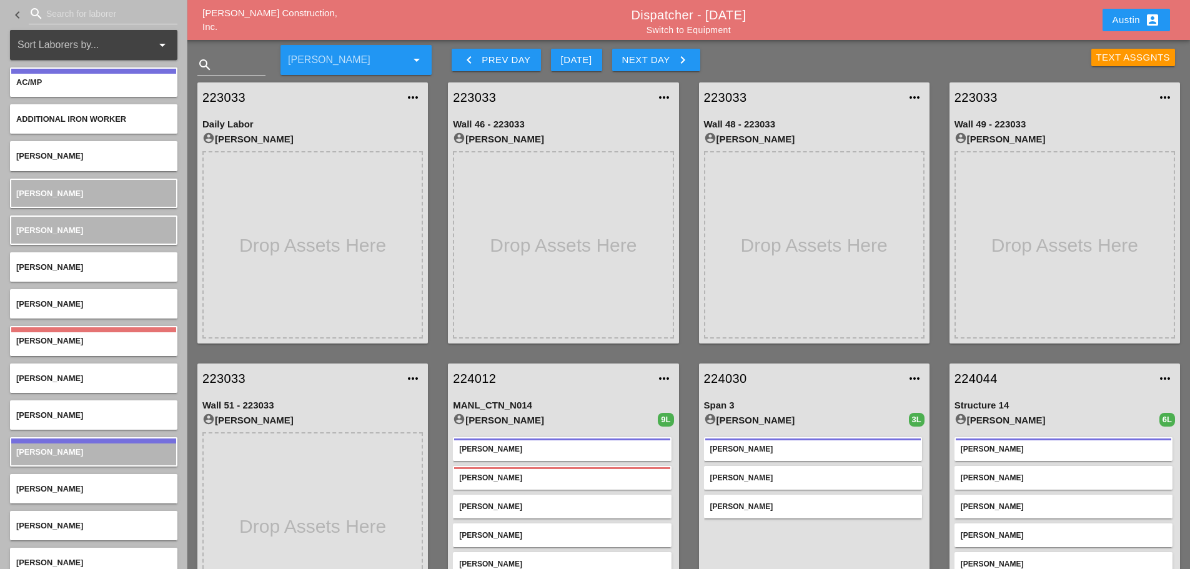
click at [439, 129] on div "223033 more_horiz Wall 46 - 223033 account_circle Luca Gambardella" at bounding box center [563, 212] width 251 height 281
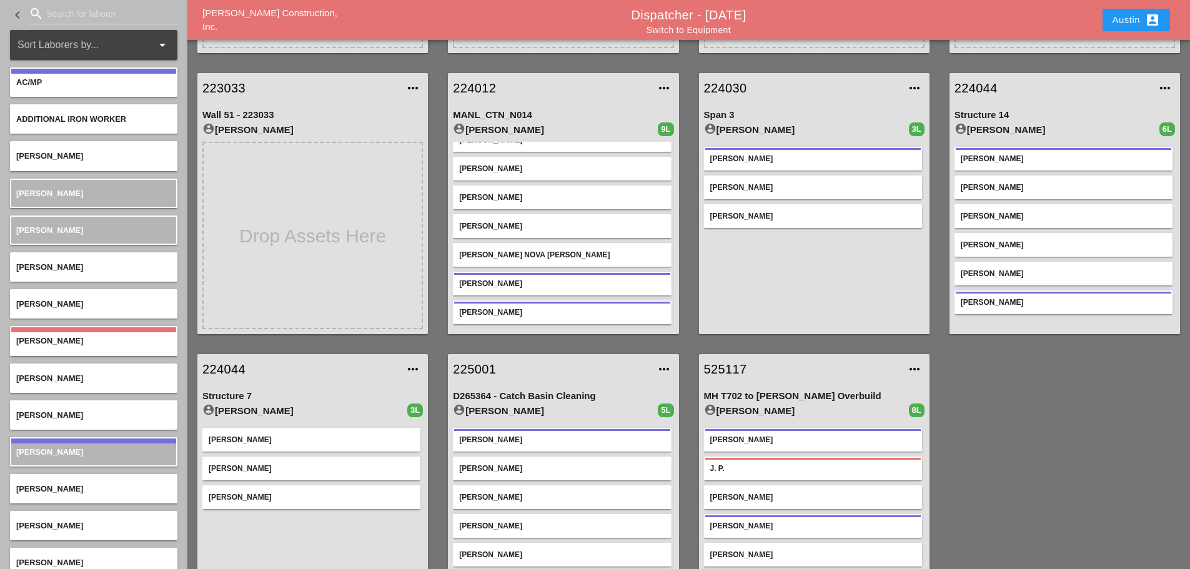
scroll to position [312, 0]
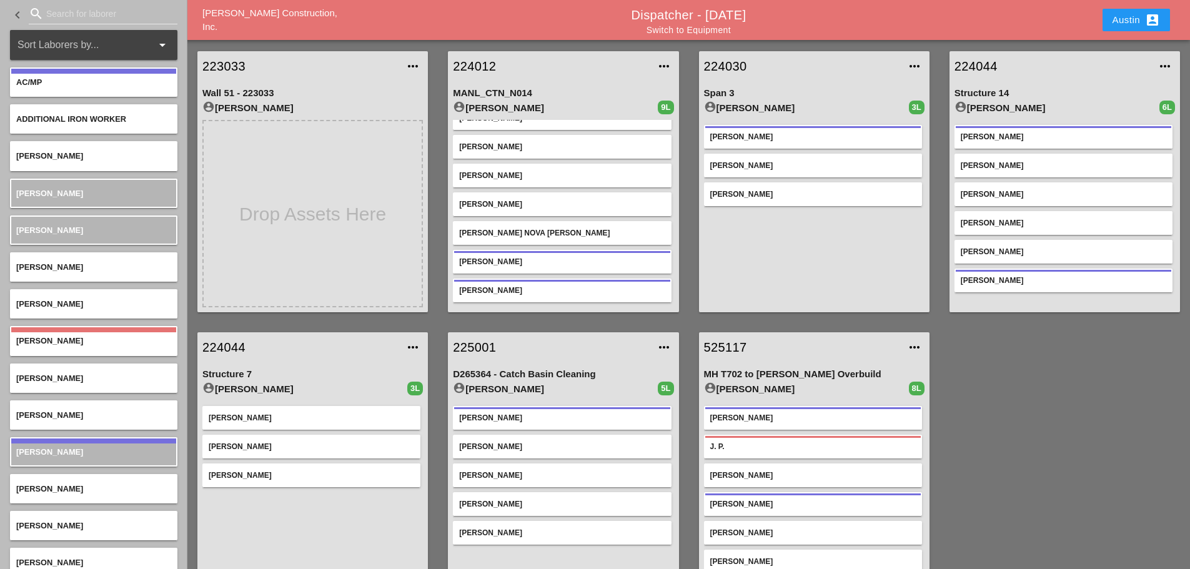
click at [688, 244] on div "224012 more_horiz MANL_CTN_N014 account_circle Iwan Belfor 9L Iwan Belfor Sal B…" at bounding box center [563, 181] width 251 height 281
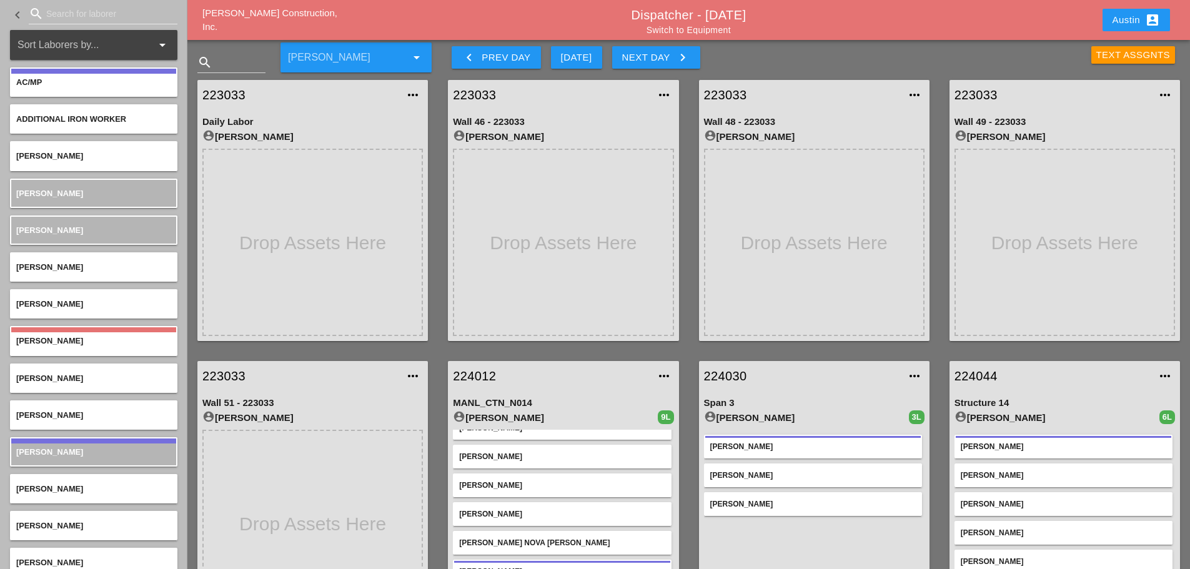
scroll to position [0, 0]
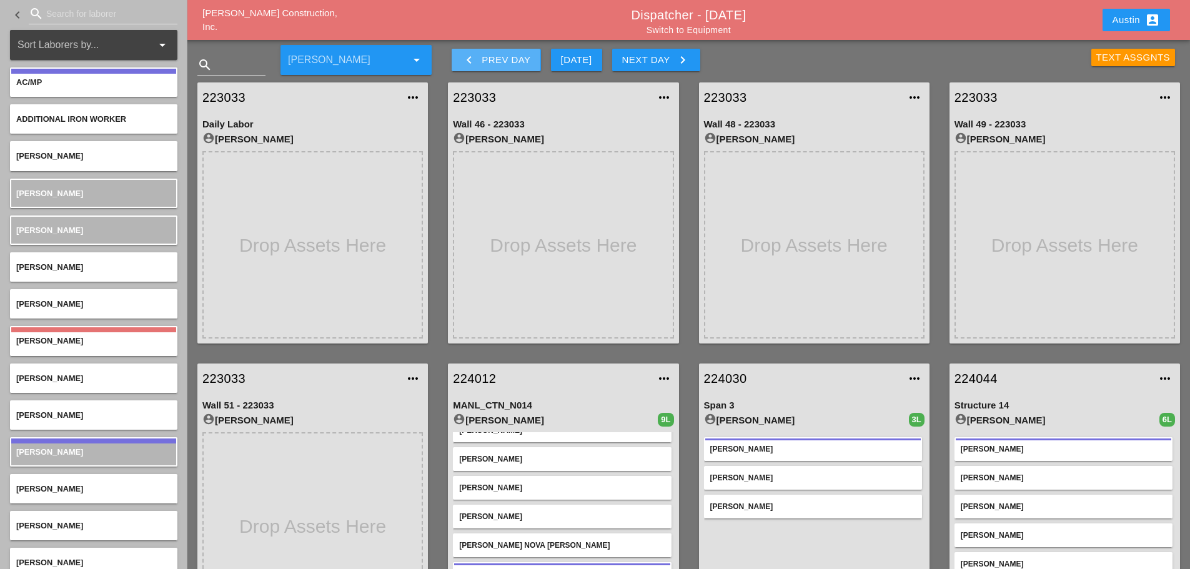
click at [505, 59] on div "keyboard_arrow_left Prev Day" at bounding box center [496, 59] width 69 height 15
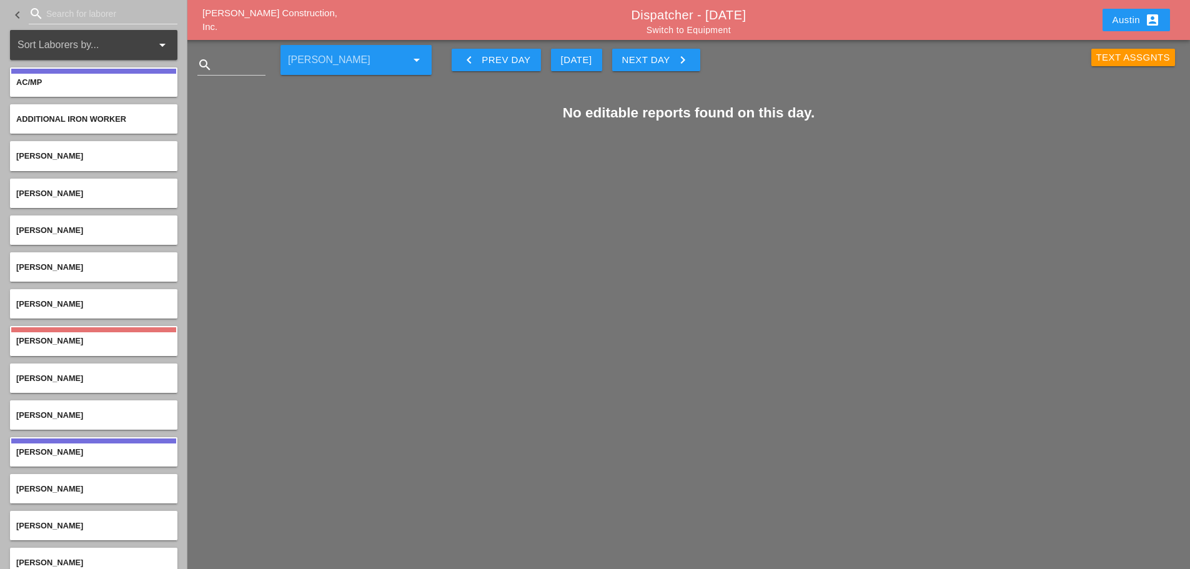
click at [502, 54] on div "keyboard_arrow_left Prev Day" at bounding box center [496, 59] width 69 height 15
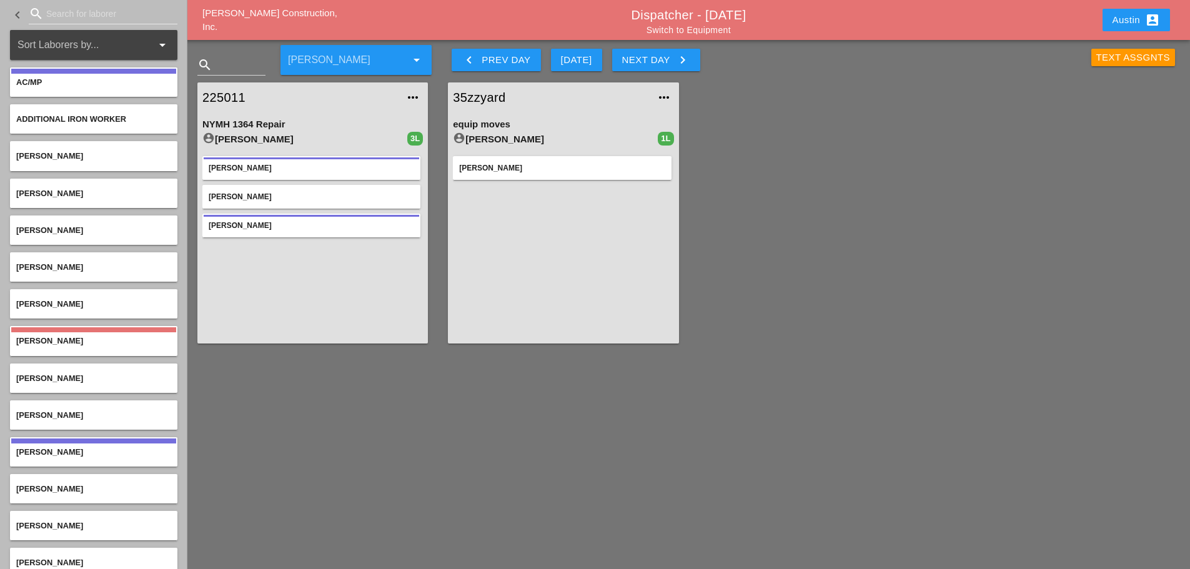
click at [659, 54] on div "Next Day keyboard_arrow_right" at bounding box center [656, 59] width 68 height 15
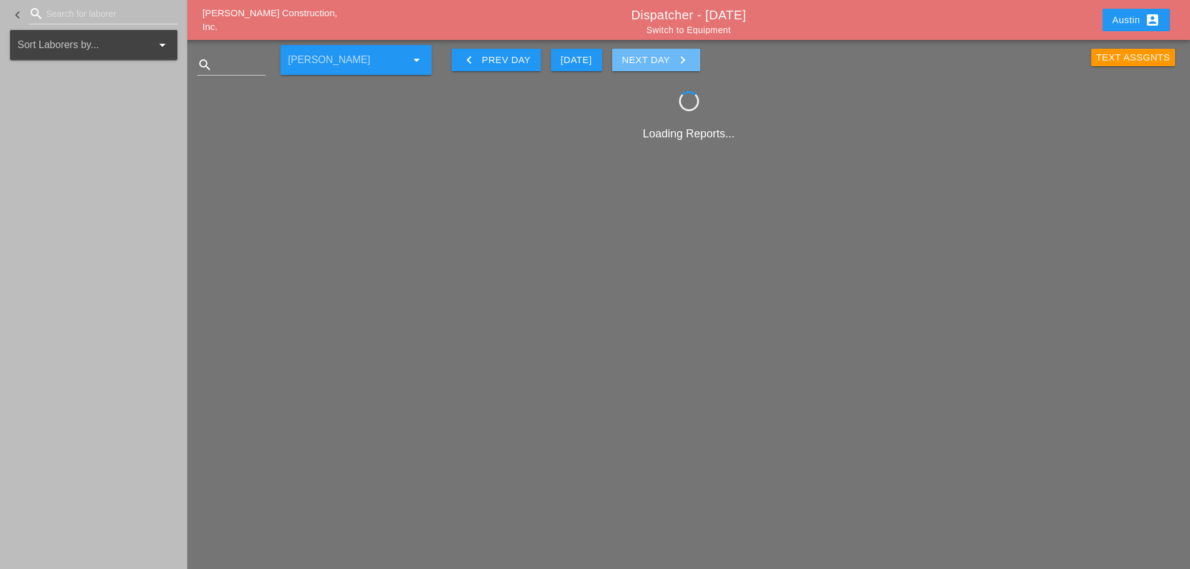
click at [659, 54] on div "Next Day keyboard_arrow_right" at bounding box center [656, 59] width 68 height 15
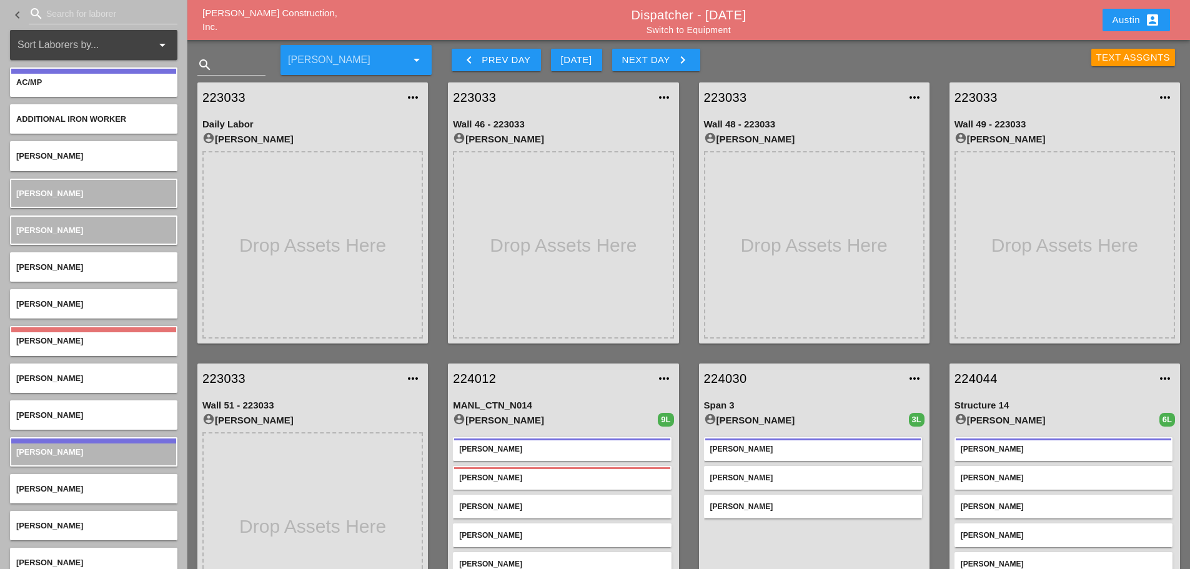
click at [687, 99] on div "223033 more_horiz Wall 46 - 223033 account_circle Luca Gambardella" at bounding box center [563, 212] width 251 height 281
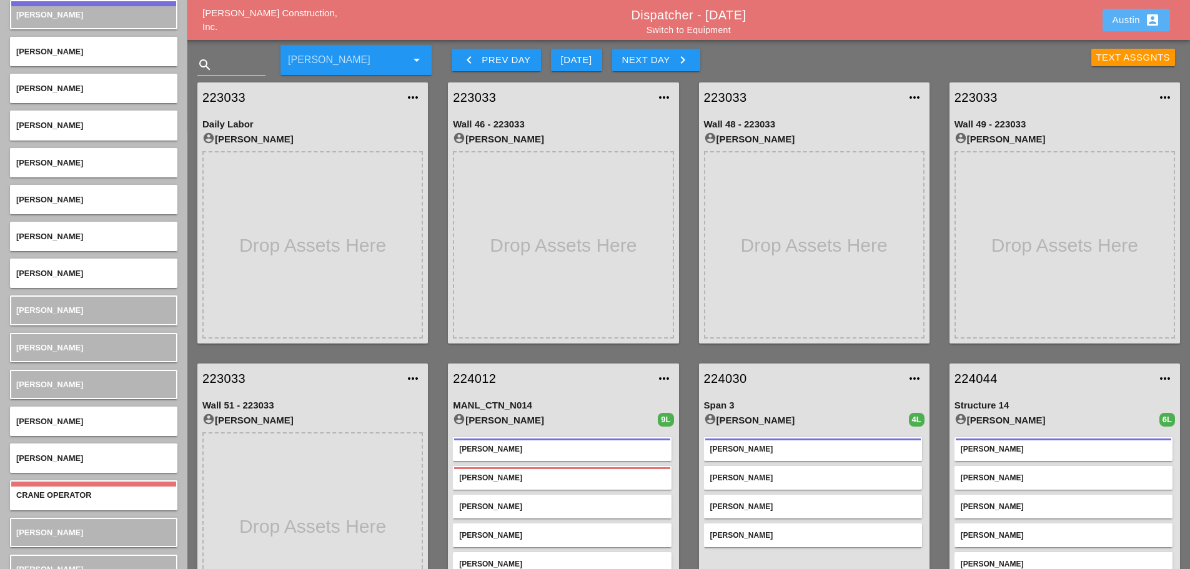
click at [1125, 14] on div "Austin account_box" at bounding box center [1136, 19] width 47 height 15
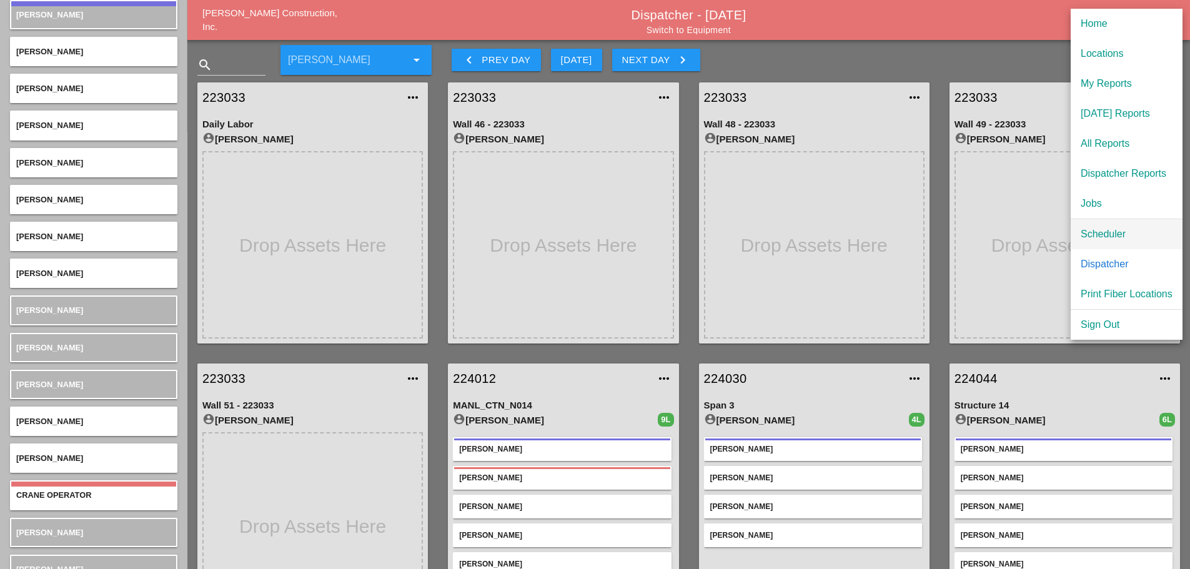
click at [1111, 234] on div "Scheduler" at bounding box center [1127, 234] width 92 height 15
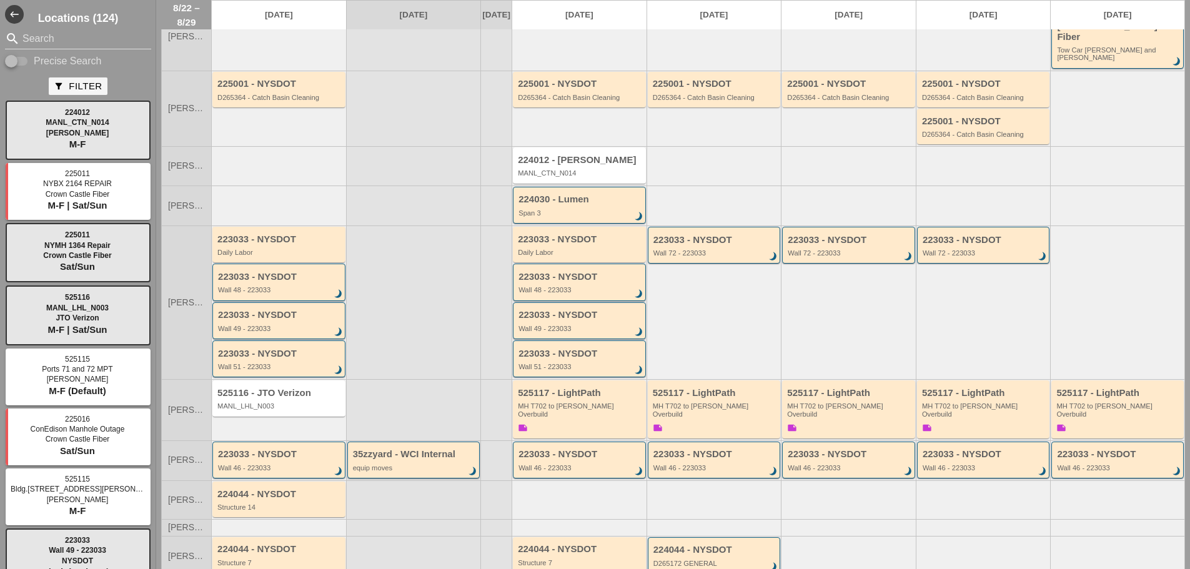
scroll to position [125, 0]
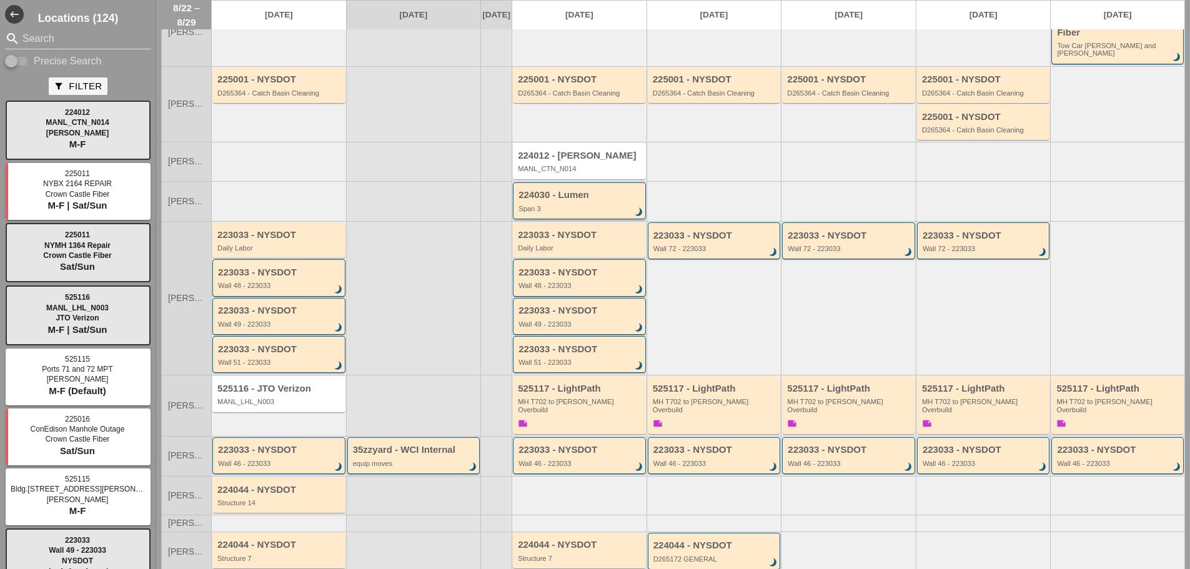
click at [574, 205] on div "Span 3" at bounding box center [581, 208] width 124 height 7
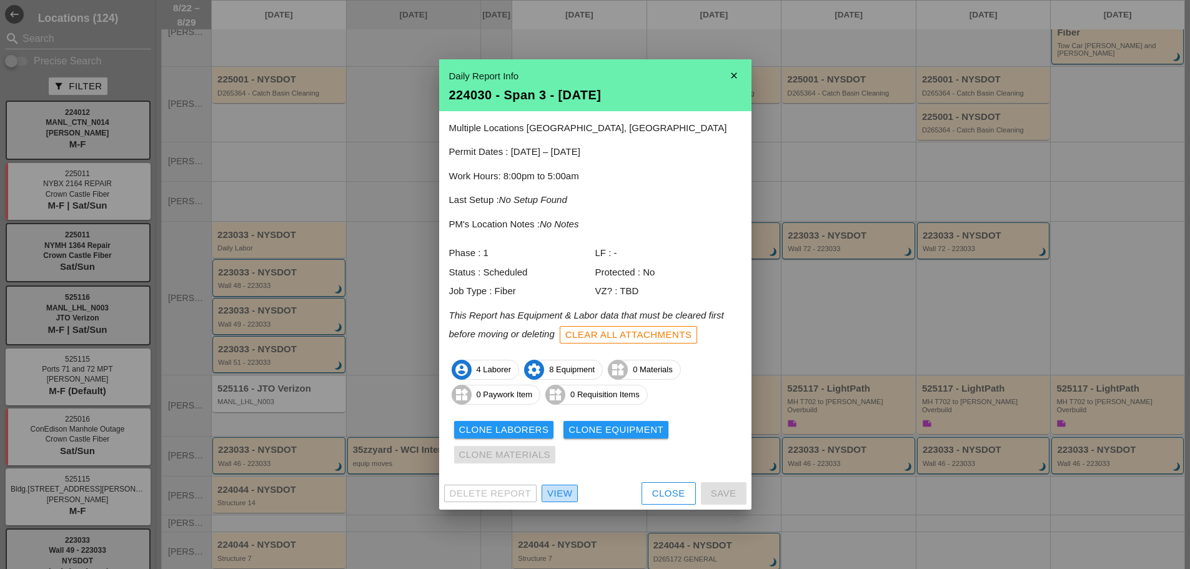
click at [565, 490] on div "View" at bounding box center [559, 494] width 25 height 14
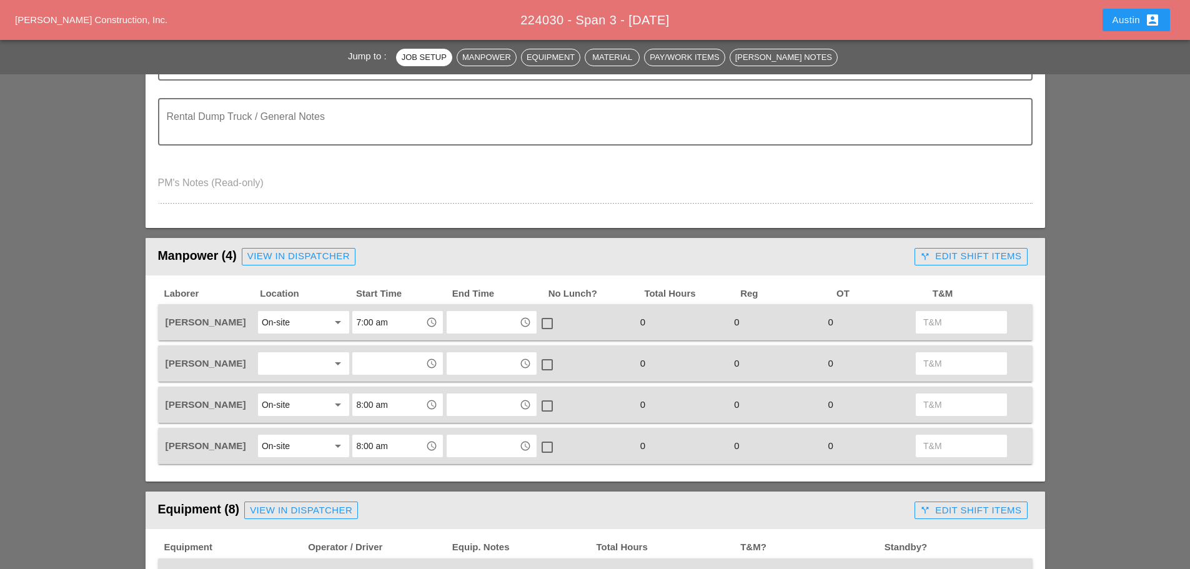
scroll to position [437, 0]
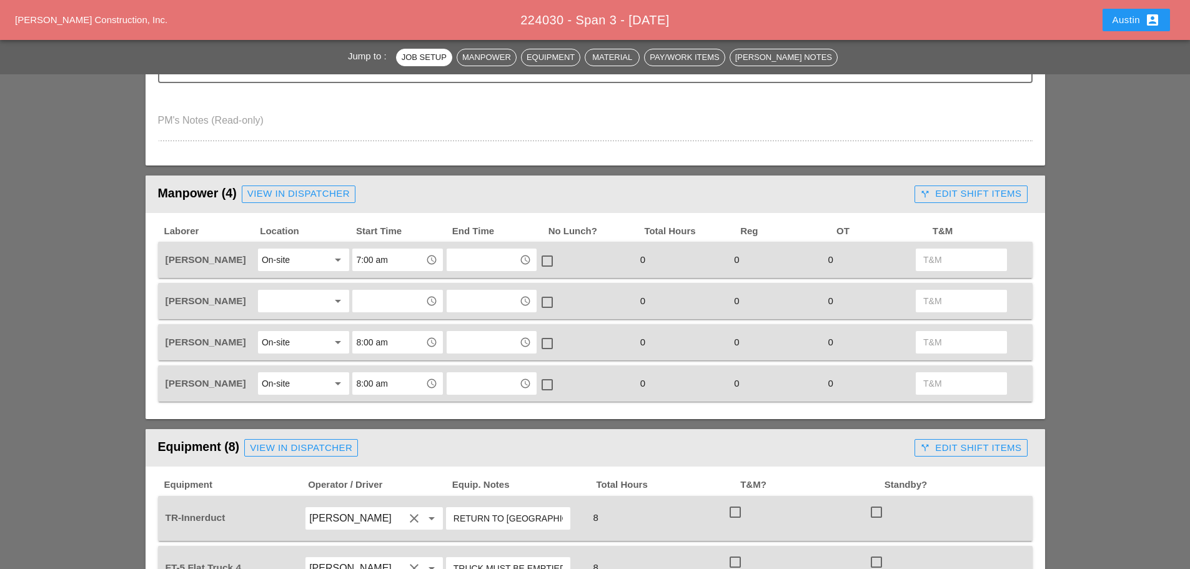
click at [289, 308] on div at bounding box center [295, 301] width 66 height 20
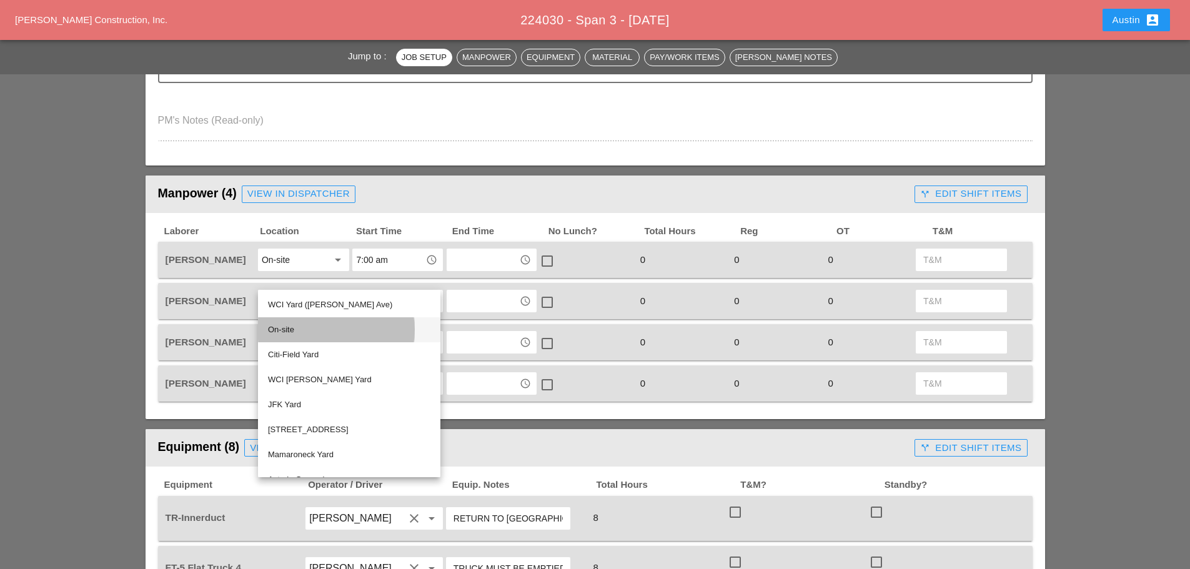
click at [291, 332] on div "On-site" at bounding box center [349, 329] width 162 height 15
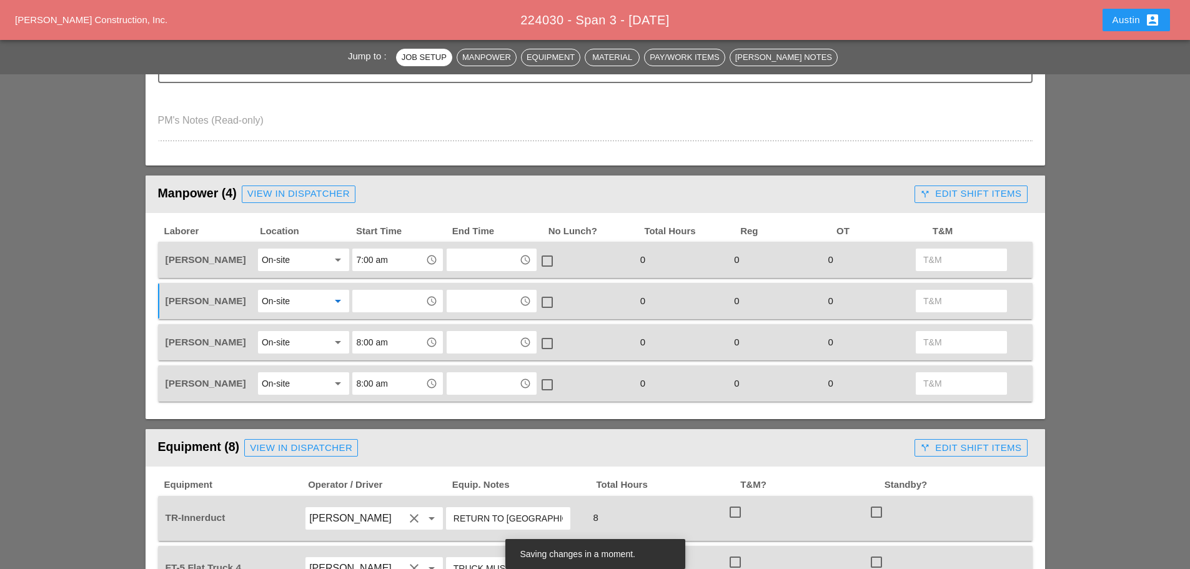
click at [395, 302] on input "text" at bounding box center [388, 301] width 65 height 20
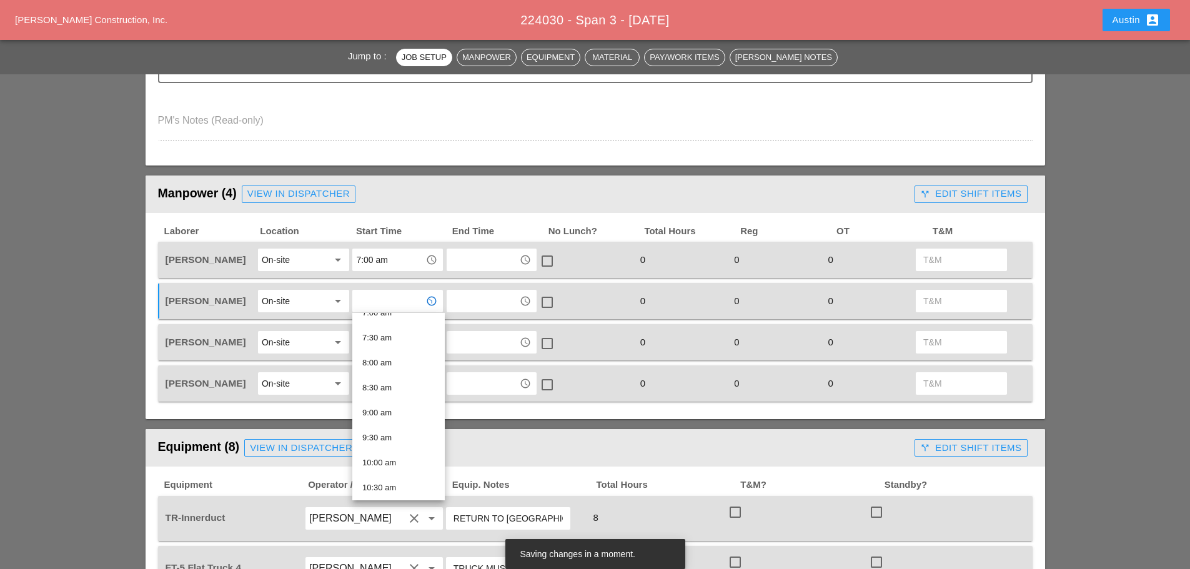
scroll to position [375, 0]
click at [384, 359] on div "8:00 am" at bounding box center [398, 352] width 72 height 15
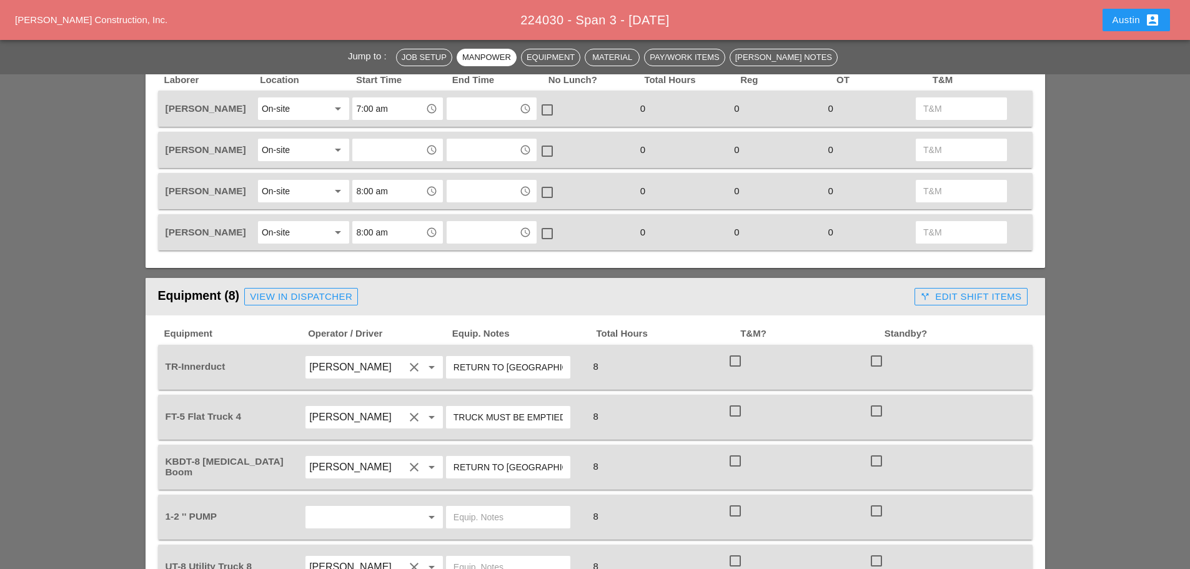
scroll to position [437, 0]
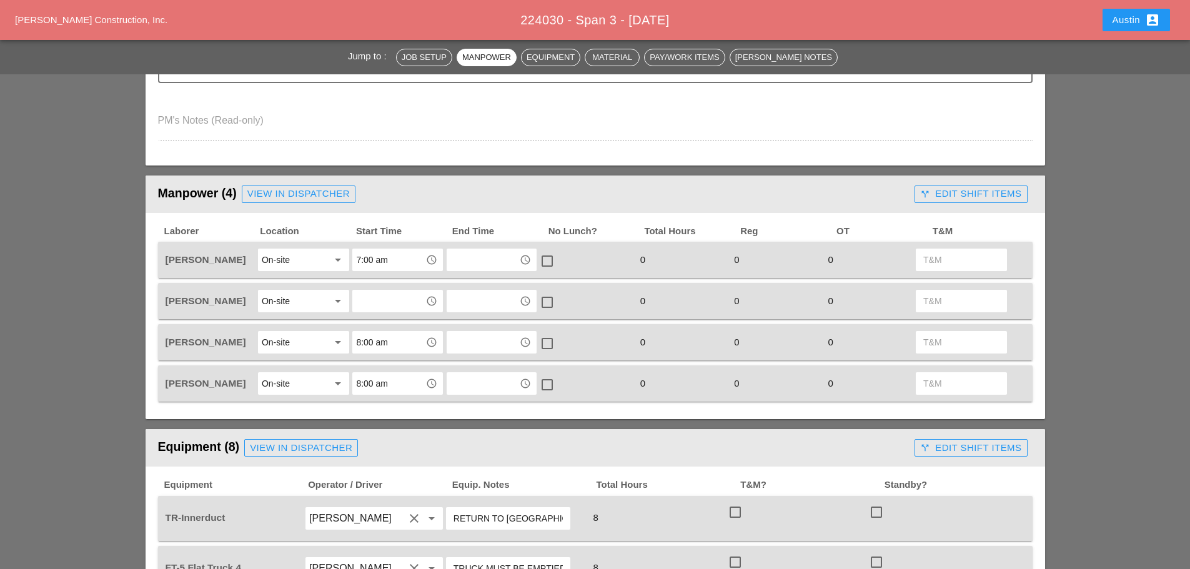
click at [315, 342] on div "On-site" at bounding box center [295, 342] width 66 height 20
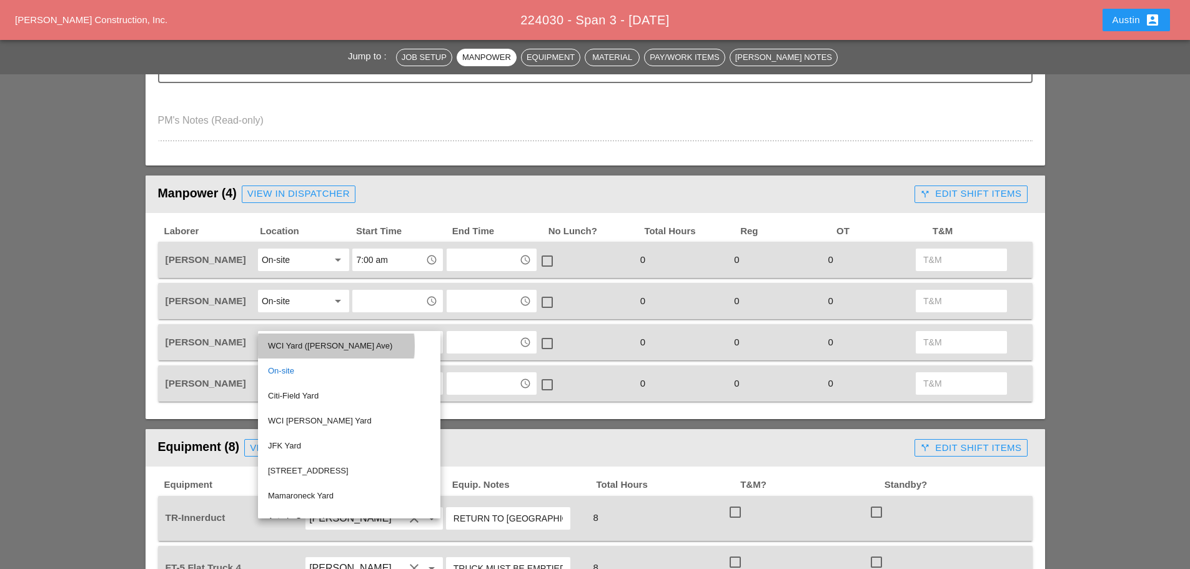
click at [315, 342] on div "WCI Yard ([PERSON_NAME] Ave)" at bounding box center [349, 346] width 162 height 15
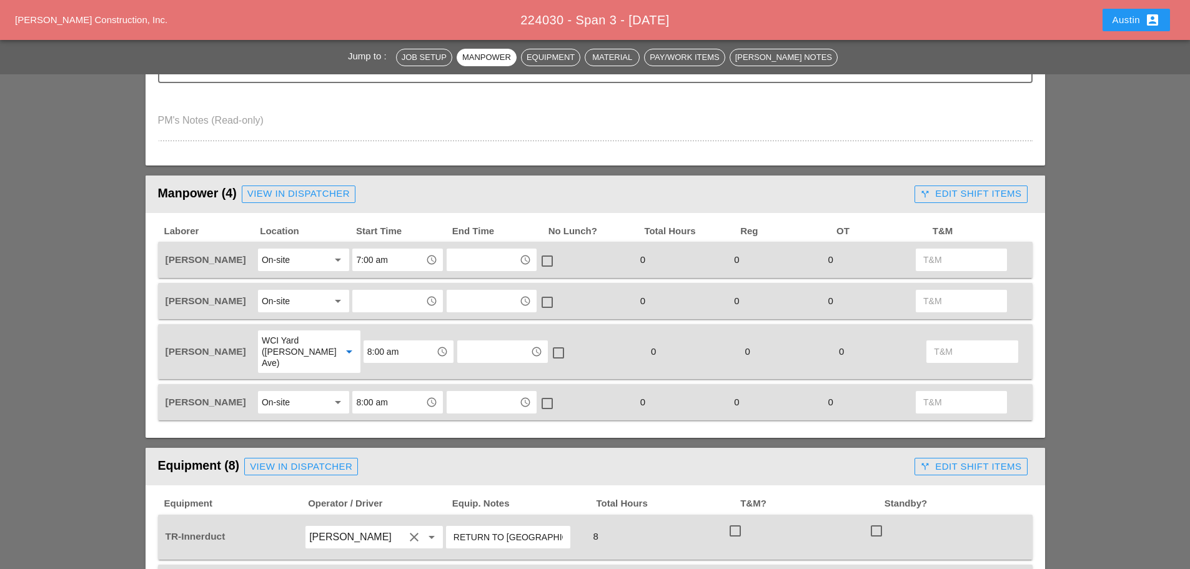
click at [390, 344] on input "8:00 am" at bounding box center [399, 352] width 65 height 20
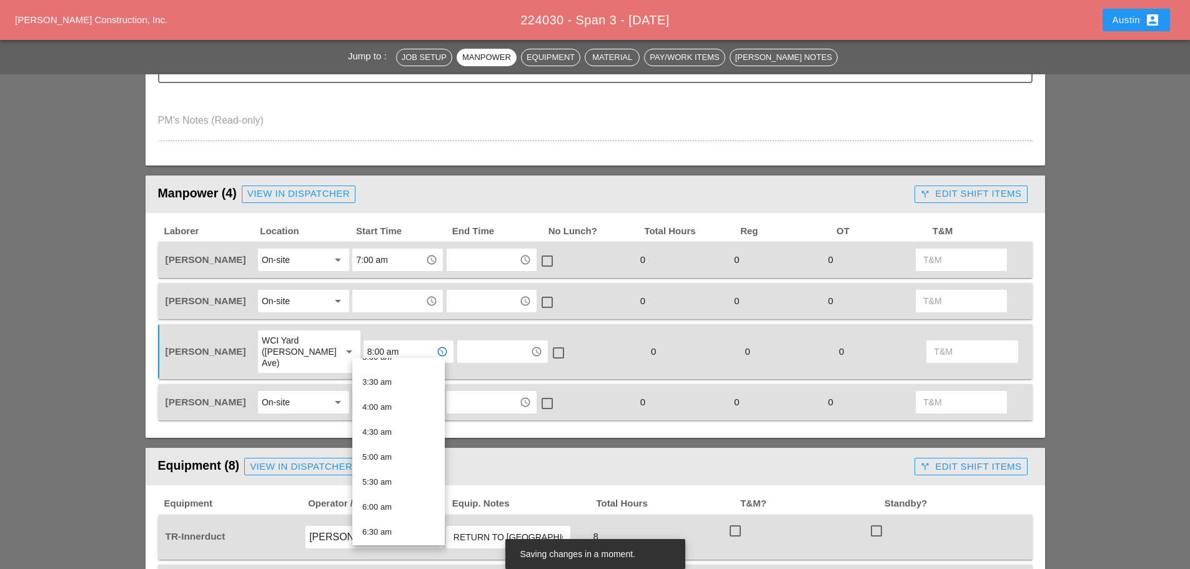
scroll to position [187, 0]
click at [377, 494] on div "6:00 am" at bounding box center [398, 485] width 72 height 25
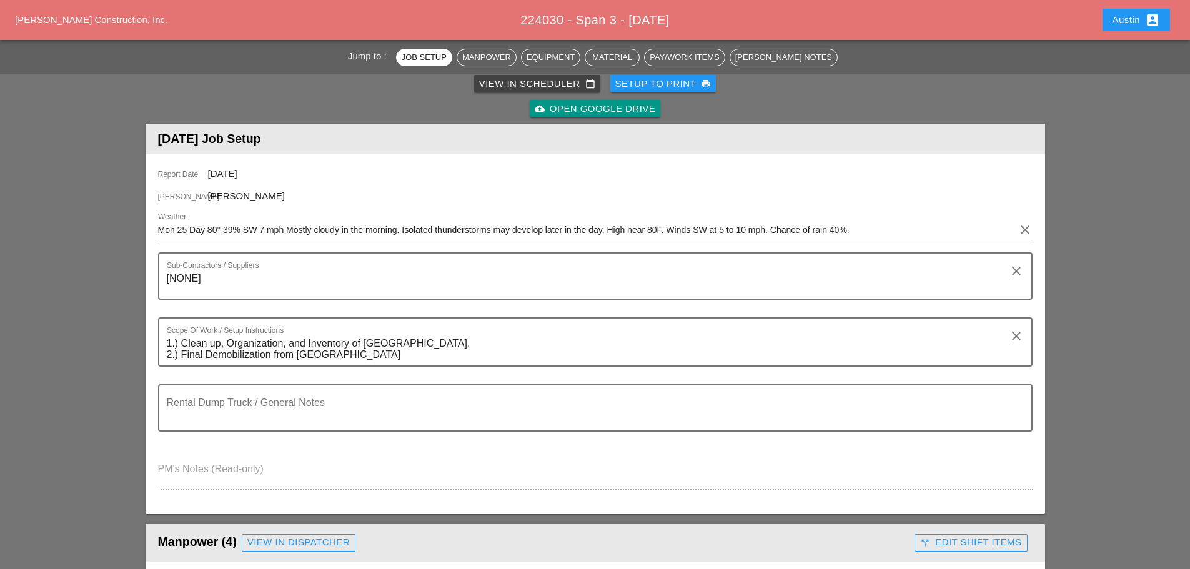
scroll to position [0, 0]
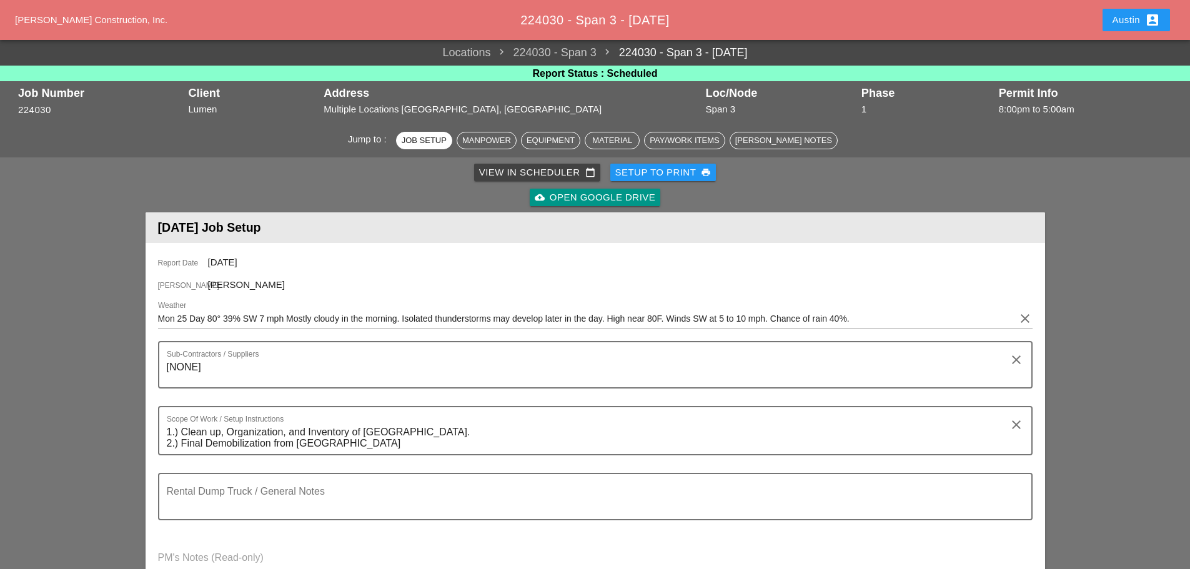
click at [642, 170] on div "Setup to Print print" at bounding box center [663, 173] width 96 height 14
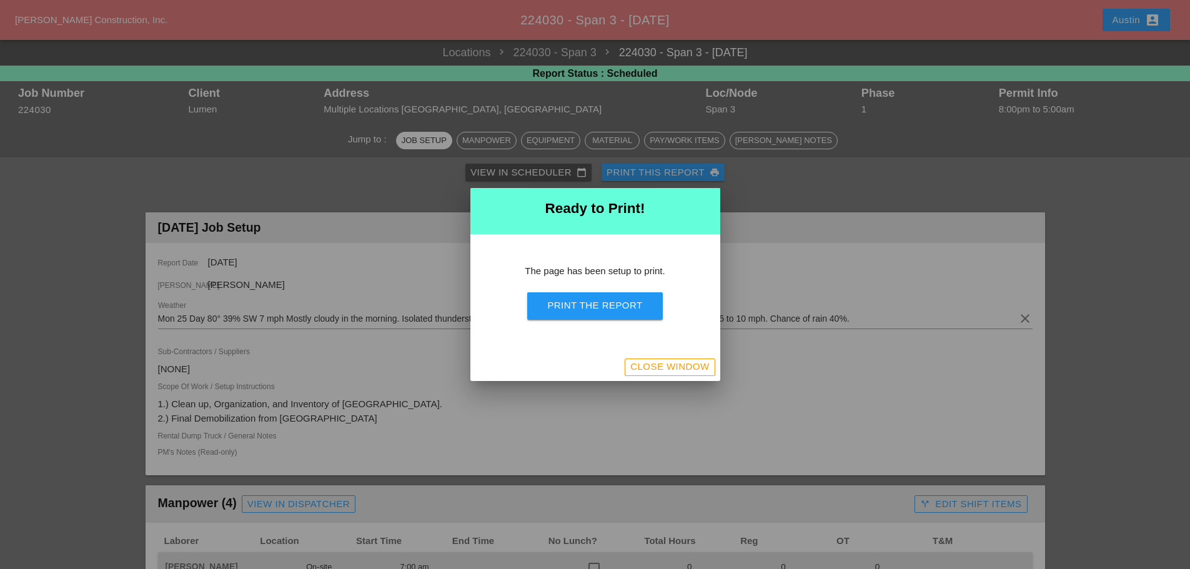
click at [632, 304] on div "Print the Report" at bounding box center [594, 306] width 95 height 14
drag, startPoint x: 682, startPoint y: 374, endPoint x: 327, endPoint y: 192, distance: 398.4
click at [682, 374] on div "Close Window" at bounding box center [669, 367] width 79 height 14
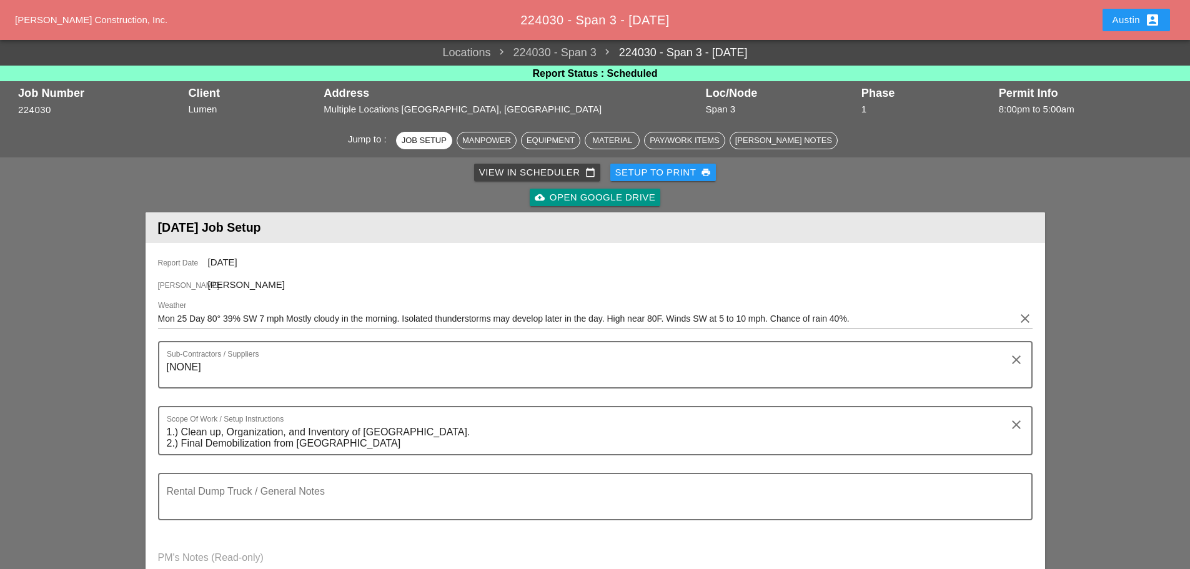
click at [507, 171] on div "View in Scheduler calendar_today" at bounding box center [537, 173] width 116 height 14
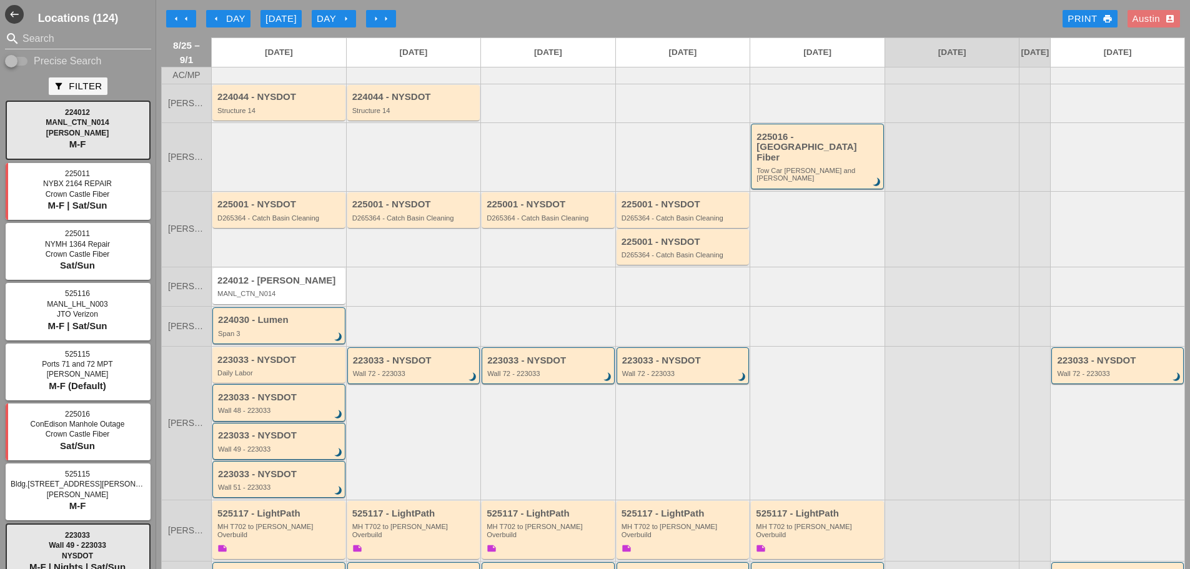
click at [227, 15] on div "arrow_left Day" at bounding box center [228, 19] width 34 height 14
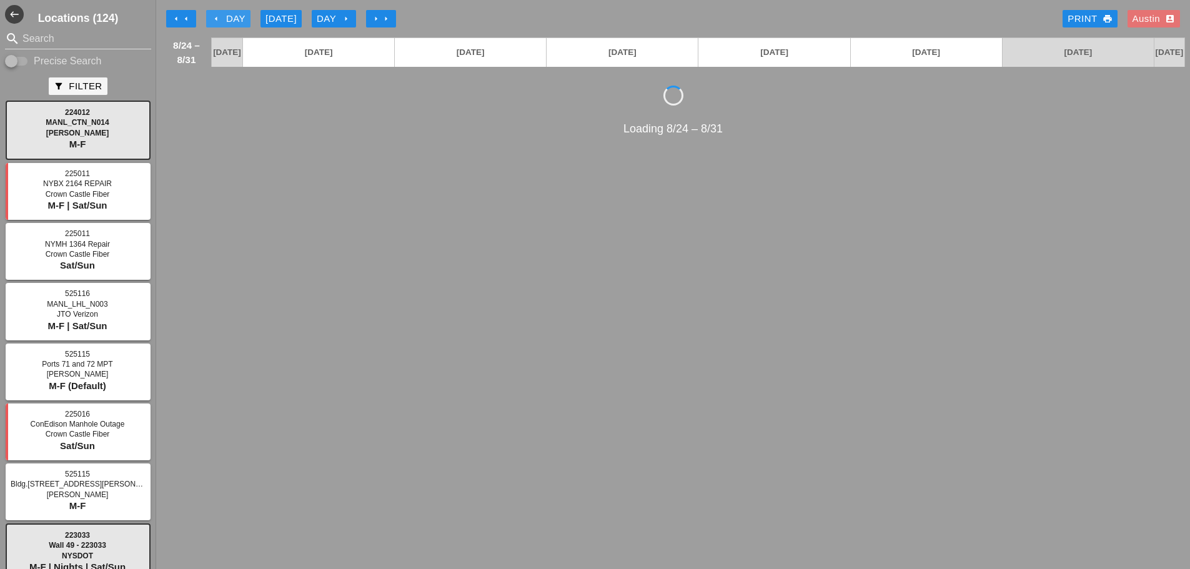
click at [227, 15] on div "arrow_left Day" at bounding box center [228, 19] width 34 height 14
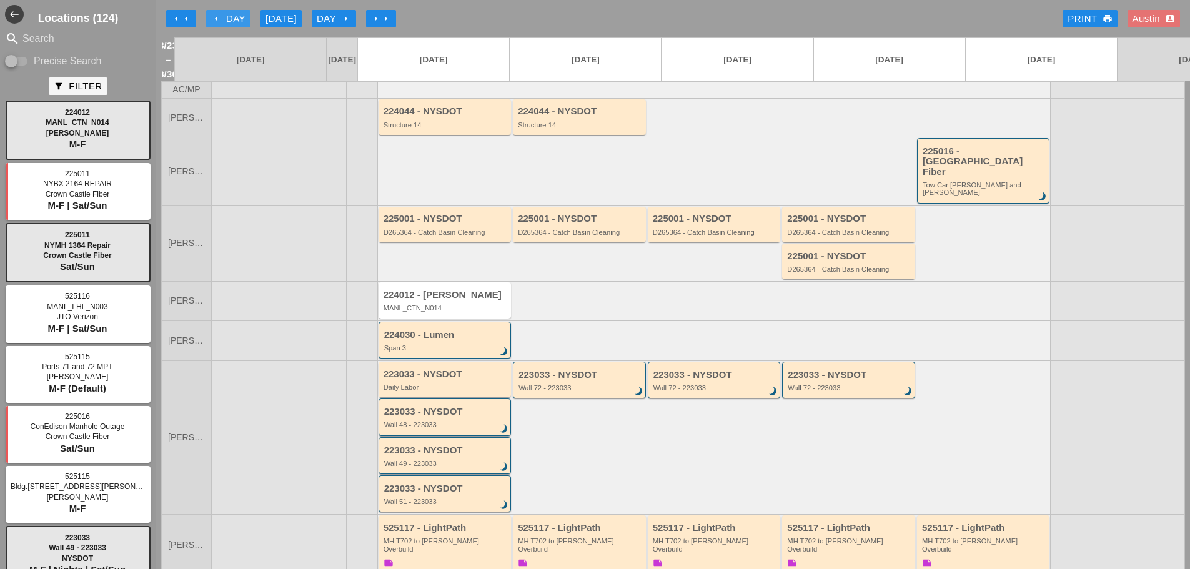
click at [227, 15] on div "arrow_left Day" at bounding box center [228, 19] width 34 height 14
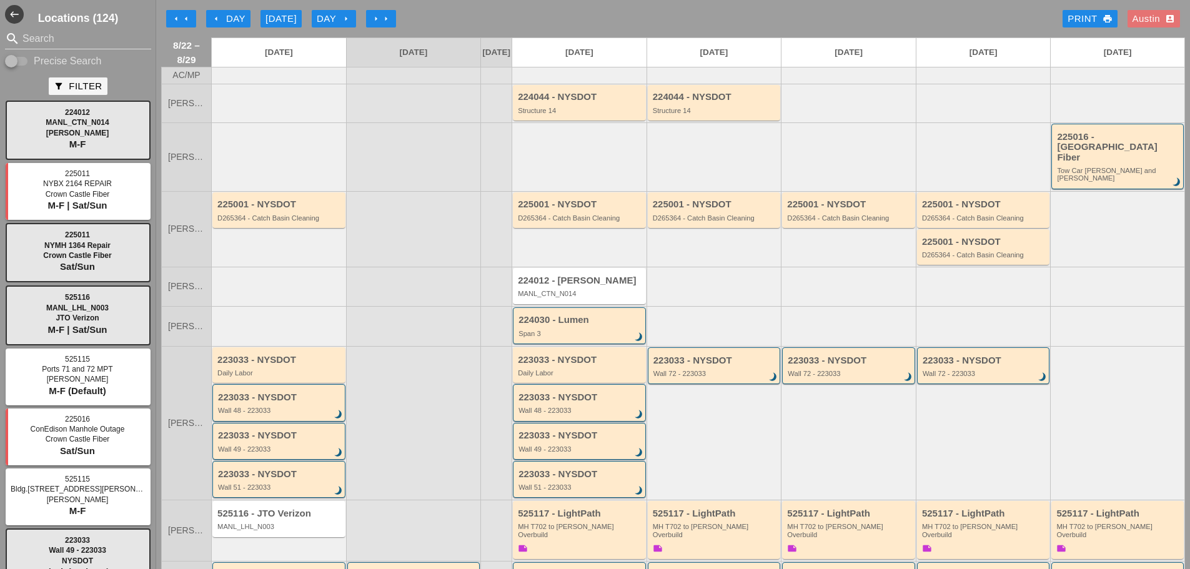
click at [1149, 17] on div "Austin account_box" at bounding box center [1154, 19] width 42 height 14
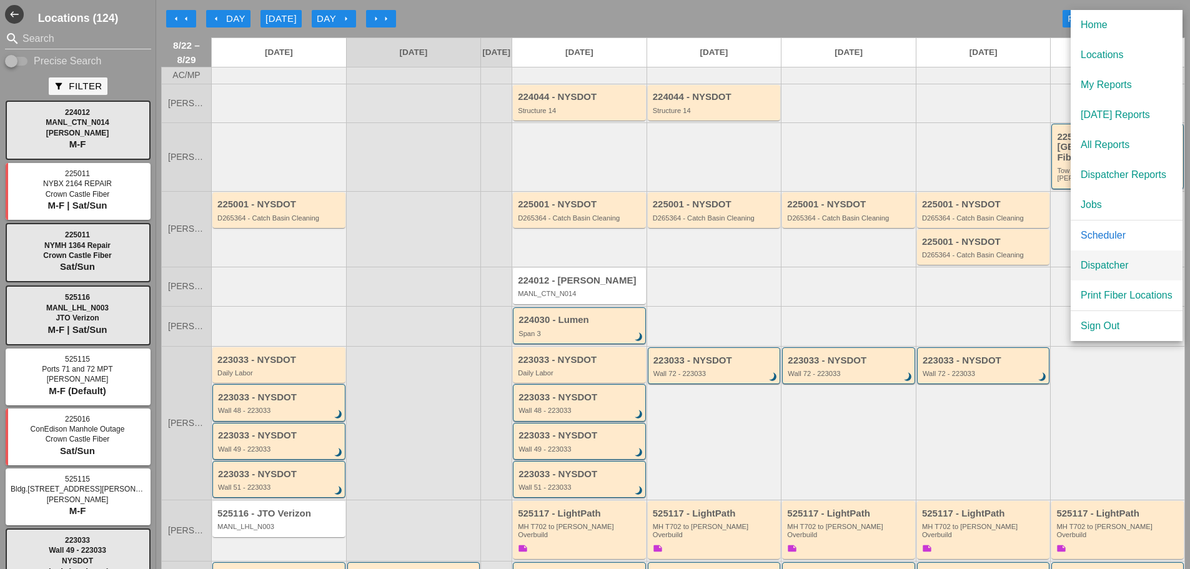
click at [1117, 262] on div "Dispatcher" at bounding box center [1127, 265] width 92 height 15
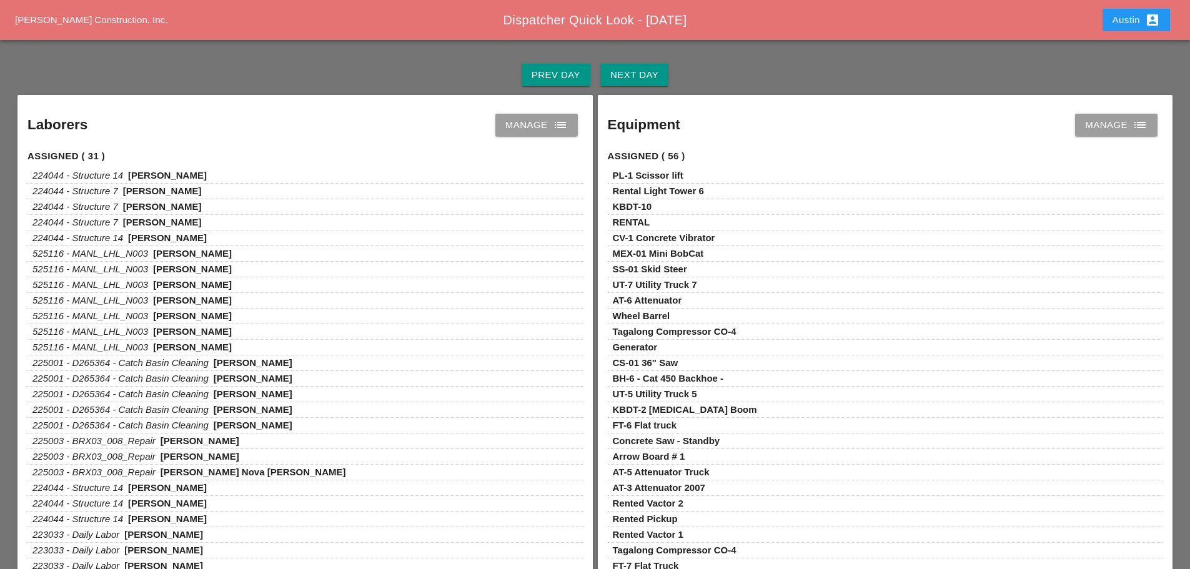
click at [643, 68] on div "Next Day" at bounding box center [634, 75] width 48 height 14
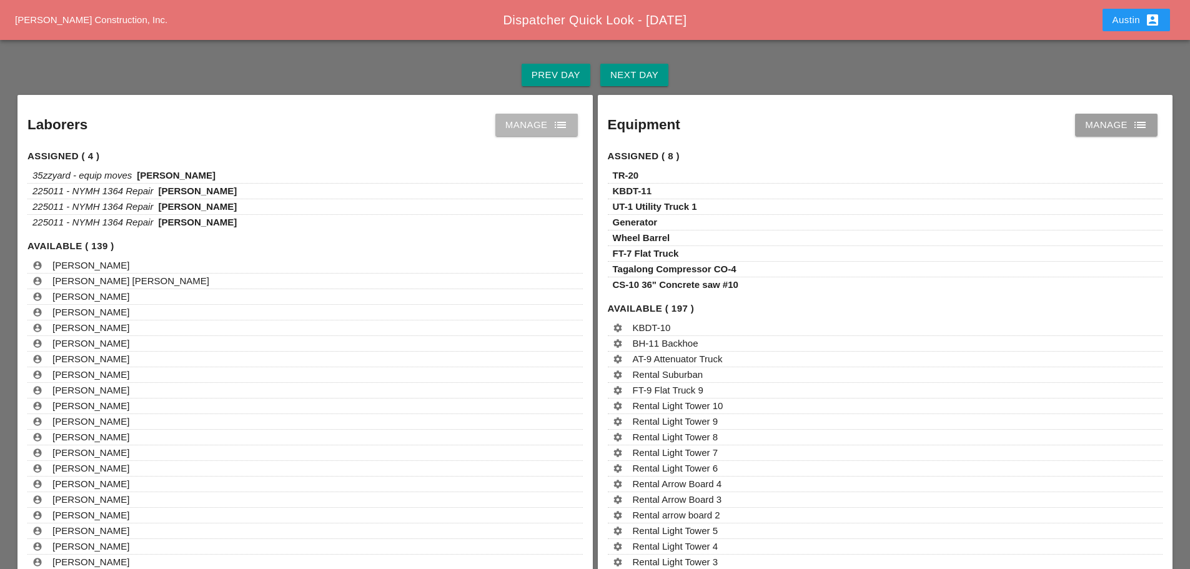
click at [529, 124] on div "Manage list" at bounding box center [536, 124] width 62 height 15
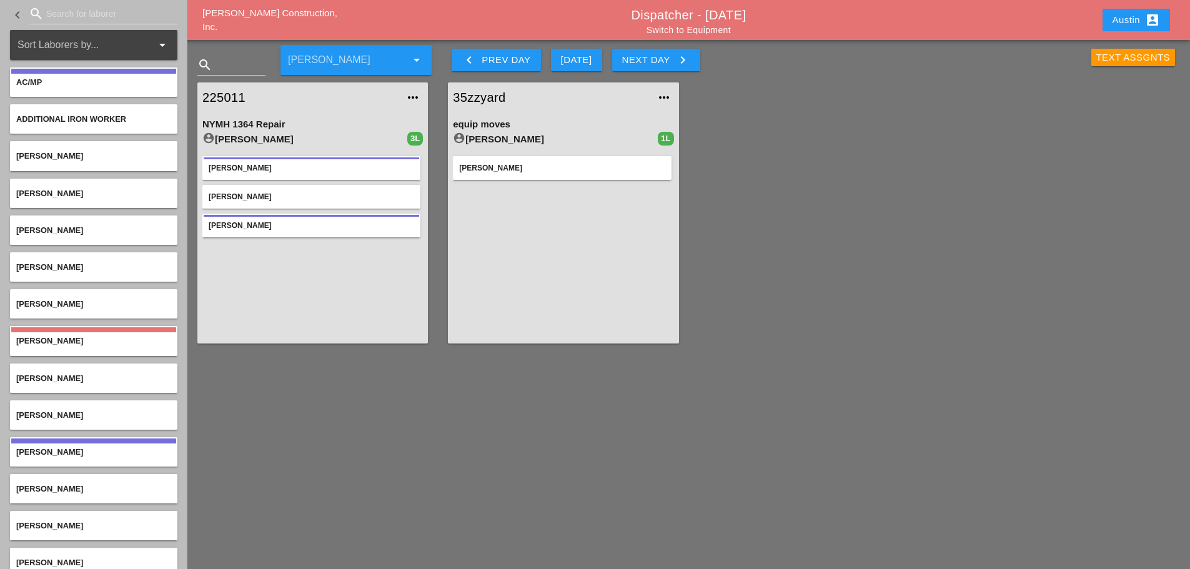
click at [404, 420] on div "close Close Westmoreland Construction, Inc. Dispatcher - 08/23/2025 Switch to E…" at bounding box center [595, 284] width 1190 height 569
click at [1106, 61] on div "Text Assgnts" at bounding box center [1133, 58] width 74 height 14
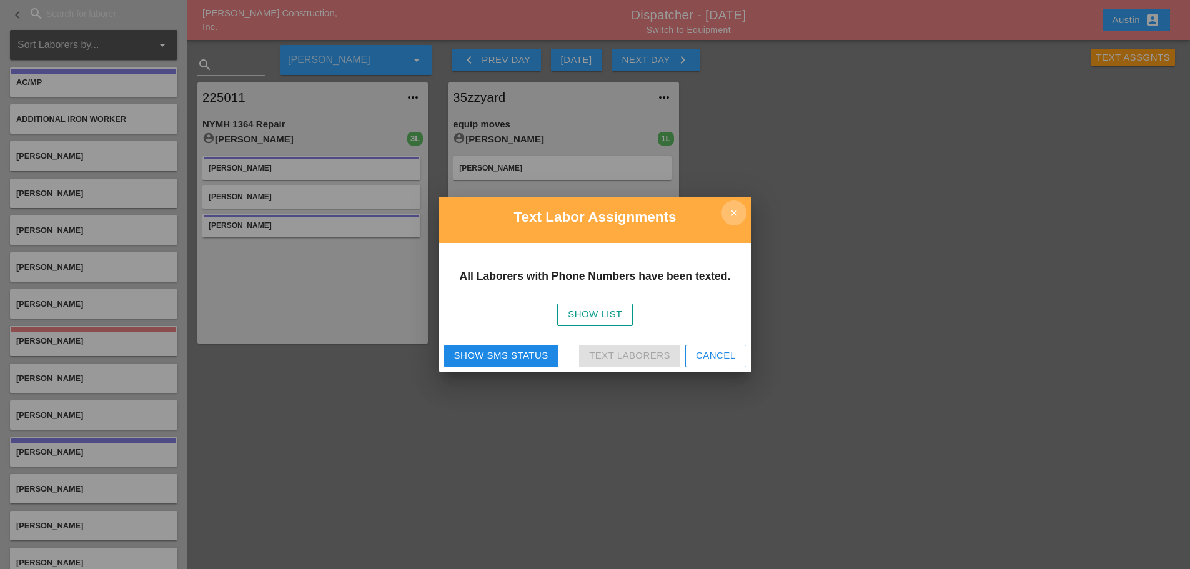
click at [743, 209] on icon "close" at bounding box center [734, 213] width 25 height 25
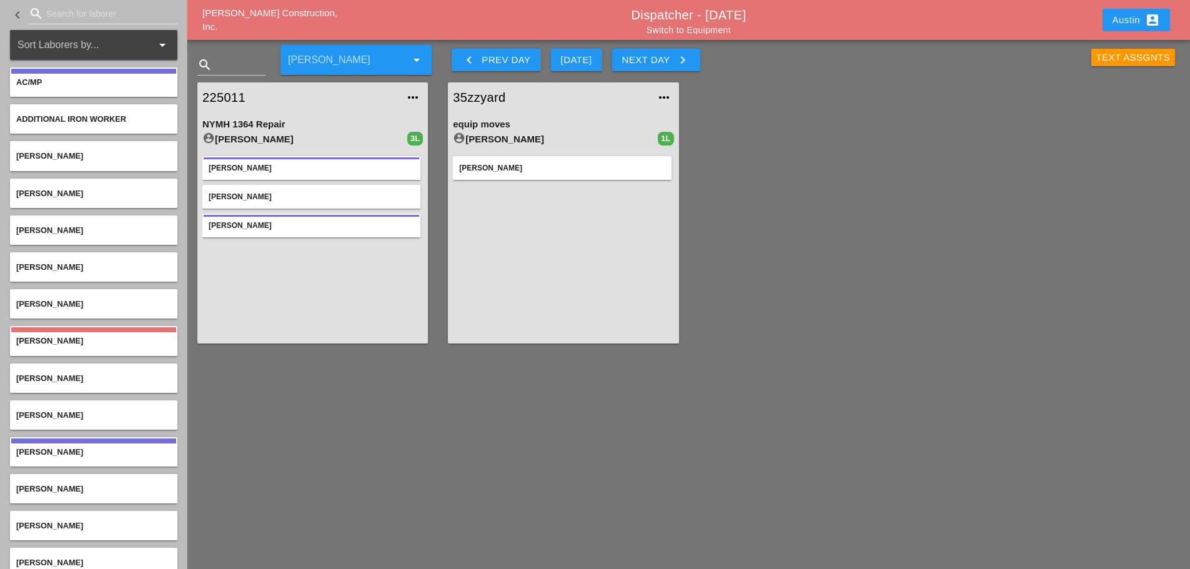
click at [1113, 57] on div "Text Assgnts" at bounding box center [1133, 58] width 74 height 14
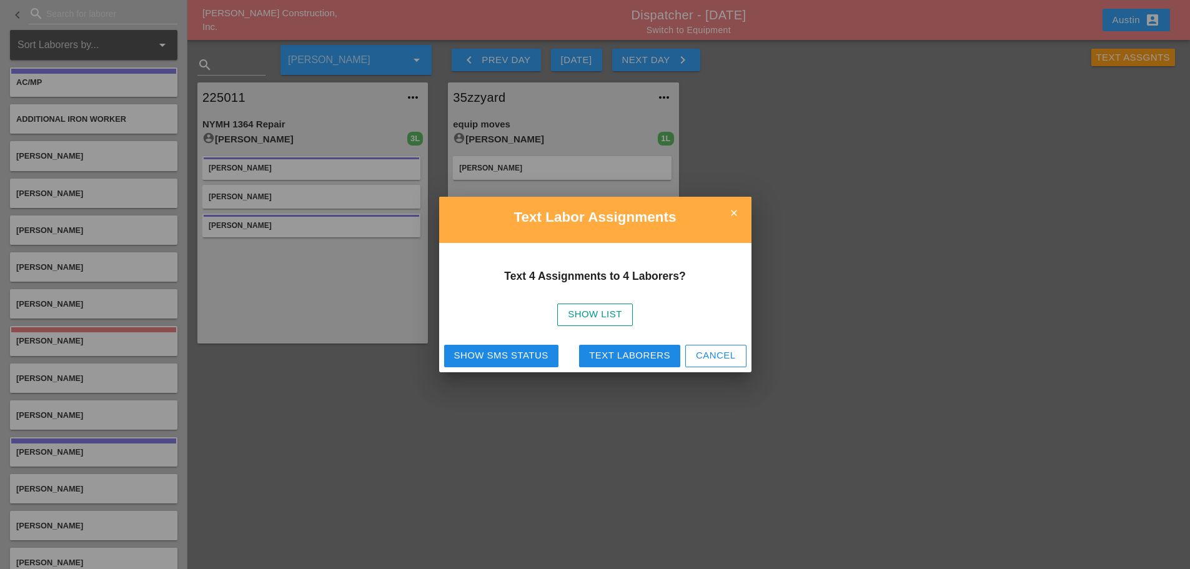
click at [603, 355] on div "Text Laborers" at bounding box center [629, 356] width 81 height 14
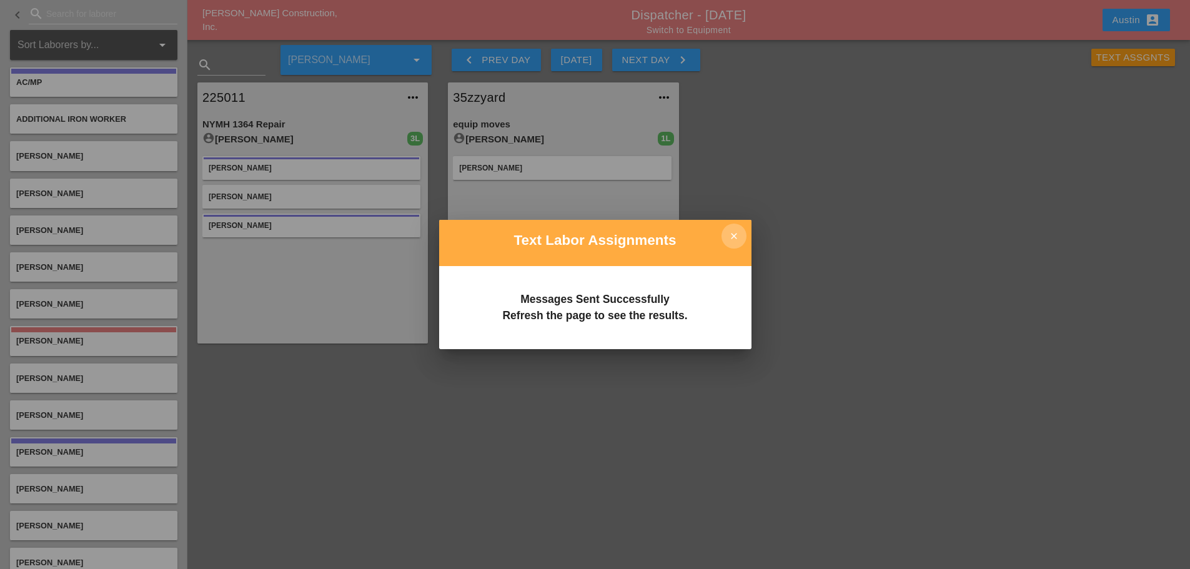
click at [735, 227] on icon "close" at bounding box center [734, 236] width 25 height 25
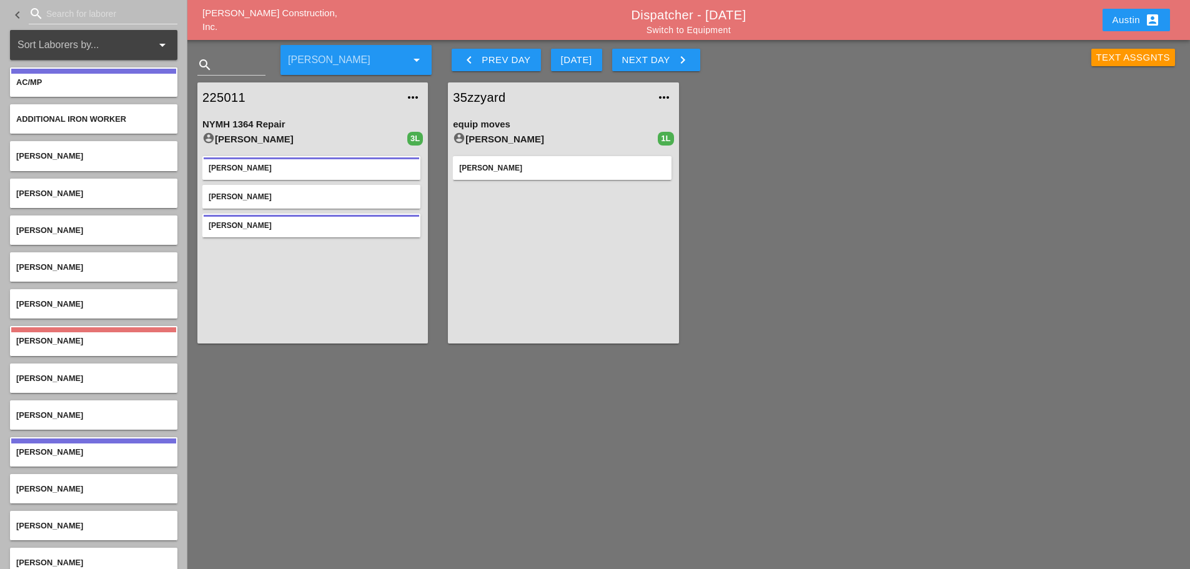
click at [1131, 53] on div "Text Assgnts" at bounding box center [1133, 58] width 74 height 14
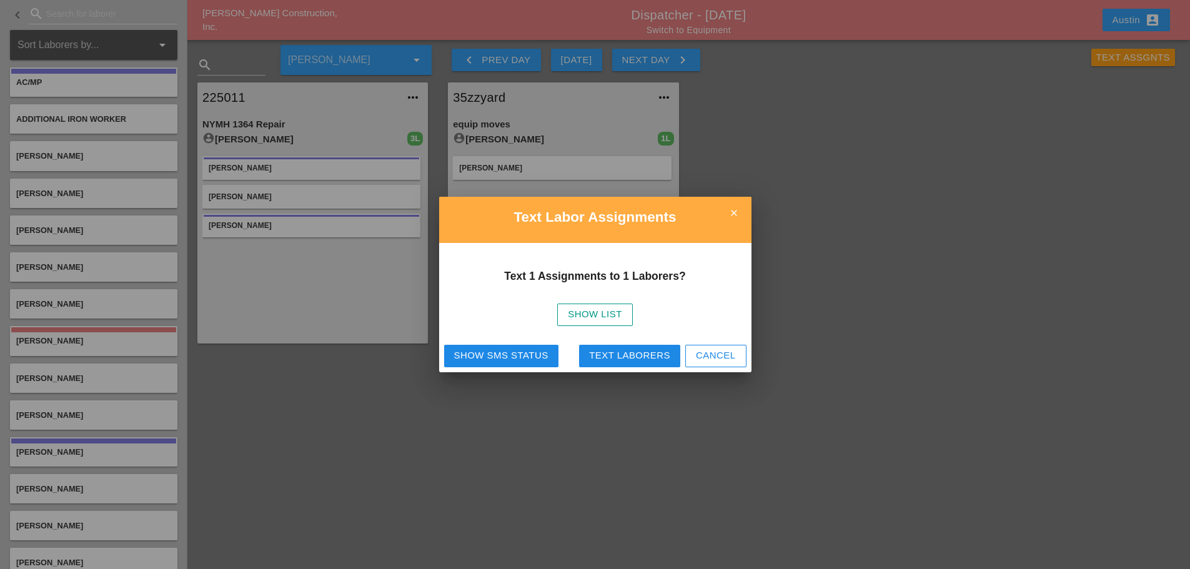
click at [526, 356] on div "Show SMS Status" at bounding box center [501, 356] width 94 height 14
click at [736, 214] on icon "close" at bounding box center [734, 213] width 25 height 25
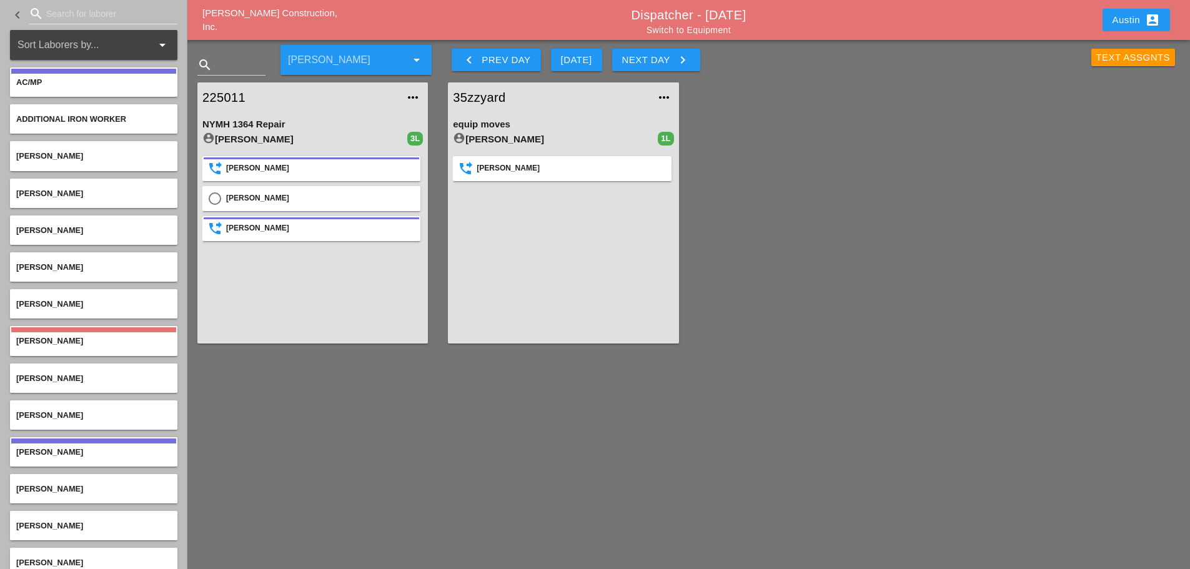
click at [1114, 59] on div "Text Assgnts" at bounding box center [1133, 58] width 74 height 14
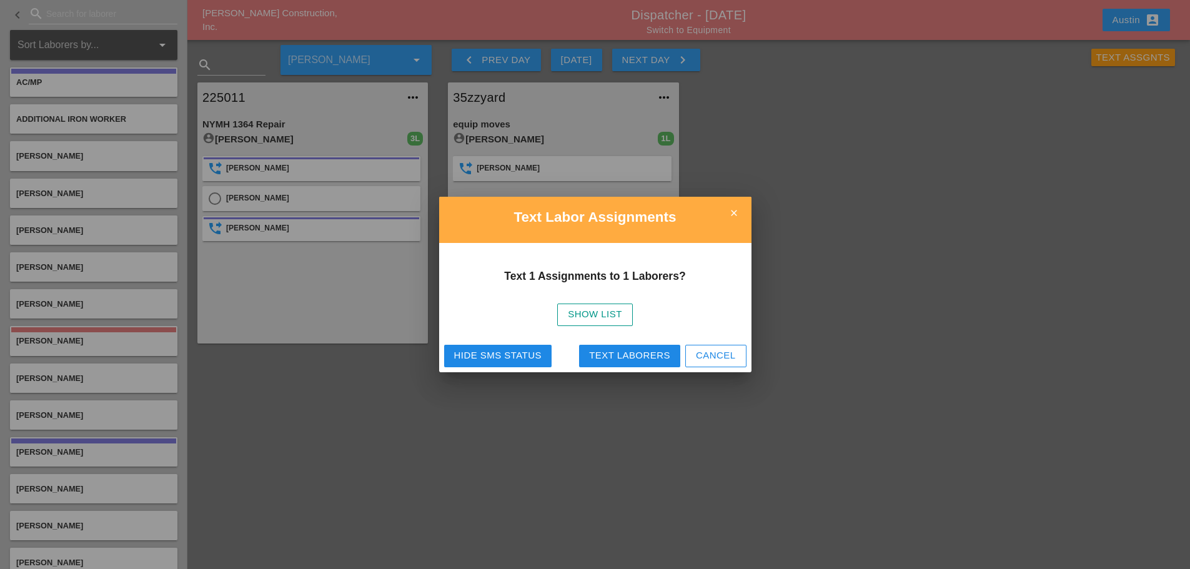
click at [598, 354] on div "Text Laborers" at bounding box center [629, 356] width 81 height 14
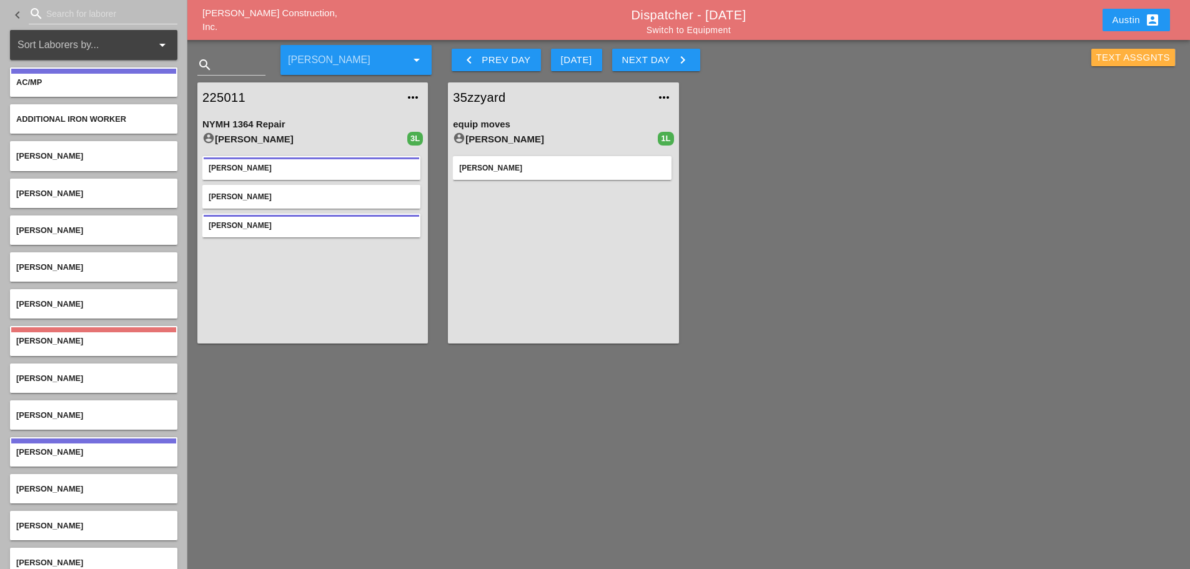
click at [1107, 57] on div "Text Assgnts" at bounding box center [1133, 58] width 74 height 14
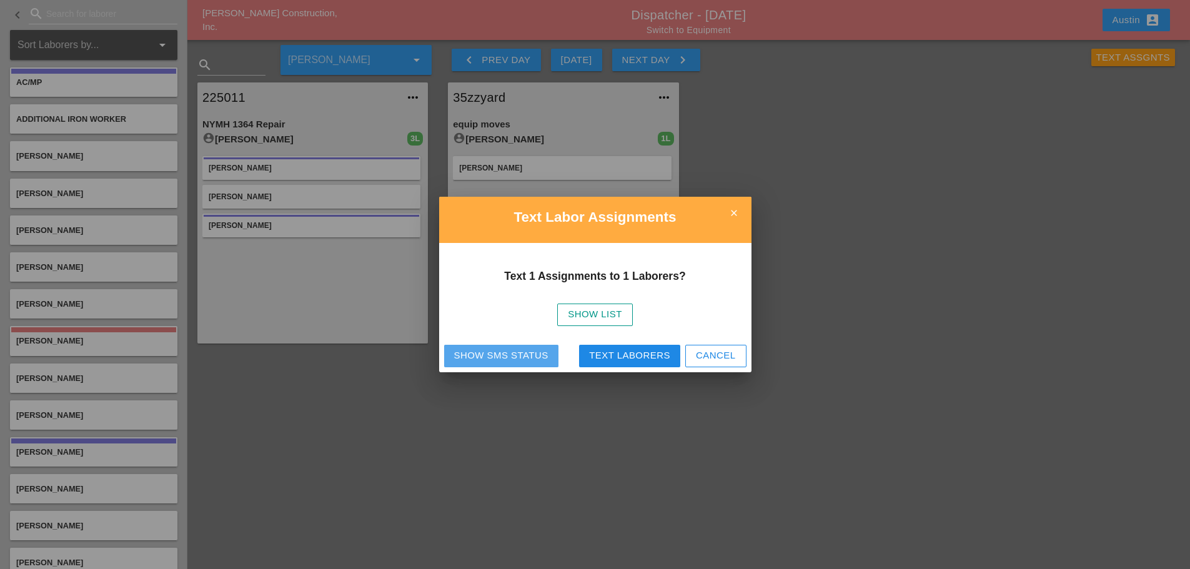
click at [505, 355] on div "Show SMS Status" at bounding box center [501, 356] width 94 height 14
click at [738, 214] on icon "close" at bounding box center [734, 213] width 25 height 25
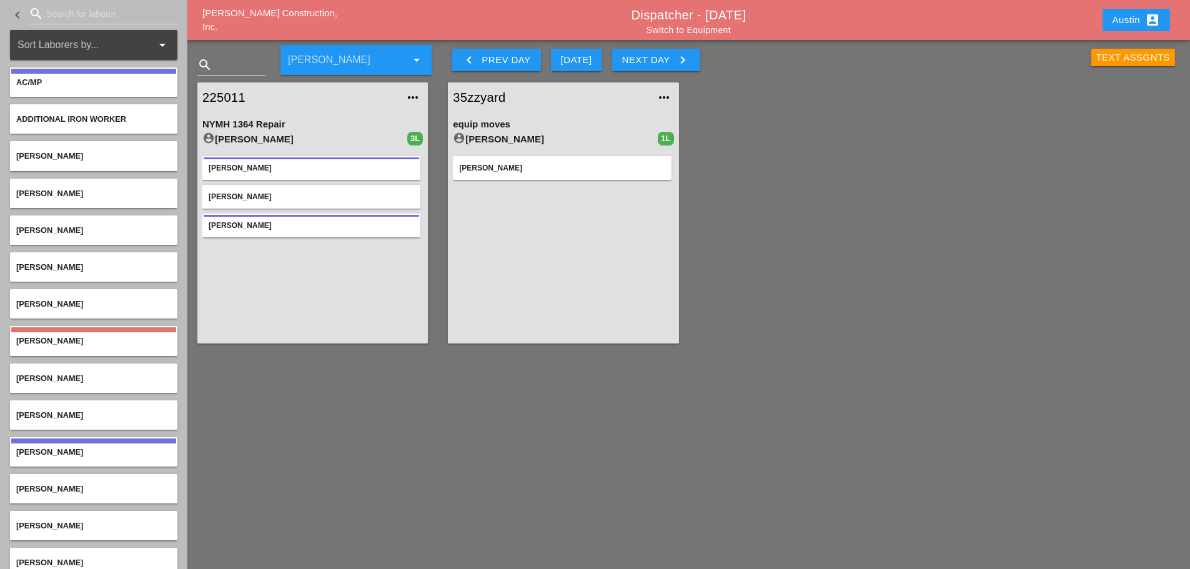
click at [1114, 56] on div "Text Assgnts" at bounding box center [1133, 58] width 74 height 14
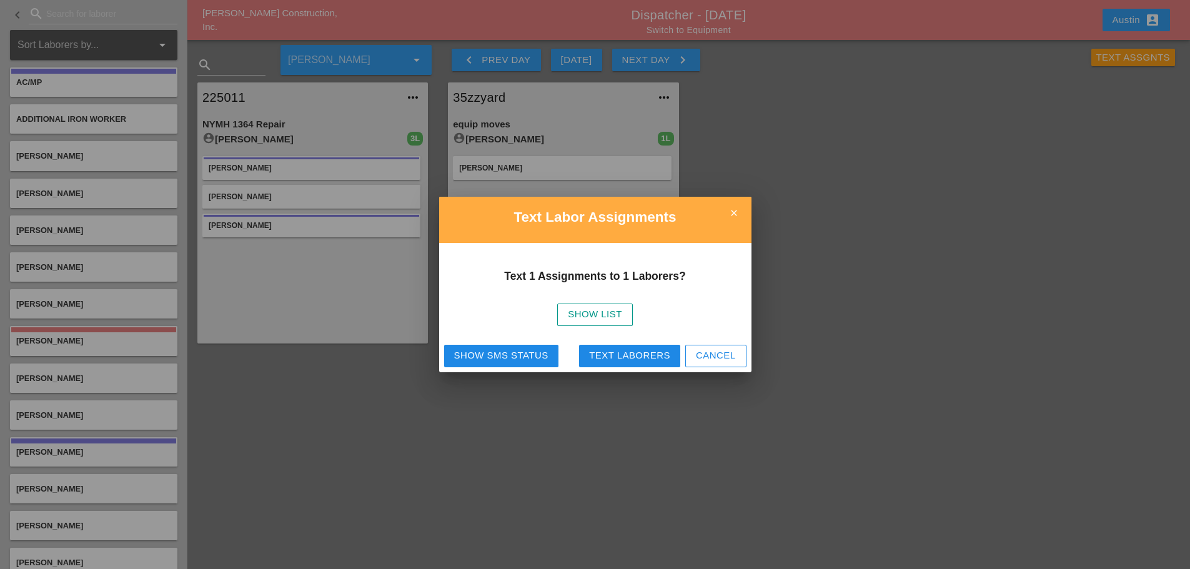
click at [605, 353] on div "Text Laborers" at bounding box center [629, 356] width 81 height 14
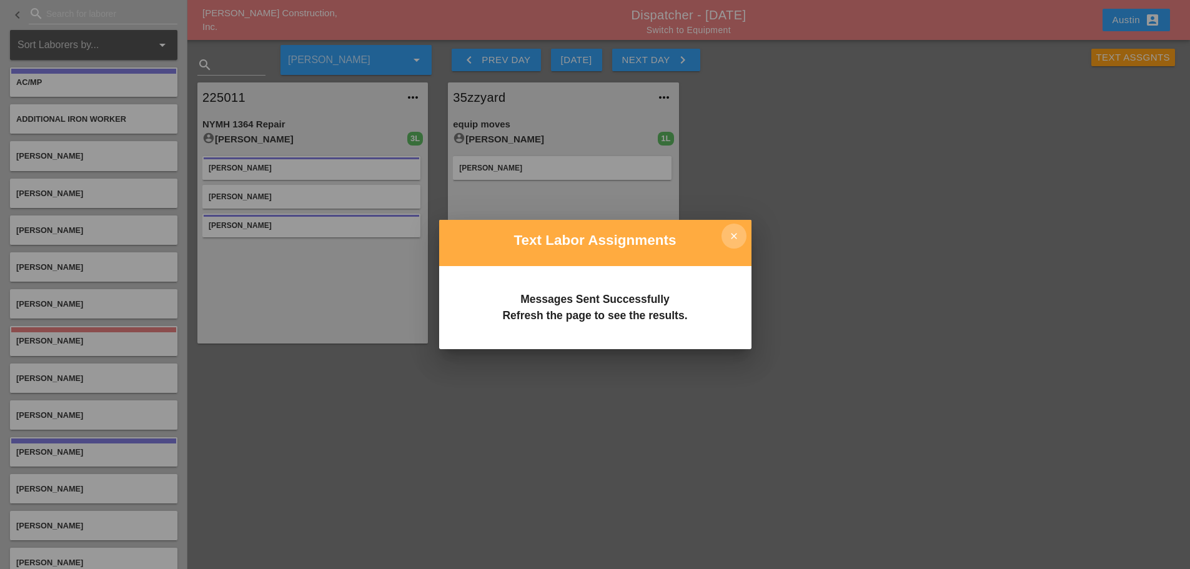
click at [732, 239] on icon "close" at bounding box center [734, 236] width 25 height 25
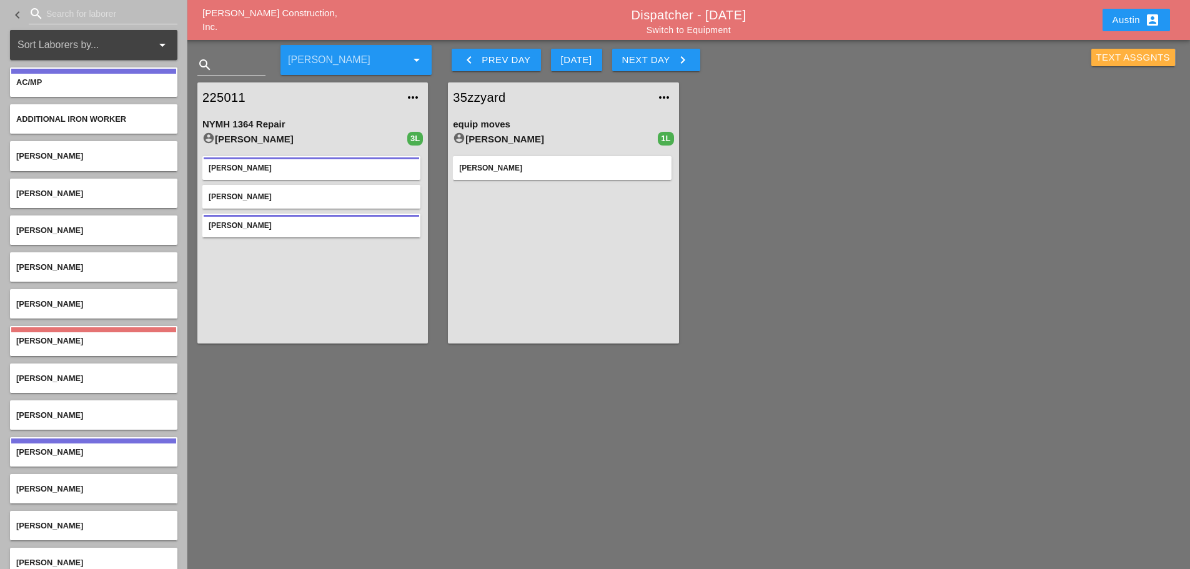
click at [1111, 57] on div "Text Assgnts" at bounding box center [1133, 58] width 74 height 14
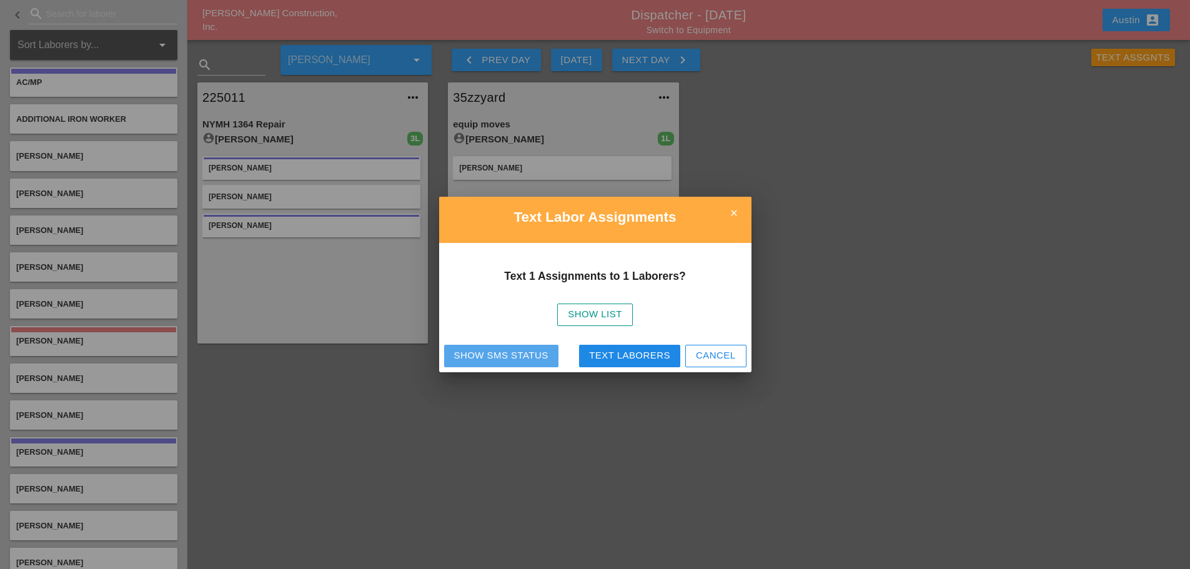
click at [510, 358] on div "Show SMS Status" at bounding box center [501, 356] width 94 height 14
click at [737, 209] on icon "close" at bounding box center [734, 213] width 25 height 25
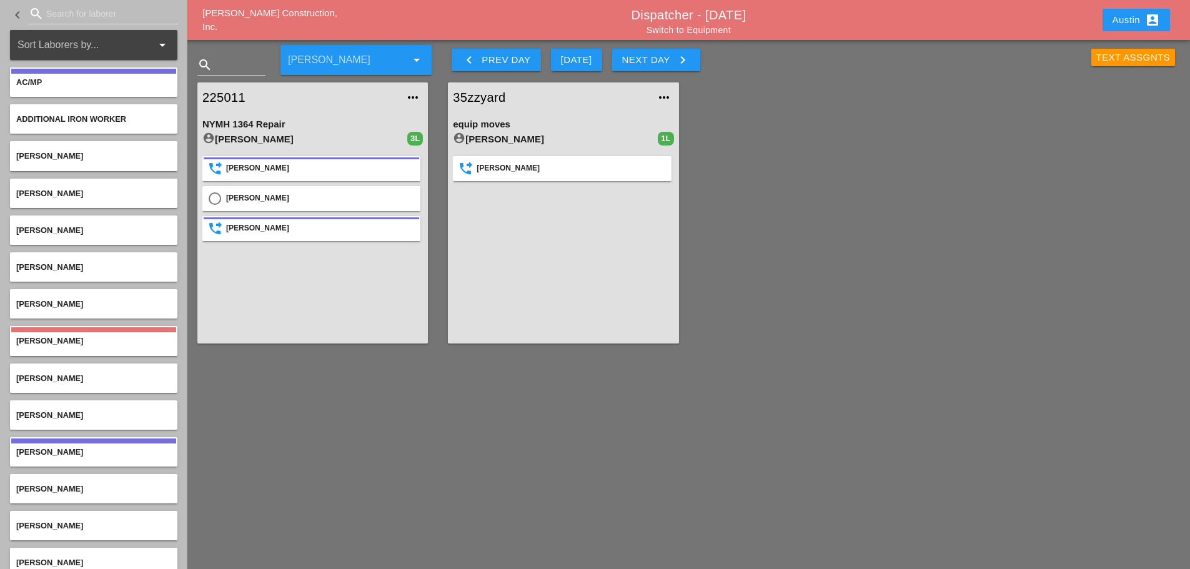
click at [800, 235] on div "225011 more_horiz NYMH 1364 Repair account_circle [PERSON_NAME] 3L phone_forwar…" at bounding box center [688, 212] width 1003 height 281
click at [1106, 60] on div "Text Assgnts" at bounding box center [1133, 58] width 74 height 14
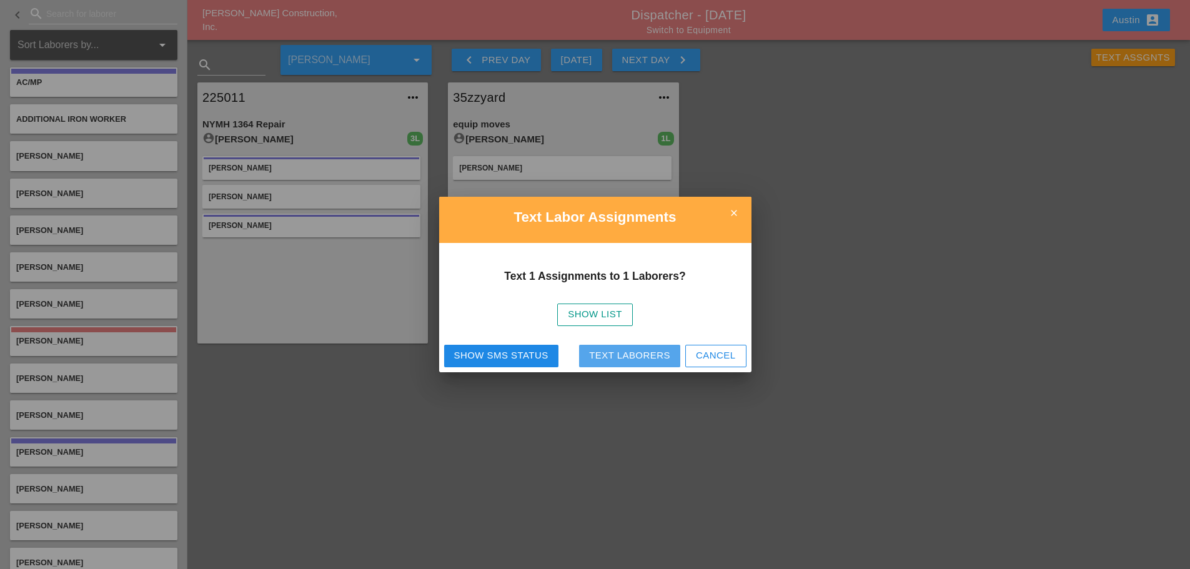
click at [613, 352] on div "Text Laborers" at bounding box center [629, 356] width 81 height 14
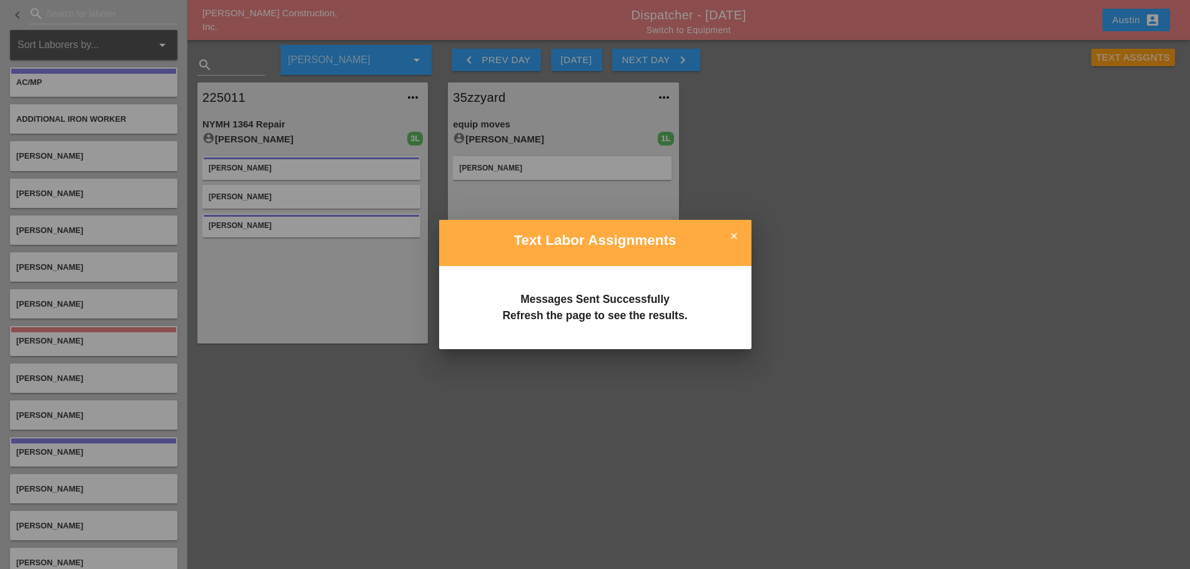
click at [745, 234] on icon "close" at bounding box center [734, 236] width 25 height 25
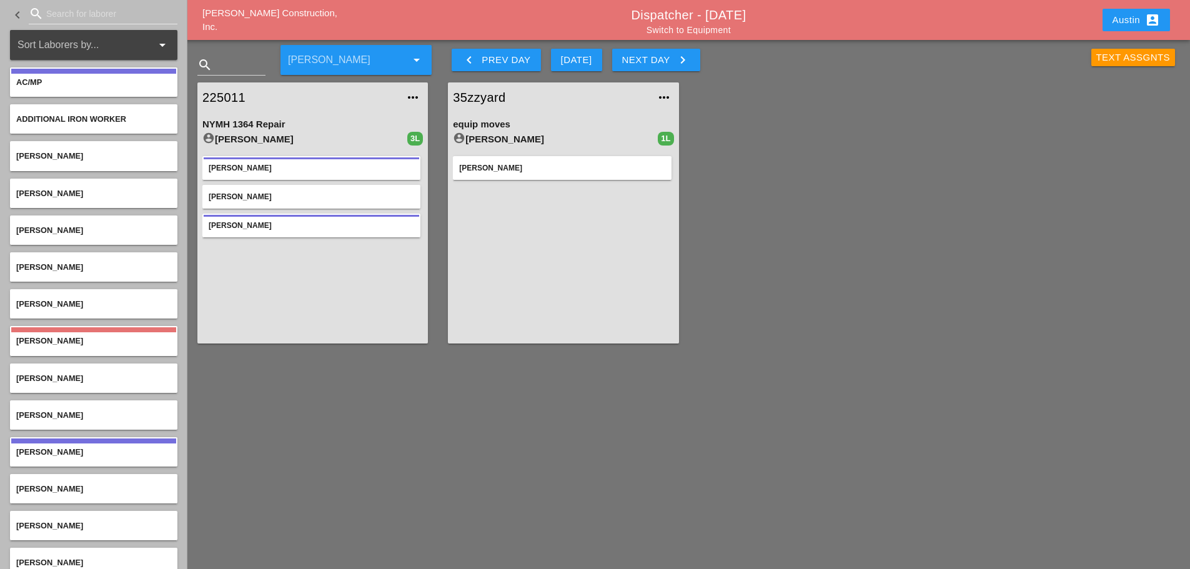
click at [1085, 56] on div "Text Assgnts" at bounding box center [1021, 55] width 332 height 37
click at [1099, 57] on div "Text Assgnts" at bounding box center [1133, 58] width 74 height 14
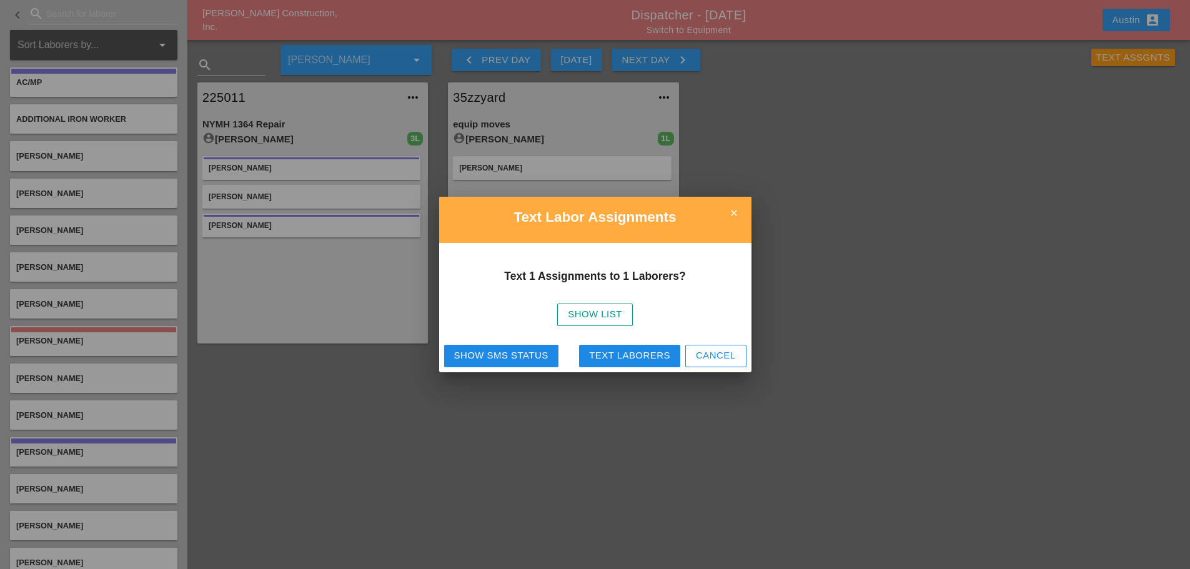
click at [520, 359] on div "Show SMS Status" at bounding box center [501, 356] width 94 height 14
click at [738, 212] on icon "close" at bounding box center [734, 213] width 25 height 25
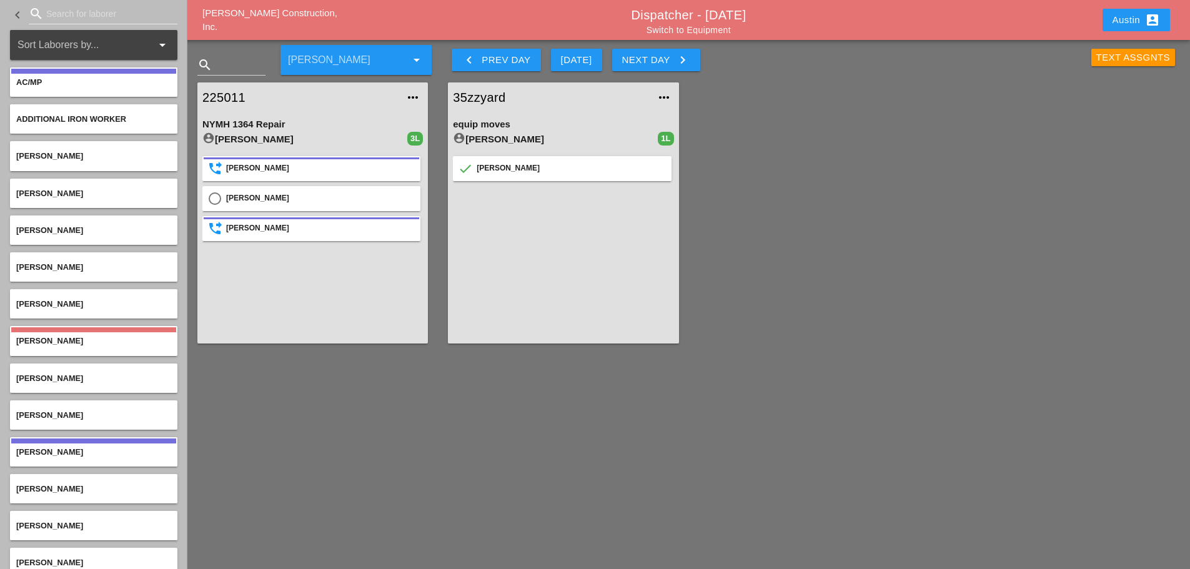
click at [848, 160] on div "225011 more_horiz NYMH 1364 Repair account_circle [PERSON_NAME] 3L phone_forwar…" at bounding box center [688, 212] width 1003 height 281
click at [1127, 14] on div "Austin account_box" at bounding box center [1136, 19] width 47 height 15
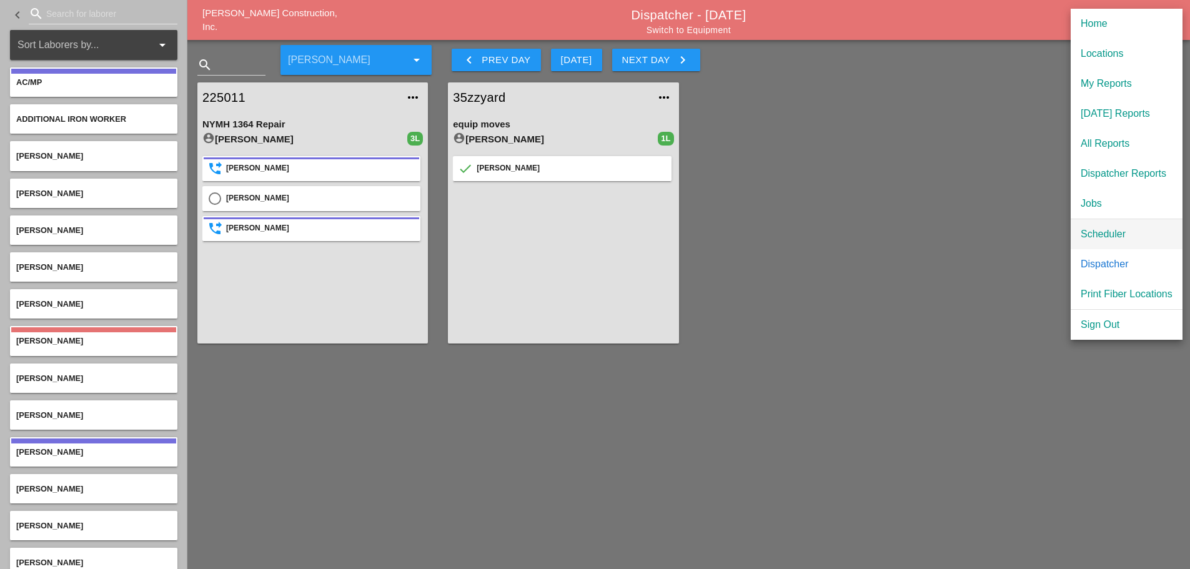
click at [1108, 244] on link "Scheduler" at bounding box center [1127, 234] width 112 height 30
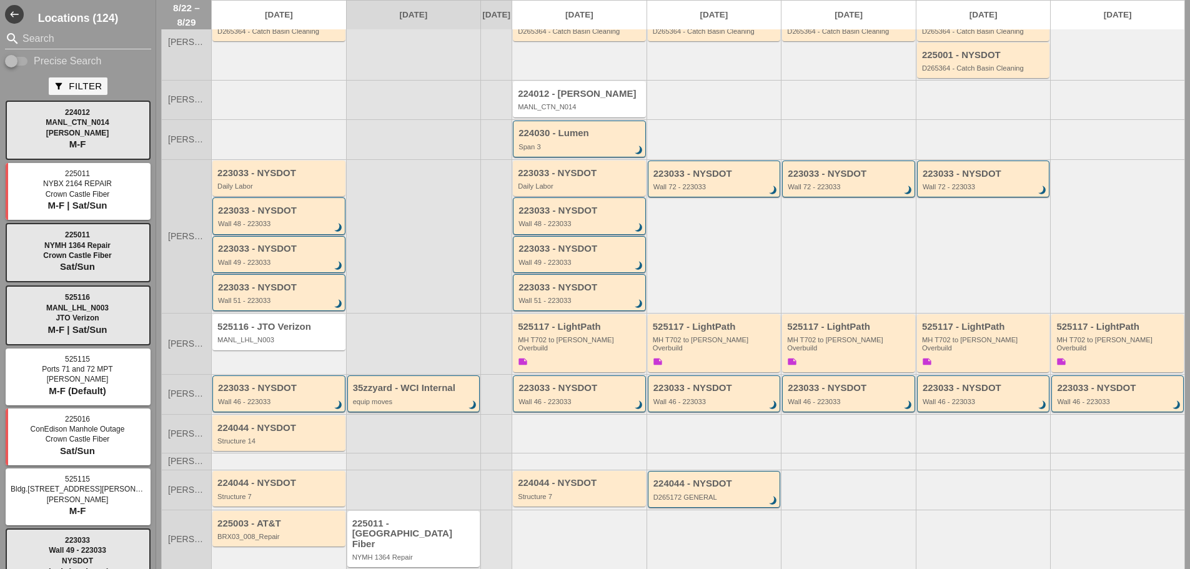
scroll to position [193, 0]
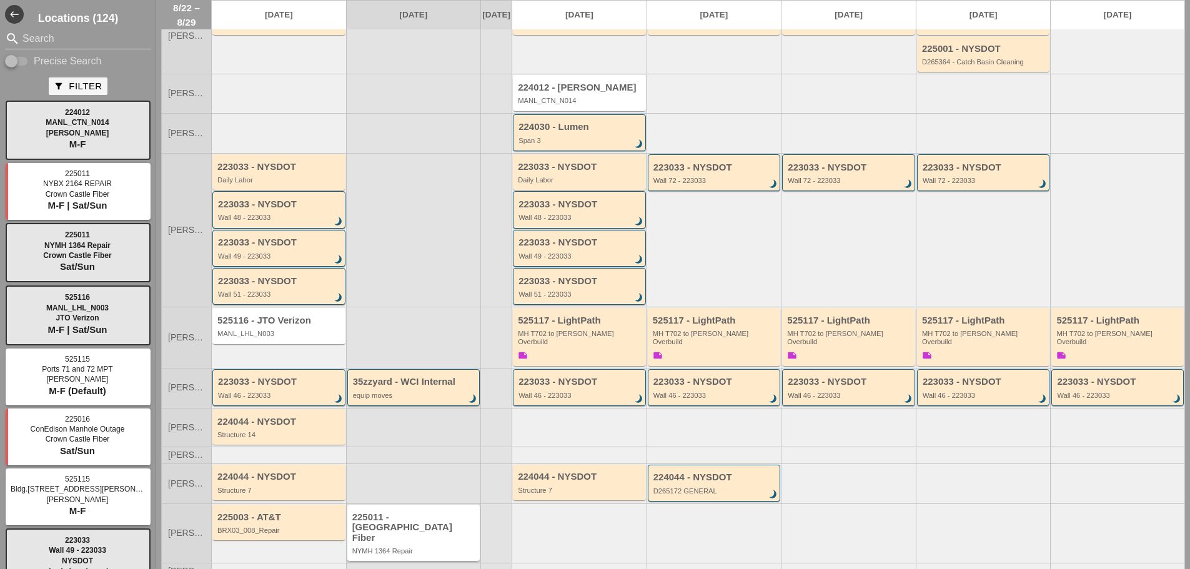
click at [398, 512] on div "225011 - [GEOGRAPHIC_DATA] Fiber" at bounding box center [414, 527] width 125 height 31
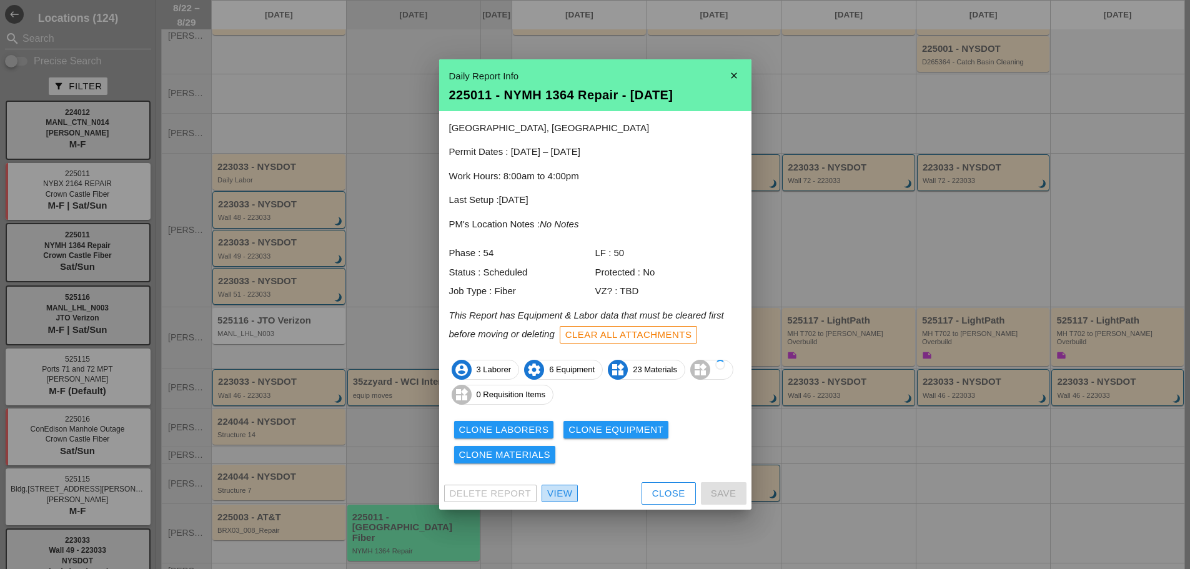
click at [569, 491] on div "View" at bounding box center [559, 494] width 25 height 14
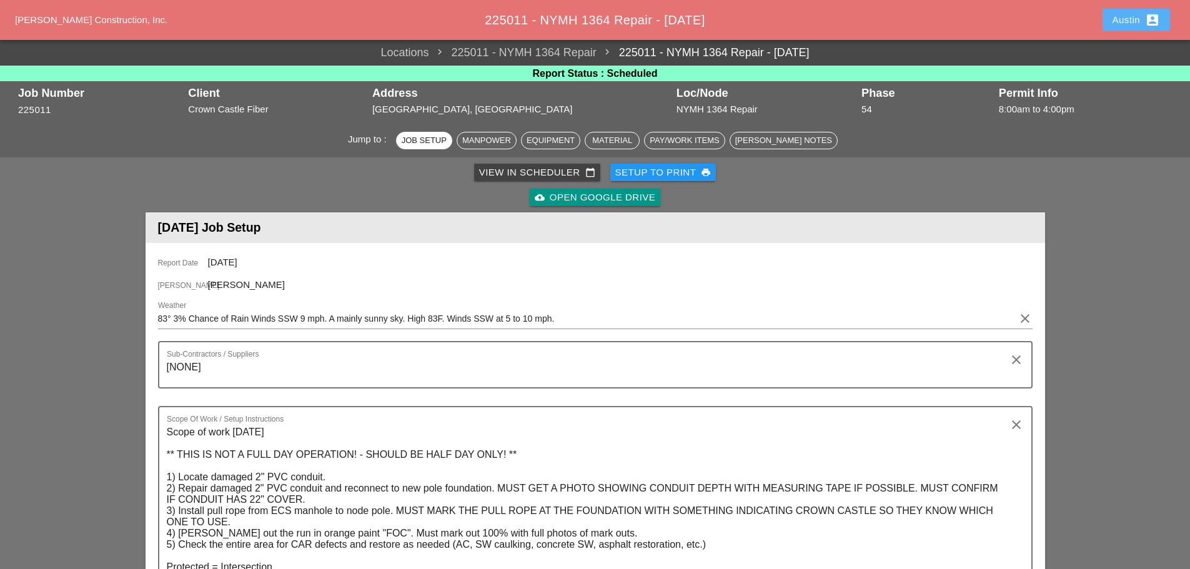
click at [1148, 19] on icon "account_box" at bounding box center [1152, 19] width 15 height 15
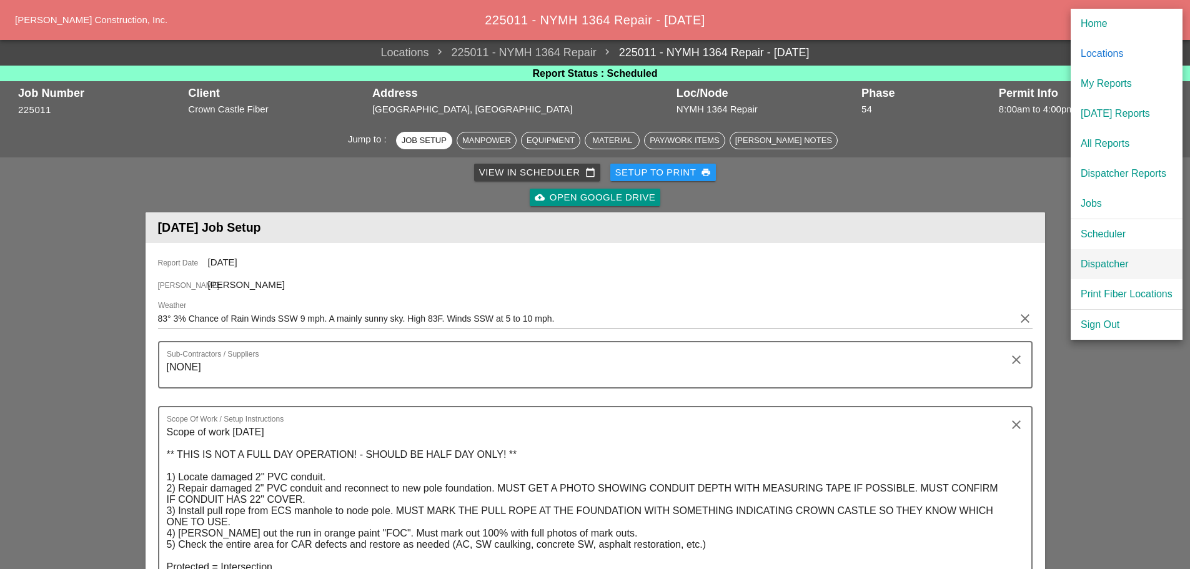
click at [1119, 256] on link "Dispatcher" at bounding box center [1127, 264] width 112 height 30
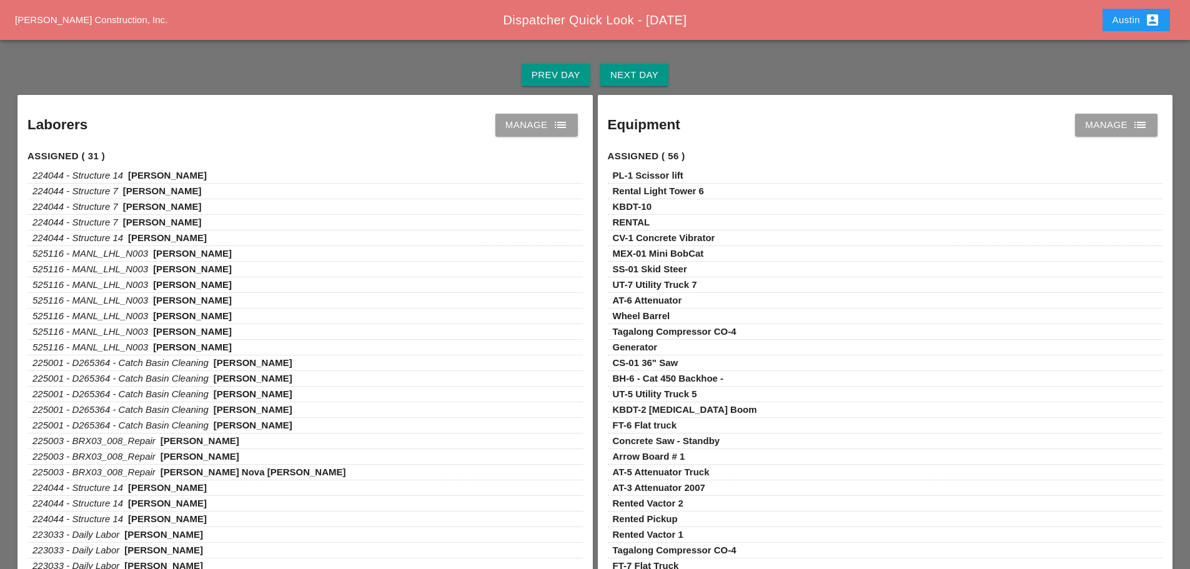
click at [628, 74] on div "Next Day" at bounding box center [634, 75] width 48 height 14
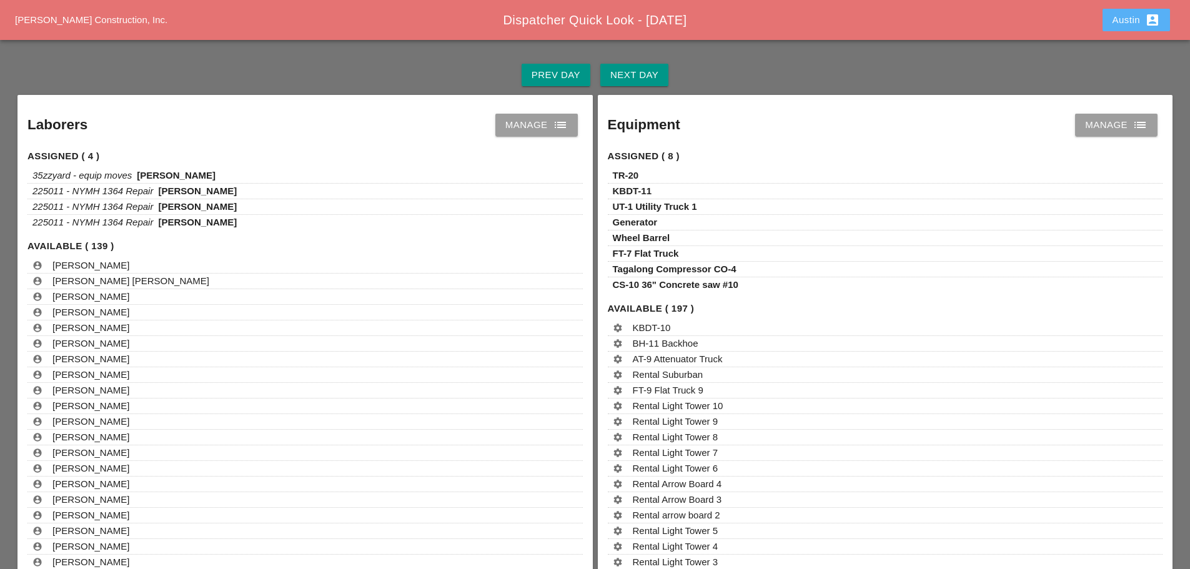
click at [1128, 16] on div "Austin account_box" at bounding box center [1136, 19] width 47 height 15
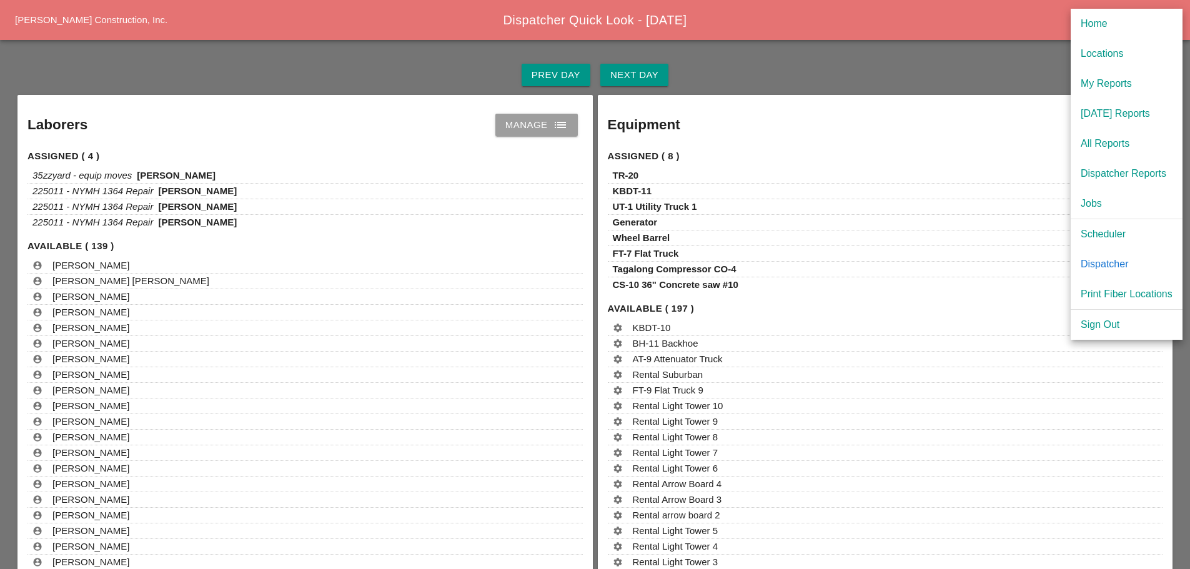
click at [535, 141] on div "Assigned ( 4 )" at bounding box center [304, 154] width 555 height 28
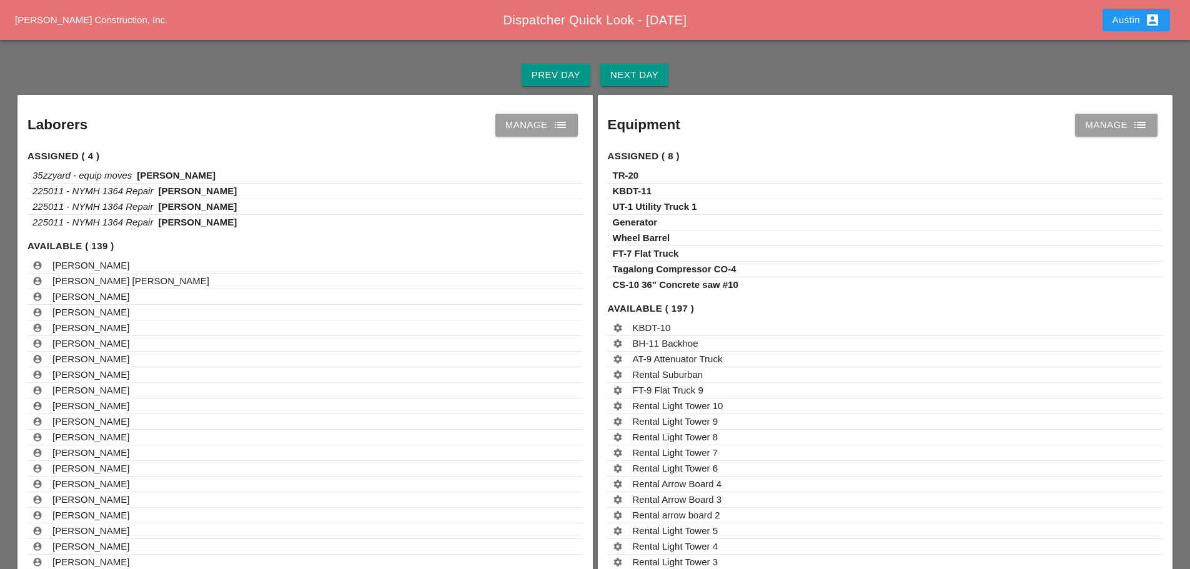
click at [543, 119] on div "Manage list" at bounding box center [536, 124] width 62 height 15
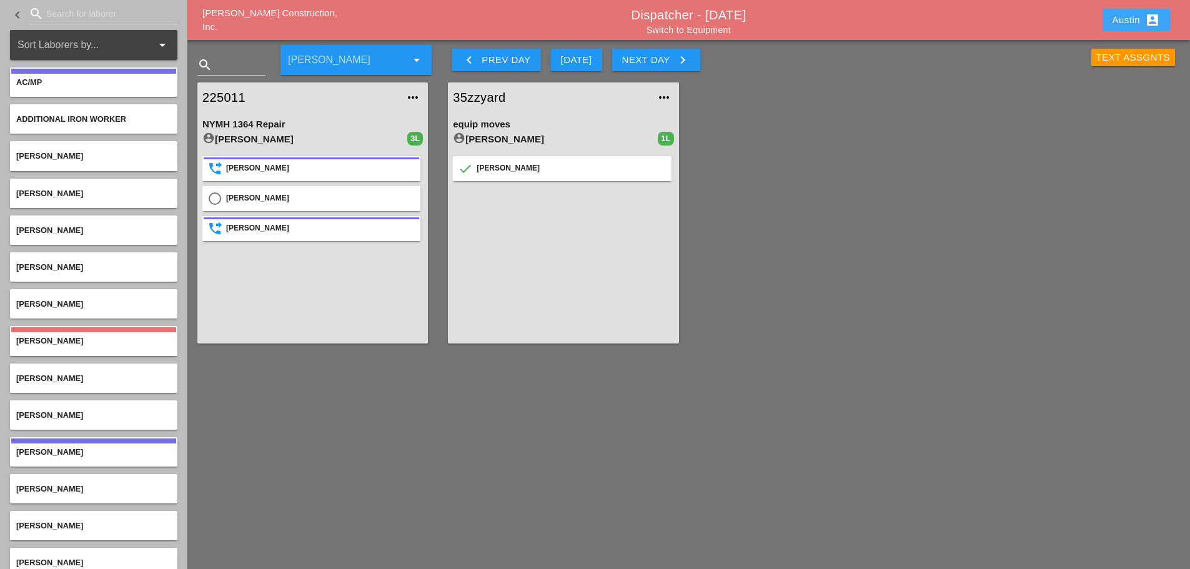
click at [1140, 22] on div "Austin account_box" at bounding box center [1136, 19] width 47 height 15
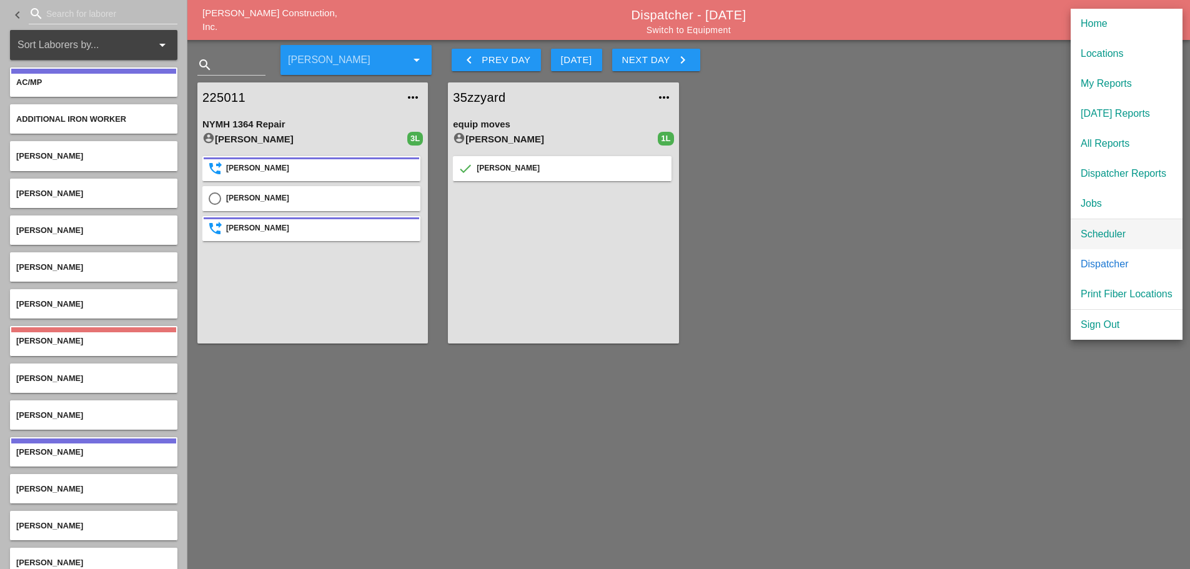
click at [1113, 235] on div "Scheduler" at bounding box center [1127, 234] width 92 height 15
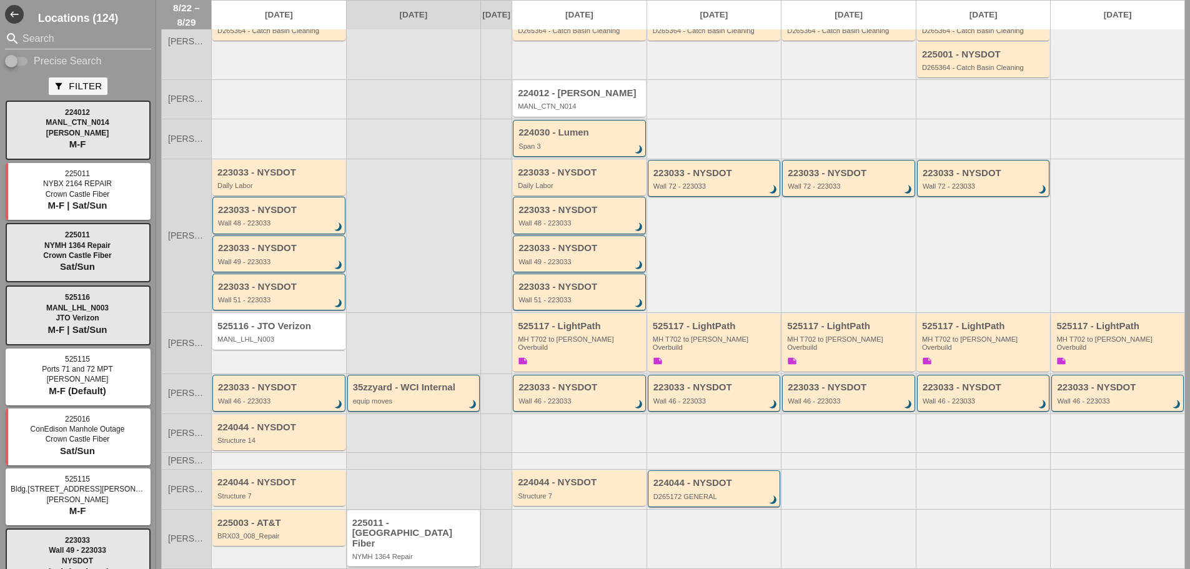
scroll to position [193, 0]
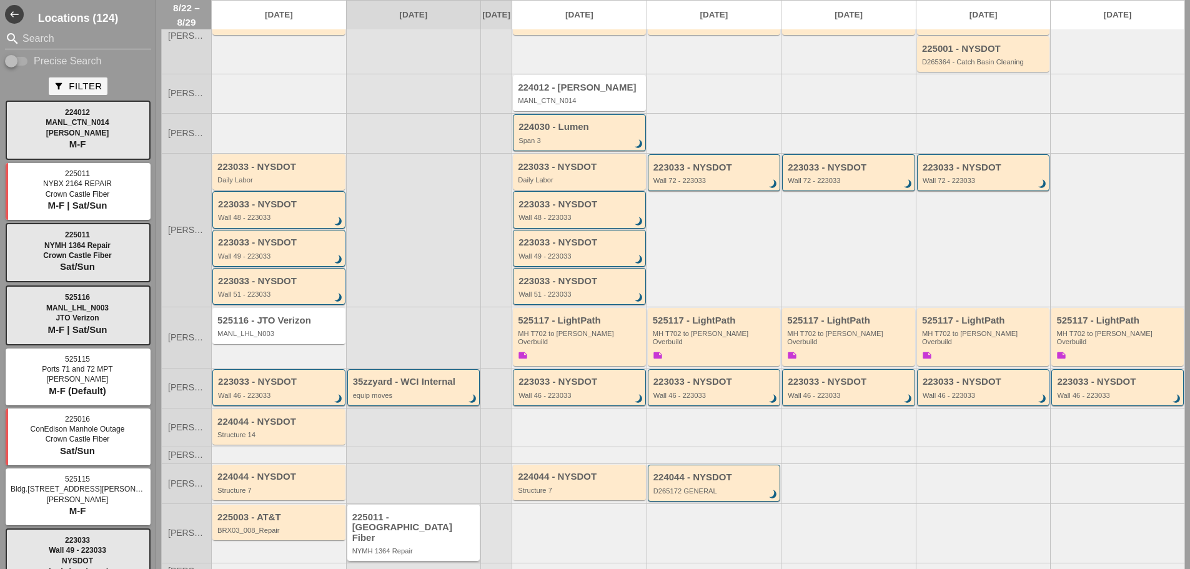
click at [394, 512] on div "225011 - [GEOGRAPHIC_DATA] Fiber" at bounding box center [414, 527] width 125 height 31
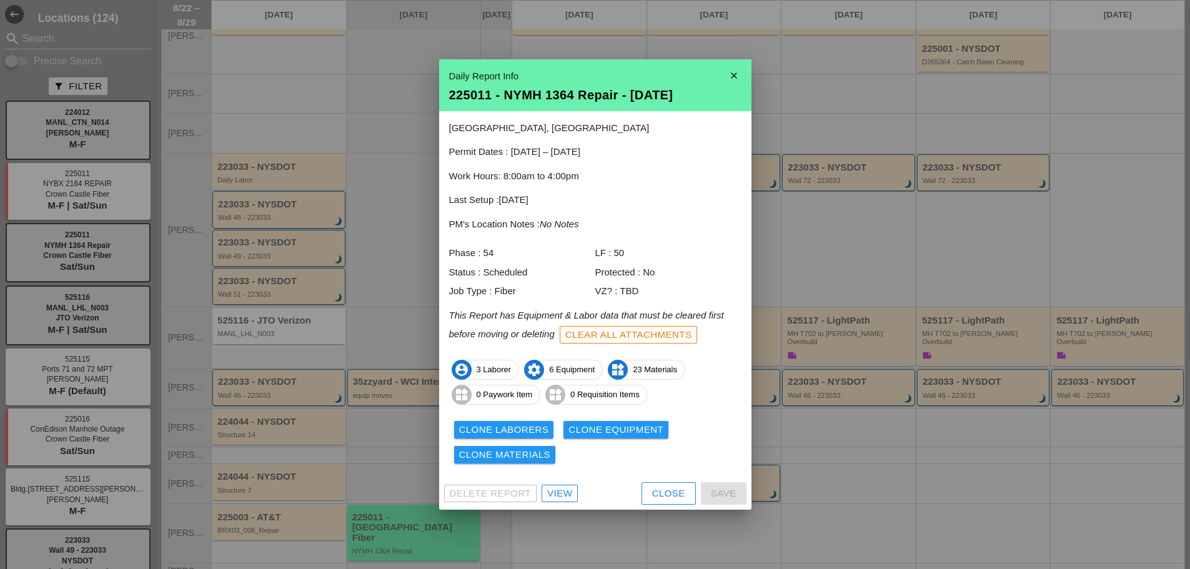
drag, startPoint x: 555, startPoint y: 490, endPoint x: 559, endPoint y: 476, distance: 14.8
click at [555, 490] on div "View" at bounding box center [559, 494] width 25 height 14
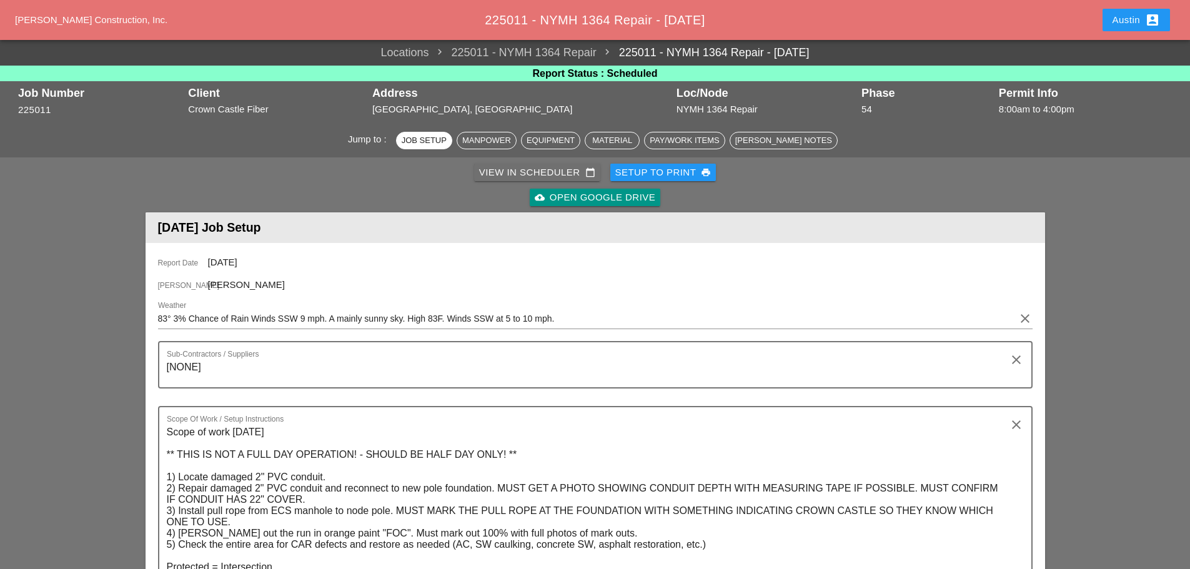
click at [535, 171] on div "View in Scheduler calendar_today" at bounding box center [537, 173] width 116 height 14
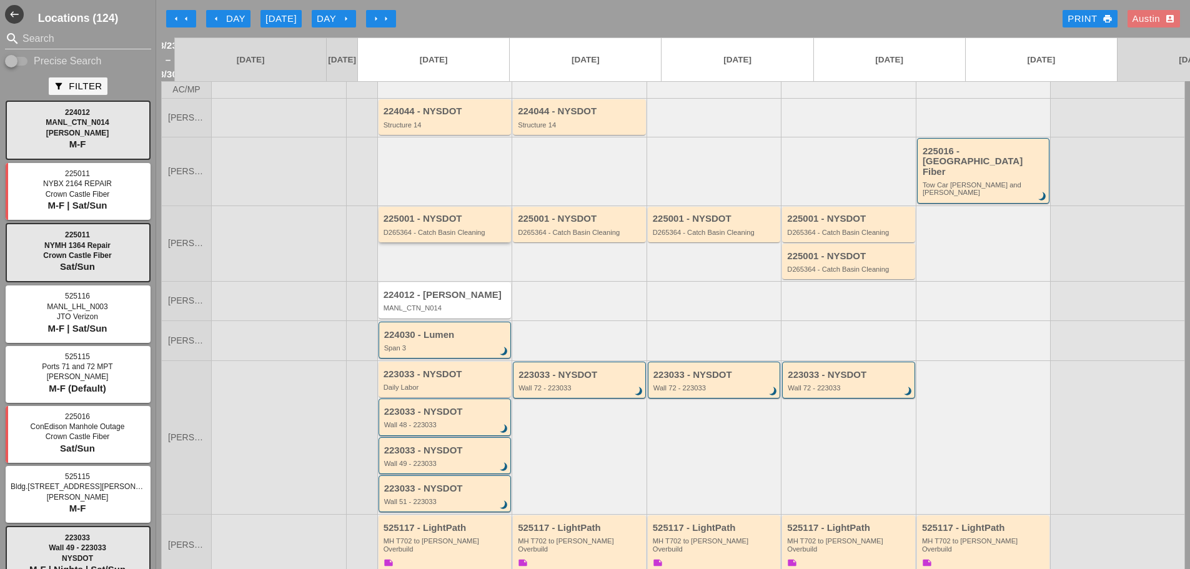
click at [442, 214] on div "225001 - NYSDOT" at bounding box center [446, 219] width 125 height 11
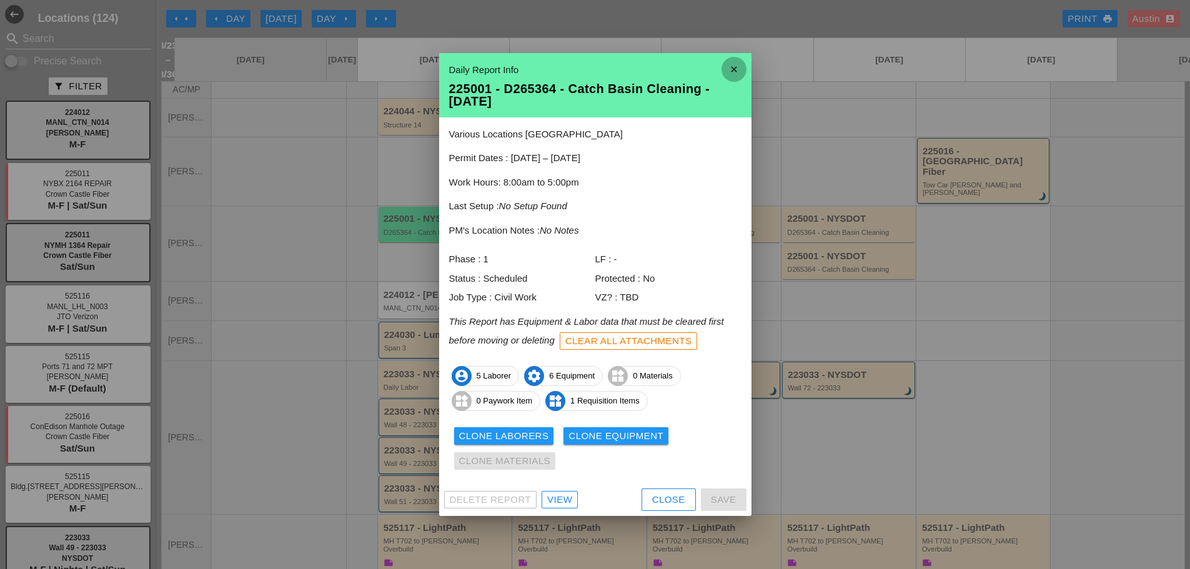
click at [723, 77] on icon "close" at bounding box center [734, 69] width 25 height 25
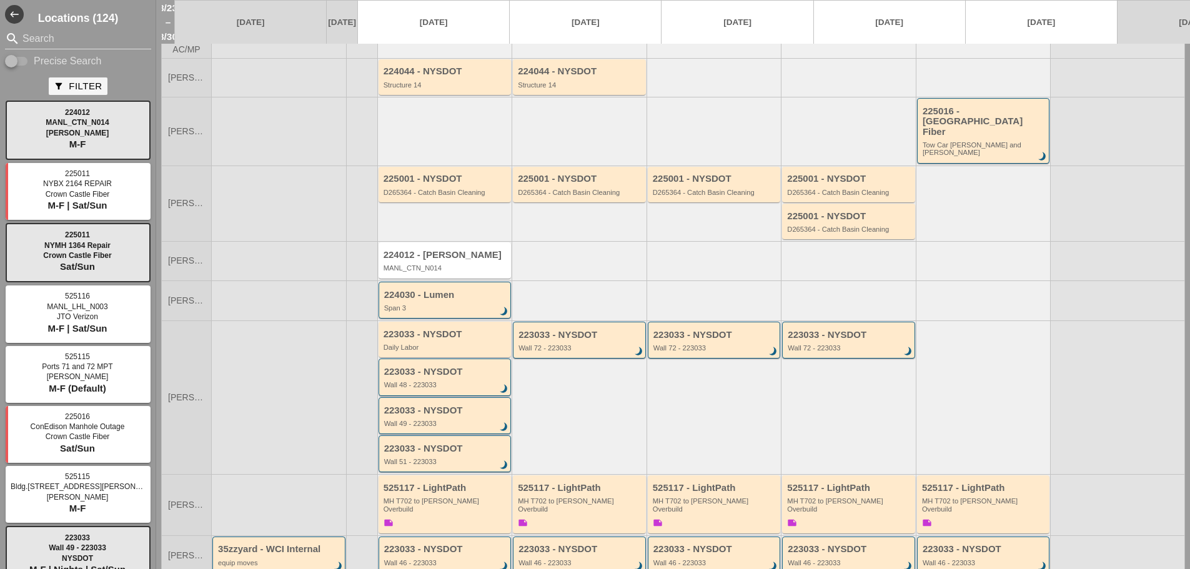
scroll to position [62, 0]
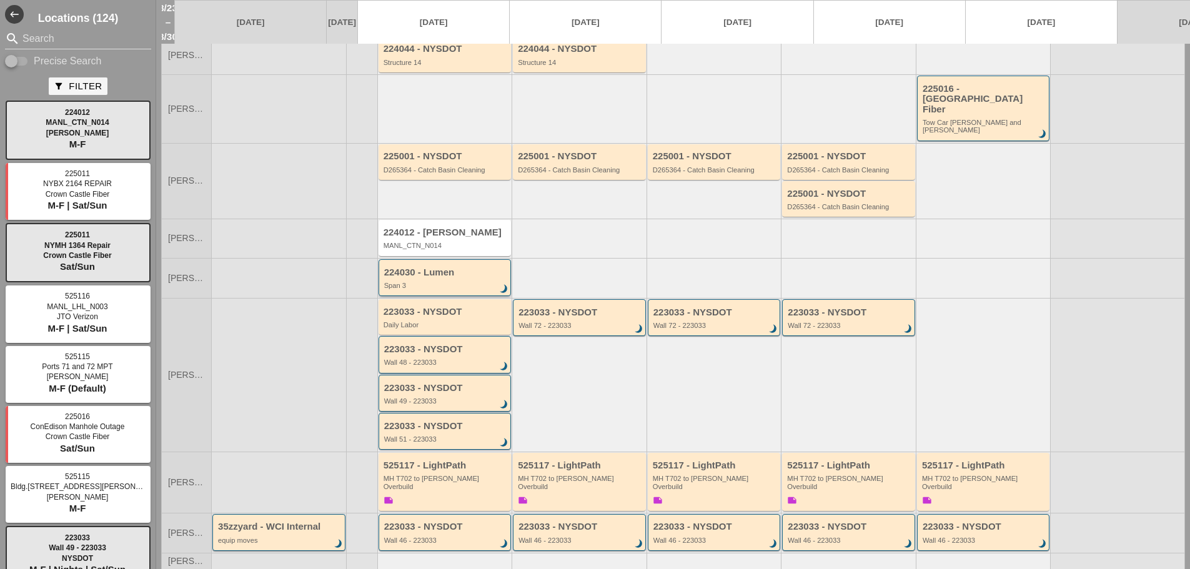
click at [450, 282] on div "Span 3" at bounding box center [446, 285] width 124 height 7
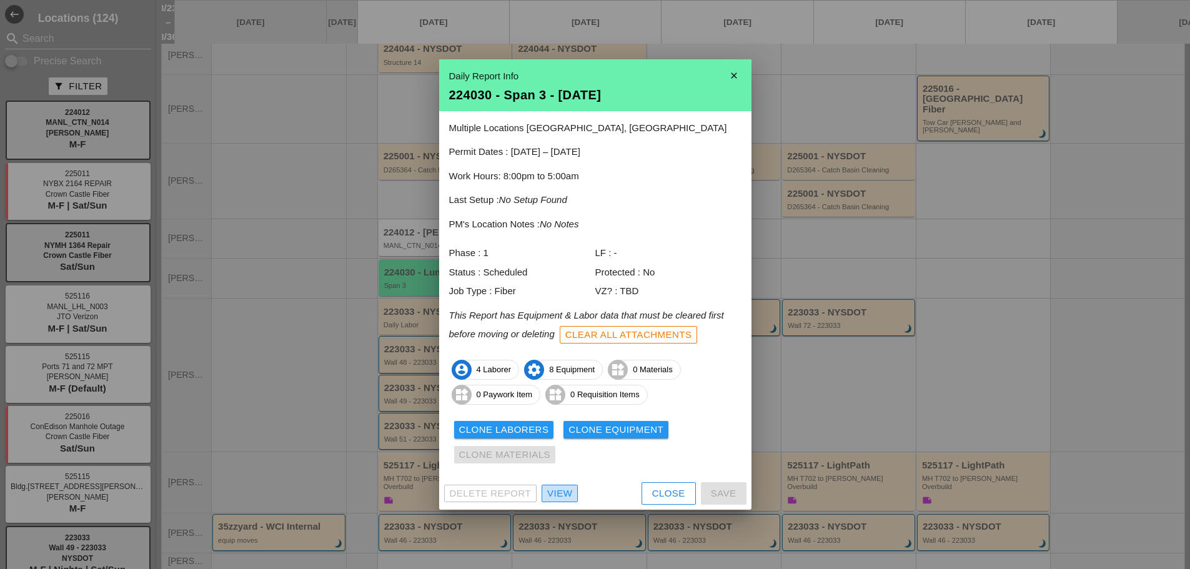
click at [554, 496] on div "View" at bounding box center [559, 494] width 25 height 14
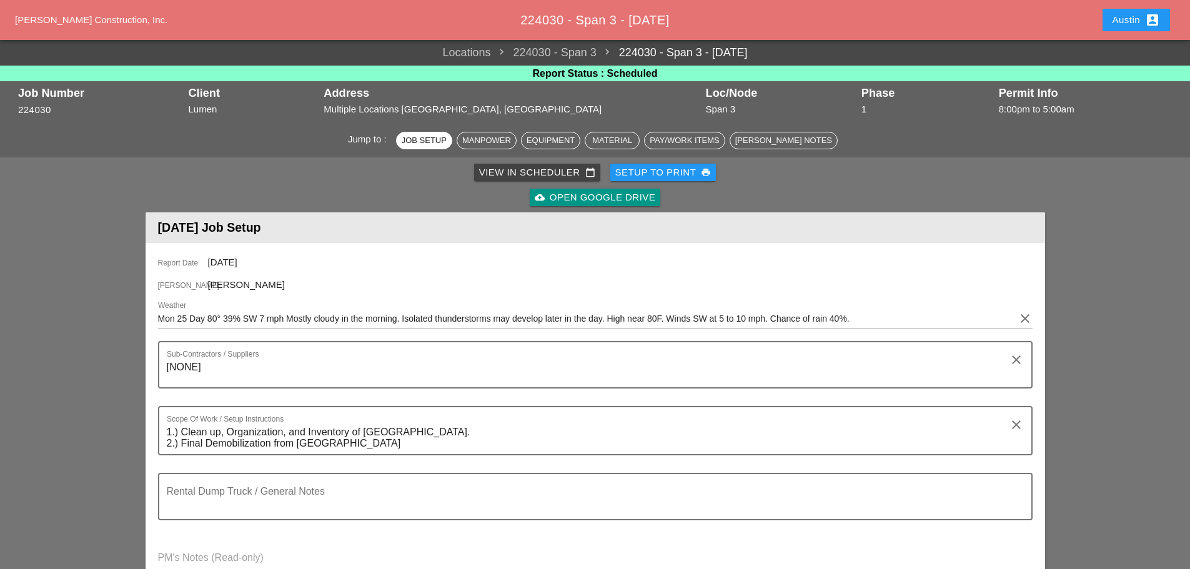
click at [658, 169] on div "Setup to Print print" at bounding box center [663, 173] width 96 height 14
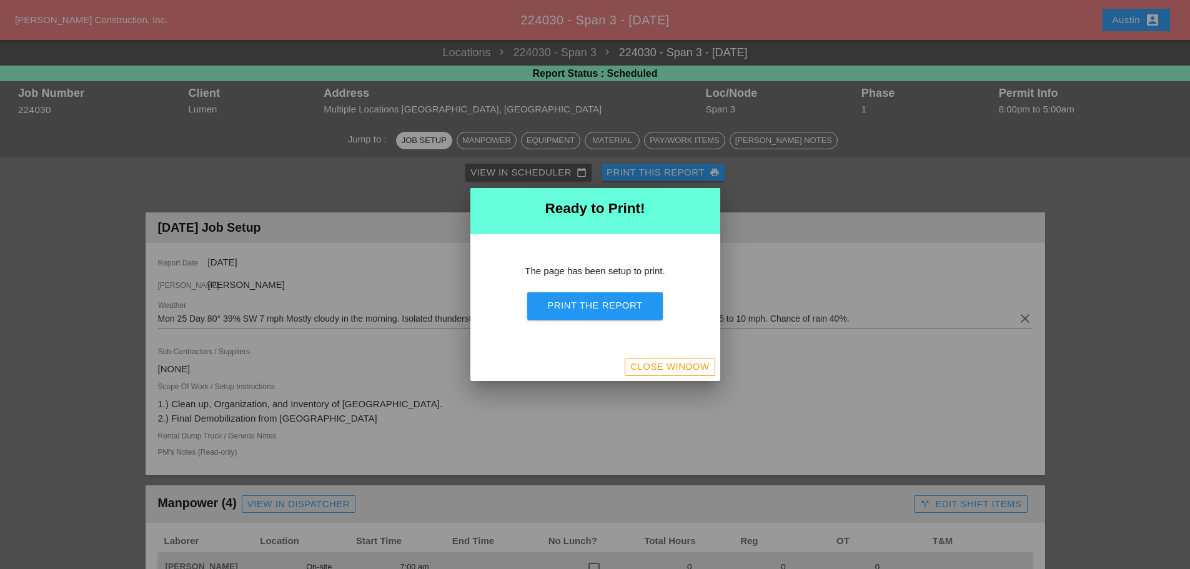
click at [608, 309] on div "Print the Report" at bounding box center [594, 306] width 95 height 14
click at [675, 366] on div "Close Window" at bounding box center [669, 367] width 79 height 14
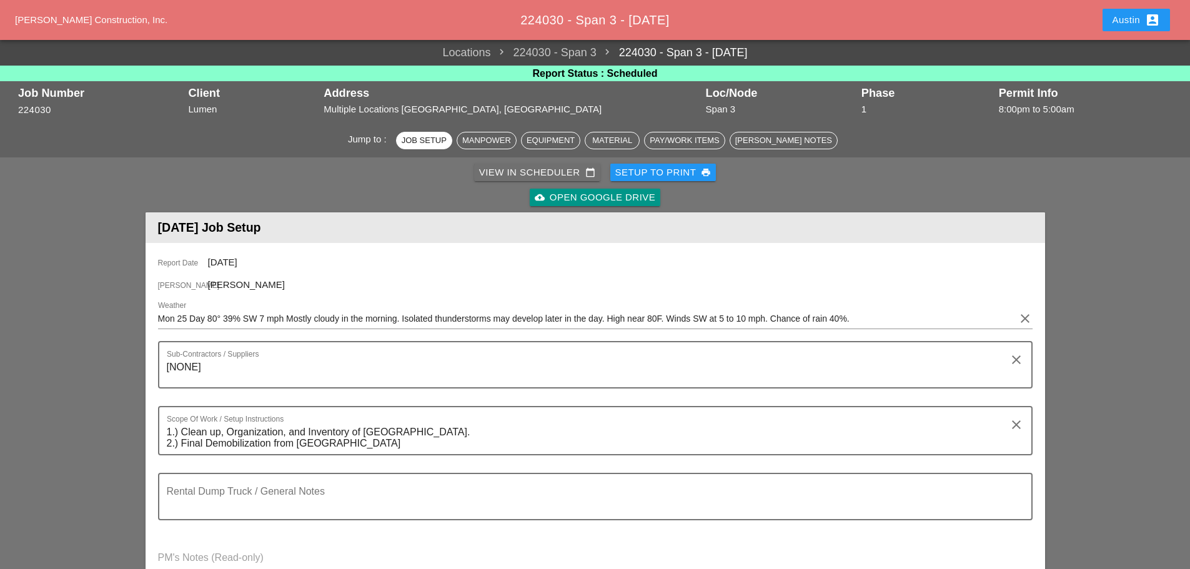
click at [535, 164] on link "View in Scheduler calendar_today" at bounding box center [537, 172] width 126 height 17
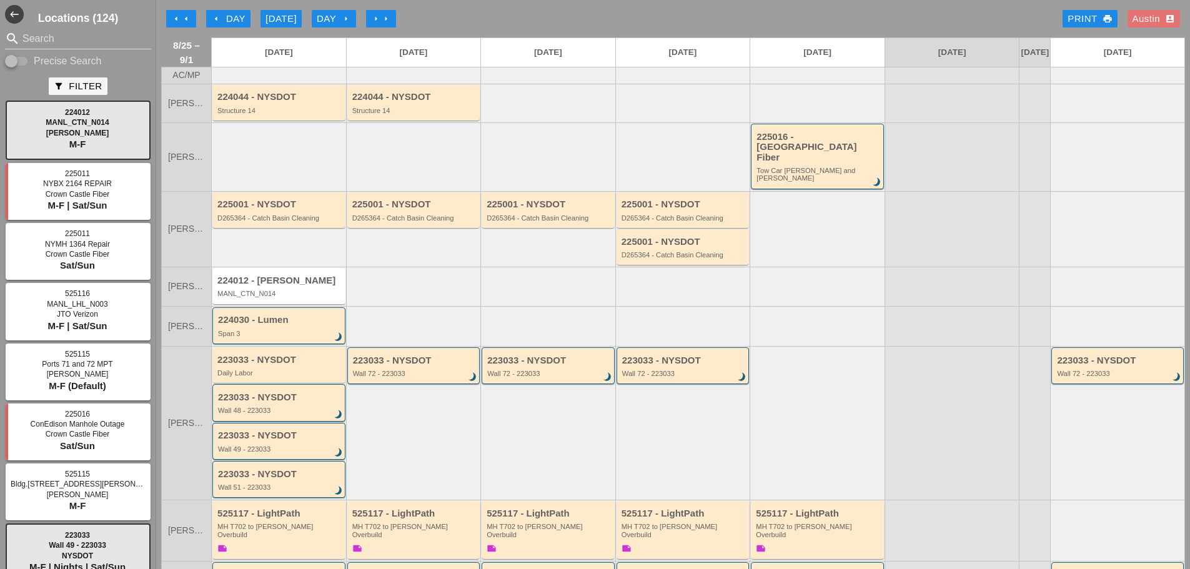
click at [683, 22] on div "arrow_left arrow_left arrow_left Day [DATE] Day arrow_right arrow_right arrow_r…" at bounding box center [673, 18] width 1024 height 25
click at [226, 23] on div "arrow_left Day" at bounding box center [228, 19] width 34 height 14
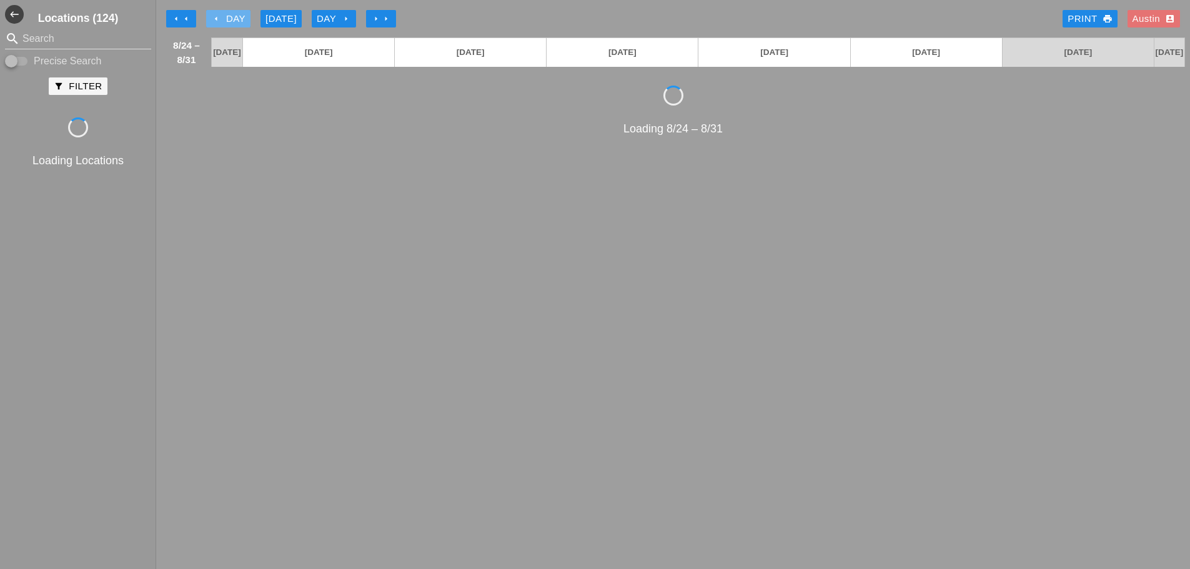
click at [226, 23] on div "arrow_left Day" at bounding box center [228, 19] width 34 height 14
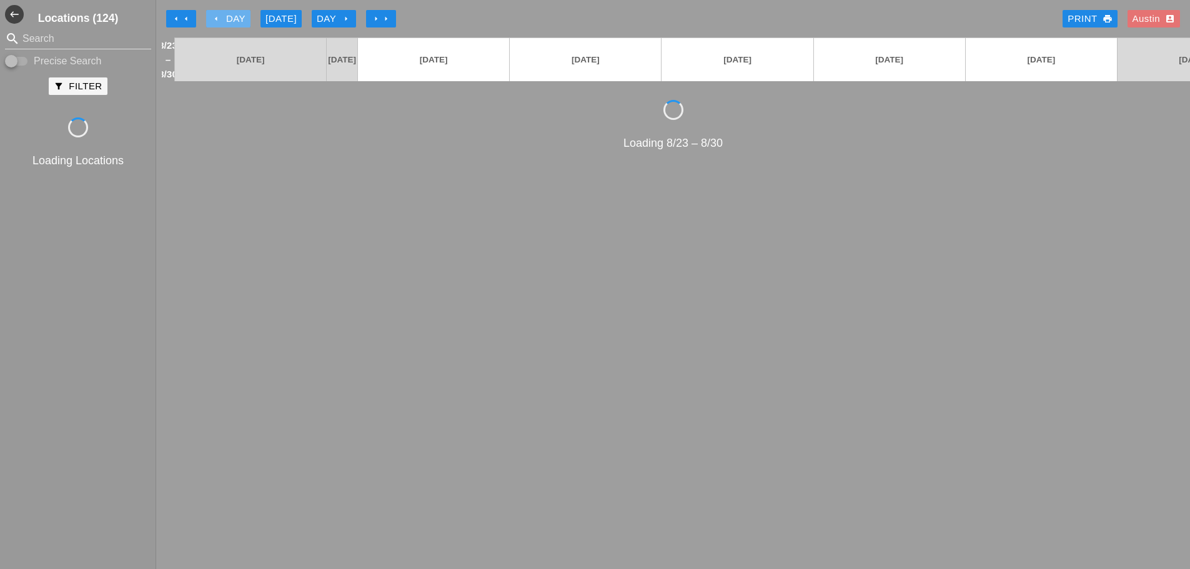
click at [226, 23] on div "arrow_left Day" at bounding box center [228, 19] width 34 height 14
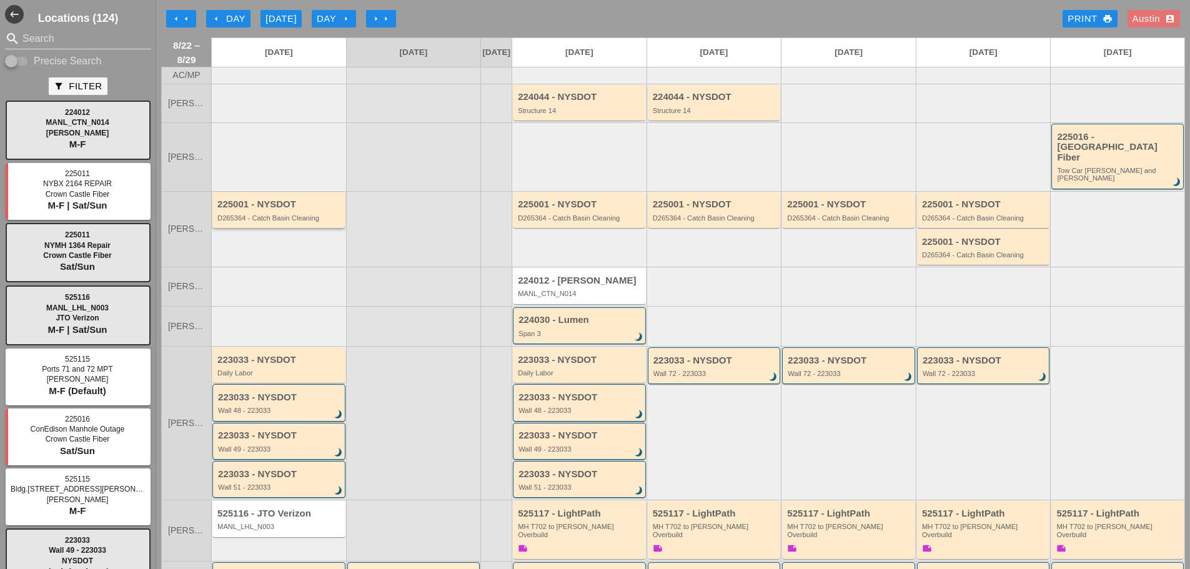
scroll to position [62, 0]
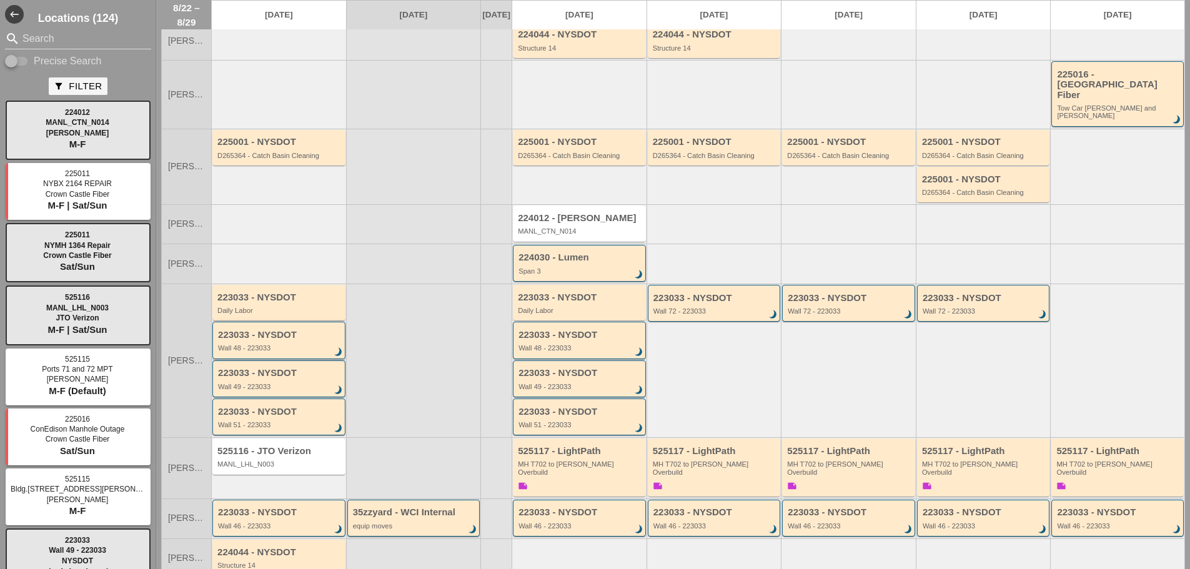
click at [264, 344] on div "Wall 48 - 223033" at bounding box center [280, 347] width 124 height 7
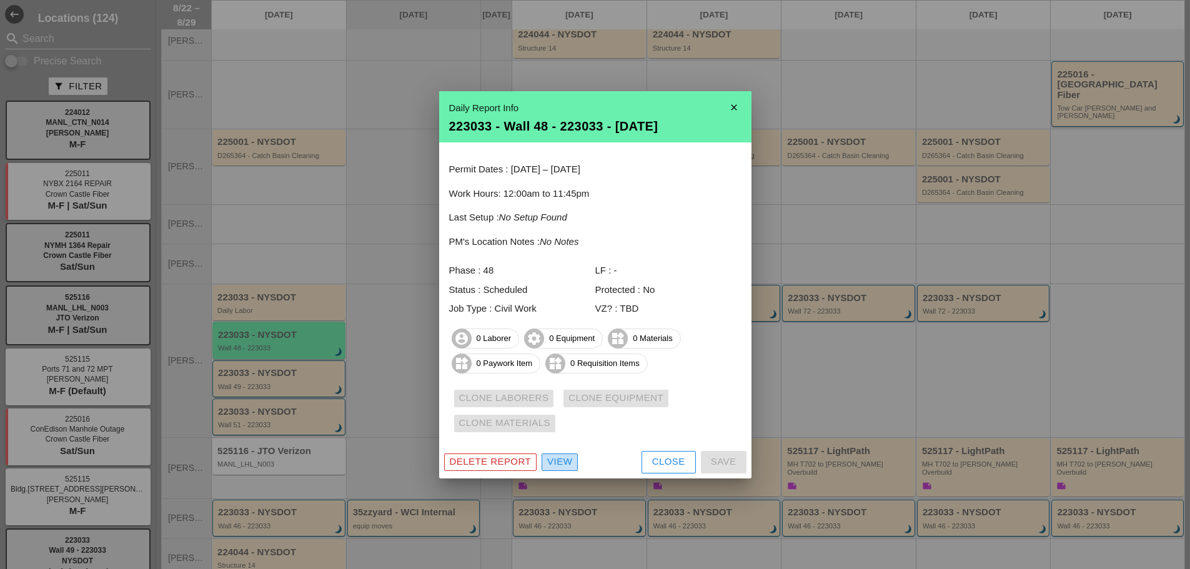
click at [562, 461] on div "View" at bounding box center [559, 462] width 25 height 14
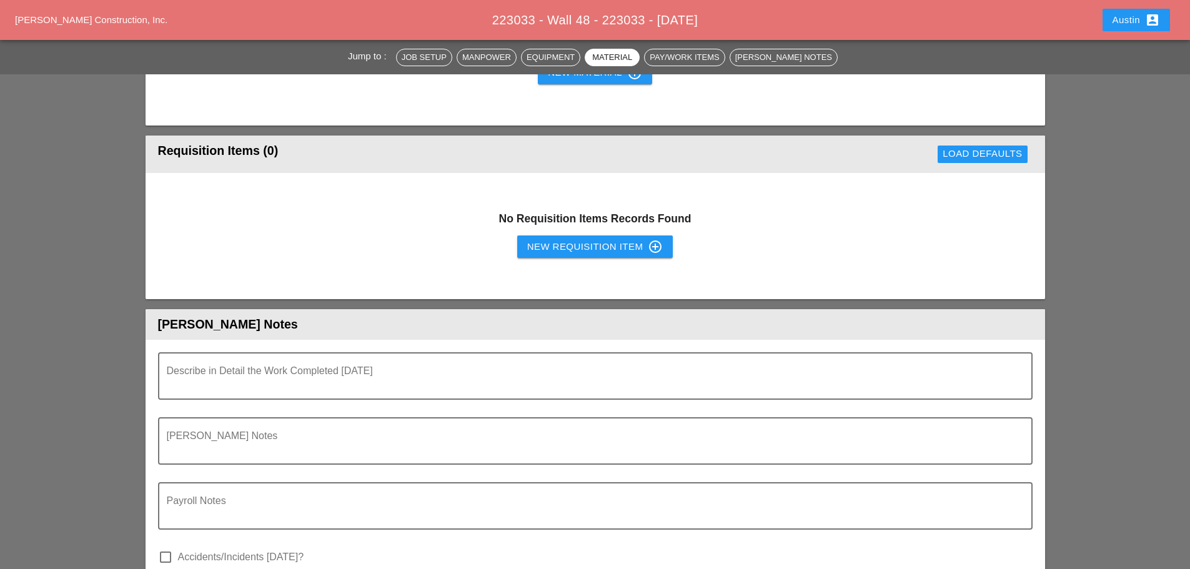
scroll to position [1312, 0]
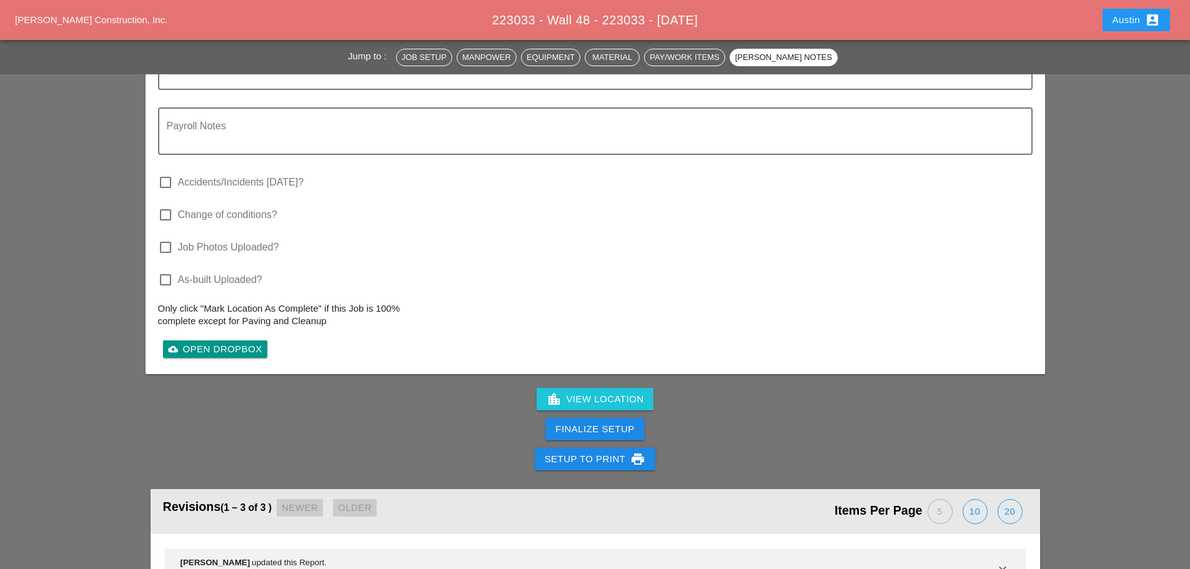
click at [594, 424] on div "Finalize Setup" at bounding box center [594, 429] width 79 height 14
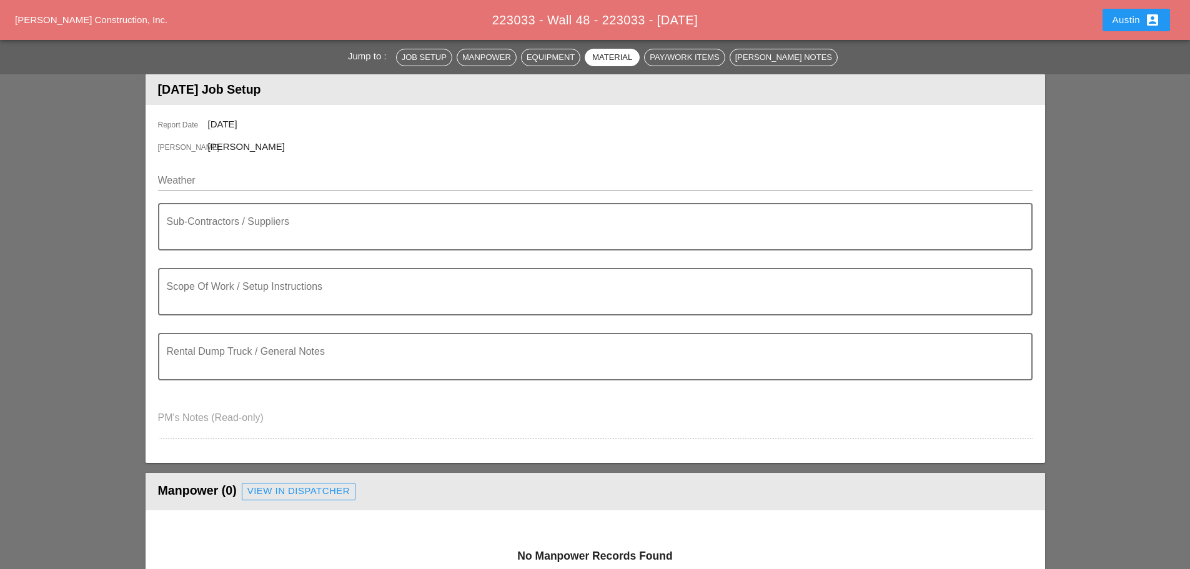
scroll to position [0, 0]
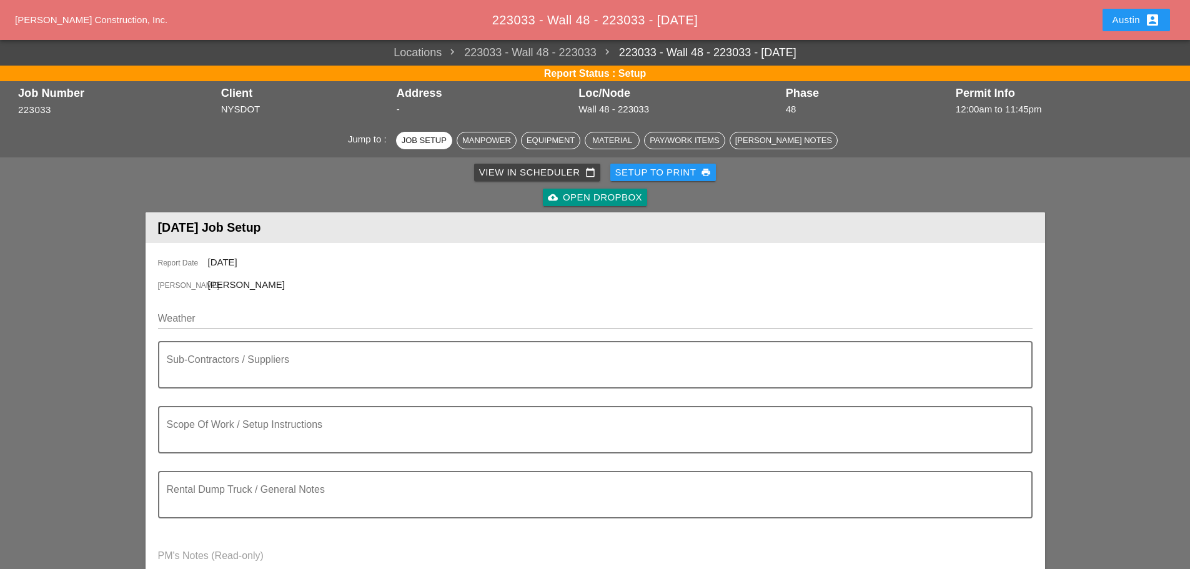
click at [524, 177] on div "View in Scheduler calendar_today" at bounding box center [537, 173] width 116 height 14
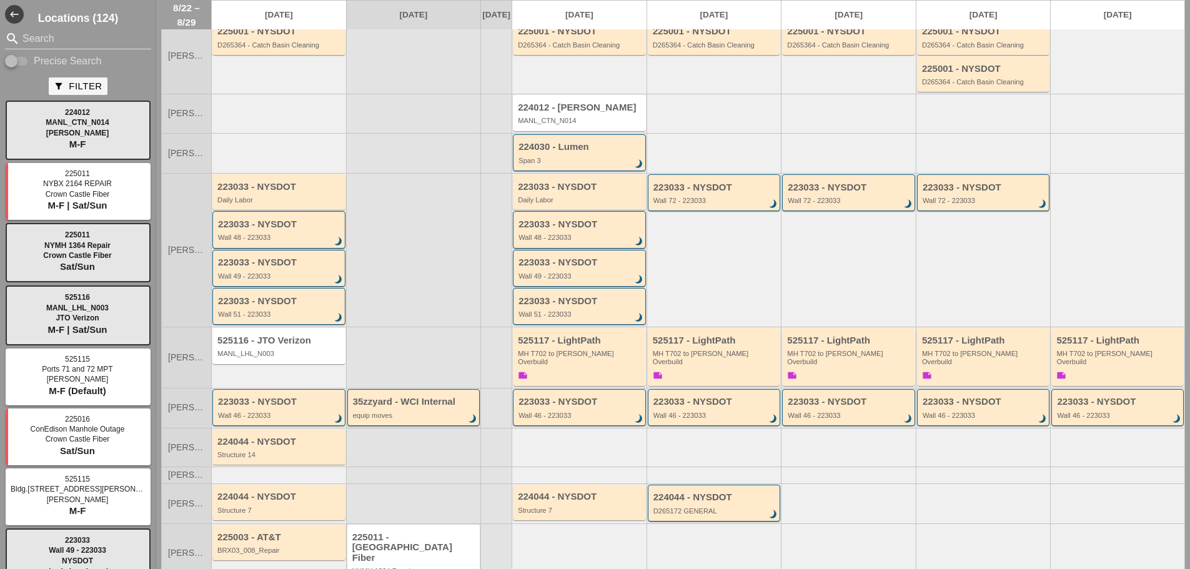
scroll to position [187, 0]
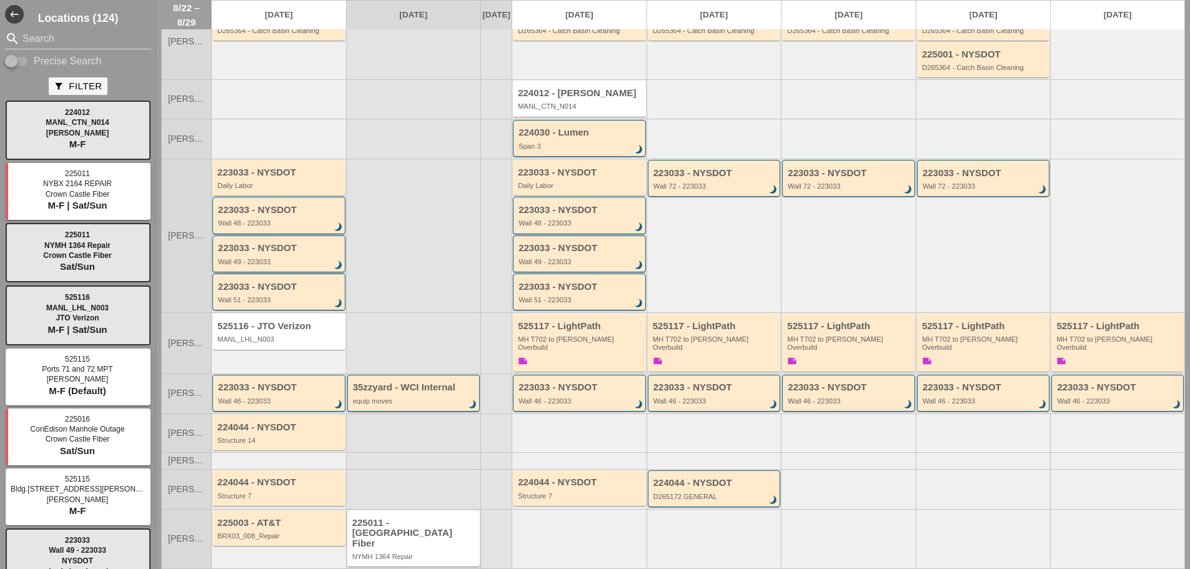
click at [264, 248] on div "223033 - NYSDOT Wall 49 - 223033 brightness_3" at bounding box center [280, 254] width 124 height 22
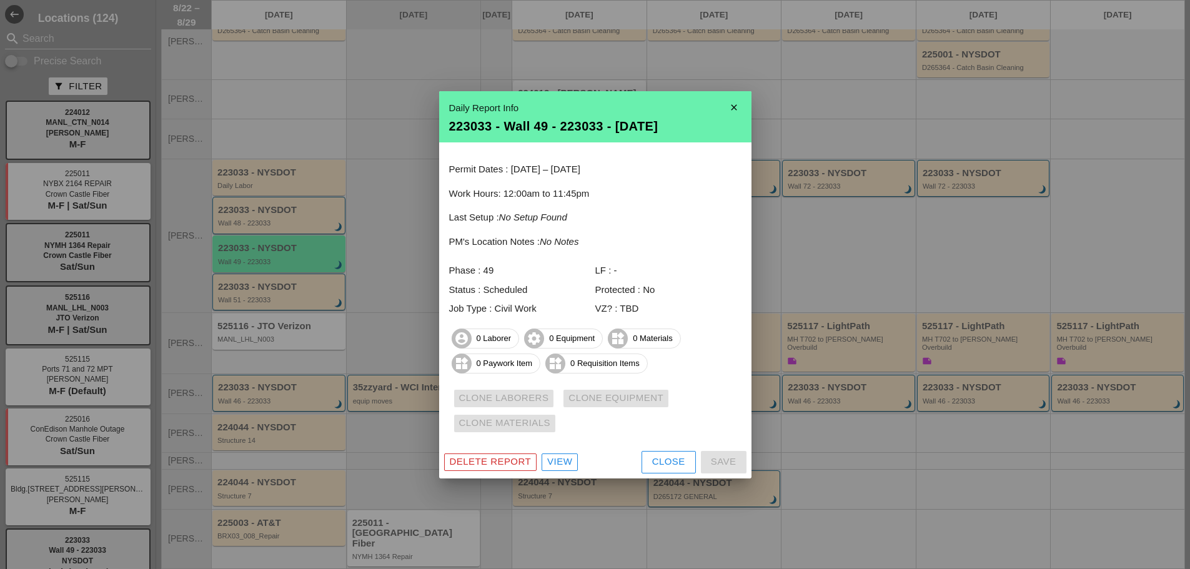
click at [554, 460] on div "View" at bounding box center [559, 462] width 25 height 14
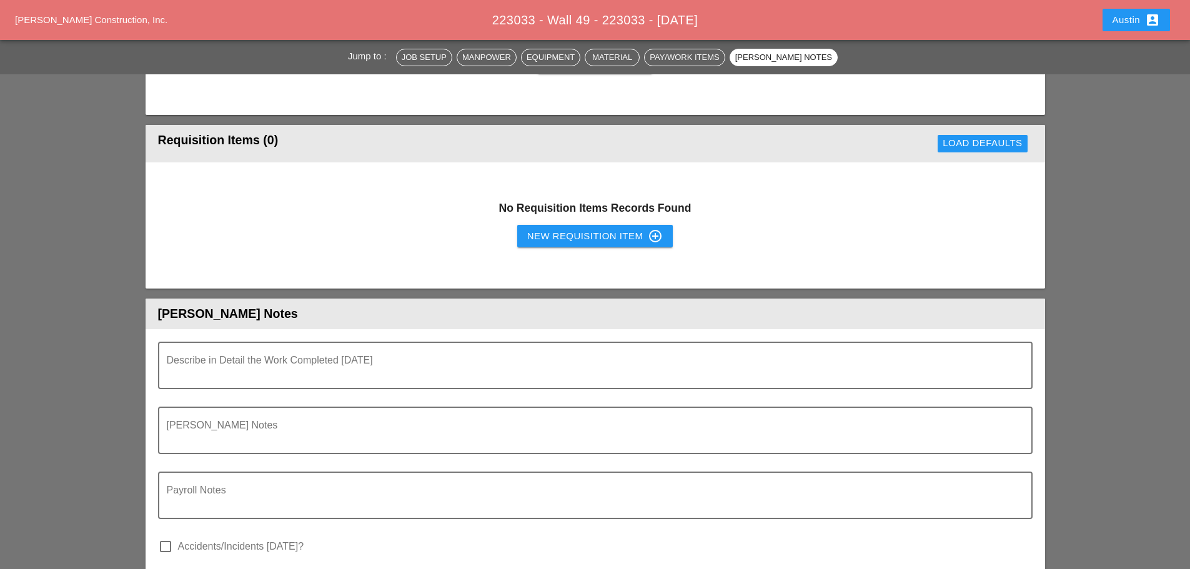
scroll to position [1249, 0]
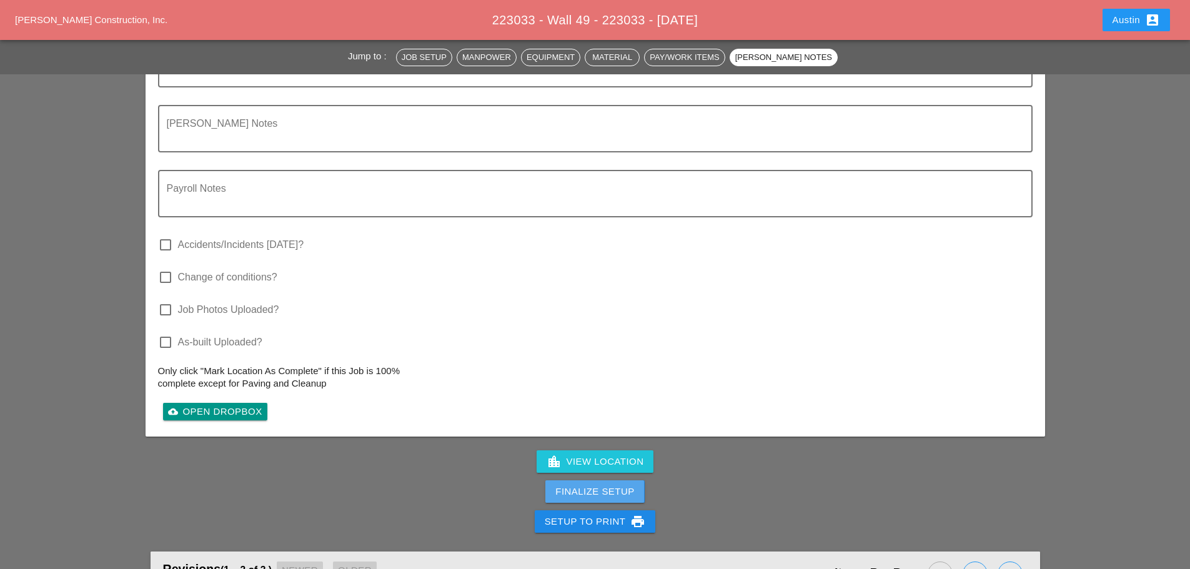
click at [595, 489] on div "Finalize Setup" at bounding box center [594, 492] width 79 height 14
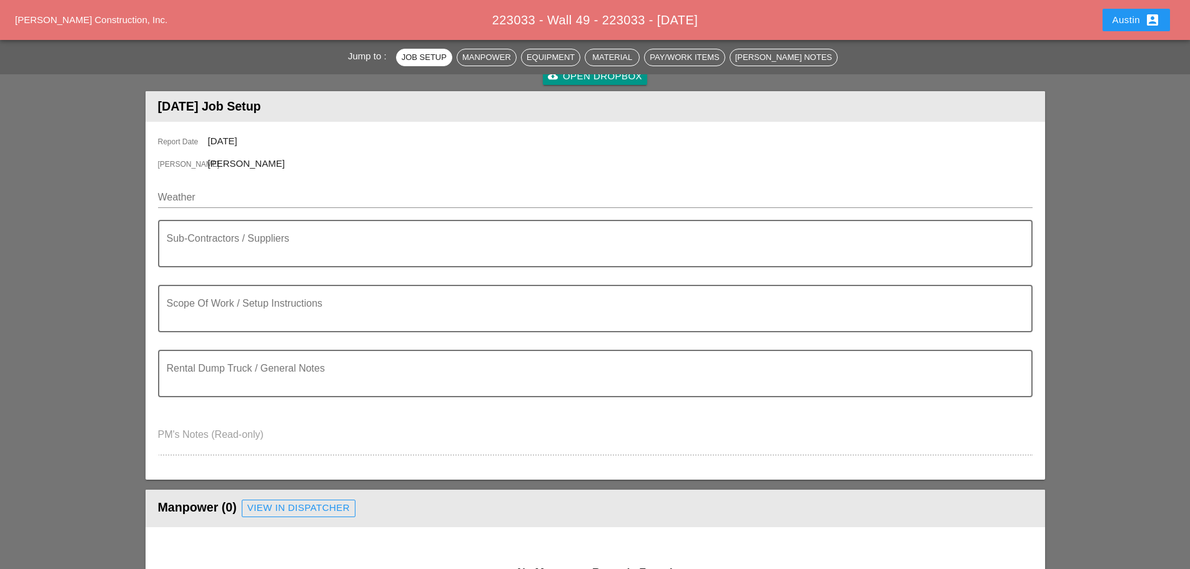
scroll to position [0, 0]
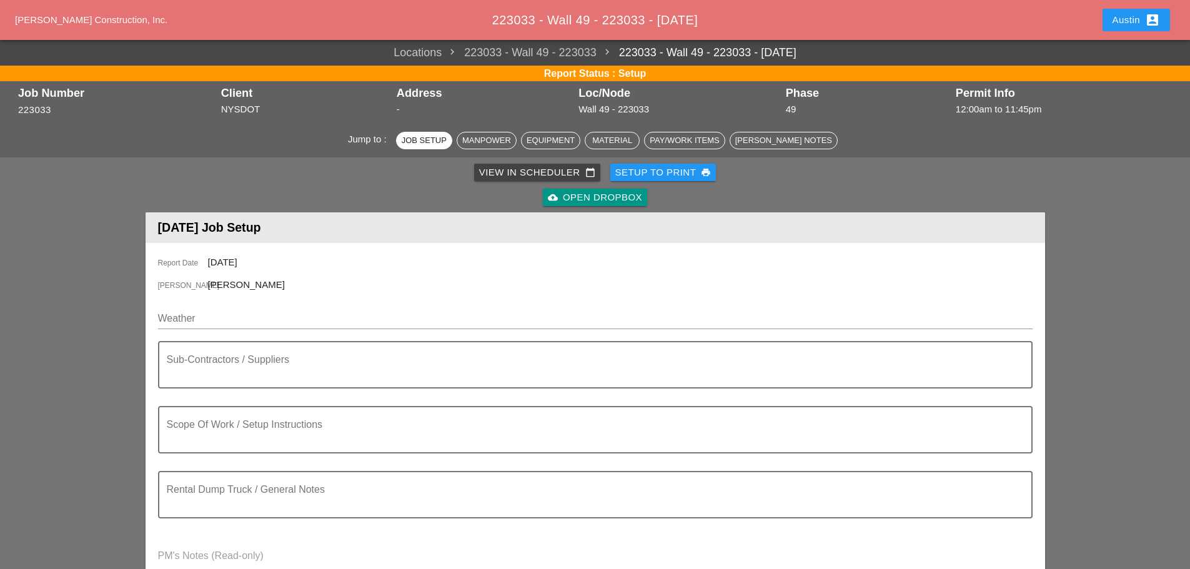
click at [499, 176] on div "View in Scheduler calendar_today" at bounding box center [537, 173] width 116 height 14
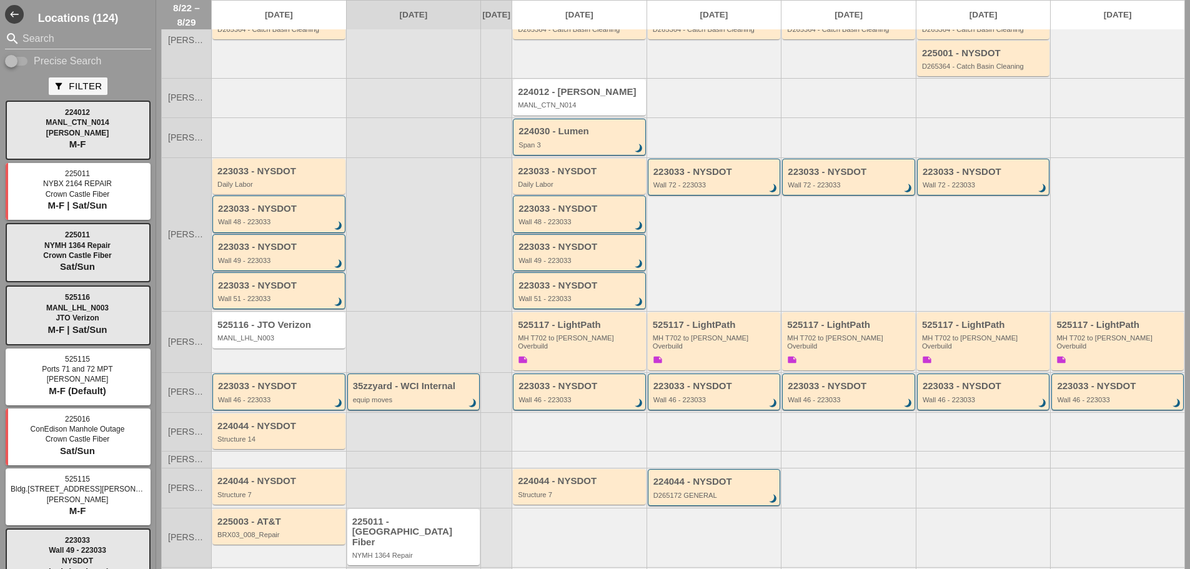
scroll to position [193, 0]
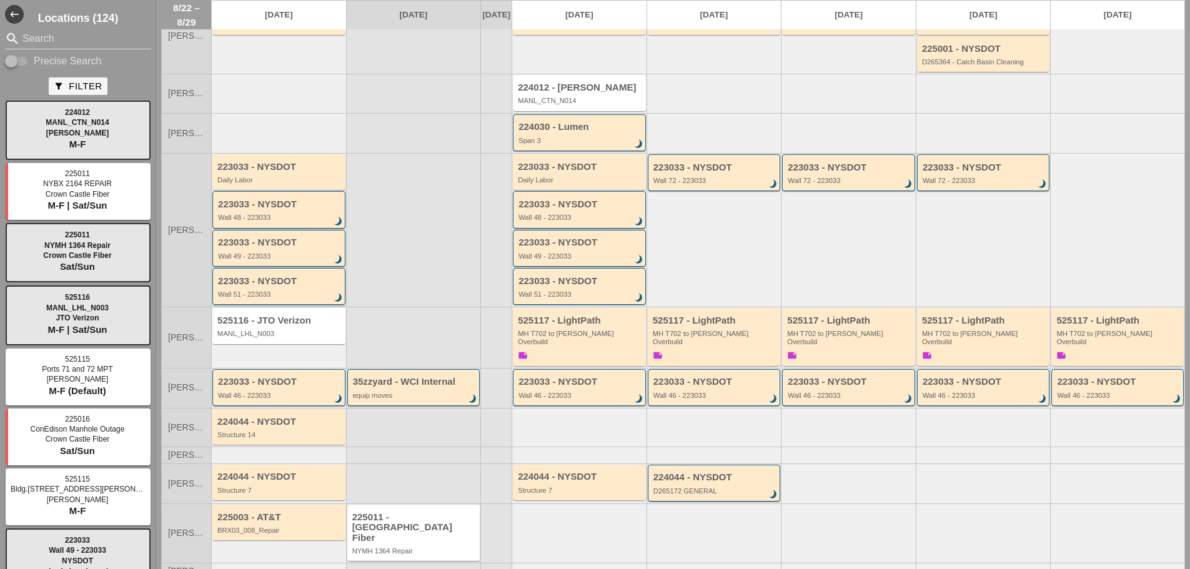
click at [259, 276] on div "223033 - NYSDOT" at bounding box center [280, 281] width 124 height 11
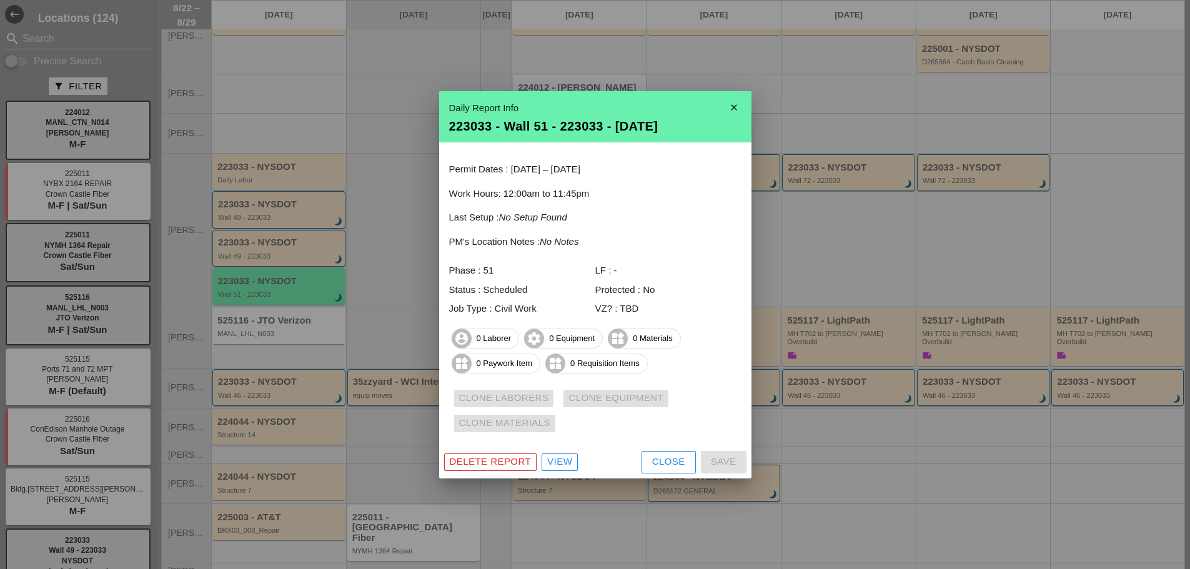
click at [565, 458] on div "View" at bounding box center [559, 462] width 25 height 14
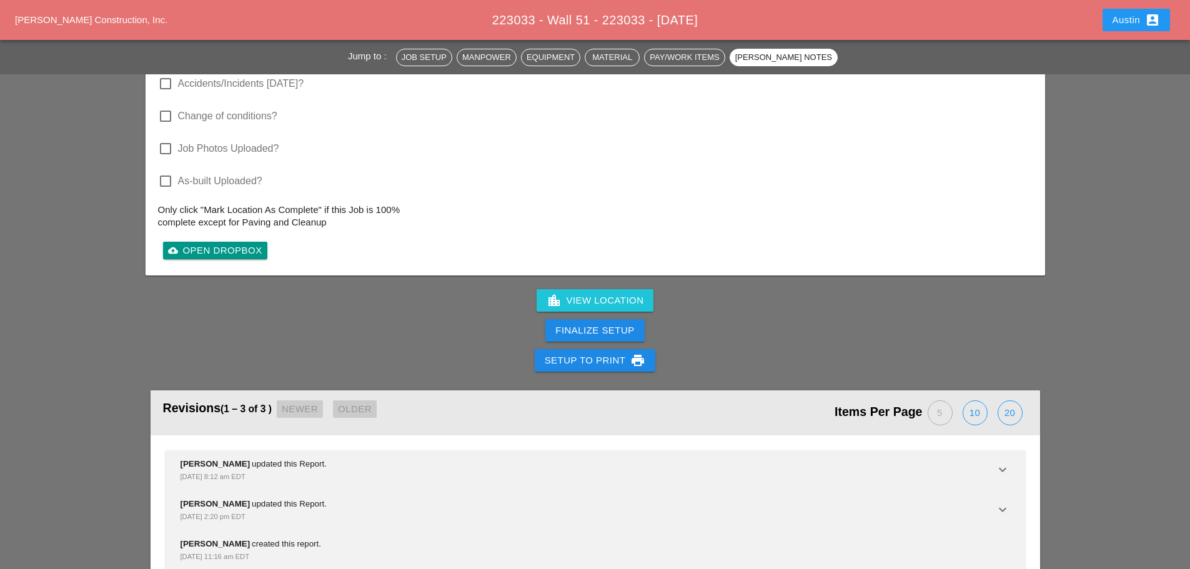
scroll to position [1437, 0]
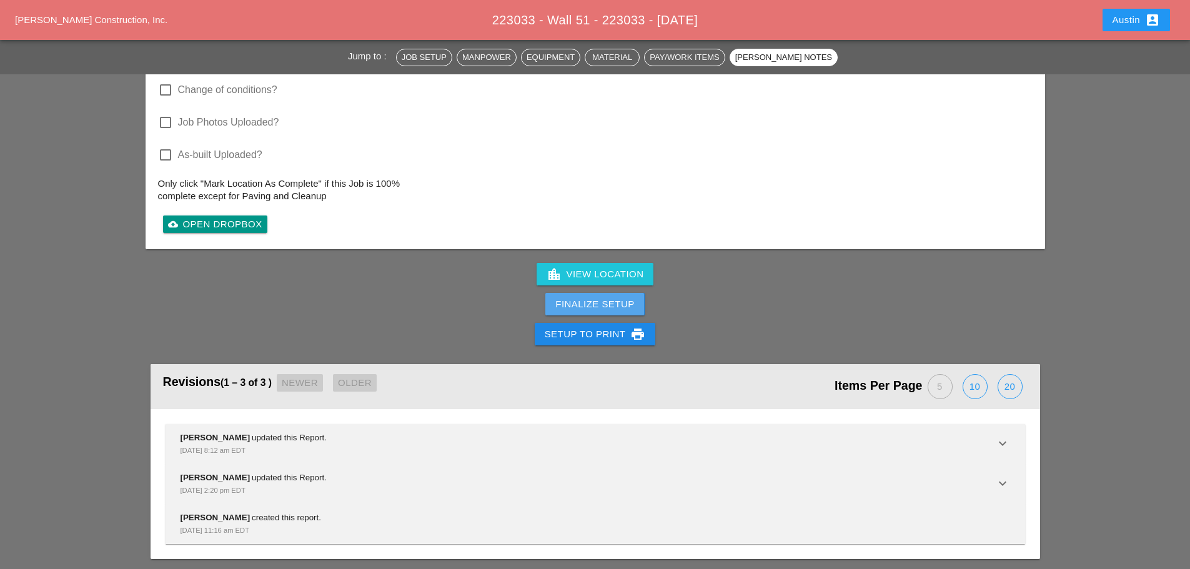
click at [606, 300] on div "Finalize Setup" at bounding box center [594, 304] width 79 height 14
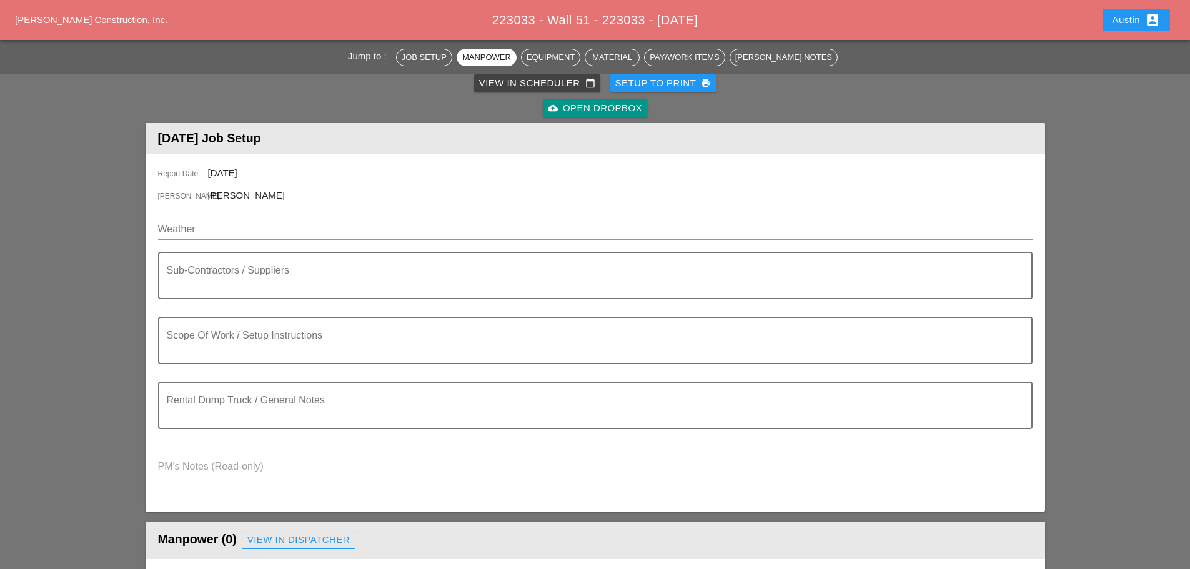
scroll to position [0, 0]
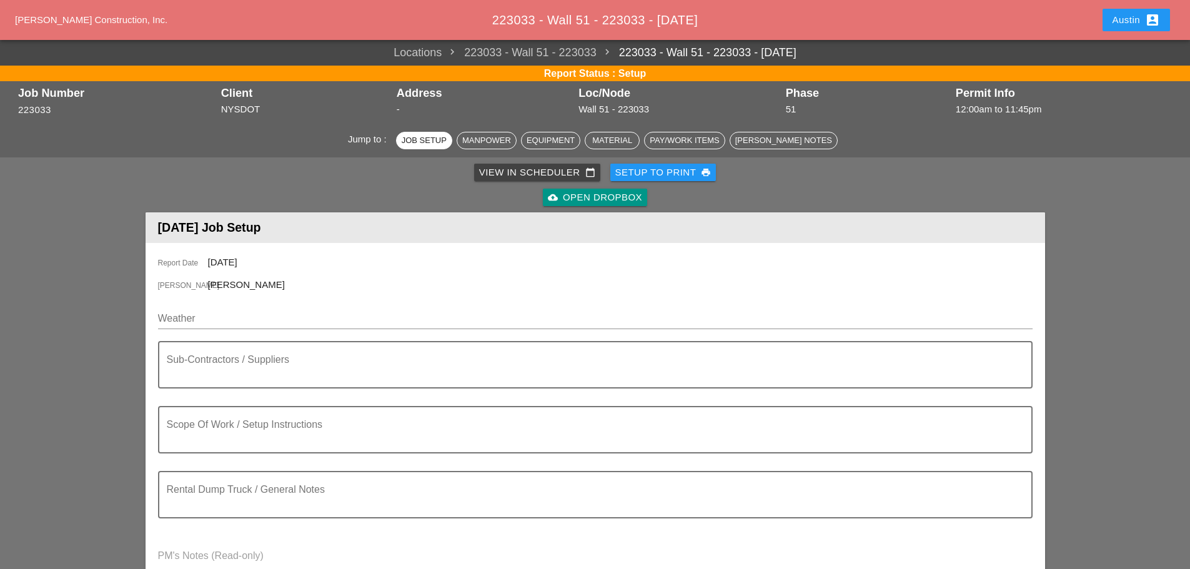
click at [532, 174] on div "View in Scheduler calendar_today" at bounding box center [537, 173] width 116 height 14
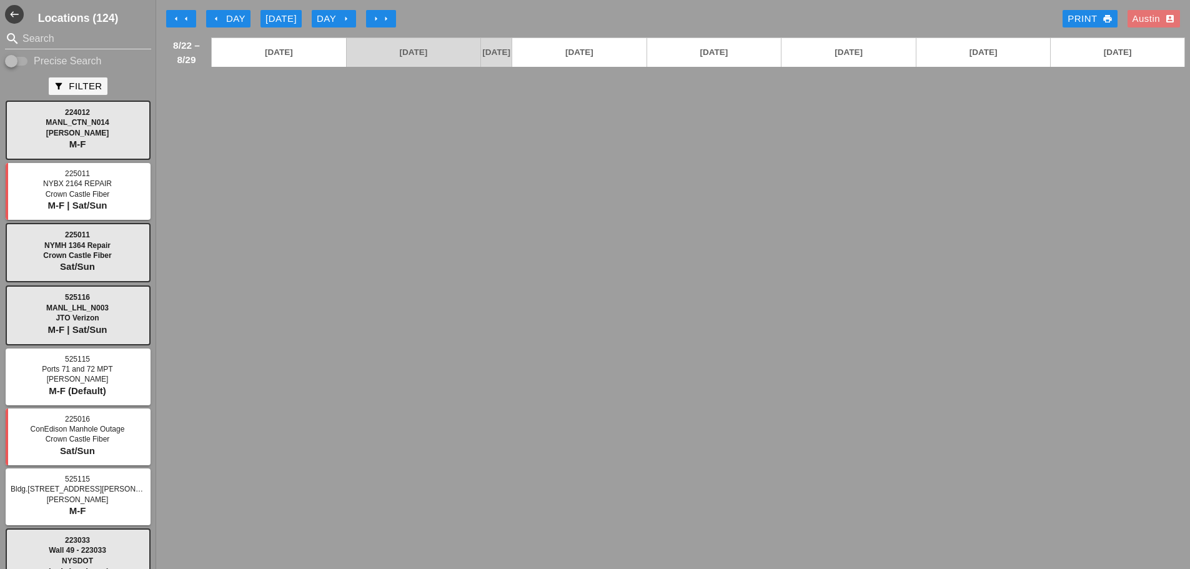
click at [462, 14] on div "arrow_left arrow_left arrow_left Day [DATE] Day arrow_right arrow_right arrow_r…" at bounding box center [673, 18] width 1024 height 25
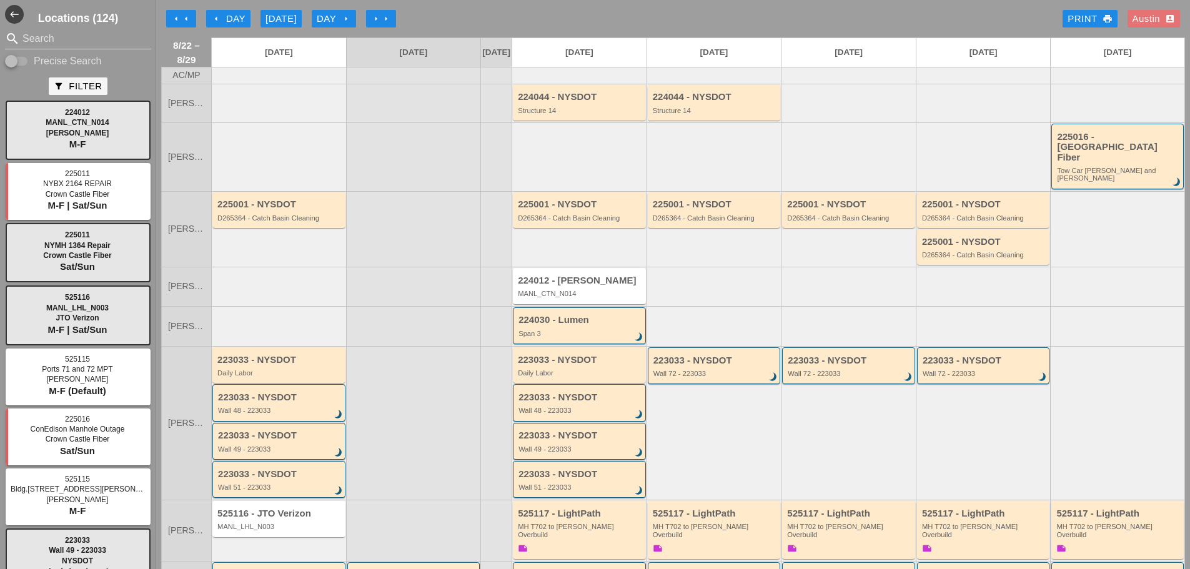
click at [235, 14] on div "arrow_left Day" at bounding box center [228, 19] width 34 height 14
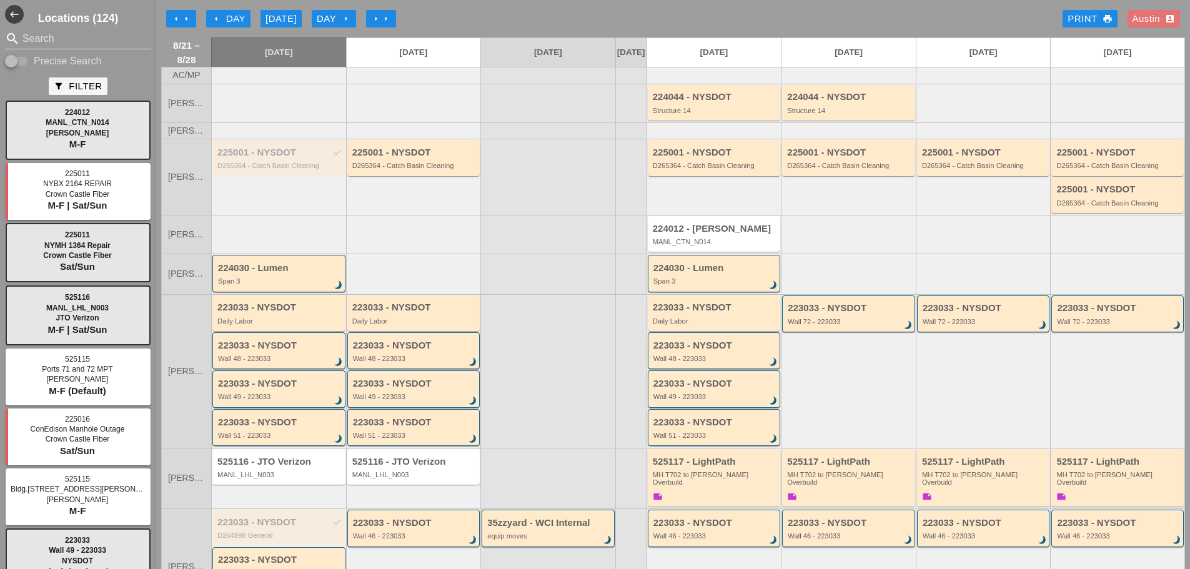
click at [337, 17] on div "Day arrow_right" at bounding box center [334, 19] width 34 height 14
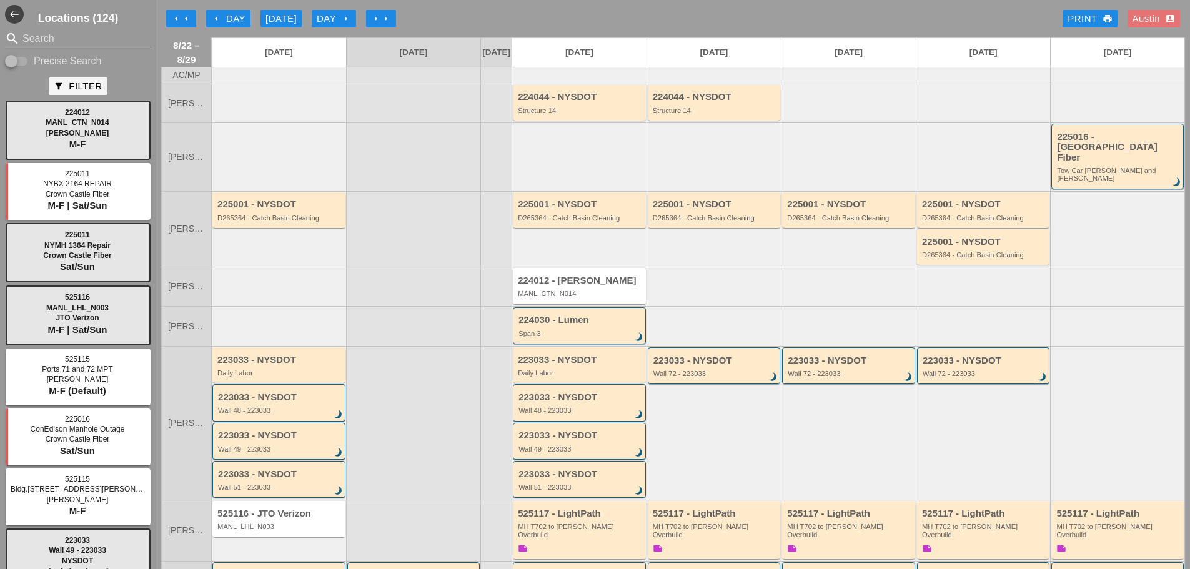
click at [575, 12] on div "arrow_left arrow_left arrow_left Day [DATE] Day arrow_right arrow_right arrow_r…" at bounding box center [673, 18] width 1024 height 25
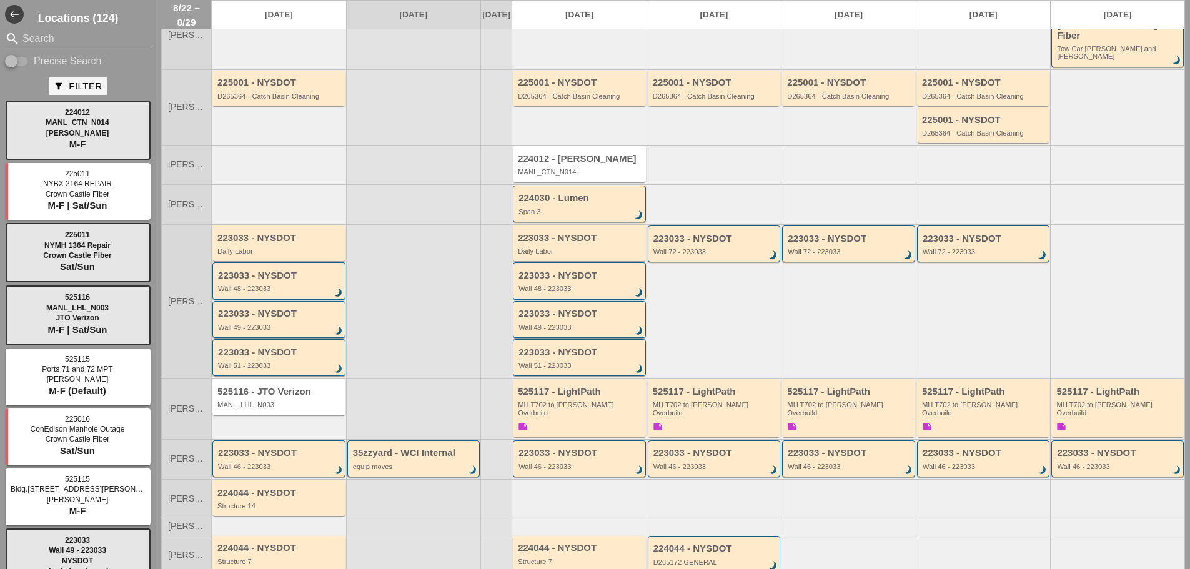
scroll to position [125, 0]
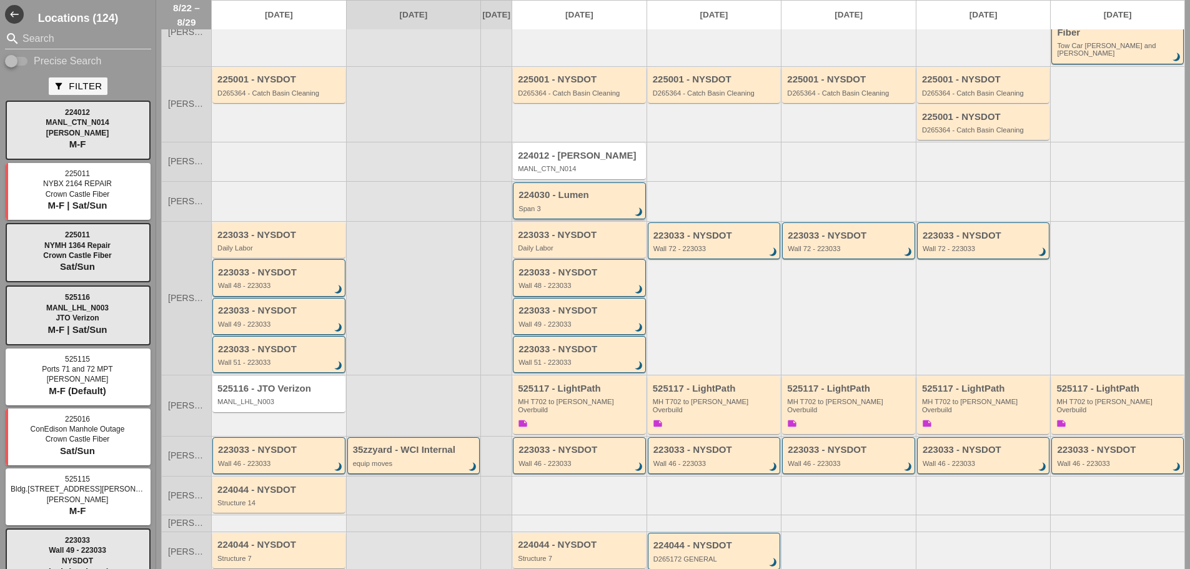
click at [595, 190] on div "224030 - Lumen" at bounding box center [581, 195] width 124 height 11
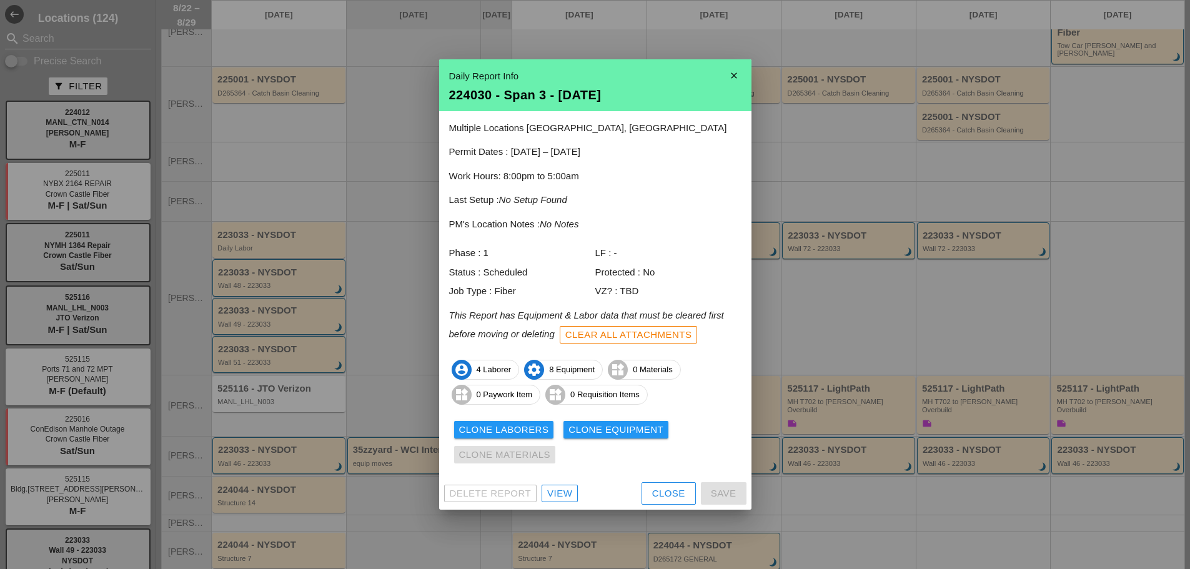
click at [567, 487] on div "View" at bounding box center [559, 494] width 25 height 14
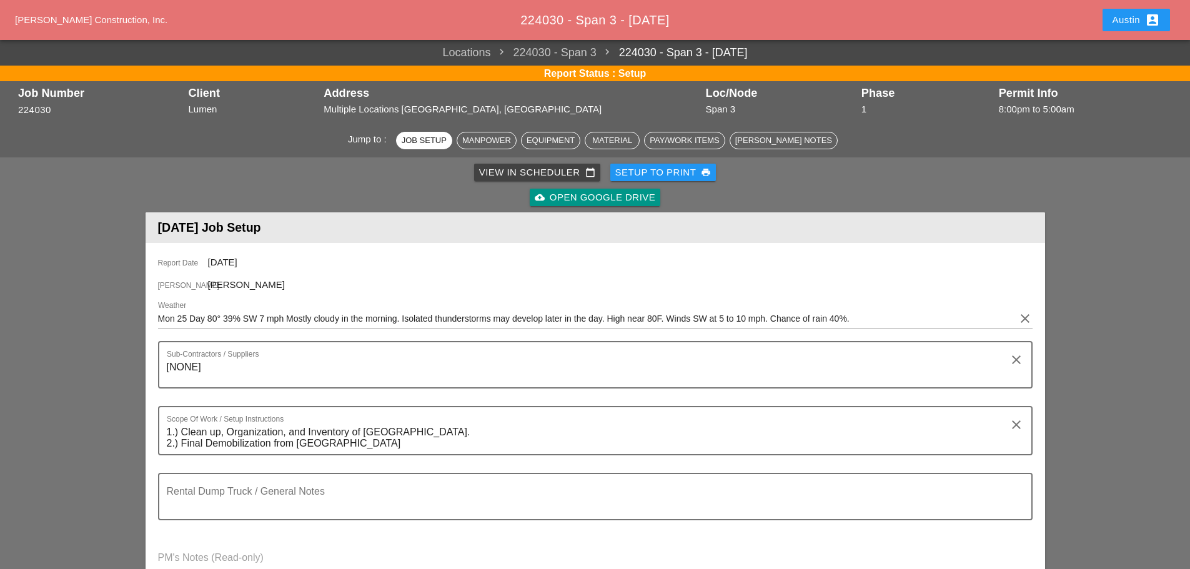
click at [645, 172] on div "Setup to Print print" at bounding box center [663, 173] width 96 height 14
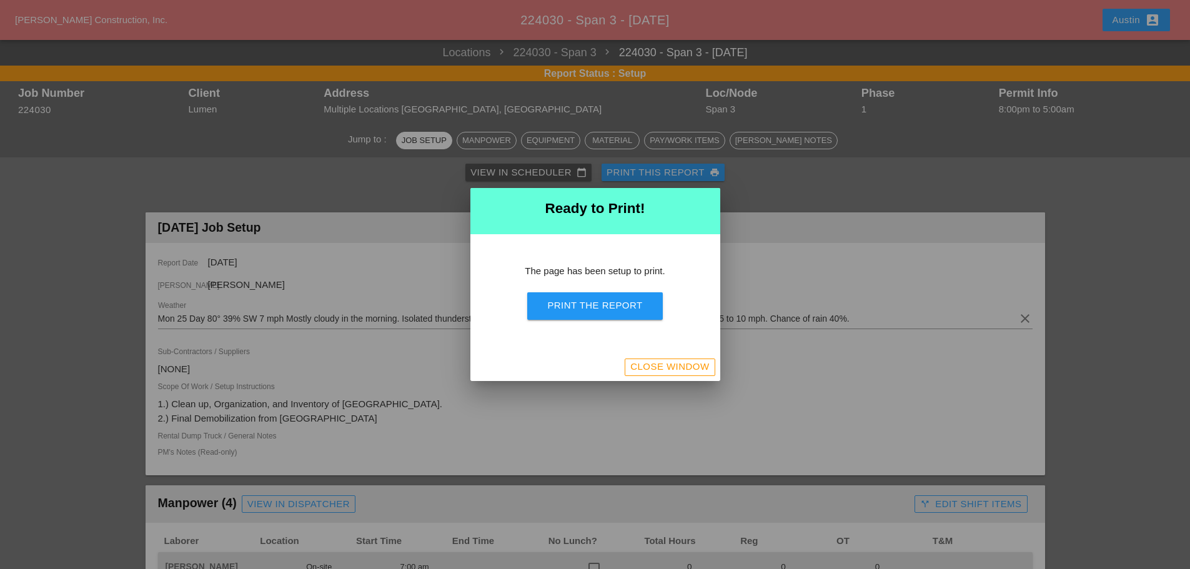
click at [595, 310] on div "Print the Report" at bounding box center [594, 306] width 95 height 14
click at [697, 370] on div "Close Window" at bounding box center [669, 367] width 79 height 14
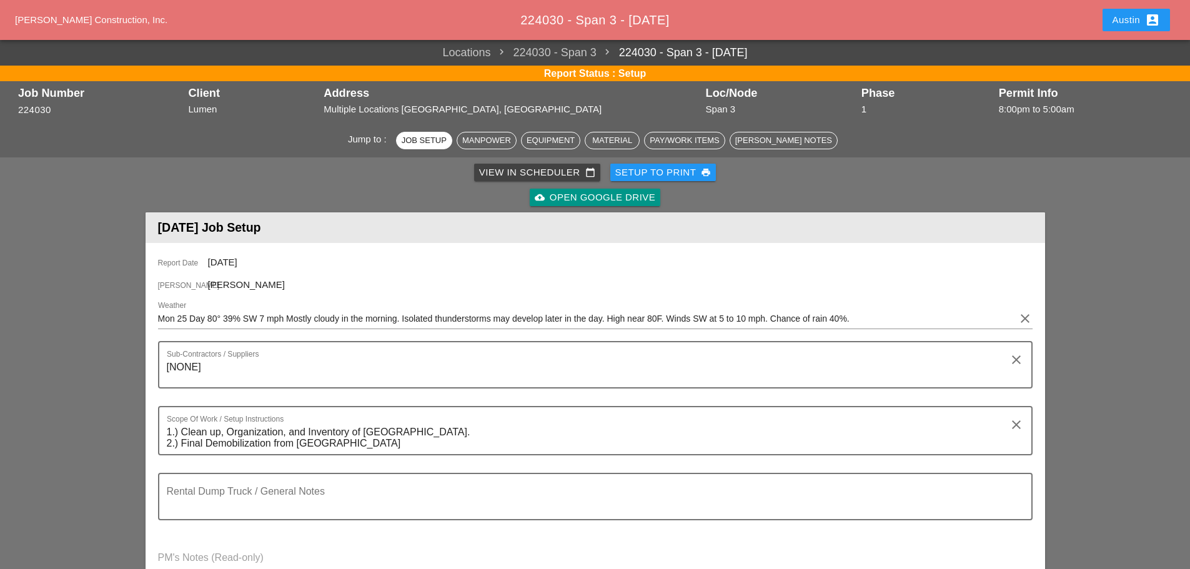
click at [500, 175] on div "View in Scheduler calendar_today" at bounding box center [537, 173] width 116 height 14
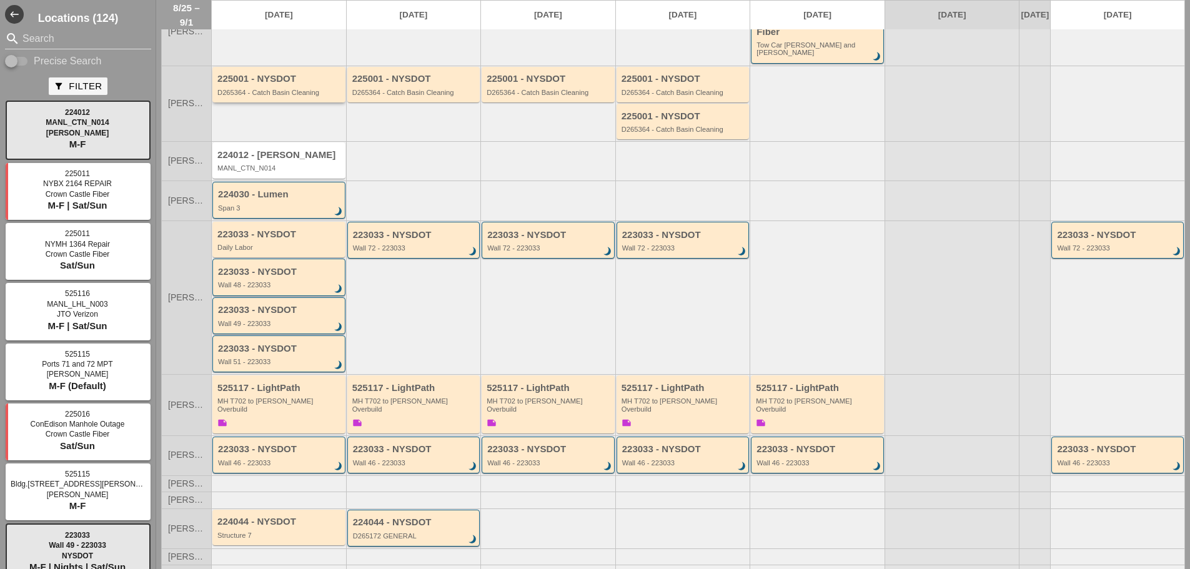
scroll to position [137, 0]
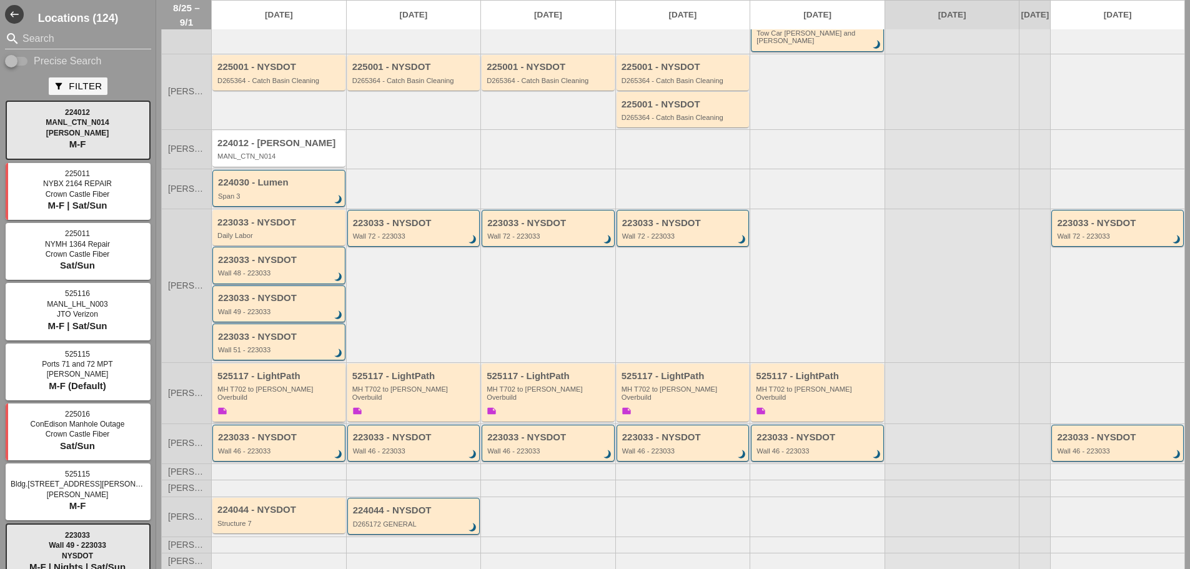
click at [284, 385] on div "MH T702 to [PERSON_NAME] Overbuild" at bounding box center [279, 393] width 125 height 16
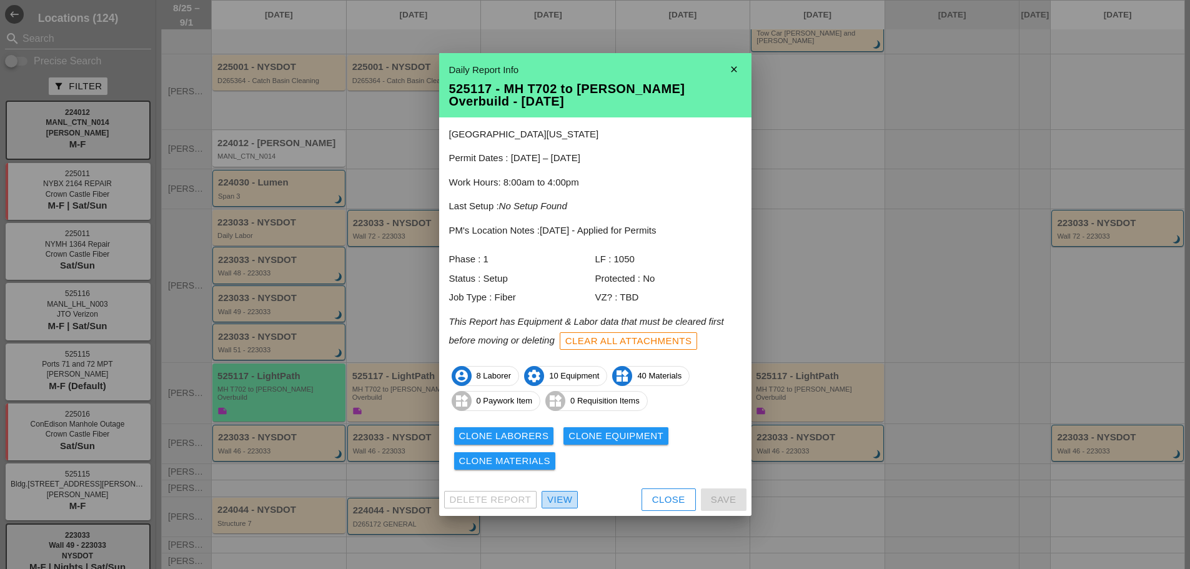
click at [564, 505] on div "View" at bounding box center [559, 500] width 25 height 14
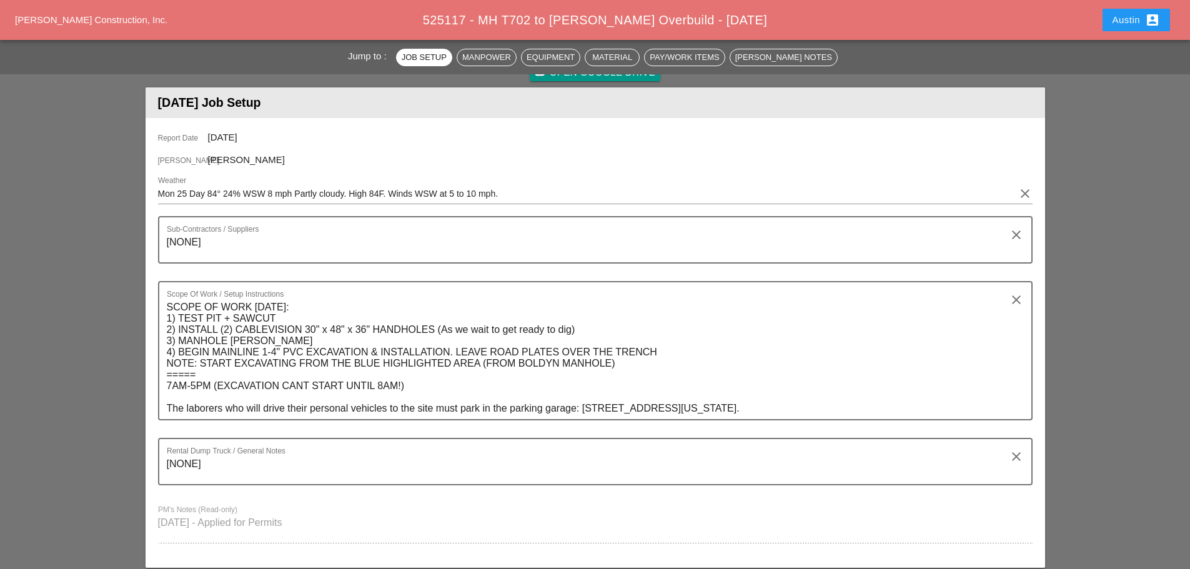
scroll to position [187, 0]
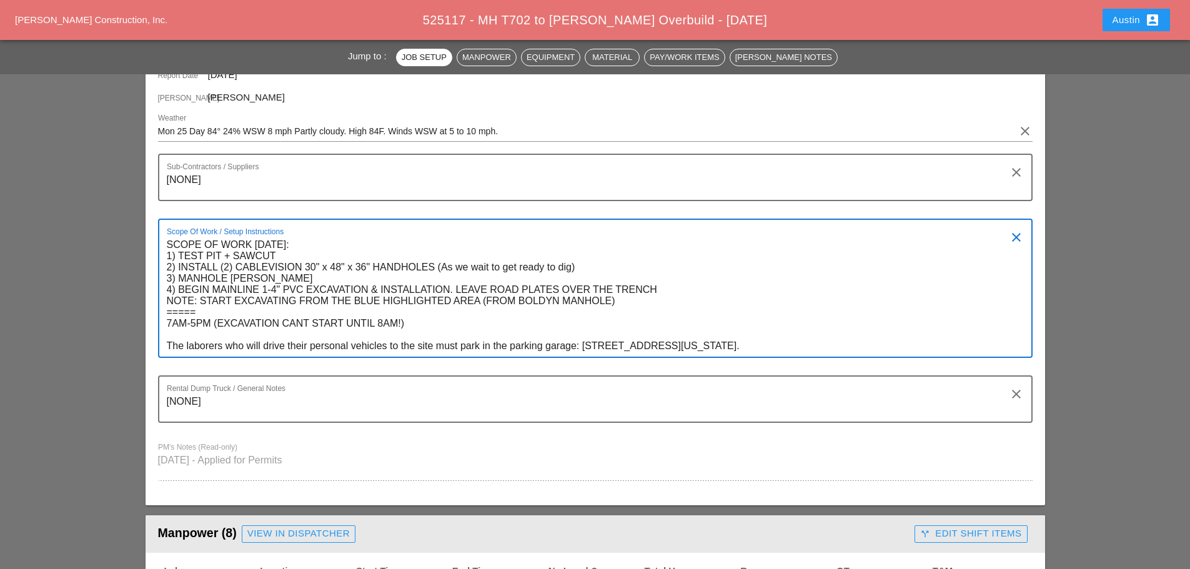
drag, startPoint x: 761, startPoint y: 347, endPoint x: 166, endPoint y: 347, distance: 594.8
click at [167, 347] on textarea "SCOPE OF WORK [DATE]: 1) TEST PIT + SAWCUT 2) INSTALL (2) CABLEVISION 30" x 48"…" at bounding box center [590, 296] width 847 height 122
